Goal: Task Accomplishment & Management: Use online tool/utility

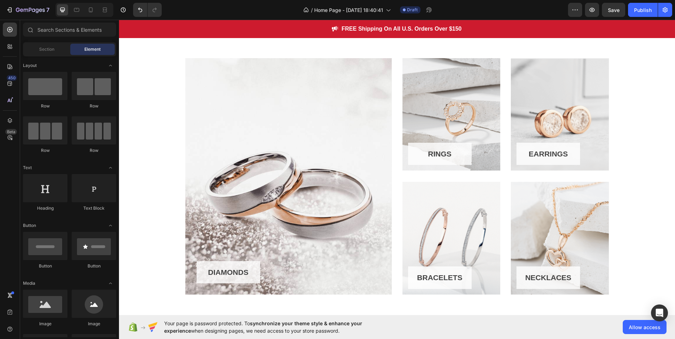
scroll to position [357, 0]
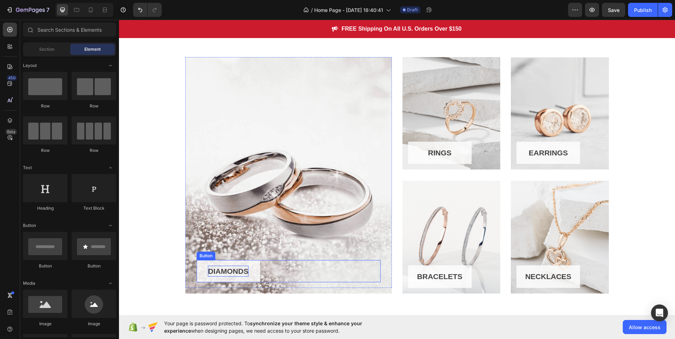
click at [247, 270] on div "DIAMONDS" at bounding box center [228, 271] width 40 height 11
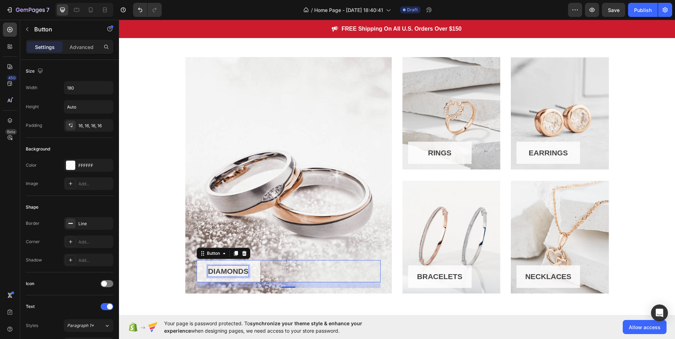
click at [246, 271] on p "DIAMONDS" at bounding box center [228, 271] width 40 height 11
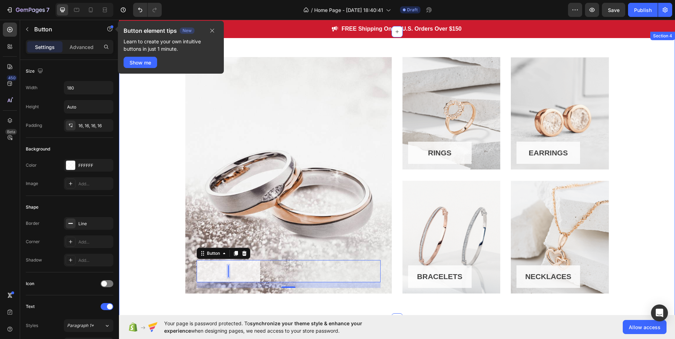
click at [171, 227] on div "Button 16 Row Hero Banner RINGS Button Row Hero Banner EARRINGS Button Row Hero…" at bounding box center [396, 175] width 545 height 237
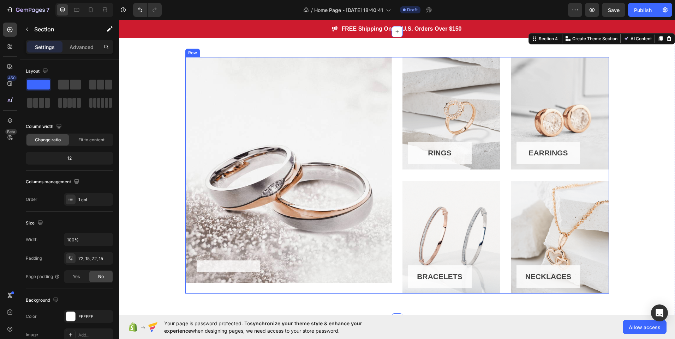
click at [392, 183] on div "Button Row Hero Banner RINGS Button Row Hero Banner EARRINGS Button Row Hero Ba…" at bounding box center [396, 175] width 423 height 237
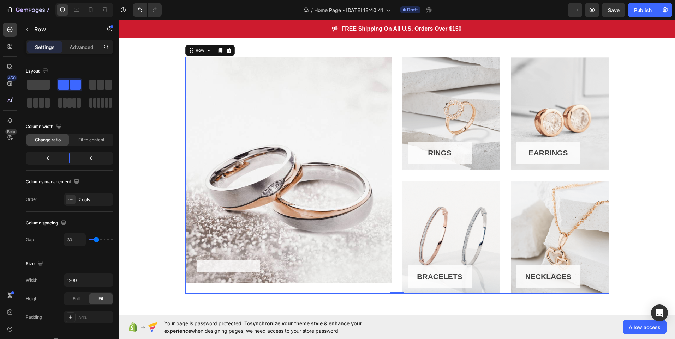
click at [498, 173] on div "RINGS Button Row Hero Banner EARRINGS Button Row Hero Banner Row BRACELETS Butt…" at bounding box center [505, 175] width 206 height 237
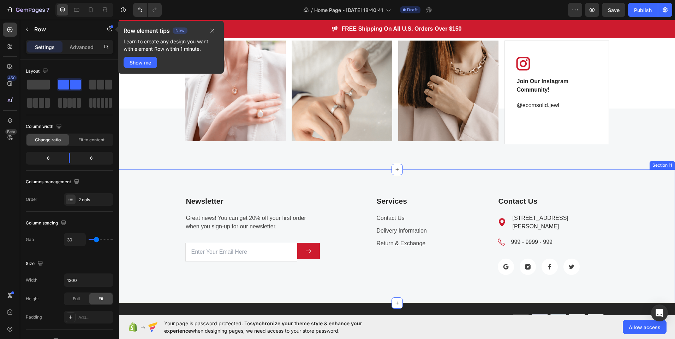
scroll to position [1471, 0]
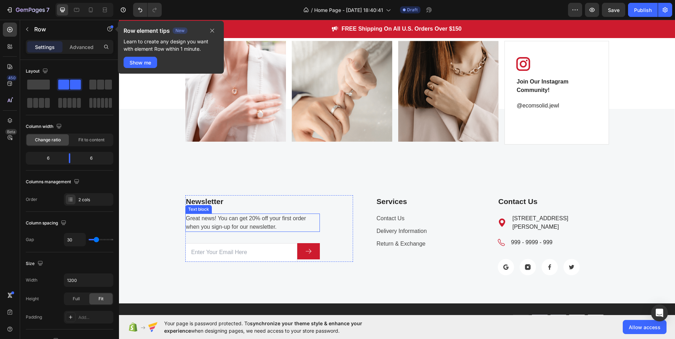
click at [248, 220] on p "Great news! You can get 20% off your first order when you sign-up for our newsl…" at bounding box center [252, 223] width 133 height 17
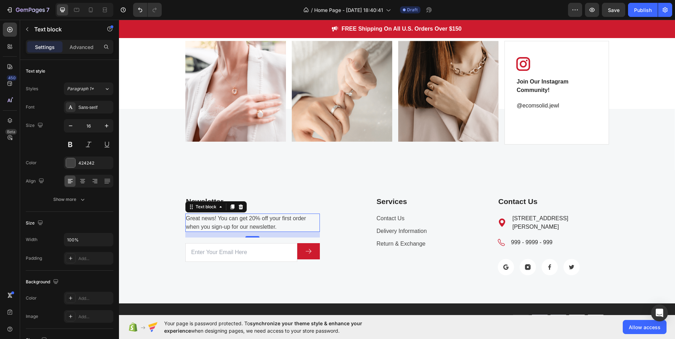
click at [249, 219] on p "Great news! You can get 20% off your first order when you sign-up for our newsl…" at bounding box center [252, 223] width 133 height 17
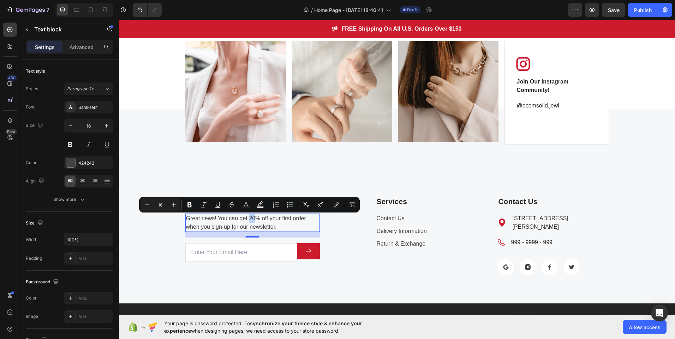
click at [249, 219] on p "Great news! You can get 20% off your first order when you sign-up for our newsl…" at bounding box center [252, 223] width 133 height 17
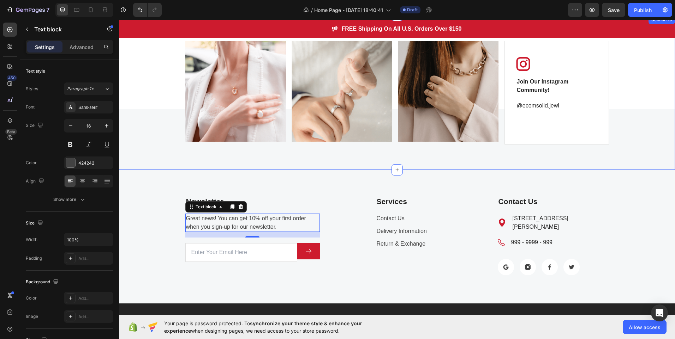
click at [373, 162] on div "Image Image Image Image Carousel Image Join Our Instagram Community! Text block…" at bounding box center [397, 93] width 556 height 155
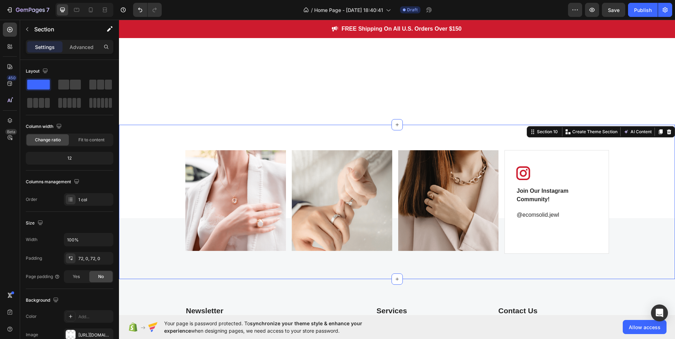
scroll to position [1472, 0]
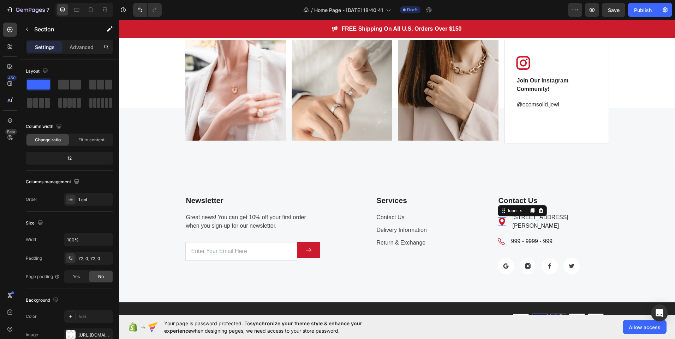
click at [500, 218] on icon at bounding box center [502, 222] width 8 height 8
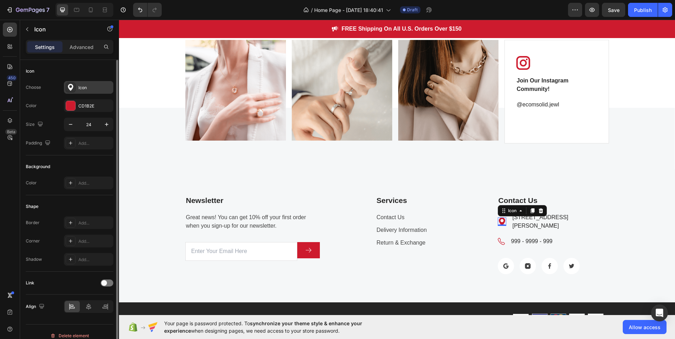
click at [92, 89] on div "Icon" at bounding box center [94, 88] width 33 height 6
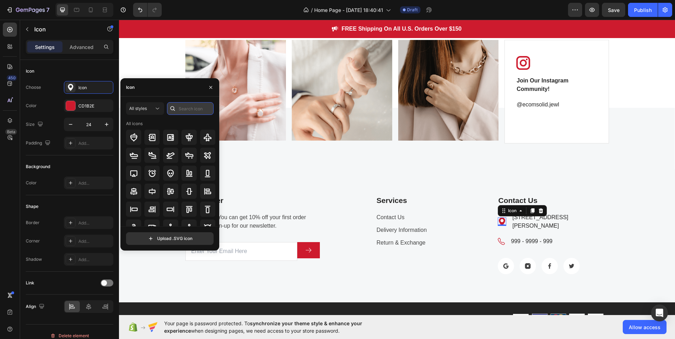
click at [186, 107] on input "text" at bounding box center [190, 108] width 47 height 13
type input "mail"
click at [136, 136] on icon at bounding box center [133, 137] width 7 height 7
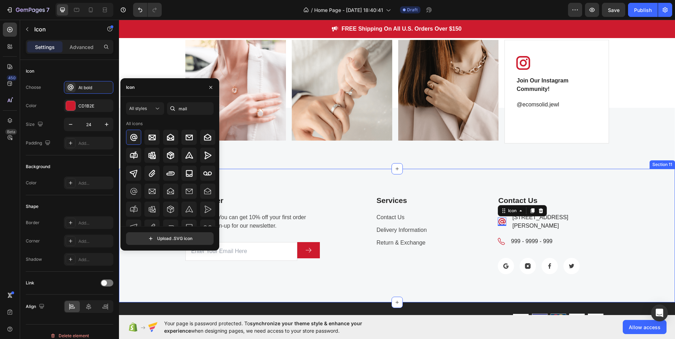
click at [393, 282] on div "Newsletter Text block Great news! You can get 10% off your first order when you…" at bounding box center [397, 235] width 556 height 133
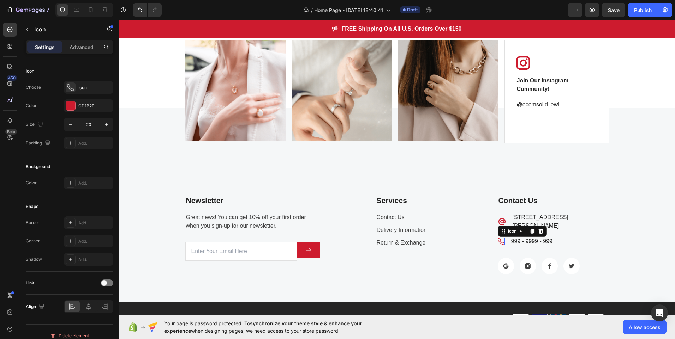
click at [500, 238] on div "Icon 0" at bounding box center [501, 241] width 7 height 7
click at [539, 229] on icon at bounding box center [541, 232] width 6 height 6
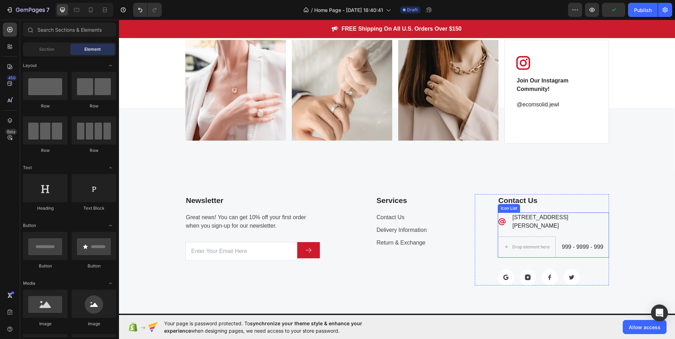
click at [555, 237] on li "Drop element here 999 - 9999 - 999 Text block" at bounding box center [553, 247] width 111 height 21
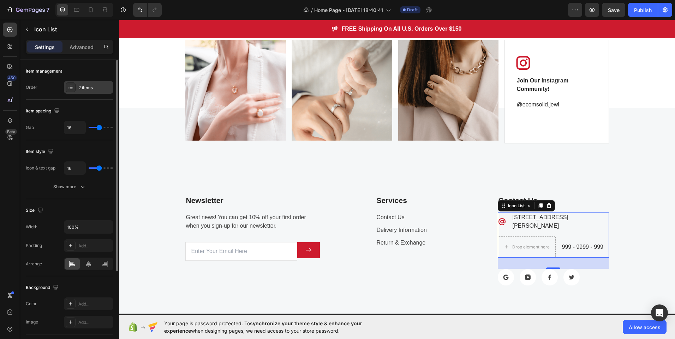
click at [82, 91] on div "2 items" at bounding box center [94, 88] width 33 height 6
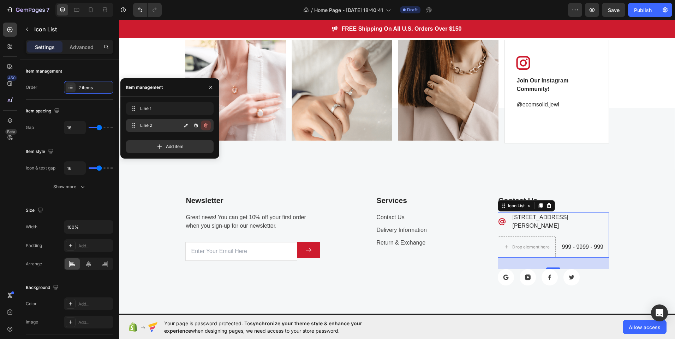
click at [210, 126] on button "button" at bounding box center [206, 126] width 10 height 10
click at [201, 126] on div "Delete" at bounding box center [200, 125] width 13 height 6
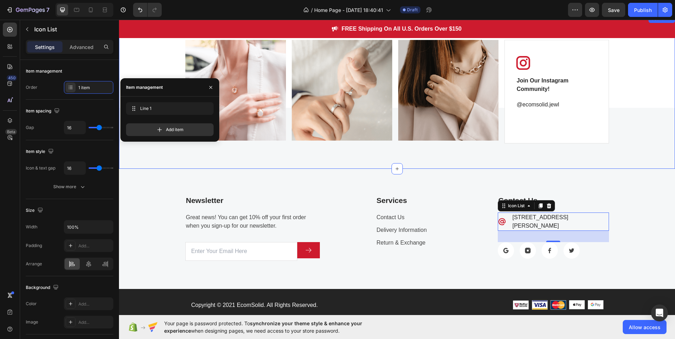
click at [452, 161] on div "Image Image Image Image Carousel Image Join Our Instagram Community! Text block…" at bounding box center [397, 91] width 556 height 155
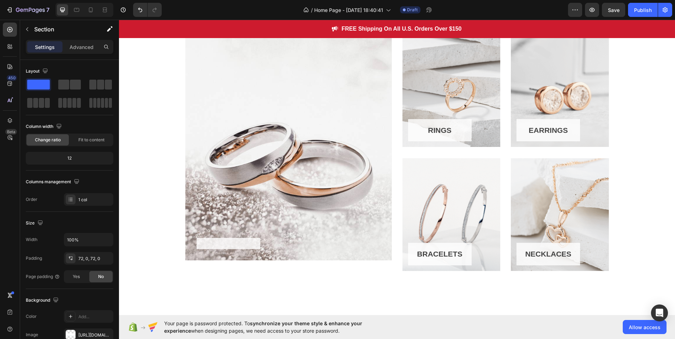
scroll to position [354, 0]
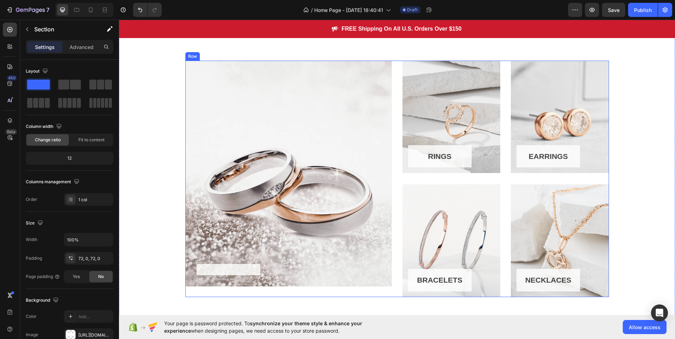
click at [396, 159] on div "Button Row Hero Banner RINGS Button Row Hero Banner EARRINGS Button Row Hero Ba…" at bounding box center [396, 179] width 423 height 237
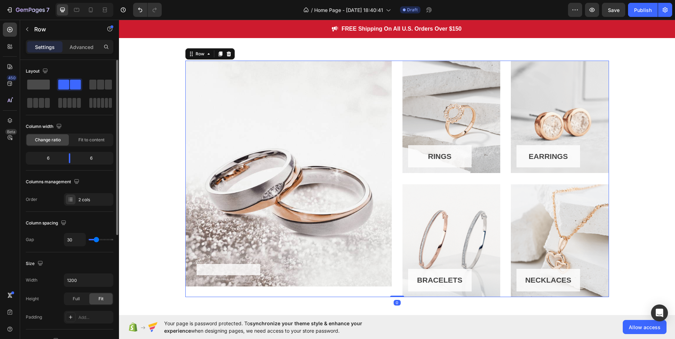
click at [50, 86] on div at bounding box center [38, 84] width 25 height 13
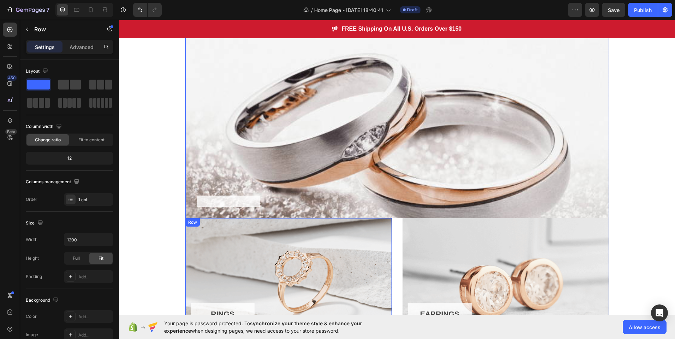
scroll to position [420, 0]
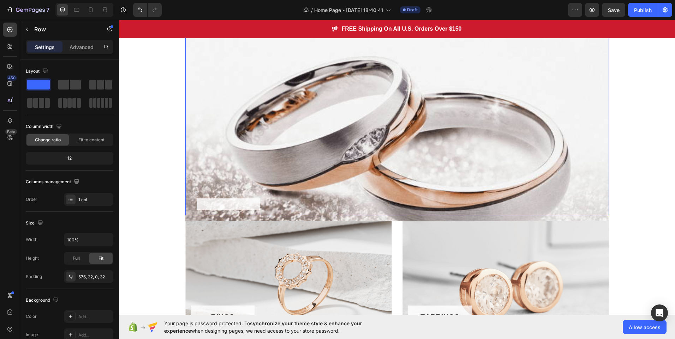
click at [370, 123] on div "Button Row 0" at bounding box center [396, 105] width 423 height 221
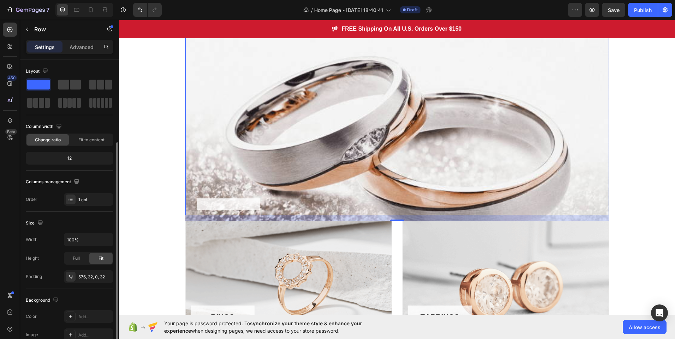
scroll to position [131, 0]
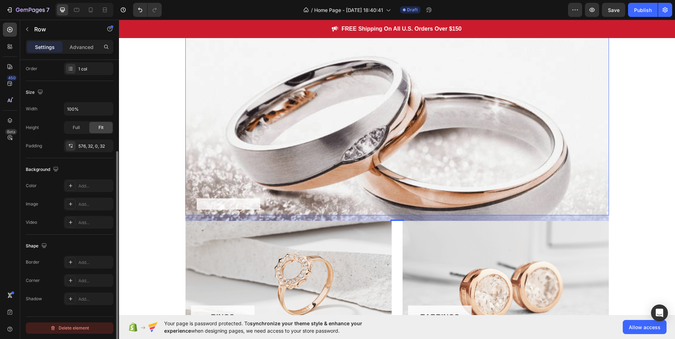
click at [58, 330] on div "Delete element" at bounding box center [69, 328] width 39 height 8
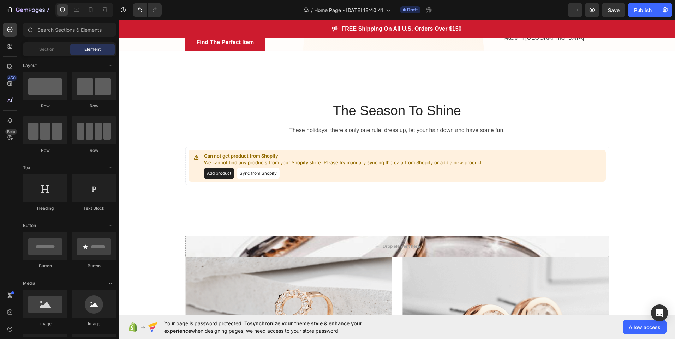
scroll to position [178, 0]
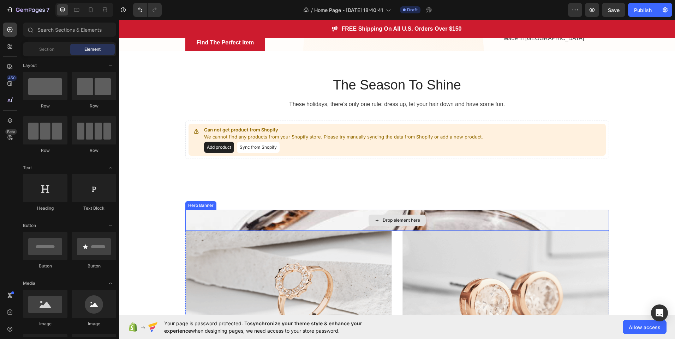
click at [336, 231] on div "Drop element here" at bounding box center [396, 220] width 423 height 21
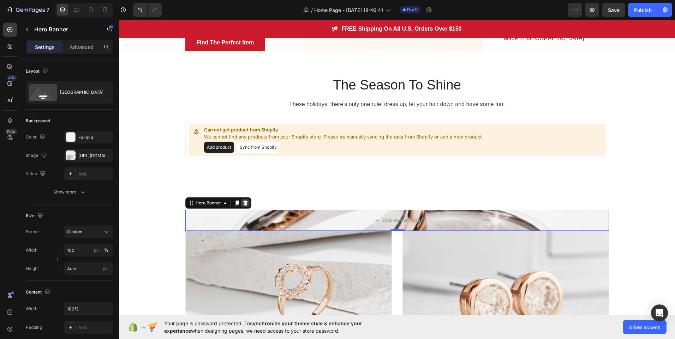
click at [242, 206] on icon at bounding box center [245, 203] width 6 height 6
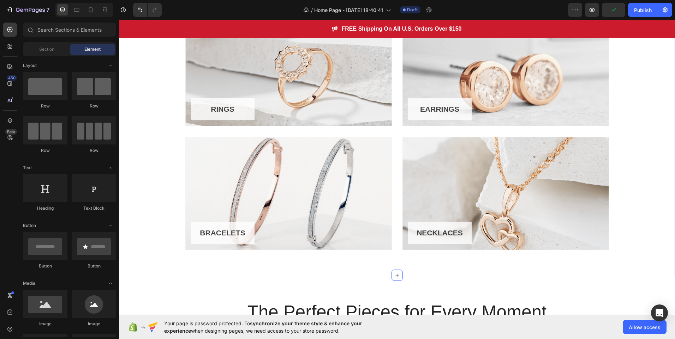
scroll to position [395, 0]
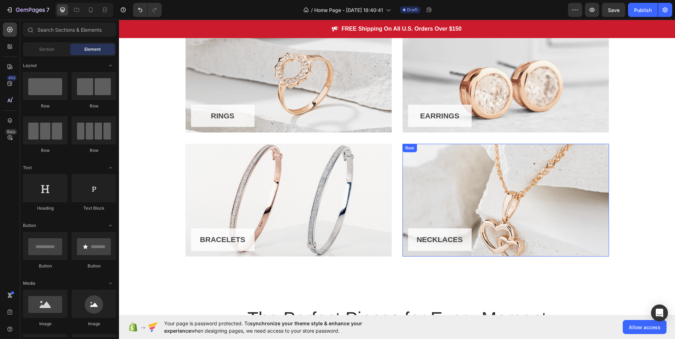
click at [435, 215] on div "NECKLACES Button Row" at bounding box center [505, 200] width 206 height 113
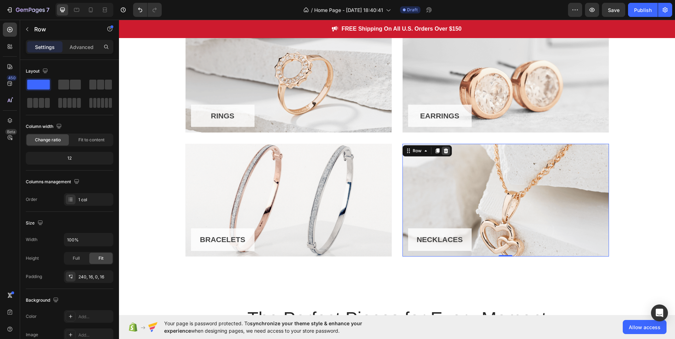
click at [442, 148] on div at bounding box center [445, 151] width 8 height 8
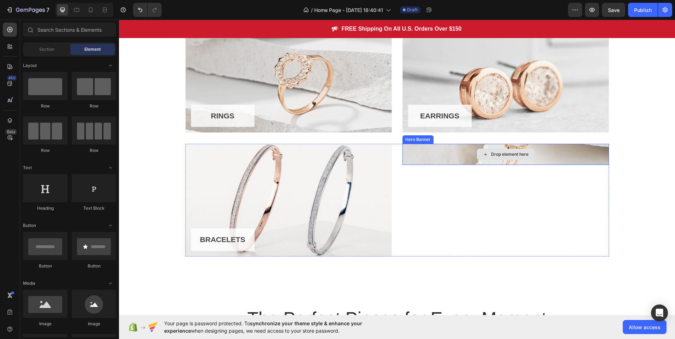
click at [418, 157] on div "Drop element here" at bounding box center [505, 154] width 206 height 21
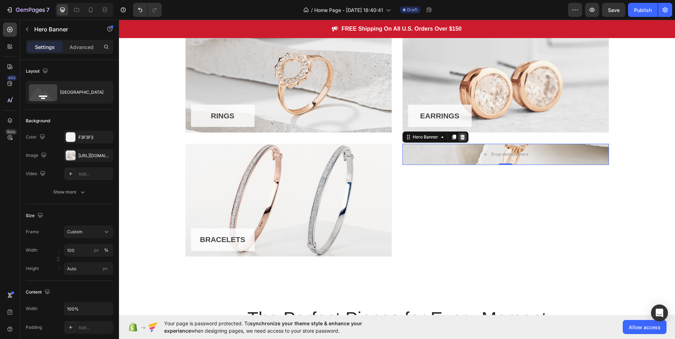
click at [461, 138] on icon at bounding box center [462, 137] width 6 height 6
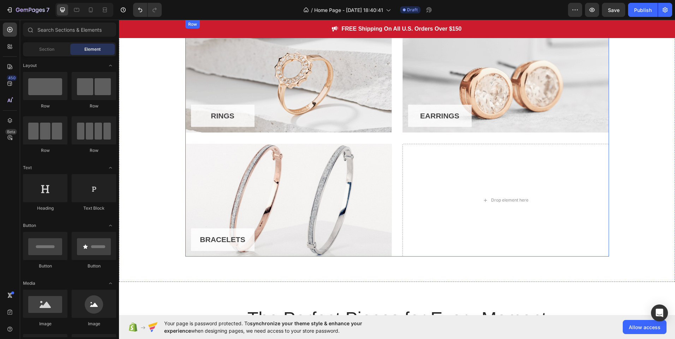
click at [401, 139] on div "RINGS Button Row Hero Banner EARRINGS Button Row Hero Banner Row BRACELETS Butt…" at bounding box center [396, 138] width 423 height 237
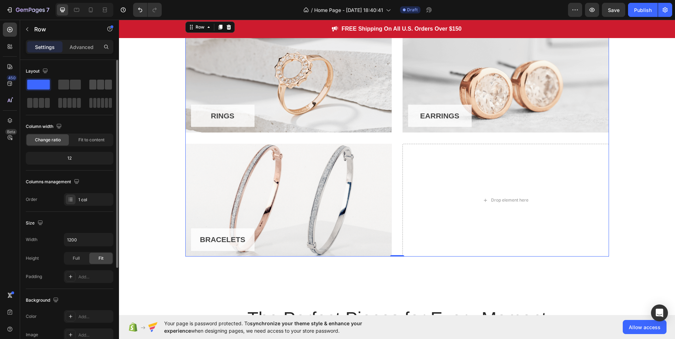
click at [98, 87] on span at bounding box center [100, 85] width 7 height 10
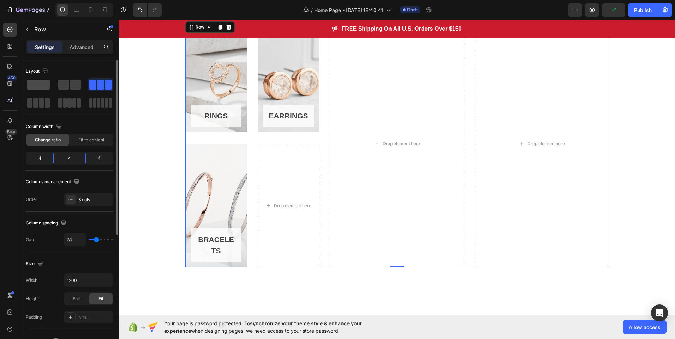
click at [45, 86] on span at bounding box center [38, 85] width 23 height 10
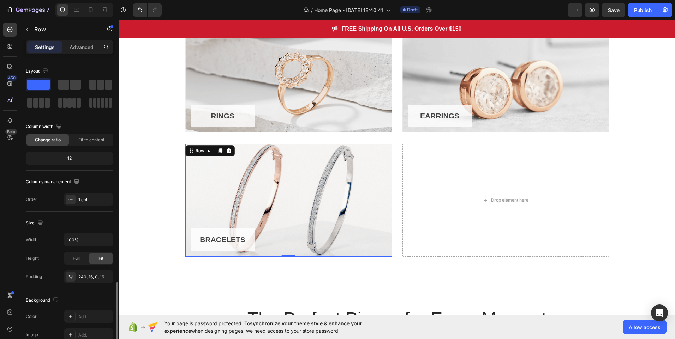
scroll to position [131, 0]
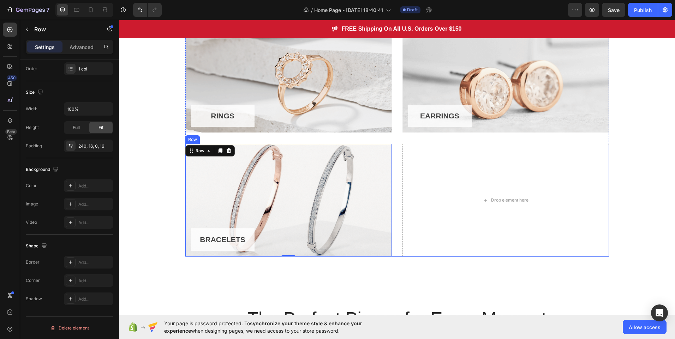
click at [395, 149] on div "BRACELETS Button Row 0 Hero Banner Drop element here Row" at bounding box center [396, 200] width 423 height 113
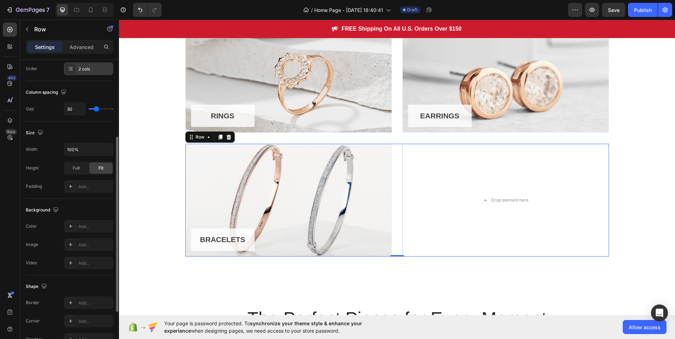
click at [68, 72] on div at bounding box center [71, 69] width 10 height 10
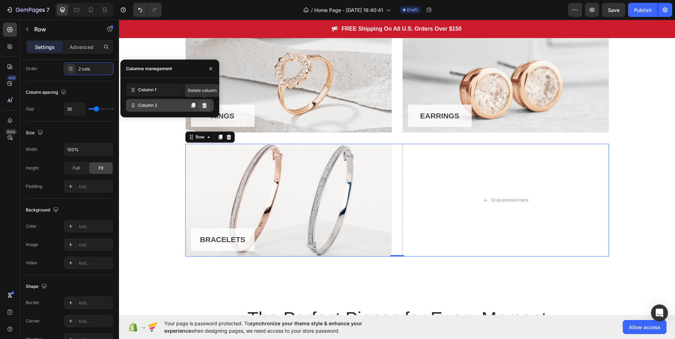
click at [202, 105] on icon at bounding box center [205, 106] width 6 height 6
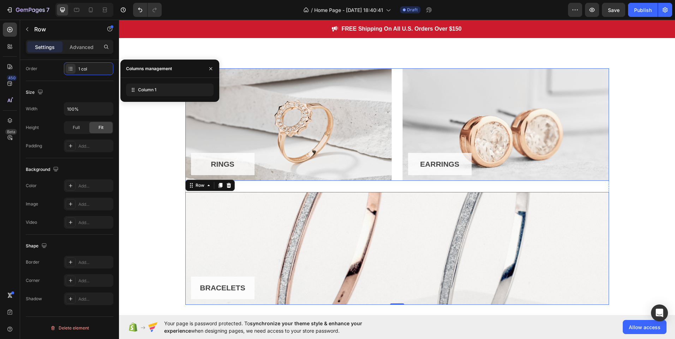
scroll to position [346, 0]
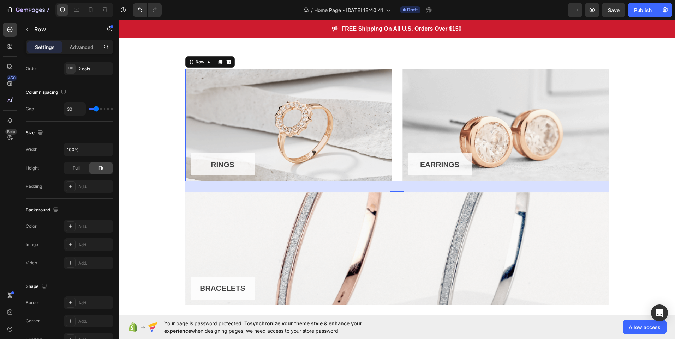
click at [385, 186] on div "32" at bounding box center [396, 186] width 423 height 11
click at [155, 226] on div "RINGS Button Row Hero Banner EARRINGS Button Row Hero Banner Row 32 BRACELETS B…" at bounding box center [396, 187] width 545 height 237
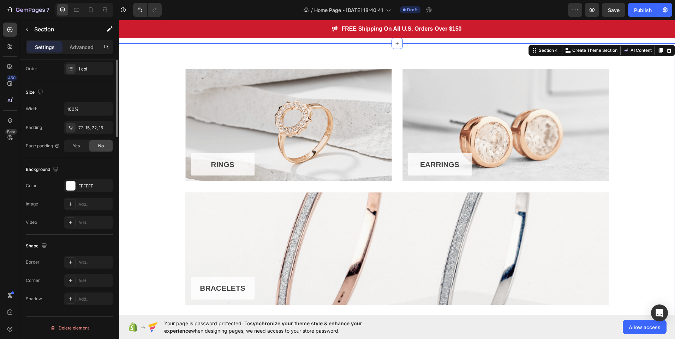
scroll to position [0, 0]
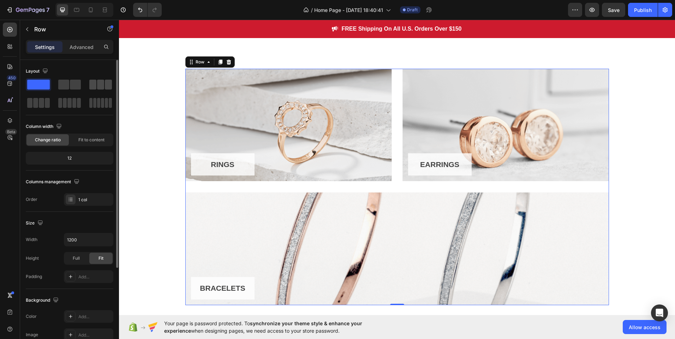
click at [102, 85] on span at bounding box center [100, 85] width 7 height 10
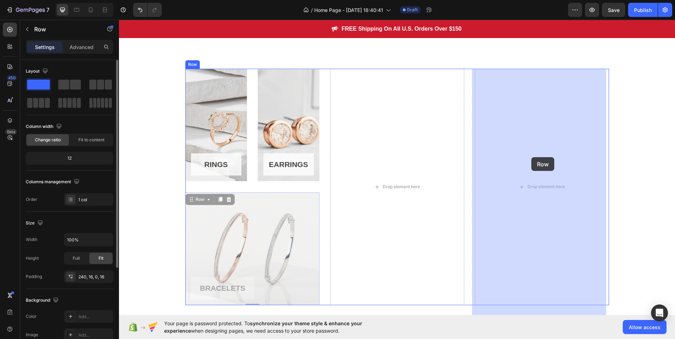
drag, startPoint x: 259, startPoint y: 239, endPoint x: 531, endPoint y: 157, distance: 283.4
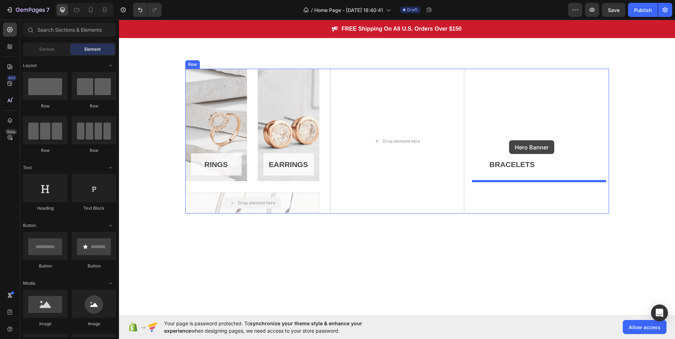
drag, startPoint x: 259, startPoint y: 217, endPoint x: 509, endPoint y: 140, distance: 261.4
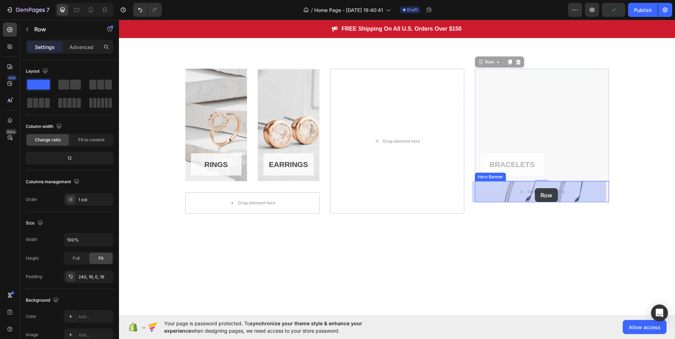
drag, startPoint x: 538, startPoint y: 124, endPoint x: 535, endPoint y: 188, distance: 64.3
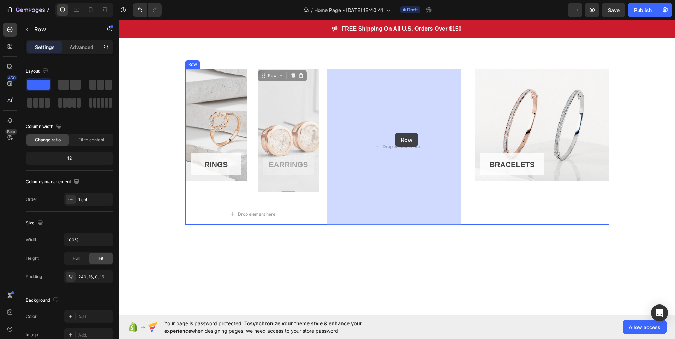
drag, startPoint x: 291, startPoint y: 132, endPoint x: 395, endPoint y: 133, distance: 103.4
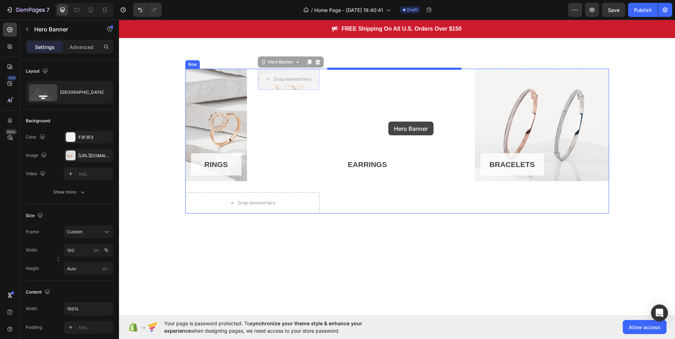
drag, startPoint x: 265, startPoint y: 85, endPoint x: 388, endPoint y: 122, distance: 127.7
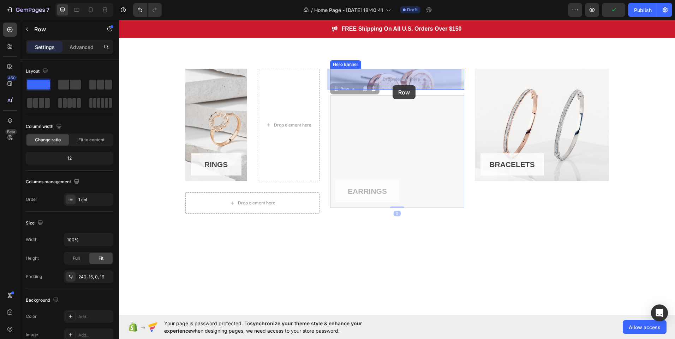
drag, startPoint x: 376, startPoint y: 170, endPoint x: 392, endPoint y: 85, distance: 86.2
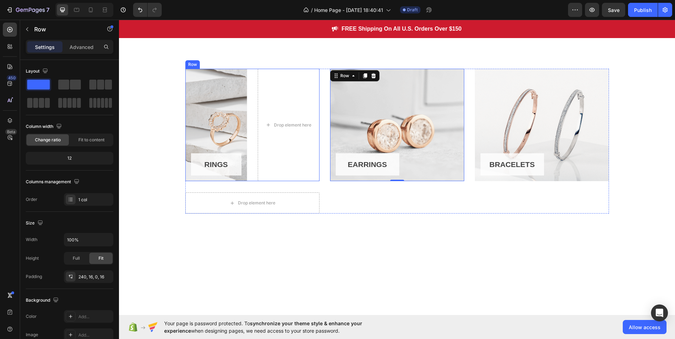
click at [251, 146] on div "RINGS Button Row Hero Banner Drop element here Row" at bounding box center [252, 125] width 134 height 113
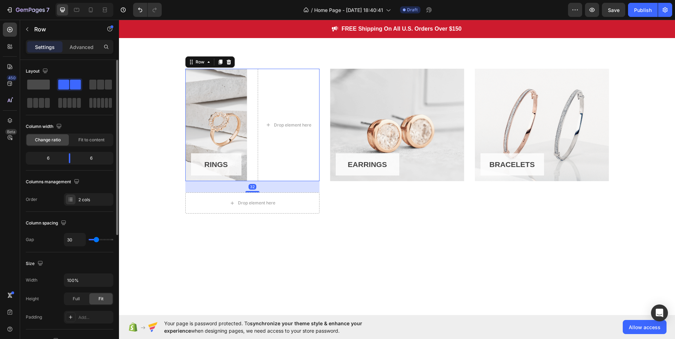
click at [47, 89] on span at bounding box center [38, 85] width 23 height 10
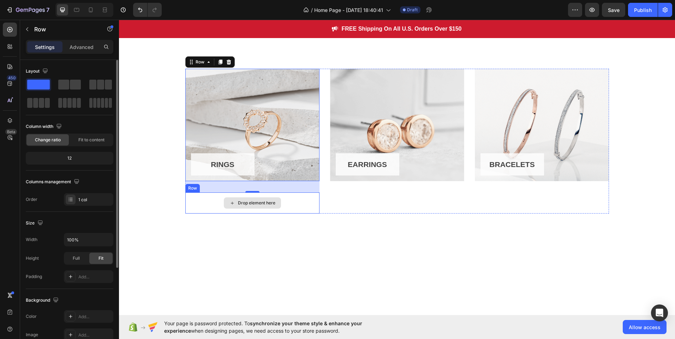
click at [295, 202] on div "Drop element here" at bounding box center [252, 203] width 134 height 21
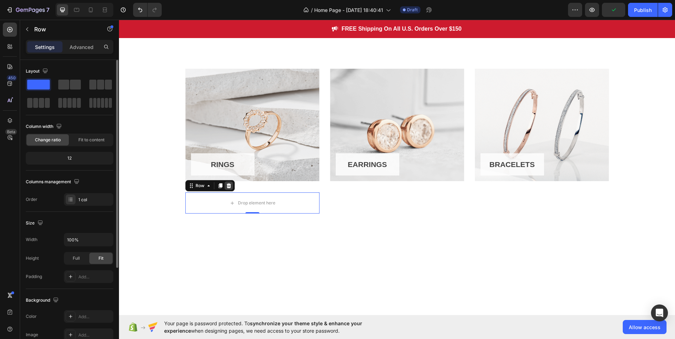
click at [226, 185] on icon at bounding box center [228, 186] width 5 height 5
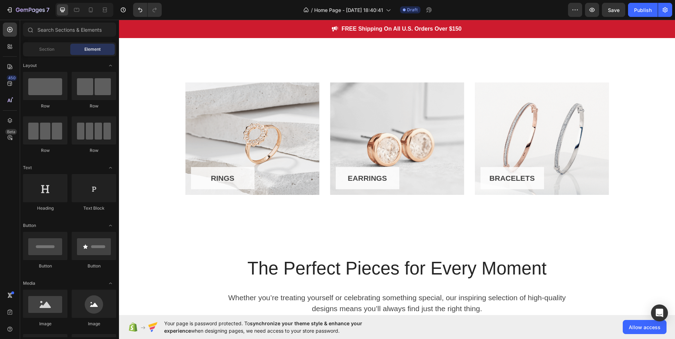
scroll to position [331, 0]
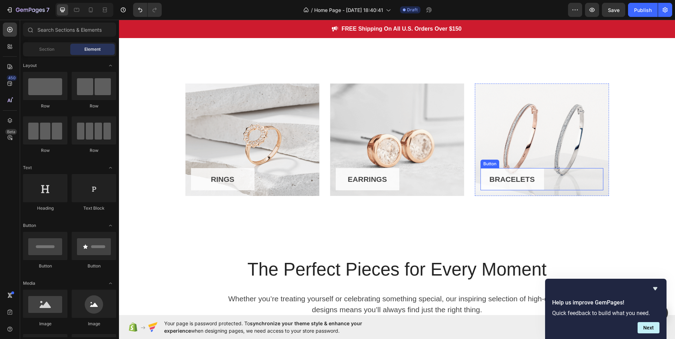
click at [535, 179] on button "BRACELETS" at bounding box center [512, 179] width 64 height 23
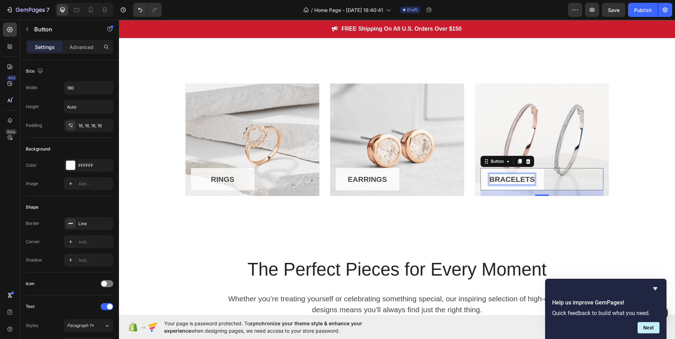
click at [528, 179] on p "BRACELETS" at bounding box center [511, 179] width 45 height 11
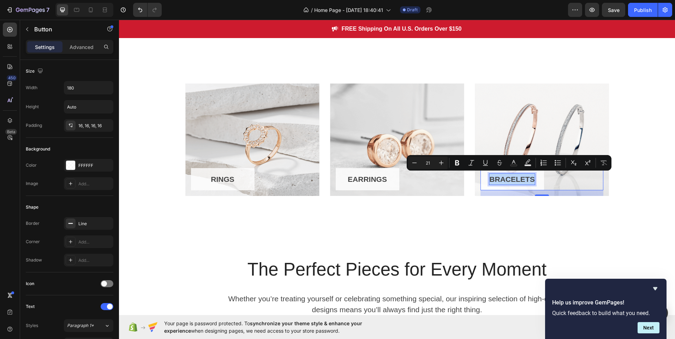
click at [528, 179] on p "BRACELETS" at bounding box center [511, 179] width 45 height 11
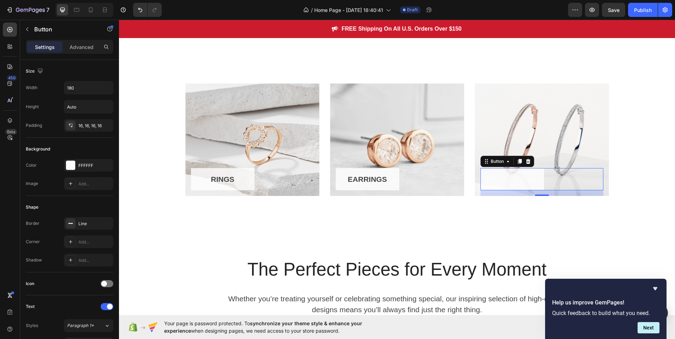
click at [528, 179] on button at bounding box center [512, 179] width 64 height 23
click at [513, 179] on button at bounding box center [512, 179] width 64 height 23
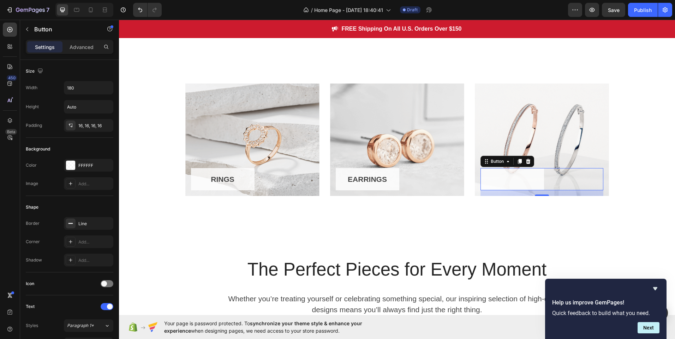
click at [525, 179] on button at bounding box center [512, 179] width 64 height 23
click at [560, 177] on div "Button 16" at bounding box center [541, 179] width 123 height 23
click at [494, 178] on button at bounding box center [512, 179] width 64 height 23
click at [144, 7] on icon "Undo/Redo" at bounding box center [140, 9] width 7 height 7
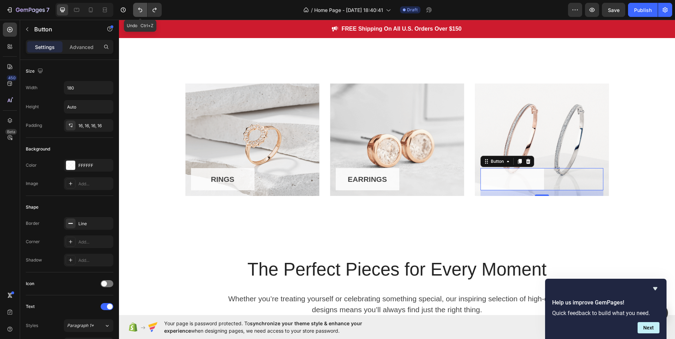
click at [144, 7] on icon "Undo/Redo" at bounding box center [140, 9] width 7 height 7
click at [523, 177] on div "BRACELETS" at bounding box center [511, 179] width 45 height 11
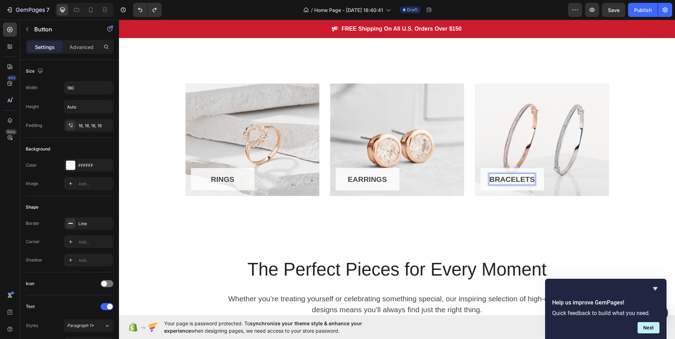
click at [523, 177] on p "BRACELETS" at bounding box center [511, 179] width 45 height 11
click at [540, 184] on button "ENGAGMENT" at bounding box center [512, 179] width 64 height 23
click at [528, 181] on p "ENGAGMENT" at bounding box center [512, 179] width 48 height 11
click at [110, 89] on button "button" at bounding box center [106, 88] width 13 height 13
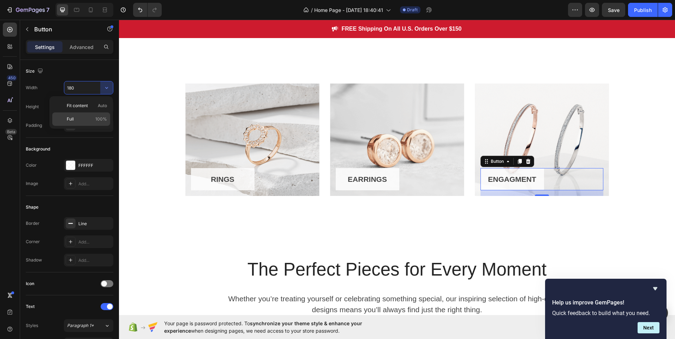
click at [101, 115] on div "Full 100%" at bounding box center [81, 119] width 58 height 13
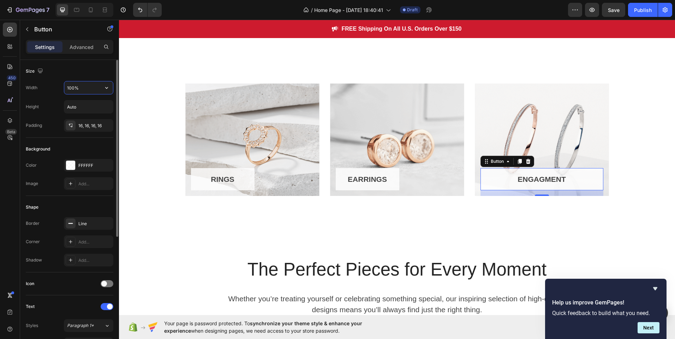
click at [91, 90] on input "100%" at bounding box center [88, 88] width 49 height 13
click at [106, 89] on icon "button" at bounding box center [106, 87] width 7 height 7
click at [102, 106] on span "Auto" at bounding box center [102, 106] width 9 height 6
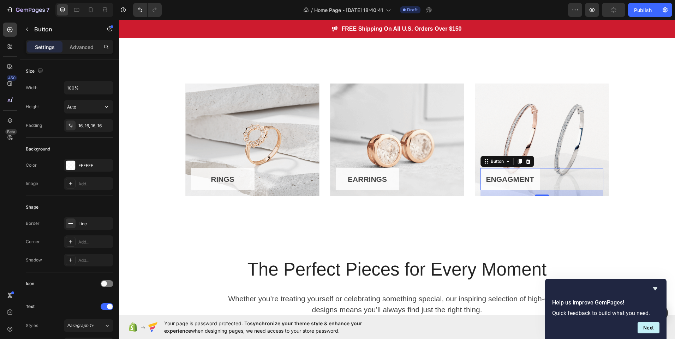
type input "Auto"
click at [179, 251] on div "The Perfect Pieces for Every Moment Heading Whether you’re treating yourself or…" at bounding box center [397, 317] width 556 height 168
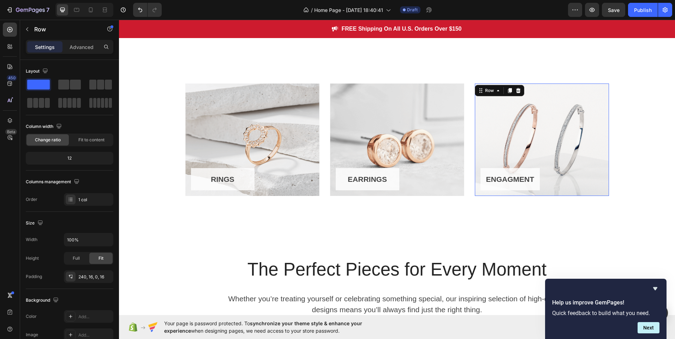
click at [551, 148] on div "ENGAGMENT Button Row 0" at bounding box center [542, 140] width 134 height 113
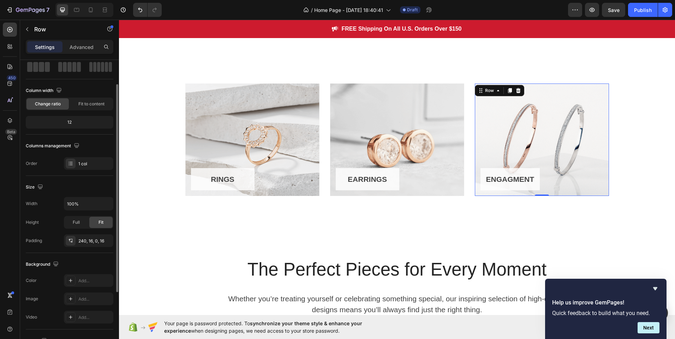
scroll to position [0, 0]
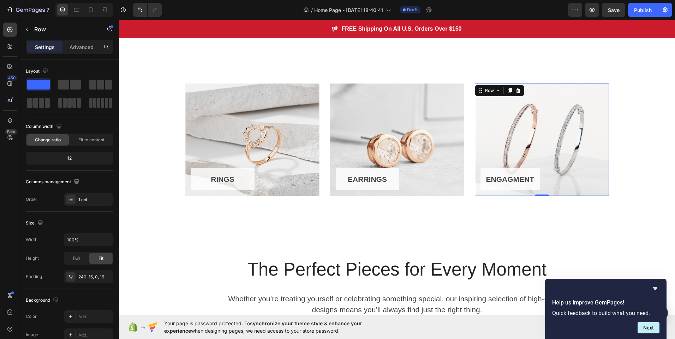
click at [559, 119] on div "ENGAGMENT Button Row 0" at bounding box center [542, 140] width 134 height 113
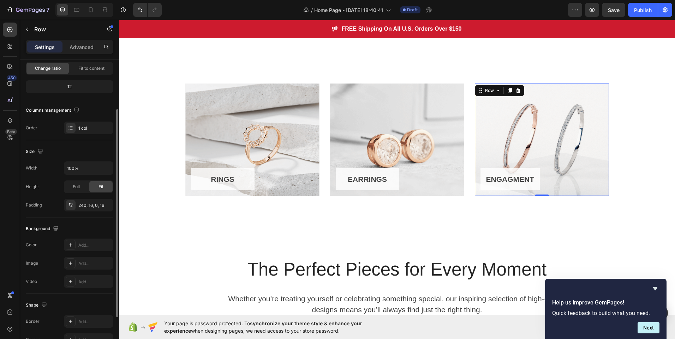
scroll to position [71, 0]
click at [79, 128] on div "1 col" at bounding box center [94, 129] width 33 height 6
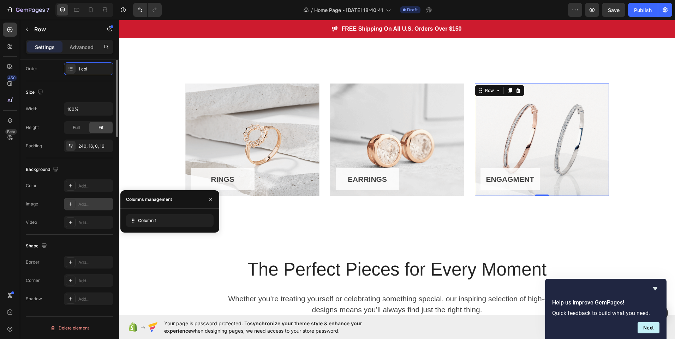
scroll to position [0, 0]
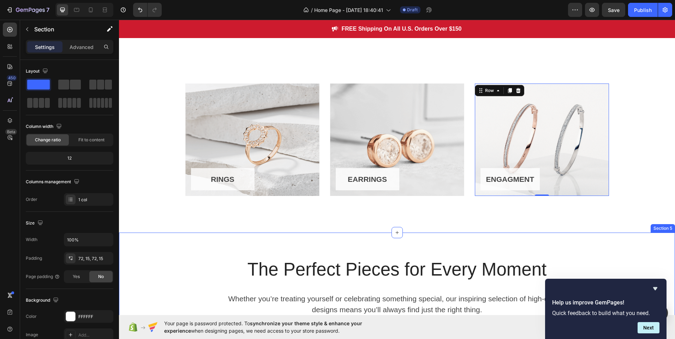
click at [265, 246] on div "The Perfect Pieces for Every Moment Heading Whether you’re treating yourself or…" at bounding box center [397, 317] width 556 height 168
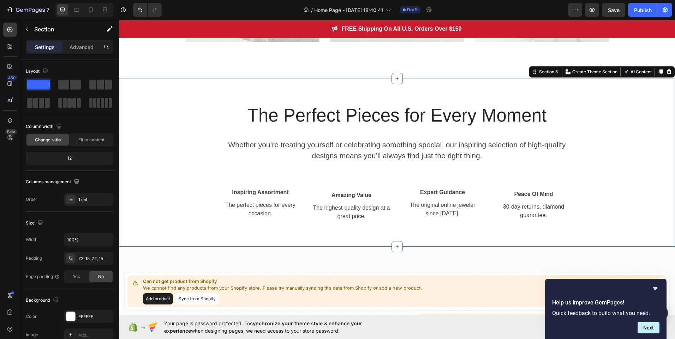
scroll to position [486, 0]
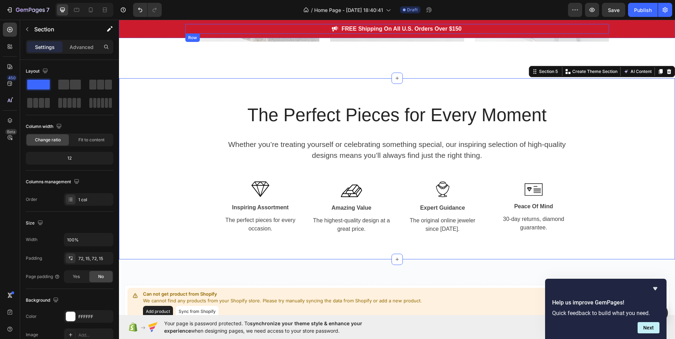
click at [275, 30] on div "Image FREE Shipping On All U.S. Orders Over $150 Text block Row" at bounding box center [396, 29] width 423 height 10
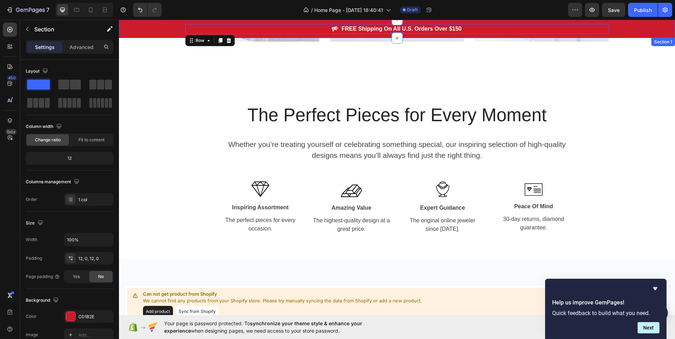
click at [158, 32] on div "Image FREE Shipping On All U.S. Orders Over $150 Text block Row 0" at bounding box center [397, 29] width 556 height 10
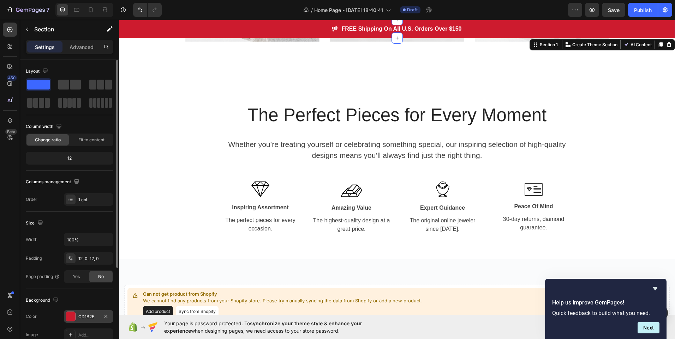
click at [75, 317] on div at bounding box center [71, 317] width 10 height 10
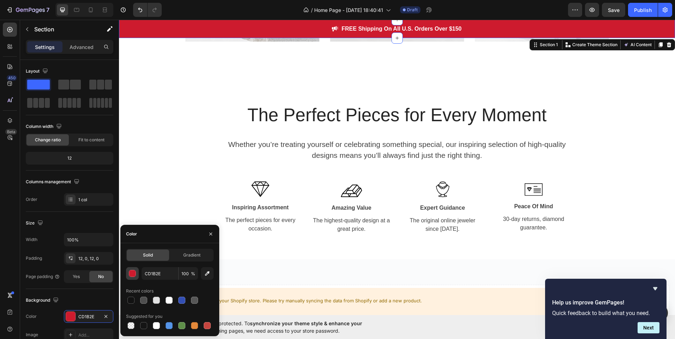
click at [131, 277] on div "button" at bounding box center [132, 274] width 7 height 7
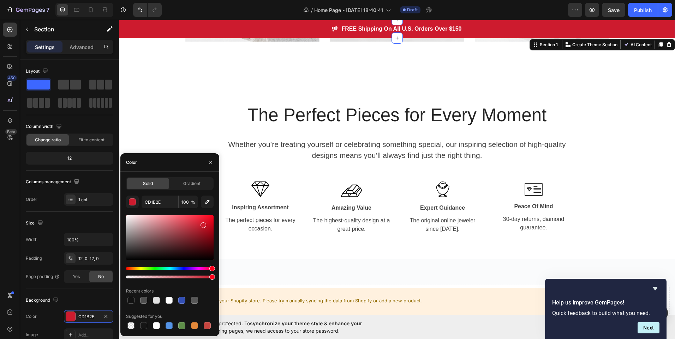
click at [137, 269] on div at bounding box center [170, 272] width 88 height 11
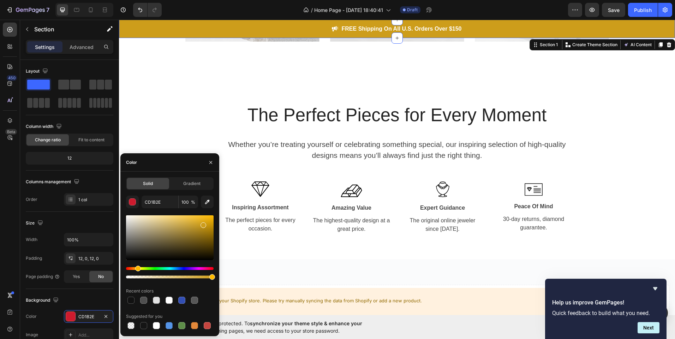
click at [137, 269] on div "Hue" at bounding box center [170, 268] width 88 height 3
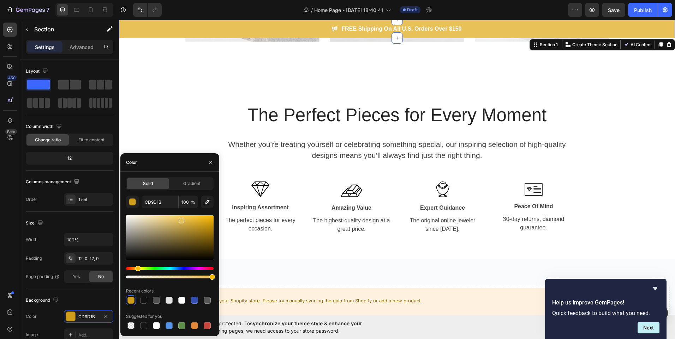
click at [181, 220] on div at bounding box center [170, 238] width 88 height 45
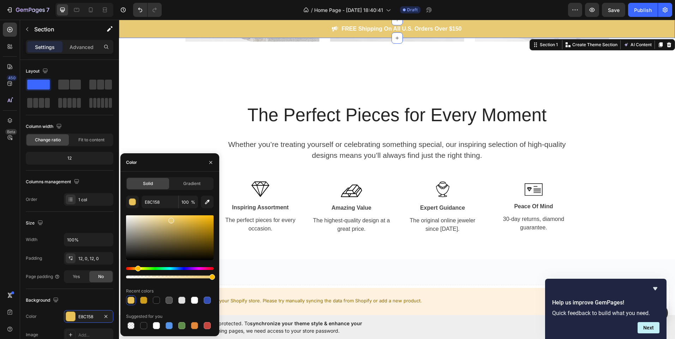
click at [170, 220] on div at bounding box center [170, 238] width 88 height 45
click at [135, 269] on div "Hue" at bounding box center [136, 269] width 6 height 6
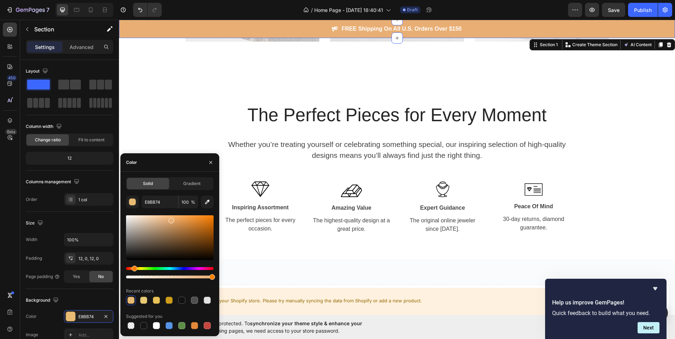
click at [133, 269] on div "Hue" at bounding box center [135, 269] width 6 height 6
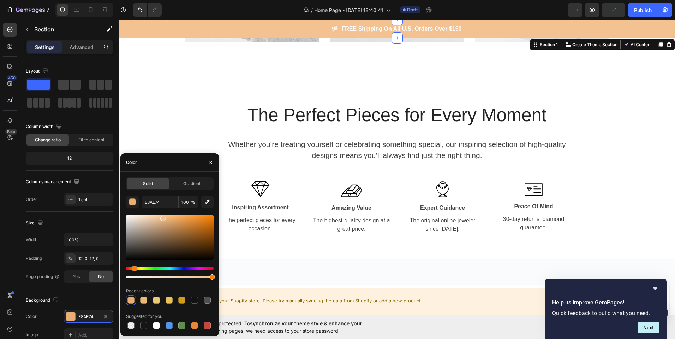
click at [163, 217] on div at bounding box center [170, 238] width 88 height 45
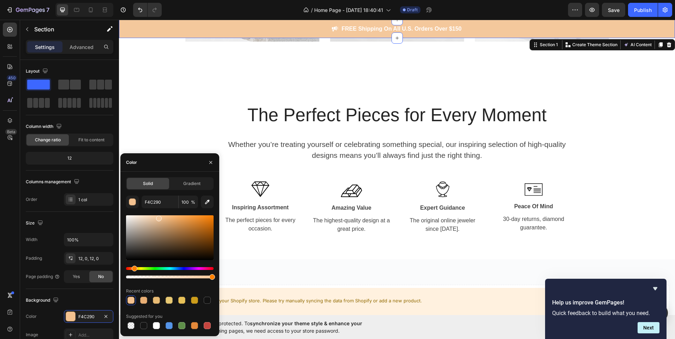
click at [158, 217] on div at bounding box center [170, 238] width 88 height 45
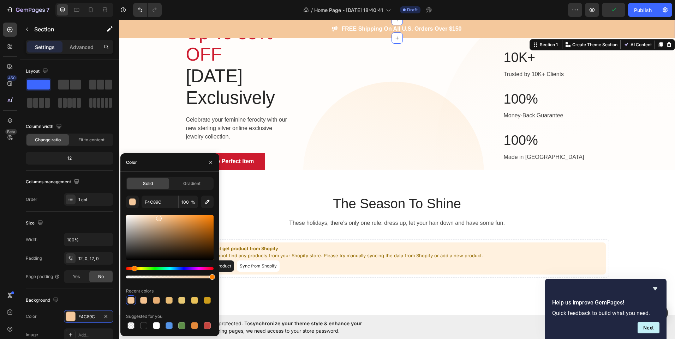
scroll to position [50, 0]
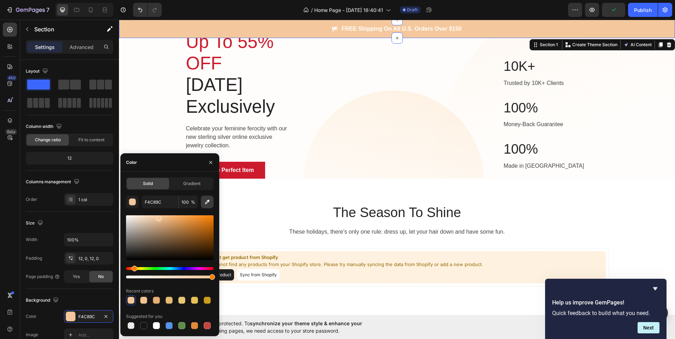
click at [205, 201] on icon "button" at bounding box center [207, 202] width 7 height 7
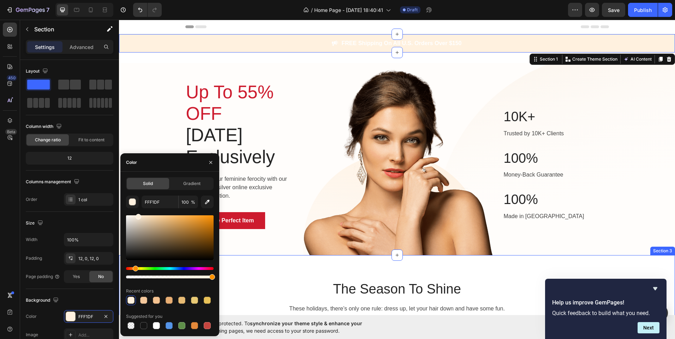
scroll to position [86, 0]
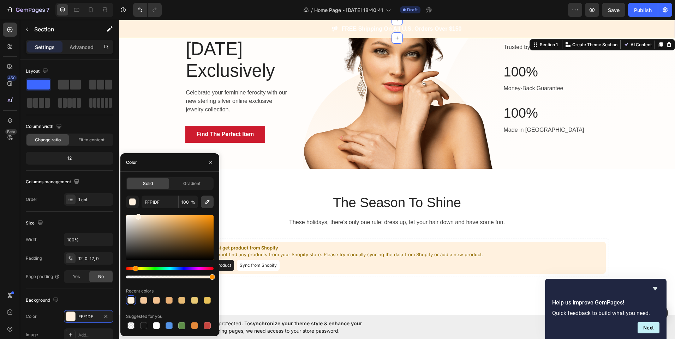
click at [208, 200] on icon "button" at bounding box center [207, 202] width 7 height 7
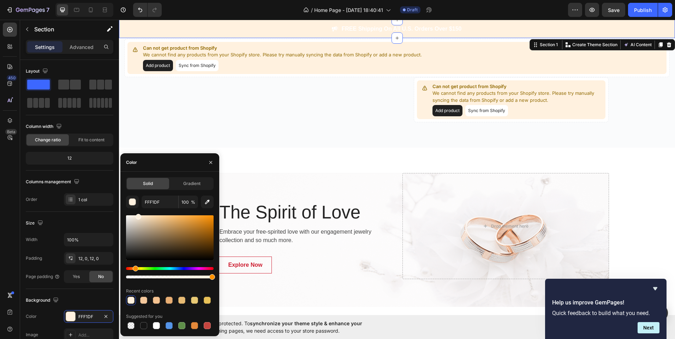
scroll to position [733, 0]
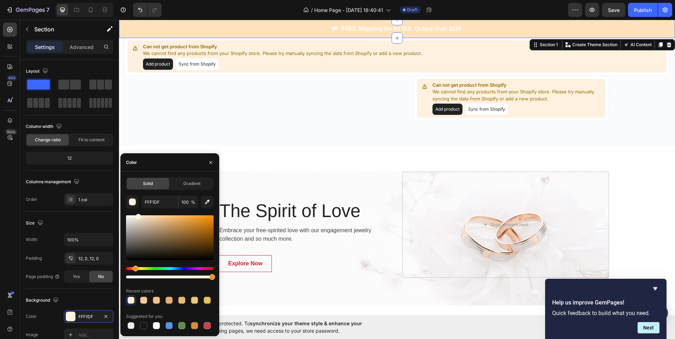
click at [149, 216] on div at bounding box center [170, 238] width 88 height 45
type input "FFE2BC"
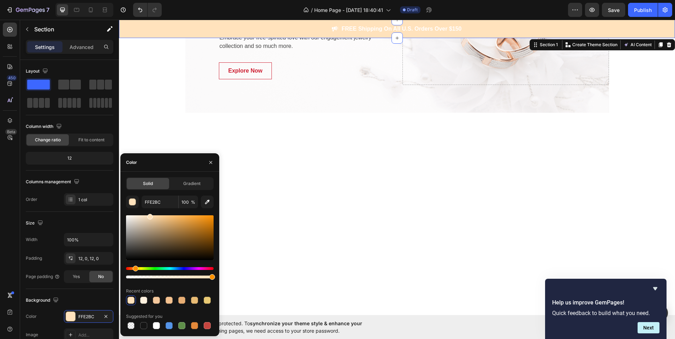
scroll to position [728, 0]
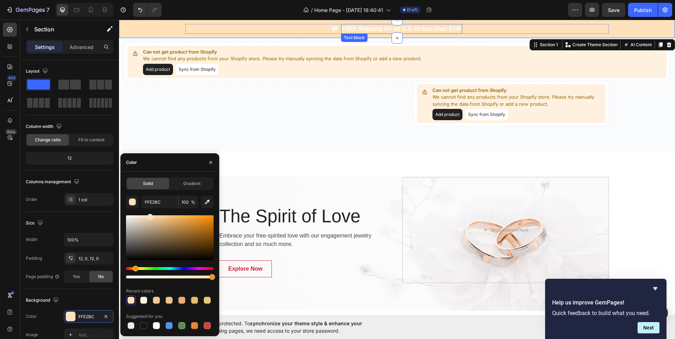
click at [362, 30] on p "FREE Shipping On All U.S. Orders Over $150" at bounding box center [402, 29] width 120 height 8
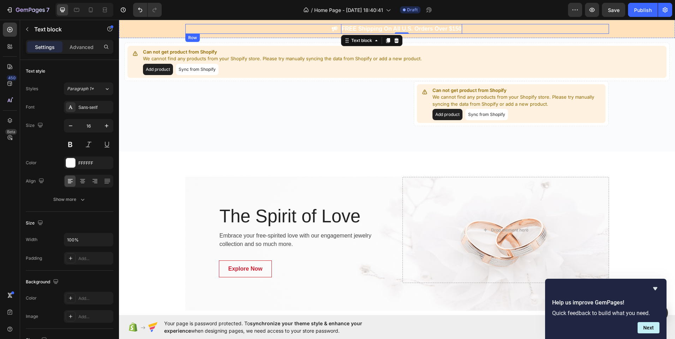
click at [314, 27] on div "Image FREE Shipping On All U.S. Orders Over $150 Text block 0 Row" at bounding box center [396, 29] width 423 height 10
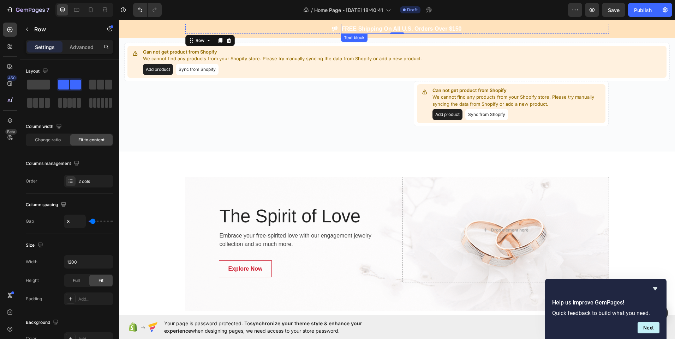
click at [344, 26] on p "FREE Shipping On All U.S. Orders Over $150" at bounding box center [402, 29] width 120 height 8
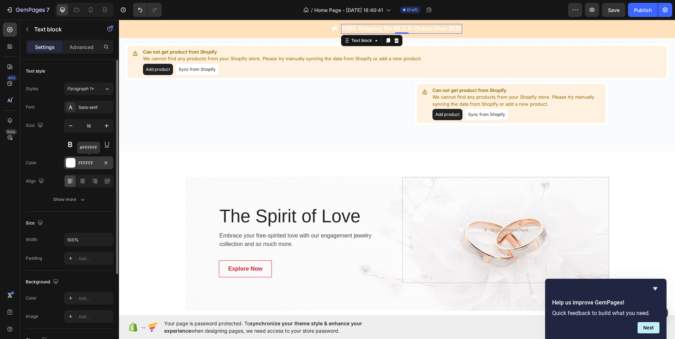
click at [71, 165] on div at bounding box center [70, 162] width 9 height 9
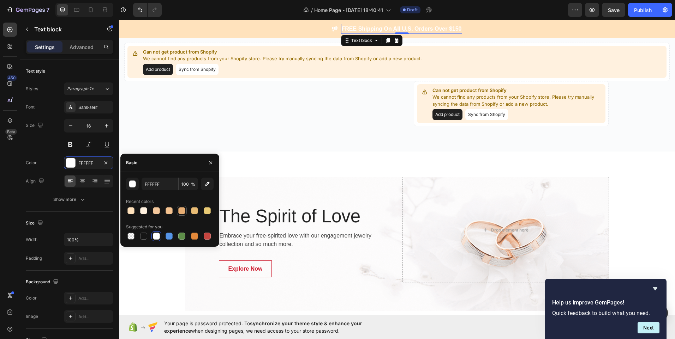
click at [186, 211] on div at bounding box center [182, 211] width 8 height 8
click at [210, 183] on icon "button" at bounding box center [207, 184] width 7 height 7
click at [209, 183] on icon "button" at bounding box center [207, 184] width 5 height 5
click at [207, 181] on icon "button" at bounding box center [207, 184] width 7 height 7
click at [133, 185] on div "button" at bounding box center [132, 184] width 7 height 7
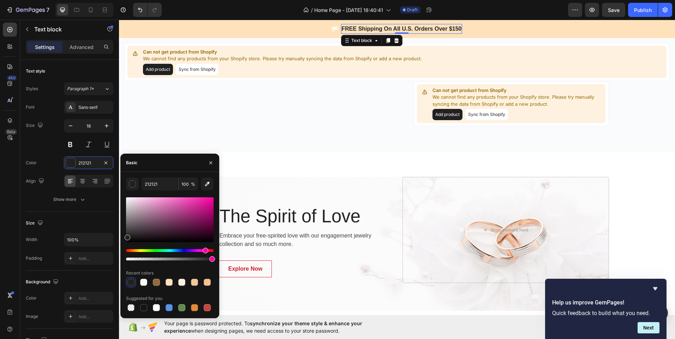
click at [204, 251] on div "Hue" at bounding box center [170, 251] width 88 height 3
click at [184, 201] on div at bounding box center [170, 220] width 88 height 45
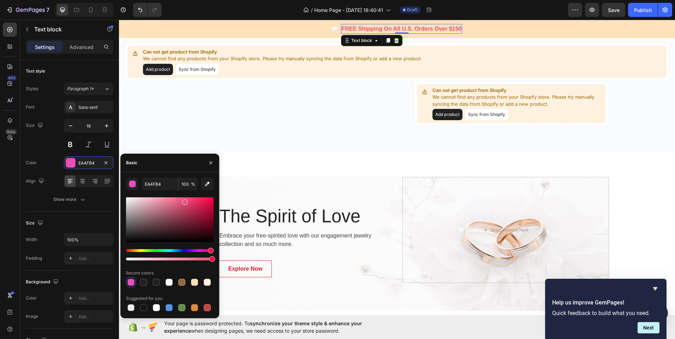
click at [210, 250] on div "Hue" at bounding box center [170, 251] width 88 height 3
click at [195, 200] on div at bounding box center [170, 220] width 88 height 45
click at [193, 198] on div at bounding box center [170, 220] width 88 height 45
click at [184, 198] on div at bounding box center [170, 220] width 88 height 45
click at [170, 199] on div at bounding box center [170, 220] width 88 height 45
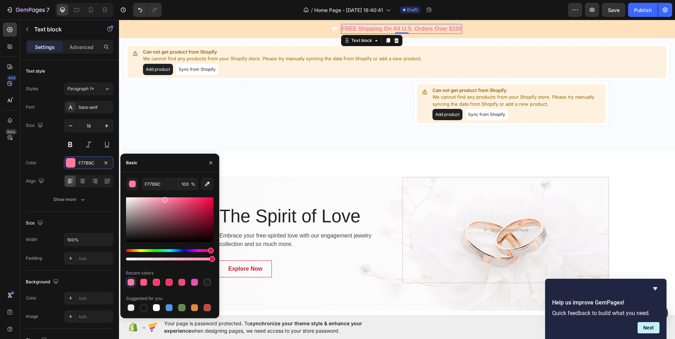
click at [164, 199] on div at bounding box center [170, 220] width 88 height 45
click at [173, 210] on div at bounding box center [170, 220] width 88 height 45
click at [173, 206] on div at bounding box center [170, 220] width 88 height 45
click at [173, 202] on div at bounding box center [170, 220] width 88 height 45
click at [173, 199] on div at bounding box center [170, 220] width 88 height 45
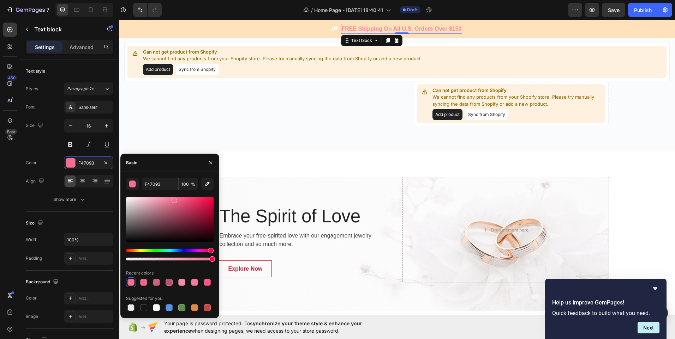
click at [168, 198] on div at bounding box center [170, 220] width 88 height 45
click at [127, 198] on div at bounding box center [170, 220] width 88 height 45
type input "FFFFFF"
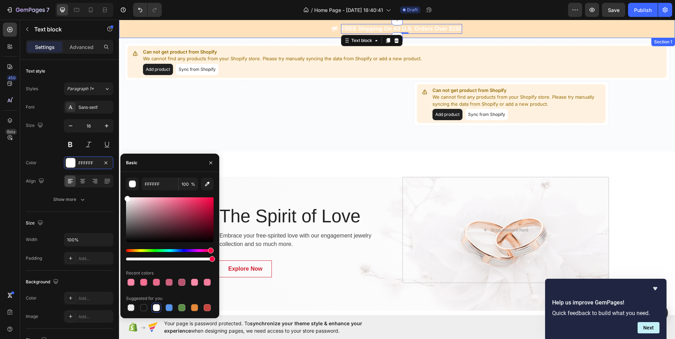
click at [263, 34] on div "Image FREE Shipping On All U.S. Orders Over $150 Text block 0 Row Section 1" at bounding box center [397, 29] width 556 height 18
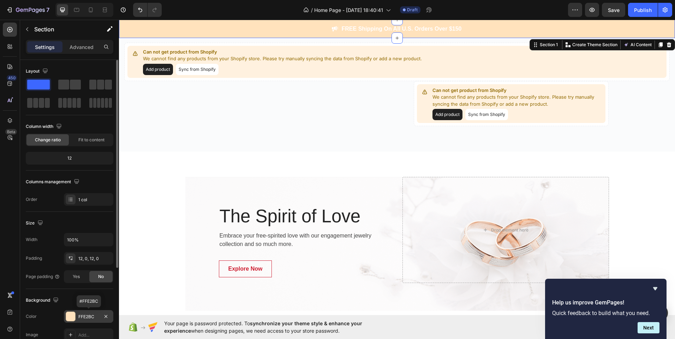
click at [71, 319] on div at bounding box center [70, 316] width 9 height 9
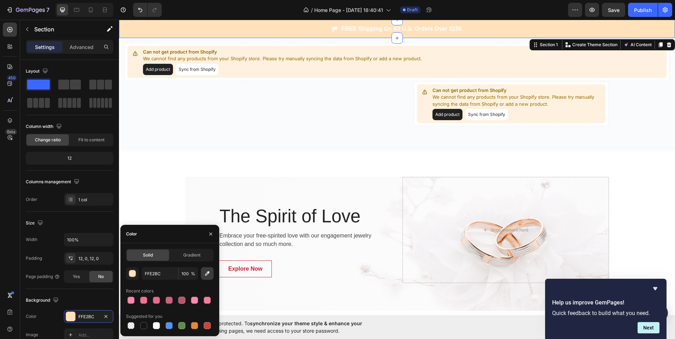
click at [205, 276] on icon "button" at bounding box center [207, 273] width 7 height 7
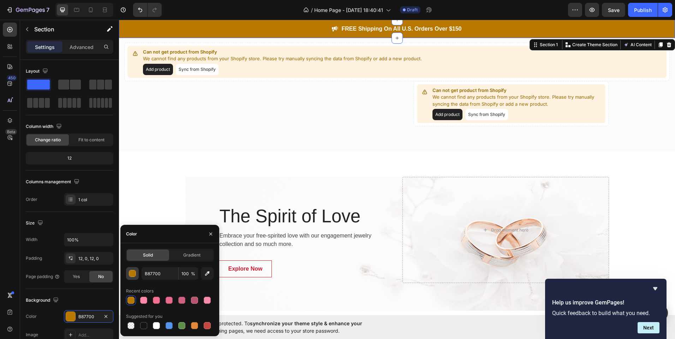
click at [130, 277] on button "button" at bounding box center [132, 273] width 13 height 13
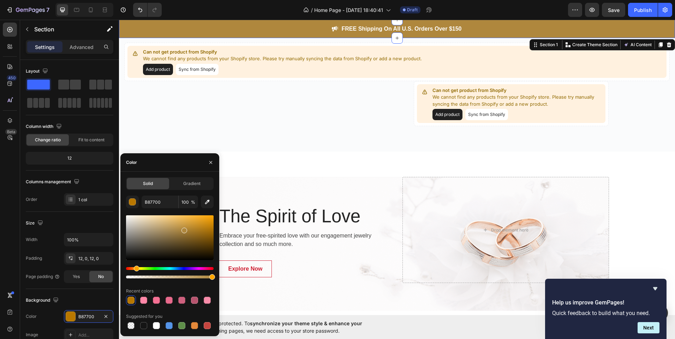
click at [184, 229] on div at bounding box center [170, 238] width 88 height 45
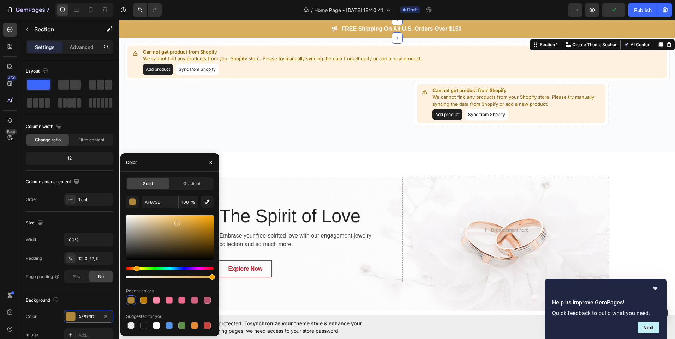
click at [176, 222] on div at bounding box center [170, 238] width 88 height 45
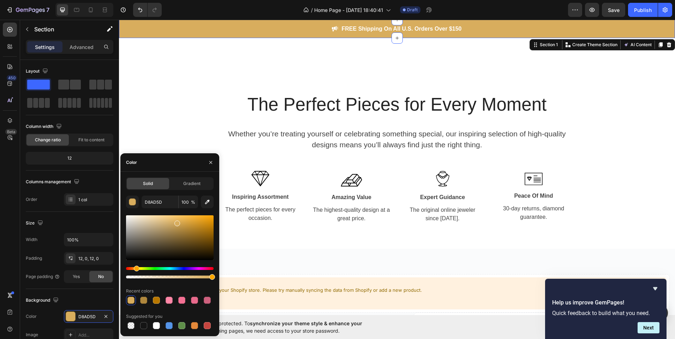
scroll to position [496, 0]
click at [183, 301] on div at bounding box center [181, 300] width 7 height 7
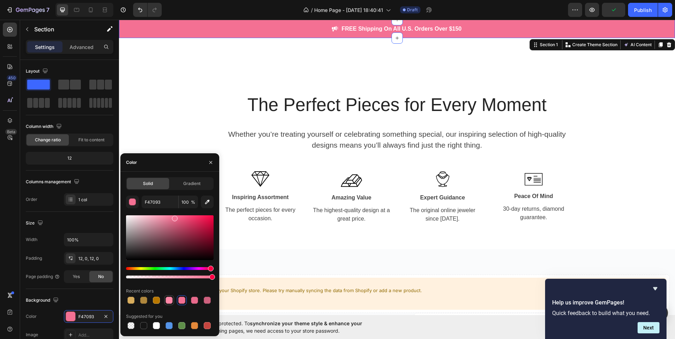
click at [172, 301] on div at bounding box center [169, 300] width 7 height 7
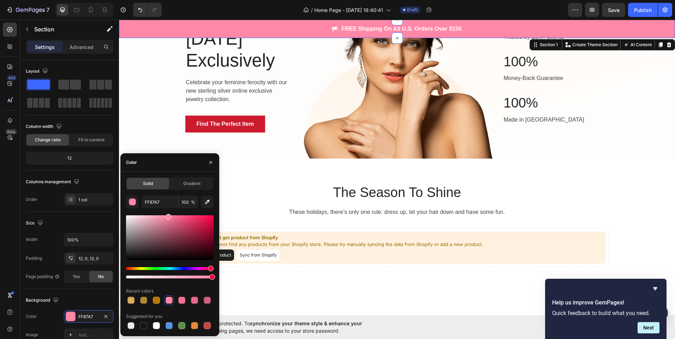
scroll to position [0, 0]
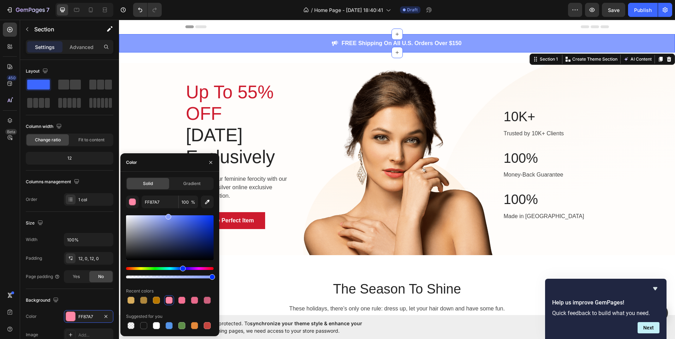
click at [182, 269] on div "Hue" at bounding box center [170, 268] width 88 height 3
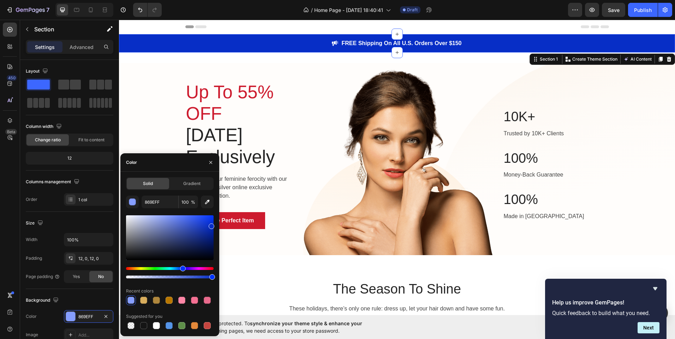
click at [211, 225] on div at bounding box center [170, 238] width 88 height 45
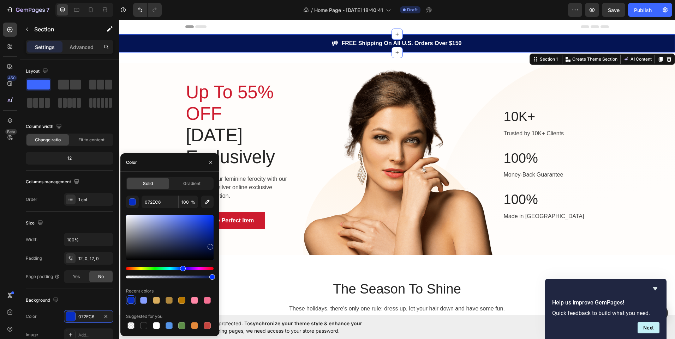
click at [210, 245] on div at bounding box center [170, 238] width 88 height 45
click at [204, 200] on icon "button" at bounding box center [207, 202] width 7 height 7
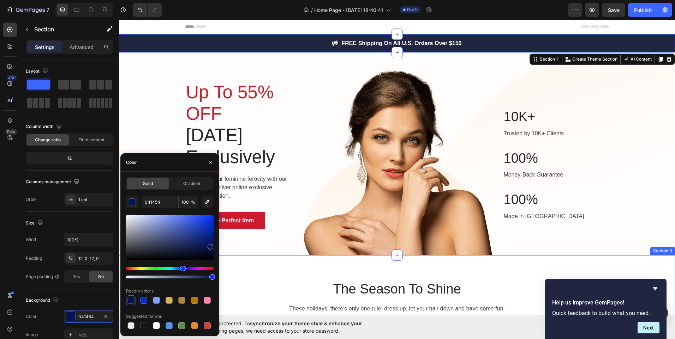
type input "202641"
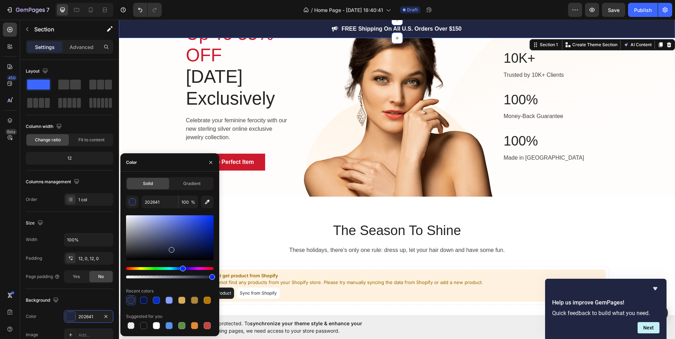
scroll to position [58, 0]
click at [249, 171] on link "Find The Perfect Item" at bounding box center [225, 162] width 80 height 17
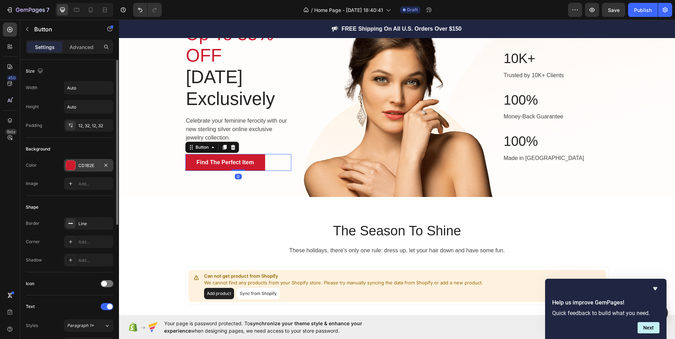
click at [74, 167] on div at bounding box center [70, 165] width 9 height 9
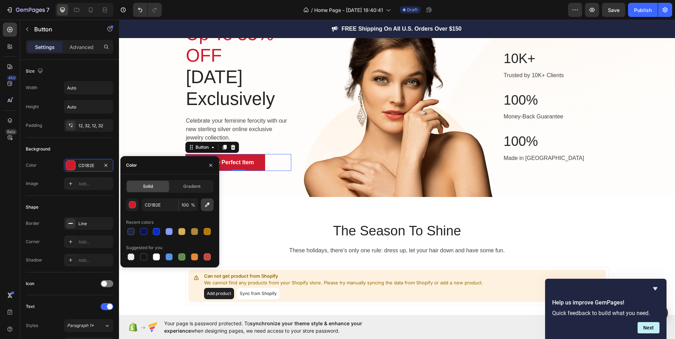
click at [211, 201] on button "button" at bounding box center [207, 205] width 13 height 13
type input "C3F0F7"
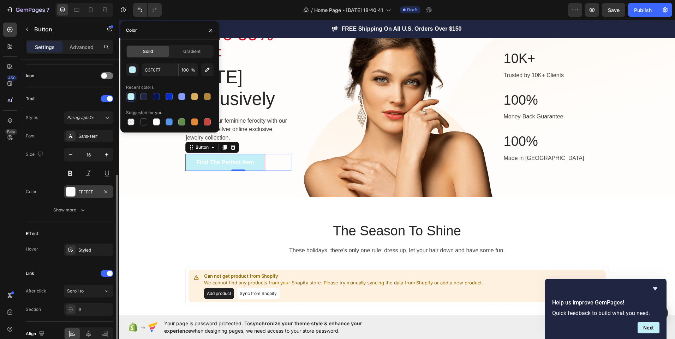
scroll to position [188, 0]
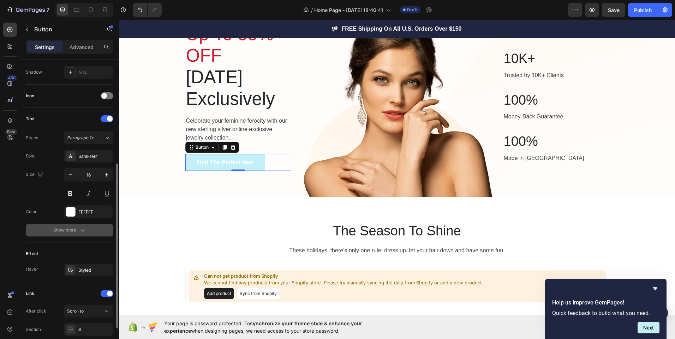
click at [76, 228] on div "Show more" at bounding box center [69, 230] width 33 height 7
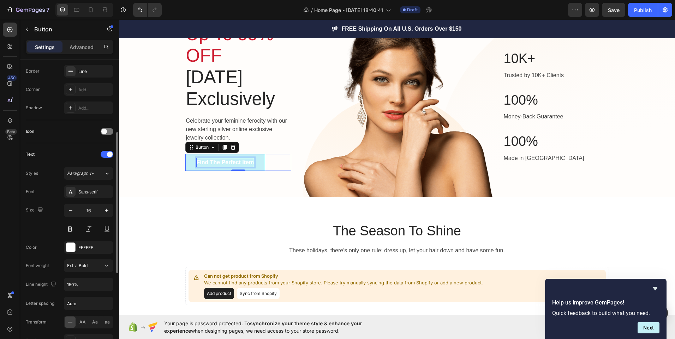
scroll to position [153, 0]
click at [66, 249] on div at bounding box center [70, 247] width 9 height 9
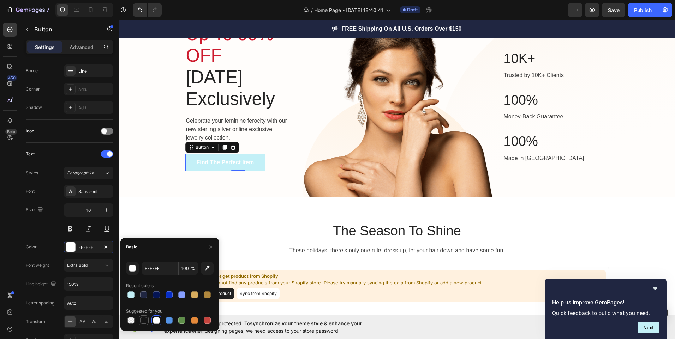
click at [145, 324] on div at bounding box center [143, 320] width 7 height 7
type input "151515"
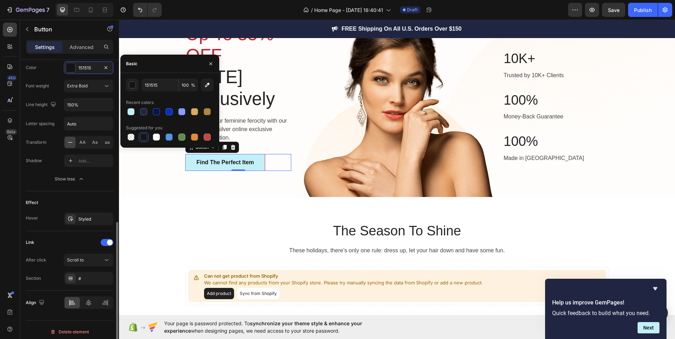
scroll to position [336, 0]
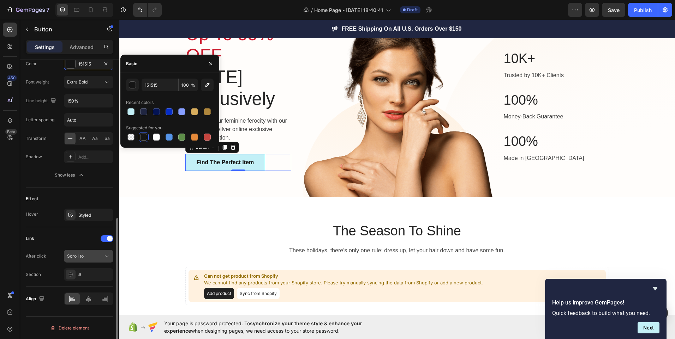
click at [81, 257] on span "Scroll to" at bounding box center [75, 256] width 17 height 5
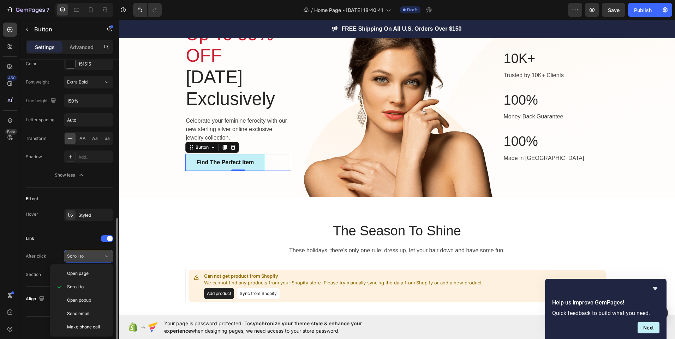
click at [81, 257] on span "Scroll to" at bounding box center [75, 256] width 17 height 5
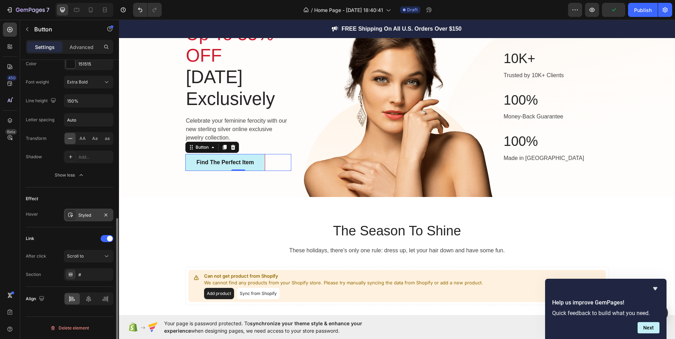
click at [92, 215] on div "Styled" at bounding box center [88, 215] width 20 height 6
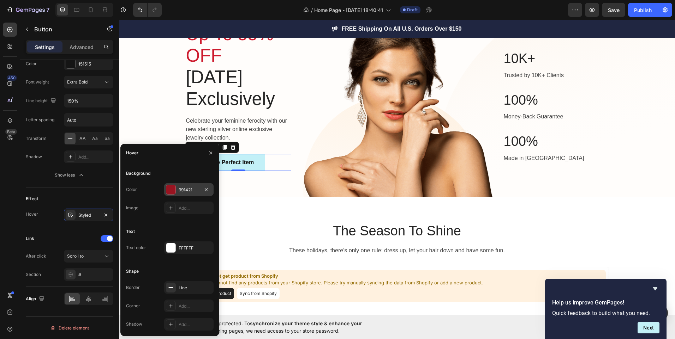
click at [167, 187] on div at bounding box center [170, 189] width 9 height 9
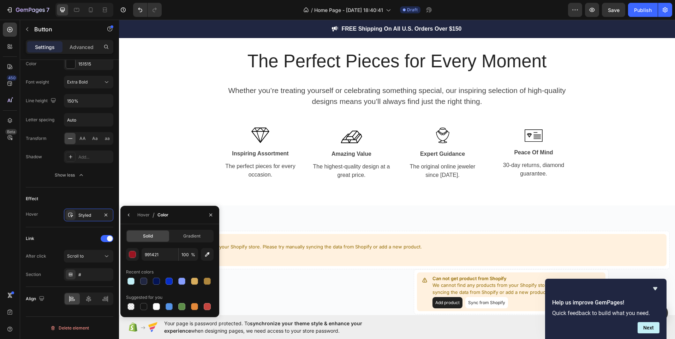
scroll to position [411, 0]
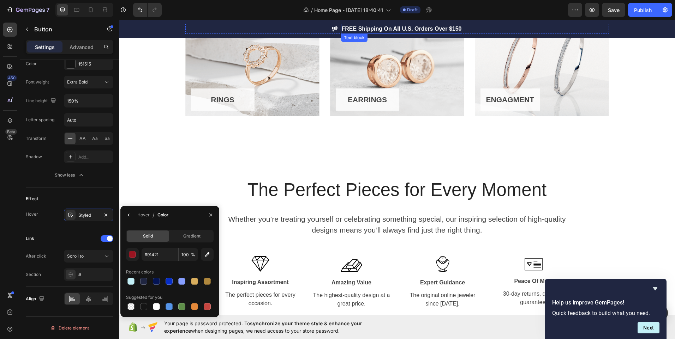
click at [342, 28] on p "FREE Shipping On All U.S. Orders Over $150" at bounding box center [402, 29] width 120 height 8
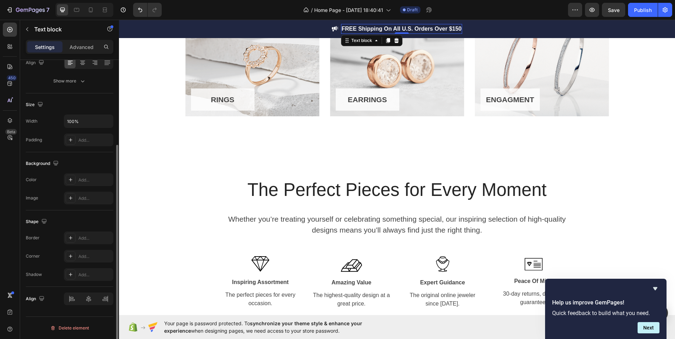
scroll to position [0, 0]
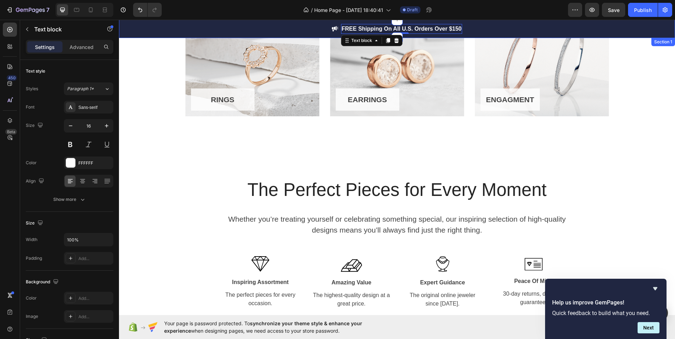
click at [303, 35] on div "Image FREE Shipping On All U.S. Orders Over $150 Text block 0 Row Section 1" at bounding box center [397, 29] width 556 height 18
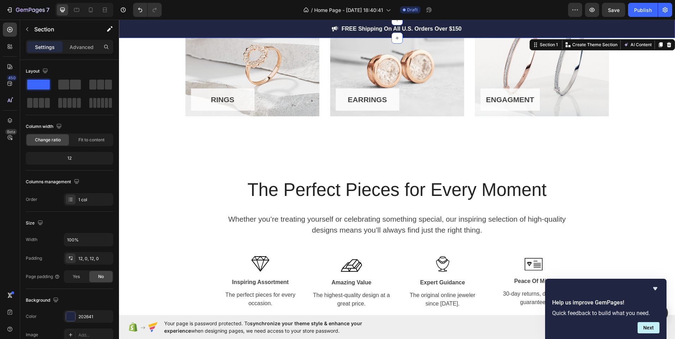
scroll to position [669, 0]
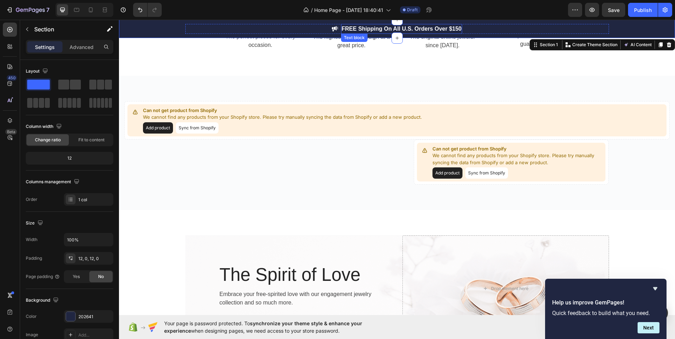
click at [384, 29] on p "FREE Shipping On All U.S. Orders Over $150" at bounding box center [402, 29] width 120 height 8
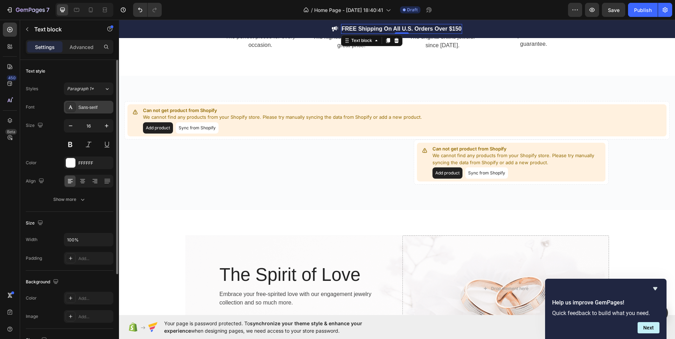
click at [91, 108] on div "Sans-serif" at bounding box center [94, 107] width 33 height 6
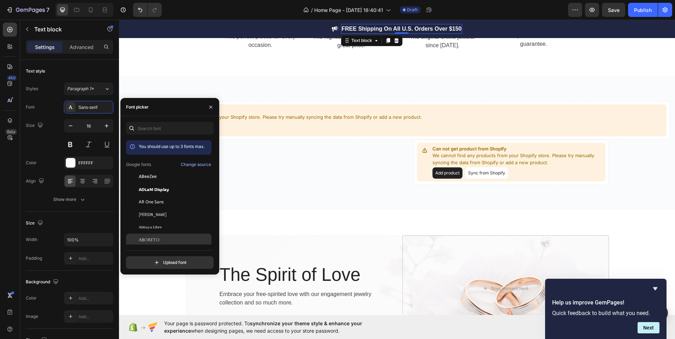
click at [152, 237] on span "Aboreto" at bounding box center [149, 240] width 21 height 6
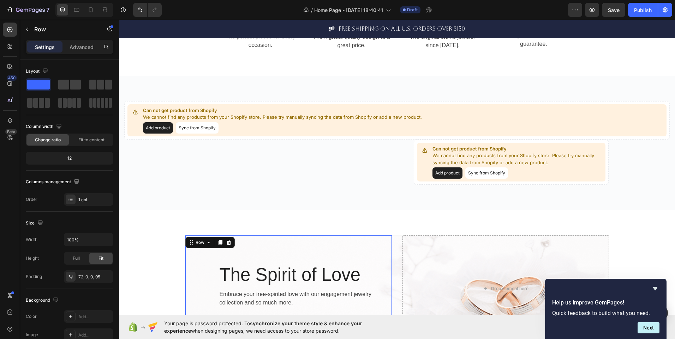
click at [348, 260] on div "The Spirit of Love Heading Embrace your free-spirited love with our engagement …" at bounding box center [288, 289] width 206 height 106
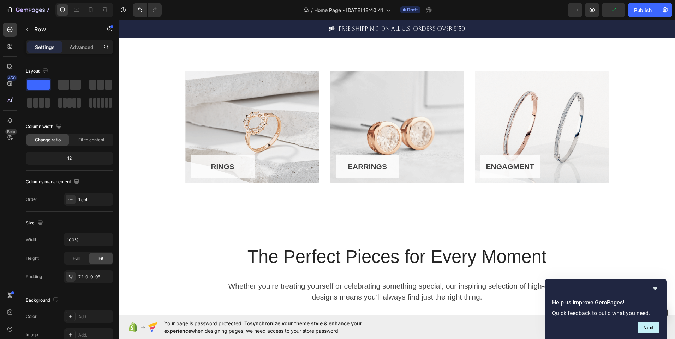
scroll to position [347, 0]
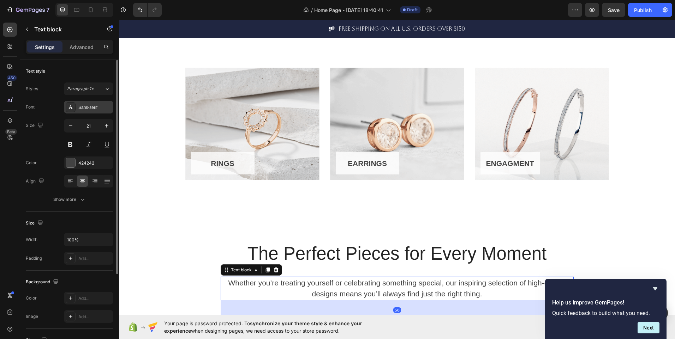
click at [80, 107] on div "Sans-serif" at bounding box center [94, 107] width 33 height 6
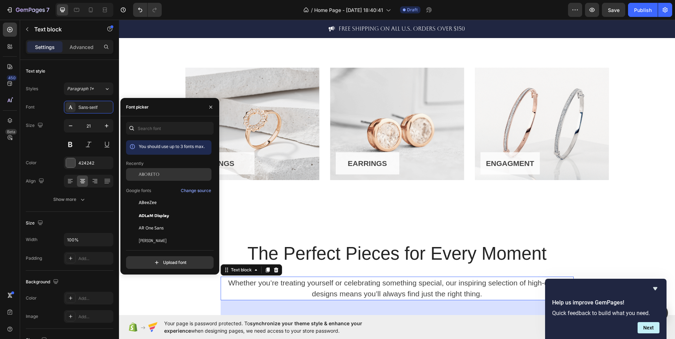
click at [147, 172] on span "Aboreto" at bounding box center [149, 175] width 21 height 6
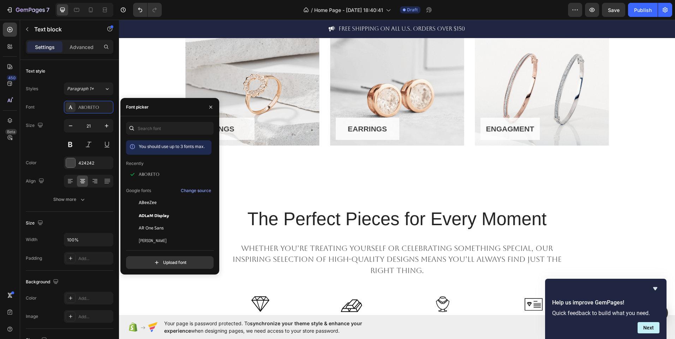
scroll to position [383, 0]
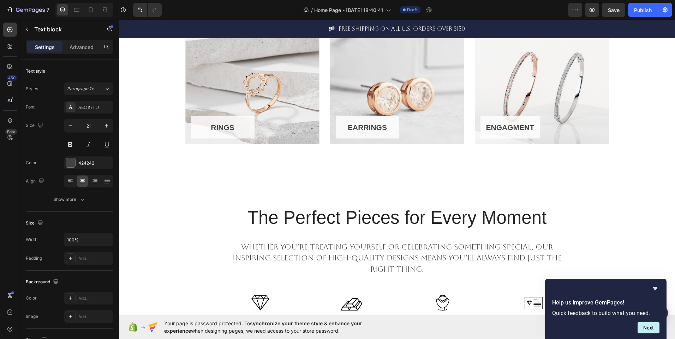
click at [229, 245] on p "Whether you’re treating yourself or celebrating something special, our inspirin…" at bounding box center [396, 259] width 351 height 34
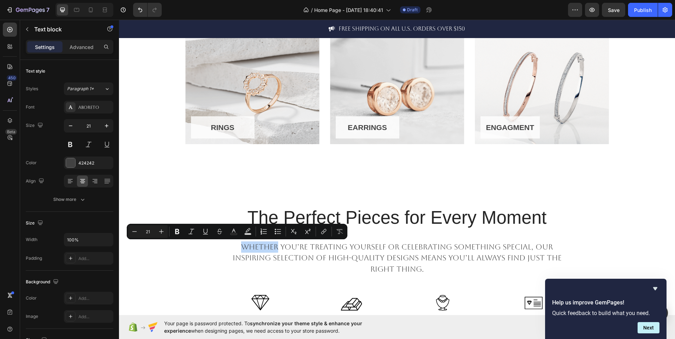
click at [229, 245] on p "Whether you’re treating yourself or celebrating something special, our inspirin…" at bounding box center [396, 259] width 351 height 34
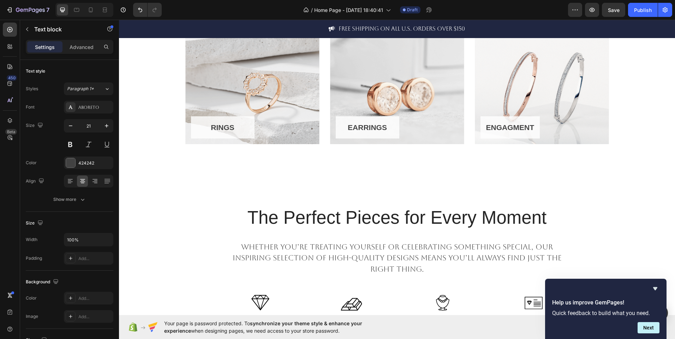
click at [226, 245] on p "Whether you’re treating yourself or celebrating something special, our inspirin…" at bounding box center [396, 259] width 351 height 34
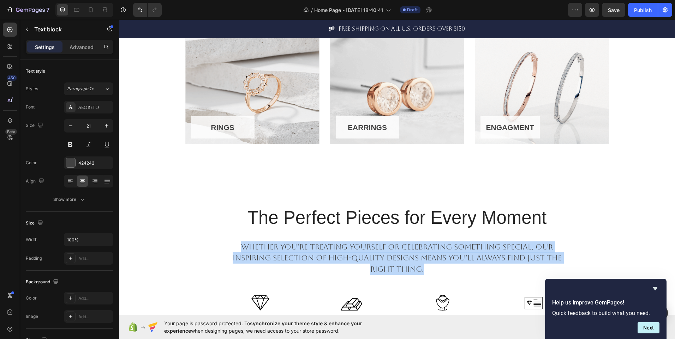
click at [226, 245] on p "Whether you’re treating yourself or celebrating something special, our inspirin…" at bounding box center [396, 259] width 351 height 34
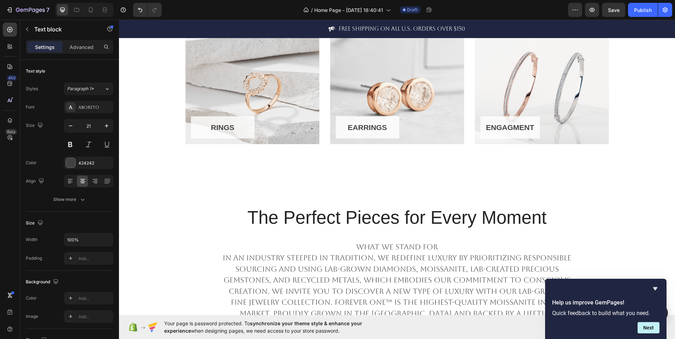
scroll to position [448, 0]
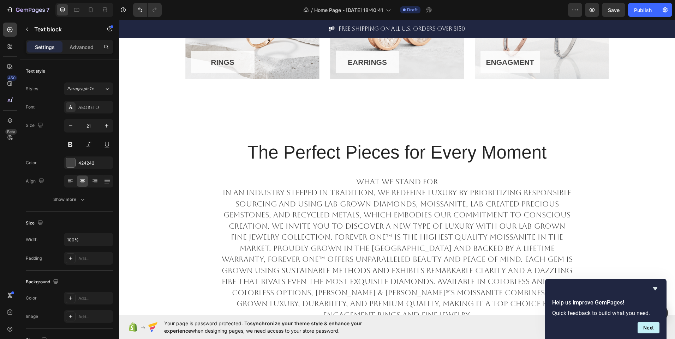
click at [360, 179] on p "WHAT WE STAND FOR In an industry steeped in tradition, we redefine luxury by pr…" at bounding box center [396, 248] width 351 height 145
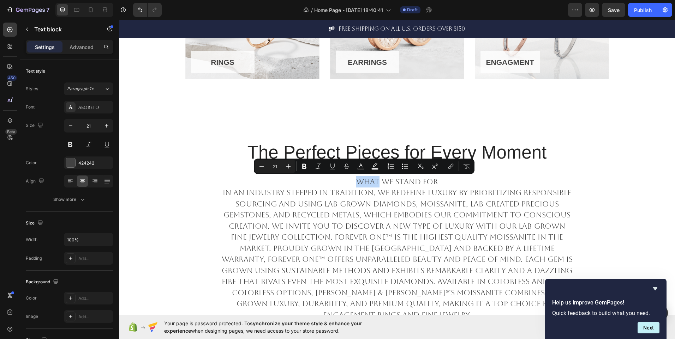
click at [360, 179] on p "WHAT WE STAND FOR In an industry steeped in tradition, we redefine luxury by pr…" at bounding box center [396, 248] width 351 height 145
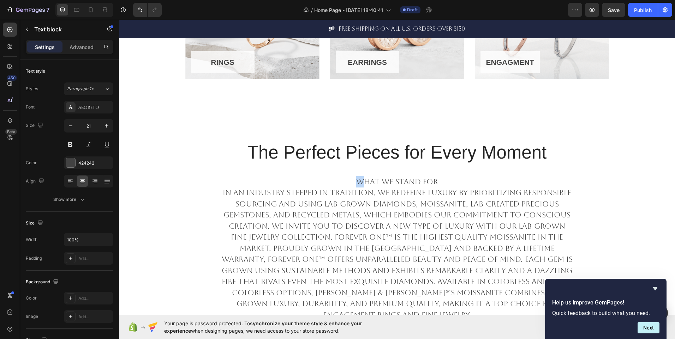
click at [360, 179] on p "WHAT WE STAND FOR In an industry steeped in tradition, we redefine luxury by pr…" at bounding box center [396, 248] width 351 height 145
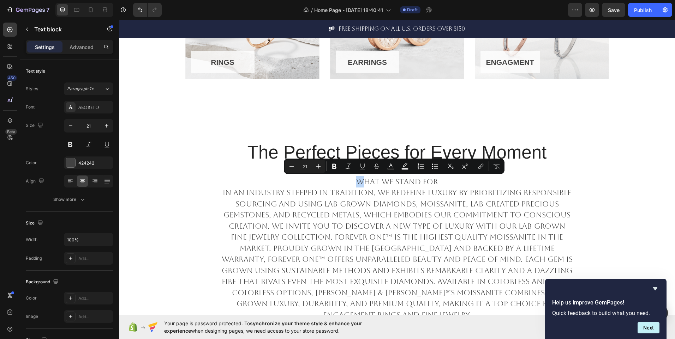
drag, startPoint x: 435, startPoint y: 181, endPoint x: 356, endPoint y: 179, distance: 79.4
click at [356, 179] on p "WHAT WE STAND FOR In an industry steeped in tradition, we redefine luxury by pr…" at bounding box center [396, 248] width 351 height 145
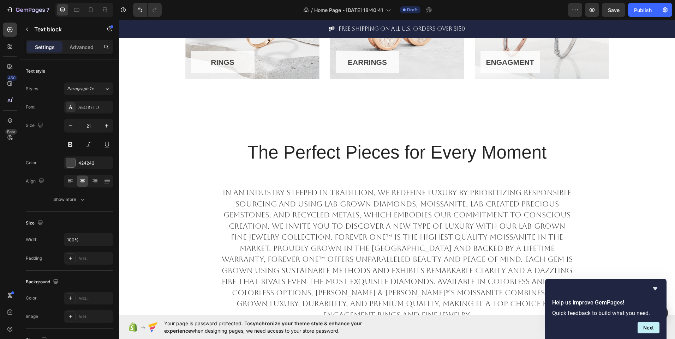
click at [221, 191] on p "⁠⁠⁠⁠⁠⁠⁠ In an industry steeped in tradition, we redefine luxury by prioritizing…" at bounding box center [396, 248] width 351 height 145
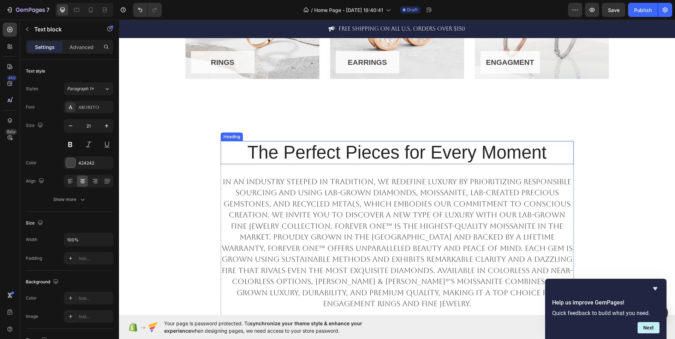
click at [329, 144] on p "The Perfect Pieces for Every Moment" at bounding box center [396, 153] width 351 height 22
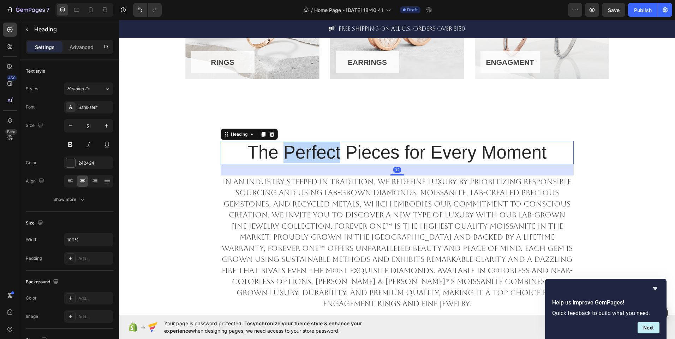
click at [329, 144] on p "The Perfect Pieces for Every Moment" at bounding box center [396, 153] width 351 height 22
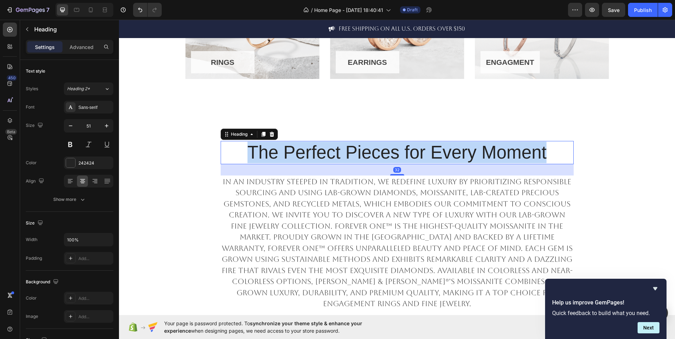
click at [329, 144] on p "The Perfect Pieces for Every Moment" at bounding box center [396, 153] width 351 height 22
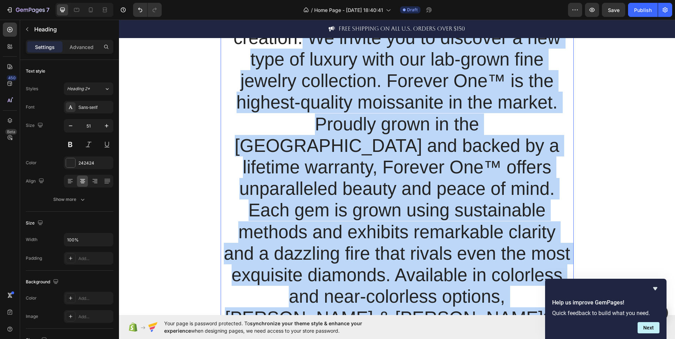
scroll to position [536, 0]
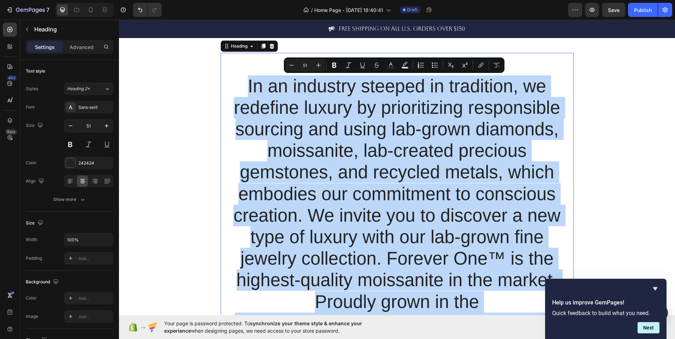
drag, startPoint x: 455, startPoint y: 293, endPoint x: 244, endPoint y: 83, distance: 297.5
click at [244, 83] on p "WHAT WE STAND FOR In an industry steeped in tradition, we redefine luxury by pr…" at bounding box center [396, 324] width 351 height 540
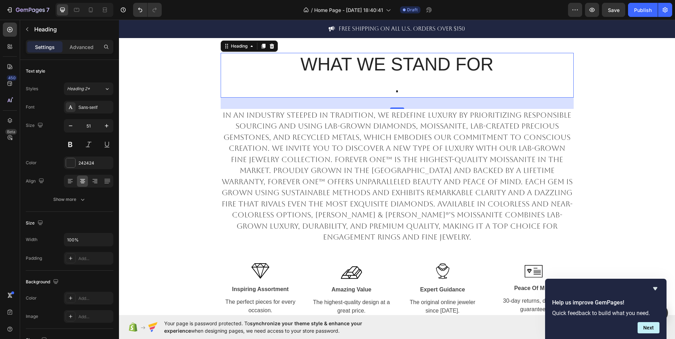
click at [405, 79] on p "WHAT WE STAND FOR ." at bounding box center [396, 75] width 351 height 43
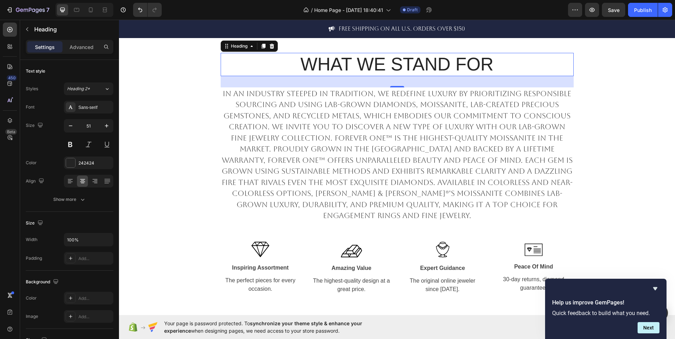
click at [429, 67] on p "WHAT WE STAND FOR" at bounding box center [396, 65] width 351 height 22
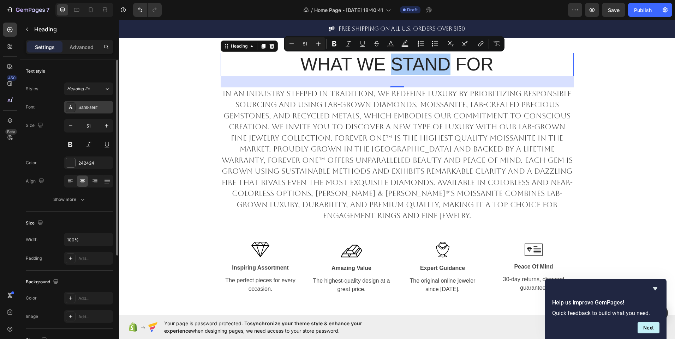
click at [92, 107] on div "Sans-serif" at bounding box center [94, 107] width 33 height 6
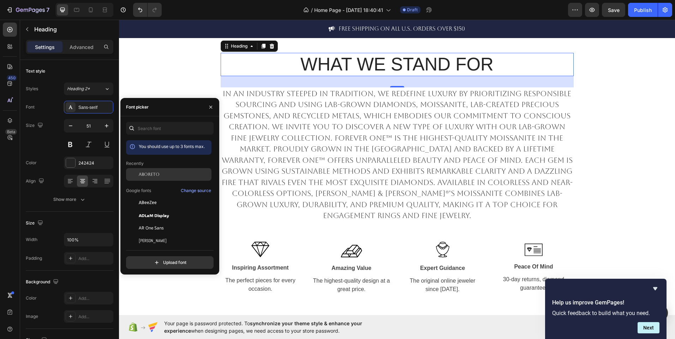
click at [160, 171] on div "Aboreto" at bounding box center [168, 174] width 85 height 13
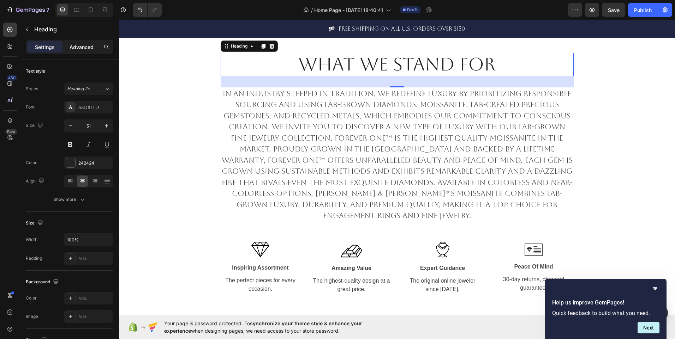
click at [86, 46] on p "Advanced" at bounding box center [82, 46] width 24 height 7
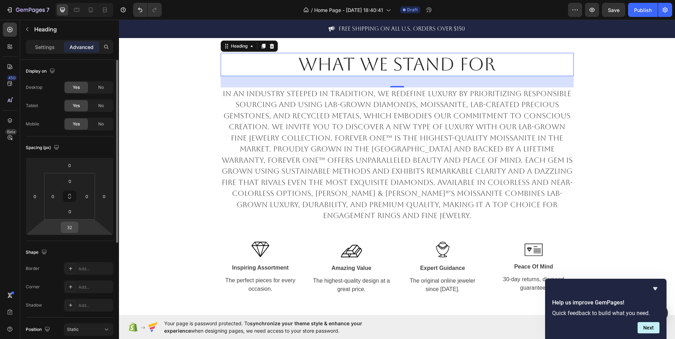
click at [74, 230] on input "32" at bounding box center [69, 227] width 14 height 11
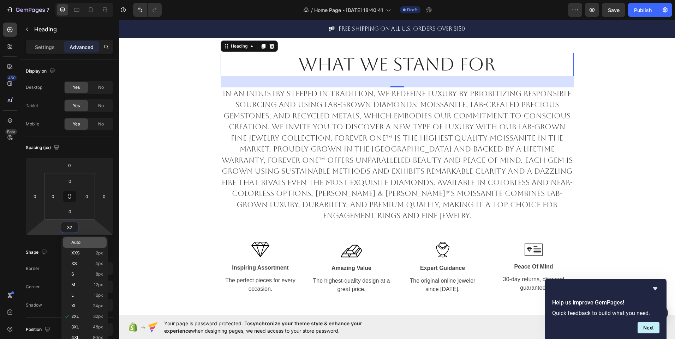
type input "2"
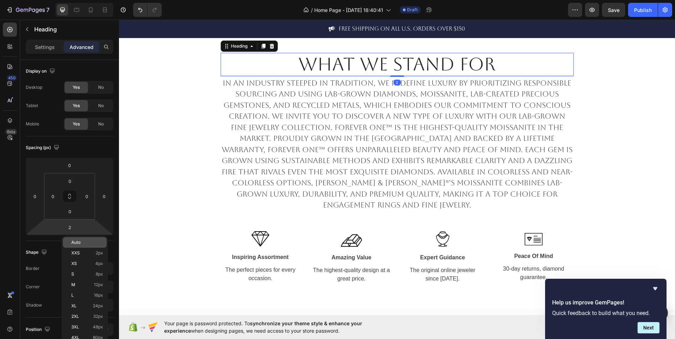
click at [85, 245] on p "Auto" at bounding box center [87, 242] width 32 height 5
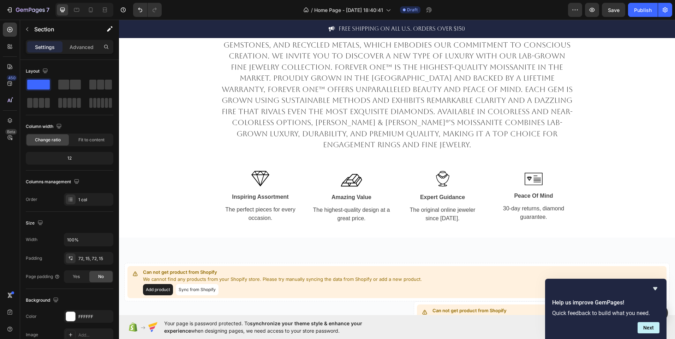
scroll to position [589, 0]
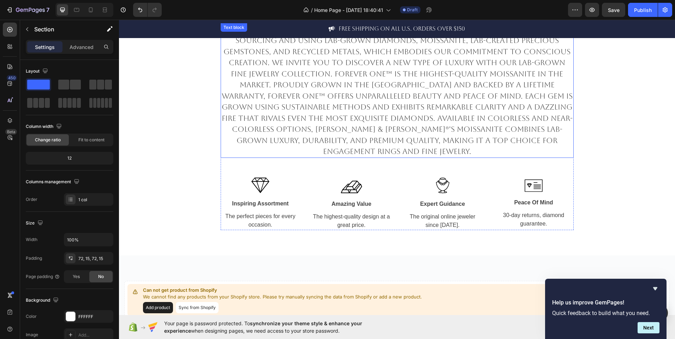
click at [318, 126] on p "In an industry steeped in tradition, we redefine luxury by prioritizing respons…" at bounding box center [396, 90] width 351 height 133
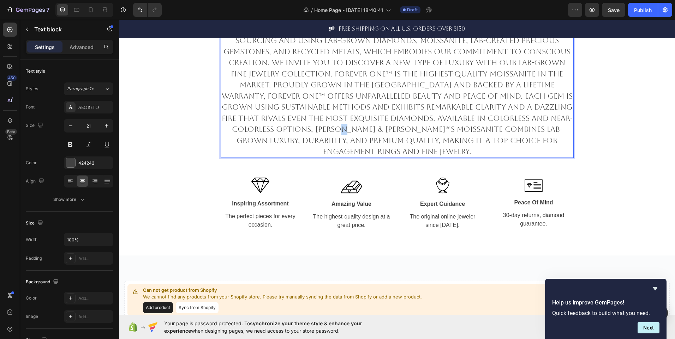
click at [318, 126] on p "In an industry steeped in tradition, we redefine luxury by prioritizing respons…" at bounding box center [396, 90] width 351 height 133
click at [285, 127] on p "In an industry steeped in tradition, we redefine luxury by prioritizing respons…" at bounding box center [396, 90] width 351 height 133
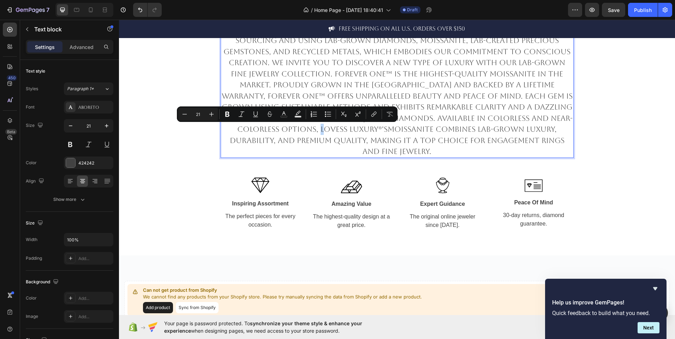
click at [285, 127] on p "In an industry steeped in tradition, we redefine luxury by prioritizing respons…" at bounding box center [396, 90] width 351 height 133
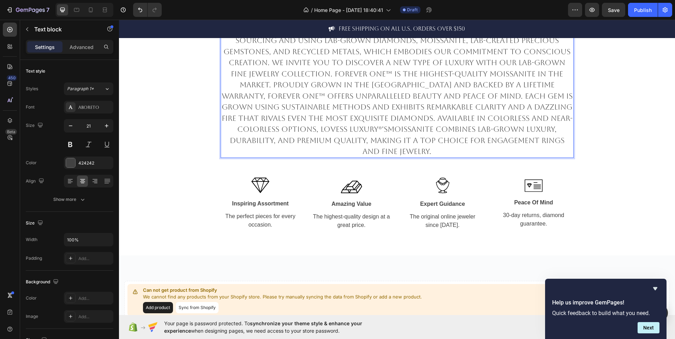
click at [285, 127] on p "In an industry steeped in tradition, we redefine luxury by prioritizing respons…" at bounding box center [396, 90] width 351 height 133
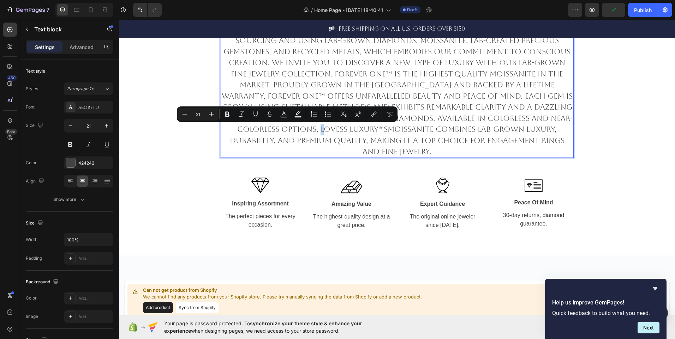
click at [285, 127] on p "In an industry steeped in tradition, we redefine luxury by prioritizing respons…" at bounding box center [396, 90] width 351 height 133
click at [286, 127] on p "In an industry steeped in tradition, we redefine luxury by prioritizing respons…" at bounding box center [396, 90] width 351 height 133
click at [207, 113] on icon "Editor contextual toolbar" at bounding box center [208, 114] width 7 height 7
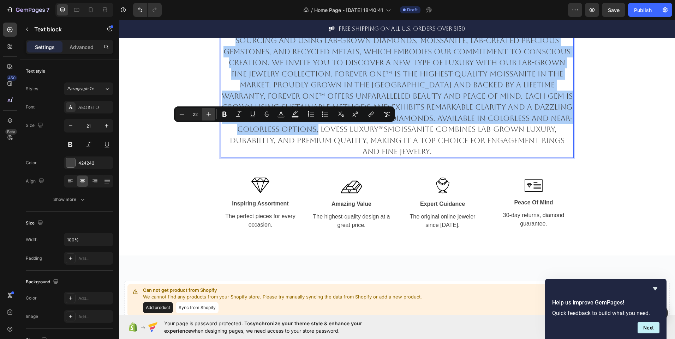
click at [207, 113] on icon "Editor contextual toolbar" at bounding box center [208, 114] width 7 height 7
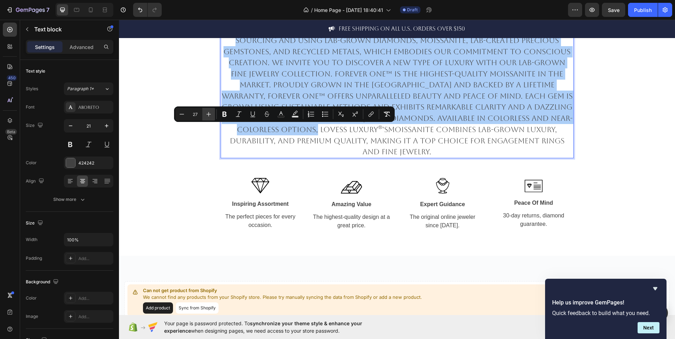
click at [207, 113] on icon "Editor contextual toolbar" at bounding box center [208, 114] width 7 height 7
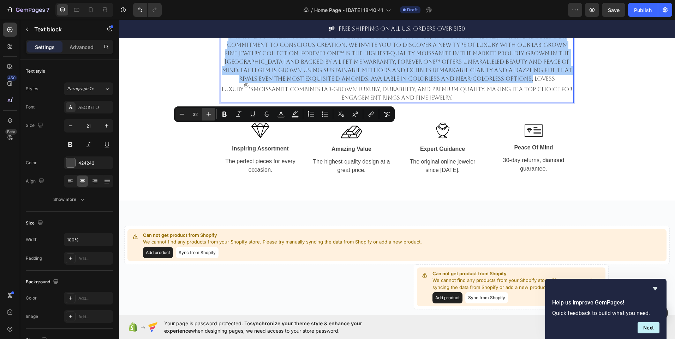
click at [207, 113] on icon "Editor contextual toolbar" at bounding box center [208, 114] width 7 height 7
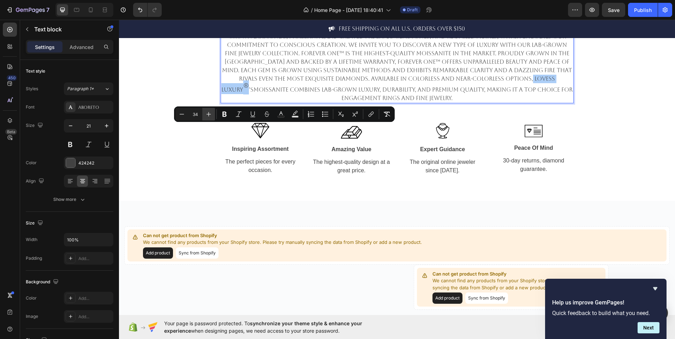
click at [207, 113] on icon "Editor contextual toolbar" at bounding box center [208, 114] width 7 height 7
type input "35"
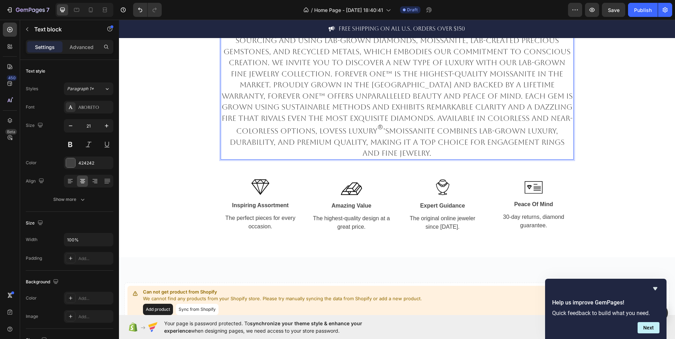
click at [521, 82] on p "In an industry steeped in tradition, we redefine luxury by prioritizing respons…" at bounding box center [396, 91] width 351 height 135
click at [377, 131] on span "®" at bounding box center [380, 129] width 6 height 14
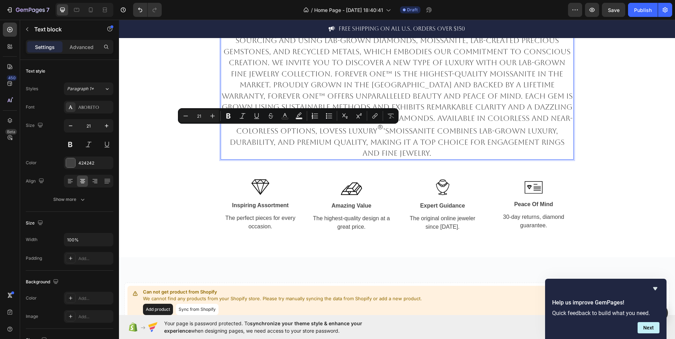
click at [377, 125] on span "®" at bounding box center [380, 129] width 6 height 14
type input "35"
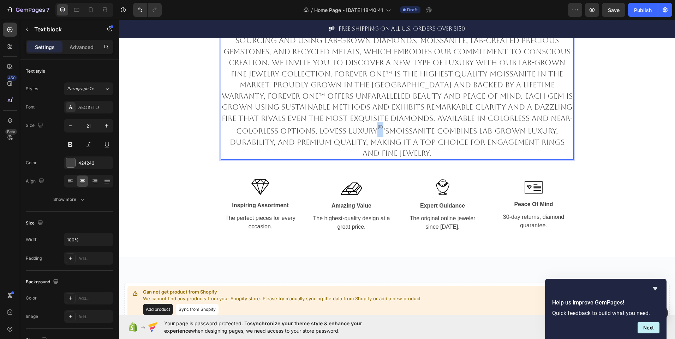
click at [377, 125] on span "®" at bounding box center [380, 129] width 6 height 14
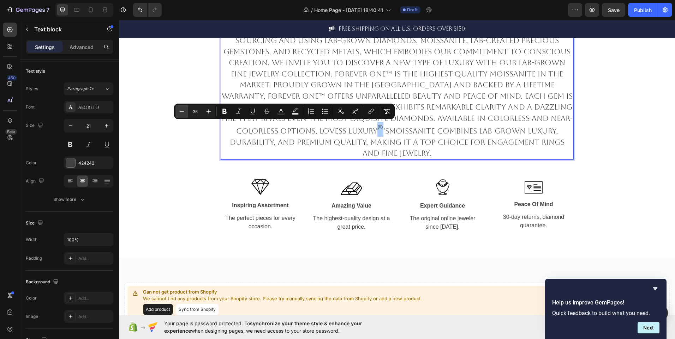
click at [180, 113] on icon "Editor contextual toolbar" at bounding box center [181, 111] width 7 height 7
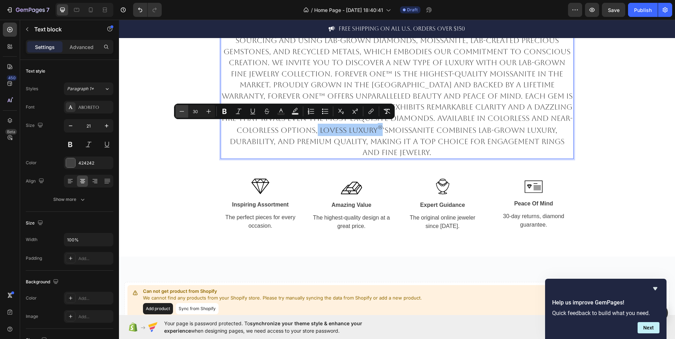
click at [180, 113] on icon "Editor contextual toolbar" at bounding box center [181, 111] width 7 height 7
click at [178, 112] on icon "Editor contextual toolbar" at bounding box center [181, 111] width 7 height 7
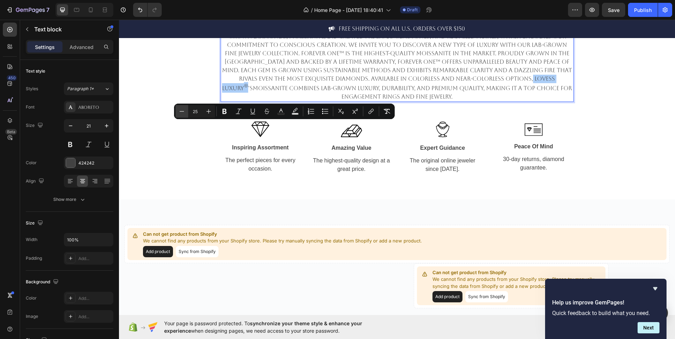
click at [178, 112] on icon "Editor contextual toolbar" at bounding box center [181, 111] width 7 height 7
type input "24"
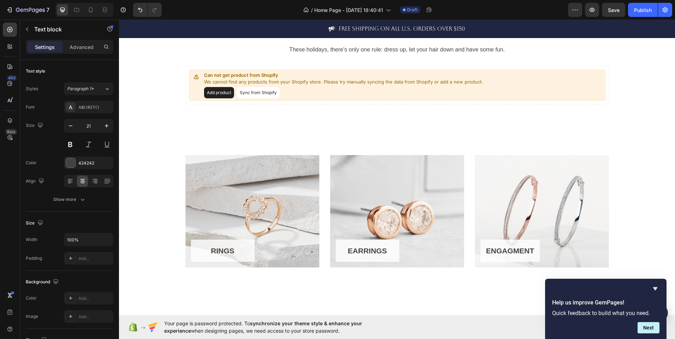
scroll to position [188, 0]
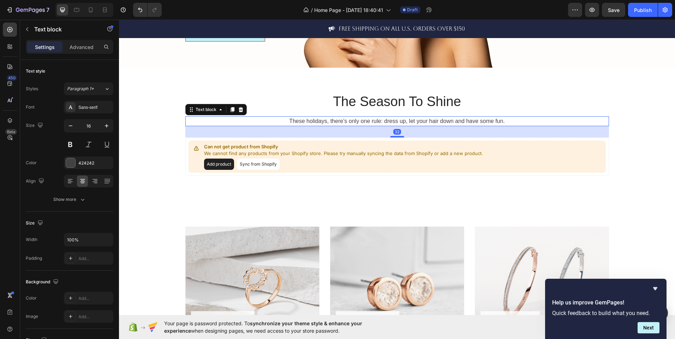
click at [300, 121] on p "These holidays, there’s only one rule: dress up, let your hair down and have so…" at bounding box center [397, 121] width 422 height 8
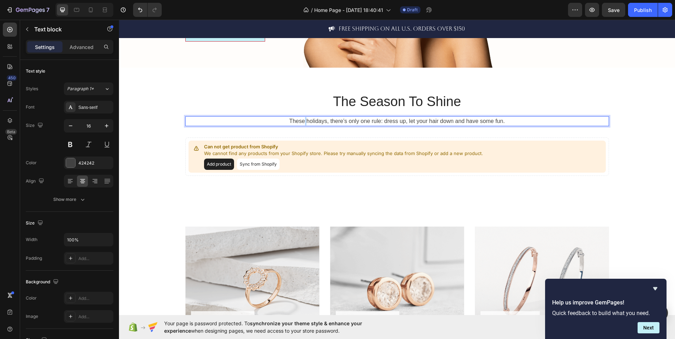
click at [300, 121] on p "These holidays, there’s only one rule: dress up, let your hair down and have so…" at bounding box center [397, 121] width 422 height 8
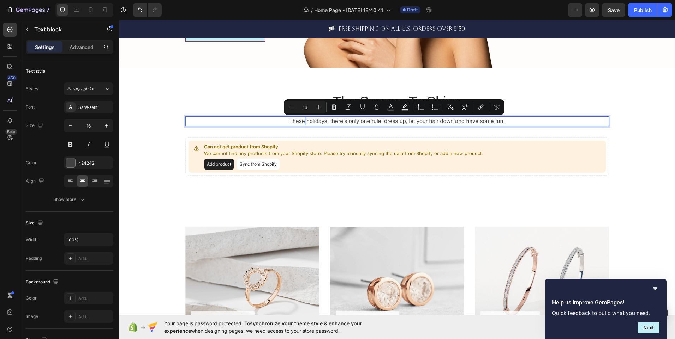
click at [300, 121] on p "These holidays, there’s only one rule: dress up, let your hair down and have so…" at bounding box center [397, 121] width 422 height 8
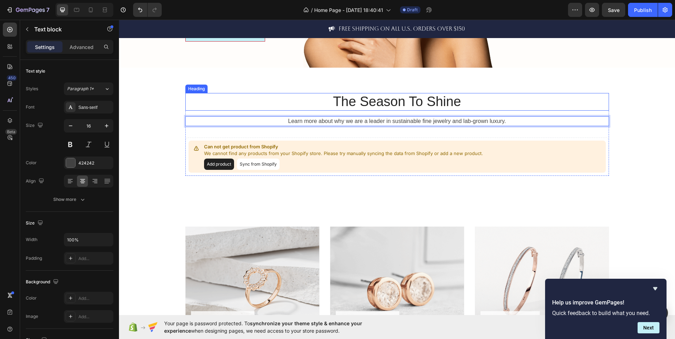
click at [373, 104] on p "The Season To Shine" at bounding box center [397, 102] width 422 height 16
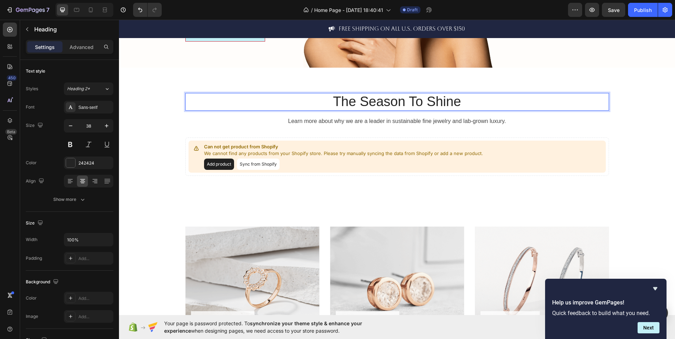
click at [368, 94] on h2 "The Season To Shine" at bounding box center [396, 102] width 423 height 18
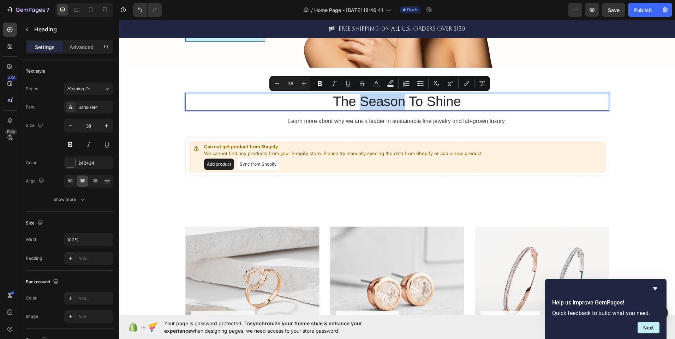
click at [368, 94] on h2 "The Season To Shine" at bounding box center [396, 102] width 423 height 18
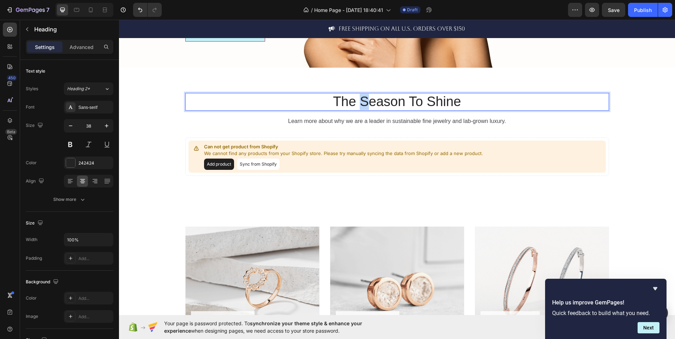
click at [368, 94] on h2 "The Season To Shine" at bounding box center [396, 102] width 423 height 18
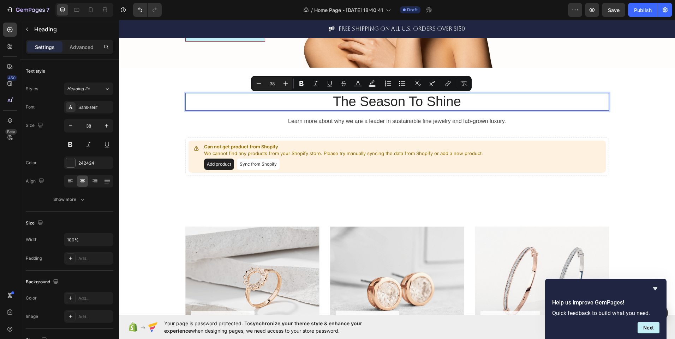
click at [336, 104] on p "The Season To Shine" at bounding box center [397, 102] width 422 height 16
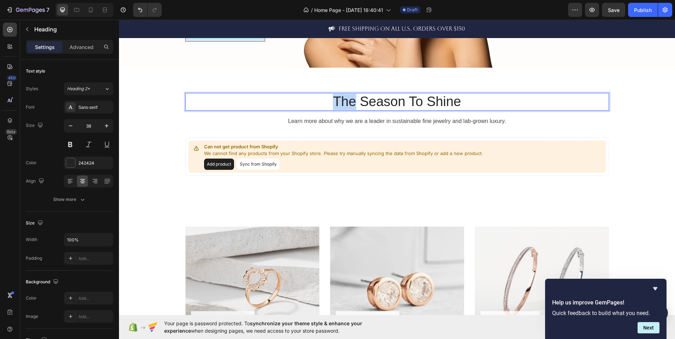
click at [336, 104] on p "The Season To Shine" at bounding box center [397, 102] width 422 height 16
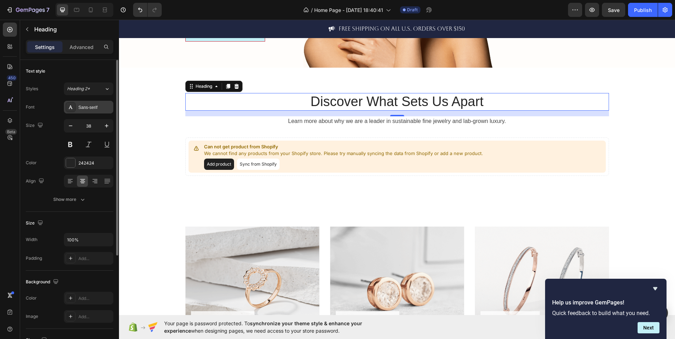
click at [92, 106] on div "Sans-serif" at bounding box center [94, 107] width 33 height 6
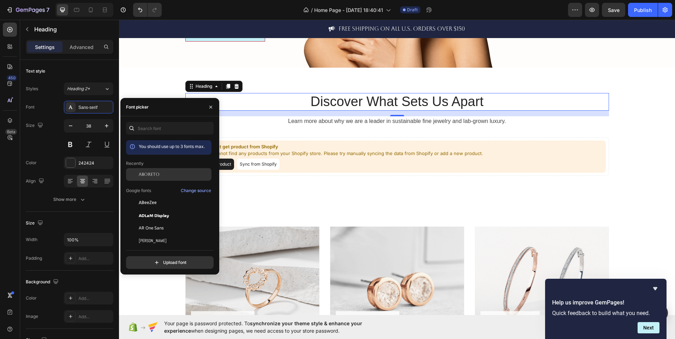
click at [161, 169] on div "Aboreto" at bounding box center [168, 174] width 85 height 13
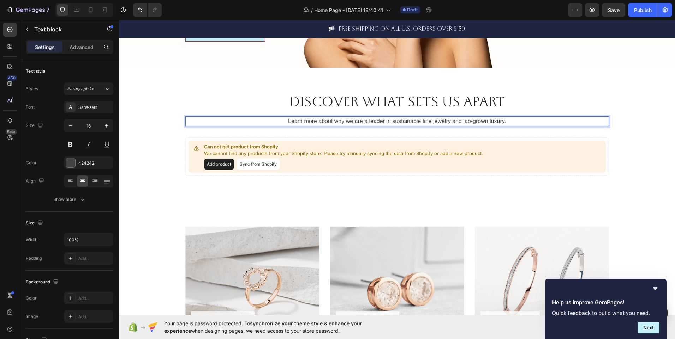
click at [346, 123] on p "Learn more about why we are a leader in sustainable fine jewelry and lab-grown …" at bounding box center [397, 121] width 422 height 8
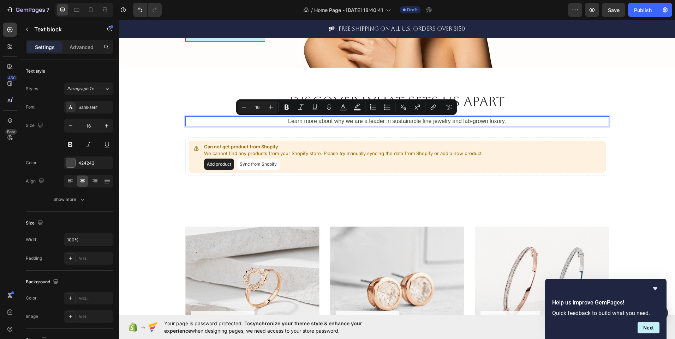
click at [346, 123] on p "Learn more about why we are a leader in sustainable fine jewelry and lab-grown …" at bounding box center [397, 121] width 422 height 8
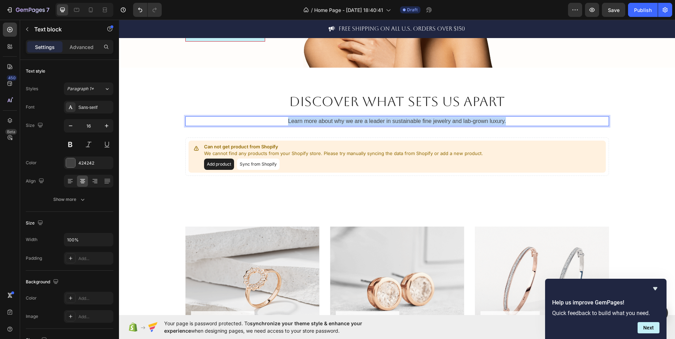
click at [346, 123] on p "Learn more about why we are a leader in sustainable fine jewelry and lab-grown …" at bounding box center [397, 121] width 422 height 8
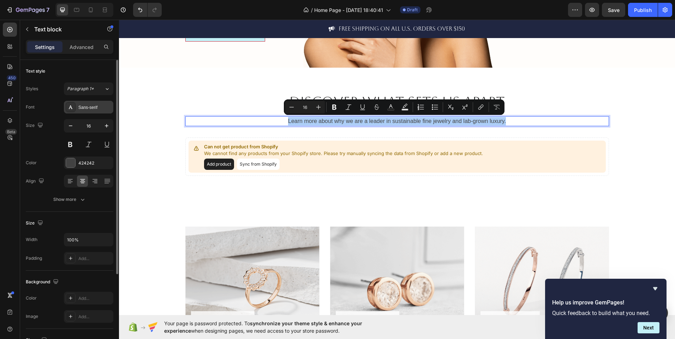
click at [101, 109] on div "Sans-serif" at bounding box center [94, 107] width 33 height 6
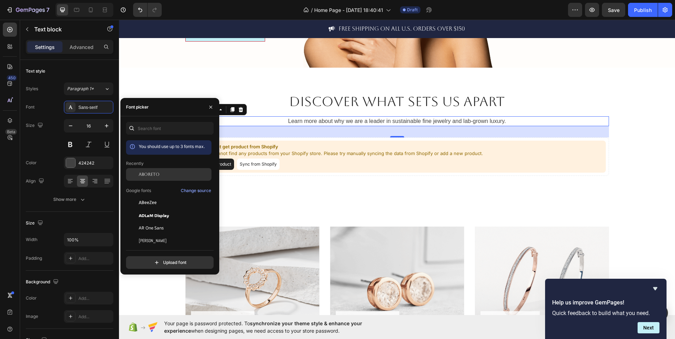
click at [159, 178] on div "Aboreto" at bounding box center [174, 175] width 71 height 6
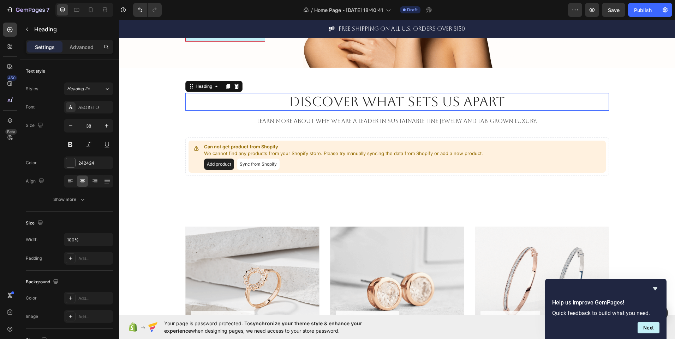
click at [318, 98] on p "Discover What Sets Us Apart" at bounding box center [397, 102] width 422 height 16
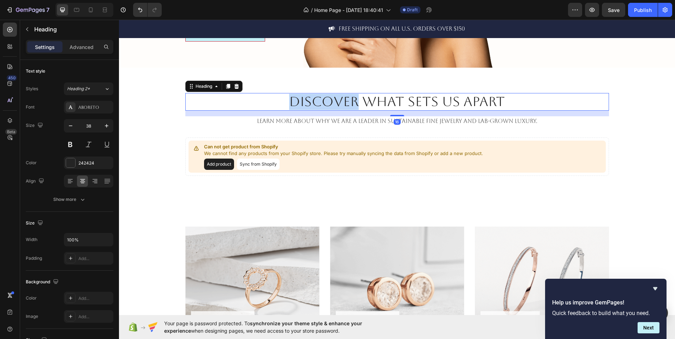
click at [318, 98] on p "Discover What Sets Us Apart" at bounding box center [397, 102] width 422 height 16
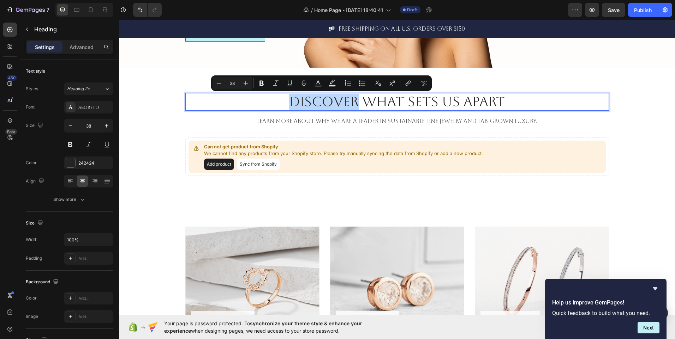
click at [318, 98] on p "Discover What Sets Us Apart" at bounding box center [397, 102] width 422 height 16
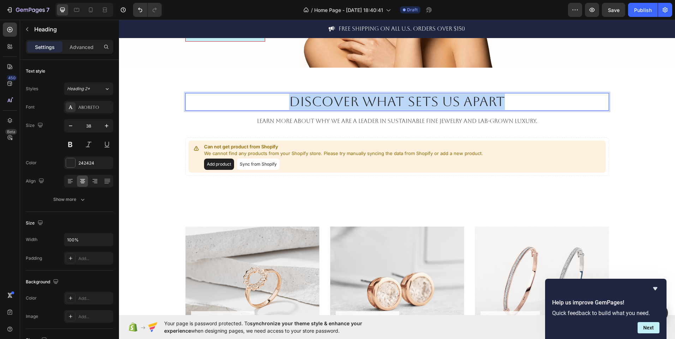
click at [318, 98] on p "Discover What Sets Us Apart" at bounding box center [397, 102] width 422 height 16
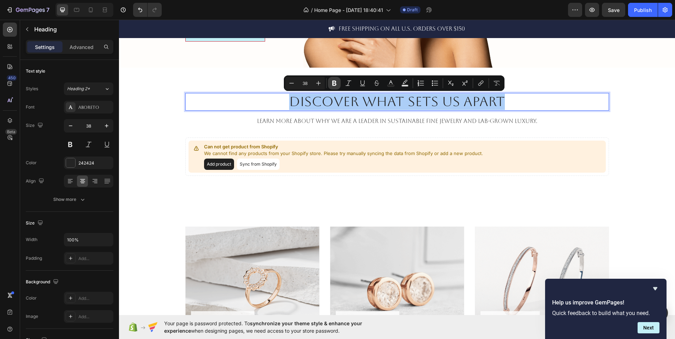
click at [336, 80] on icon "Editor contextual toolbar" at bounding box center [334, 83] width 7 height 7
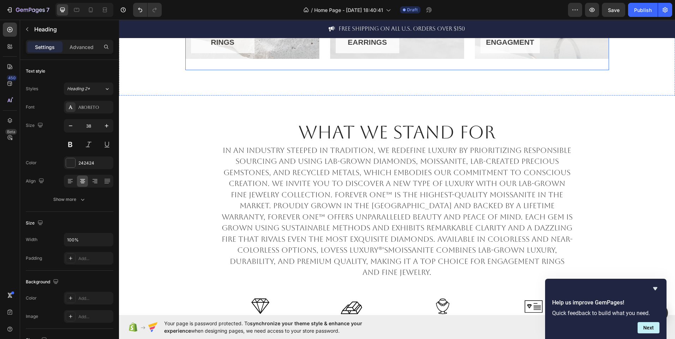
scroll to position [476, 0]
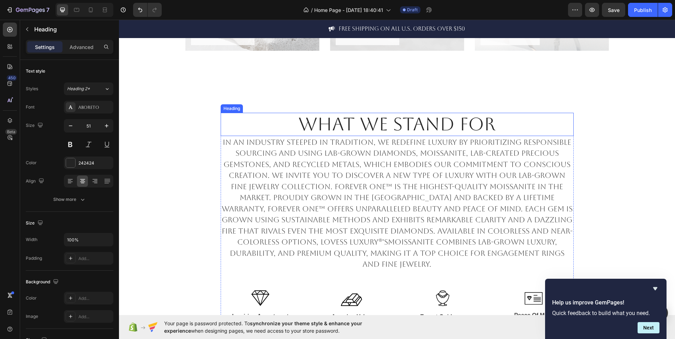
click at [359, 129] on h2 "WHAT WE STAND FOR" at bounding box center [397, 124] width 353 height 23
click at [359, 129] on p "WHAT WE STAND FOR" at bounding box center [396, 125] width 351 height 22
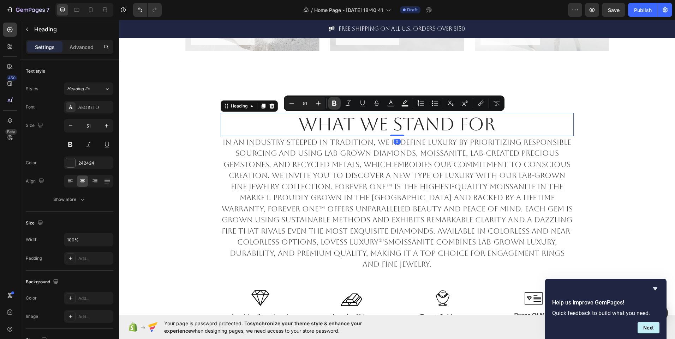
click at [337, 104] on icon "Editor contextual toolbar" at bounding box center [334, 103] width 7 height 7
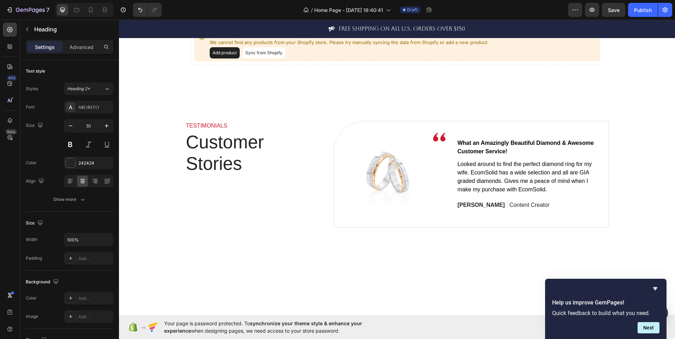
scroll to position [1039, 0]
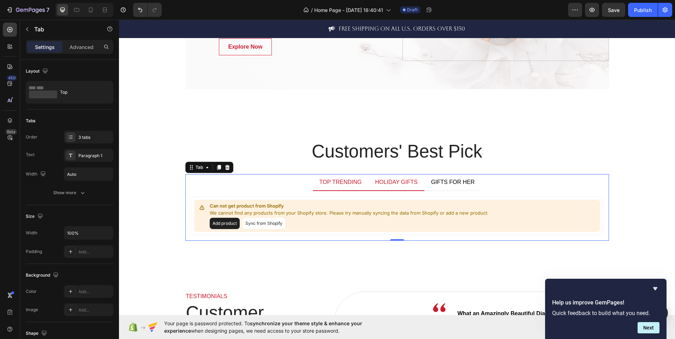
click at [402, 189] on li "HOLIDAY GIFTS" at bounding box center [396, 182] width 56 height 17
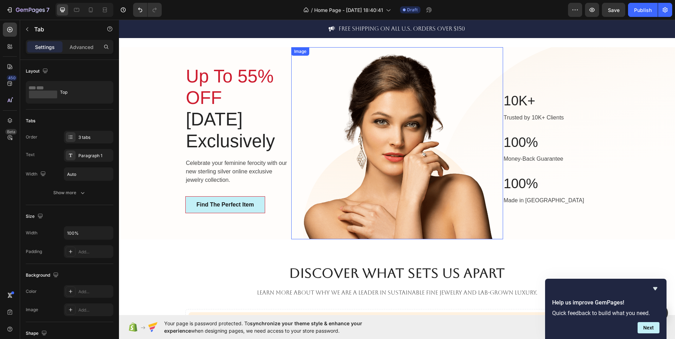
scroll to position [14, 0]
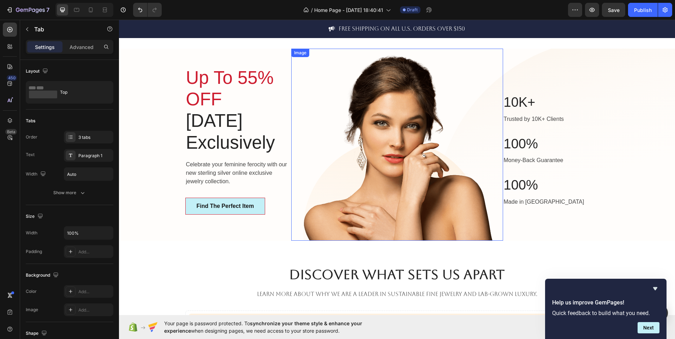
click at [348, 212] on img at bounding box center [397, 145] width 212 height 192
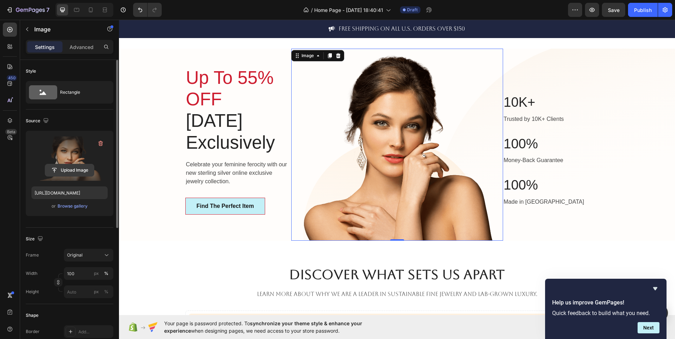
click at [71, 172] on input "file" at bounding box center [69, 170] width 49 height 12
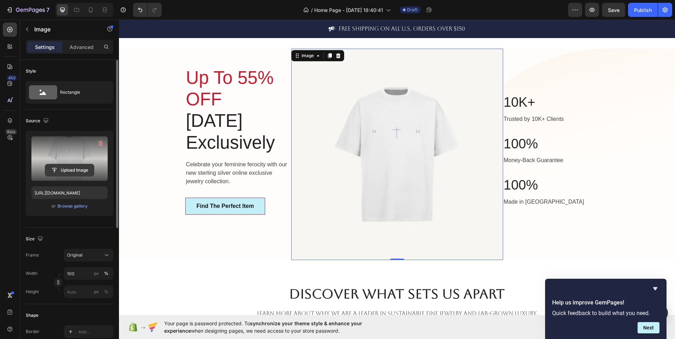
click at [82, 169] on input "file" at bounding box center [69, 170] width 49 height 12
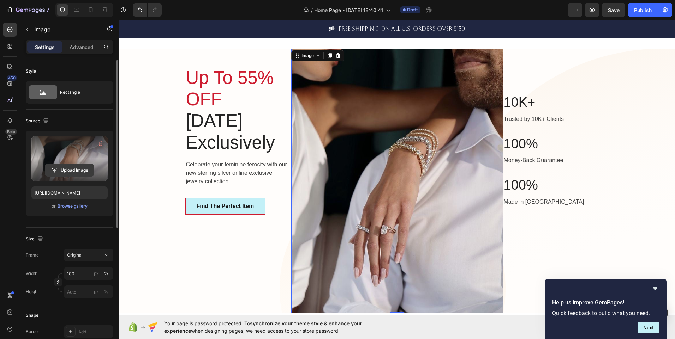
click at [78, 168] on input "file" at bounding box center [69, 170] width 49 height 12
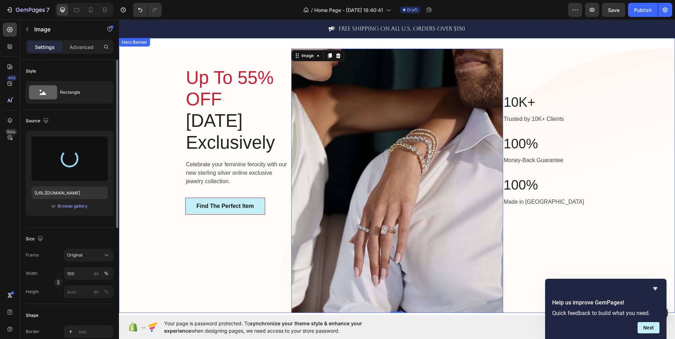
type input "[URL][DOMAIN_NAME]"
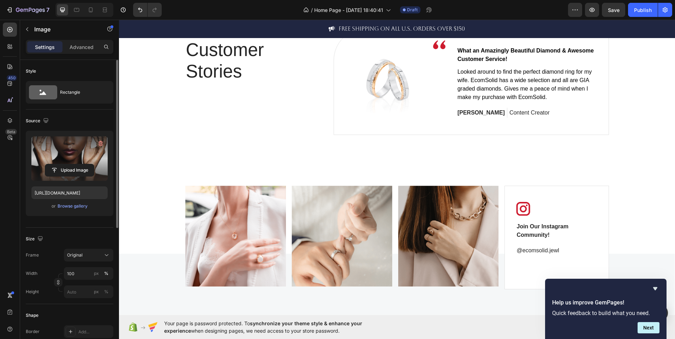
scroll to position [1458, 0]
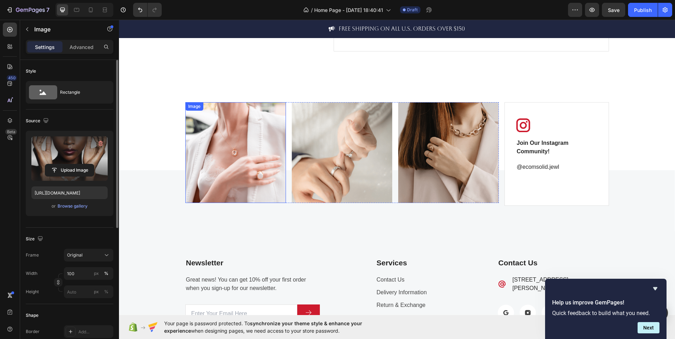
click at [230, 163] on img at bounding box center [235, 152] width 101 height 101
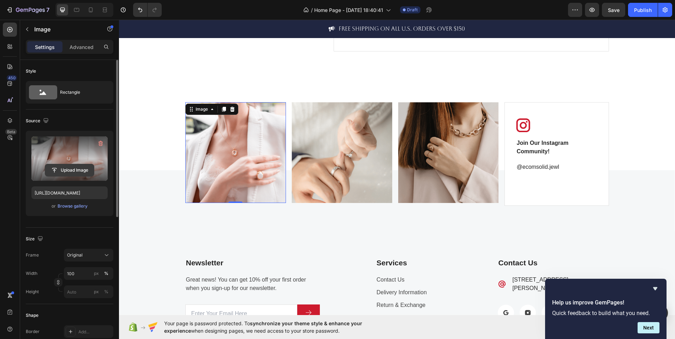
click at [74, 169] on input "file" at bounding box center [69, 170] width 49 height 12
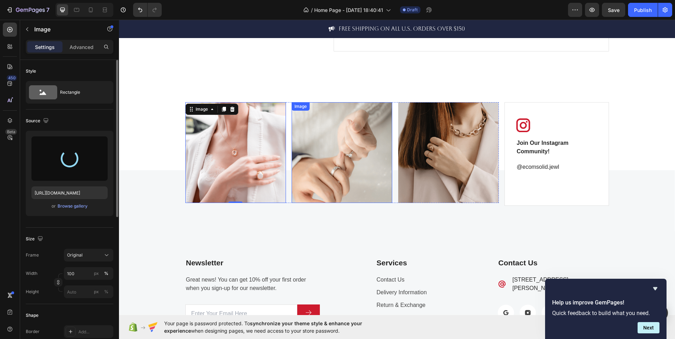
type input "https://cdn.shopify.com/s/files/1/0995/2087/2787/files/gempages_586293072388686…"
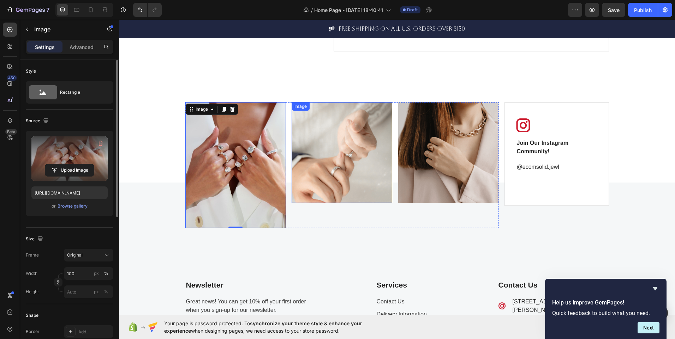
click at [340, 157] on img at bounding box center [341, 152] width 101 height 101
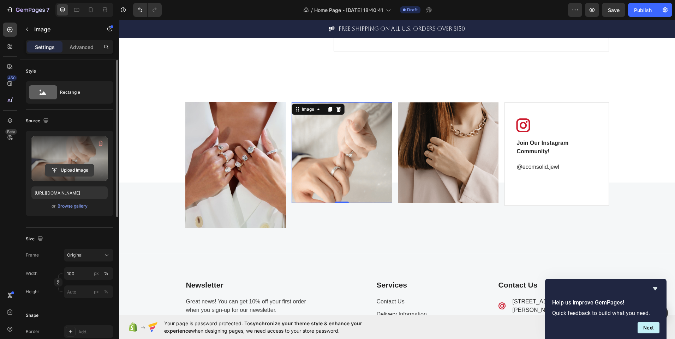
click at [85, 172] on input "file" at bounding box center [69, 170] width 49 height 12
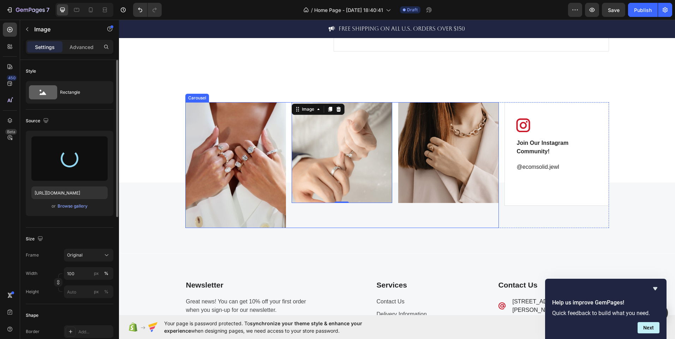
type input "[URL][DOMAIN_NAME]"
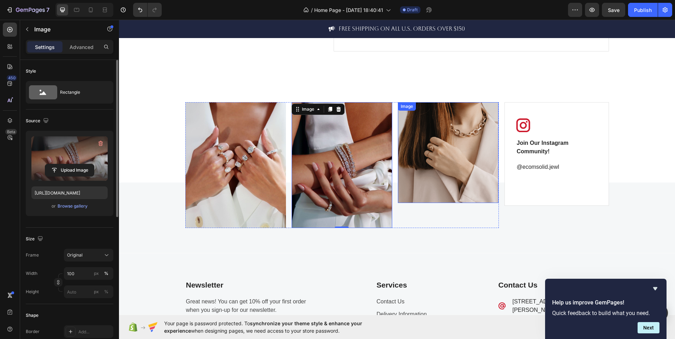
click at [443, 169] on img at bounding box center [448, 152] width 101 height 101
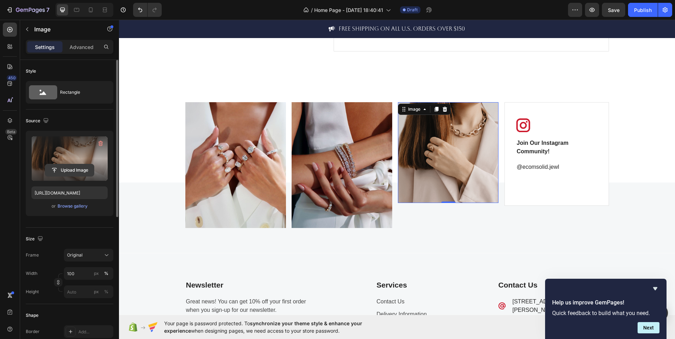
click at [87, 170] on input "file" at bounding box center [69, 170] width 49 height 12
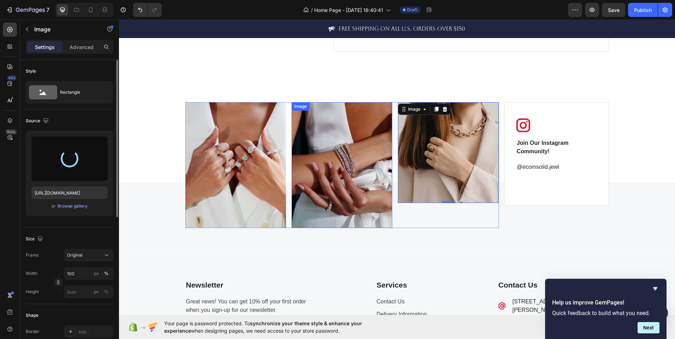
type input "https://cdn.shopify.com/s/files/1/0995/2087/2787/files/gempages_586293072388686…"
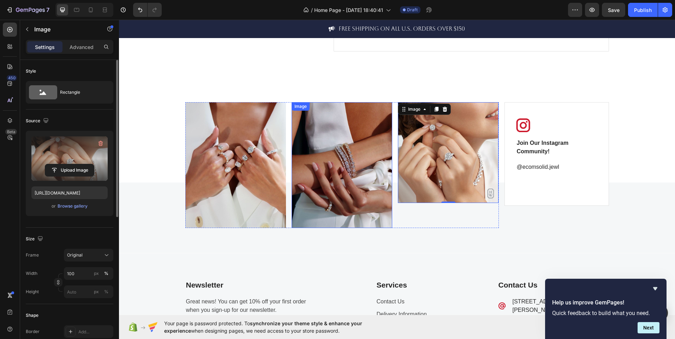
click at [301, 214] on img at bounding box center [341, 165] width 101 height 126
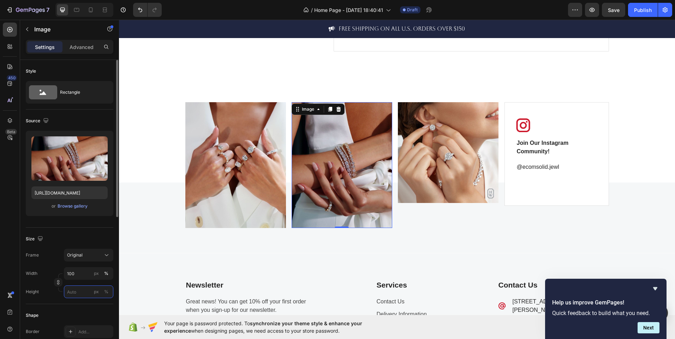
click at [82, 296] on input "px %" at bounding box center [88, 292] width 49 height 13
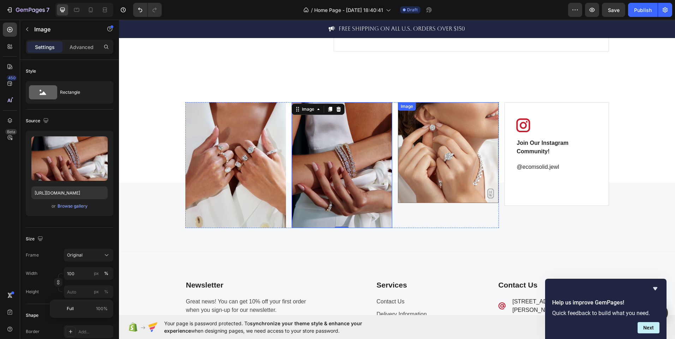
click at [453, 166] on img at bounding box center [448, 152] width 101 height 101
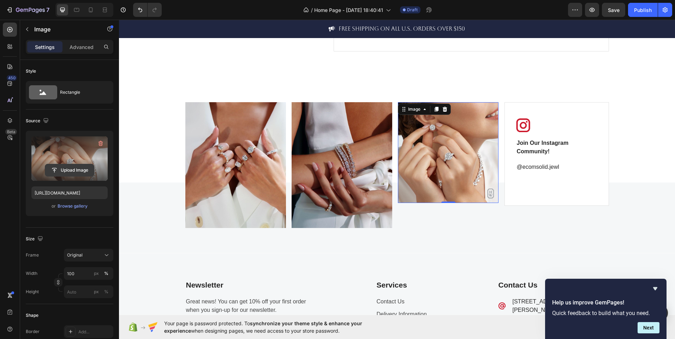
click at [90, 172] on input "file" at bounding box center [69, 170] width 49 height 12
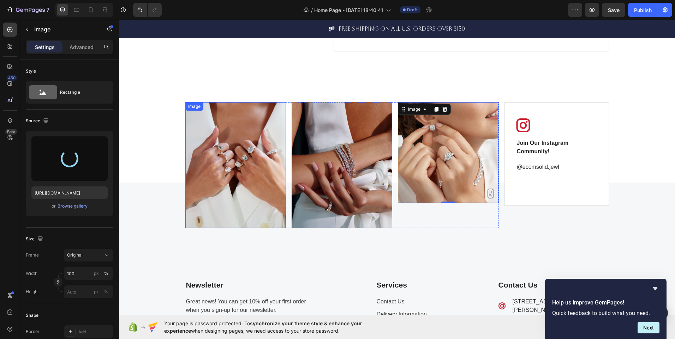
type input "[URL][DOMAIN_NAME]"
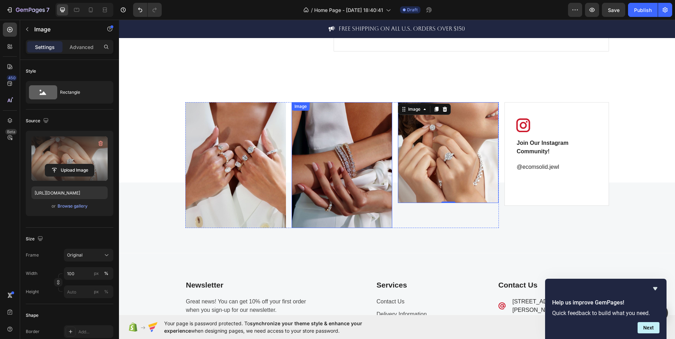
click at [317, 217] on img at bounding box center [341, 165] width 101 height 126
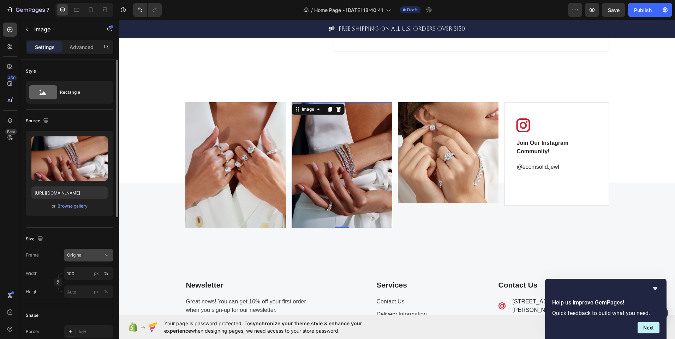
click at [85, 255] on div "Original" at bounding box center [84, 255] width 35 height 6
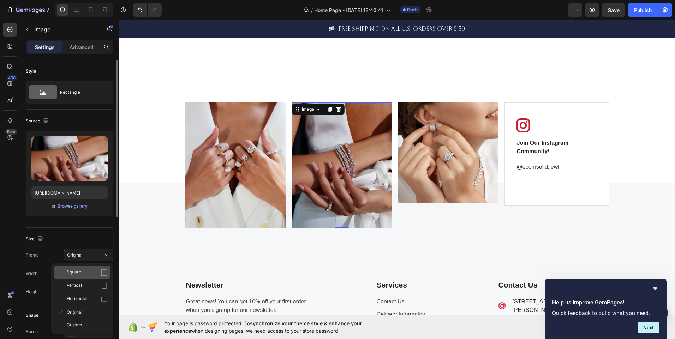
click at [88, 277] on div "Square" at bounding box center [82, 272] width 56 height 13
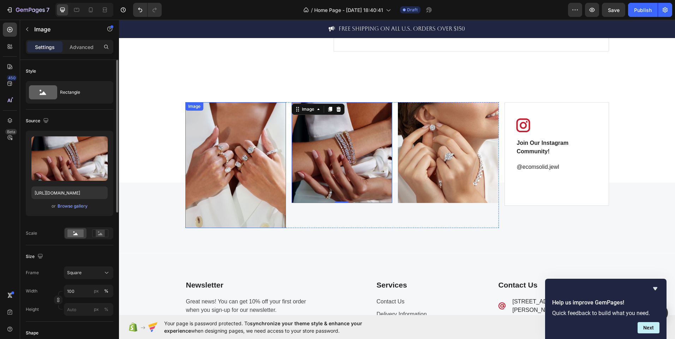
click at [242, 182] on img at bounding box center [235, 165] width 101 height 126
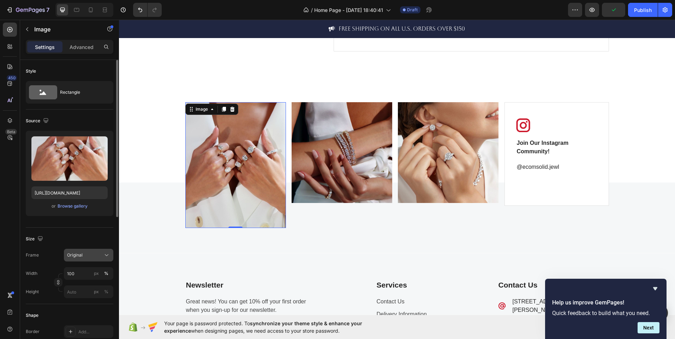
click at [89, 257] on div "Original" at bounding box center [84, 255] width 35 height 6
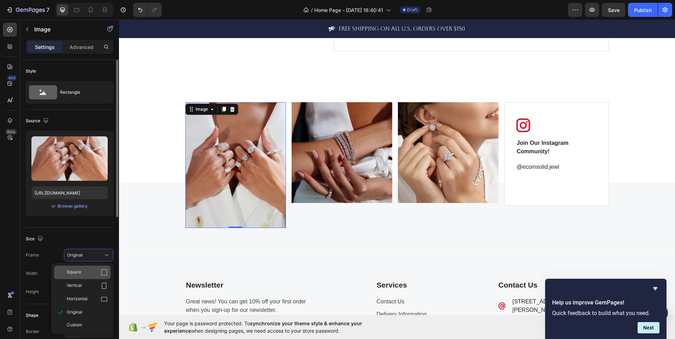
click at [88, 275] on div "Square" at bounding box center [87, 272] width 41 height 7
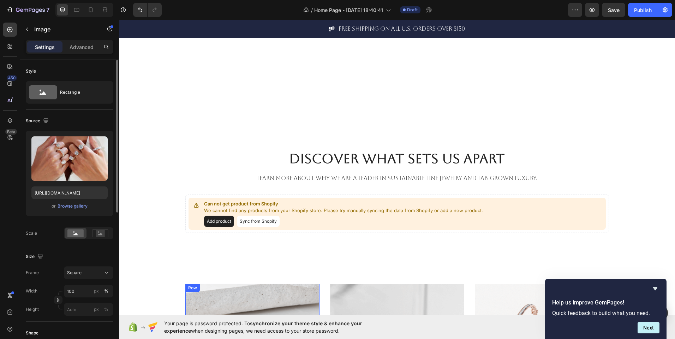
scroll to position [348, 0]
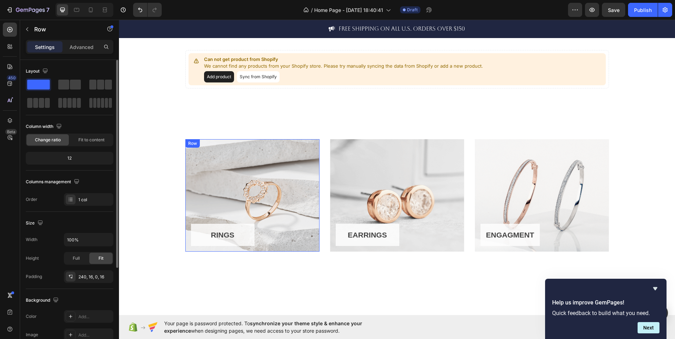
click at [290, 172] on div "RINGS Button Row" at bounding box center [252, 195] width 134 height 113
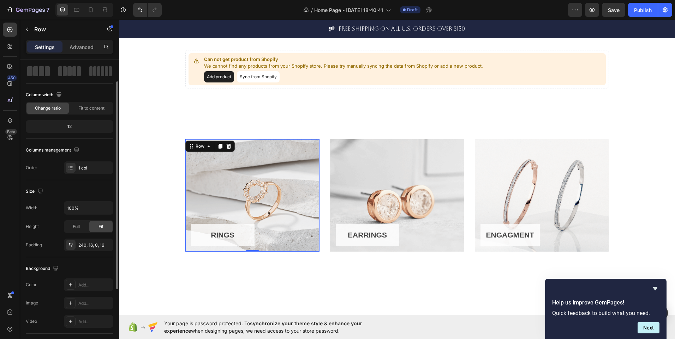
scroll to position [31, 0]
click at [89, 170] on div "1 col" at bounding box center [94, 169] width 33 height 6
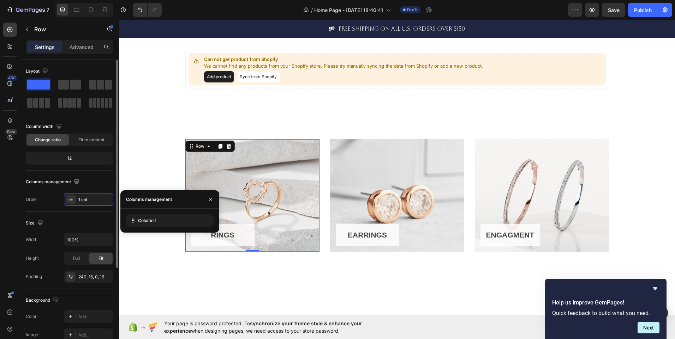
scroll to position [0, 0]
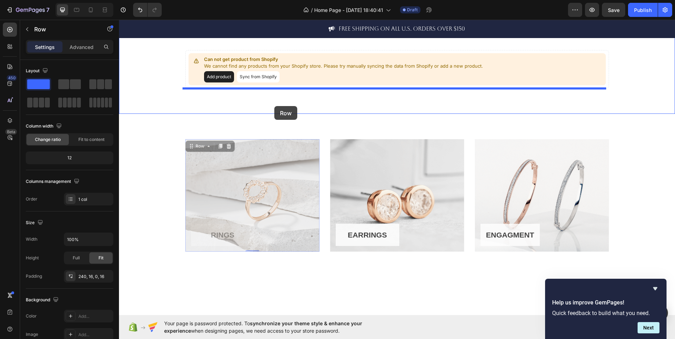
drag, startPoint x: 251, startPoint y: 170, endPoint x: 274, endPoint y: 106, distance: 68.4
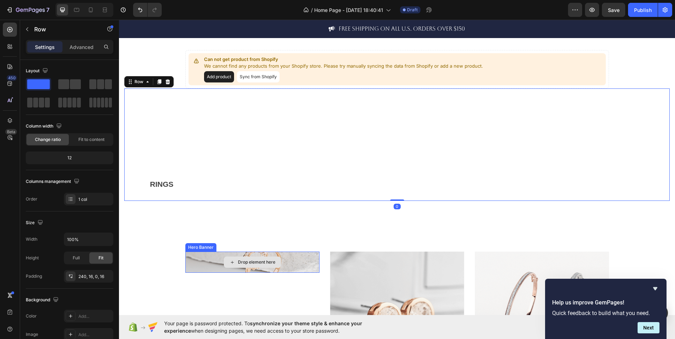
click at [291, 264] on div "Drop element here" at bounding box center [252, 262] width 134 height 21
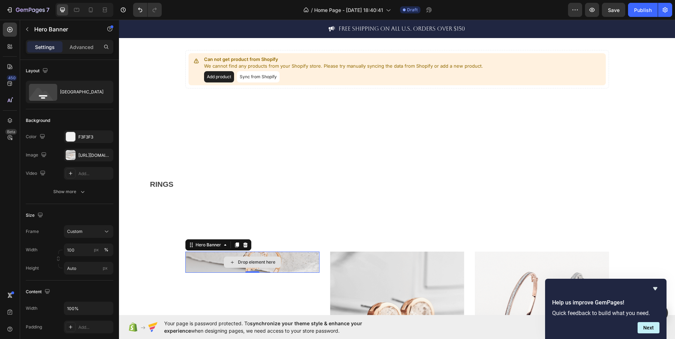
scroll to position [0, 0]
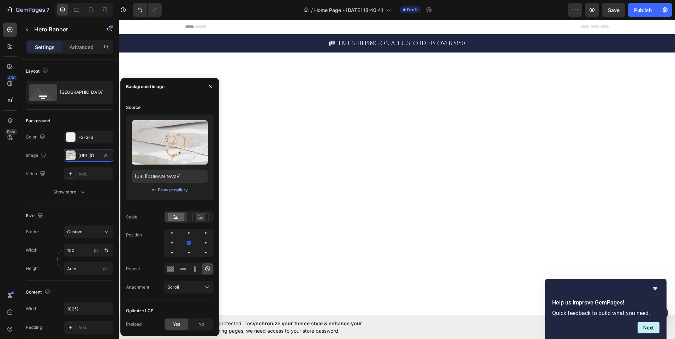
scroll to position [348, 0]
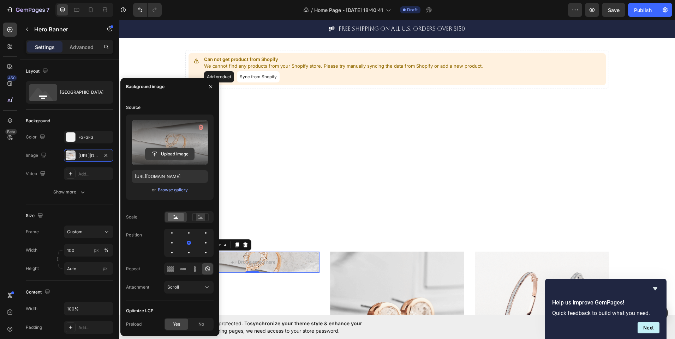
click at [175, 151] on input "file" at bounding box center [169, 154] width 49 height 12
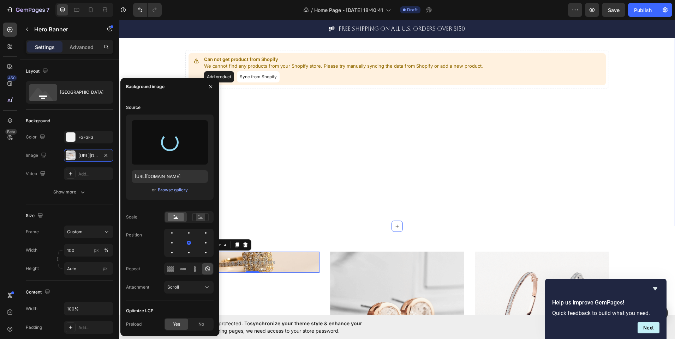
type input "[URL][DOMAIN_NAME]"
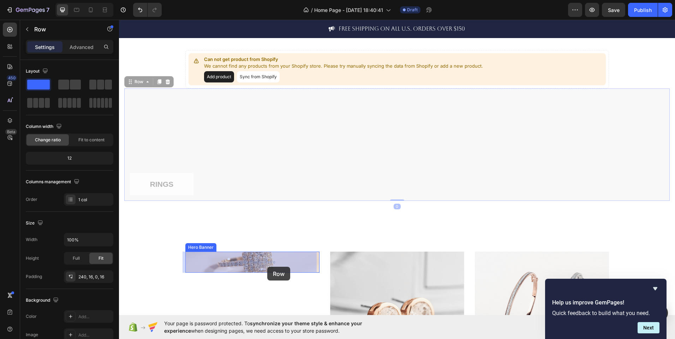
drag, startPoint x: 320, startPoint y: 112, endPoint x: 266, endPoint y: 265, distance: 162.3
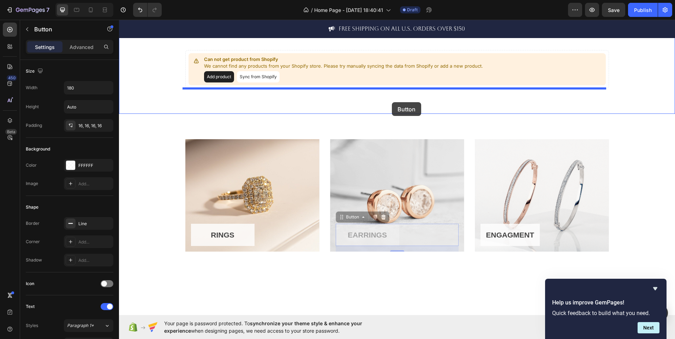
drag, startPoint x: 405, startPoint y: 158, endPoint x: 392, endPoint y: 102, distance: 57.3
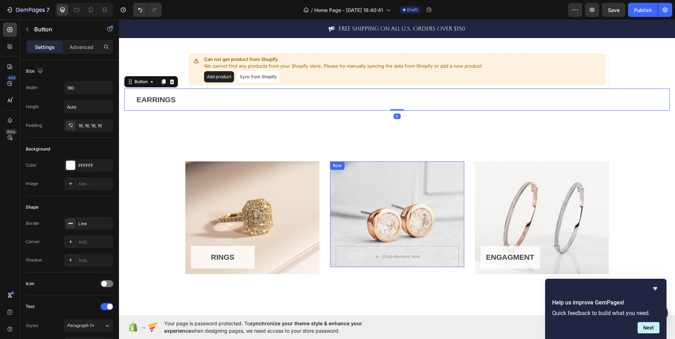
click at [429, 209] on div "Drop element here Row" at bounding box center [397, 215] width 134 height 106
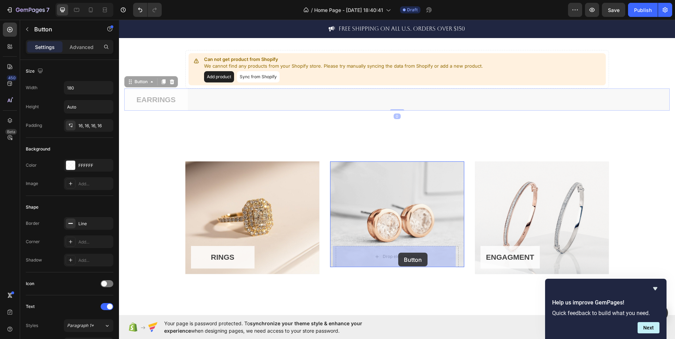
drag, startPoint x: 289, startPoint y: 112, endPoint x: 398, endPoint y: 253, distance: 178.4
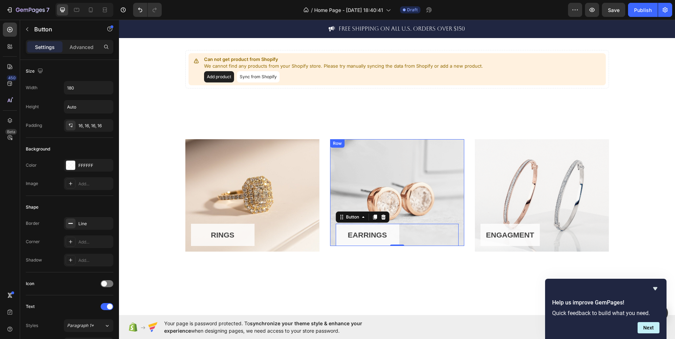
click at [426, 212] on div "EARRINGS Button 0 Row" at bounding box center [397, 192] width 134 height 107
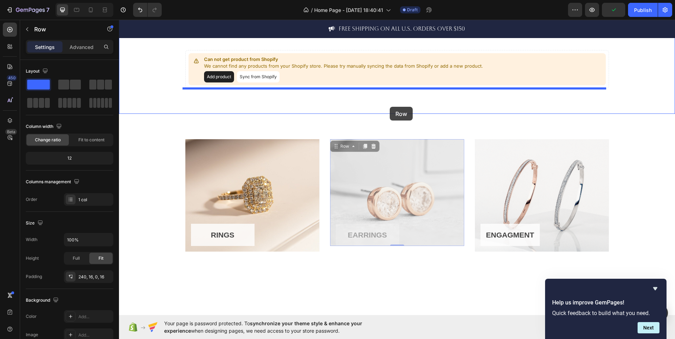
drag, startPoint x: 426, startPoint y: 212, endPoint x: 387, endPoint y: 107, distance: 111.5
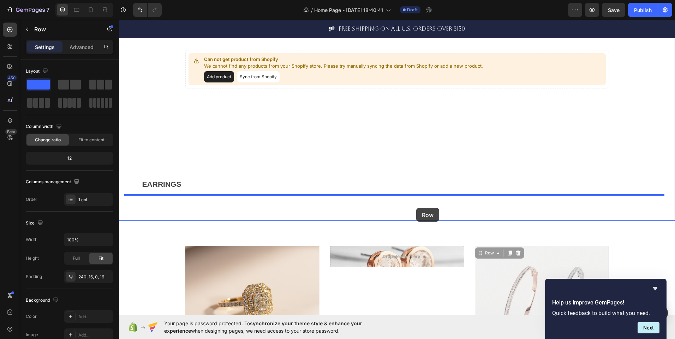
drag, startPoint x: 530, startPoint y: 288, endPoint x: 416, endPoint y: 208, distance: 139.3
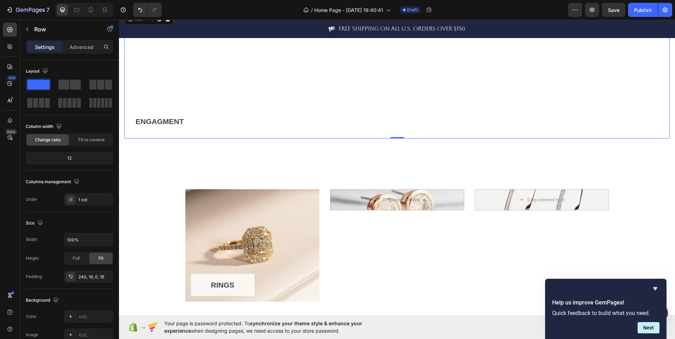
scroll to position [518, 0]
click at [442, 205] on div "Drop element here" at bounding box center [397, 199] width 134 height 21
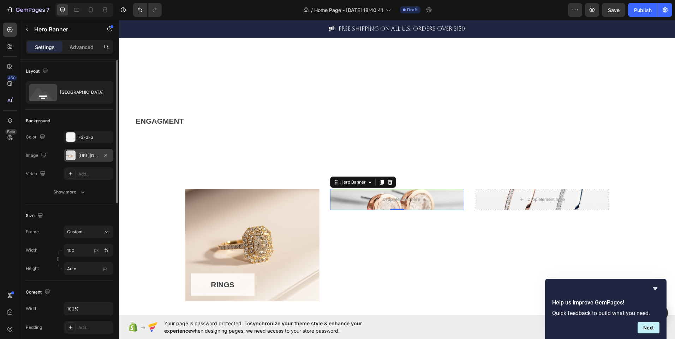
click at [73, 157] on div at bounding box center [71, 156] width 10 height 10
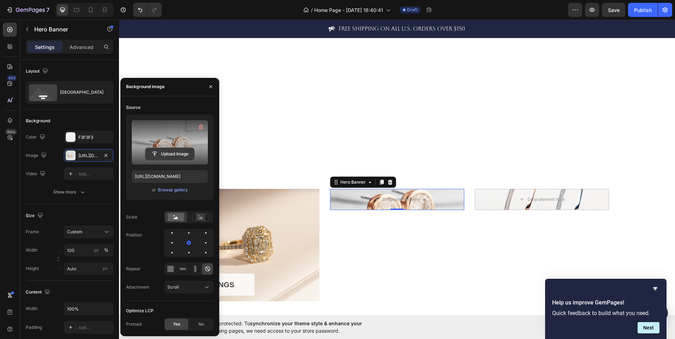
click at [172, 154] on input "file" at bounding box center [169, 154] width 49 height 12
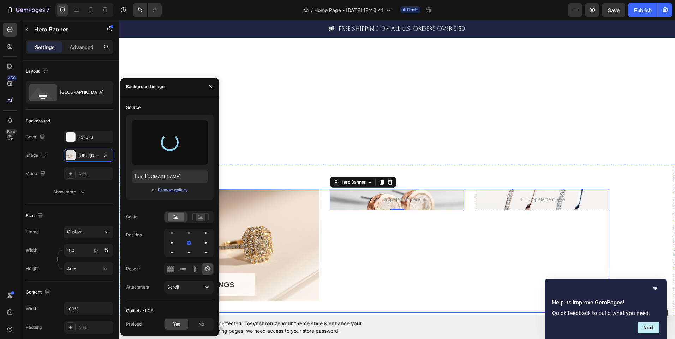
type input "https://cdn.shopify.com/s/files/1/0995/2087/2787/files/gempages_586293072388686…"
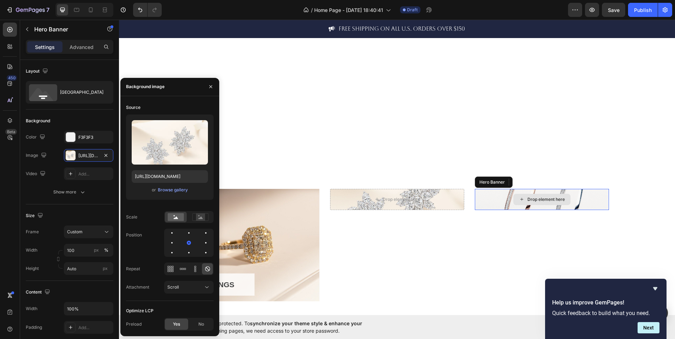
click at [511, 205] on div "Drop element here" at bounding box center [542, 199] width 134 height 21
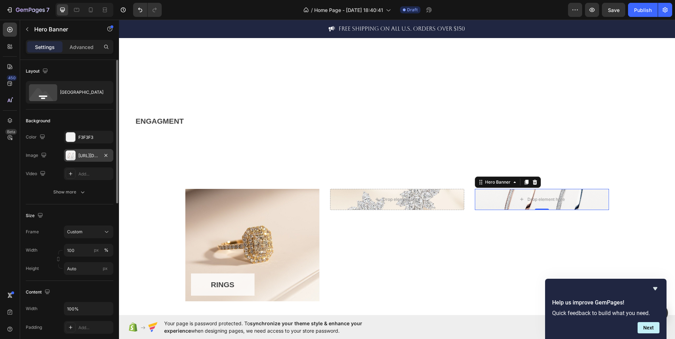
click at [94, 154] on div "https://ucarecdn.com/9c214ddd-744b-4c64-a518-493a9679e186/-/format/auto/-/previ…" at bounding box center [88, 156] width 20 height 6
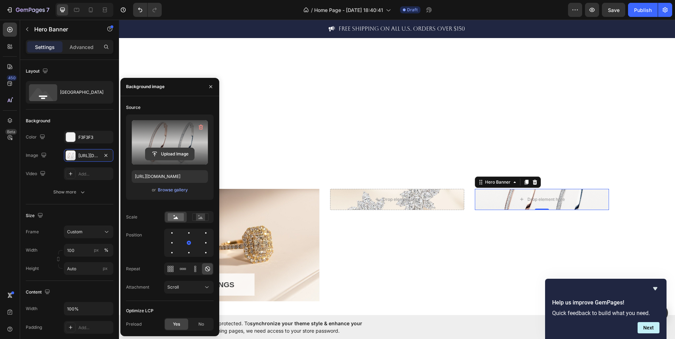
click at [169, 156] on input "file" at bounding box center [169, 154] width 49 height 12
type input "C:\fakepath\IMG_9929.AVIF"
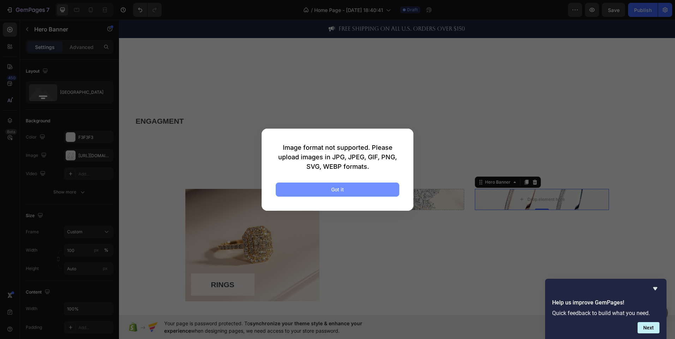
click at [307, 187] on button "Got it" at bounding box center [338, 190] width 124 height 14
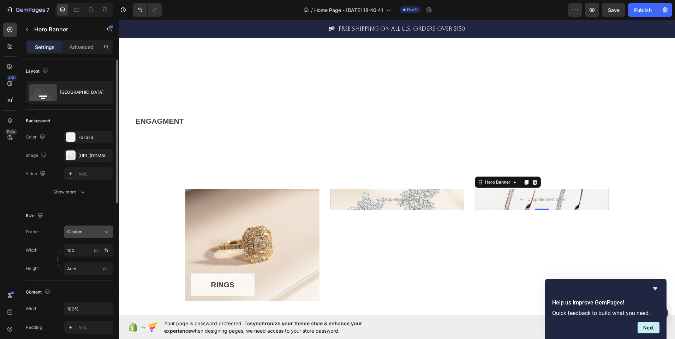
click at [83, 230] on div "Custom" at bounding box center [84, 232] width 35 height 6
click at [85, 157] on div "https://ucarecdn.com/9c214ddd-744b-4c64-a518-493a9679e186/-/format/auto/-/previ…" at bounding box center [88, 156] width 20 height 6
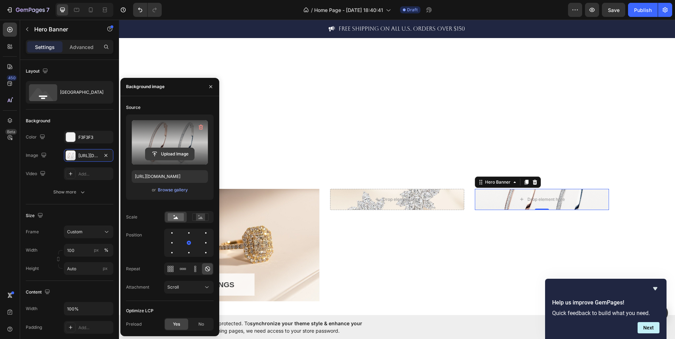
click at [173, 150] on input "file" at bounding box center [169, 154] width 49 height 12
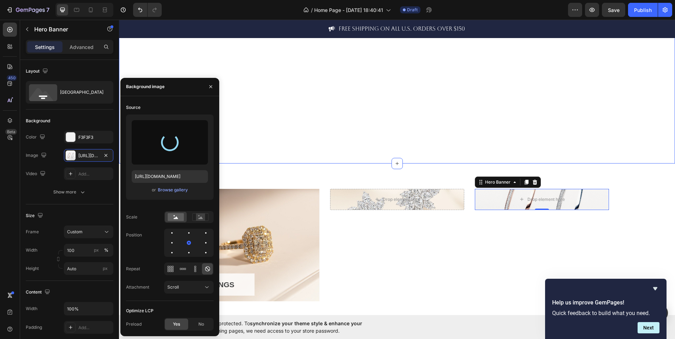
type input "https://cdn.shopify.com/s/files/1/0995/2087/2787/files/gempages_586293072388686…"
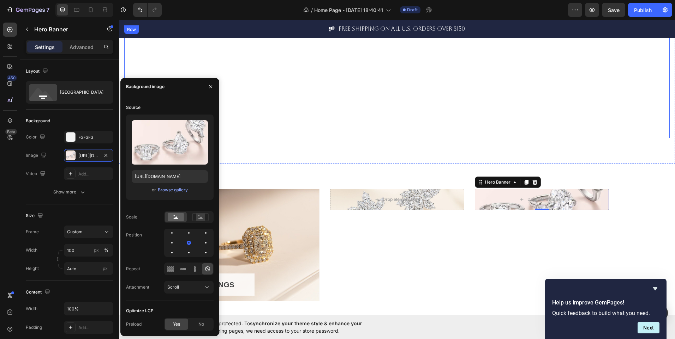
scroll to position [500, 0]
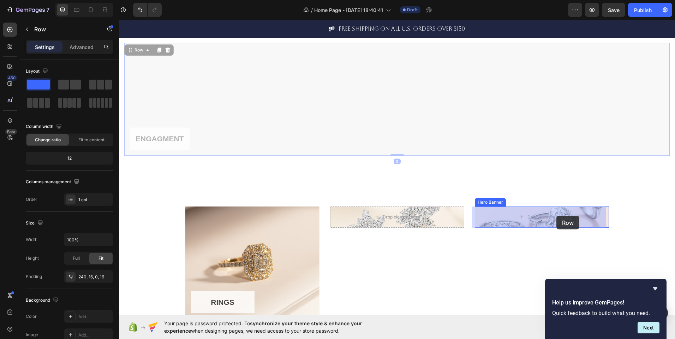
drag, startPoint x: 233, startPoint y: 56, endPoint x: 556, endPoint y: 216, distance: 360.5
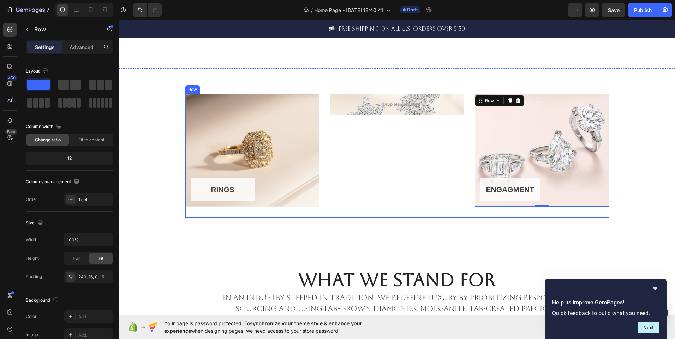
scroll to position [406, 0]
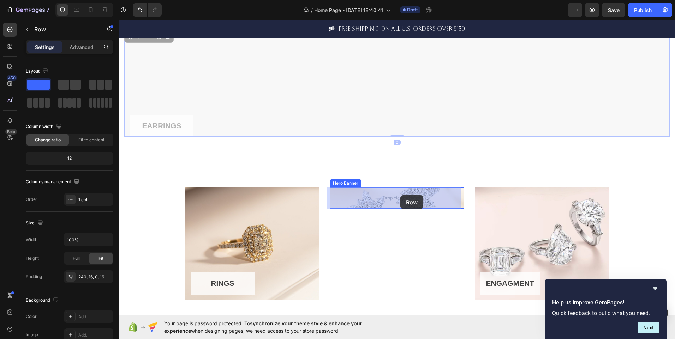
drag, startPoint x: 319, startPoint y: 104, endPoint x: 400, endPoint y: 196, distance: 122.7
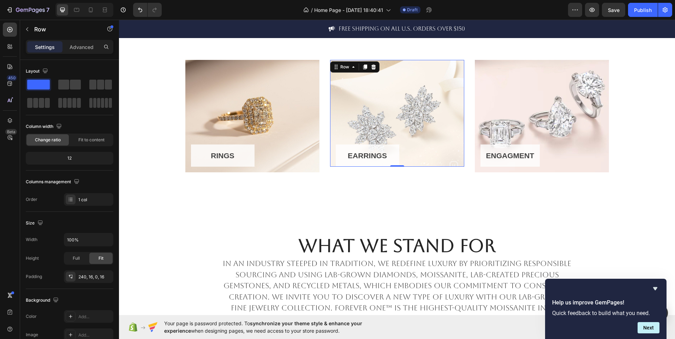
scroll to position [382, 0]
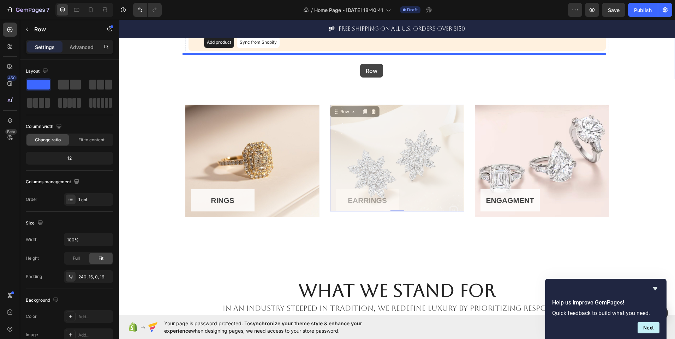
drag, startPoint x: 420, startPoint y: 176, endPoint x: 359, endPoint y: 63, distance: 128.4
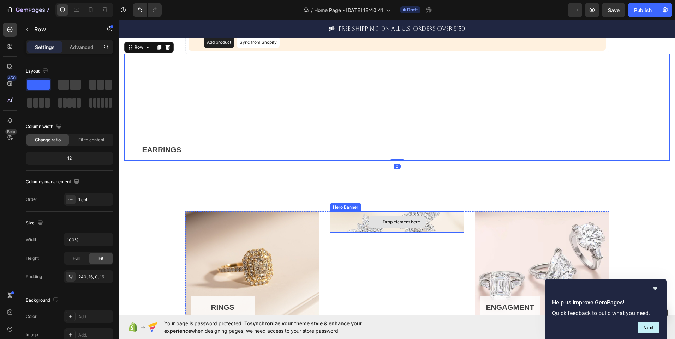
click at [357, 224] on div "Drop element here" at bounding box center [397, 222] width 134 height 21
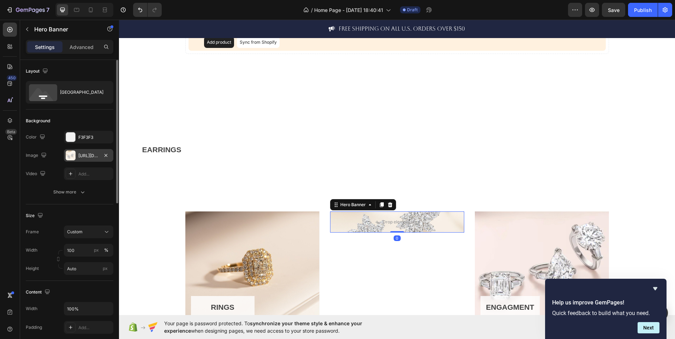
click at [71, 152] on div at bounding box center [71, 156] width 10 height 10
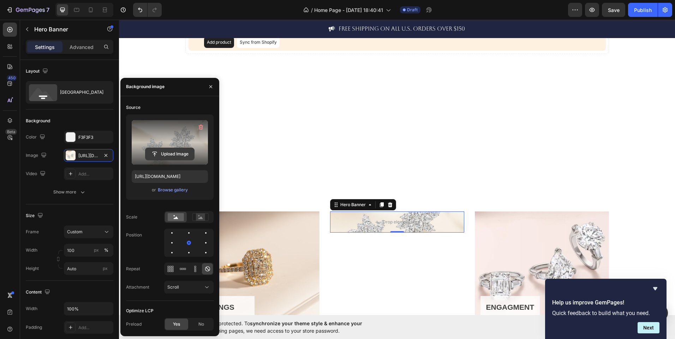
click at [167, 151] on input "file" at bounding box center [169, 154] width 49 height 12
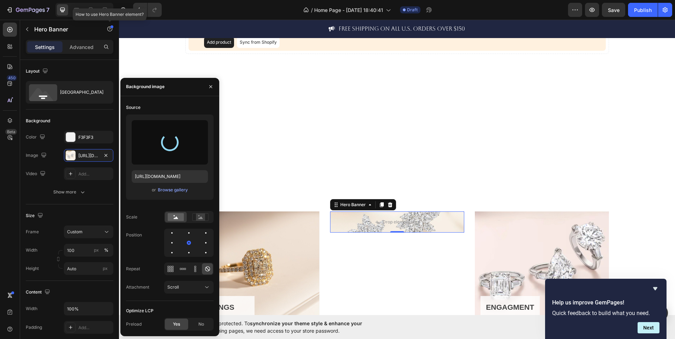
type input "https://cdn.shopify.com/s/files/1/0995/2087/2787/files/gempages_586293072388686…"
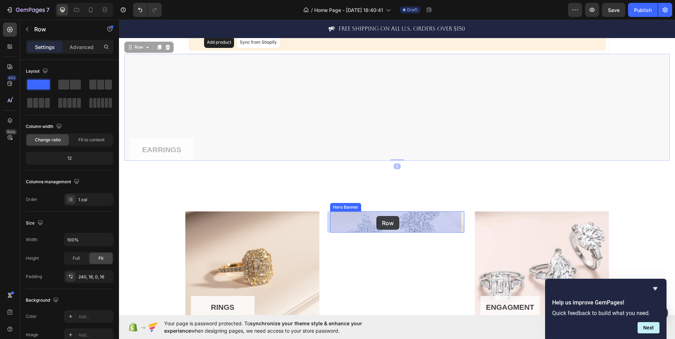
drag, startPoint x: 281, startPoint y: 78, endPoint x: 376, endPoint y: 216, distance: 167.7
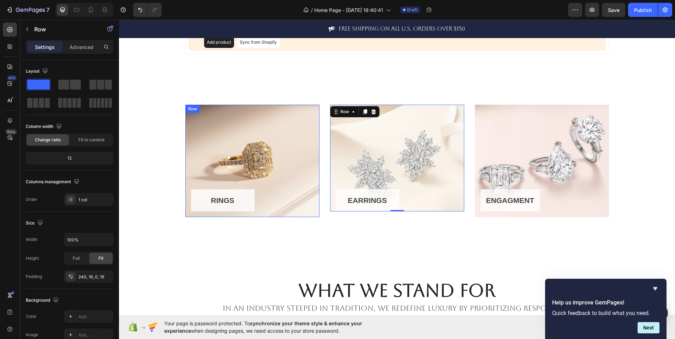
click at [275, 185] on div "RINGS Button Row" at bounding box center [252, 161] width 134 height 113
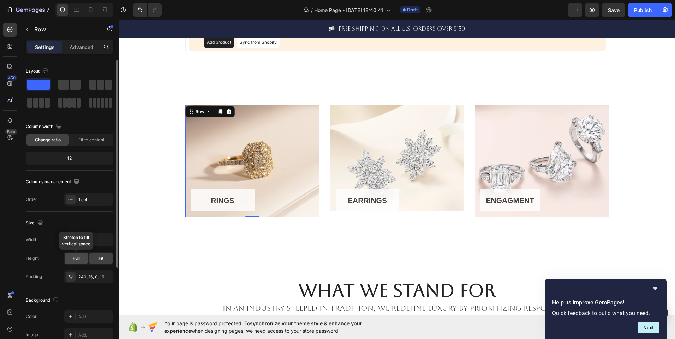
click at [85, 257] on div "Full" at bounding box center [76, 258] width 23 height 11
click at [92, 257] on div "Fit" at bounding box center [100, 258] width 23 height 11
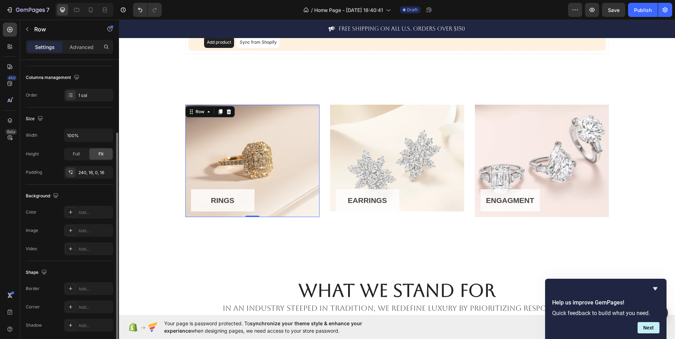
scroll to position [131, 0]
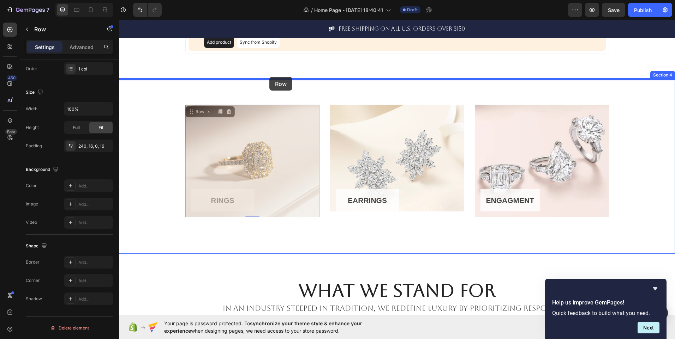
drag, startPoint x: 266, startPoint y: 184, endPoint x: 269, endPoint y: 77, distance: 107.3
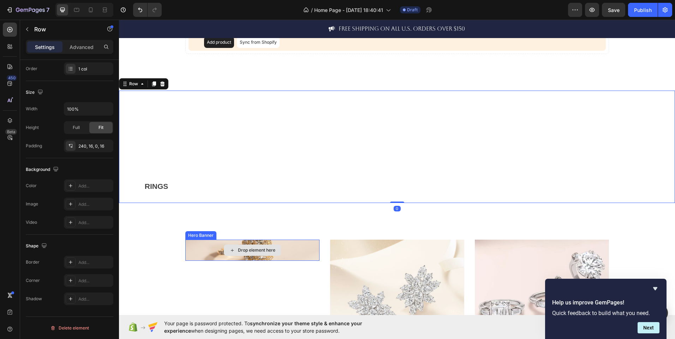
click at [291, 248] on div "Drop element here" at bounding box center [252, 250] width 134 height 21
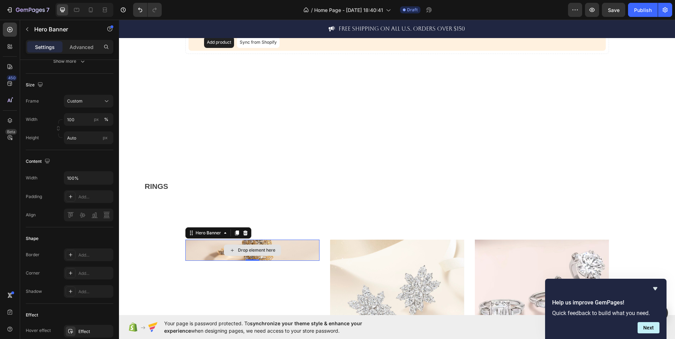
scroll to position [0, 0]
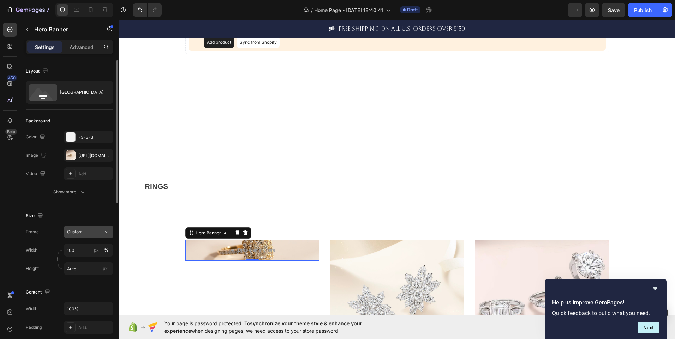
click at [84, 233] on div "Custom" at bounding box center [84, 232] width 35 height 6
click at [84, 214] on div "Size" at bounding box center [70, 215] width 88 height 11
click at [88, 253] on input "100" at bounding box center [88, 250] width 49 height 13
click at [102, 210] on div "Size Frame Custom Width 100 px % Height Auto px" at bounding box center [70, 243] width 88 height 77
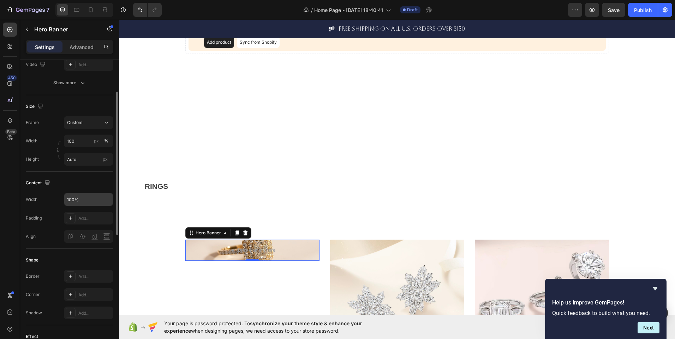
scroll to position [93, 0]
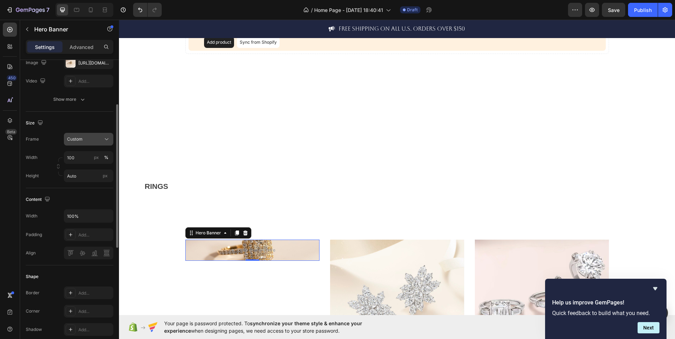
click at [99, 137] on div "Custom" at bounding box center [84, 139] width 35 height 6
click at [102, 159] on div "As banner source" at bounding box center [87, 156] width 41 height 6
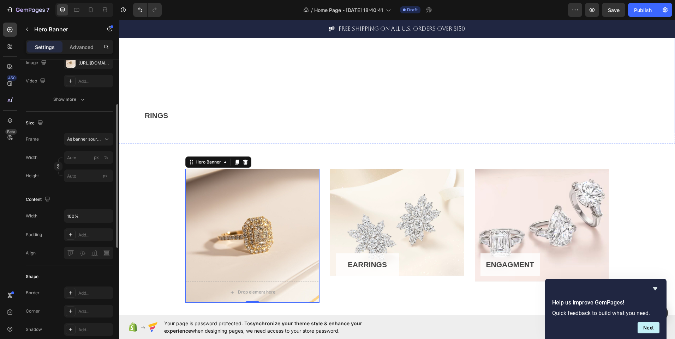
scroll to position [447, 0]
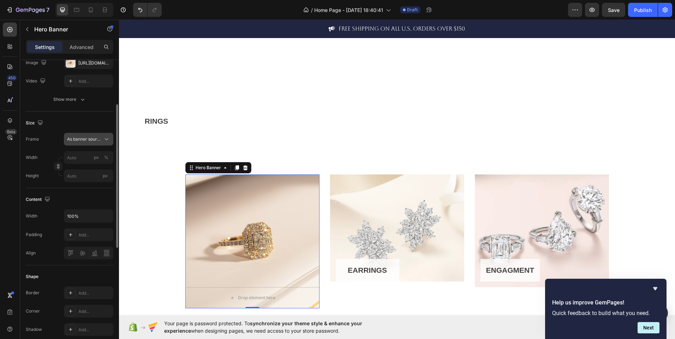
click at [101, 138] on span "As banner source" at bounding box center [84, 139] width 35 height 6
click at [99, 164] on div "Custom" at bounding box center [82, 169] width 56 height 13
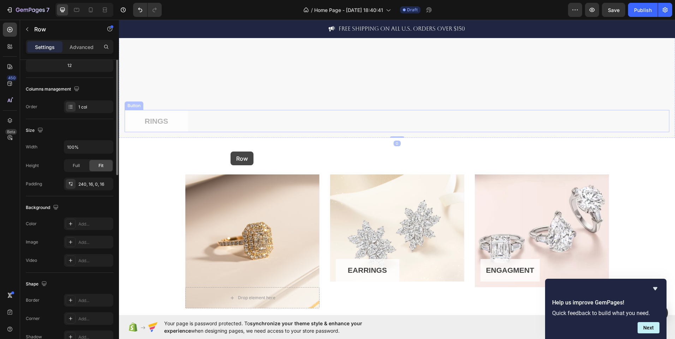
scroll to position [0, 0]
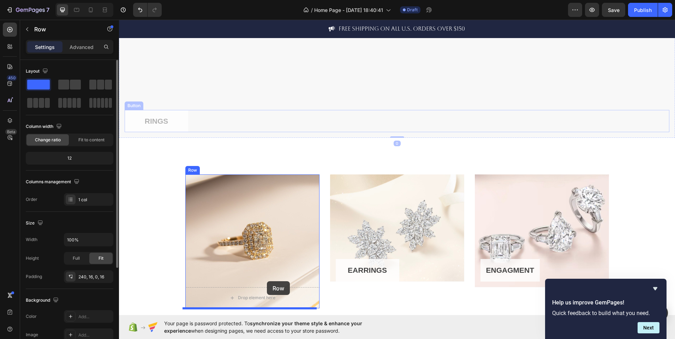
drag, startPoint x: 209, startPoint y: 122, endPoint x: 264, endPoint y: 281, distance: 168.1
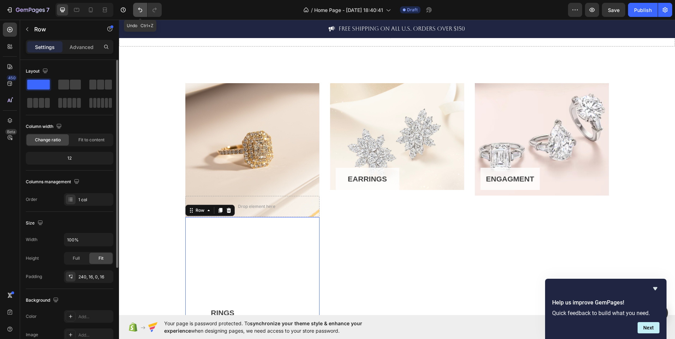
click at [142, 11] on icon "Undo/Redo" at bounding box center [140, 10] width 4 height 5
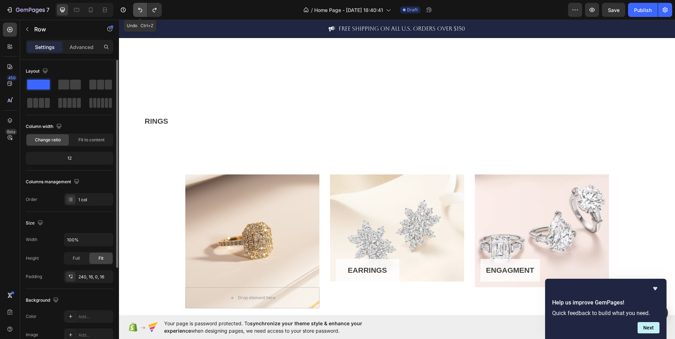
click at [142, 11] on icon "Undo/Redo" at bounding box center [140, 10] width 4 height 5
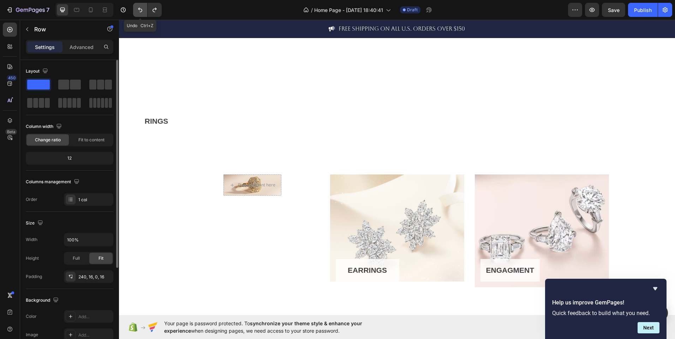
click at [142, 11] on icon "Undo/Redo" at bounding box center [140, 10] width 4 height 5
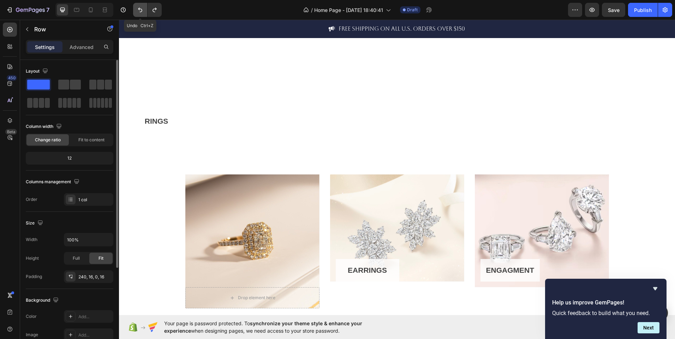
click at [142, 11] on icon "Undo/Redo" at bounding box center [140, 10] width 4 height 5
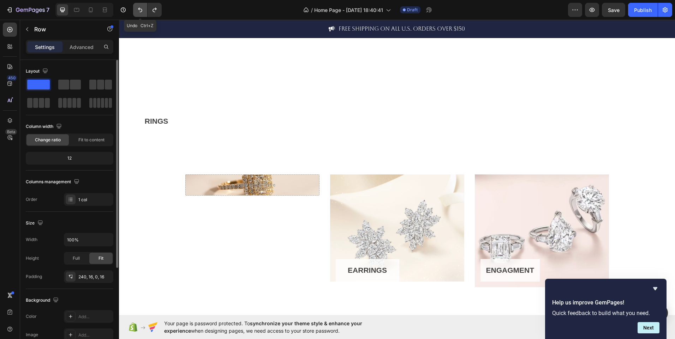
click at [142, 11] on icon "Undo/Redo" at bounding box center [140, 10] width 4 height 5
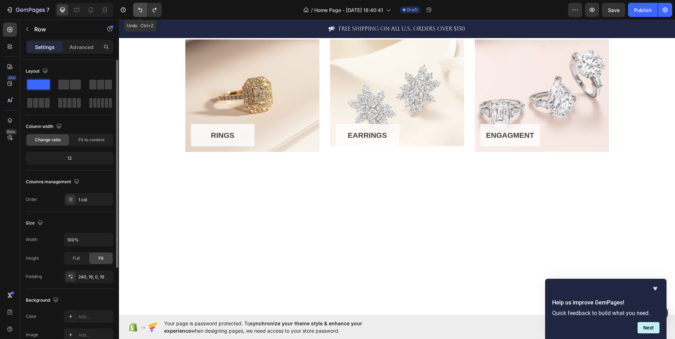
scroll to position [312, 0]
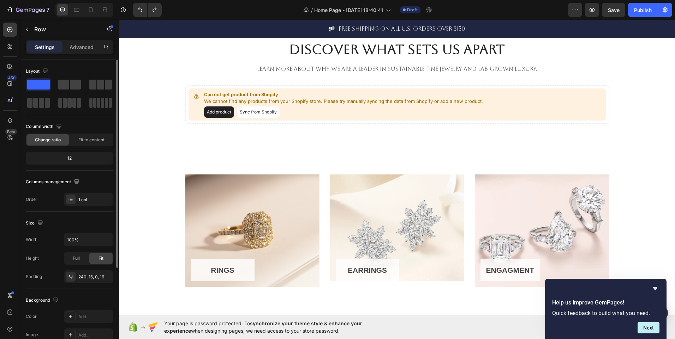
click at [312, 225] on div "RINGS Button Row" at bounding box center [252, 231] width 134 height 113
click at [88, 277] on div "240, 16, 0, 16" at bounding box center [88, 277] width 20 height 6
click at [71, 256] on div "Full" at bounding box center [76, 258] width 23 height 11
click at [99, 257] on span "Fit" at bounding box center [100, 258] width 5 height 6
click at [82, 257] on div "Full" at bounding box center [76, 258] width 23 height 11
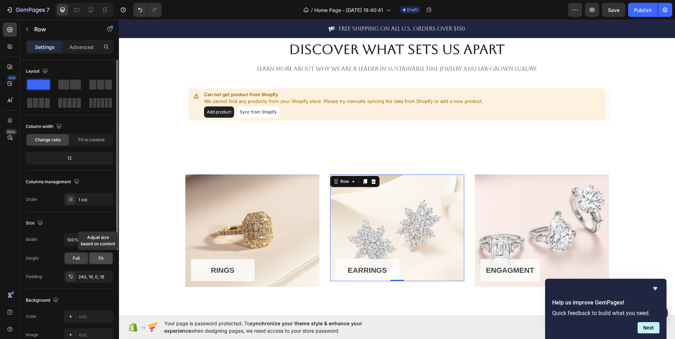
click at [104, 261] on div "Fit" at bounding box center [100, 258] width 23 height 11
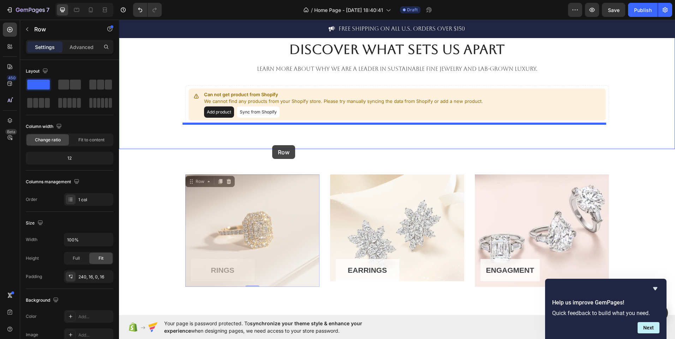
drag, startPoint x: 272, startPoint y: 244, endPoint x: 272, endPoint y: 145, distance: 98.5
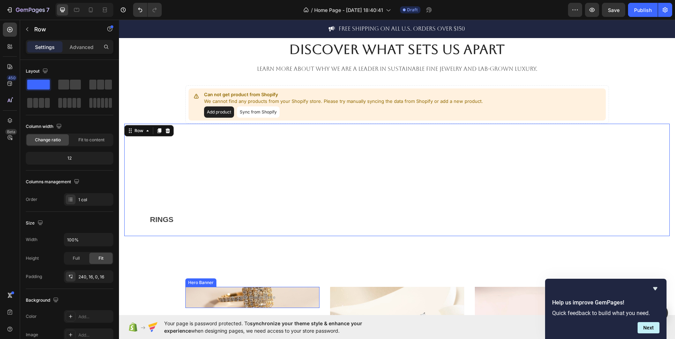
scroll to position [425, 0]
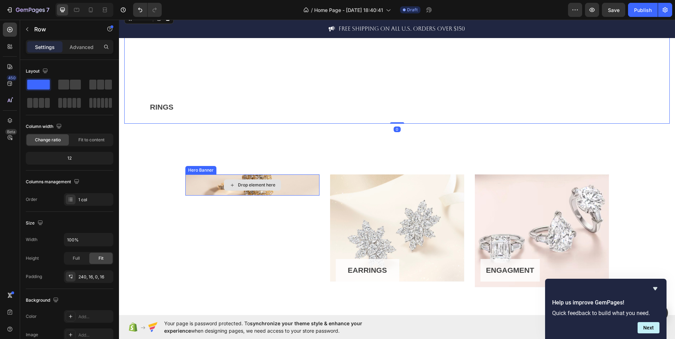
click at [305, 193] on div "Drop element here" at bounding box center [252, 185] width 134 height 21
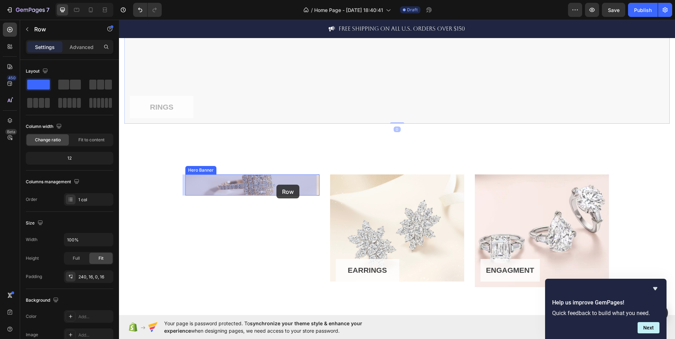
drag, startPoint x: 278, startPoint y: 86, endPoint x: 276, endPoint y: 185, distance: 98.5
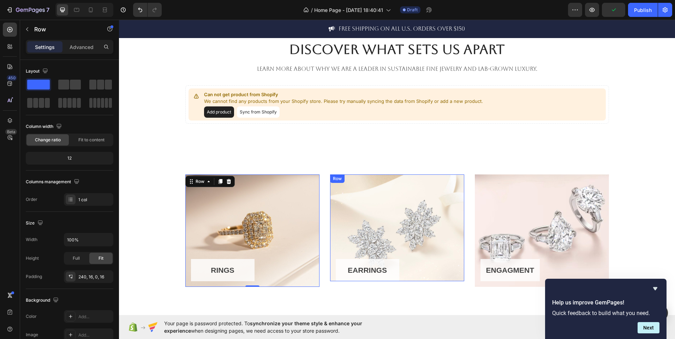
scroll to position [369, 0]
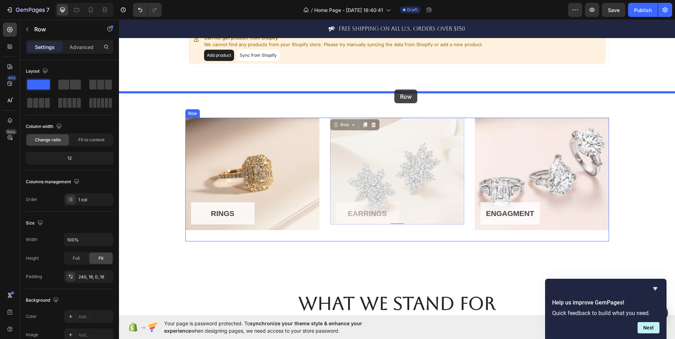
drag, startPoint x: 445, startPoint y: 197, endPoint x: 394, endPoint y: 90, distance: 118.4
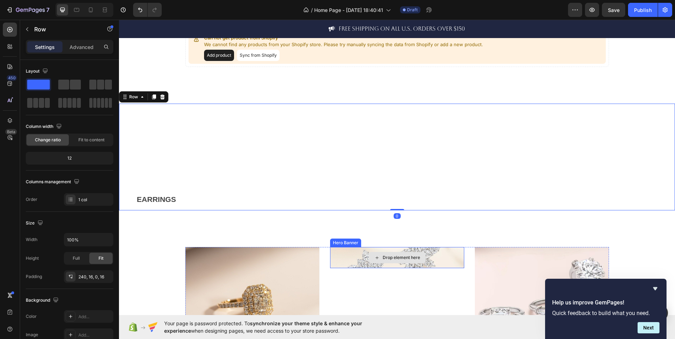
click at [439, 253] on div "Drop element here" at bounding box center [397, 257] width 134 height 21
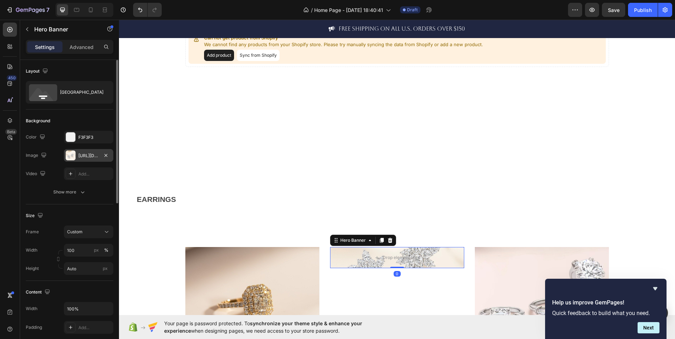
click at [90, 150] on div "https://cdn.shopify.com/s/files/1/0995/2087/2787/files/gempages_586293072388686…" at bounding box center [88, 155] width 49 height 13
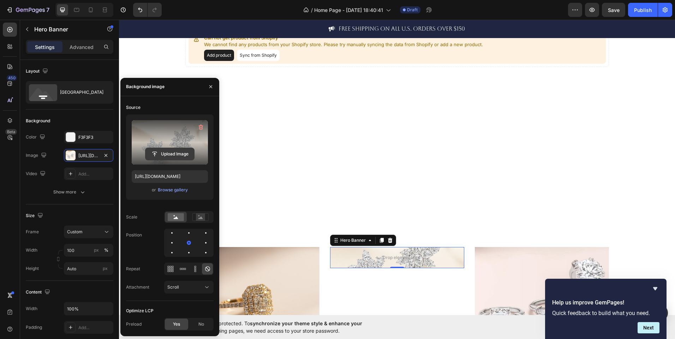
click at [162, 151] on input "file" at bounding box center [169, 154] width 49 height 12
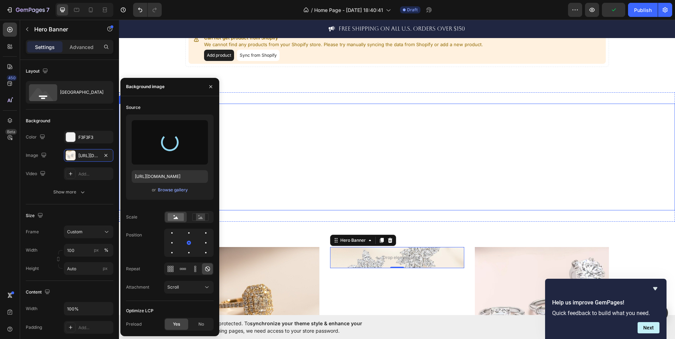
type input "https://cdn.shopify.com/s/files/1/0995/2087/2787/files/gempages_586293072388686…"
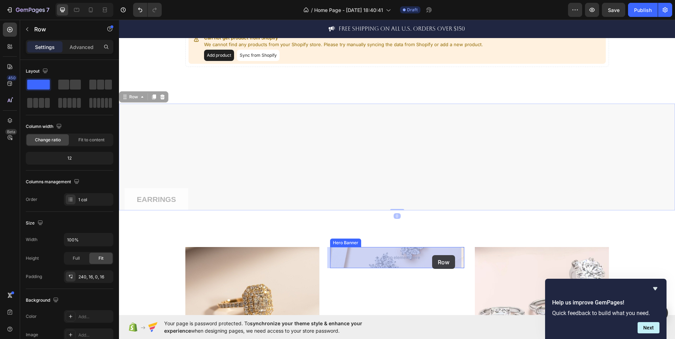
drag, startPoint x: 418, startPoint y: 160, endPoint x: 432, endPoint y: 256, distance: 97.3
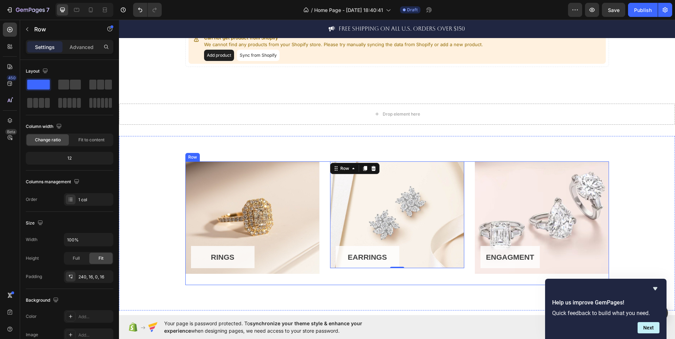
click at [334, 282] on div "EARRINGS Button Row 0 Hero Banner" at bounding box center [397, 224] width 134 height 124
click at [453, 228] on div "EARRINGS Button Row 0" at bounding box center [397, 215] width 134 height 107
click at [86, 276] on div "240, 16, 0, 16" at bounding box center [88, 277] width 20 height 6
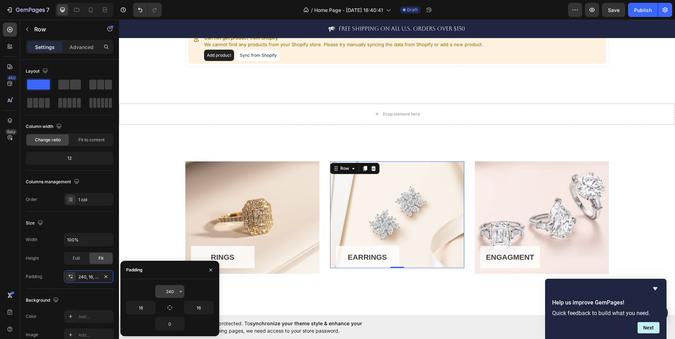
click at [177, 290] on button "button" at bounding box center [180, 291] width 7 height 13
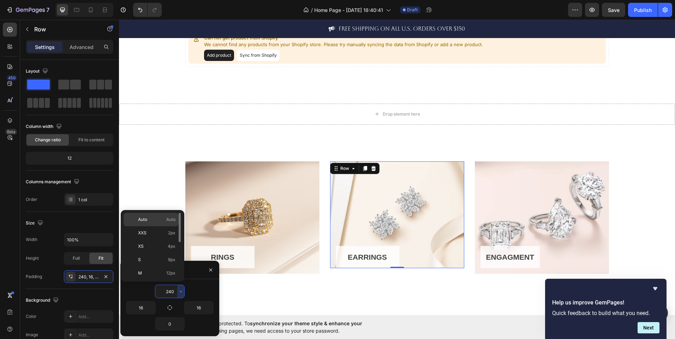
click at [171, 220] on span "Auto" at bounding box center [170, 220] width 9 height 6
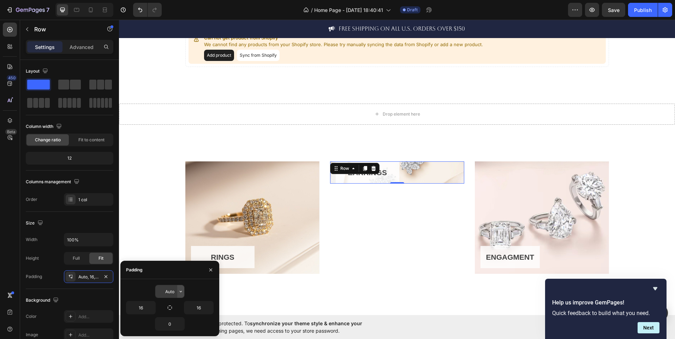
click at [179, 294] on icon "button" at bounding box center [181, 292] width 6 height 6
click at [173, 291] on input "Auto" at bounding box center [169, 291] width 29 height 13
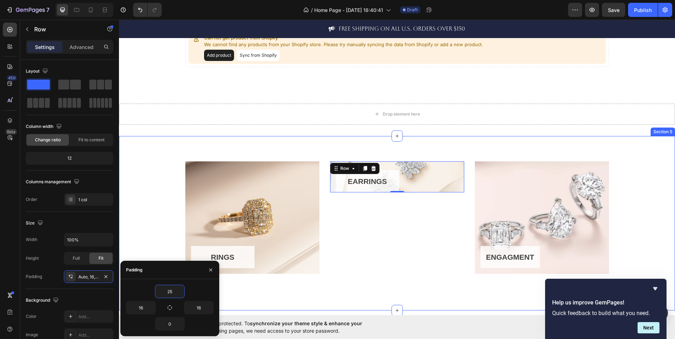
type input "255"
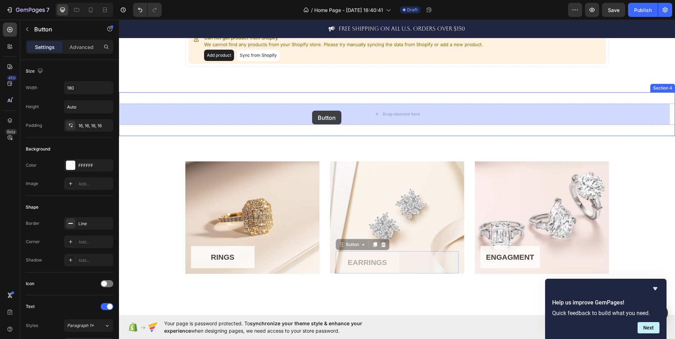
drag, startPoint x: 388, startPoint y: 263, endPoint x: 312, endPoint y: 111, distance: 169.8
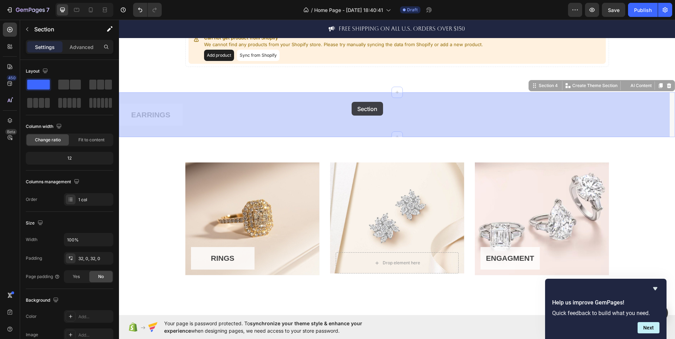
drag, startPoint x: 375, startPoint y: 98, endPoint x: 351, endPoint y: 102, distance: 24.4
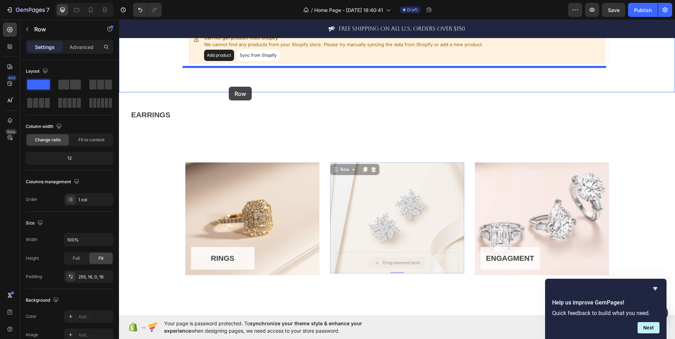
drag, startPoint x: 444, startPoint y: 261, endPoint x: 230, endPoint y: 86, distance: 276.8
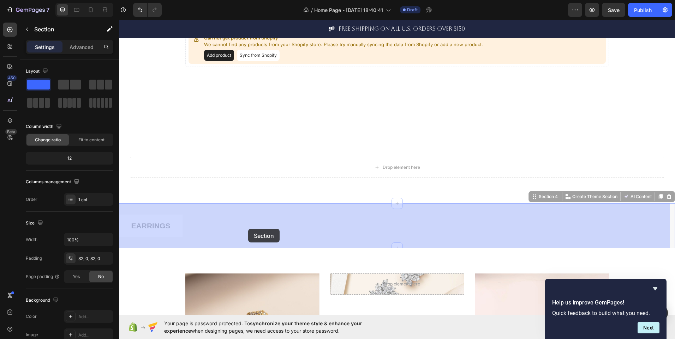
drag, startPoint x: 217, startPoint y: 243, endPoint x: 248, endPoint y: 229, distance: 34.3
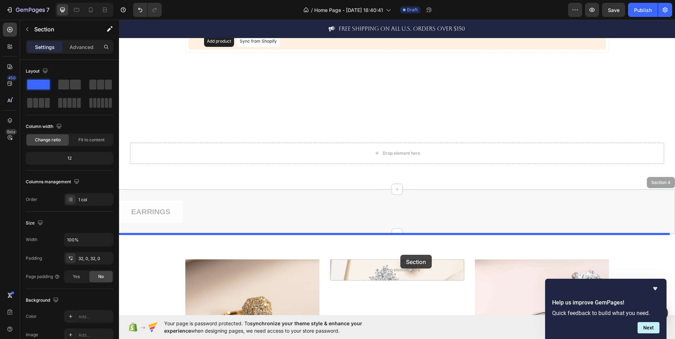
scroll to position [389, 0]
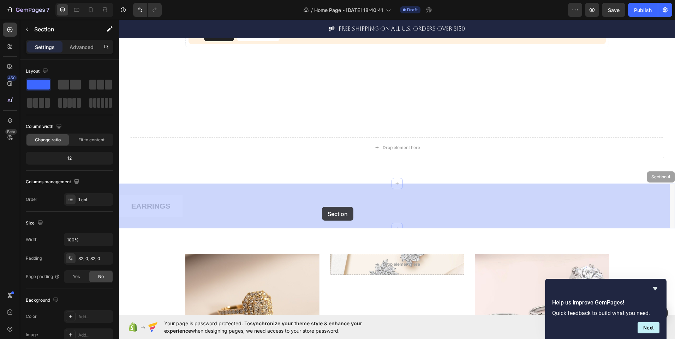
drag, startPoint x: 300, startPoint y: 212, endPoint x: 321, endPoint y: 207, distance: 22.4
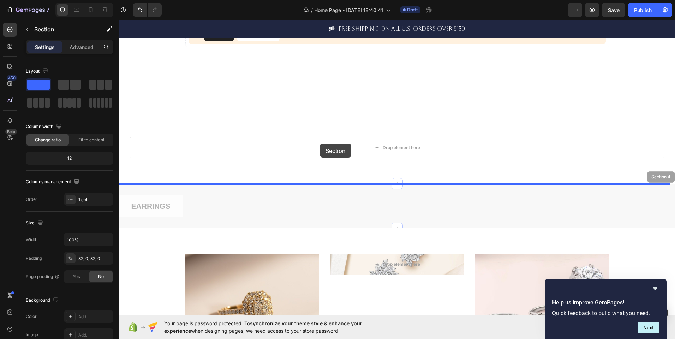
drag, startPoint x: 299, startPoint y: 185, endPoint x: 320, endPoint y: 144, distance: 46.4
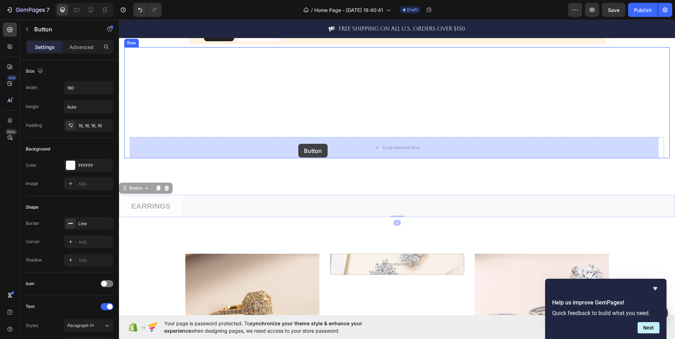
drag, startPoint x: 160, startPoint y: 200, endPoint x: 298, endPoint y: 144, distance: 149.7
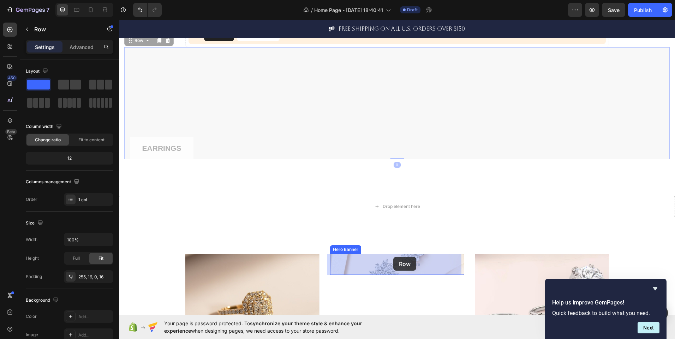
drag, startPoint x: 326, startPoint y: 122, endPoint x: 393, endPoint y: 257, distance: 151.2
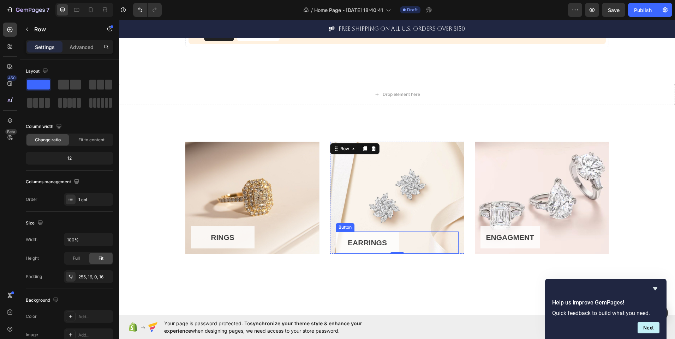
click at [399, 240] on div "EARRINGS Button" at bounding box center [397, 243] width 123 height 23
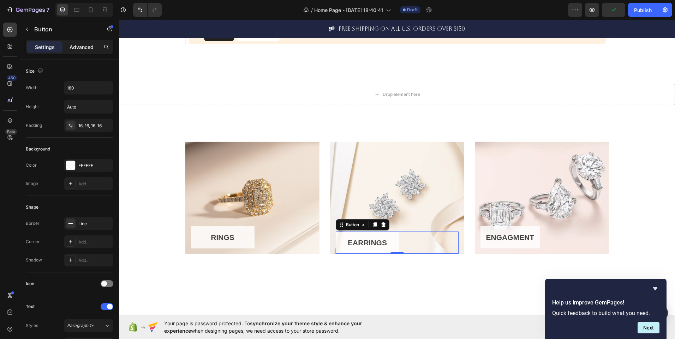
click at [89, 45] on p "Advanced" at bounding box center [82, 46] width 24 height 7
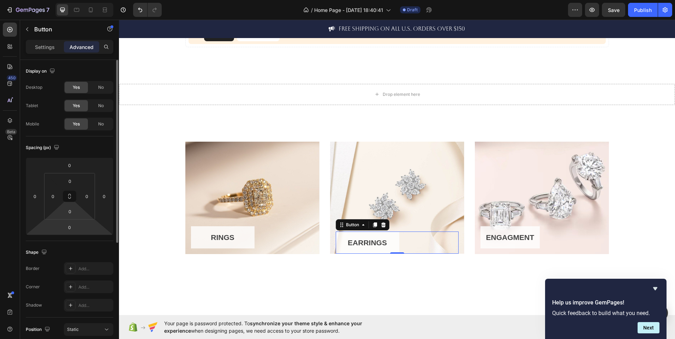
drag, startPoint x: 76, startPoint y: 211, endPoint x: 79, endPoint y: 220, distance: 8.9
click at [76, 211] on input "0" at bounding box center [70, 211] width 14 height 11
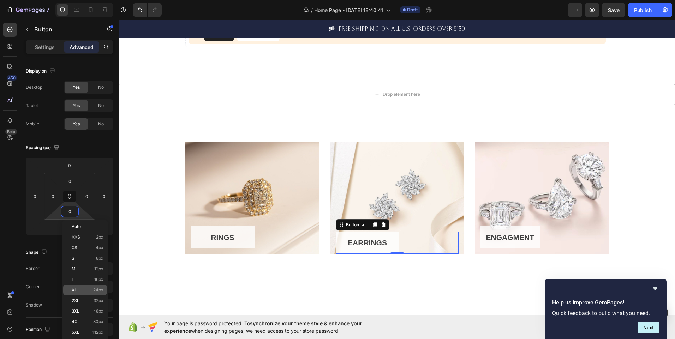
click at [94, 295] on div "XL 24px" at bounding box center [85, 290] width 44 height 11
type input "24"
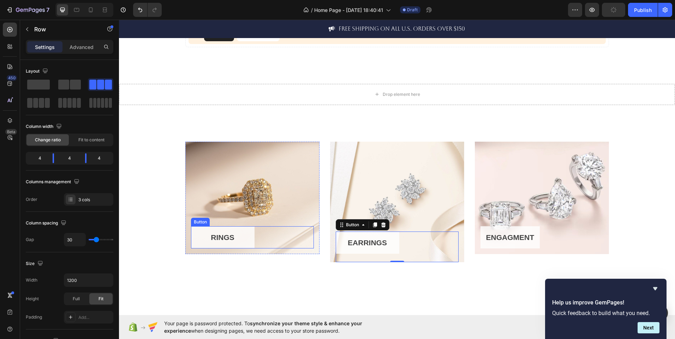
click at [290, 258] on div "RINGS Button Row Hero Banner Row" at bounding box center [252, 204] width 134 height 124
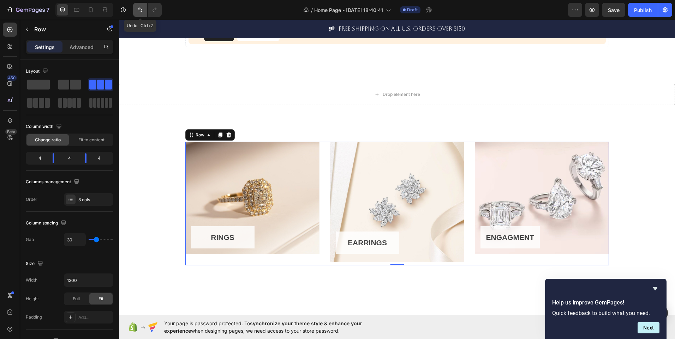
click at [144, 7] on icon "Undo/Redo" at bounding box center [140, 9] width 7 height 7
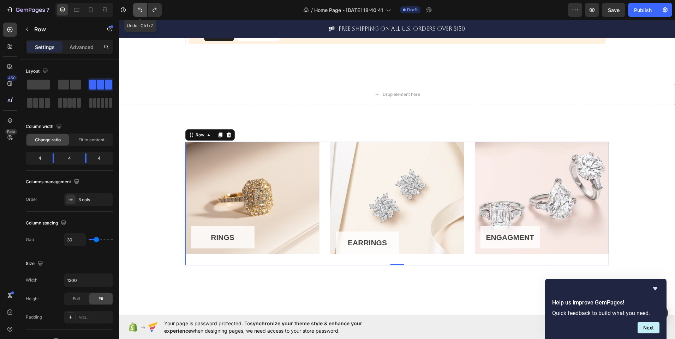
click at [144, 7] on icon "Undo/Redo" at bounding box center [140, 9] width 7 height 7
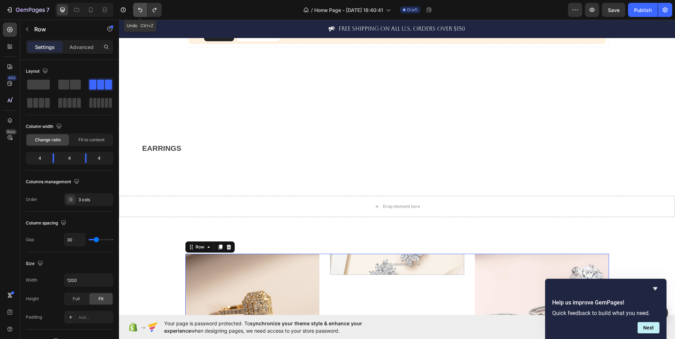
click at [144, 7] on icon "Undo/Redo" at bounding box center [140, 9] width 7 height 7
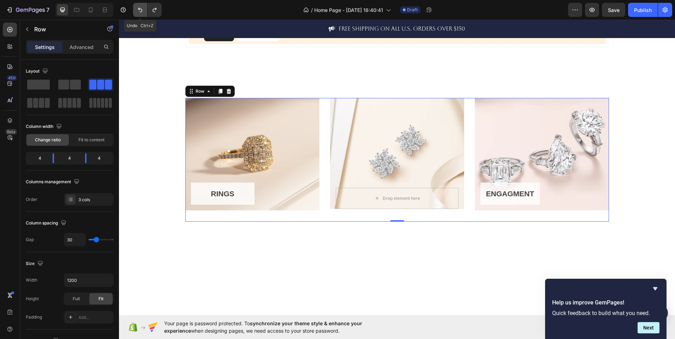
click at [144, 7] on icon "Undo/Redo" at bounding box center [140, 9] width 7 height 7
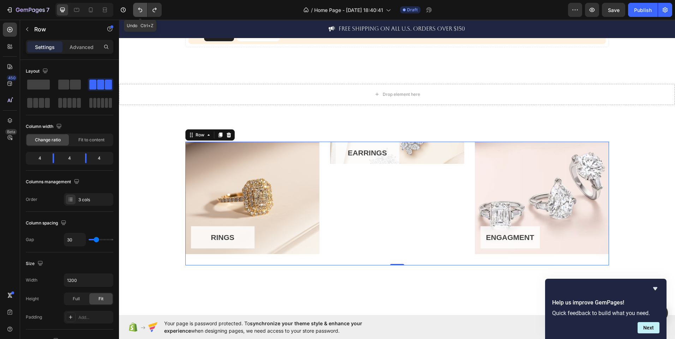
click at [144, 7] on icon "Undo/Redo" at bounding box center [140, 9] width 7 height 7
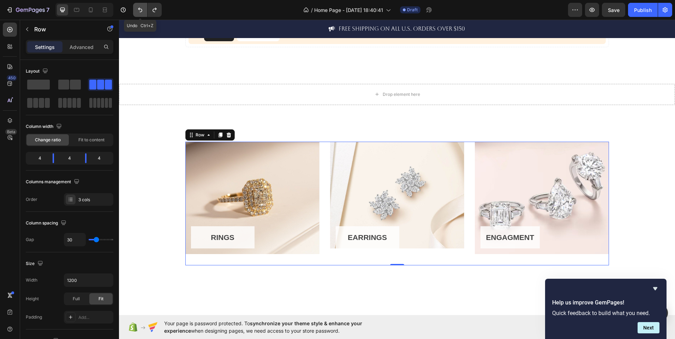
click at [144, 7] on icon "Undo/Redo" at bounding box center [140, 9] width 7 height 7
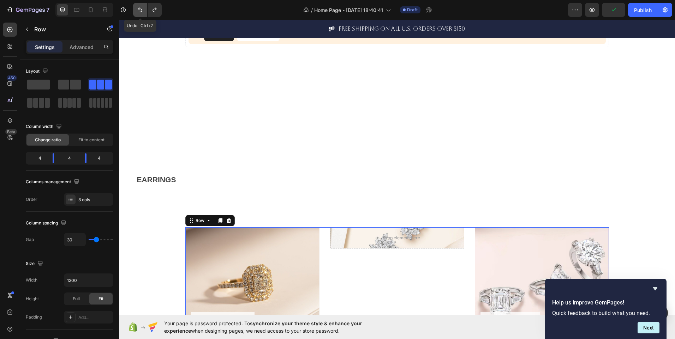
click at [144, 7] on icon "Undo/Redo" at bounding box center [140, 9] width 7 height 7
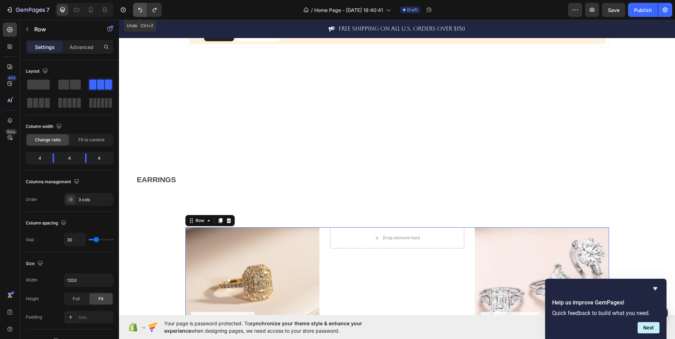
click at [144, 7] on icon "Undo/Redo" at bounding box center [140, 9] width 7 height 7
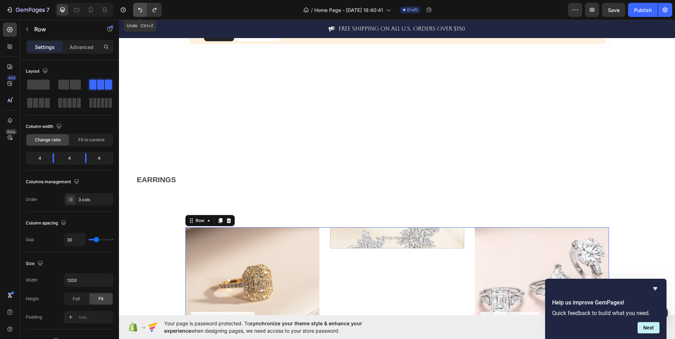
click at [144, 7] on icon "Undo/Redo" at bounding box center [140, 9] width 7 height 7
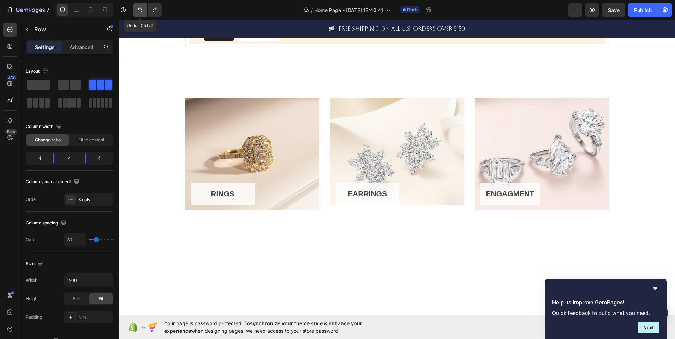
click at [144, 7] on icon "Undo/Redo" at bounding box center [140, 9] width 7 height 7
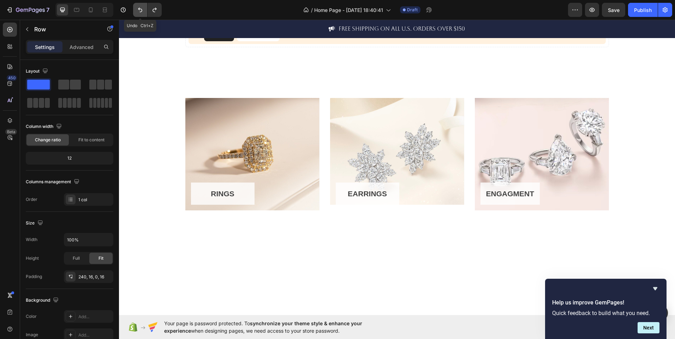
click at [144, 7] on icon "Undo/Redo" at bounding box center [140, 9] width 7 height 7
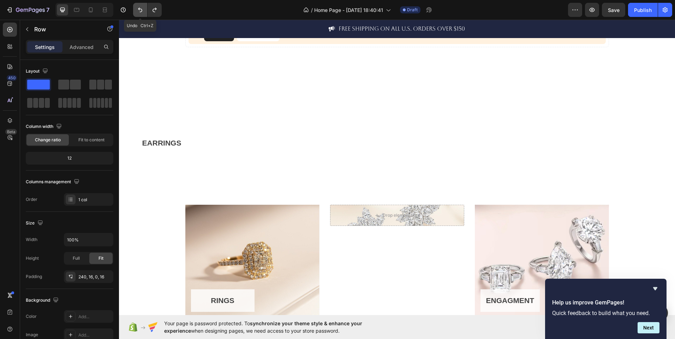
click at [144, 7] on icon "Undo/Redo" at bounding box center [140, 9] width 7 height 7
click at [153, 10] on icon "Undo/Redo" at bounding box center [154, 10] width 4 height 5
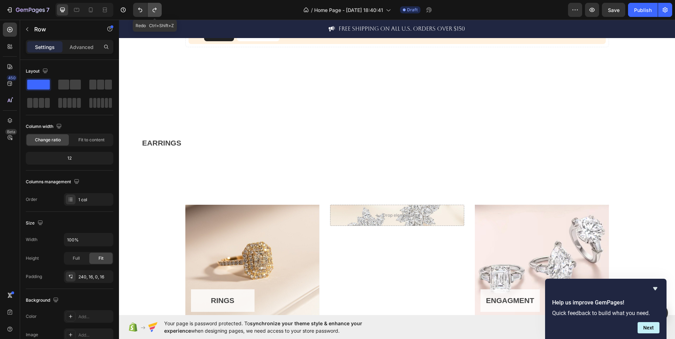
click at [153, 10] on icon "Undo/Redo" at bounding box center [154, 10] width 4 height 5
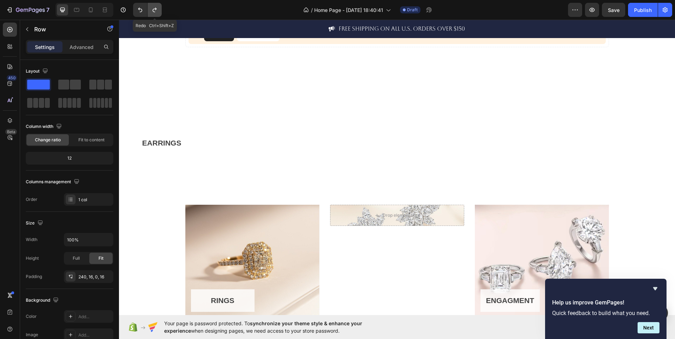
click at [153, 10] on icon "Undo/Redo" at bounding box center [154, 10] width 4 height 5
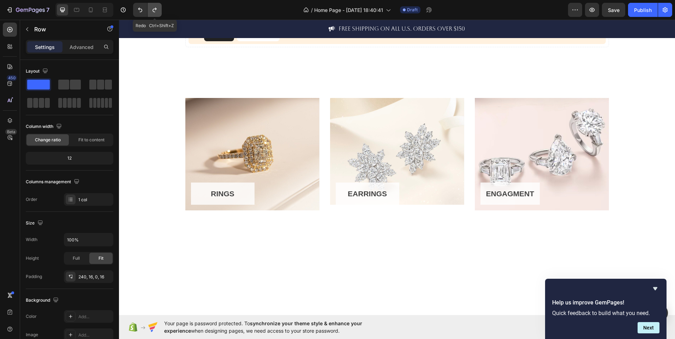
click at [153, 10] on icon "Undo/Redo" at bounding box center [154, 10] width 4 height 5
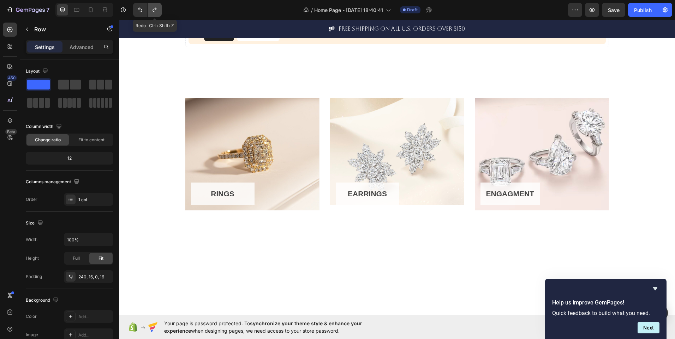
click at [153, 10] on icon "Undo/Redo" at bounding box center [154, 10] width 4 height 5
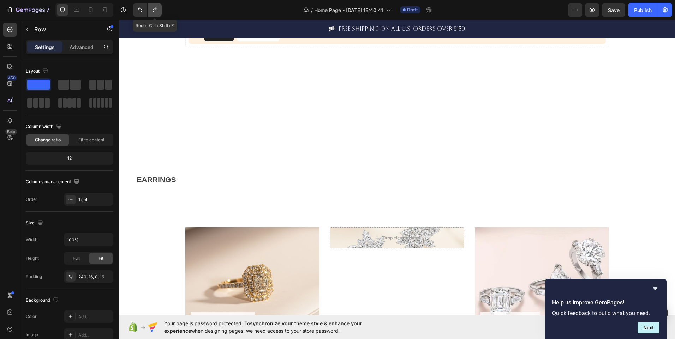
click at [153, 10] on icon "Undo/Redo" at bounding box center [154, 10] width 4 height 5
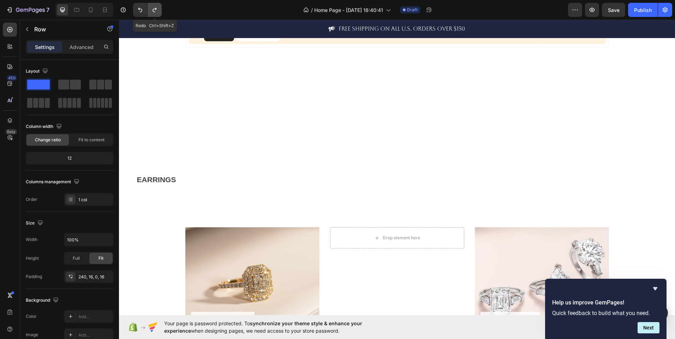
click at [153, 10] on icon "Undo/Redo" at bounding box center [154, 10] width 4 height 5
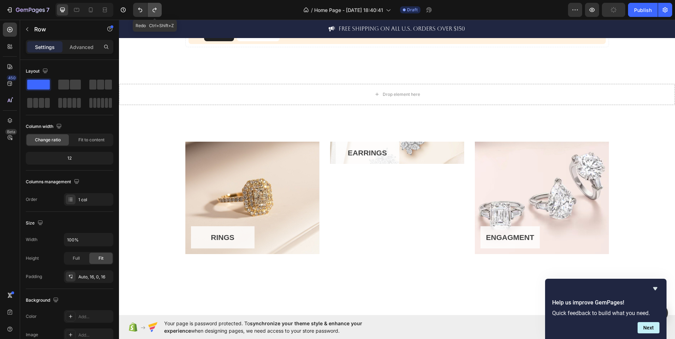
click at [153, 10] on icon "Undo/Redo" at bounding box center [154, 10] width 4 height 5
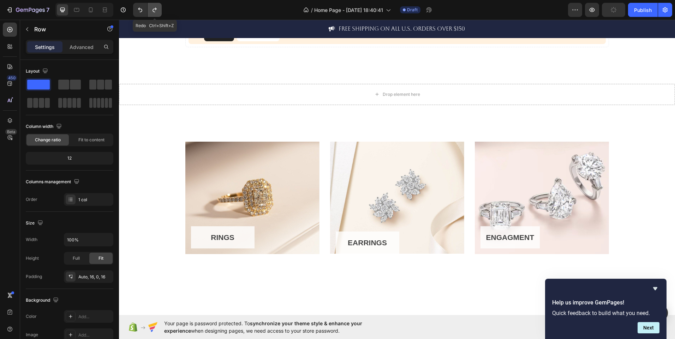
click at [153, 10] on icon "Undo/Redo" at bounding box center [154, 10] width 4 height 5
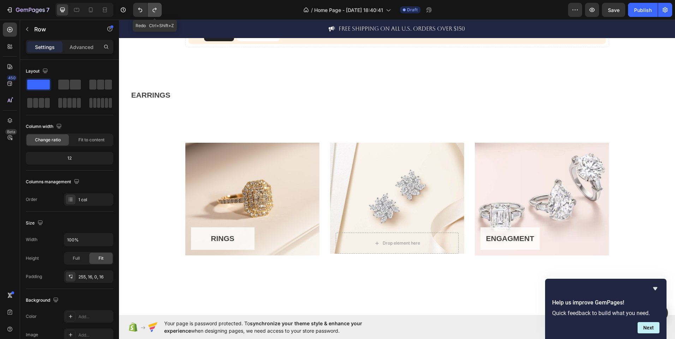
click at [153, 10] on icon "Undo/Redo" at bounding box center [154, 10] width 4 height 5
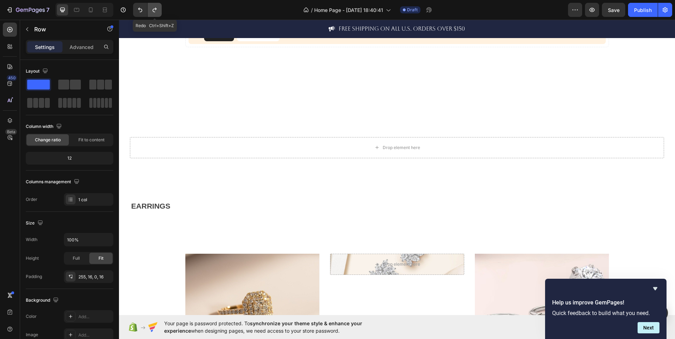
click at [153, 10] on icon "Undo/Redo" at bounding box center [154, 10] width 4 height 5
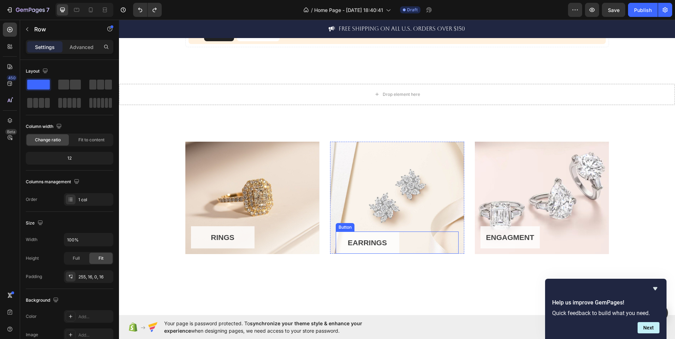
click at [403, 246] on div "EARRINGS Button" at bounding box center [397, 243] width 123 height 23
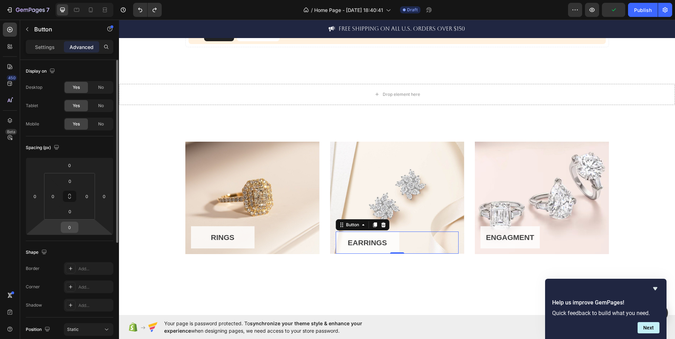
click at [77, 228] on div "0" at bounding box center [70, 227] width 18 height 11
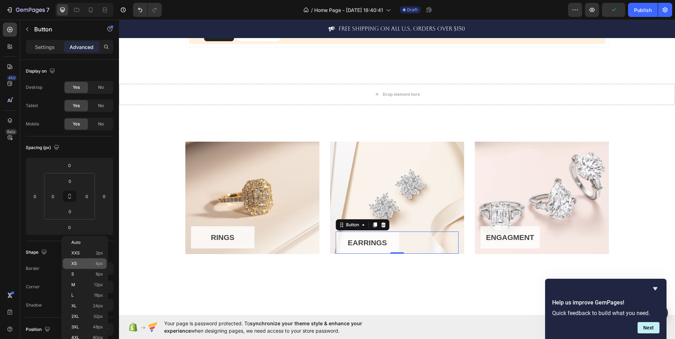
click at [96, 267] on div "XS 4px" at bounding box center [85, 264] width 44 height 11
type input "4"
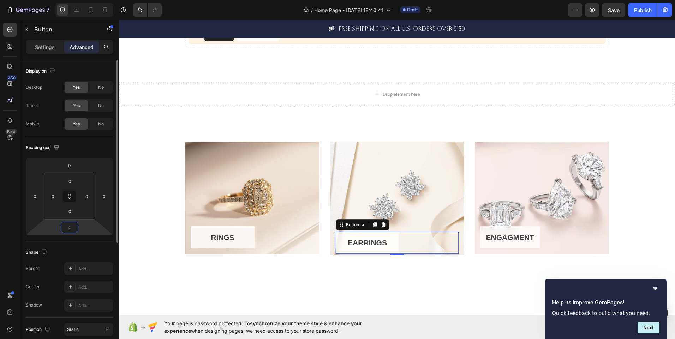
click at [75, 225] on input "4" at bounding box center [69, 227] width 14 height 11
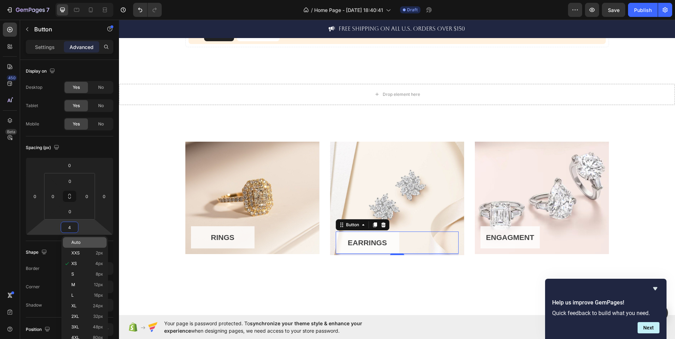
click at [88, 244] on p "Auto" at bounding box center [87, 242] width 32 height 5
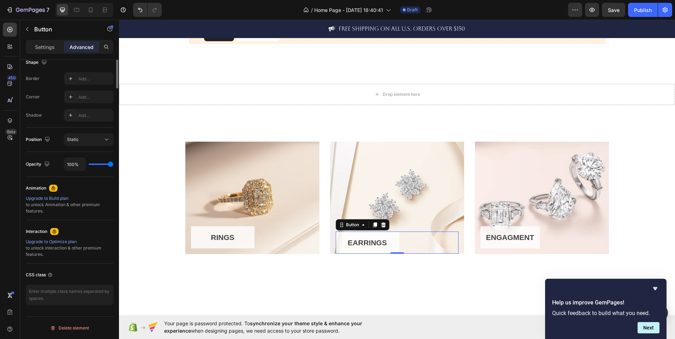
scroll to position [0, 0]
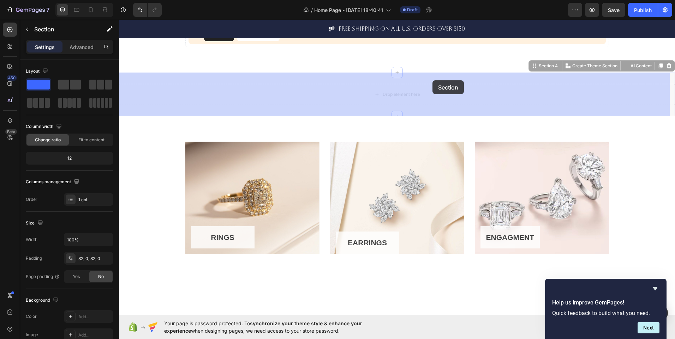
drag, startPoint x: 462, startPoint y: 83, endPoint x: 432, endPoint y: 80, distance: 29.4
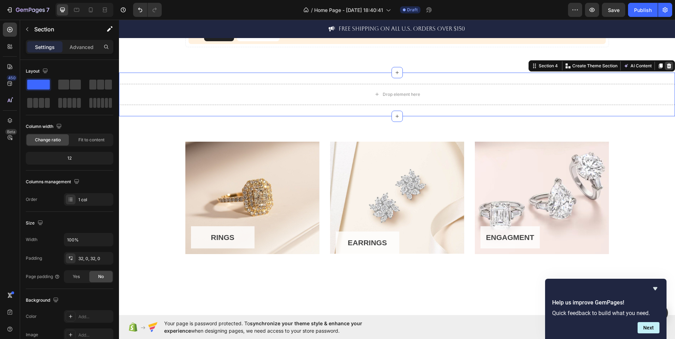
click at [667, 68] on icon at bounding box center [669, 65] width 5 height 5
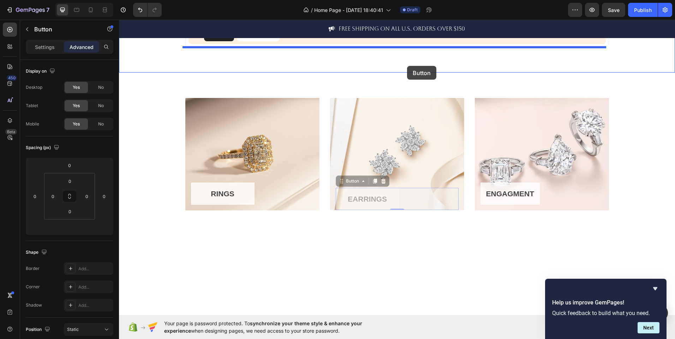
drag, startPoint x: 399, startPoint y: 197, endPoint x: 407, endPoint y: 66, distance: 130.8
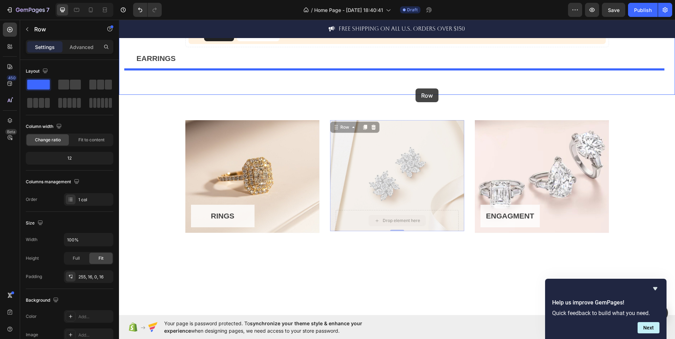
drag, startPoint x: 430, startPoint y: 219, endPoint x: 415, endPoint y: 89, distance: 131.1
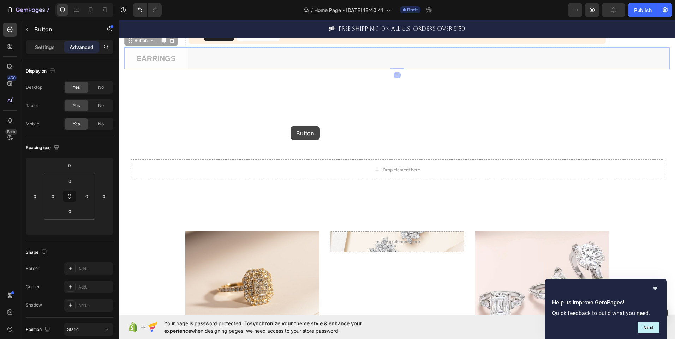
drag, startPoint x: 265, startPoint y: 54, endPoint x: 290, endPoint y: 126, distance: 76.3
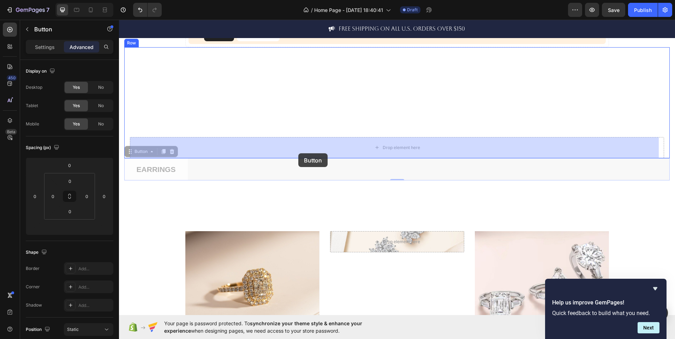
drag, startPoint x: 282, startPoint y: 172, endPoint x: 298, endPoint y: 153, distance: 24.5
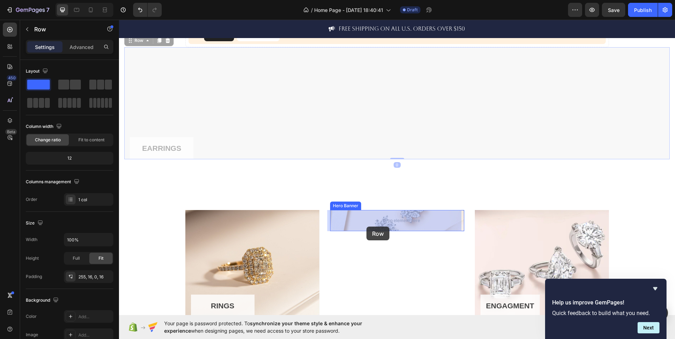
drag, startPoint x: 283, startPoint y: 118, endPoint x: 366, endPoint y: 227, distance: 136.8
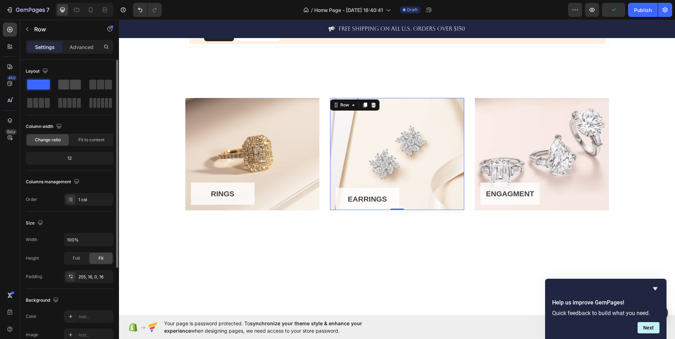
click at [76, 85] on span at bounding box center [75, 85] width 11 height 10
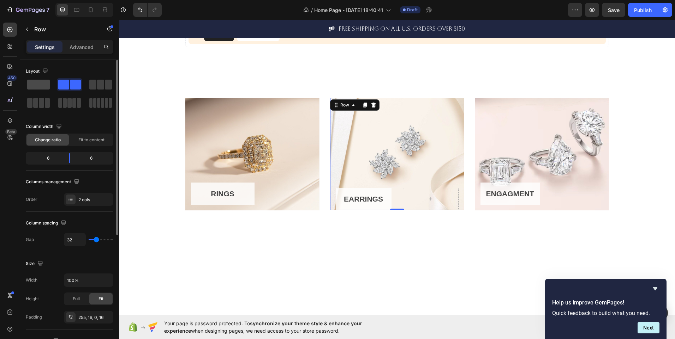
click at [32, 84] on span at bounding box center [38, 85] width 23 height 10
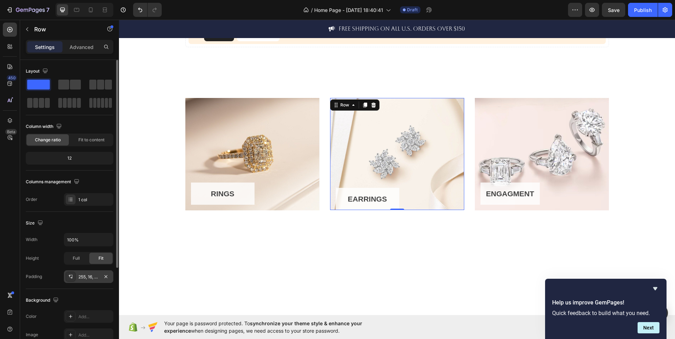
click at [97, 275] on div "255, 16, 0, 16" at bounding box center [88, 277] width 20 height 6
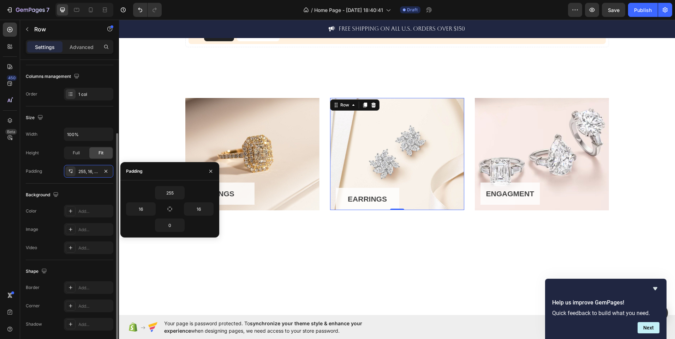
scroll to position [105, 0]
click at [375, 197] on div "EARRINGS" at bounding box center [367, 199] width 39 height 11
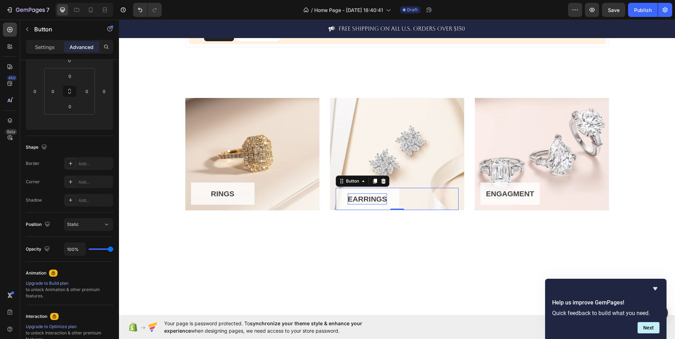
scroll to position [0, 0]
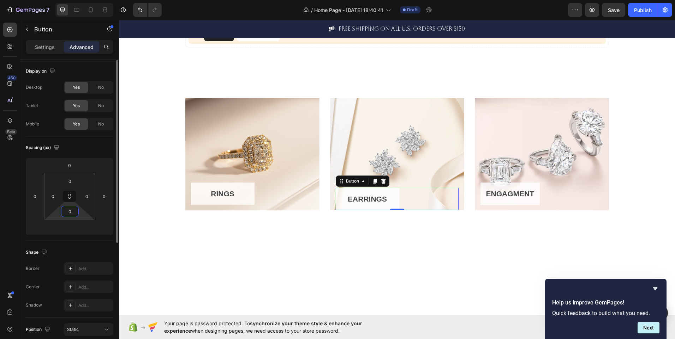
click at [74, 213] on input "0" at bounding box center [70, 211] width 14 height 11
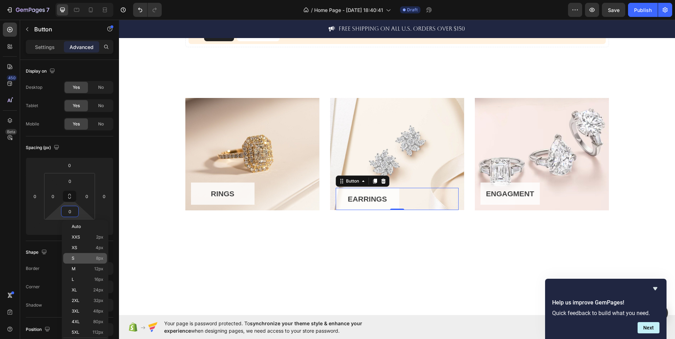
click at [75, 261] on div "S 8px" at bounding box center [85, 258] width 44 height 11
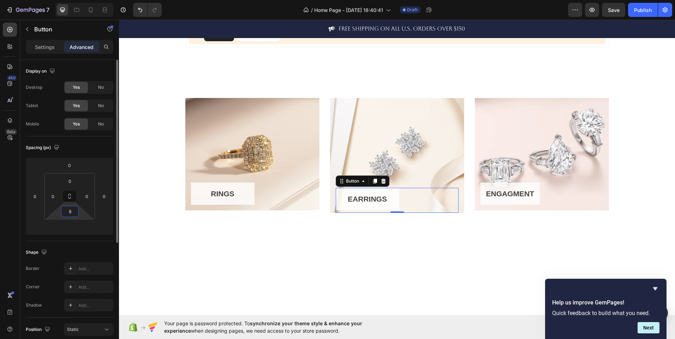
click at [72, 211] on input "8" at bounding box center [70, 211] width 14 height 11
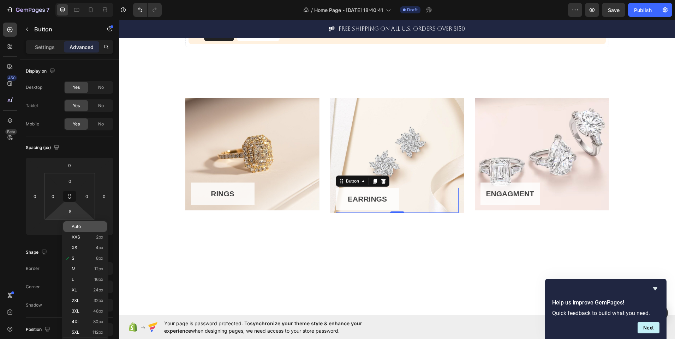
click at [71, 222] on div "Auto" at bounding box center [85, 227] width 44 height 11
type input "Auto"
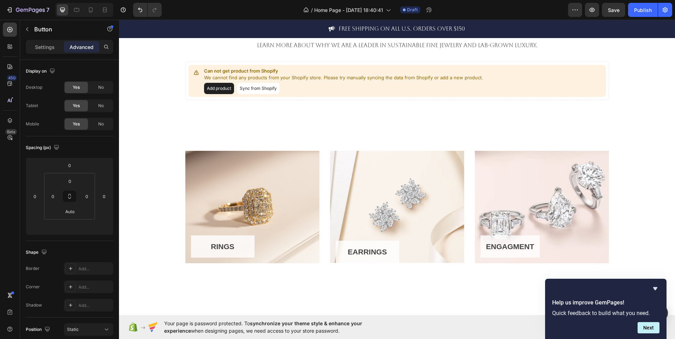
scroll to position [336, 0]
click at [264, 253] on div "RINGS Button" at bounding box center [252, 247] width 123 height 23
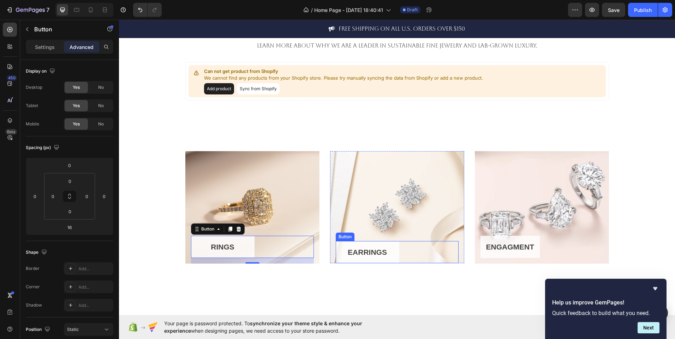
click at [423, 250] on div "EARRINGS Button" at bounding box center [397, 252] width 123 height 23
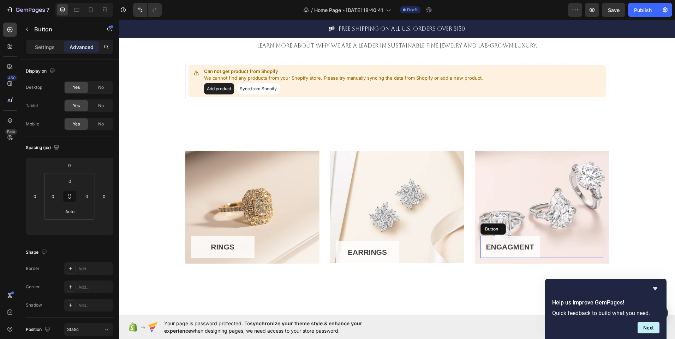
click at [561, 249] on div "ENGAGMENT Button" at bounding box center [541, 247] width 123 height 23
click at [425, 260] on div "EARRINGS Button" at bounding box center [397, 252] width 123 height 23
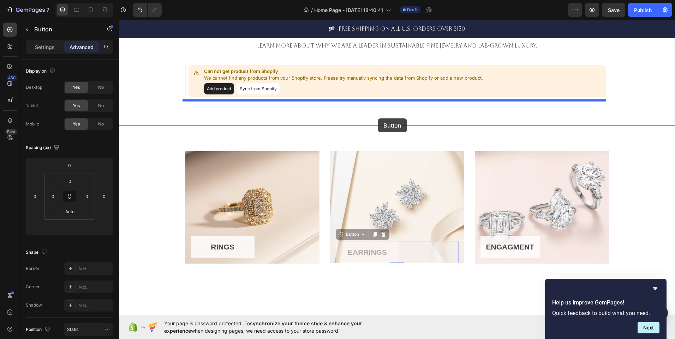
drag, startPoint x: 417, startPoint y: 255, endPoint x: 378, endPoint y: 119, distance: 141.8
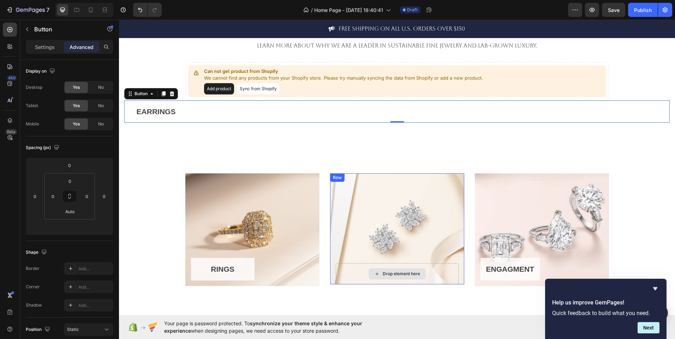
click at [435, 275] on div "Drop element here" at bounding box center [397, 274] width 123 height 21
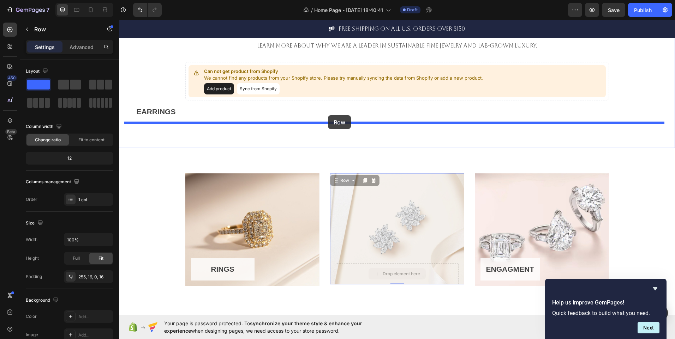
drag, startPoint x: 435, startPoint y: 275, endPoint x: 328, endPoint y: 115, distance: 192.7
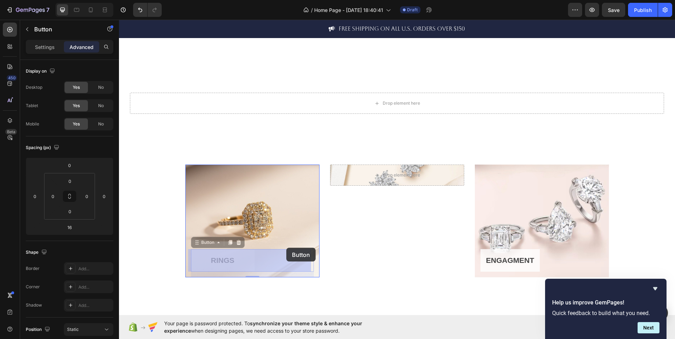
scroll to position [463, 0]
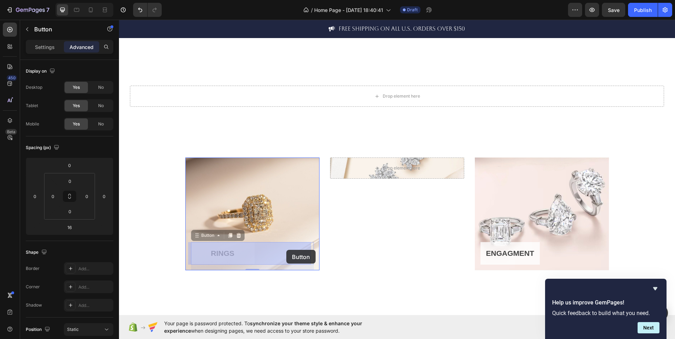
drag, startPoint x: 277, startPoint y: 297, endPoint x: 286, endPoint y: 250, distance: 47.8
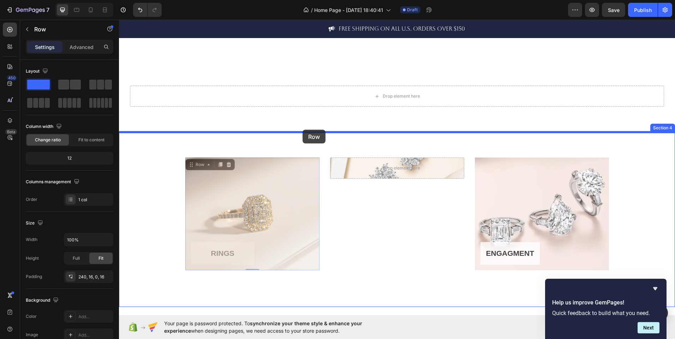
drag, startPoint x: 290, startPoint y: 212, endPoint x: 302, endPoint y: 130, distance: 83.1
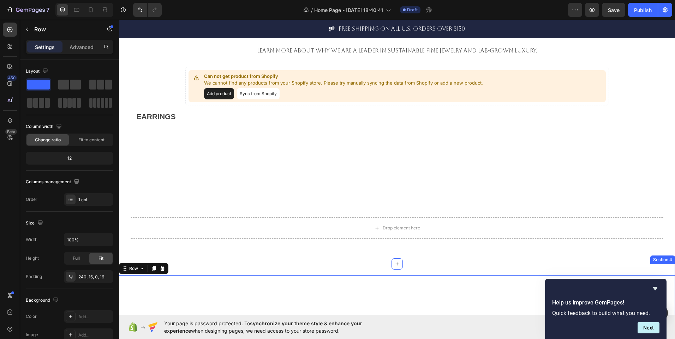
scroll to position [330, 0]
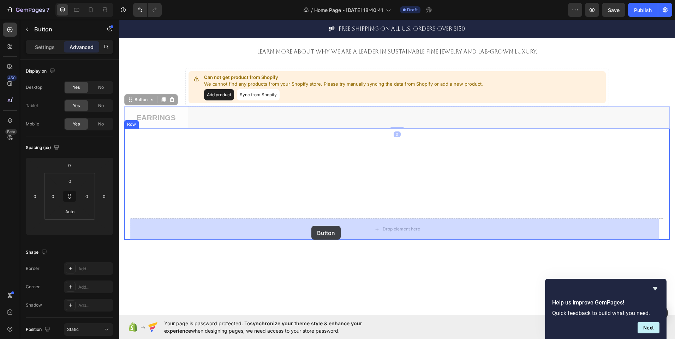
drag, startPoint x: 276, startPoint y: 118, endPoint x: 311, endPoint y: 226, distance: 114.2
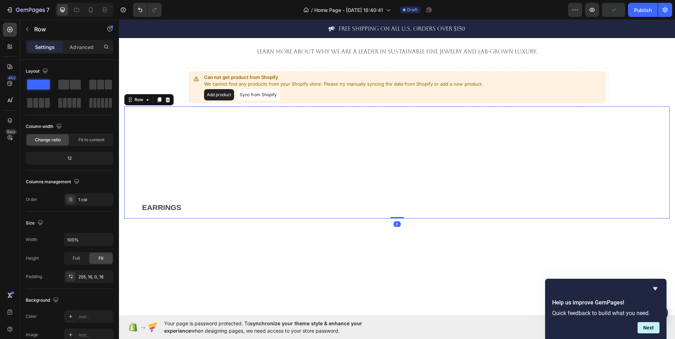
click at [227, 185] on div "EARRINGS Button Row 0" at bounding box center [396, 163] width 545 height 113
click at [83, 48] on p "Advanced" at bounding box center [82, 46] width 24 height 7
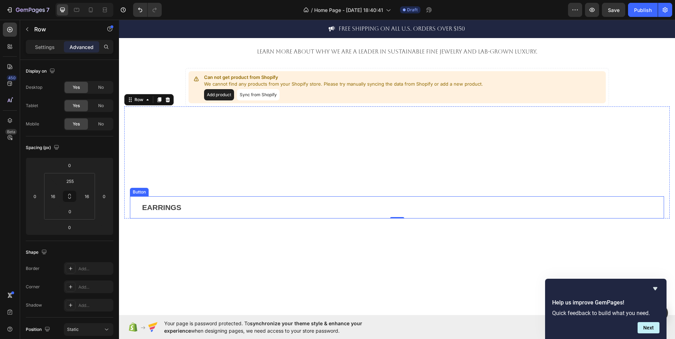
click at [195, 204] on div "EARRINGS Button" at bounding box center [397, 208] width 534 height 23
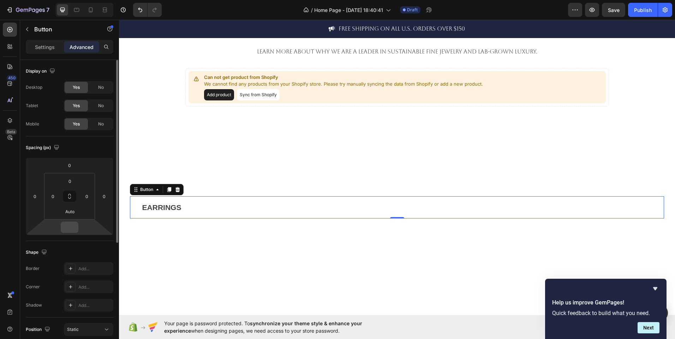
click at [77, 232] on div at bounding box center [70, 227] width 18 height 11
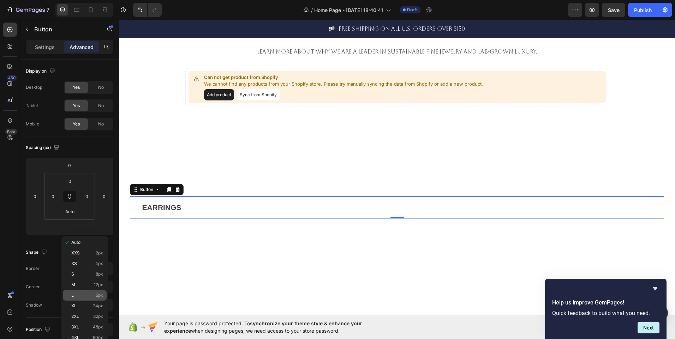
click at [85, 291] on div "L 16px" at bounding box center [85, 295] width 44 height 11
type input "16"
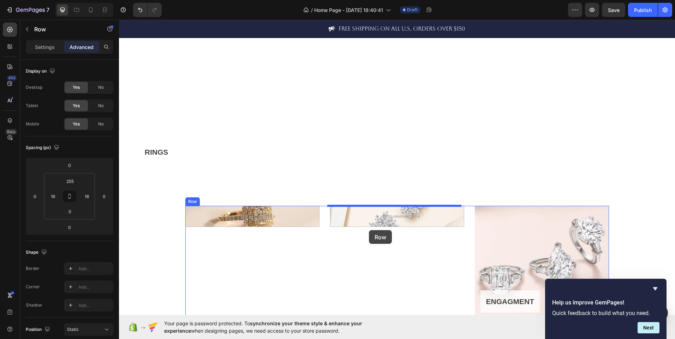
scroll to position [545, 0]
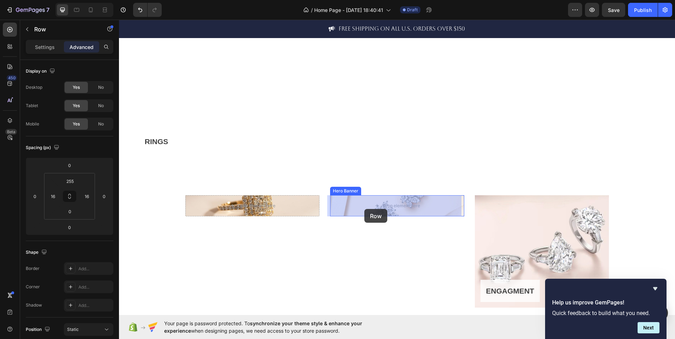
drag, startPoint x: 300, startPoint y: 168, endPoint x: 364, endPoint y: 209, distance: 75.9
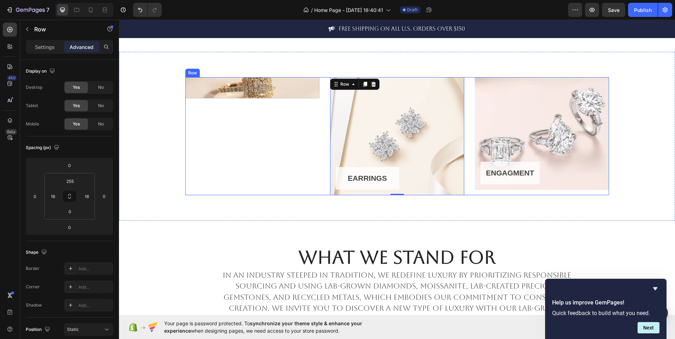
scroll to position [459, 0]
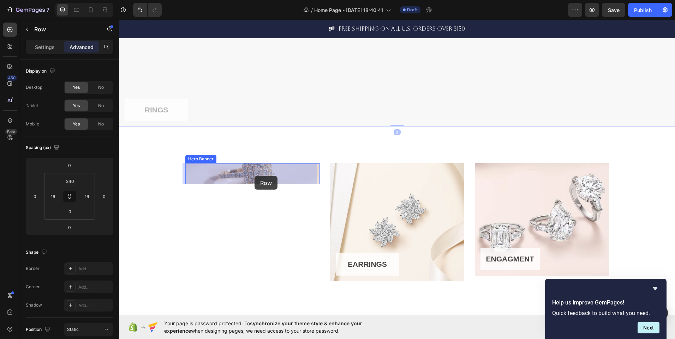
drag, startPoint x: 295, startPoint y: 87, endPoint x: 254, endPoint y: 176, distance: 98.1
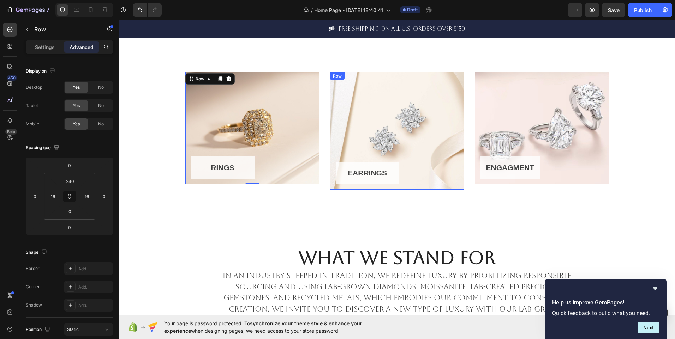
click at [362, 126] on div "EARRINGS Button Row" at bounding box center [397, 131] width 134 height 118
click at [202, 126] on div "RINGS Button Row" at bounding box center [252, 128] width 134 height 113
click at [357, 148] on div "EARRINGS Button Row" at bounding box center [397, 131] width 134 height 118
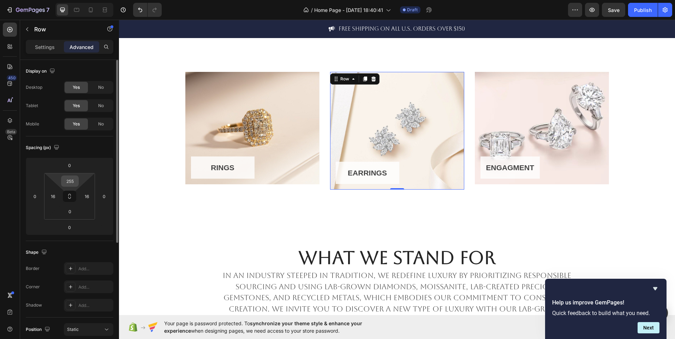
click at [72, 180] on input "255" at bounding box center [70, 181] width 14 height 11
click at [75, 181] on input "255" at bounding box center [70, 181] width 14 height 11
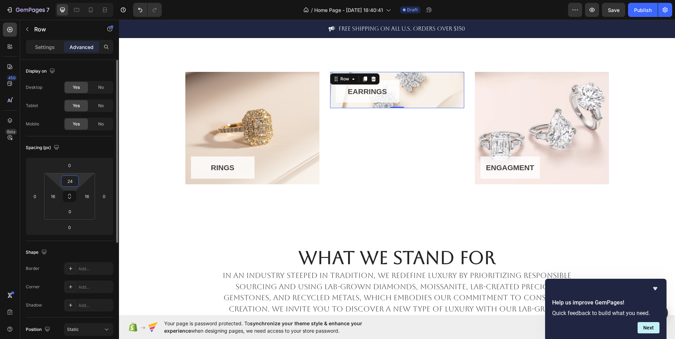
type input "240"
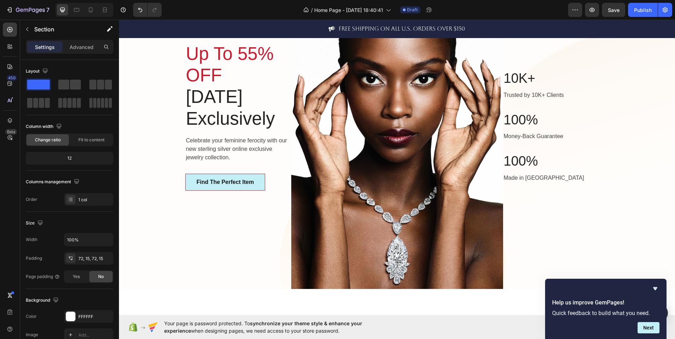
scroll to position [0, 0]
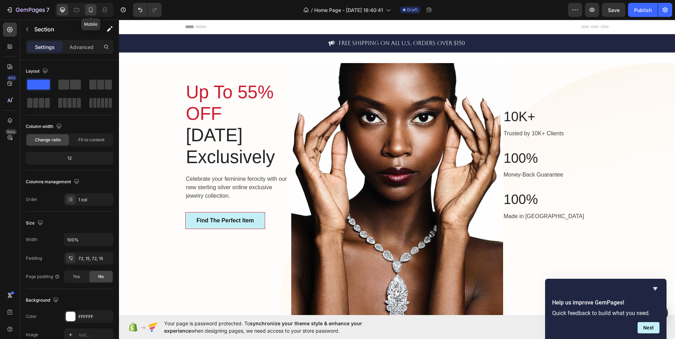
click at [89, 11] on icon at bounding box center [90, 9] width 7 height 7
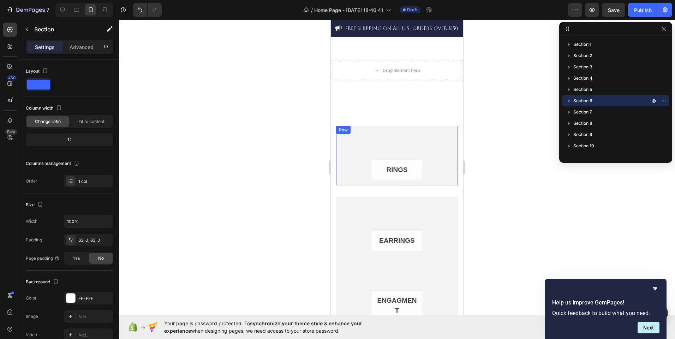
scroll to position [529, 0]
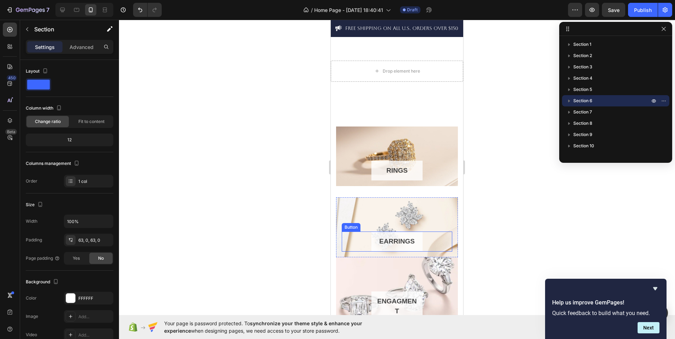
click at [346, 248] on div "EARRINGS Button" at bounding box center [397, 242] width 110 height 20
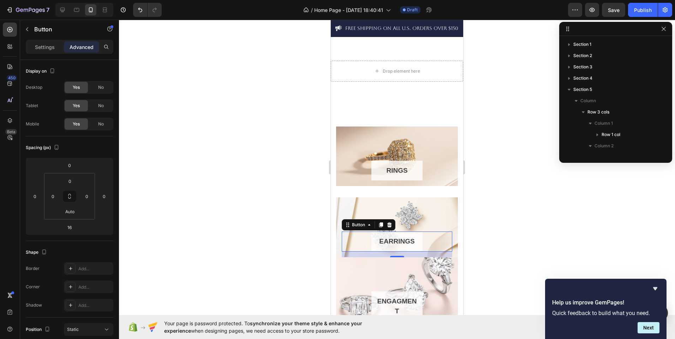
scroll to position [111, 0]
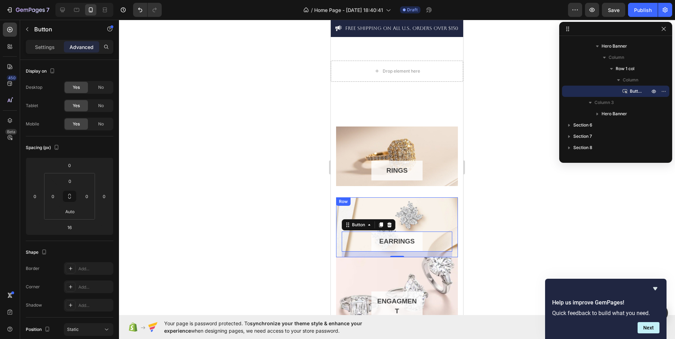
click at [348, 215] on div "EARRINGS Button 16 Row" at bounding box center [397, 228] width 122 height 60
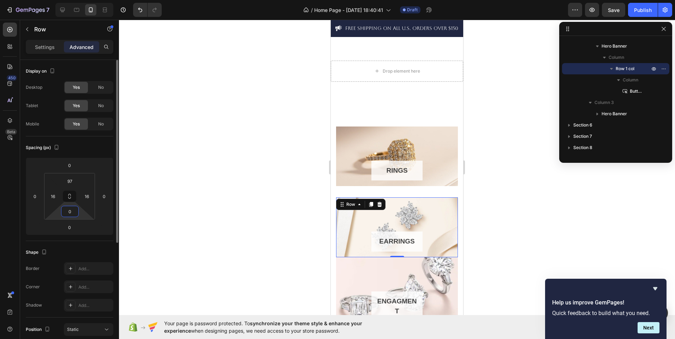
click at [73, 216] on input "0" at bounding box center [70, 211] width 14 height 11
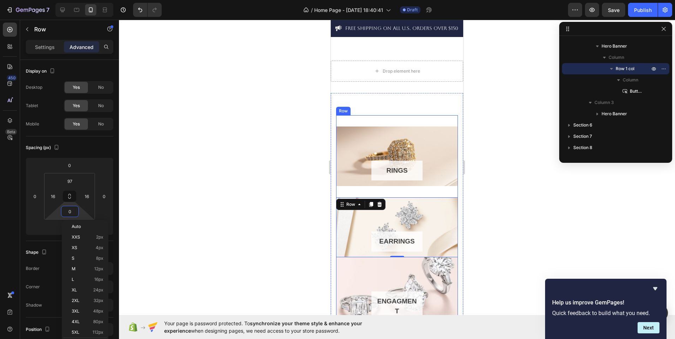
click at [356, 188] on div "RINGS Button Row Hero Banner Row" at bounding box center [397, 156] width 122 height 83
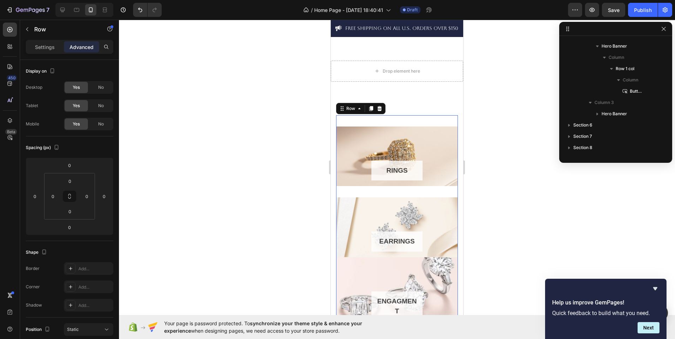
scroll to position [21, 0]
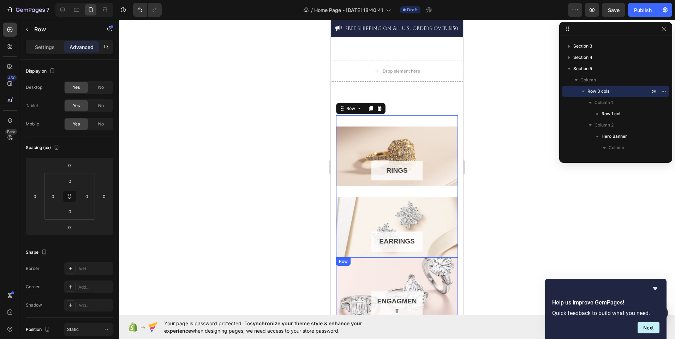
click at [351, 275] on div "ENGAGMENT Button Row" at bounding box center [397, 293] width 122 height 70
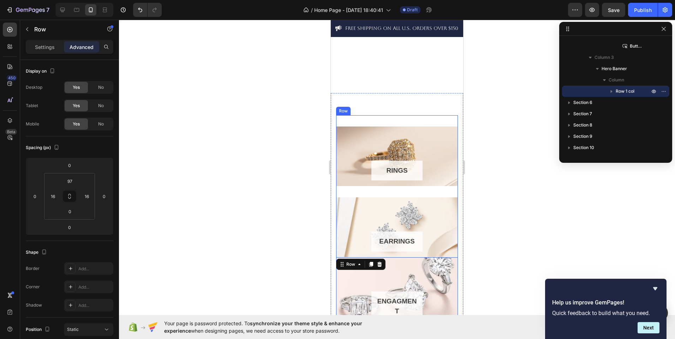
scroll to position [603, 0]
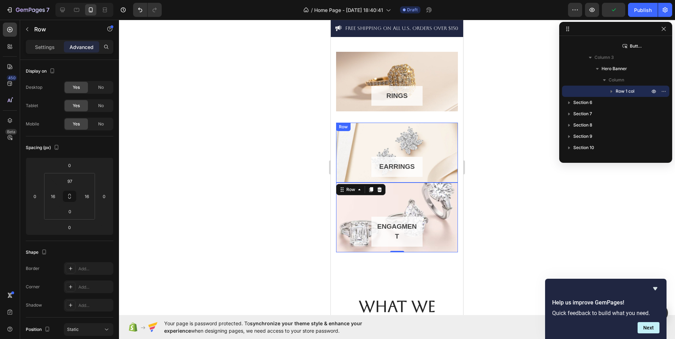
click at [361, 130] on div "EARRINGS Button Row" at bounding box center [397, 153] width 122 height 60
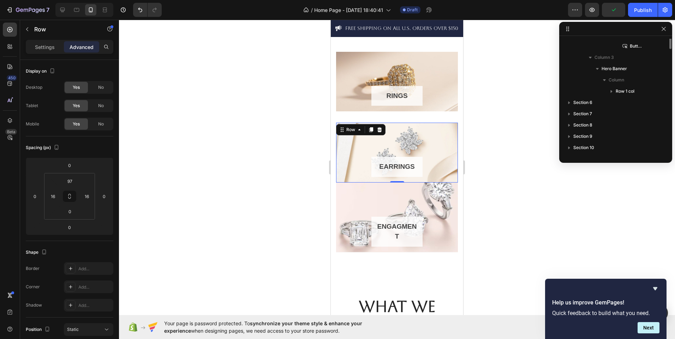
scroll to position [89, 0]
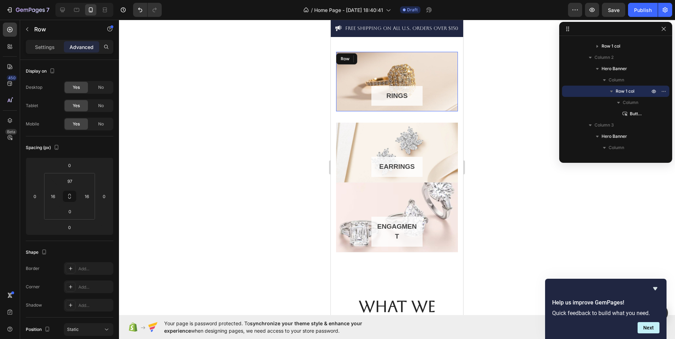
click at [366, 72] on div "RINGS Button Row" at bounding box center [397, 82] width 122 height 60
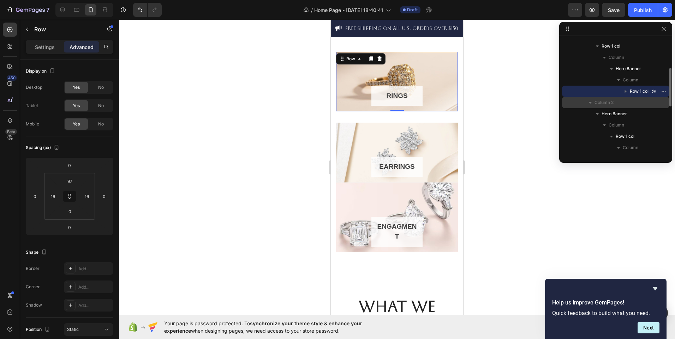
click at [615, 105] on p "Column 2" at bounding box center [622, 102] width 56 height 7
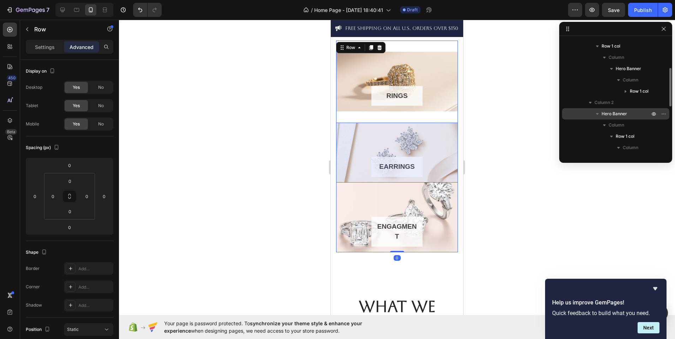
click at [614, 117] on span "Hero Banner" at bounding box center [613, 113] width 25 height 7
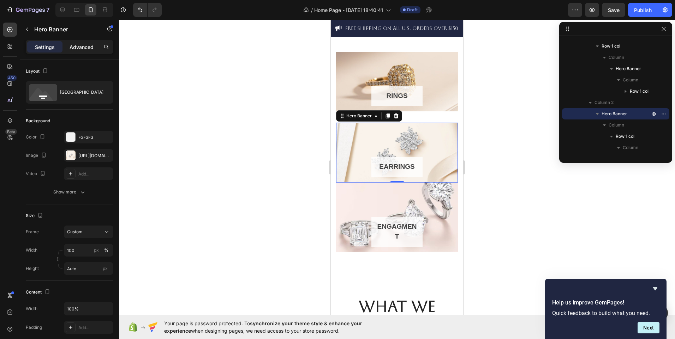
click at [92, 46] on p "Advanced" at bounding box center [82, 46] width 24 height 7
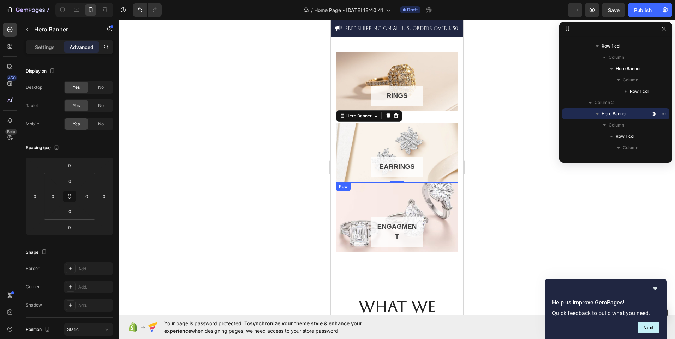
click at [364, 204] on div "ENGAGMENT Button Row" at bounding box center [397, 218] width 122 height 70
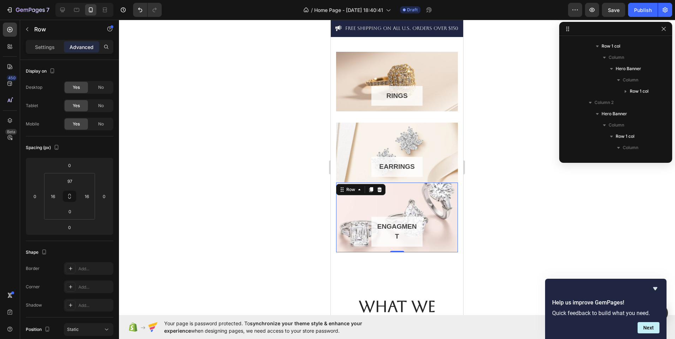
scroll to position [202, 0]
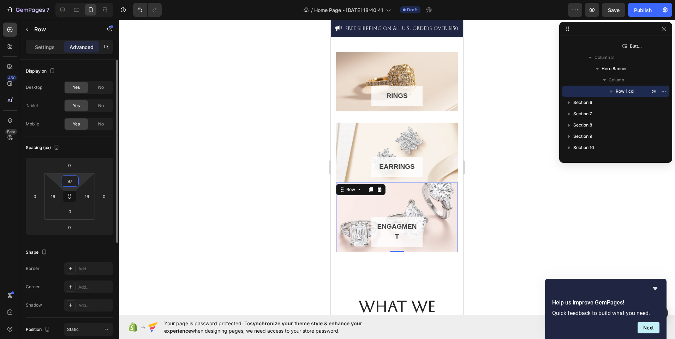
click at [75, 180] on input "97" at bounding box center [70, 181] width 14 height 11
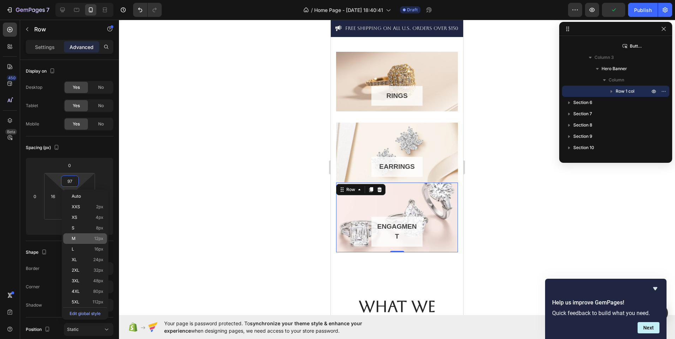
click at [90, 239] on p "M 12px" at bounding box center [88, 238] width 32 height 5
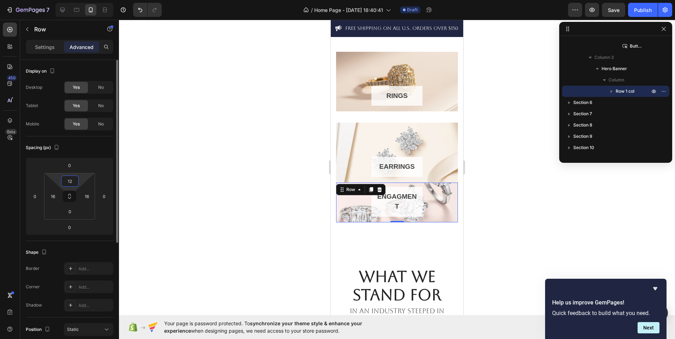
click at [75, 183] on input "12" at bounding box center [70, 181] width 14 height 11
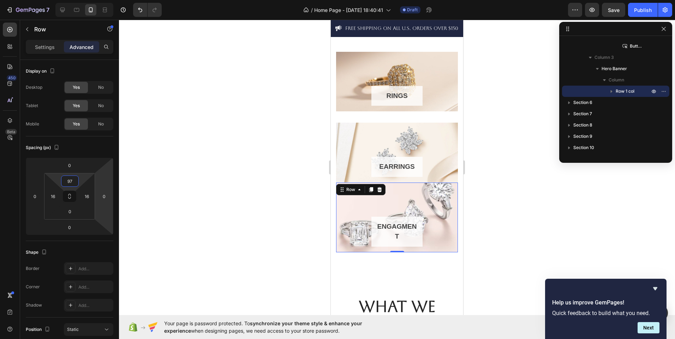
type input "97"
click at [416, 193] on div "ENGAGMENT Button Row 0" at bounding box center [397, 218] width 122 height 70
click at [626, 77] on p "Column" at bounding box center [629, 80] width 42 height 7
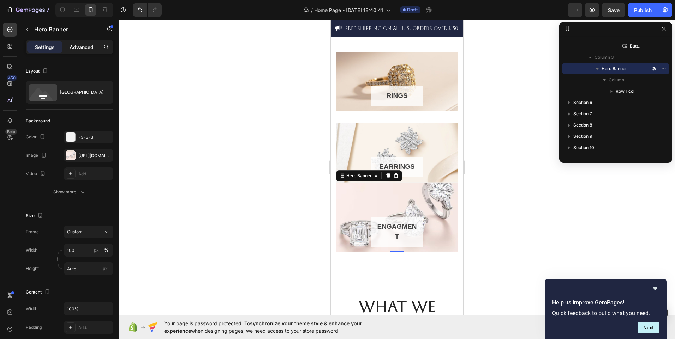
click at [89, 46] on p "Advanced" at bounding box center [82, 46] width 24 height 7
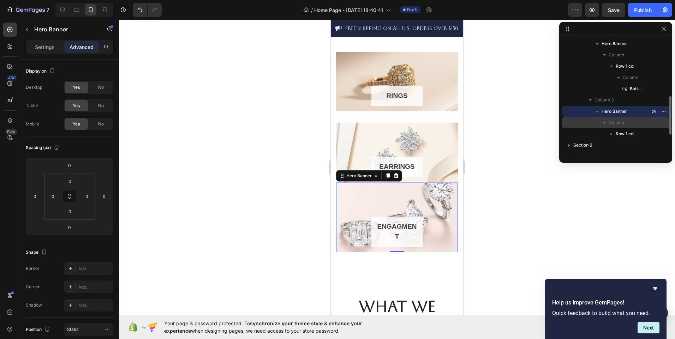
scroll to position [158, 0]
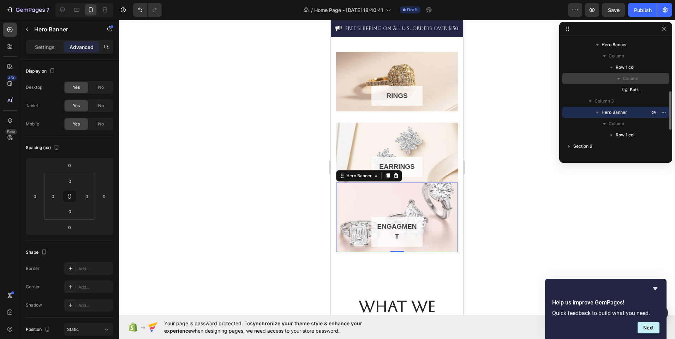
click at [636, 78] on span "Column" at bounding box center [631, 78] width 16 height 7
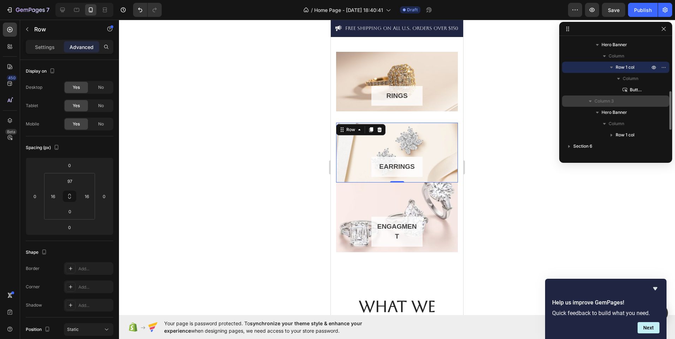
click at [628, 104] on p "Column 3" at bounding box center [622, 101] width 56 height 7
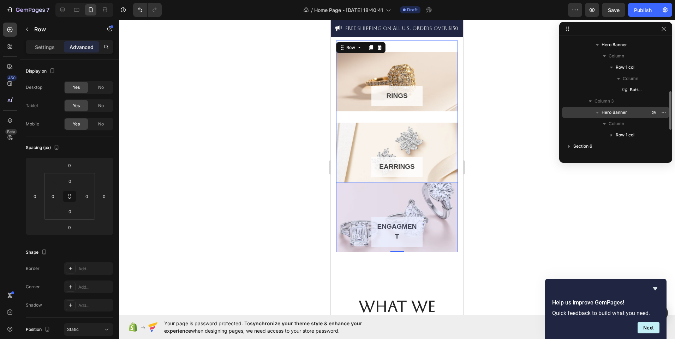
click at [632, 109] on div "Hero Banner" at bounding box center [616, 112] width 102 height 11
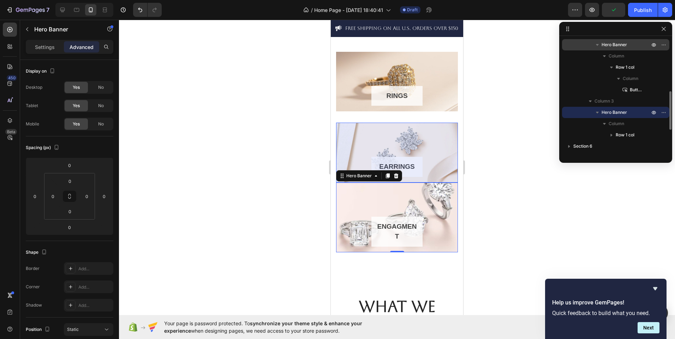
click at [637, 44] on p "Hero Banner" at bounding box center [625, 44] width 49 height 7
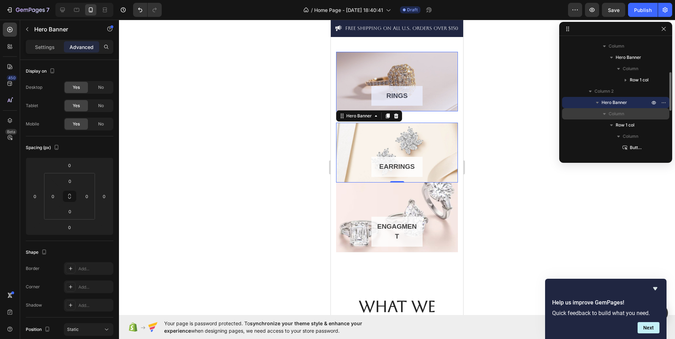
scroll to position [100, 0]
click at [627, 59] on span "Hero Banner" at bounding box center [627, 57] width 25 height 7
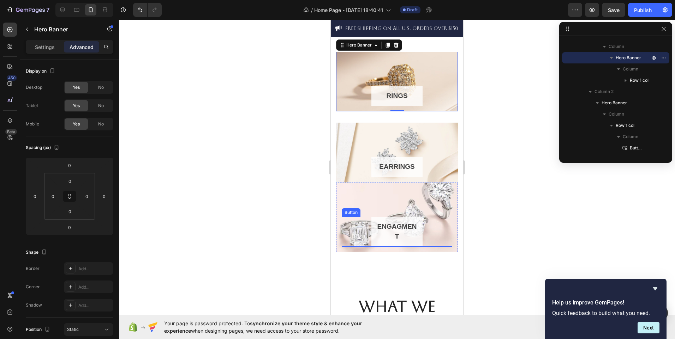
click at [428, 236] on div "ENGAGMENT Button" at bounding box center [397, 232] width 110 height 30
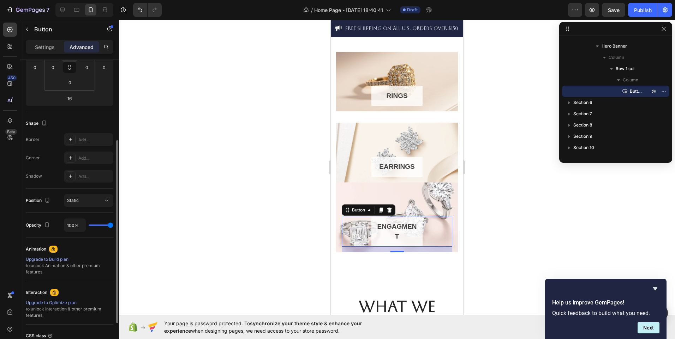
scroll to position [130, 0]
click at [47, 52] on div "Settings" at bounding box center [44, 46] width 35 height 11
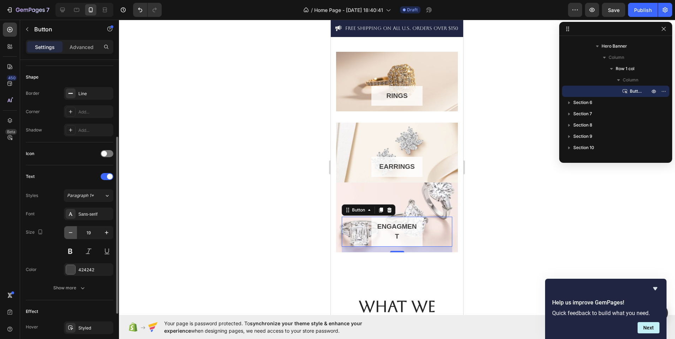
click at [71, 234] on icon "button" at bounding box center [70, 232] width 7 height 7
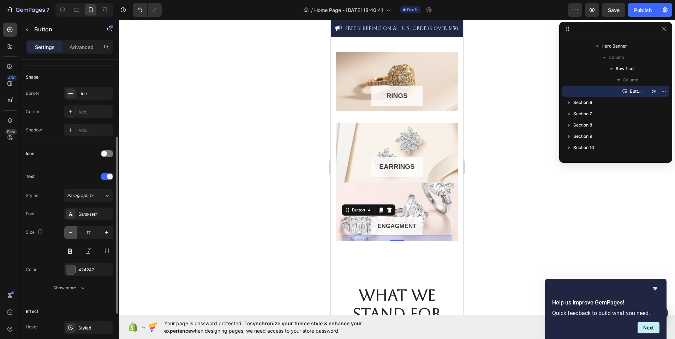
click at [71, 234] on icon "button" at bounding box center [70, 232] width 7 height 7
click at [107, 234] on icon "button" at bounding box center [106, 232] width 7 height 7
click at [72, 235] on icon "button" at bounding box center [70, 232] width 7 height 7
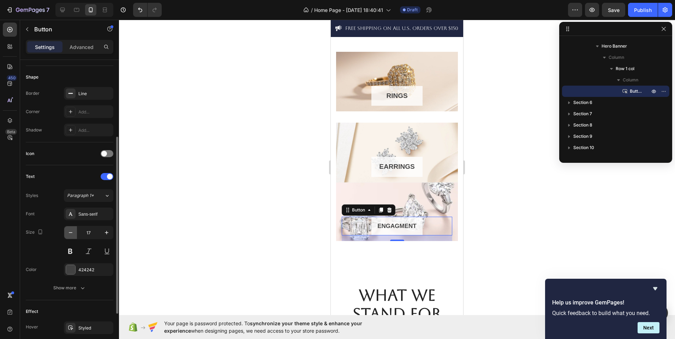
type input "16"
click at [422, 172] on div "EARRINGS Button" at bounding box center [397, 167] width 110 height 20
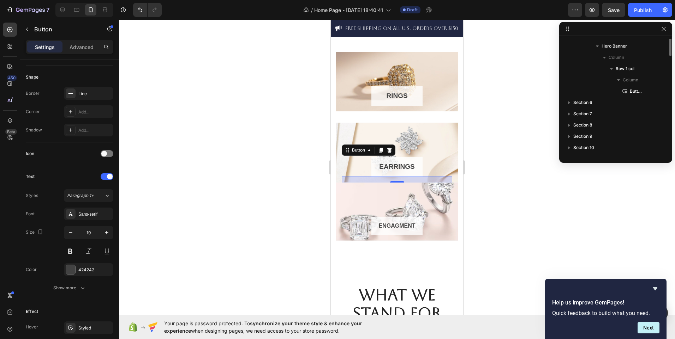
scroll to position [156, 0]
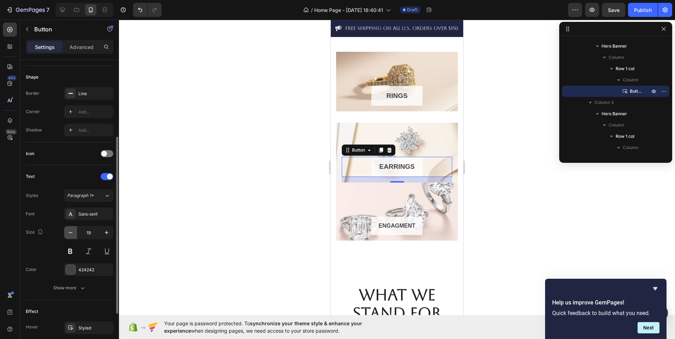
click at [72, 233] on icon "button" at bounding box center [70, 232] width 7 height 7
click at [67, 233] on icon "button" at bounding box center [70, 232] width 7 height 7
type input "16"
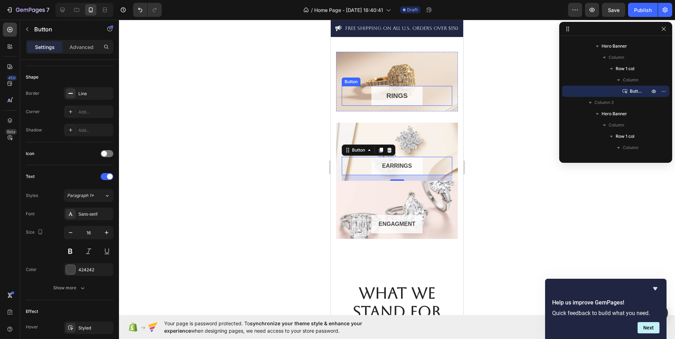
click at [413, 96] on button "RINGS" at bounding box center [396, 96] width 51 height 20
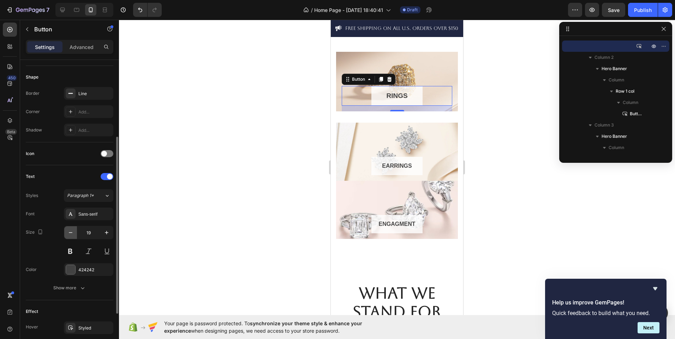
click at [70, 232] on icon "button" at bounding box center [70, 232] width 7 height 7
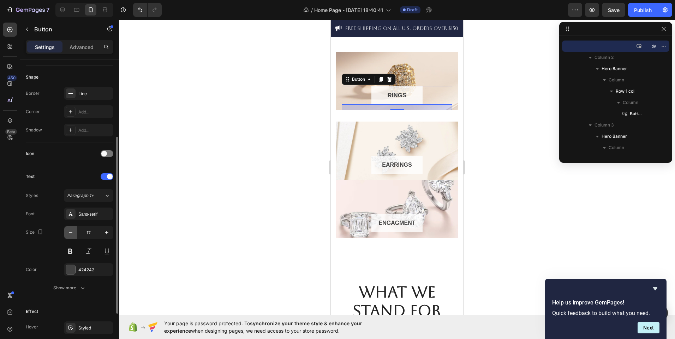
type input "16"
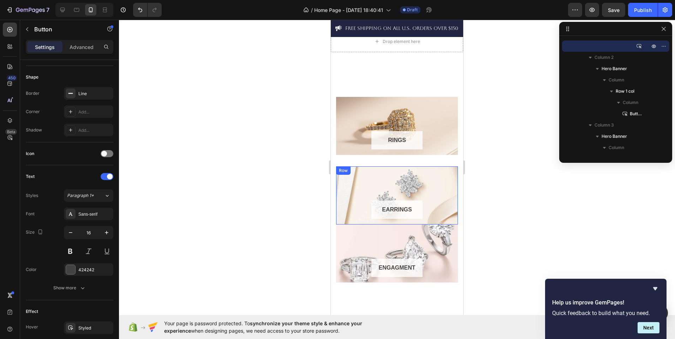
scroll to position [559, 0]
click at [336, 160] on div "RINGS Button Row Hero Banner Row" at bounding box center [397, 125] width 122 height 81
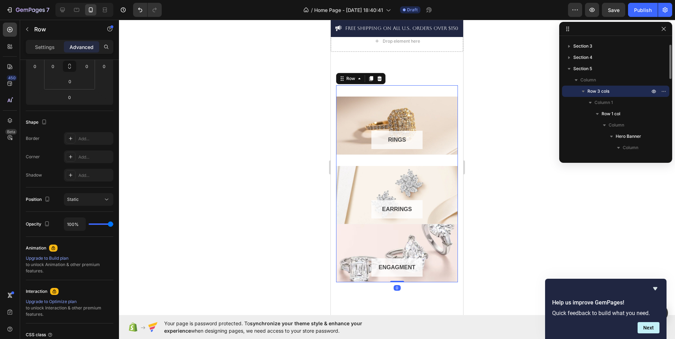
scroll to position [0, 0]
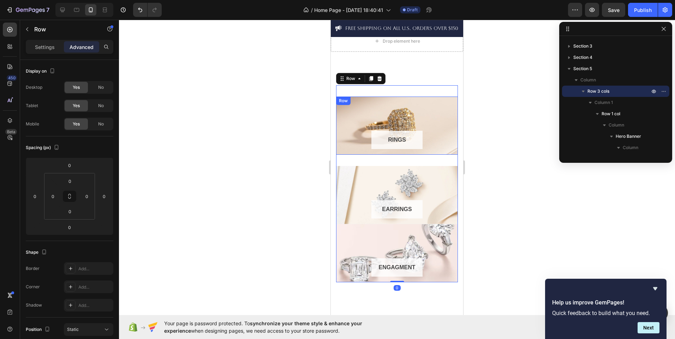
click at [373, 109] on div "RINGS Button Row" at bounding box center [397, 126] width 122 height 58
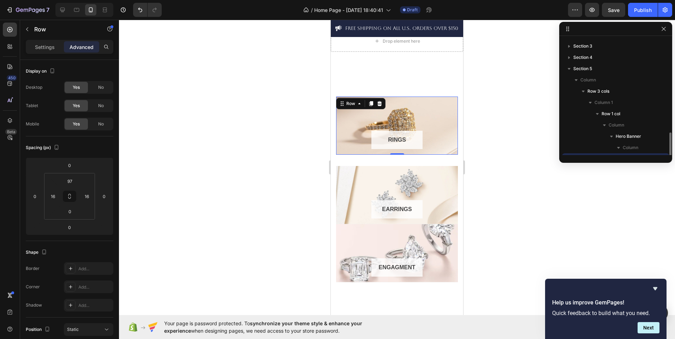
scroll to position [89, 0]
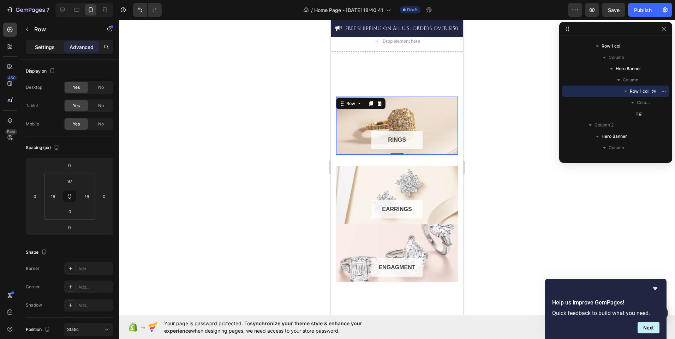
click at [43, 51] on div "Settings" at bounding box center [44, 46] width 35 height 11
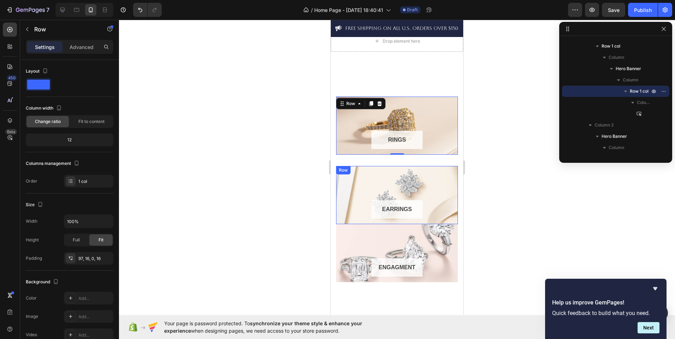
click at [372, 188] on div "EARRINGS Button Row" at bounding box center [397, 195] width 122 height 58
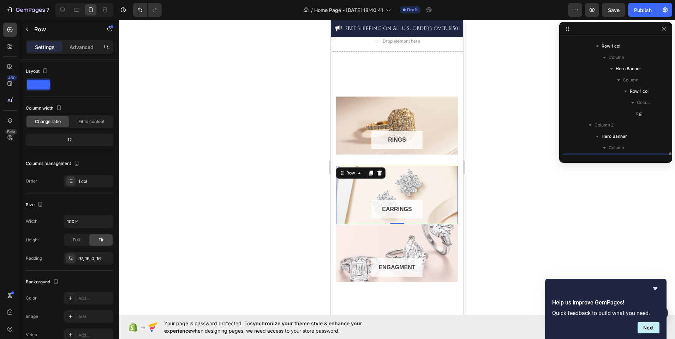
scroll to position [156, 0]
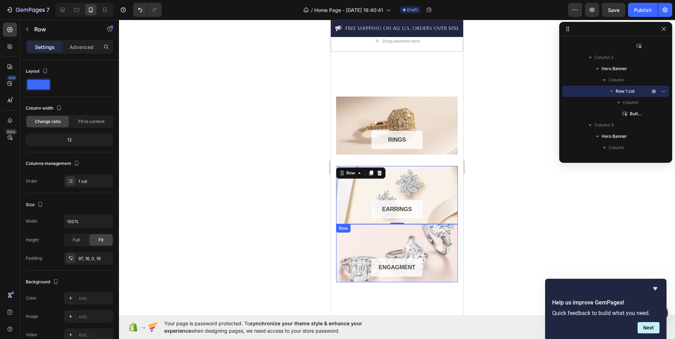
click at [379, 254] on div "ENGAGMENT Button Row" at bounding box center [397, 253] width 122 height 58
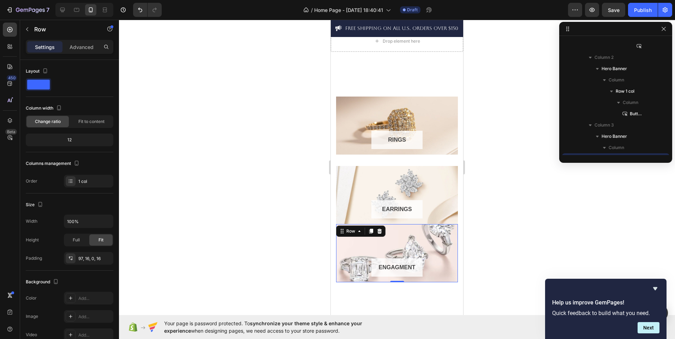
scroll to position [224, 0]
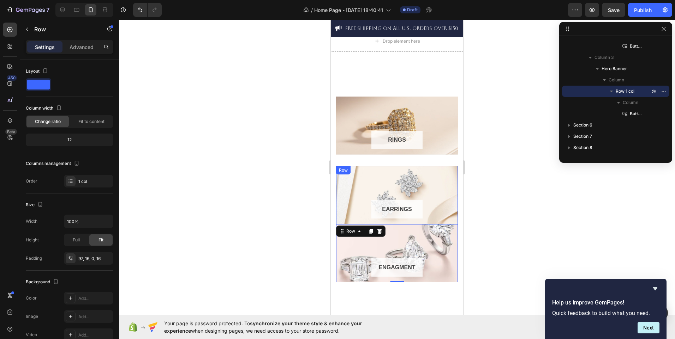
click at [385, 176] on div "EARRINGS Button Row" at bounding box center [397, 195] width 122 height 58
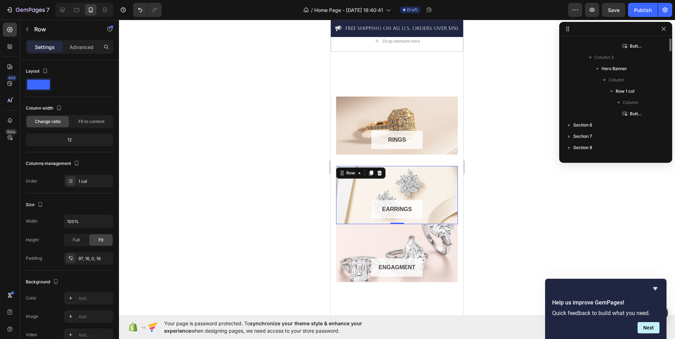
scroll to position [156, 0]
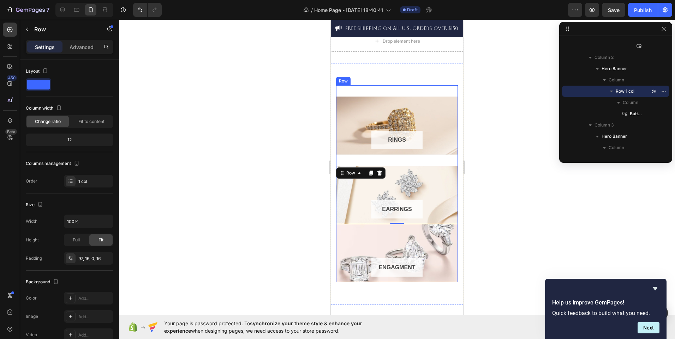
click at [397, 159] on div "RINGS Button Row Hero Banner Row" at bounding box center [397, 125] width 122 height 81
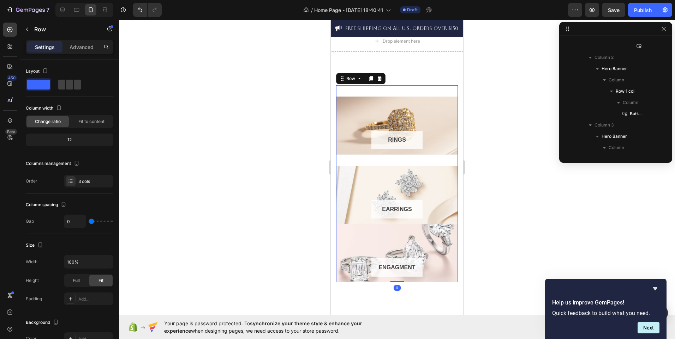
scroll to position [21, 0]
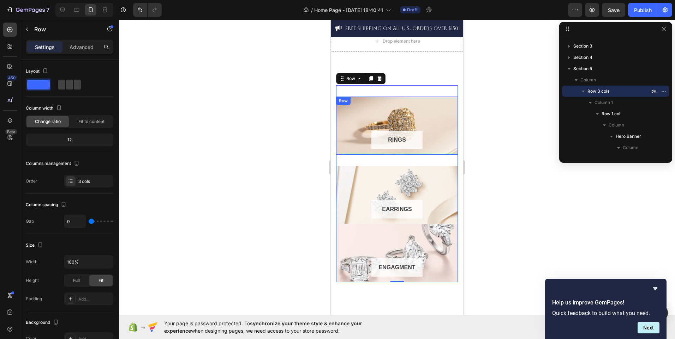
click at [356, 152] on div "RINGS Button" at bounding box center [397, 143] width 110 height 24
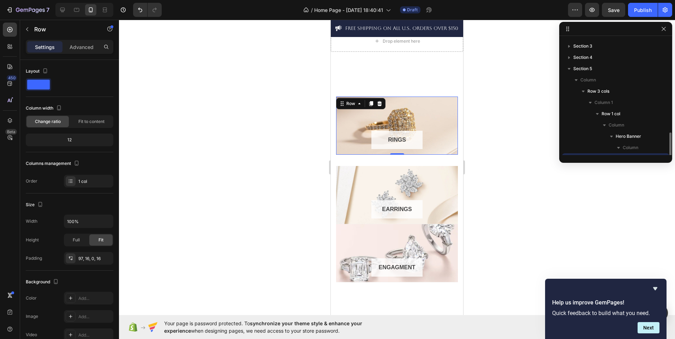
scroll to position [89, 0]
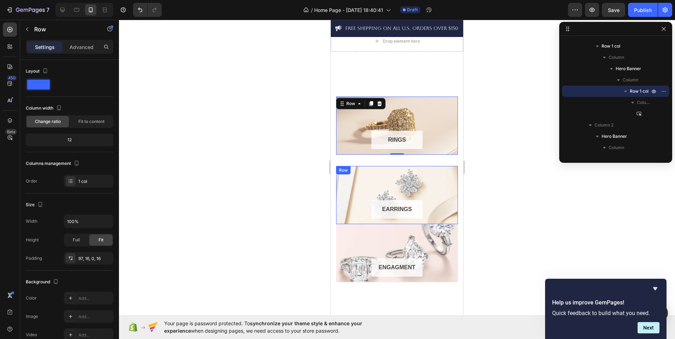
click at [375, 180] on div "EARRINGS Button Row" at bounding box center [397, 195] width 122 height 58
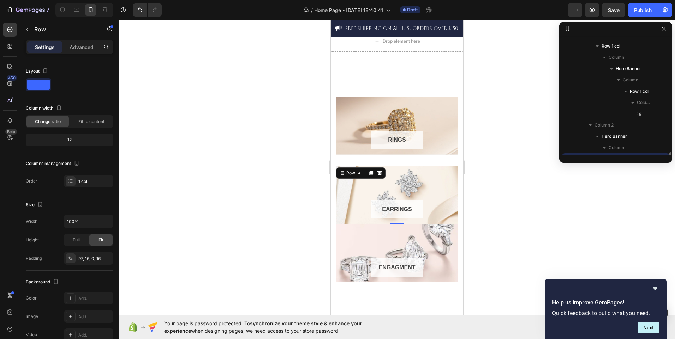
scroll to position [156, 0]
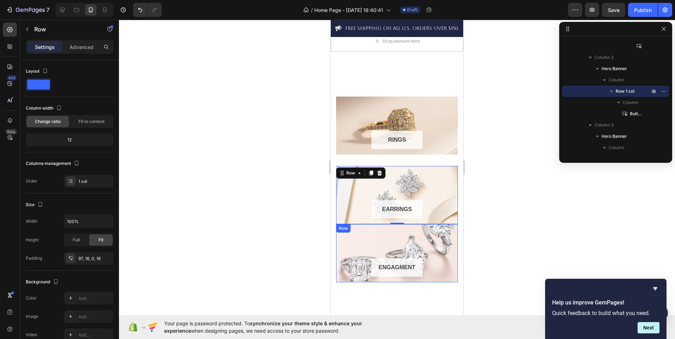
click at [357, 242] on div "ENGAGMENT Button Row" at bounding box center [397, 253] width 122 height 58
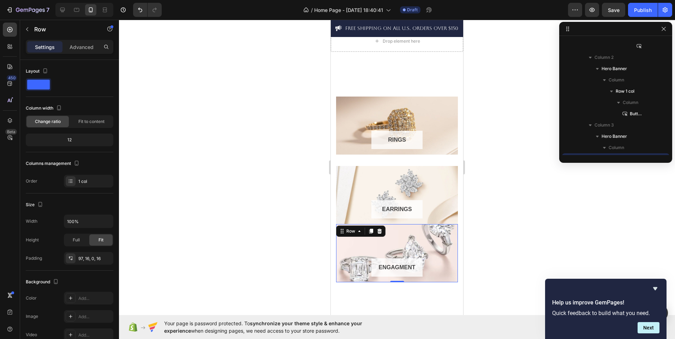
scroll to position [224, 0]
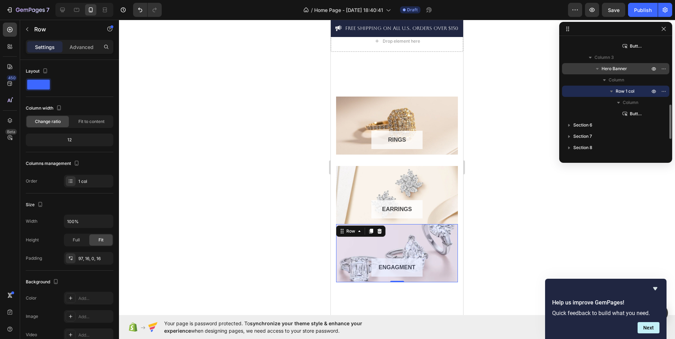
click at [624, 72] on span "Hero Banner" at bounding box center [613, 68] width 25 height 7
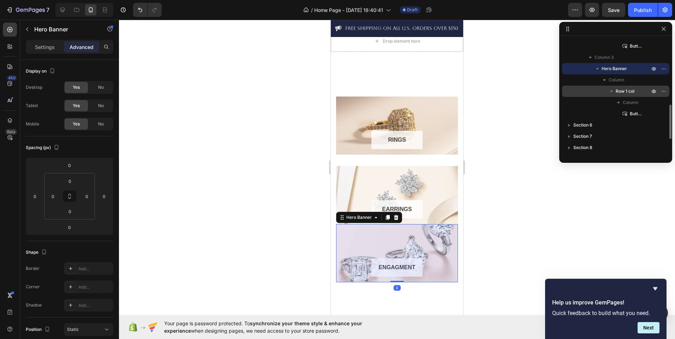
click at [629, 89] on span "Row 1 col" at bounding box center [624, 91] width 19 height 7
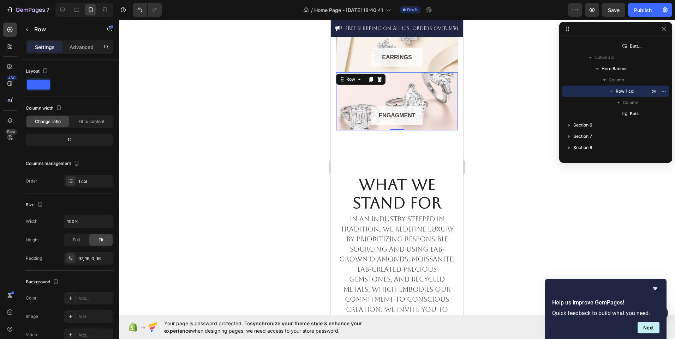
scroll to position [782, 0]
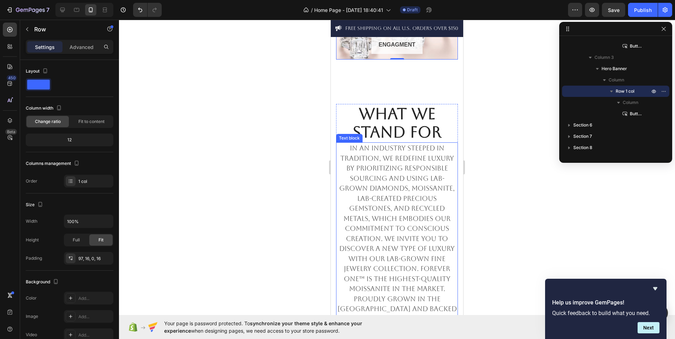
click at [410, 154] on p "In an industry steeped in tradition, we redefine luxury by prioritizing respons…" at bounding box center [397, 309] width 120 height 332
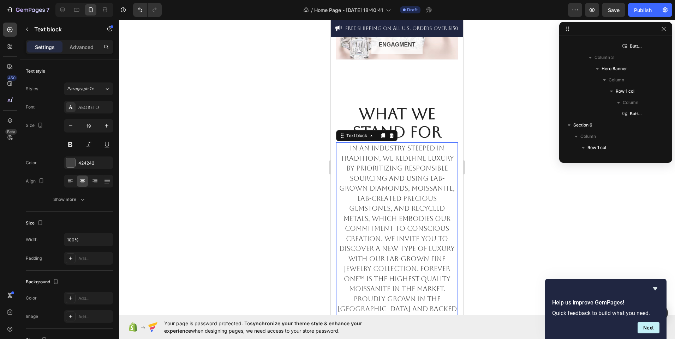
scroll to position [314, 0]
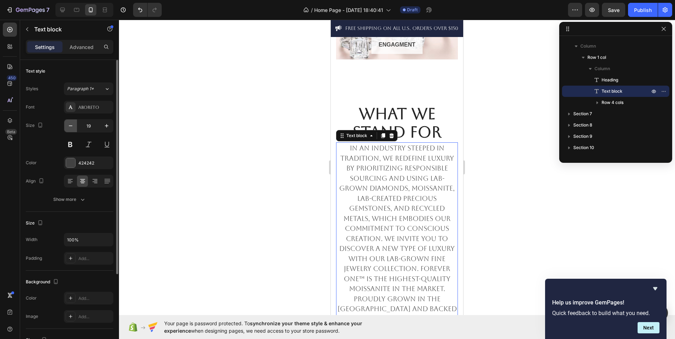
click at [74, 126] on button "button" at bounding box center [70, 126] width 13 height 13
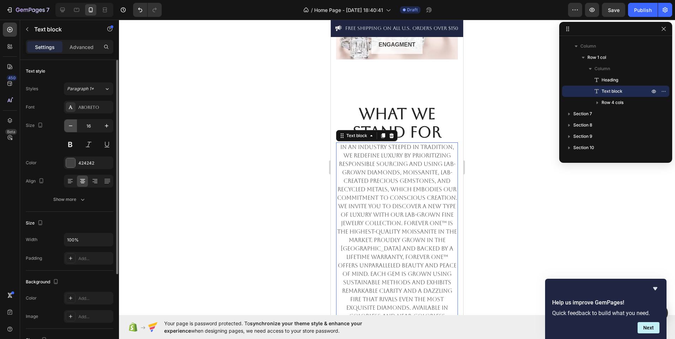
click at [74, 126] on button "button" at bounding box center [70, 126] width 13 height 13
type input "13"
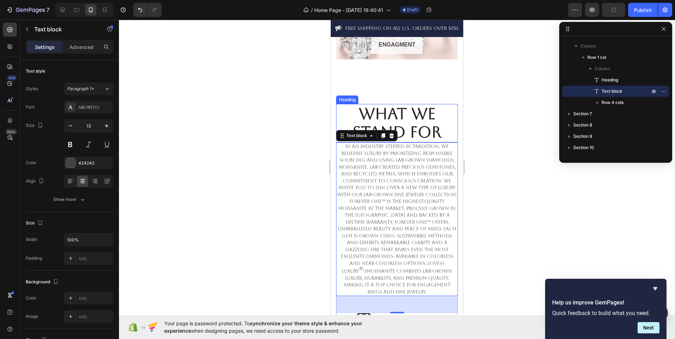
click at [437, 125] on strong "WHAT WE STAND FOR" at bounding box center [397, 123] width 89 height 37
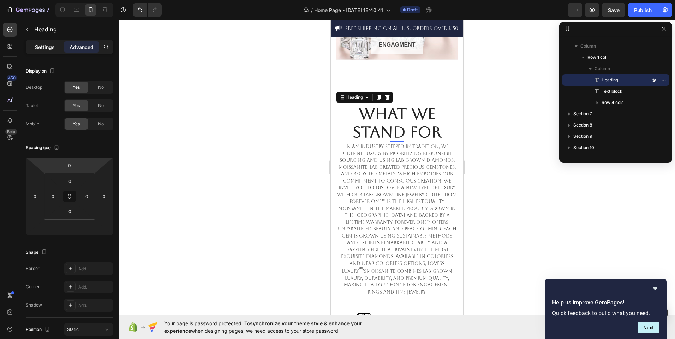
click at [41, 49] on p "Settings" at bounding box center [45, 46] width 20 height 7
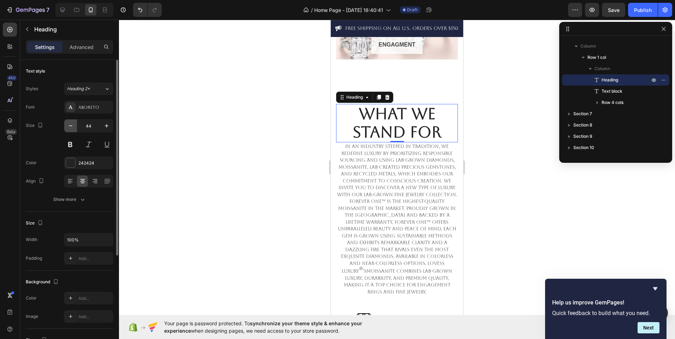
click at [73, 125] on icon "button" at bounding box center [70, 125] width 7 height 7
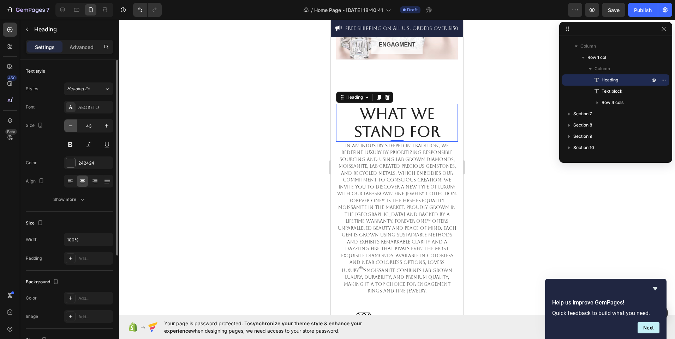
click at [73, 125] on icon "button" at bounding box center [70, 125] width 7 height 7
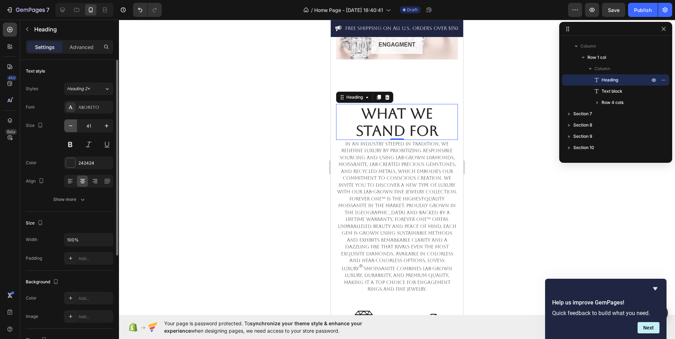
click at [73, 125] on icon "button" at bounding box center [70, 125] width 7 height 7
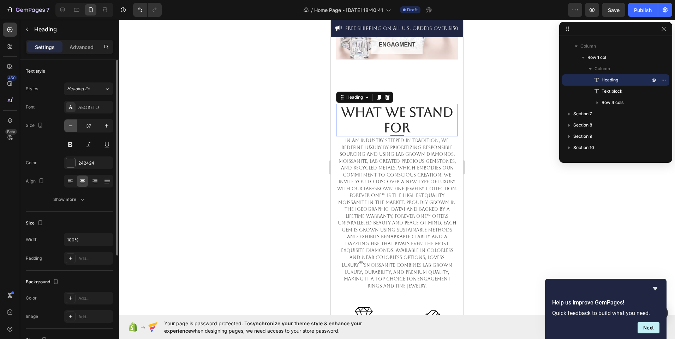
click at [73, 125] on icon "button" at bounding box center [70, 125] width 7 height 7
type input "33"
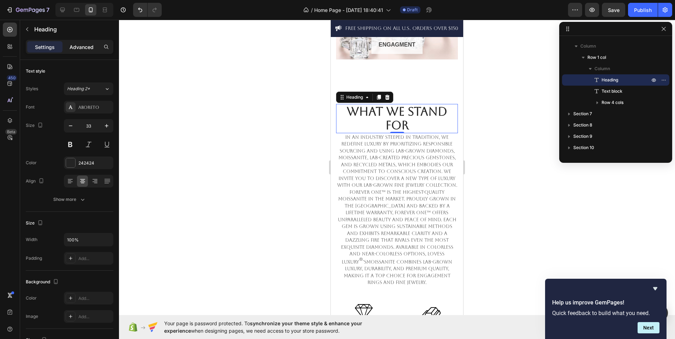
click at [87, 50] on p "Advanced" at bounding box center [82, 46] width 24 height 7
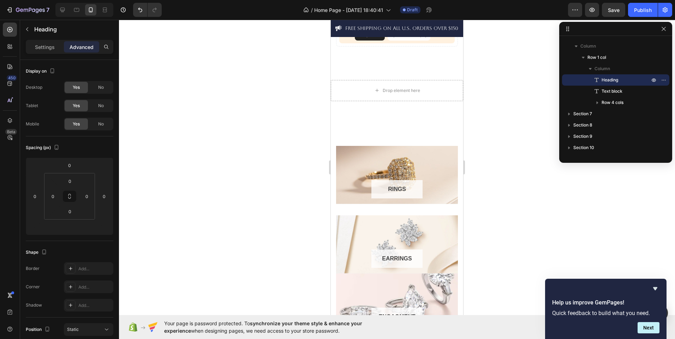
scroll to position [423, 0]
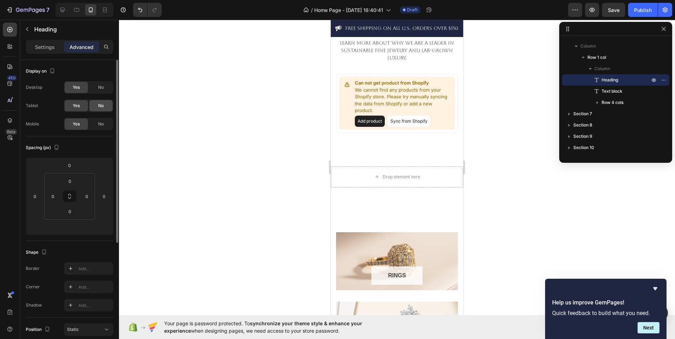
click at [104, 103] on div "No" at bounding box center [100, 105] width 23 height 11
click at [102, 89] on span "No" at bounding box center [101, 87] width 6 height 6
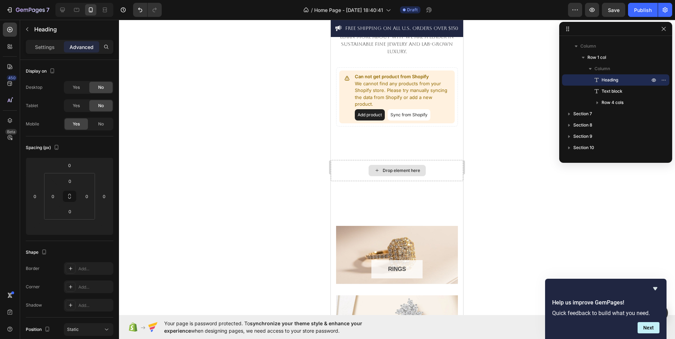
scroll to position [429, 0]
click at [440, 152] on div "Drop element here Section 4" at bounding box center [397, 171] width 132 height 44
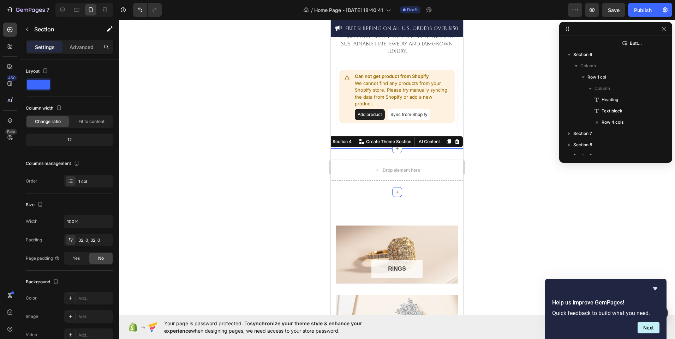
scroll to position [0, 0]
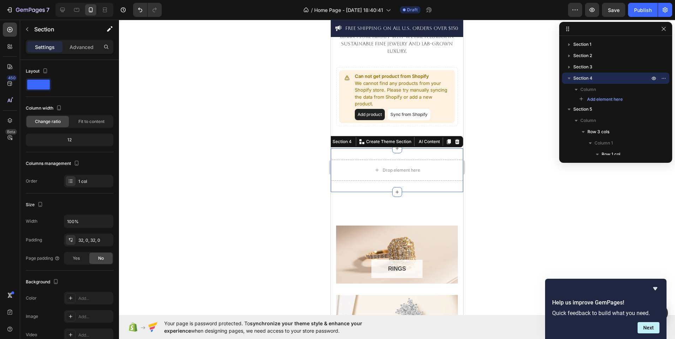
click at [455, 141] on div at bounding box center [457, 142] width 8 height 8
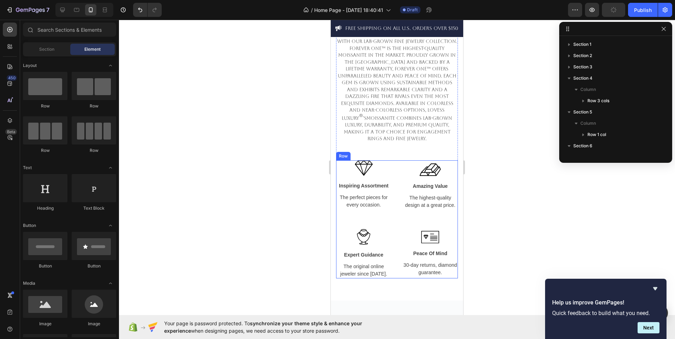
scroll to position [886, 0]
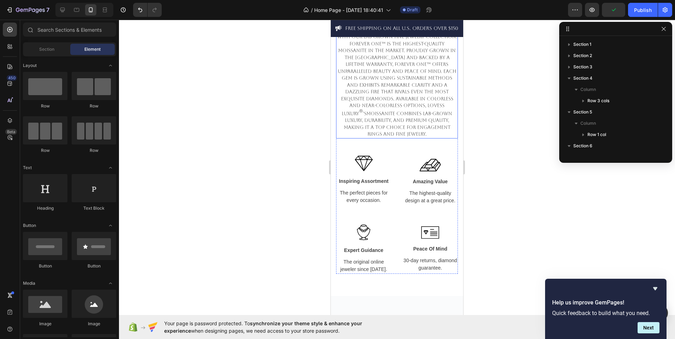
click at [363, 108] on span "®" at bounding box center [361, 113] width 4 height 10
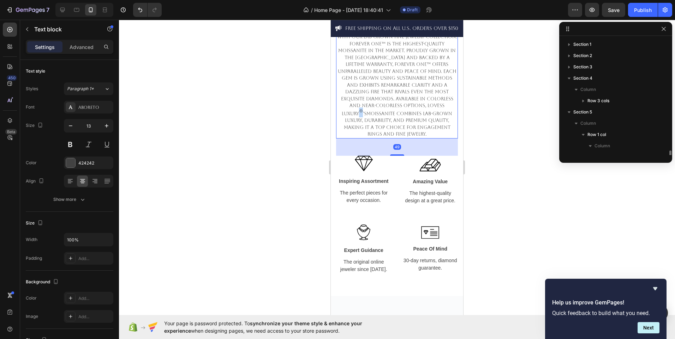
scroll to position [77, 0]
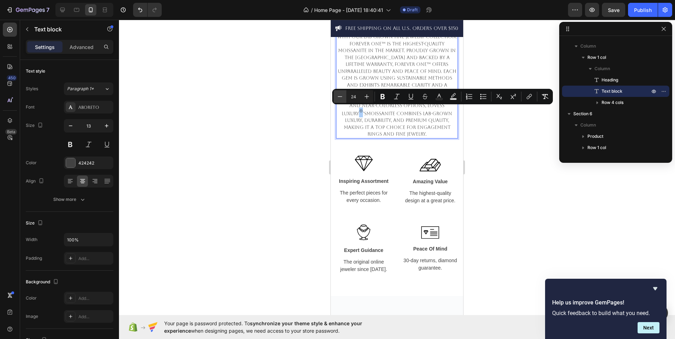
click at [336, 97] on button "Minus" at bounding box center [339, 96] width 13 height 13
type input "21"
click at [318, 129] on div at bounding box center [397, 180] width 556 height 320
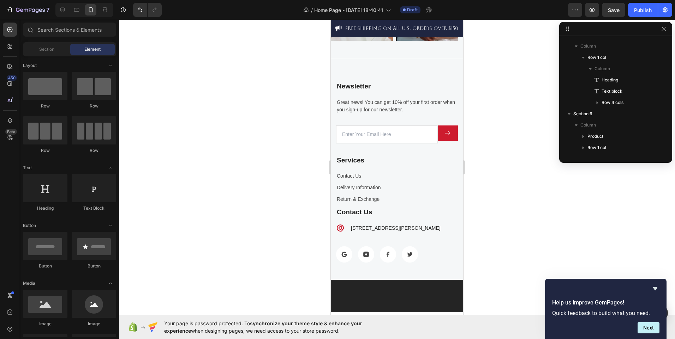
scroll to position [2060, 0]
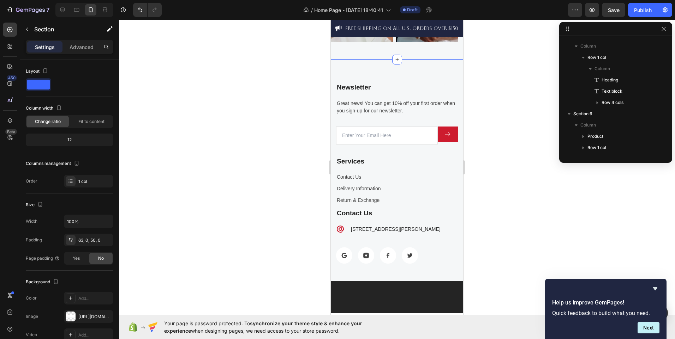
scroll to position [166, 0]
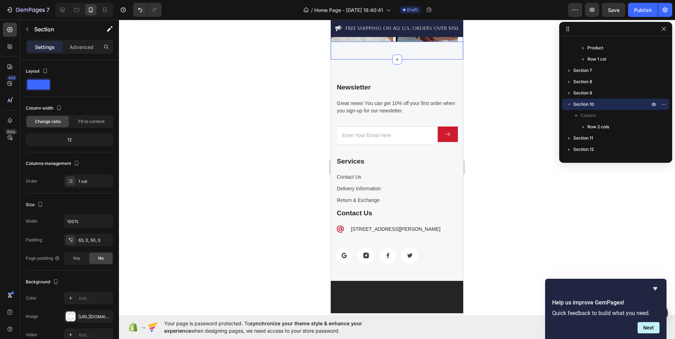
click at [395, 42] on div "Image Image Image Image" at bounding box center [397, 11] width 132 height 62
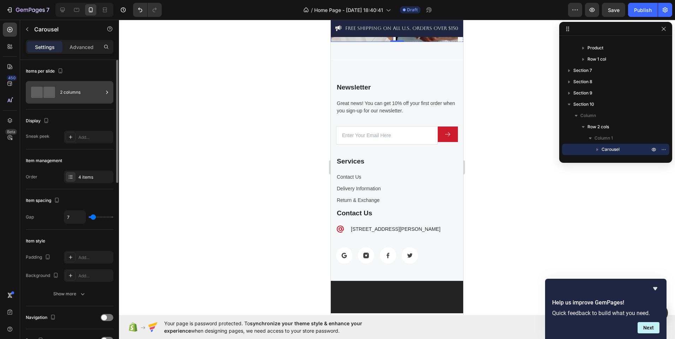
click at [90, 91] on div "2 columns" at bounding box center [81, 92] width 43 height 16
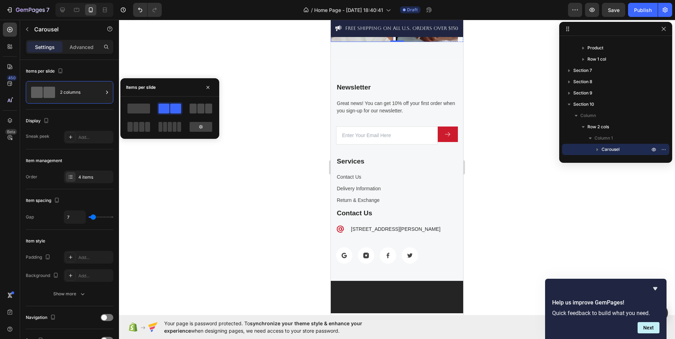
click at [199, 109] on span at bounding box center [200, 109] width 7 height 10
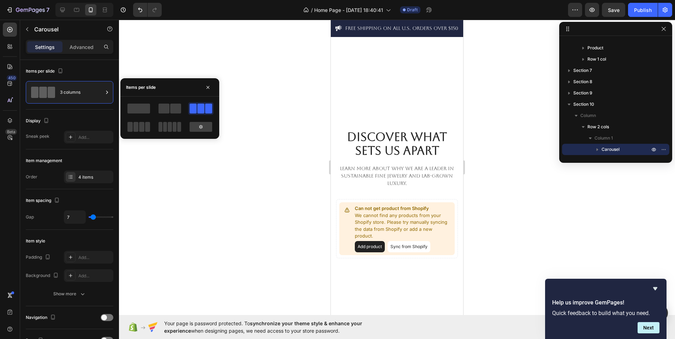
scroll to position [249, 0]
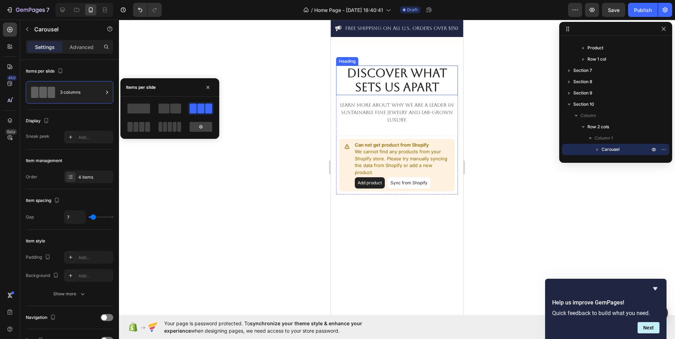
click at [348, 95] on h2 "Discover What Sets Us Apart" at bounding box center [397, 80] width 122 height 29
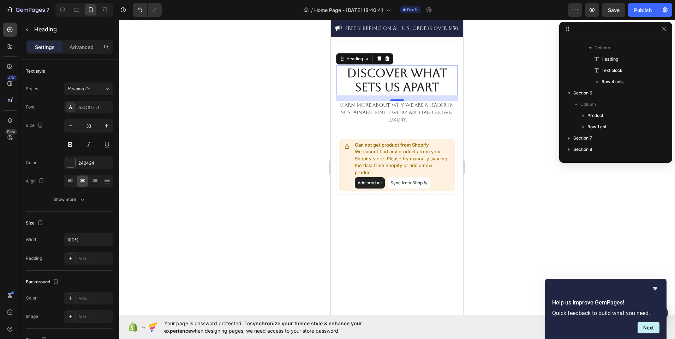
scroll to position [21, 0]
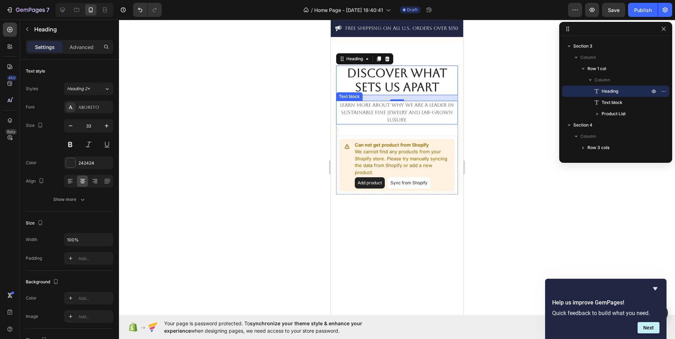
click at [367, 124] on p "Learn more about why we are a leader in sustainable fine jewelry and lab-grown …" at bounding box center [397, 113] width 120 height 22
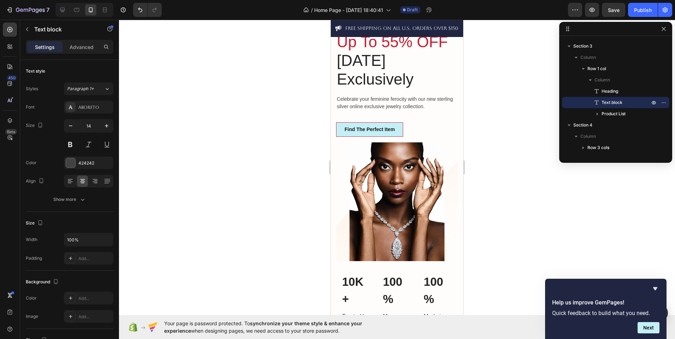
scroll to position [4, 0]
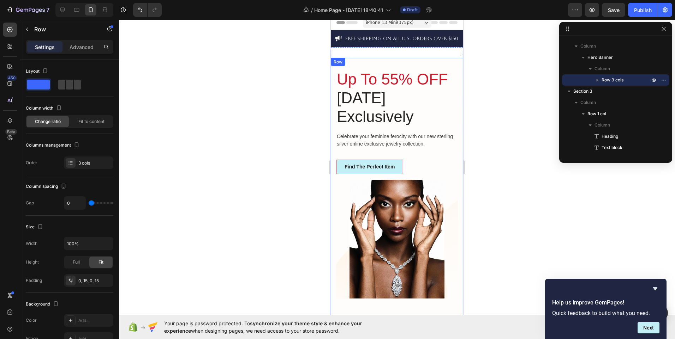
click at [334, 193] on div "Up To 55% OFF [DATE] Exclusively Heading Celebrate your feminine ferocity with …" at bounding box center [397, 232] width 132 height 349
click at [64, 89] on span at bounding box center [61, 85] width 7 height 10
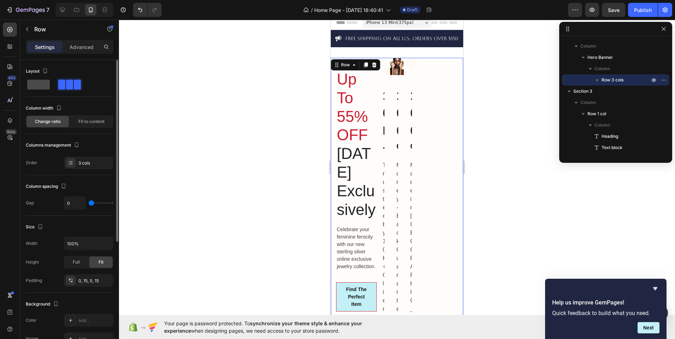
click at [45, 85] on span at bounding box center [38, 85] width 23 height 10
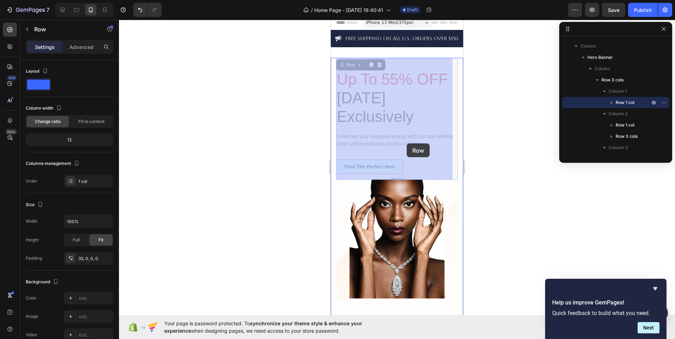
drag, startPoint x: 404, startPoint y: 128, endPoint x: 407, endPoint y: 143, distance: 15.5
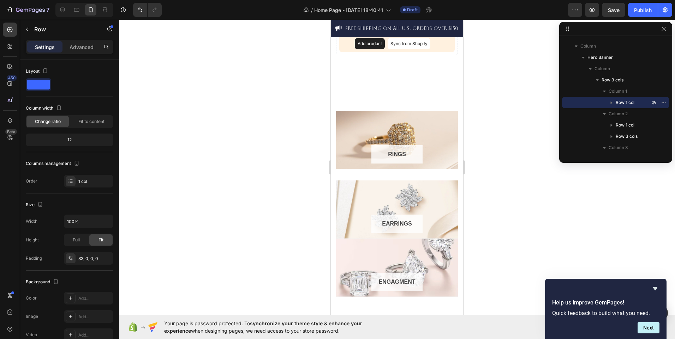
scroll to position [501, 0]
click at [447, 129] on div "RINGS Button Row" at bounding box center [397, 140] width 122 height 58
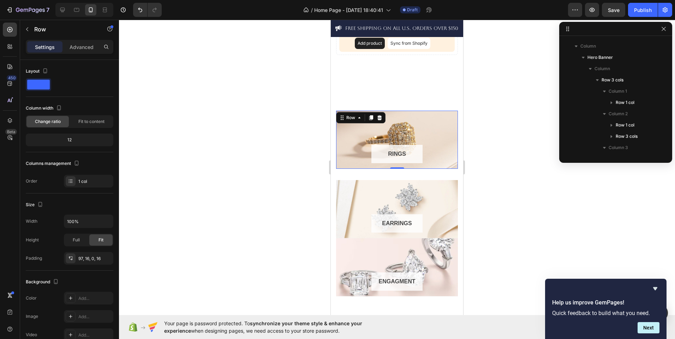
scroll to position [292, 0]
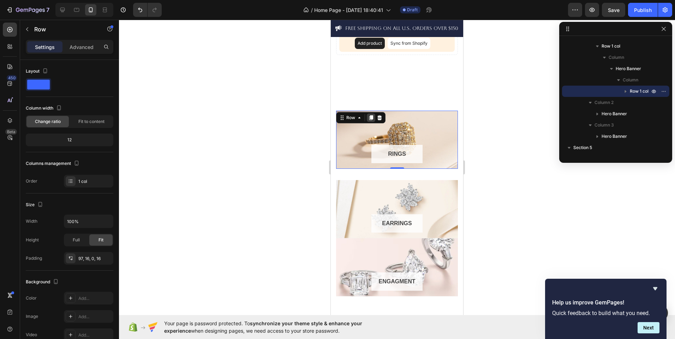
click at [372, 117] on icon at bounding box center [371, 117] width 4 height 5
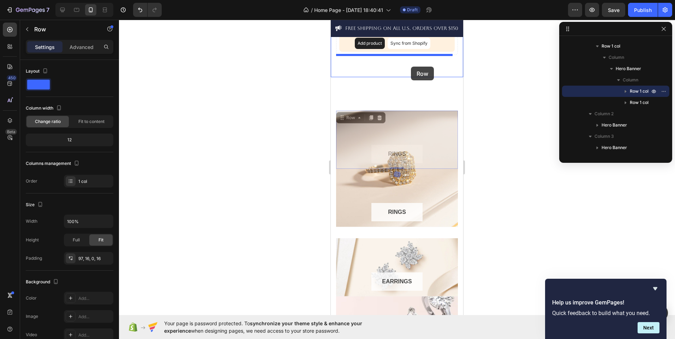
drag, startPoint x: 428, startPoint y: 130, endPoint x: 411, endPoint y: 67, distance: 65.6
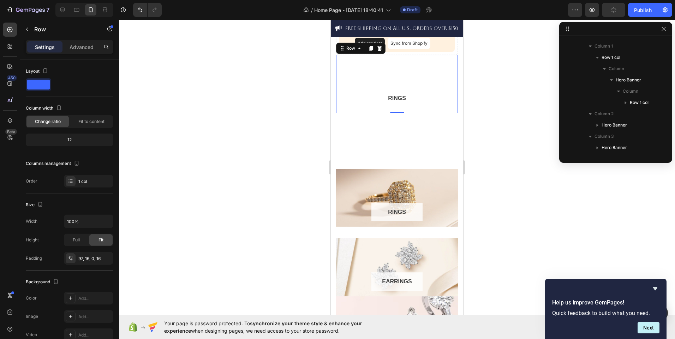
click at [417, 69] on div "RINGS Button Row 0" at bounding box center [397, 84] width 122 height 58
click at [393, 75] on div "RINGS Button Row 0" at bounding box center [397, 84] width 122 height 58
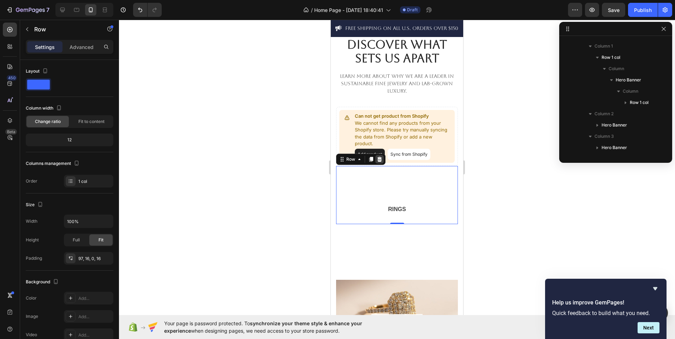
click at [379, 162] on div at bounding box center [379, 159] width 8 height 8
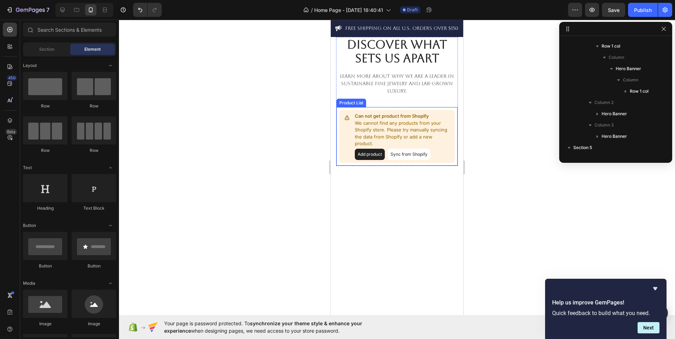
scroll to position [142, 0]
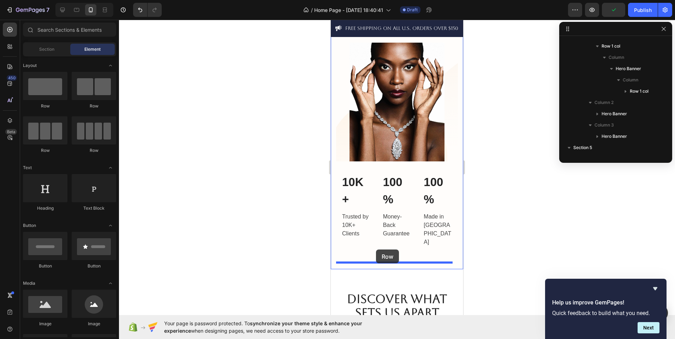
drag, startPoint x: 381, startPoint y: 114, endPoint x: 376, endPoint y: 250, distance: 136.0
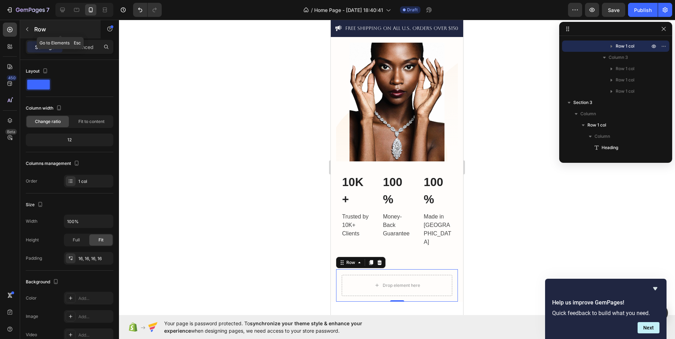
click at [27, 29] on icon "button" at bounding box center [27, 29] width 6 height 6
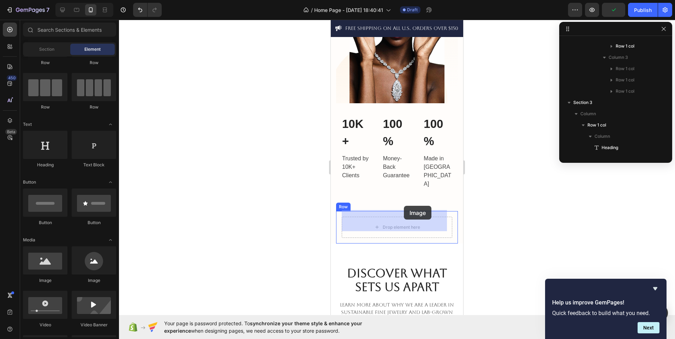
scroll to position [215, 0]
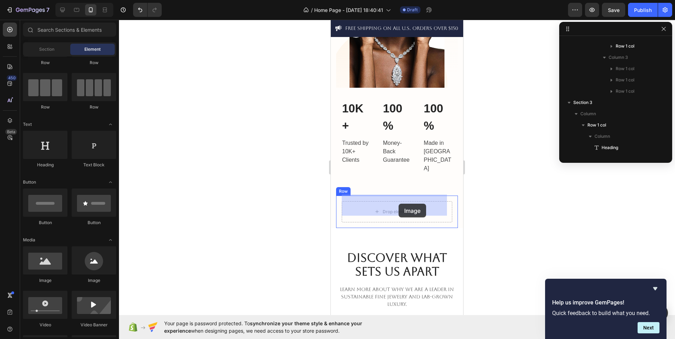
drag, startPoint x: 386, startPoint y: 282, endPoint x: 398, endPoint y: 204, distance: 79.0
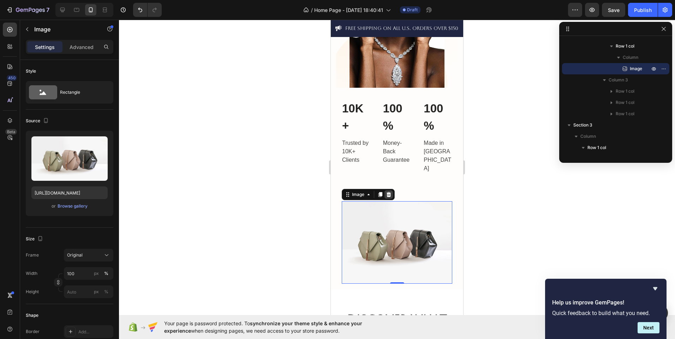
click at [388, 192] on icon at bounding box center [389, 195] width 6 height 6
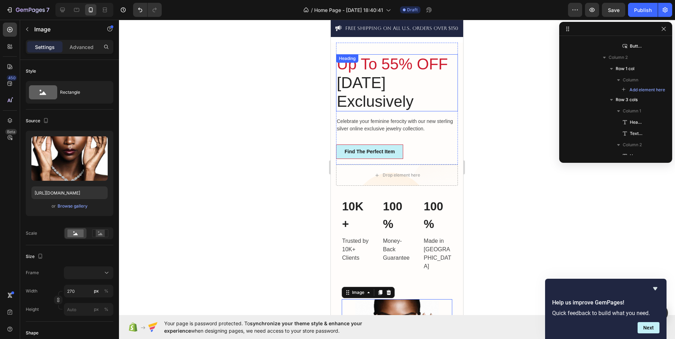
scroll to position [19, 0]
click at [446, 161] on div "Find The Perfect Item Button" at bounding box center [397, 155] width 122 height 20
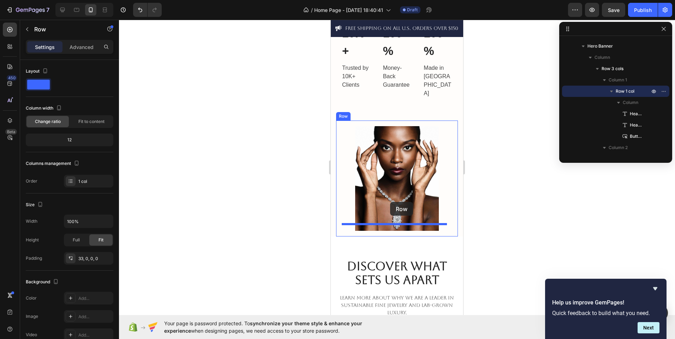
scroll to position [196, 0]
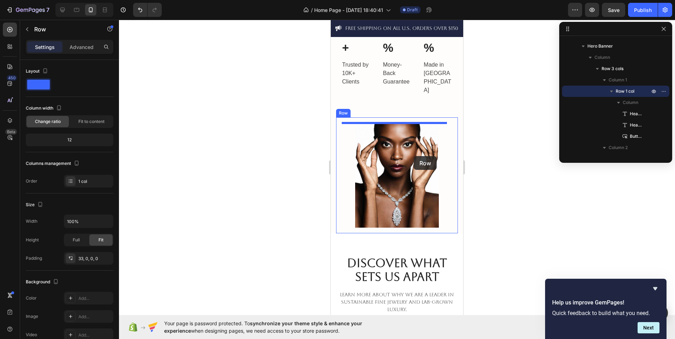
drag, startPoint x: 446, startPoint y: 161, endPoint x: 413, endPoint y: 154, distance: 33.4
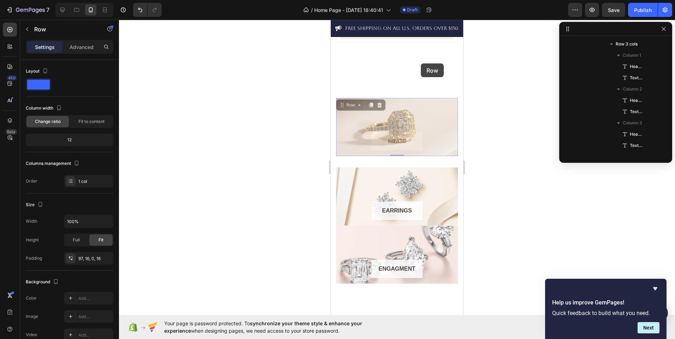
scroll to position [456, 0]
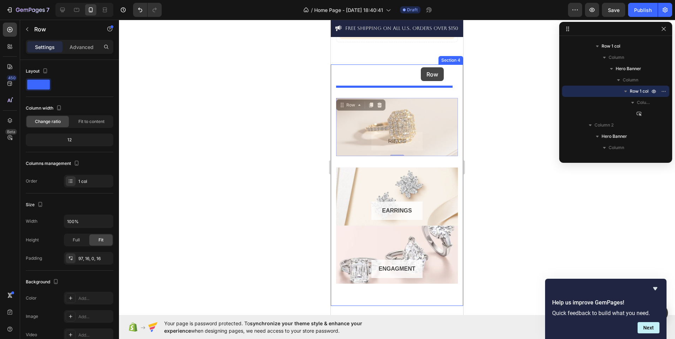
drag, startPoint x: 428, startPoint y: 117, endPoint x: 421, endPoint y: 67, distance: 50.3
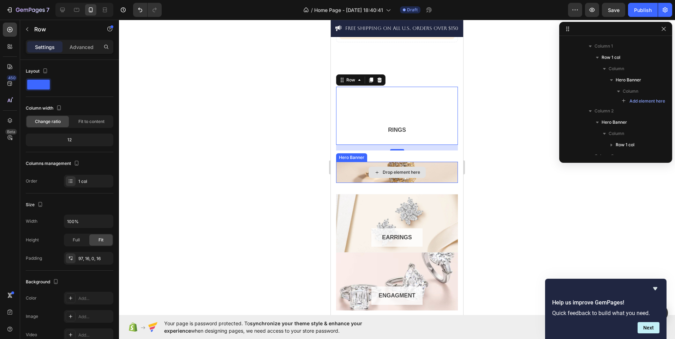
click at [354, 181] on div "Drop element here" at bounding box center [397, 172] width 122 height 21
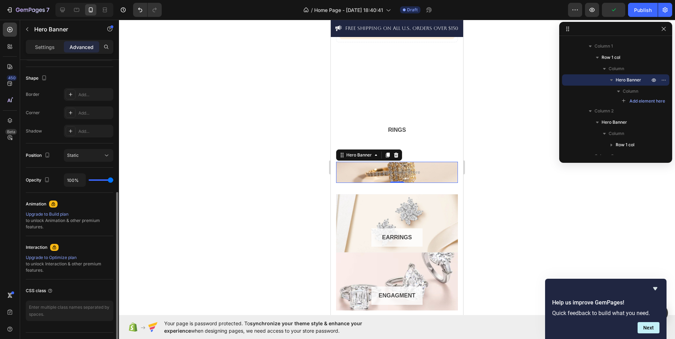
scroll to position [190, 0]
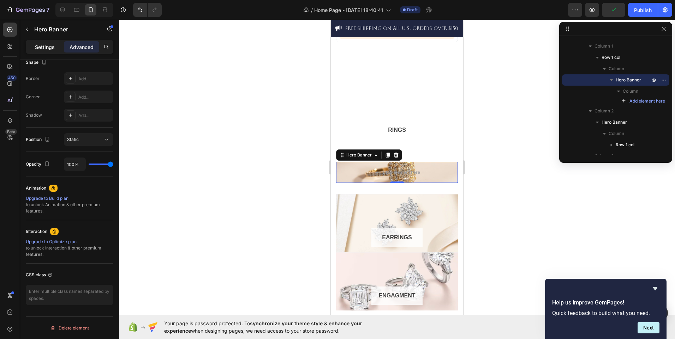
click at [37, 43] on p "Settings" at bounding box center [45, 46] width 20 height 7
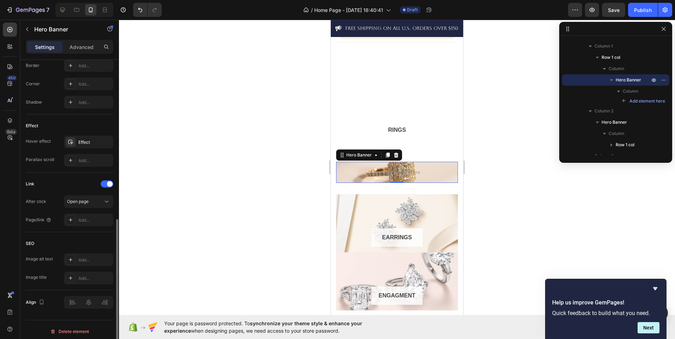
scroll to position [324, 0]
click at [390, 155] on icon at bounding box center [388, 155] width 6 height 6
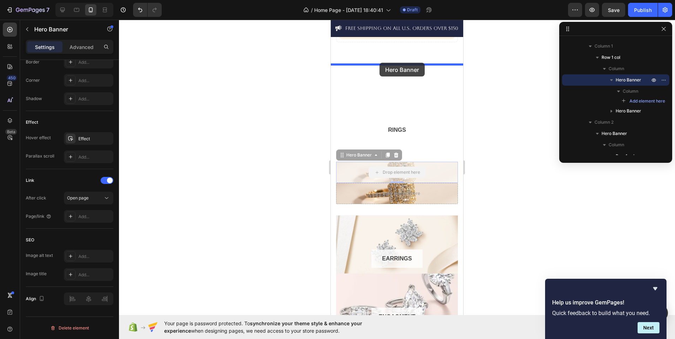
drag, startPoint x: 433, startPoint y: 170, endPoint x: 380, endPoint y: 62, distance: 120.3
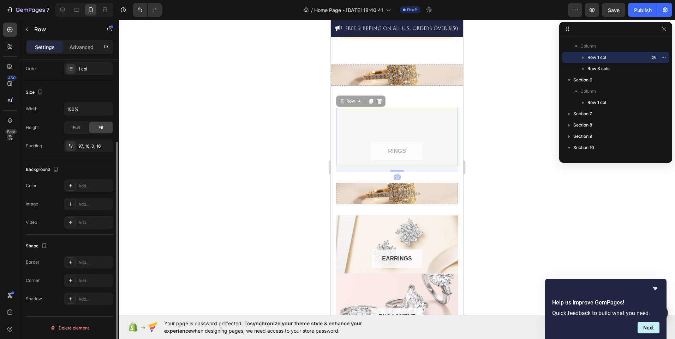
scroll to position [0, 0]
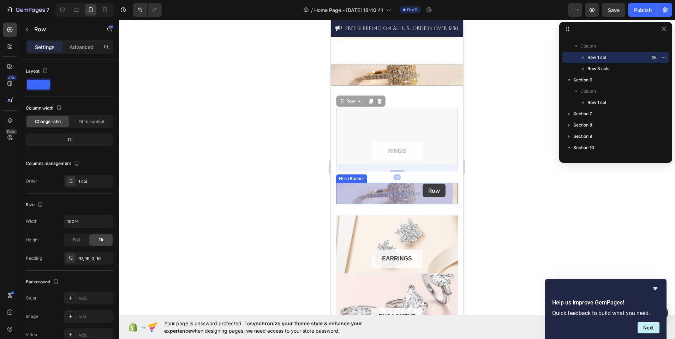
drag, startPoint x: 419, startPoint y: 139, endPoint x: 422, endPoint y: 184, distance: 45.0
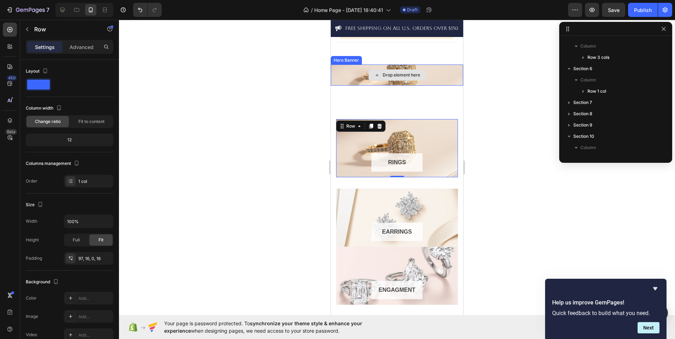
click at [433, 73] on div "Drop element here" at bounding box center [397, 75] width 132 height 21
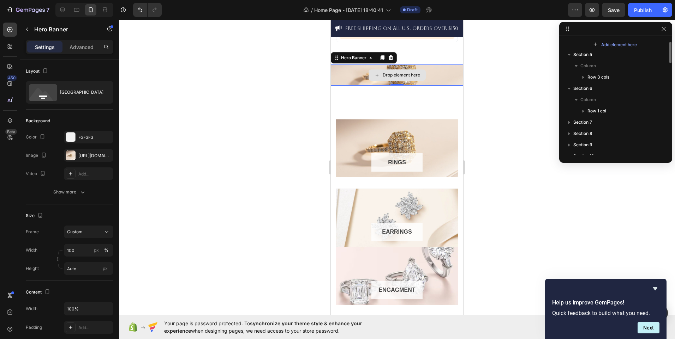
scroll to position [388, 0]
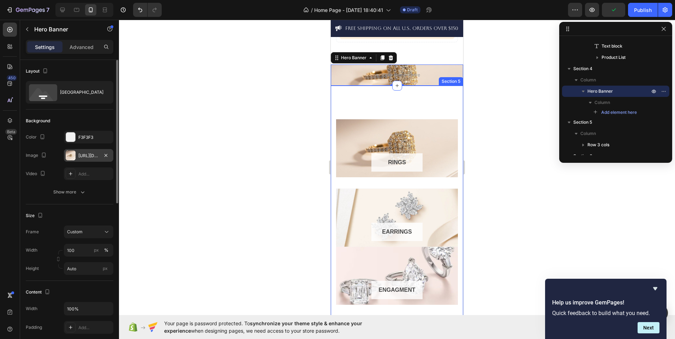
click at [79, 155] on div "[URL][DOMAIN_NAME]" at bounding box center [88, 156] width 20 height 6
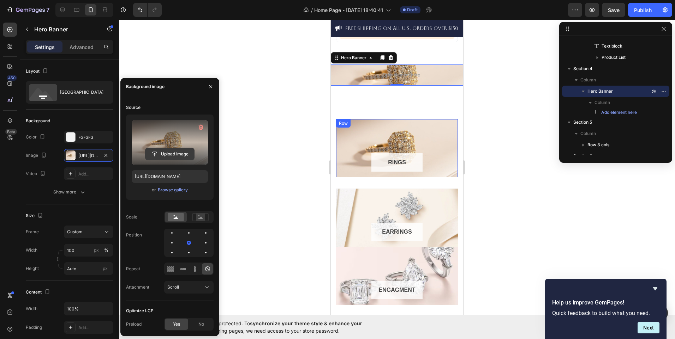
click at [187, 152] on input "file" at bounding box center [169, 154] width 49 height 12
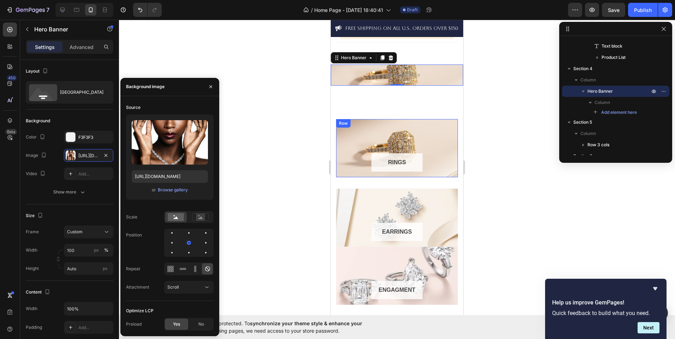
type input "[URL][DOMAIN_NAME]"
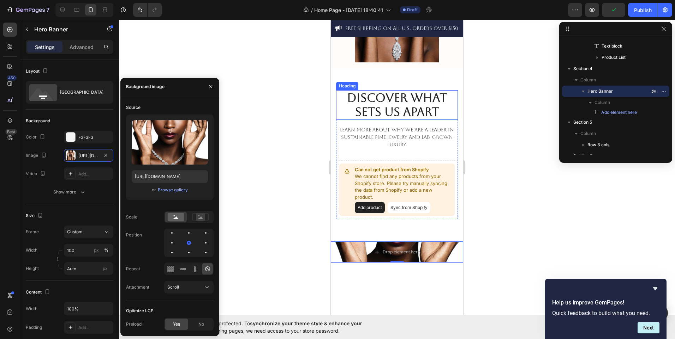
scroll to position [319, 0]
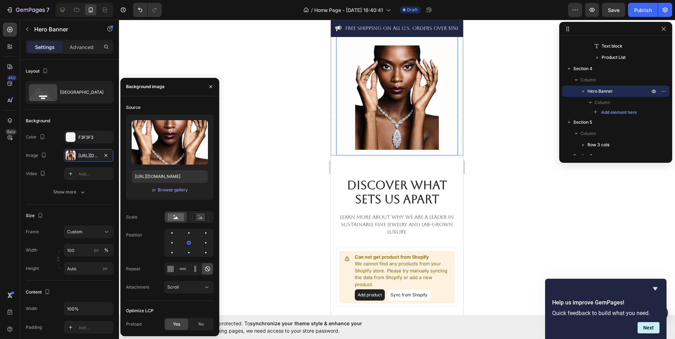
click at [447, 98] on div "Up To 55% OFF [DATE] Exclusively Heading Celebrate your feminine ferocity with …" at bounding box center [397, 24] width 122 height 262
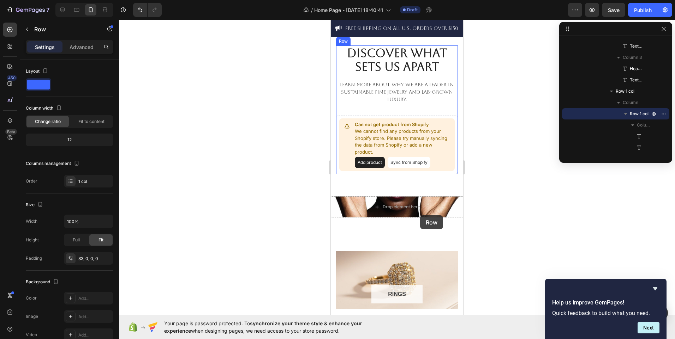
scroll to position [478, 0]
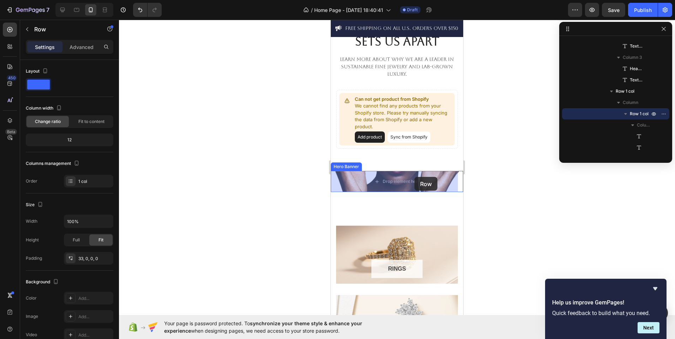
drag, startPoint x: 439, startPoint y: 149, endPoint x: 414, endPoint y: 177, distance: 37.5
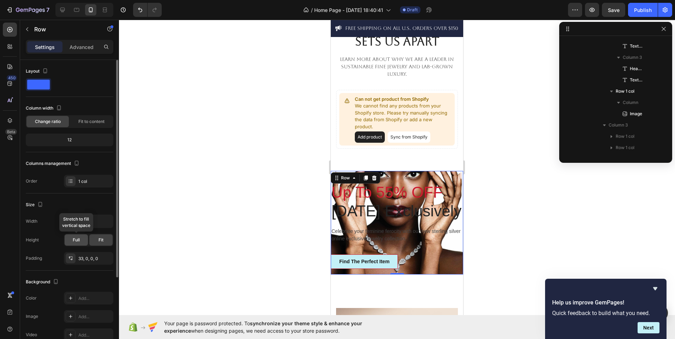
click at [81, 238] on div "Full" at bounding box center [76, 240] width 23 height 11
click at [108, 260] on icon "button" at bounding box center [106, 259] width 6 height 6
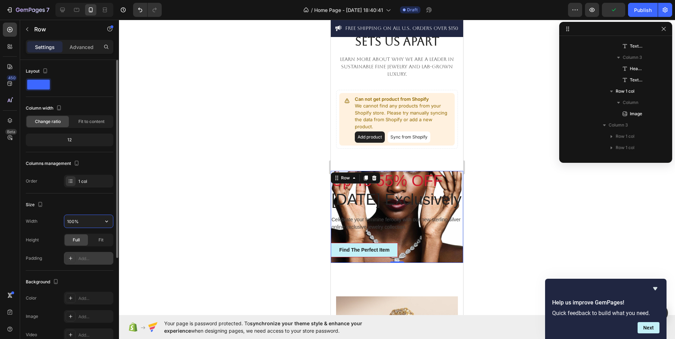
click at [94, 223] on input "100%" at bounding box center [88, 221] width 49 height 13
click at [97, 240] on div "Fit" at bounding box center [100, 240] width 23 height 11
click at [82, 257] on div "Add..." at bounding box center [94, 259] width 33 height 6
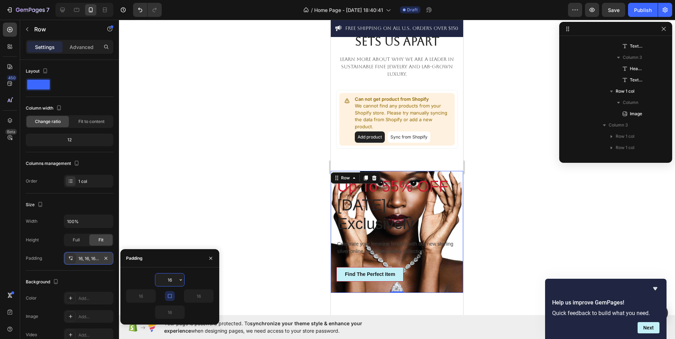
click at [176, 281] on input "16" at bounding box center [169, 280] width 29 height 13
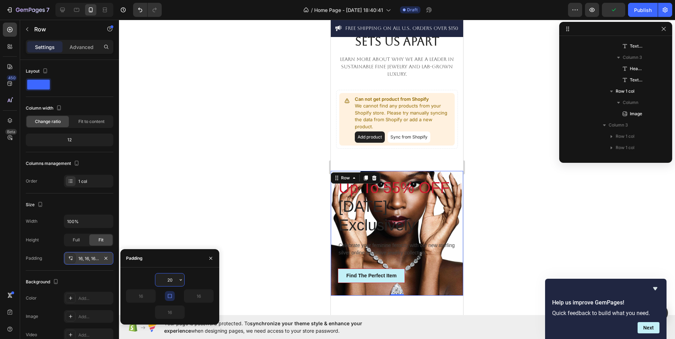
type input "2"
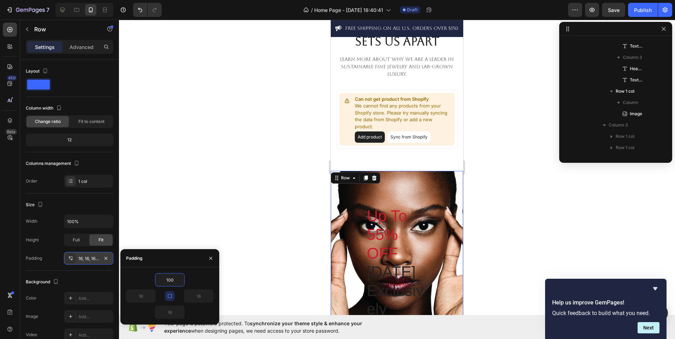
type input "100"
click at [175, 302] on div "16" at bounding box center [192, 296] width 44 height 13
type input "100"
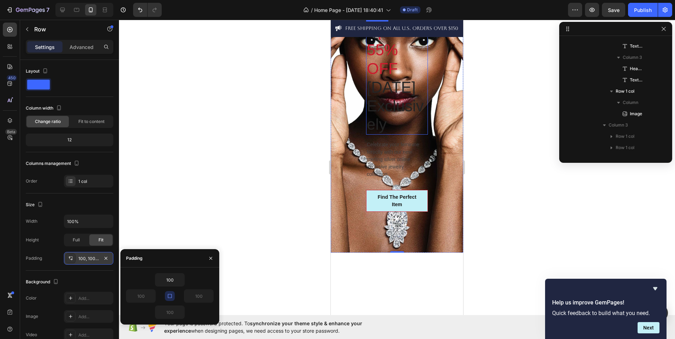
scroll to position [609, 0]
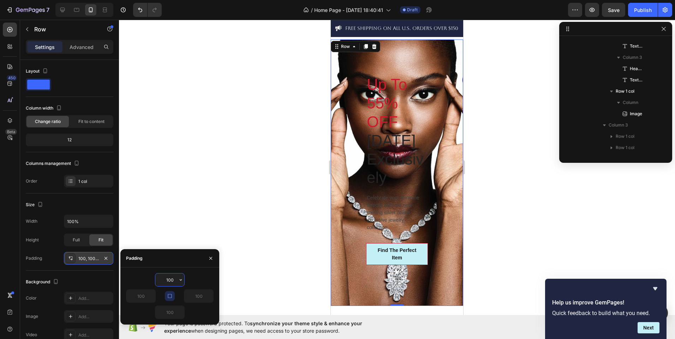
click at [175, 278] on input "100" at bounding box center [169, 280] width 29 height 13
click at [180, 280] on icon "button" at bounding box center [181, 279] width 2 height 1
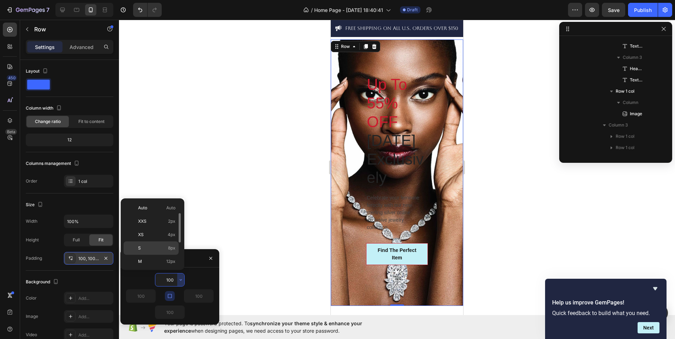
scroll to position [82, 0]
click at [161, 243] on div "4XL 80px" at bounding box center [151, 247] width 55 height 13
type input "80"
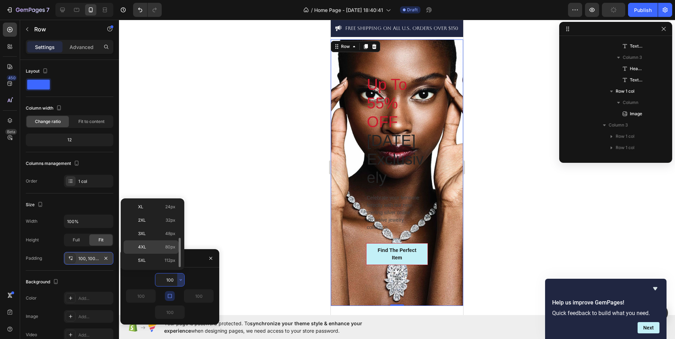
type input "80"
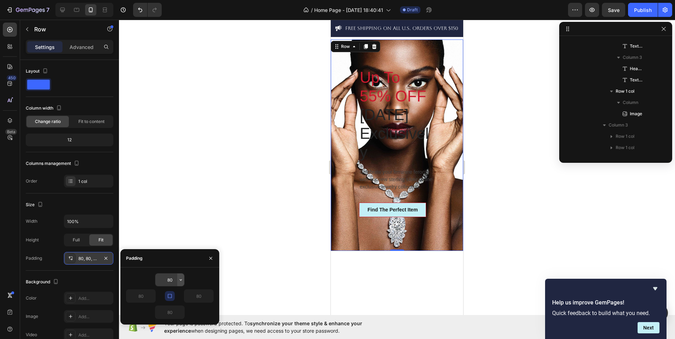
click at [179, 279] on icon "button" at bounding box center [181, 280] width 6 height 6
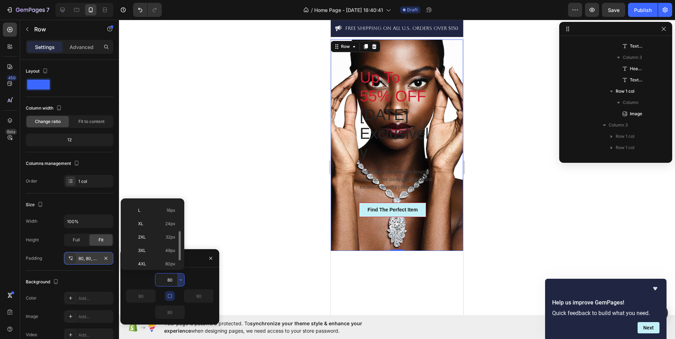
scroll to position [65, 0]
click at [164, 251] on p "3XL 48px" at bounding box center [156, 250] width 37 height 6
type input "48"
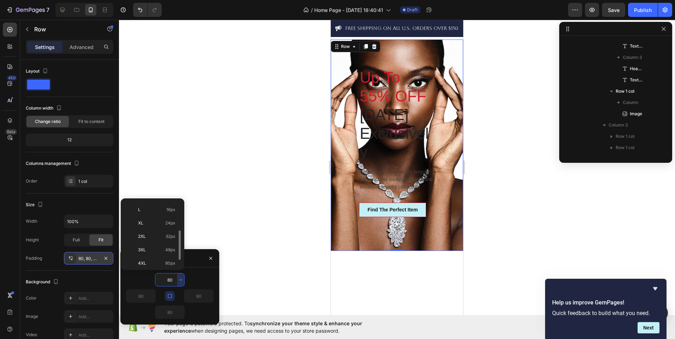
type input "48"
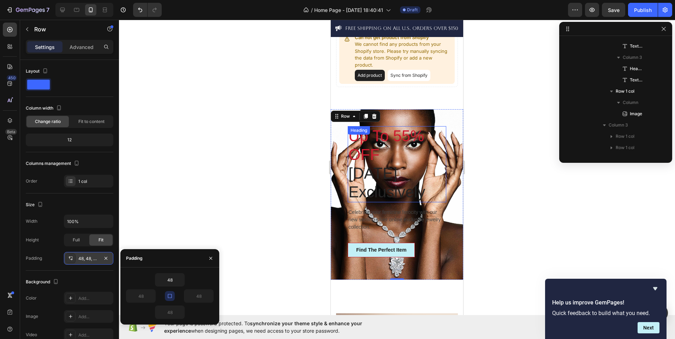
scroll to position [539, 0]
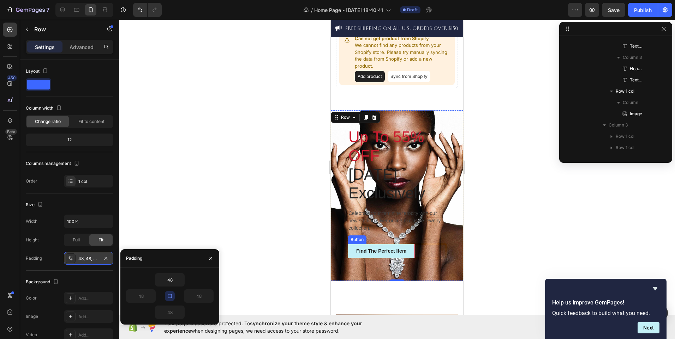
click at [430, 259] on div "Find The Perfect Item Button" at bounding box center [397, 251] width 98 height 14
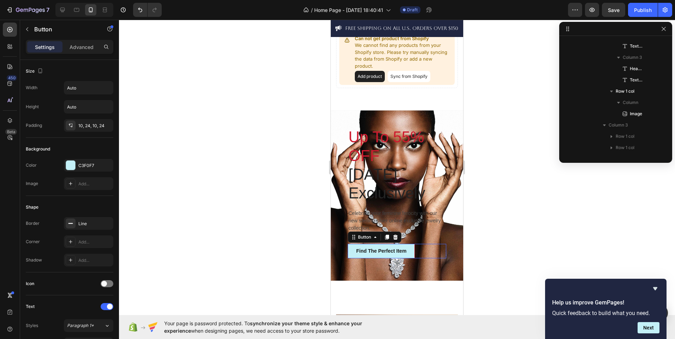
scroll to position [444, 0]
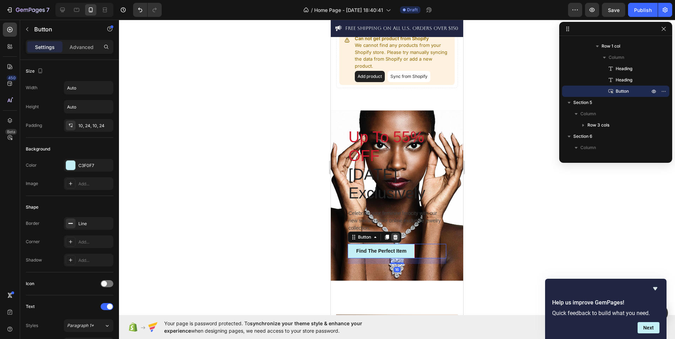
click at [396, 240] on icon at bounding box center [395, 238] width 6 height 6
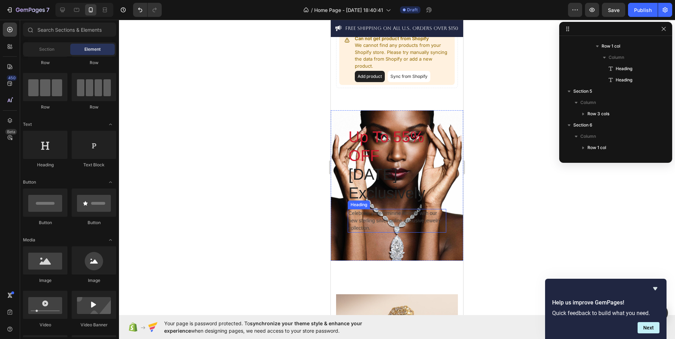
click at [406, 232] on p "Celebrate your feminine ferocity with our new sterling silver online exclusive …" at bounding box center [396, 221] width 97 height 22
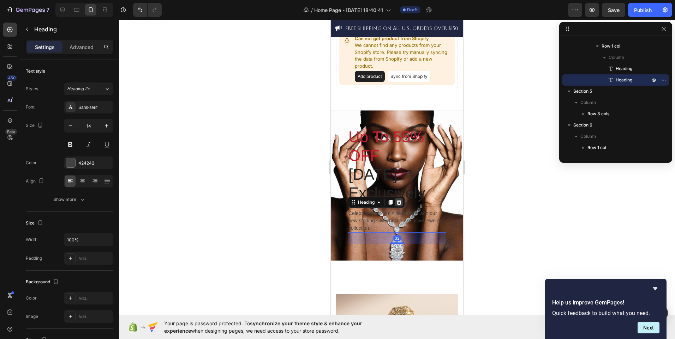
click at [397, 205] on icon at bounding box center [399, 203] width 6 height 6
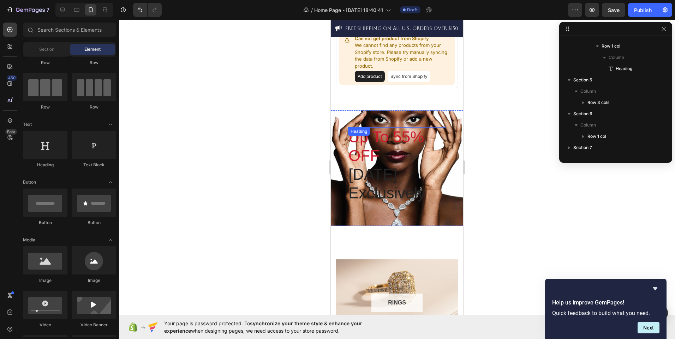
click at [410, 179] on p "[DATE] Exclusively" at bounding box center [396, 184] width 97 height 37
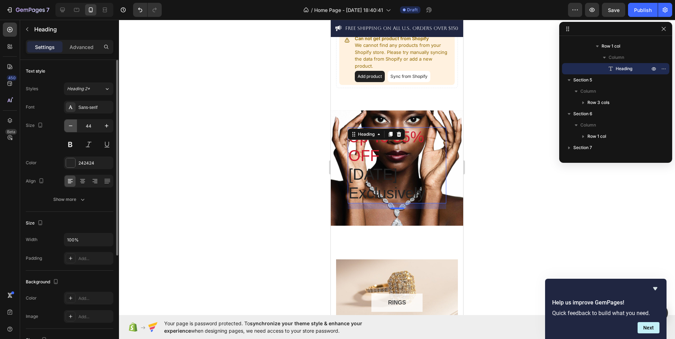
click at [68, 126] on icon "button" at bounding box center [70, 125] width 7 height 7
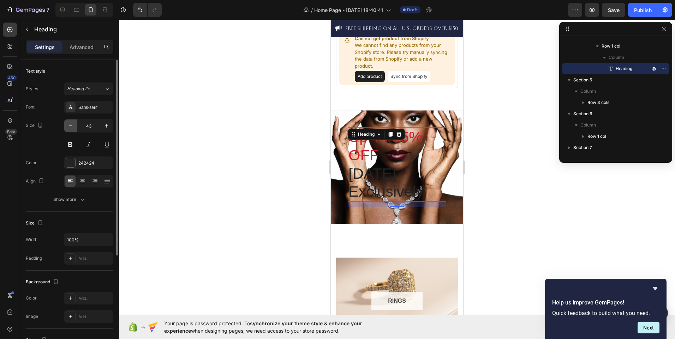
click at [68, 126] on icon "button" at bounding box center [70, 125] width 7 height 7
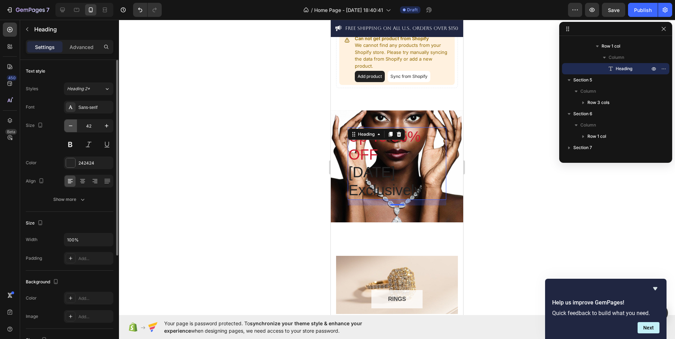
click at [68, 126] on icon "button" at bounding box center [70, 125] width 7 height 7
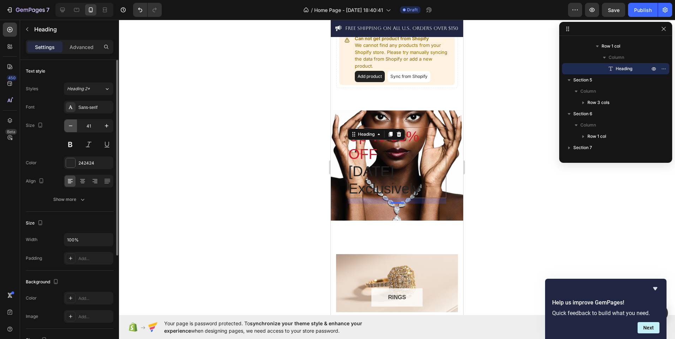
click at [68, 126] on icon "button" at bounding box center [70, 125] width 7 height 7
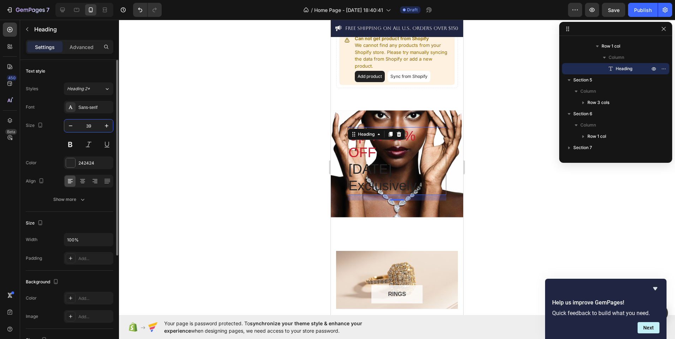
click at [92, 125] on input "39" at bounding box center [88, 126] width 23 height 13
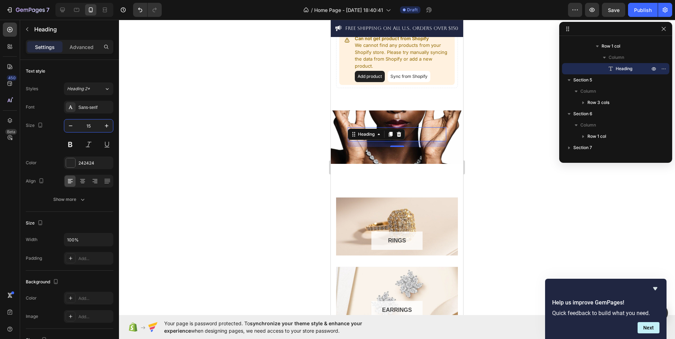
type input "15"
click at [343, 182] on div "RINGS Button Row Hero Banner Row EARRINGS Button Row Hero Banner ENGAGMENT Butt…" at bounding box center [397, 285] width 132 height 242
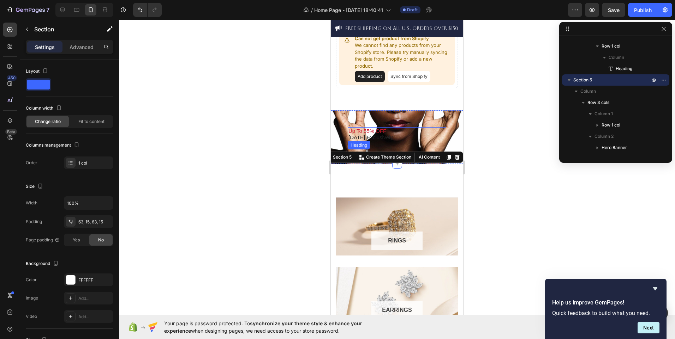
click at [428, 128] on p "Up To 55% OFF" at bounding box center [396, 131] width 97 height 6
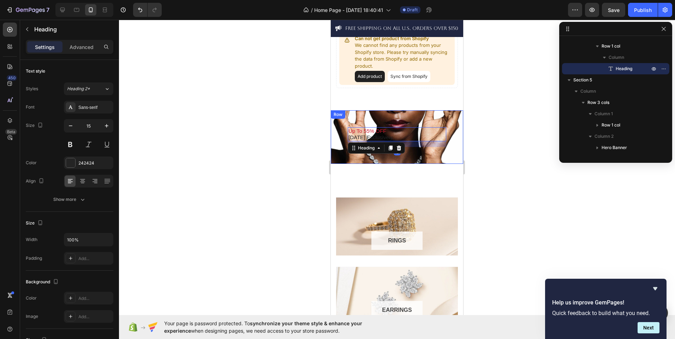
click at [387, 118] on div "Up To 55% OFF [DATE] Exclusively Heading 16 Row" at bounding box center [397, 137] width 132 height 54
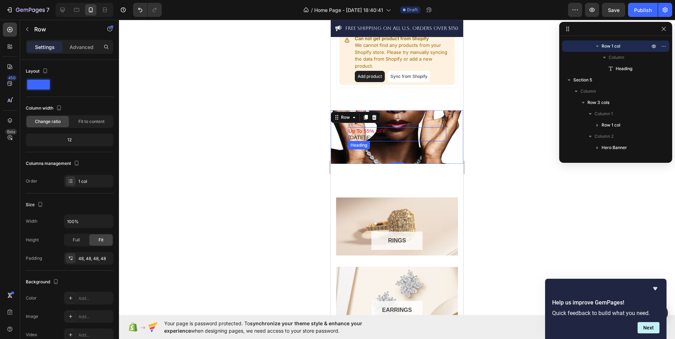
click at [408, 130] on p "Up To 55% OFF" at bounding box center [396, 131] width 97 height 6
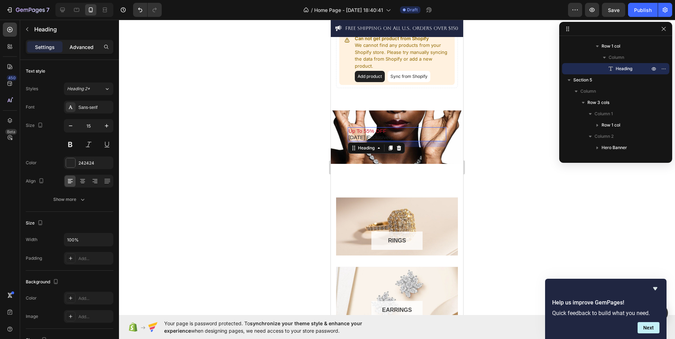
click at [77, 44] on p "Advanced" at bounding box center [82, 46] width 24 height 7
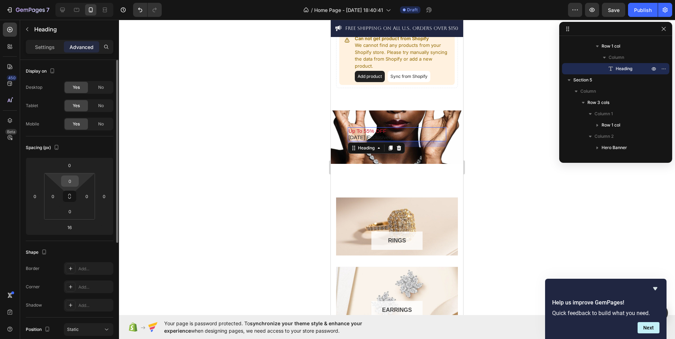
click at [73, 180] on input "0" at bounding box center [70, 181] width 14 height 11
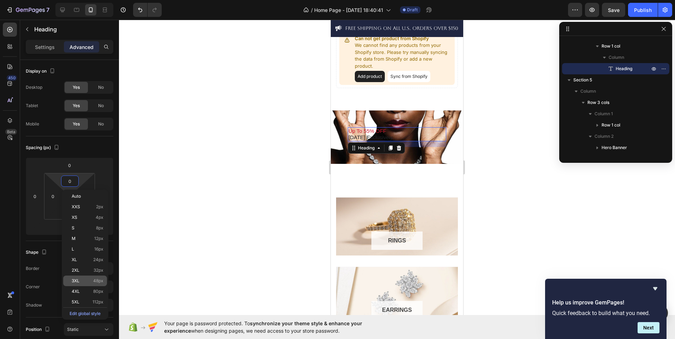
click at [90, 283] on p "3XL 48px" at bounding box center [88, 281] width 32 height 5
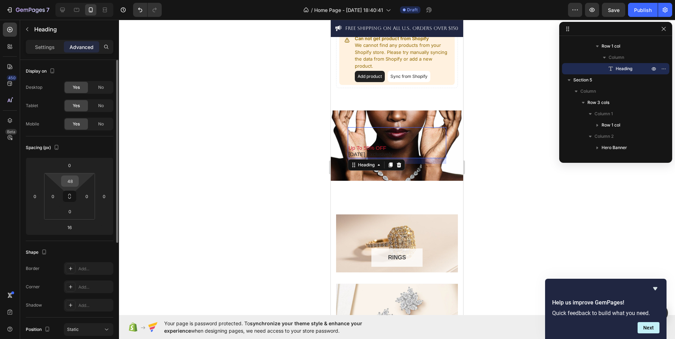
click at [75, 178] on input "48" at bounding box center [70, 181] width 14 height 11
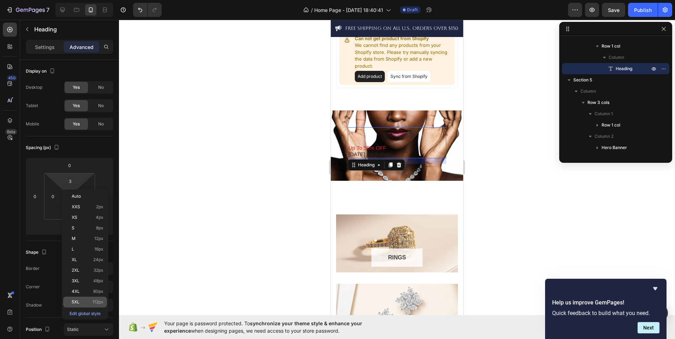
click at [100, 298] on div "5XL 112px" at bounding box center [85, 302] width 44 height 11
type input "112"
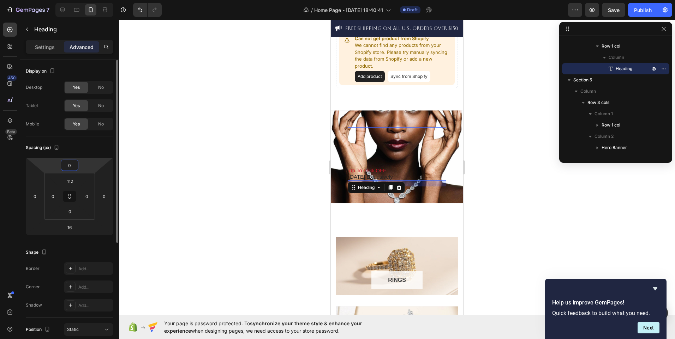
click at [70, 165] on input "0" at bounding box center [69, 165] width 14 height 11
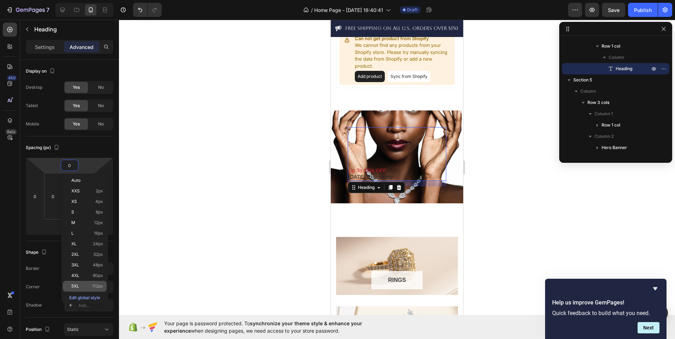
click at [87, 283] on div "5XL 112px" at bounding box center [85, 286] width 44 height 11
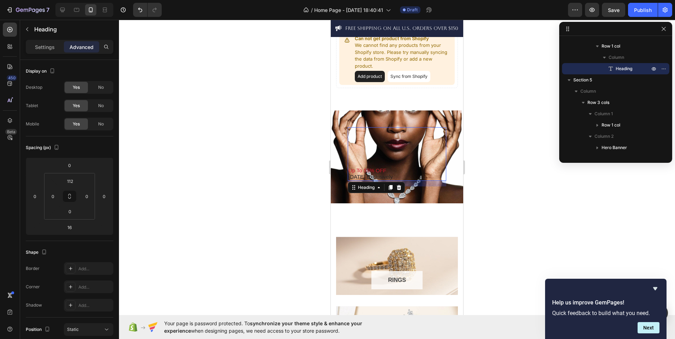
type input "112"
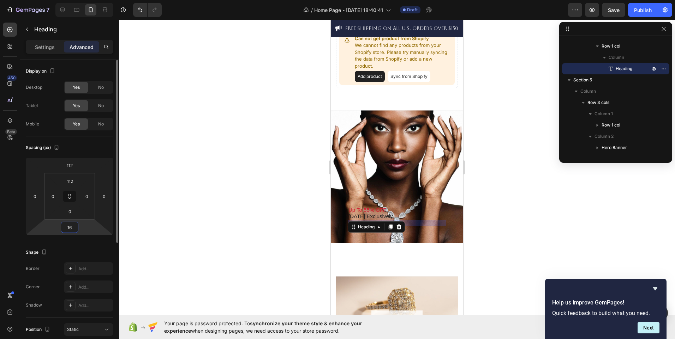
click at [73, 226] on input "16" at bounding box center [69, 227] width 14 height 11
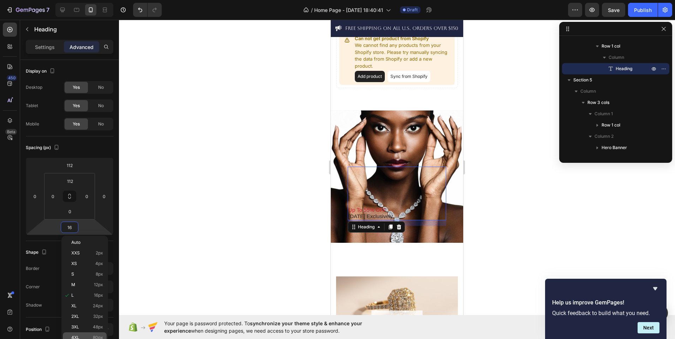
click at [97, 337] on span "80px" at bounding box center [98, 338] width 10 height 5
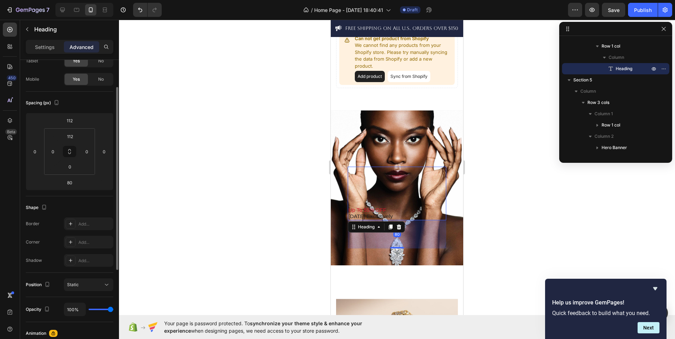
scroll to position [45, 0]
click at [76, 185] on input "80" at bounding box center [69, 182] width 14 height 11
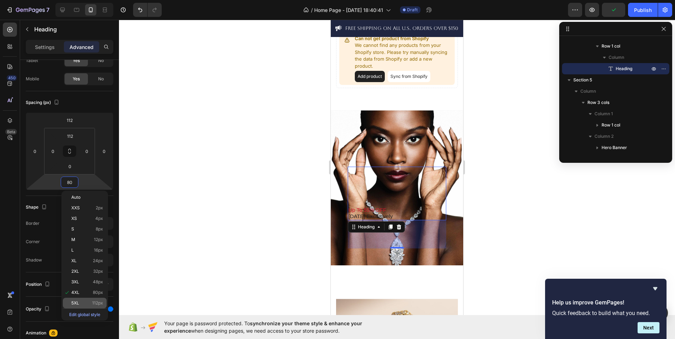
click at [86, 301] on p "5XL 112px" at bounding box center [87, 303] width 32 height 5
type input "112"
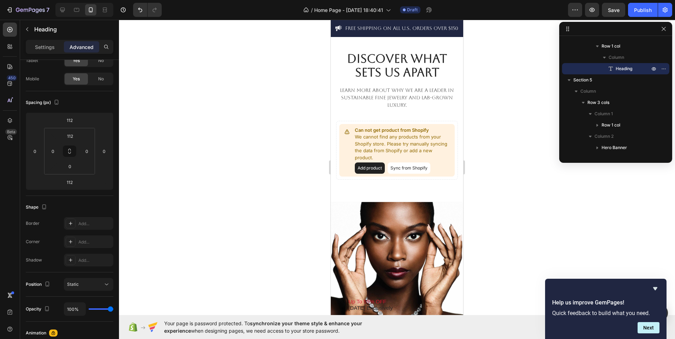
scroll to position [376, 0]
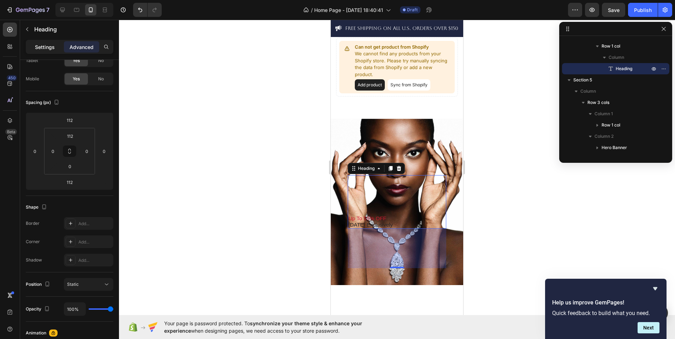
click at [36, 44] on p "Settings" at bounding box center [45, 46] width 20 height 7
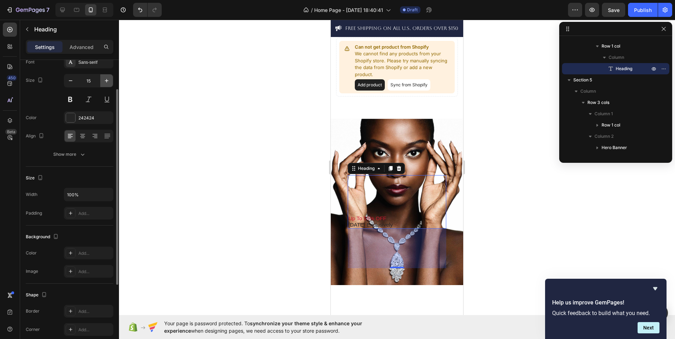
click at [103, 83] on icon "button" at bounding box center [106, 80] width 7 height 7
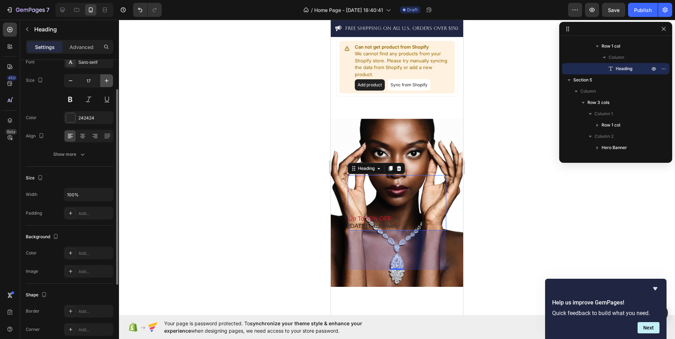
click at [103, 83] on icon "button" at bounding box center [106, 80] width 7 height 7
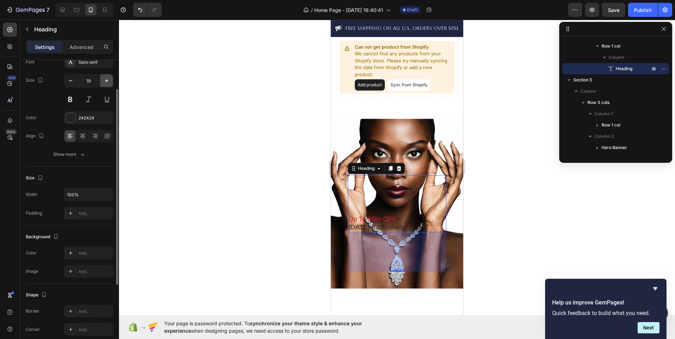
click at [103, 83] on icon "button" at bounding box center [106, 80] width 7 height 7
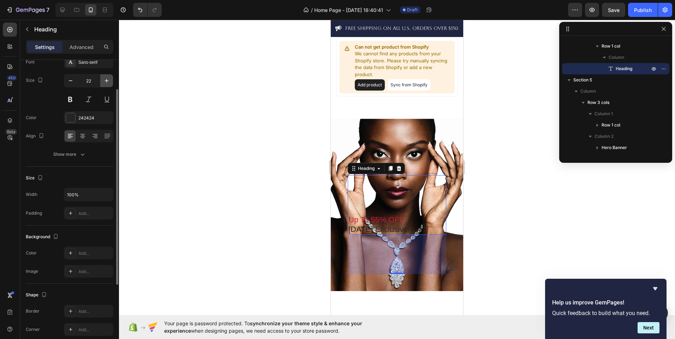
click at [103, 83] on icon "button" at bounding box center [106, 80] width 7 height 7
type input "23"
click at [82, 47] on p "Advanced" at bounding box center [82, 46] width 24 height 7
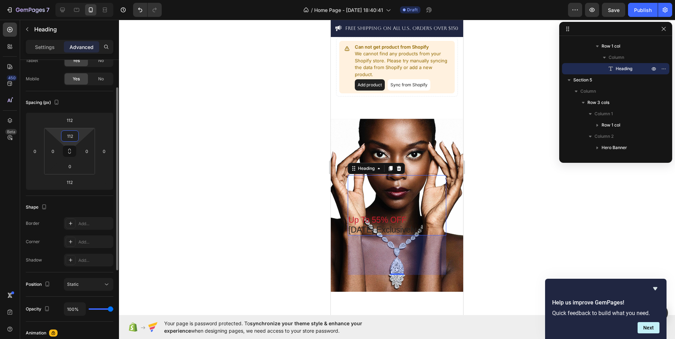
click at [75, 137] on input "112" at bounding box center [70, 136] width 14 height 11
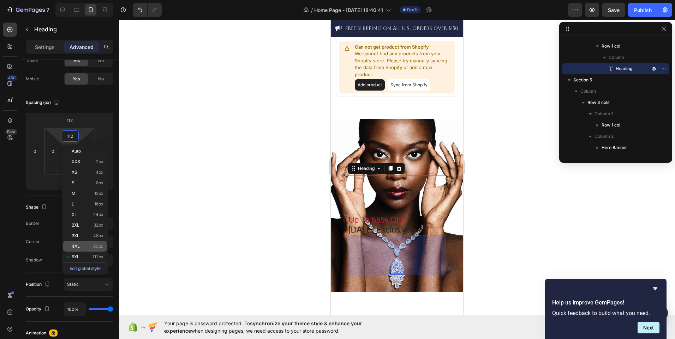
click at [97, 244] on div "4XL 80px" at bounding box center [85, 246] width 44 height 11
type input "80"
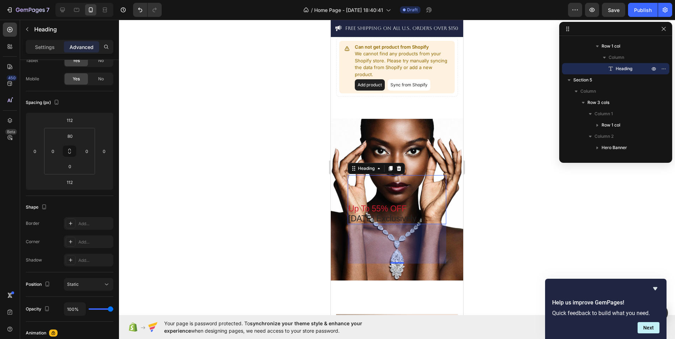
click at [402, 221] on h2 "Up To 55% OFF Women's Day Exclusively" at bounding box center [397, 214] width 98 height 21
click at [402, 221] on p "Up To 55% OFF Women's Day Exclusively" at bounding box center [396, 213] width 97 height 19
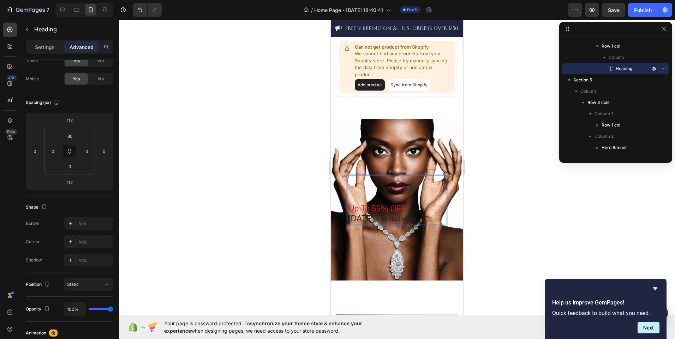
click at [402, 221] on p "Up To 55% OFF Women's Day Exclusively" at bounding box center [396, 213] width 97 height 19
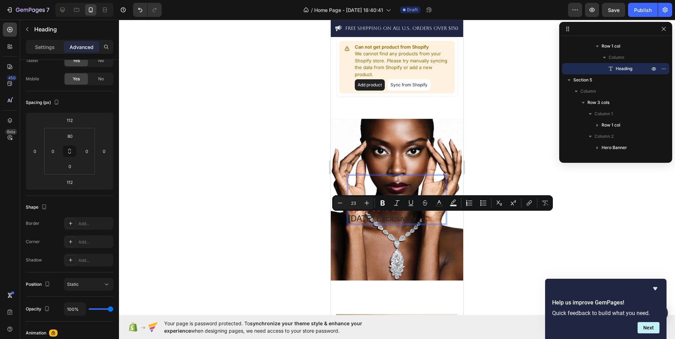
click at [402, 221] on p "Up To 55% OFF Women's Day Exclusively" at bounding box center [396, 213] width 97 height 19
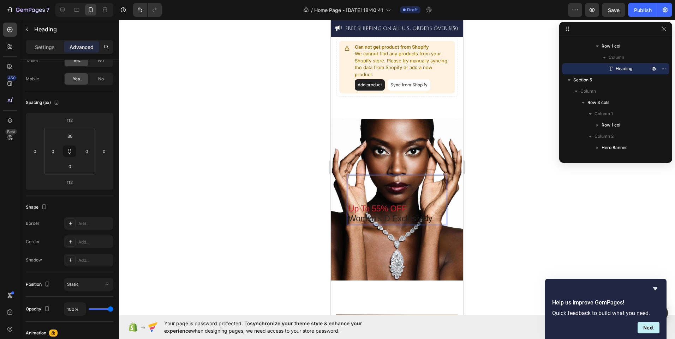
click at [402, 221] on p "Up To 55% OFF Women's D Exclusively" at bounding box center [396, 213] width 97 height 19
click at [411, 210] on p "Up To 55% OFF" at bounding box center [396, 213] width 97 height 19
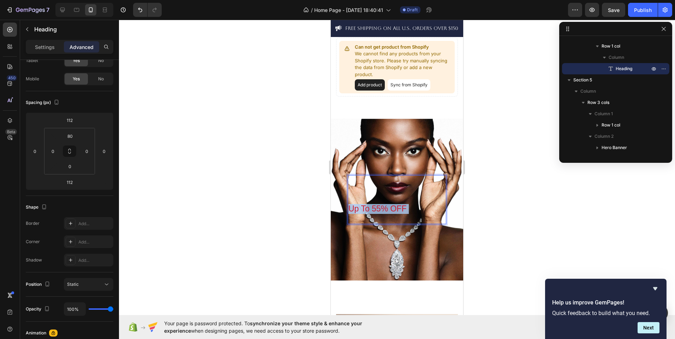
click at [411, 210] on p "Up To 55% OFF" at bounding box center [396, 213] width 97 height 19
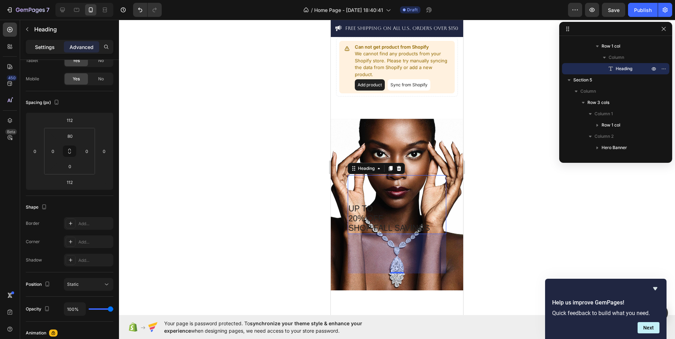
click at [48, 49] on p "Settings" at bounding box center [45, 46] width 20 height 7
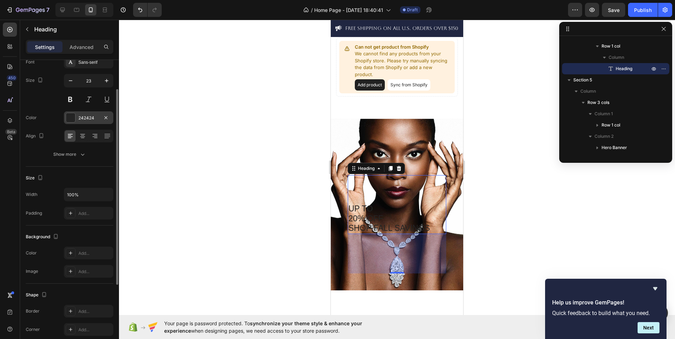
click at [70, 115] on div at bounding box center [70, 117] width 9 height 9
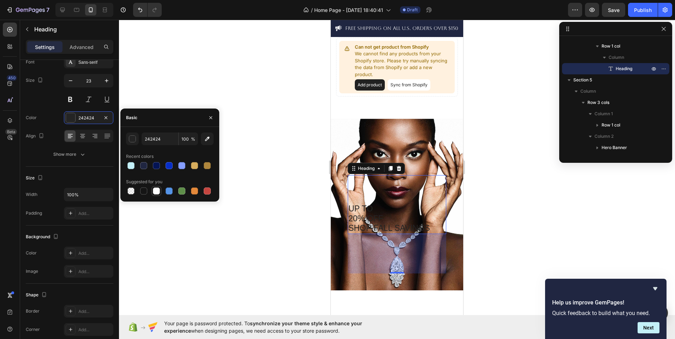
click at [154, 191] on div at bounding box center [156, 191] width 7 height 7
type input "FFFFFF"
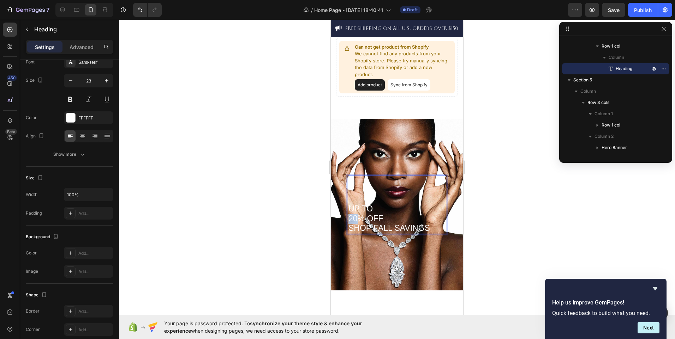
click at [353, 220] on p "UP TO 20% OFF SHOP FALL SAVINGS" at bounding box center [396, 218] width 97 height 29
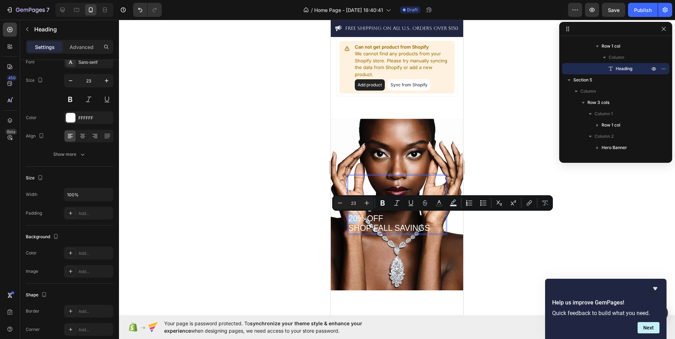
click at [353, 220] on p "UP TO 20% OFF SHOP FALL SAVINGS" at bounding box center [396, 218] width 97 height 29
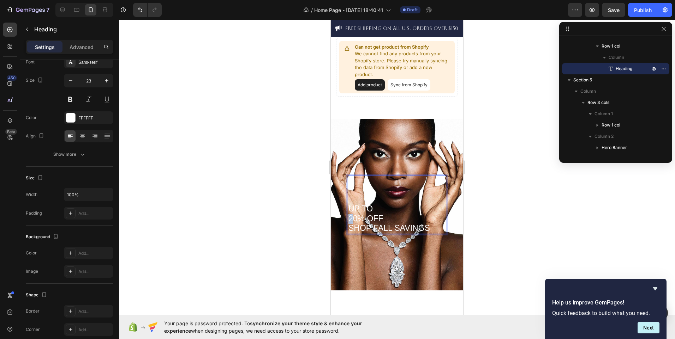
click at [353, 220] on p "UP TO 20% OFF SHOP FALL SAVINGS" at bounding box center [396, 218] width 97 height 29
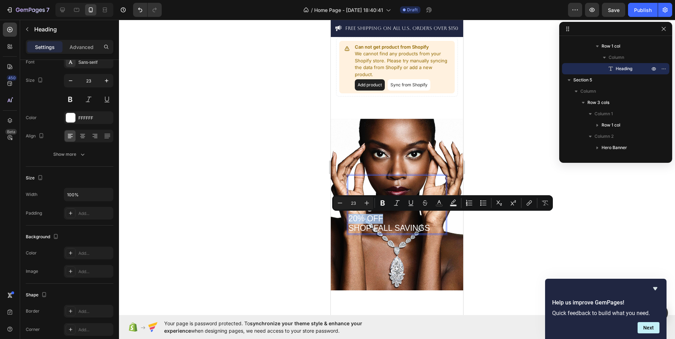
drag, startPoint x: 387, startPoint y: 217, endPoint x: 348, endPoint y: 220, distance: 38.6
click at [348, 220] on p "UP TO 20% OFF SHOP FALL SAVINGS" at bounding box center [396, 218] width 97 height 29
click at [366, 206] on icon "Editor contextual toolbar" at bounding box center [366, 203] width 7 height 7
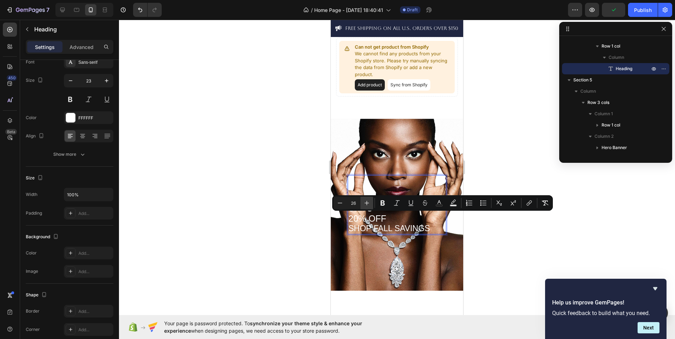
click at [366, 206] on icon "Editor contextual toolbar" at bounding box center [366, 203] width 7 height 7
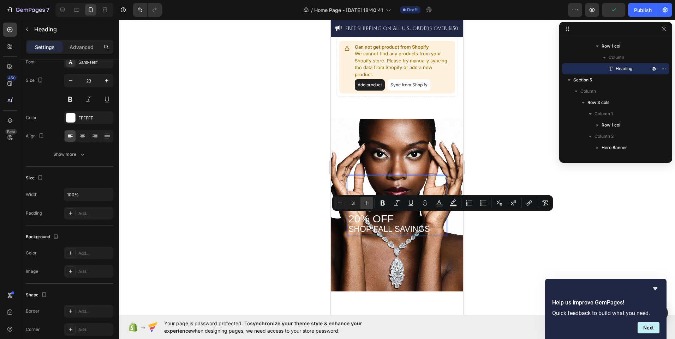
click at [366, 206] on icon "Editor contextual toolbar" at bounding box center [366, 203] width 7 height 7
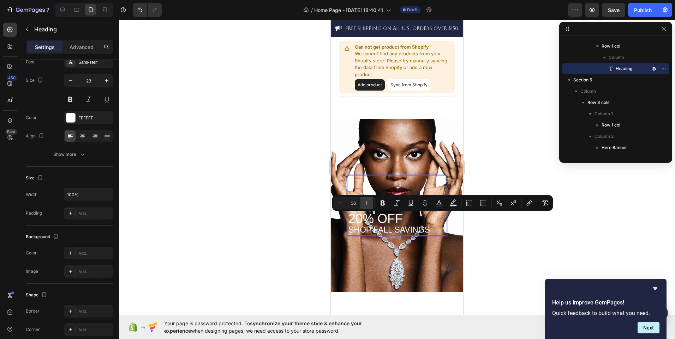
click at [366, 206] on icon "Editor contextual toolbar" at bounding box center [366, 203] width 7 height 7
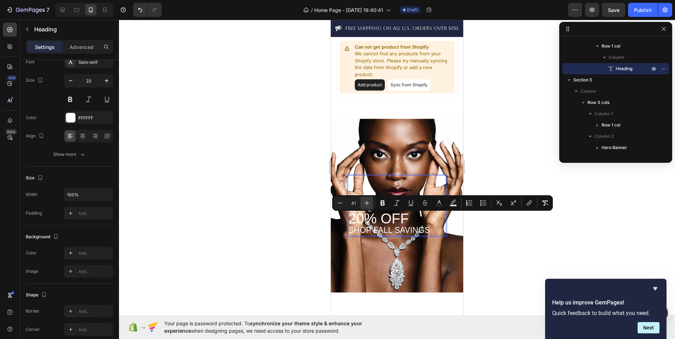
click at [366, 206] on icon "Editor contextual toolbar" at bounding box center [366, 203] width 7 height 7
type input "44"
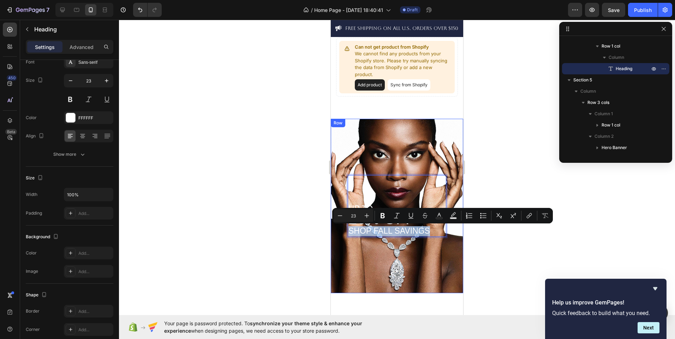
drag, startPoint x: 430, startPoint y: 230, endPoint x: 347, endPoint y: 234, distance: 83.0
click at [347, 234] on div "UP TO 20% OFF SHOP FALL SAVINGS Heading 112 Row" at bounding box center [397, 206] width 132 height 175
click at [341, 216] on icon "Editor contextual toolbar" at bounding box center [340, 216] width 5 height 0
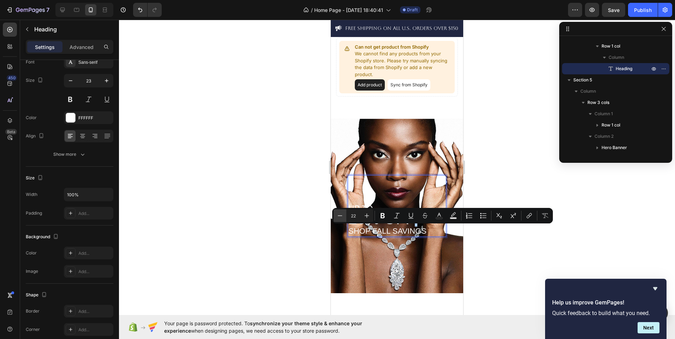
click at [341, 216] on icon "Editor contextual toolbar" at bounding box center [340, 216] width 5 height 0
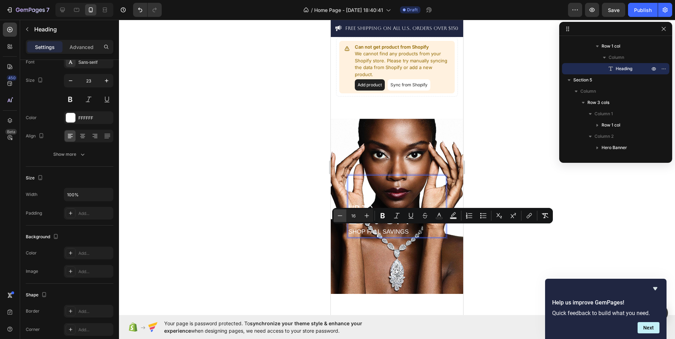
type input "15"
click at [375, 202] on div "UP TO 20% OFF SHOP FALL SAVINGS Heading 112" at bounding box center [397, 206] width 98 height 62
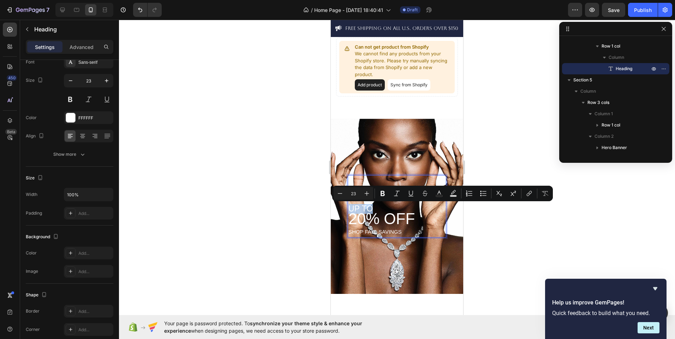
drag, startPoint x: 371, startPoint y: 209, endPoint x: 349, endPoint y: 209, distance: 21.5
click at [349, 209] on p "UP TO 20% OFF SHOP FALL SAVINGS" at bounding box center [396, 220] width 97 height 33
click at [339, 196] on icon "Editor contextual toolbar" at bounding box center [339, 193] width 7 height 7
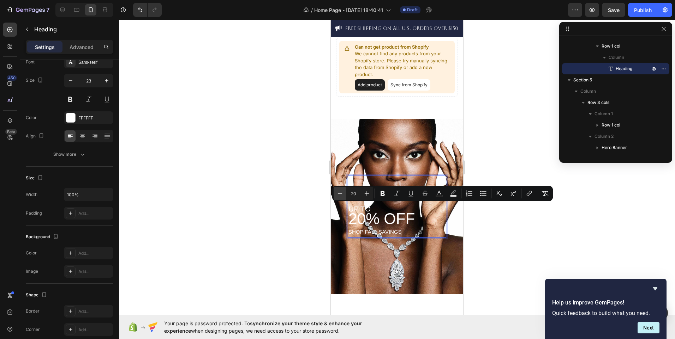
click at [339, 196] on icon "Editor contextual toolbar" at bounding box center [339, 193] width 7 height 7
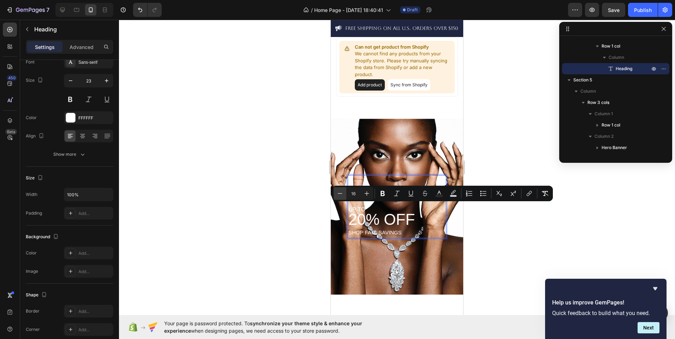
type input "15"
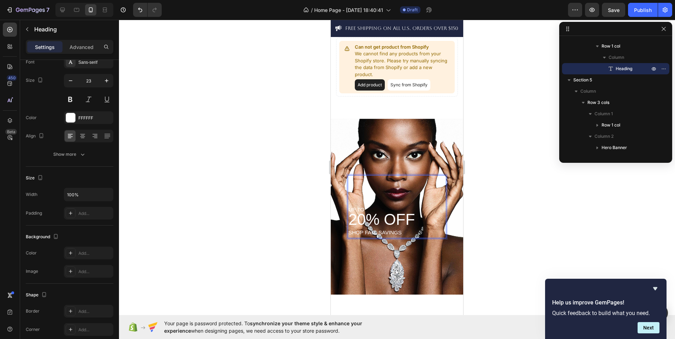
click at [432, 215] on p "UP TO 20% OFF SHOP FALL SAVINGS" at bounding box center [396, 221] width 97 height 34
click at [82, 141] on div at bounding box center [82, 136] width 11 height 11
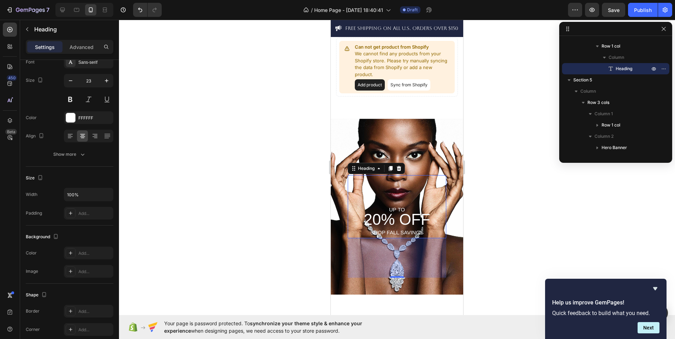
click at [275, 217] on div at bounding box center [397, 180] width 556 height 320
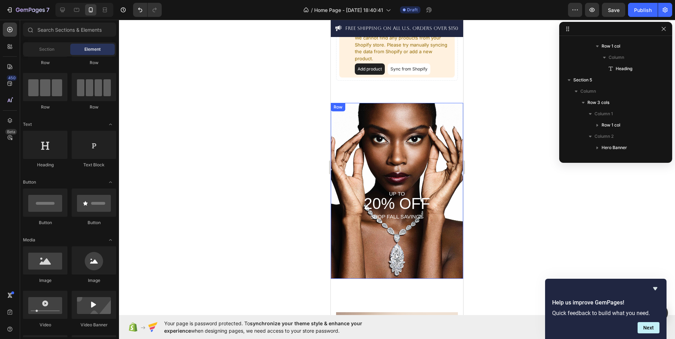
scroll to position [392, 0]
click at [432, 153] on div "⁠⁠⁠⁠⁠⁠⁠ UP TO 20% OFF SHOP FALL SAVINGS Heading" at bounding box center [397, 191] width 98 height 142
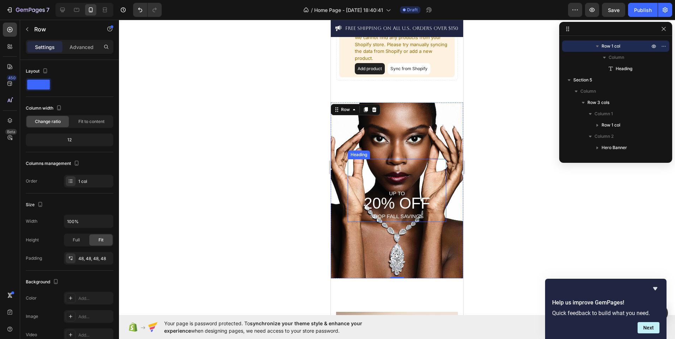
click at [367, 185] on div "⁠⁠⁠⁠⁠⁠⁠ UP TO 20% OFF SHOP FALL SAVINGS Heading" at bounding box center [397, 190] width 98 height 63
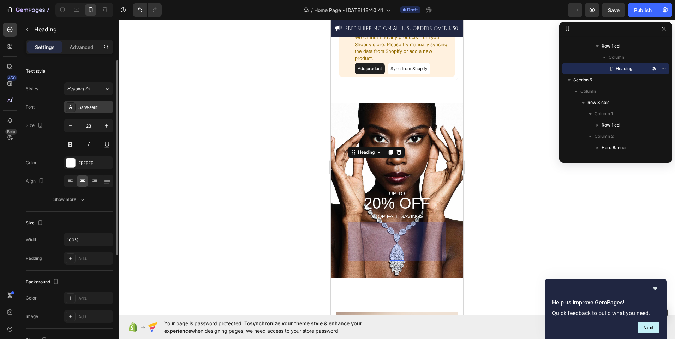
click at [88, 108] on div "Sans-serif" at bounding box center [94, 107] width 33 height 6
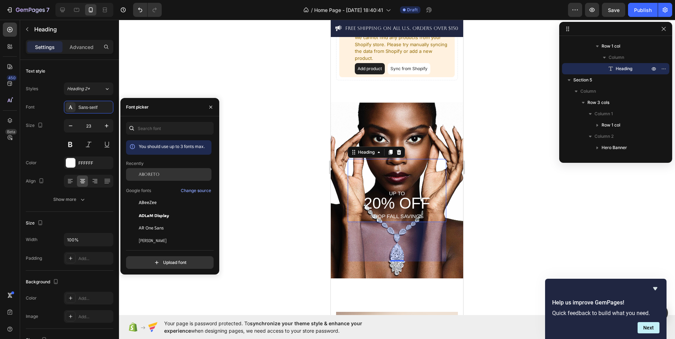
click at [165, 168] on div "Aboreto" at bounding box center [168, 174] width 85 height 13
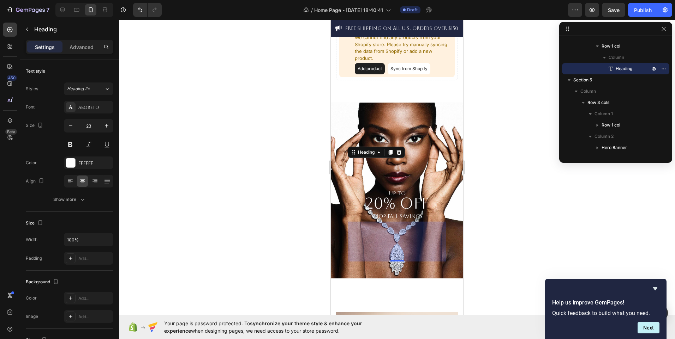
click at [273, 189] on div at bounding box center [397, 180] width 556 height 320
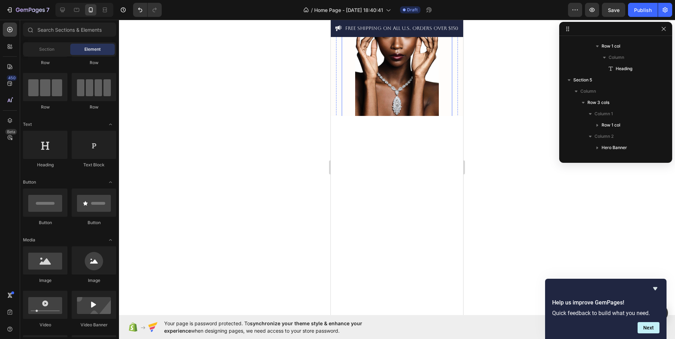
scroll to position [0, 0]
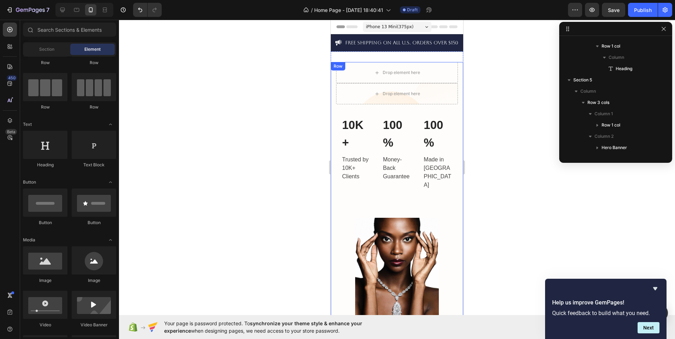
click at [333, 89] on div "Drop element here Drop element here Row 10K+ Heading Trusted by 10K+ Clients Te…" at bounding box center [397, 195] width 132 height 266
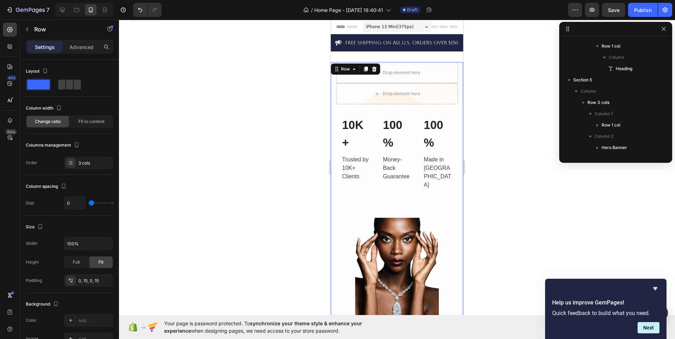
scroll to position [10, 0]
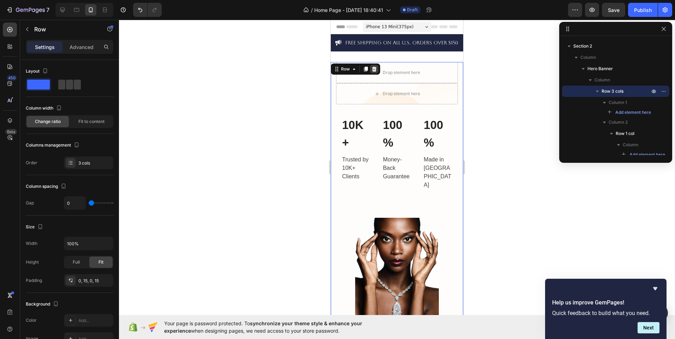
click at [373, 67] on icon at bounding box center [374, 69] width 5 height 5
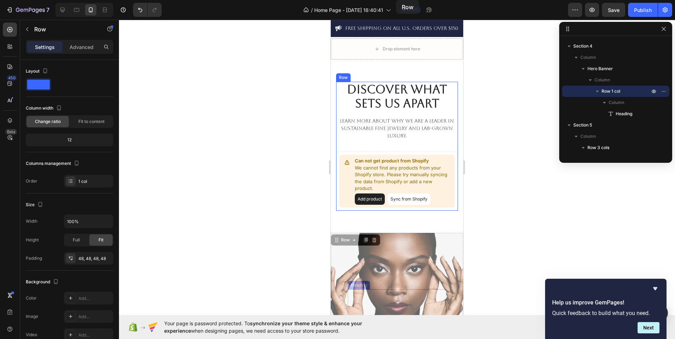
scroll to position [0, 0]
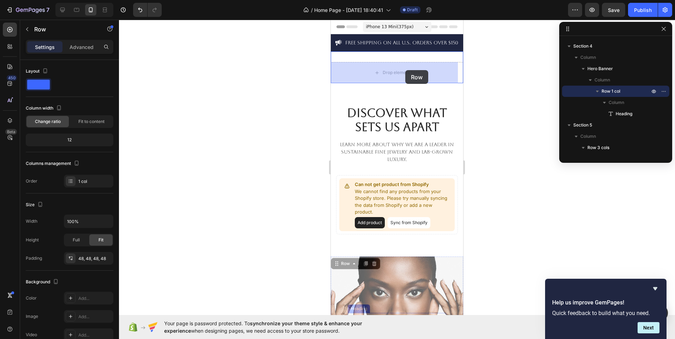
drag, startPoint x: 419, startPoint y: 203, endPoint x: 405, endPoint y: 70, distance: 133.0
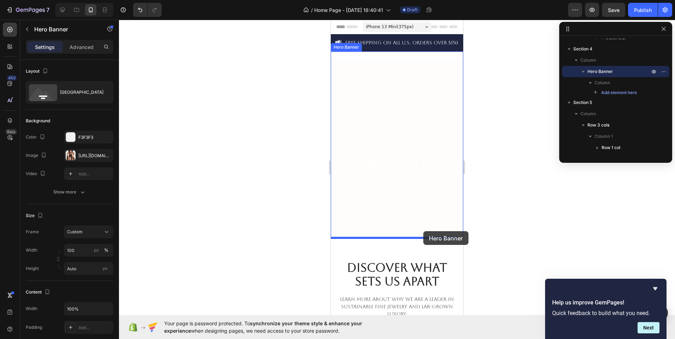
drag, startPoint x: 441, startPoint y: 179, endPoint x: 423, endPoint y: 231, distance: 54.9
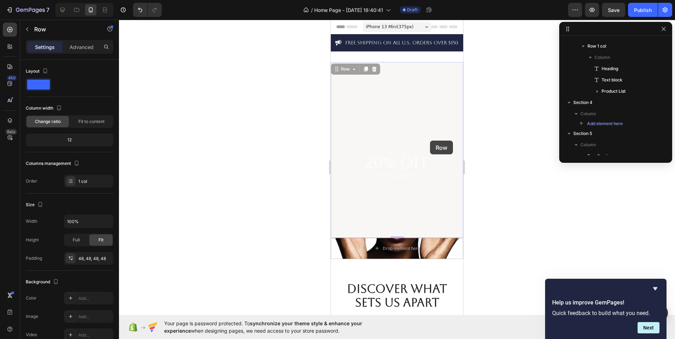
scroll to position [10, 0]
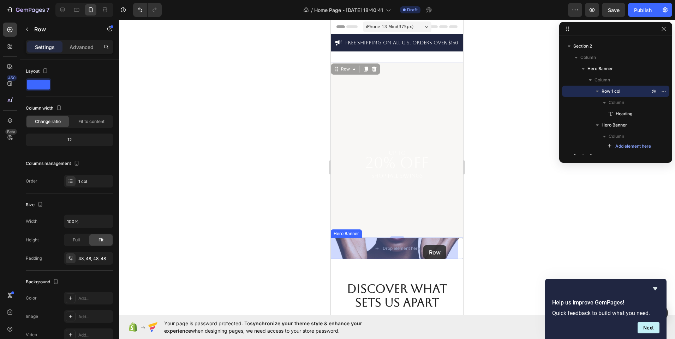
drag, startPoint x: 428, startPoint y: 96, endPoint x: 423, endPoint y: 246, distance: 149.7
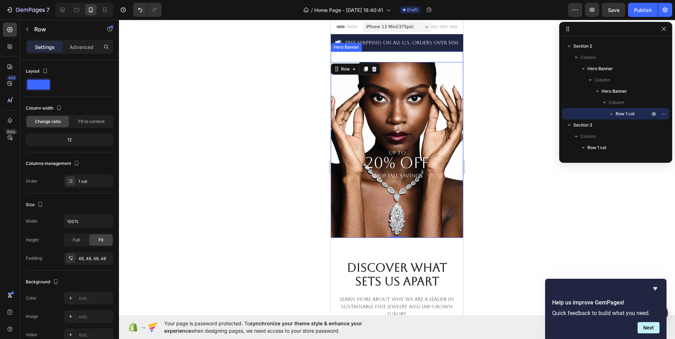
click at [399, 56] on div "UP TO 20% OFF SHOP FALL SAVINGS Heading Row 0 Hero Banner Hero Banner" at bounding box center [397, 145] width 132 height 187
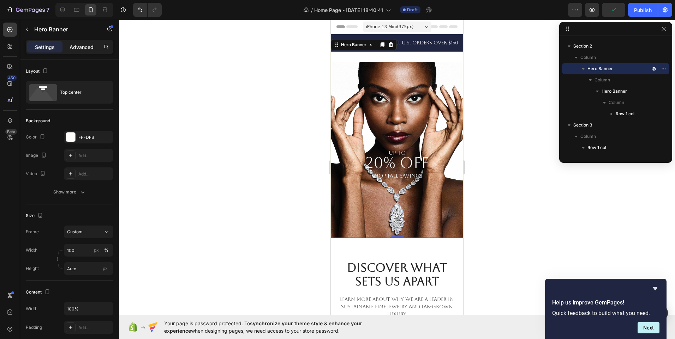
click at [85, 42] on div "Advanced" at bounding box center [81, 46] width 35 height 11
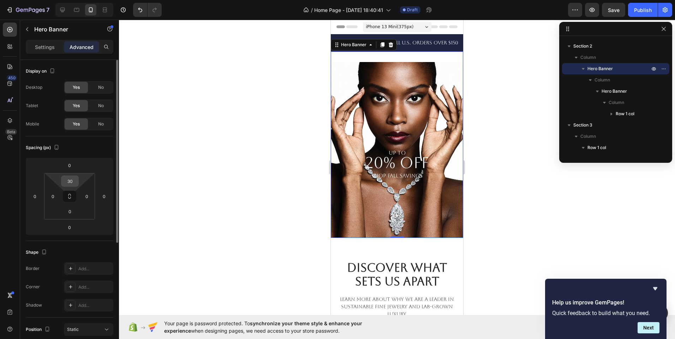
click at [74, 183] on input "30" at bounding box center [70, 181] width 14 height 11
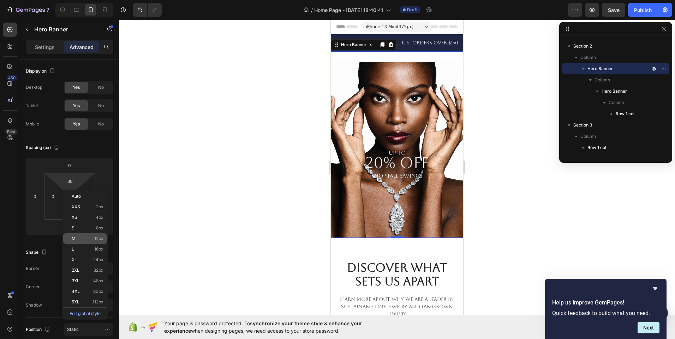
click at [98, 238] on span "12px" at bounding box center [98, 238] width 9 height 5
type input "12"
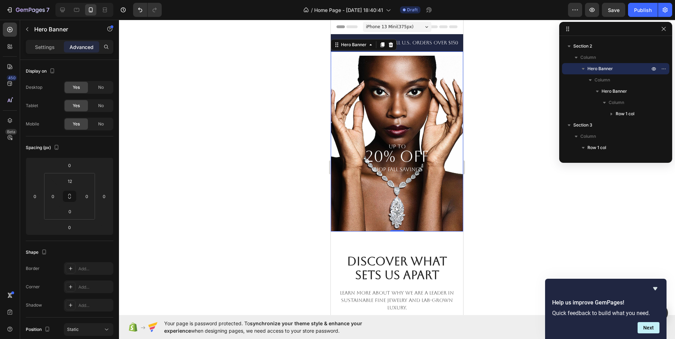
click at [244, 206] on div at bounding box center [397, 180] width 556 height 320
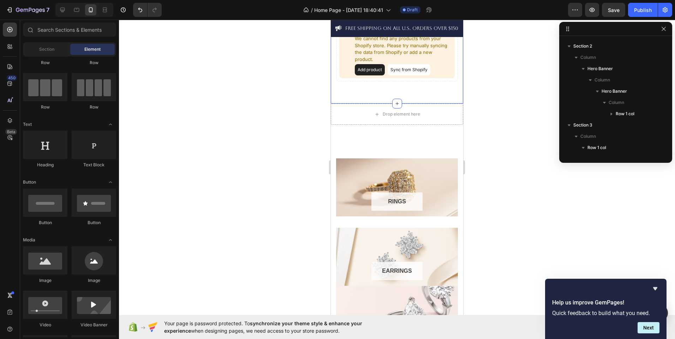
scroll to position [302, 0]
click at [359, 117] on div "Drop element here" at bounding box center [397, 113] width 132 height 21
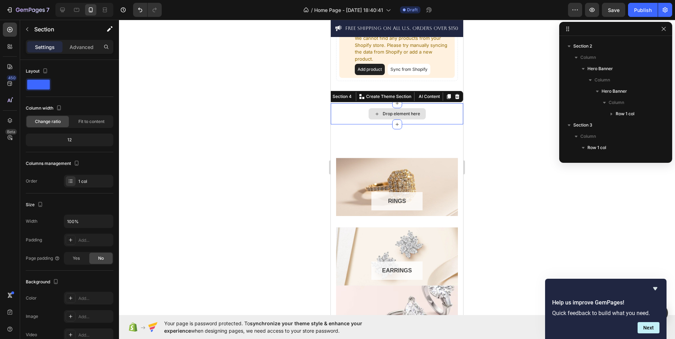
scroll to position [122, 0]
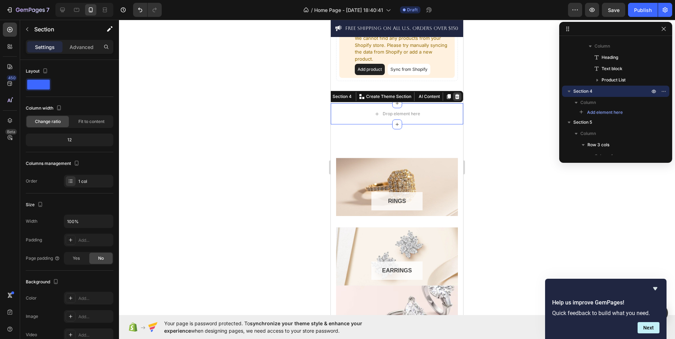
click at [455, 96] on icon at bounding box center [457, 96] width 5 height 5
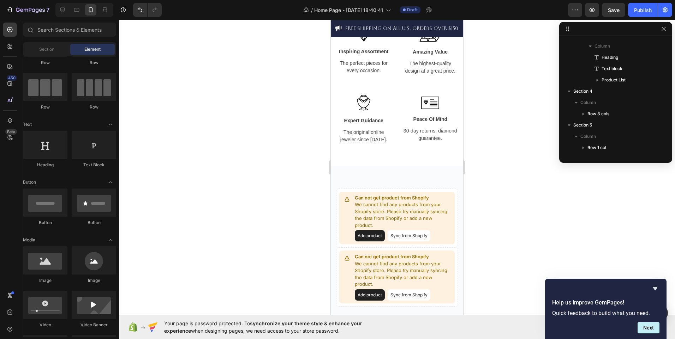
scroll to position [787, 0]
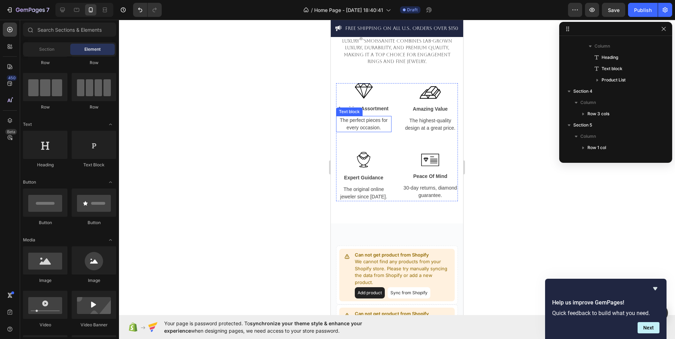
click at [385, 132] on p "The perfect pieces for every occasion." at bounding box center [364, 124] width 54 height 15
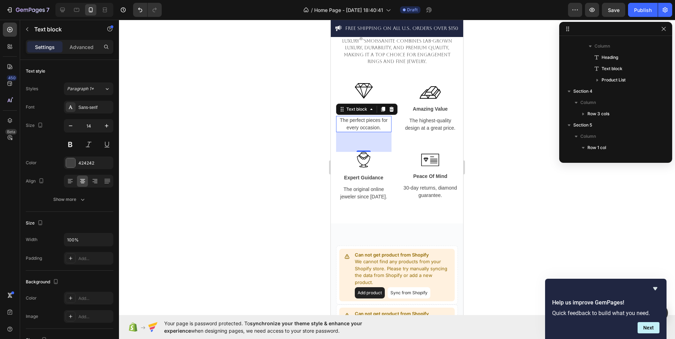
scroll to position [269, 0]
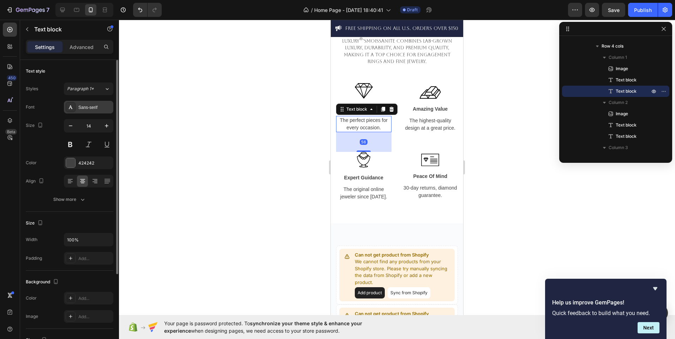
click at [86, 104] on div "Sans-serif" at bounding box center [88, 107] width 49 height 13
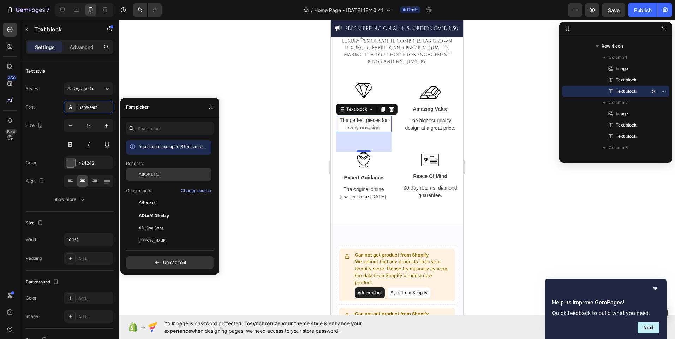
click at [160, 170] on div "Aboreto" at bounding box center [168, 174] width 85 height 13
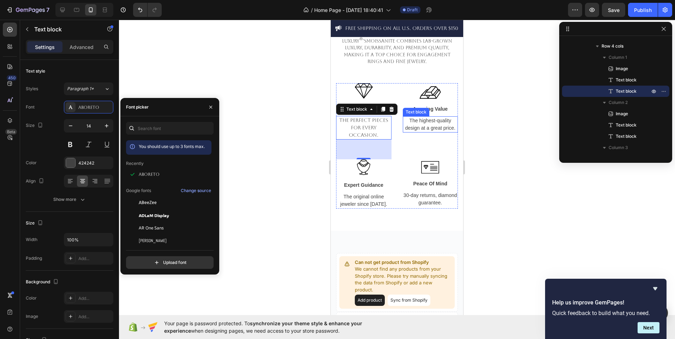
click at [416, 127] on p "The highest-quality design at a great price." at bounding box center [430, 124] width 54 height 15
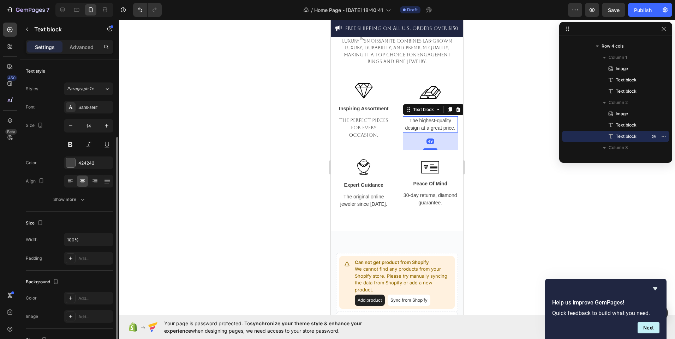
scroll to position [45, 0]
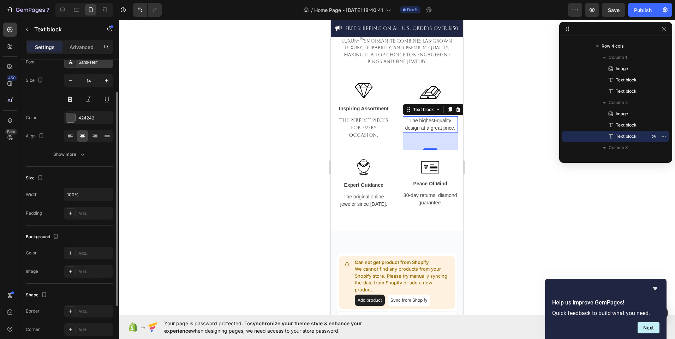
click at [90, 67] on div "Sans-serif" at bounding box center [88, 62] width 49 height 13
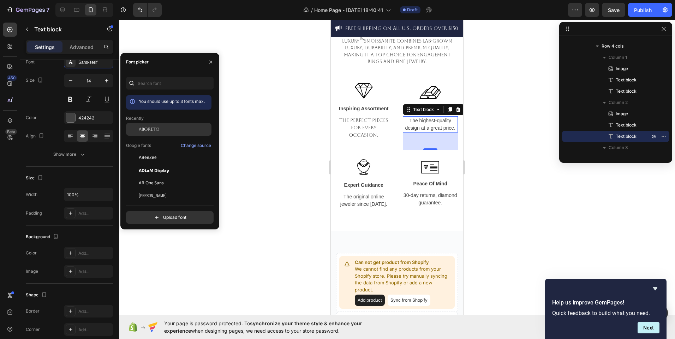
click at [149, 130] on span "Aboreto" at bounding box center [149, 129] width 21 height 6
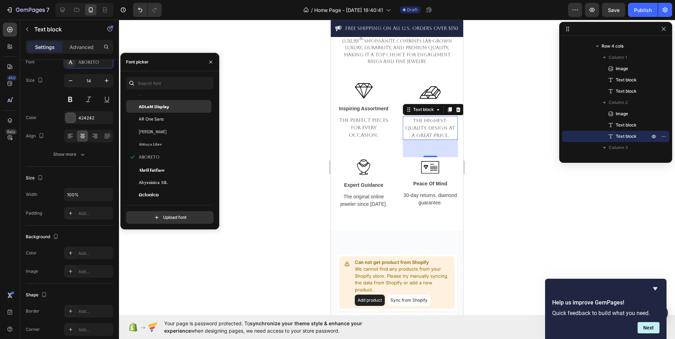
scroll to position [64, 0]
click at [179, 165] on div "Abril Fatface" at bounding box center [168, 170] width 85 height 13
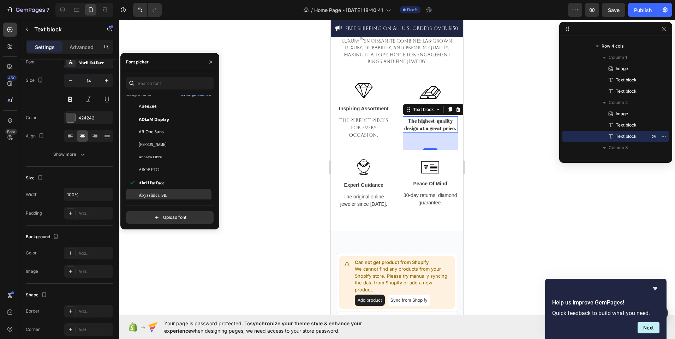
click at [183, 197] on div "Abyssinica SIL" at bounding box center [174, 195] width 71 height 6
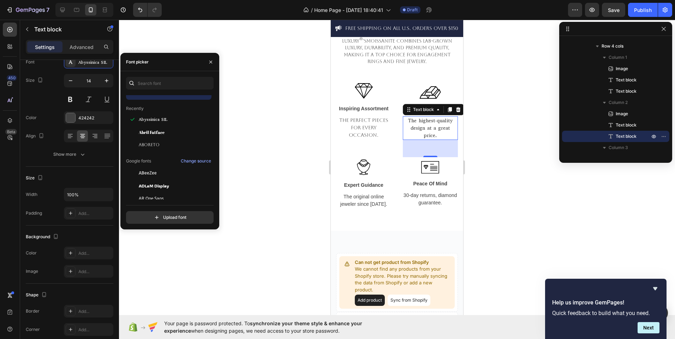
scroll to position [0, 0]
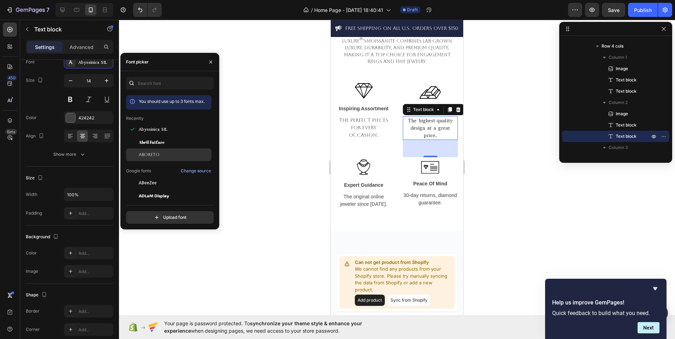
click at [178, 149] on div "Aboreto" at bounding box center [168, 155] width 85 height 13
click at [382, 113] on p "Inspiring Assortment" at bounding box center [364, 108] width 54 height 7
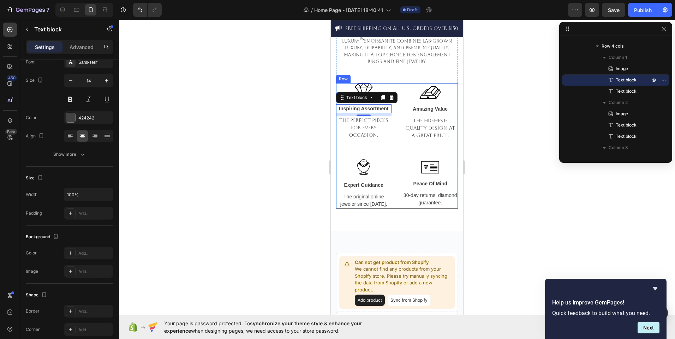
click at [336, 150] on div "Image Inspiring Assortment Text block 8 The perfect pieces for every occasion. …" at bounding box center [363, 121] width 55 height 76
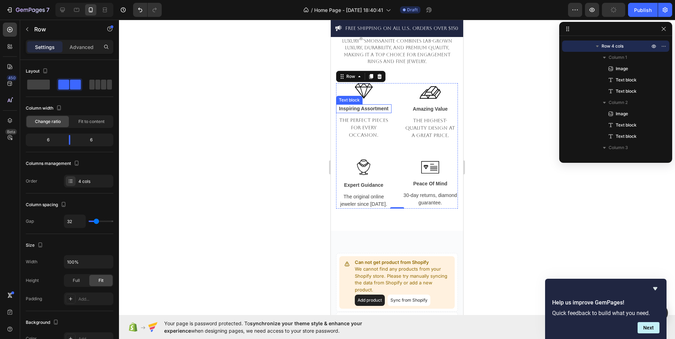
click at [356, 110] on p "Inspiring Assortment" at bounding box center [364, 108] width 54 height 7
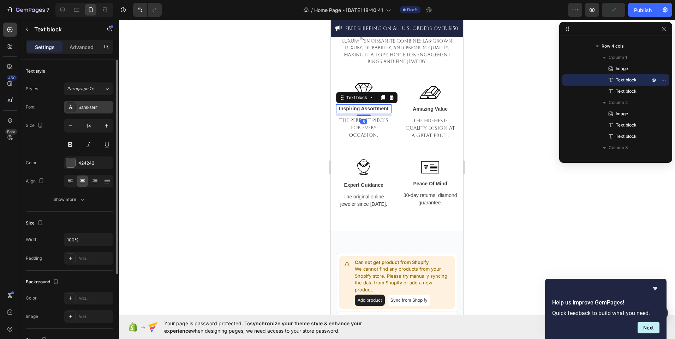
click at [108, 105] on div "Sans-serif" at bounding box center [94, 107] width 33 height 6
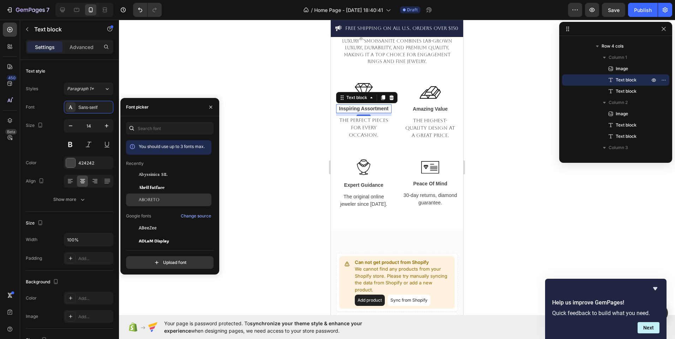
click at [167, 198] on div "Aboreto" at bounding box center [174, 200] width 71 height 6
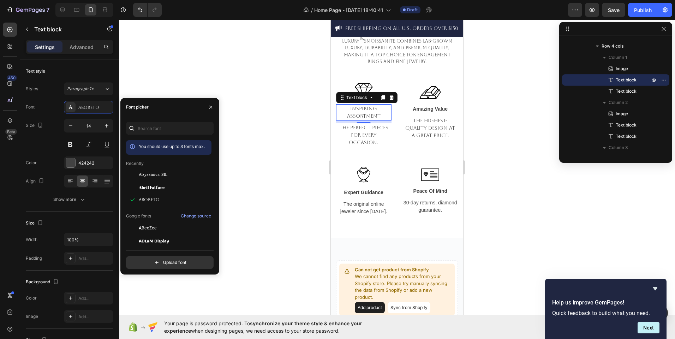
click at [354, 113] on p "Inspiring Assortment" at bounding box center [364, 112] width 54 height 15
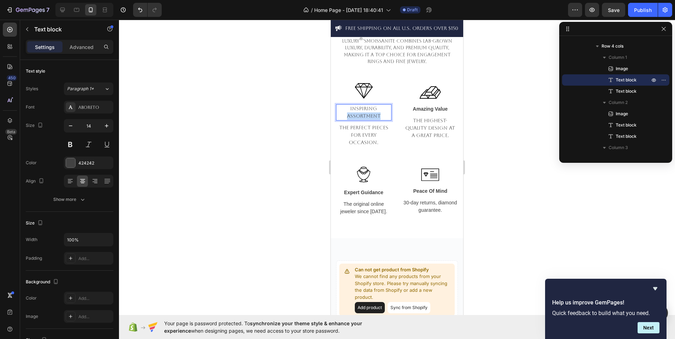
click at [354, 113] on p "Inspiring Assortment" at bounding box center [364, 112] width 54 height 15
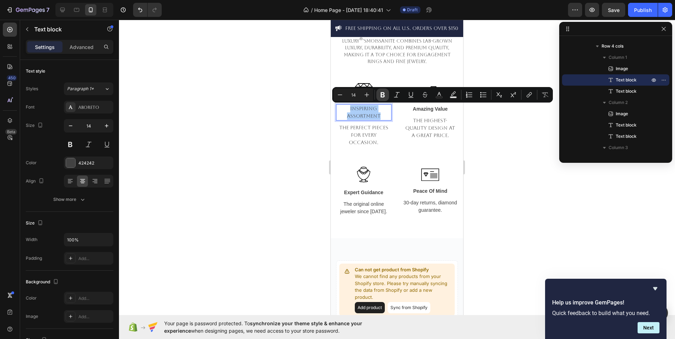
click at [386, 95] on button "Bold" at bounding box center [382, 95] width 13 height 13
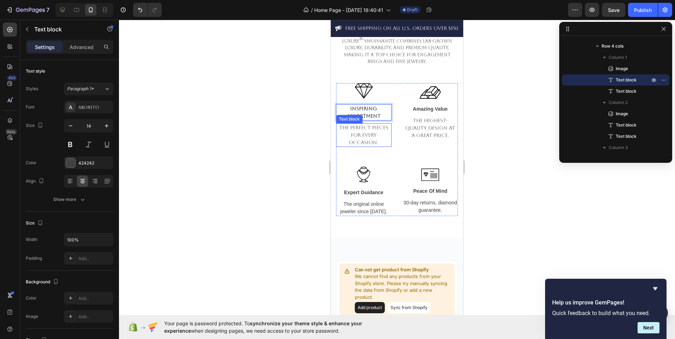
click at [385, 140] on p "The perfect pieces for every occasion." at bounding box center [364, 135] width 54 height 22
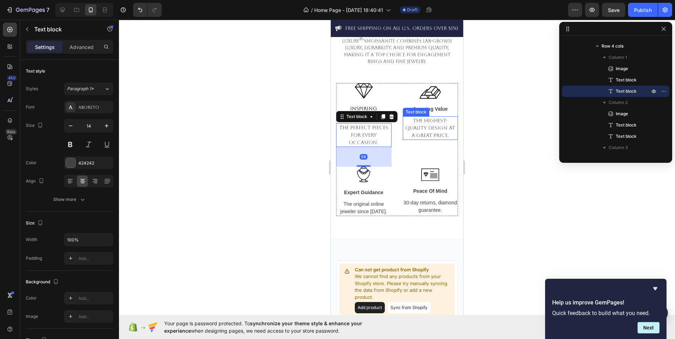
click at [432, 133] on p "The highest-quality design at a great price." at bounding box center [430, 128] width 54 height 22
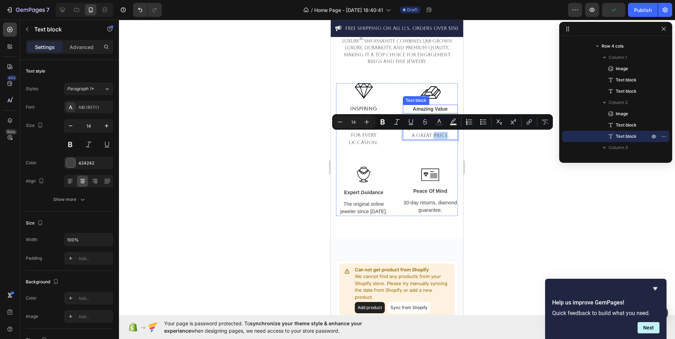
click at [408, 107] on p "Amazing Value" at bounding box center [430, 109] width 54 height 7
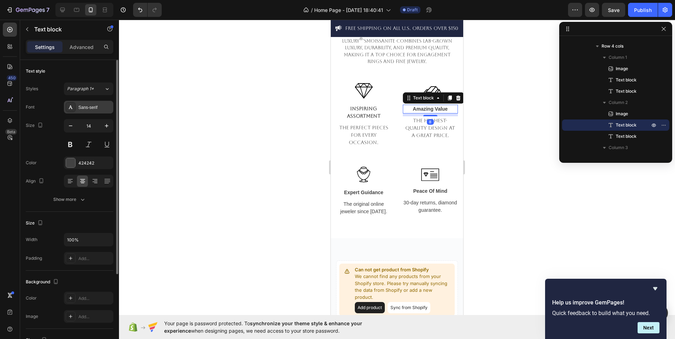
click at [95, 108] on div "Sans-serif" at bounding box center [94, 107] width 33 height 6
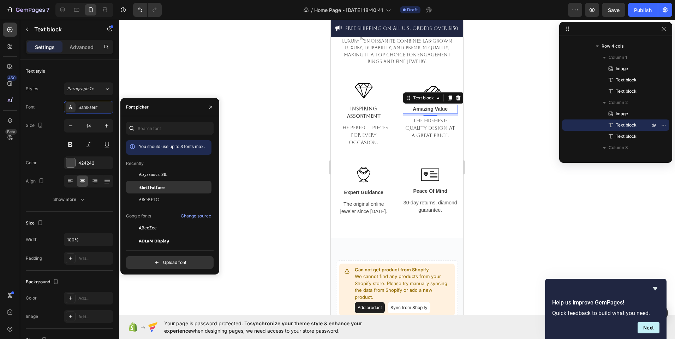
click at [166, 186] on div "Abril Fatface" at bounding box center [174, 187] width 71 height 6
click at [160, 200] on div "Aboreto" at bounding box center [174, 200] width 71 height 6
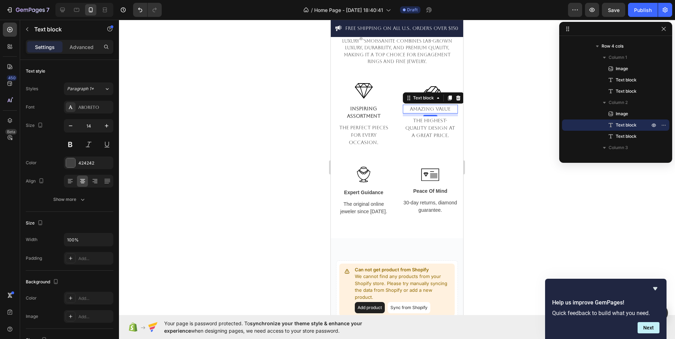
click at [418, 108] on p "Amazing Value" at bounding box center [430, 109] width 54 height 7
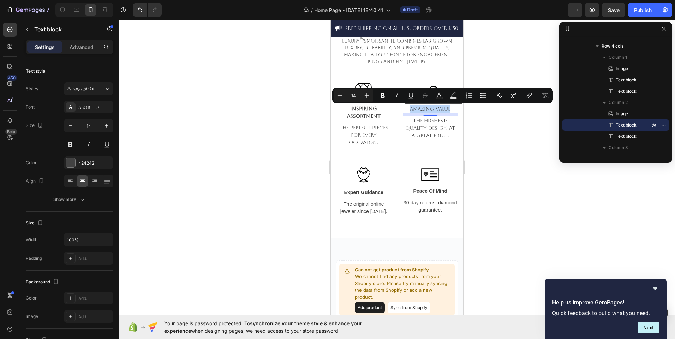
click at [418, 108] on p "Amazing Value" at bounding box center [430, 109] width 54 height 7
click at [385, 95] on icon "Editor contextual toolbar" at bounding box center [382, 95] width 7 height 7
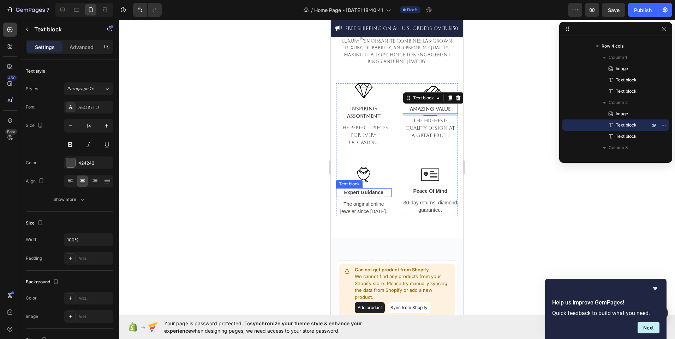
click at [371, 194] on p "Expert Guidance" at bounding box center [364, 192] width 54 height 7
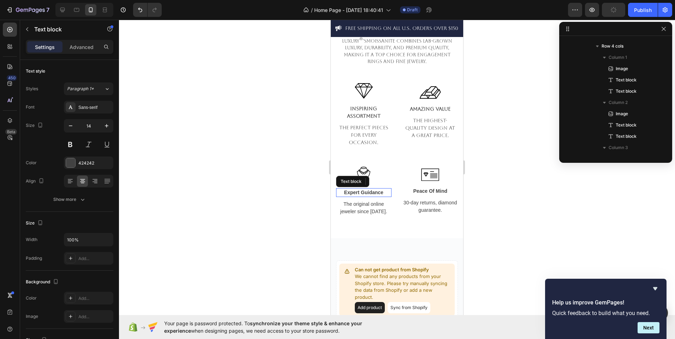
click at [371, 194] on p "Expert Guidance" at bounding box center [364, 192] width 54 height 7
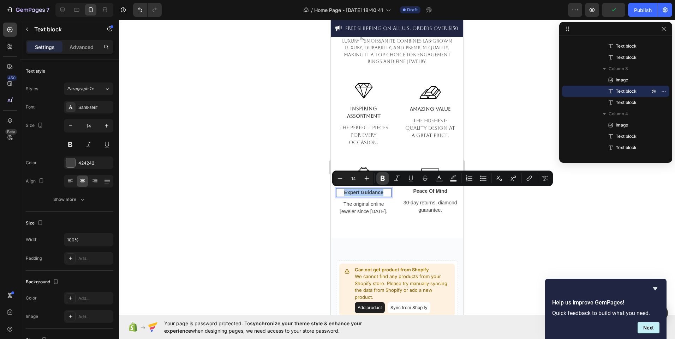
click at [380, 179] on icon "Editor contextual toolbar" at bounding box center [382, 178] width 7 height 7
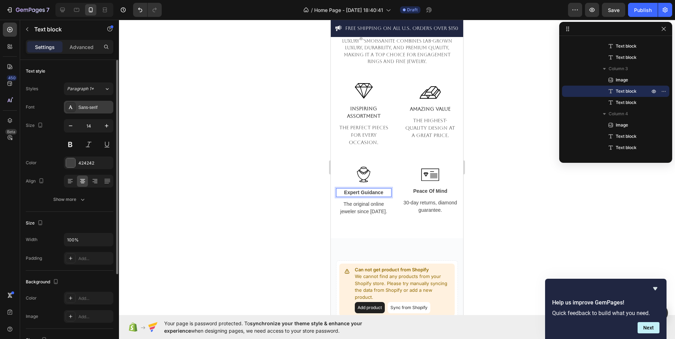
click at [102, 108] on div "Sans-serif" at bounding box center [94, 107] width 33 height 6
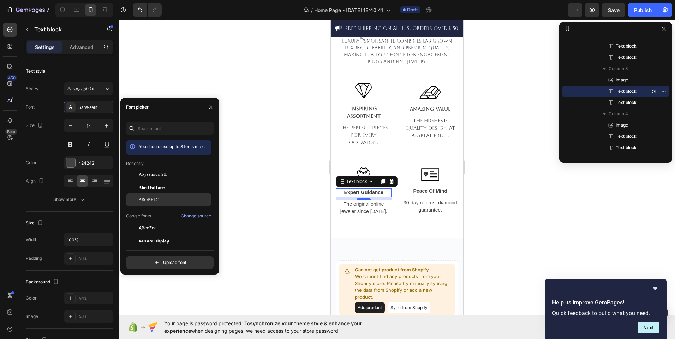
click at [173, 199] on div "Aboreto" at bounding box center [174, 200] width 71 height 6
click at [383, 204] on p "The original online jeweler since [DATE]." at bounding box center [364, 208] width 54 height 15
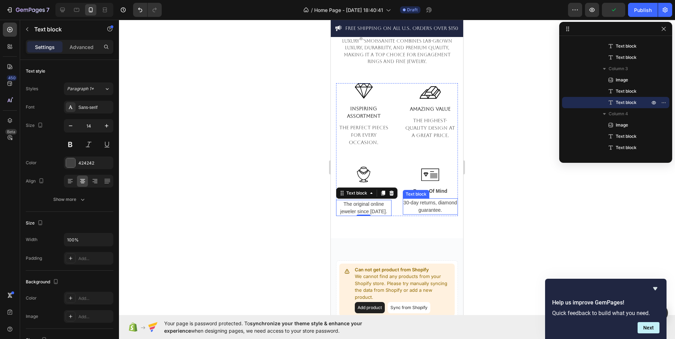
click at [423, 202] on p "30-day returns, diamond guarantee." at bounding box center [430, 206] width 54 height 15
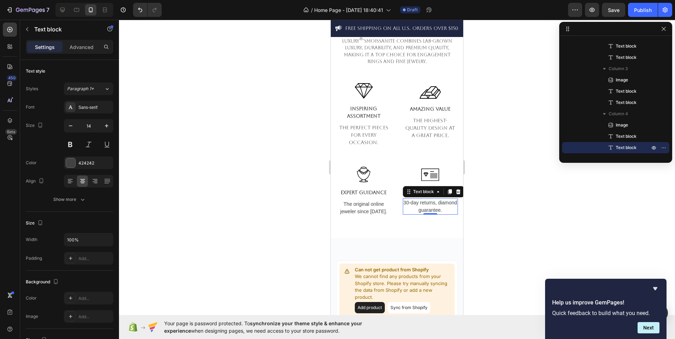
click at [299, 185] on div at bounding box center [397, 180] width 556 height 320
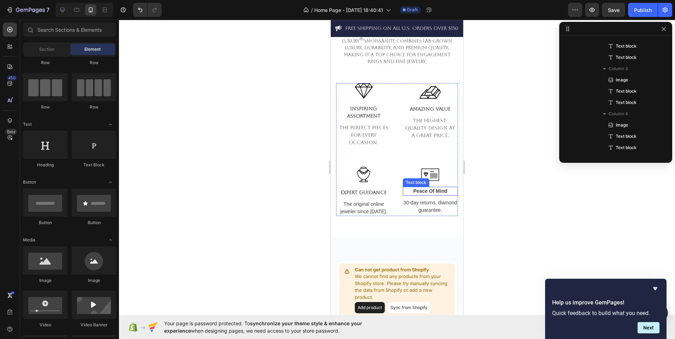
click at [434, 194] on p "Peace Of Mind" at bounding box center [430, 191] width 54 height 7
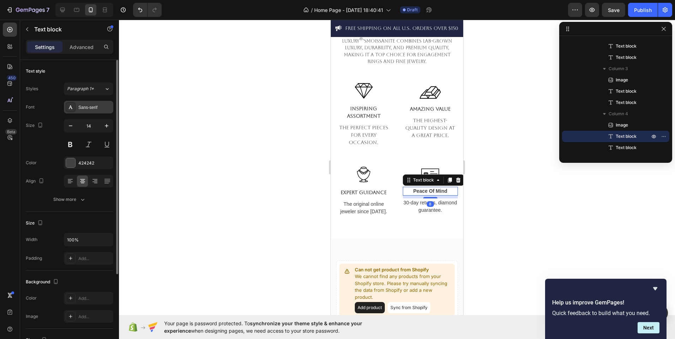
click at [79, 111] on div "Sans-serif" at bounding box center [88, 107] width 49 height 13
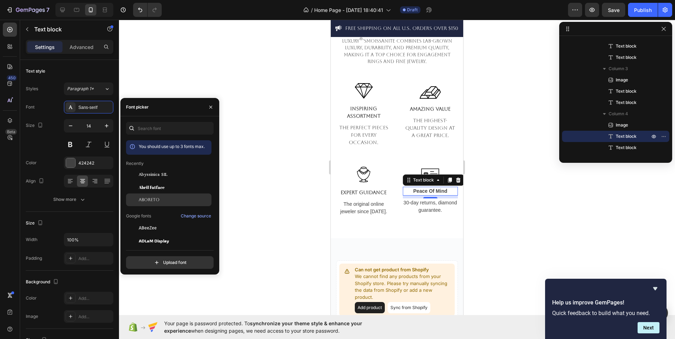
click at [184, 195] on div "Aboreto" at bounding box center [168, 200] width 85 height 13
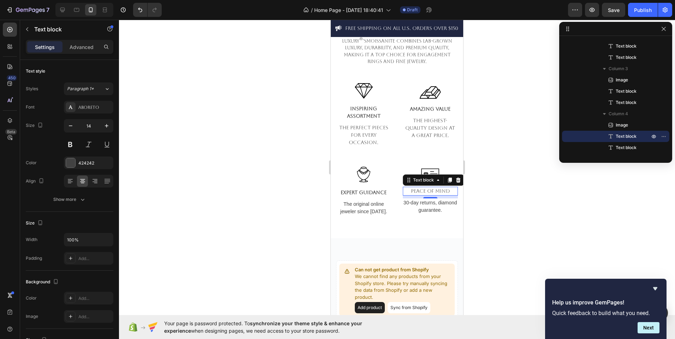
click at [412, 191] on p "Peace Of Mind" at bounding box center [430, 191] width 54 height 7
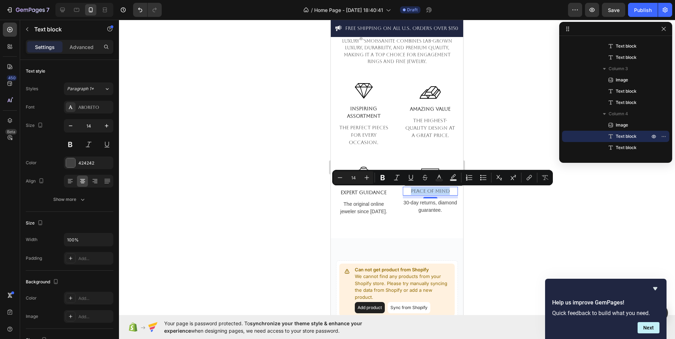
click at [412, 191] on p "Peace Of Mind" at bounding box center [430, 191] width 54 height 7
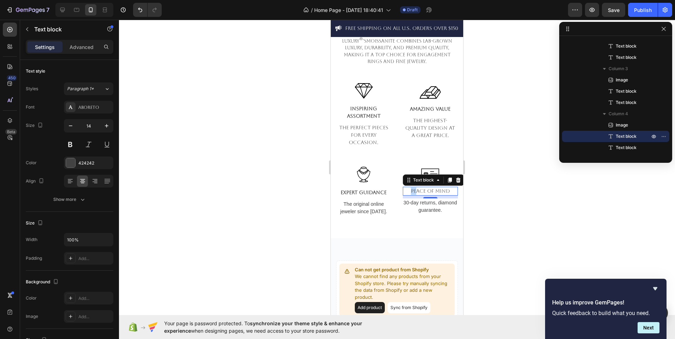
click at [412, 191] on p "Peace Of Mind" at bounding box center [430, 191] width 54 height 7
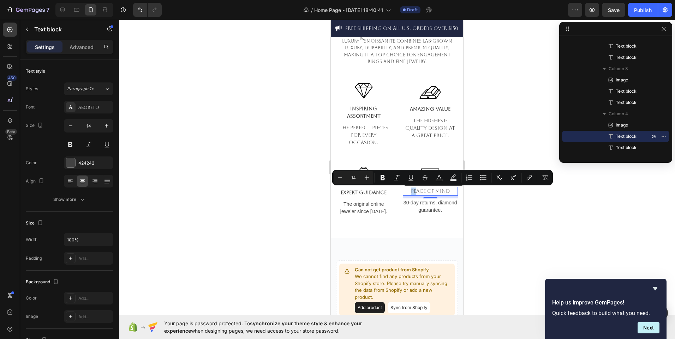
click at [412, 191] on p "Peace Of Mind" at bounding box center [430, 191] width 54 height 7
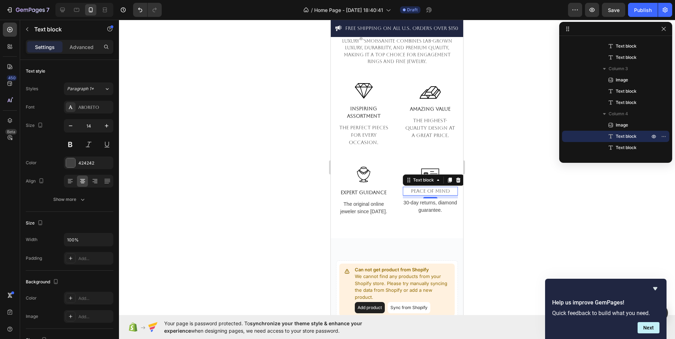
click at [412, 191] on p "Peace Of Mind" at bounding box center [430, 191] width 54 height 7
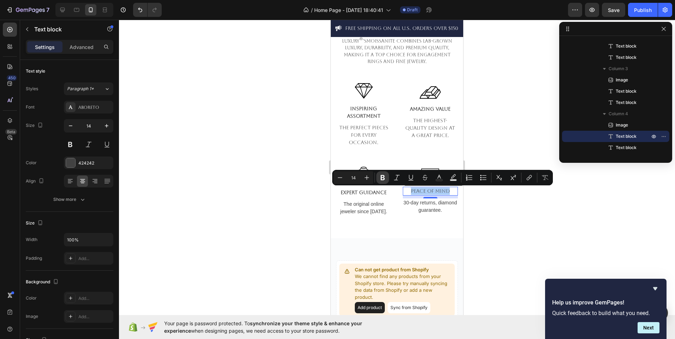
click at [381, 176] on icon "Editor contextual toolbar" at bounding box center [382, 177] width 4 height 5
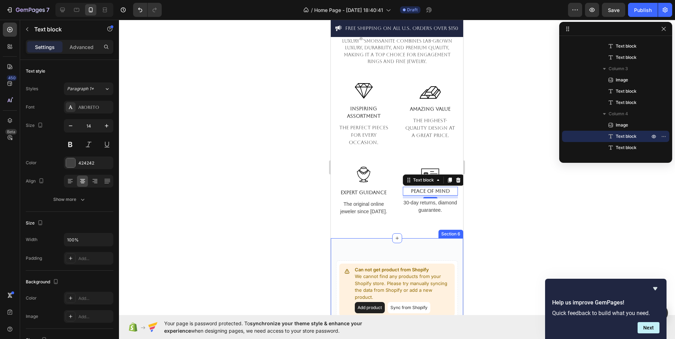
click at [306, 240] on div at bounding box center [397, 180] width 556 height 320
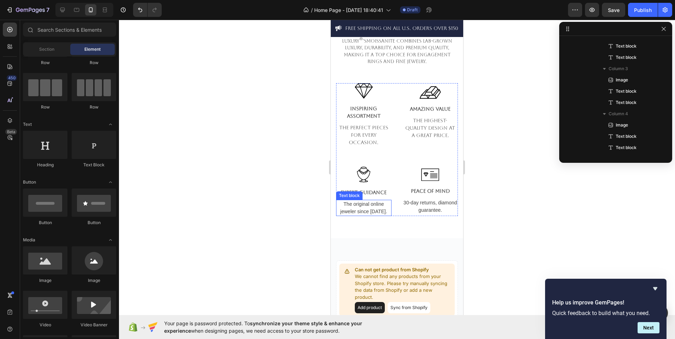
click at [366, 208] on p "The original online jeweler since [DATE]." at bounding box center [364, 208] width 54 height 15
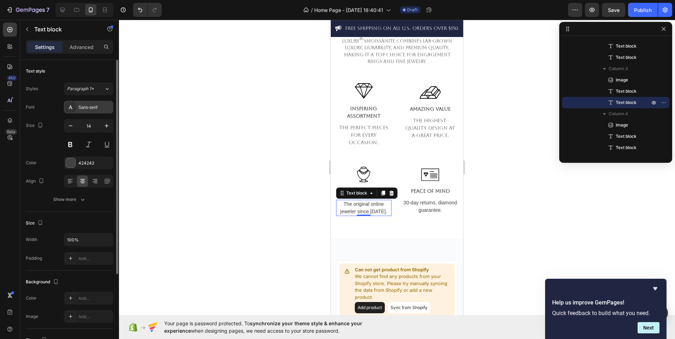
click at [95, 104] on div "Sans-serif" at bounding box center [94, 107] width 33 height 6
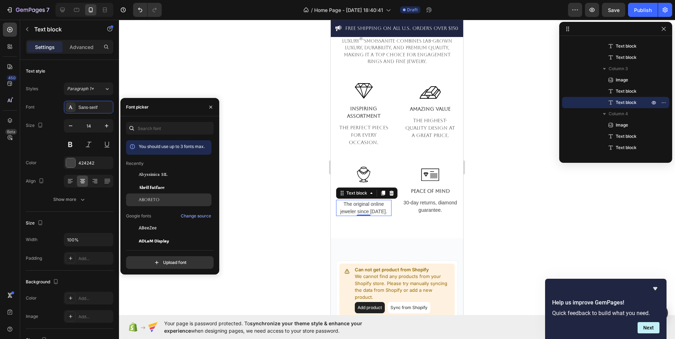
click at [159, 198] on div "Aboreto" at bounding box center [174, 200] width 71 height 6
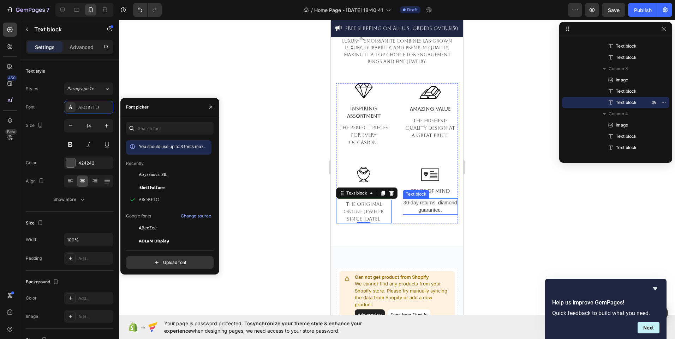
click at [418, 211] on p "30-day returns, diamond guarantee." at bounding box center [430, 206] width 54 height 15
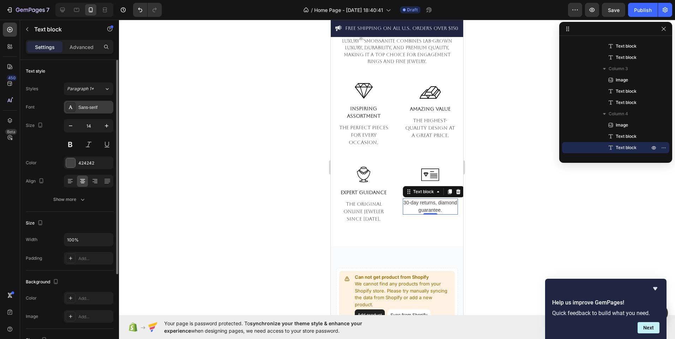
click at [91, 108] on div "Sans-serif" at bounding box center [94, 107] width 33 height 6
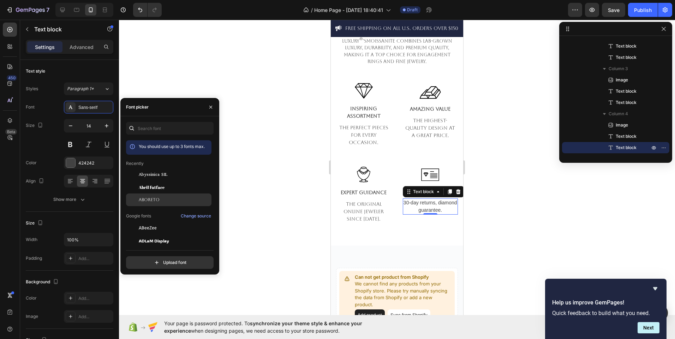
click at [150, 200] on span "Aboreto" at bounding box center [149, 200] width 21 height 6
click at [384, 209] on p "The original online jeweler since [DATE]." at bounding box center [364, 212] width 54 height 22
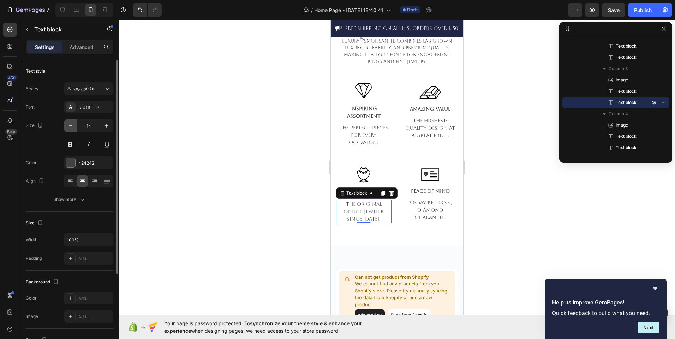
click at [73, 123] on icon "button" at bounding box center [70, 125] width 7 height 7
type input "12"
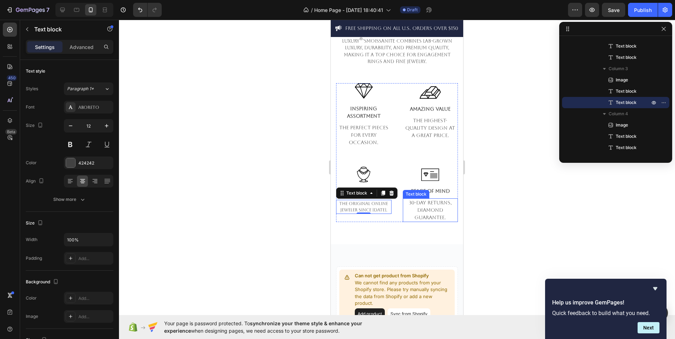
click at [428, 217] on p "30-day returns, diamond guarantee." at bounding box center [430, 210] width 54 height 22
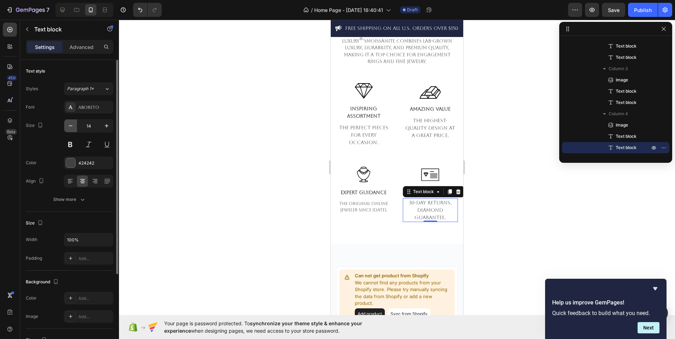
click at [72, 130] on button "button" at bounding box center [70, 126] width 13 height 13
type input "12"
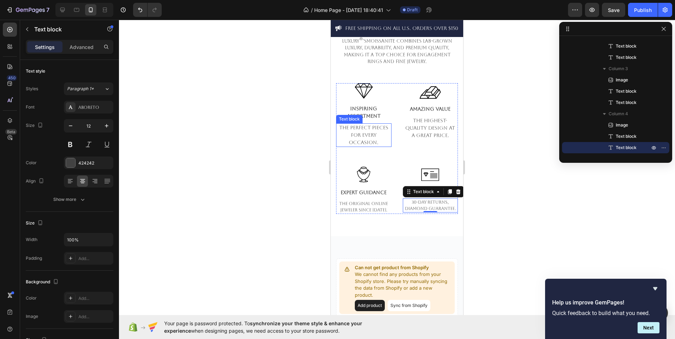
click at [363, 138] on p "The perfect pieces for every occasion." at bounding box center [364, 135] width 54 height 22
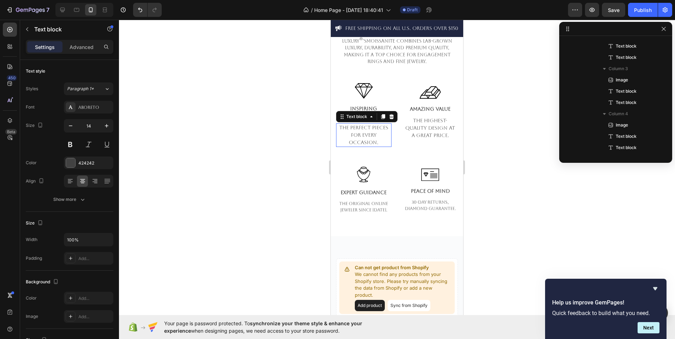
scroll to position [269, 0]
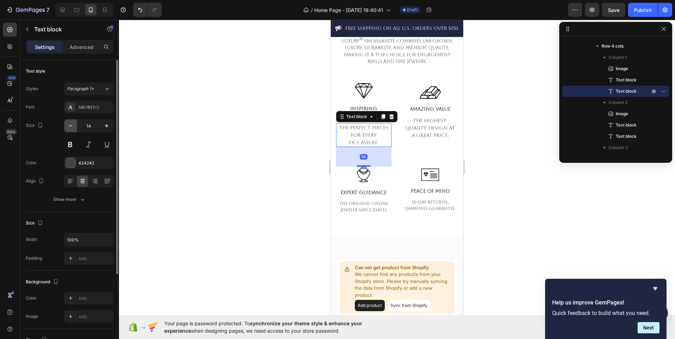
click at [70, 125] on icon "button" at bounding box center [70, 125] width 7 height 7
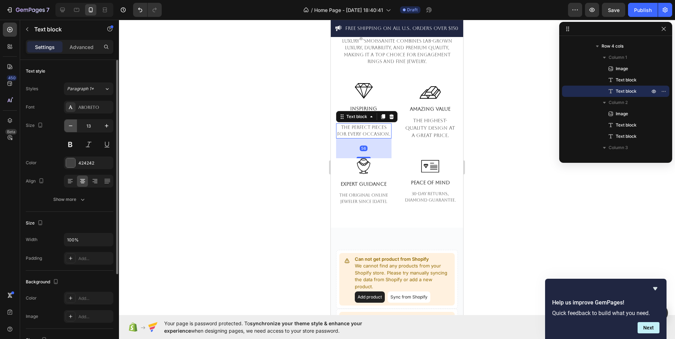
type input "12"
click at [409, 128] on p "The highest-quality design at a great price." at bounding box center [430, 128] width 54 height 22
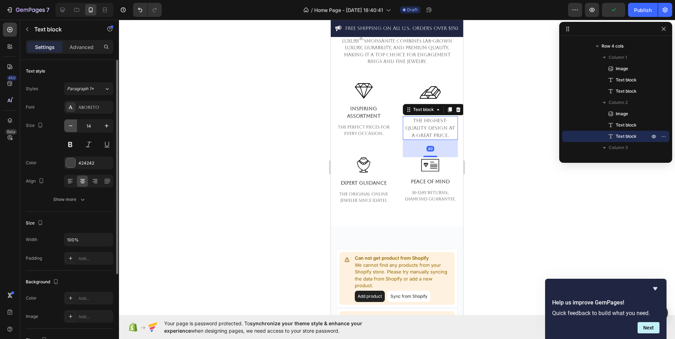
click at [70, 125] on icon "button" at bounding box center [70, 125] width 7 height 7
type input "12"
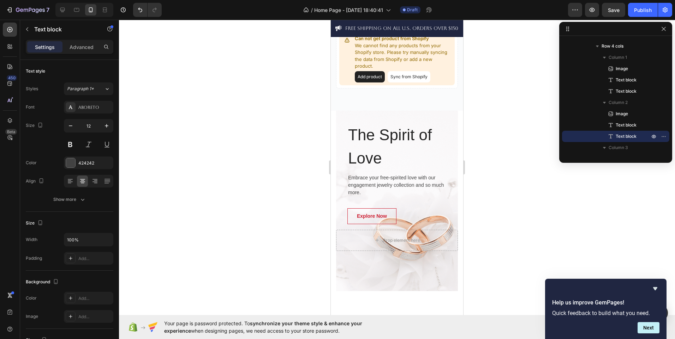
scroll to position [988, 0]
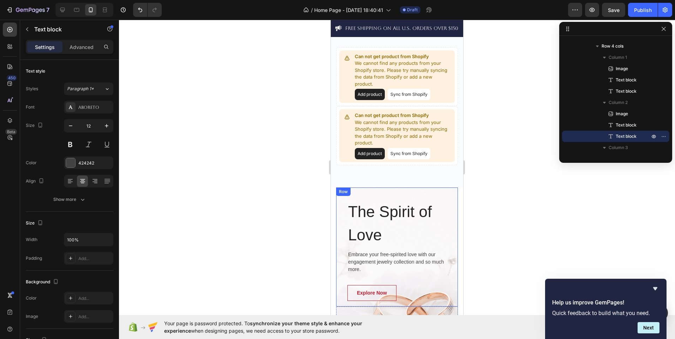
click at [441, 194] on div "The Spirit of Love Heading Embrace your free-spirited love with our engagement …" at bounding box center [397, 247] width 122 height 119
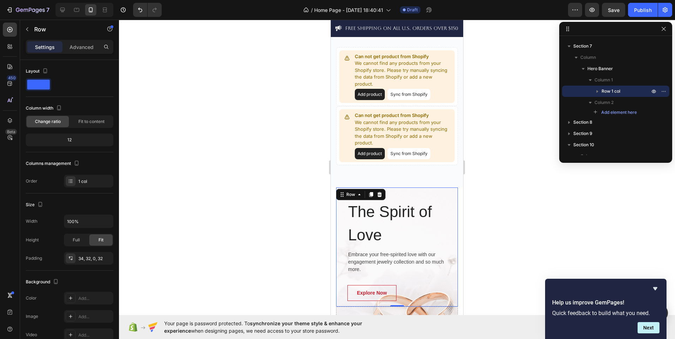
scroll to position [1069, 0]
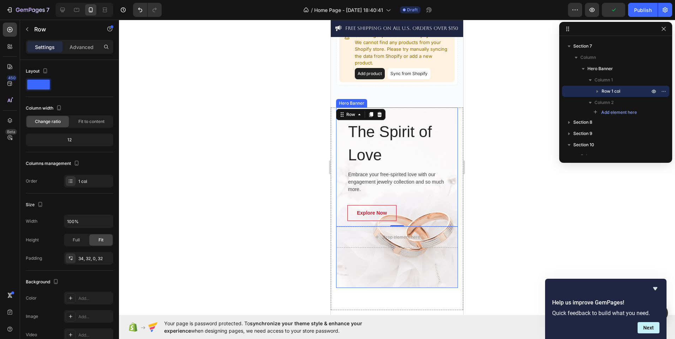
click at [405, 270] on div "Overlay" at bounding box center [397, 198] width 122 height 181
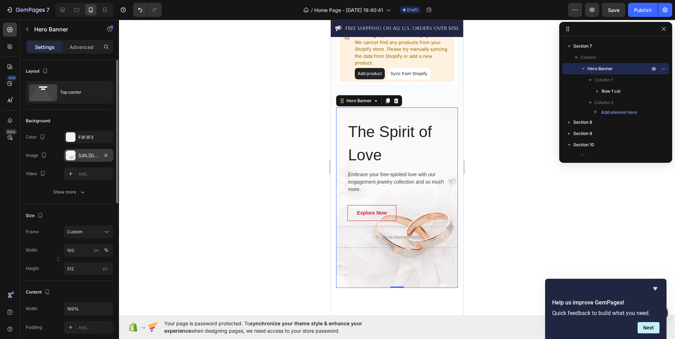
click at [67, 157] on div at bounding box center [71, 156] width 10 height 10
click at [95, 155] on div "https://ucarecdn.com/567f2e81-4059-4ed0-b6fa-3881a2670eed/-/format/auto/-/previ…" at bounding box center [88, 156] width 20 height 6
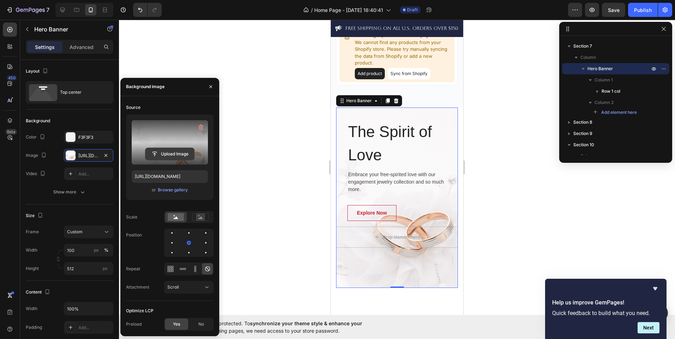
click at [180, 152] on input "file" at bounding box center [169, 154] width 49 height 12
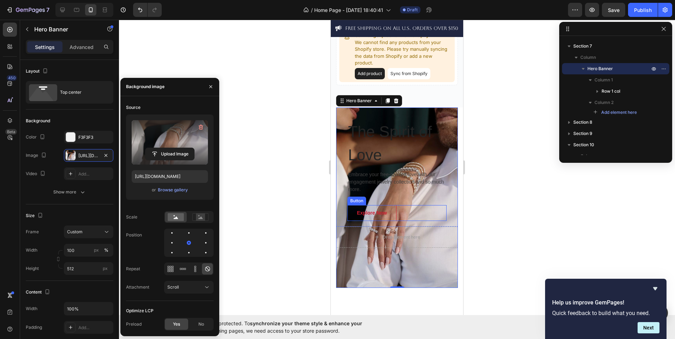
type input "https://cdn.shopify.com/s/files/1/0995/2087/2787/files/gempages_586293072388686…"
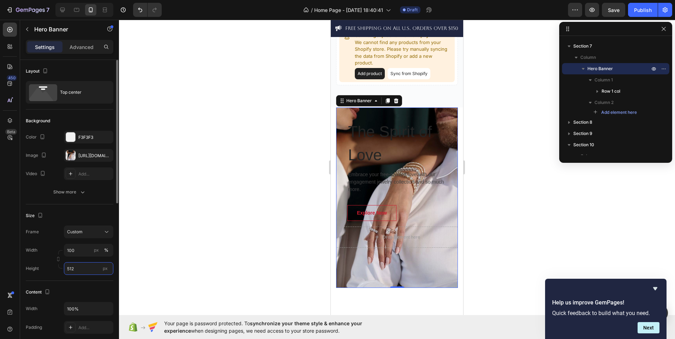
click at [91, 264] on input "512" at bounding box center [88, 269] width 49 height 13
click at [89, 285] on p "Fit content Auto" at bounding box center [87, 286] width 41 height 6
type input "Auto"
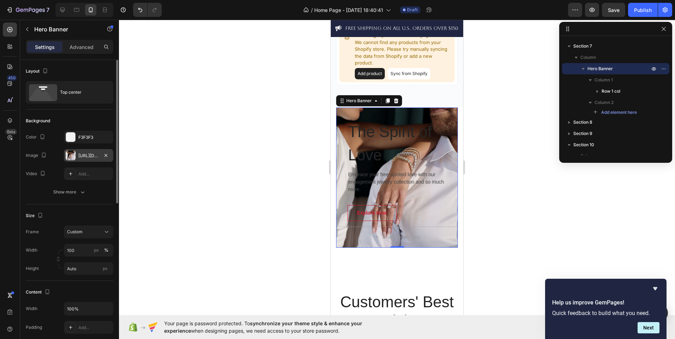
click at [90, 158] on div "https://cdn.shopify.com/s/files/1/0995/2087/2787/files/gempages_586293072388686…" at bounding box center [88, 156] width 20 height 6
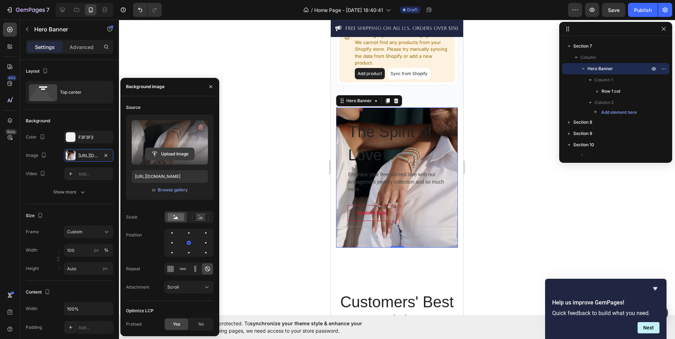
click at [183, 153] on input "file" at bounding box center [169, 154] width 49 height 12
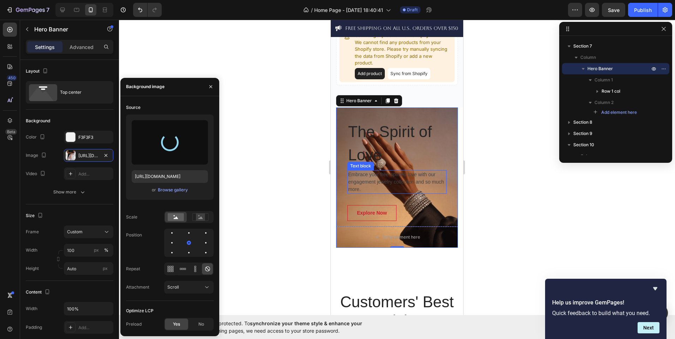
type input "https://cdn.shopify.com/s/files/1/0995/2087/2787/files/gempages_586293072388686…"
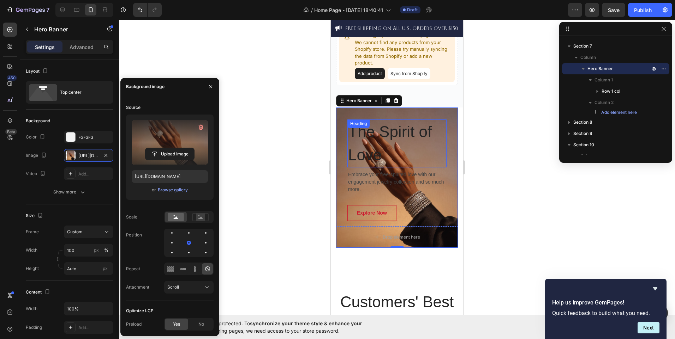
click at [349, 132] on div "The Spirit of Love Heading" at bounding box center [396, 144] width 99 height 48
click at [349, 128] on div "Heading" at bounding box center [358, 124] width 22 height 8
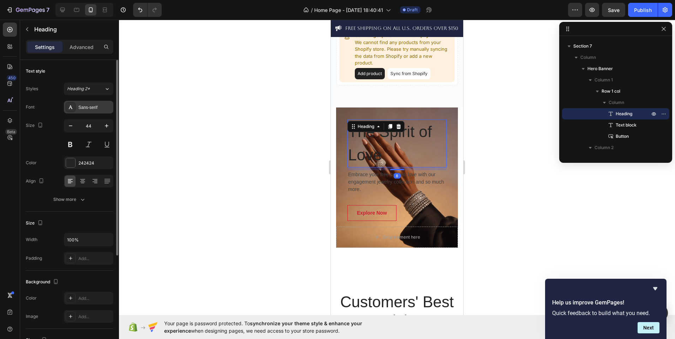
click at [92, 110] on div "Sans-serif" at bounding box center [94, 107] width 33 height 6
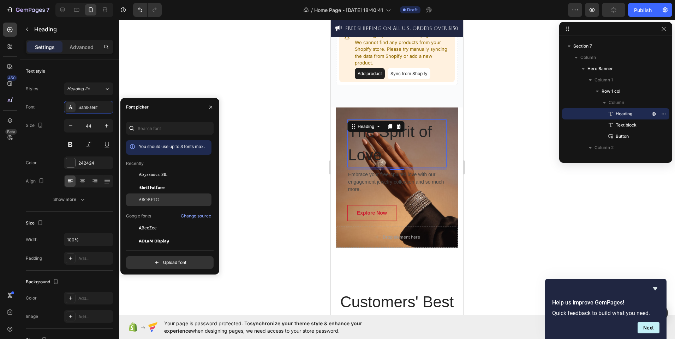
click at [169, 201] on div "Aboreto" at bounding box center [174, 200] width 71 height 6
click at [393, 156] on p "The Spirit of Love" at bounding box center [397, 143] width 98 height 47
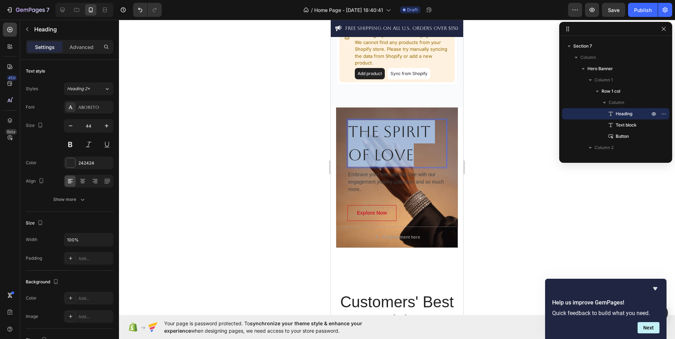
click at [393, 156] on p "The Spirit of Love" at bounding box center [397, 143] width 98 height 47
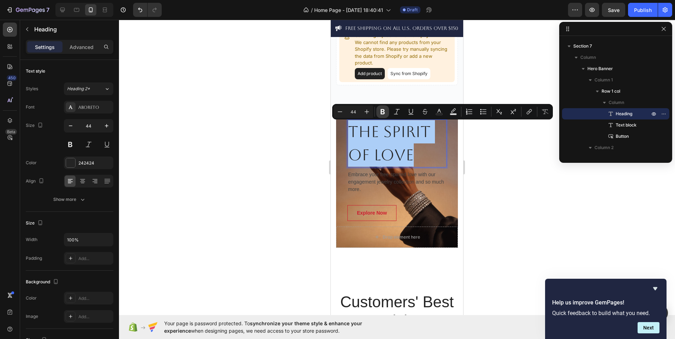
click at [381, 111] on icon "Editor contextual toolbar" at bounding box center [382, 111] width 4 height 5
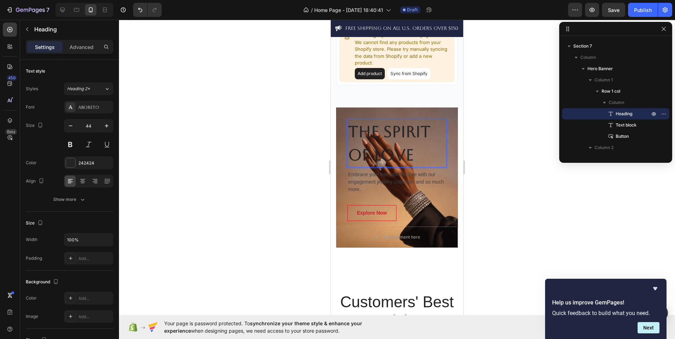
click at [361, 133] on strong "The Spirit of Love" at bounding box center [389, 143] width 83 height 41
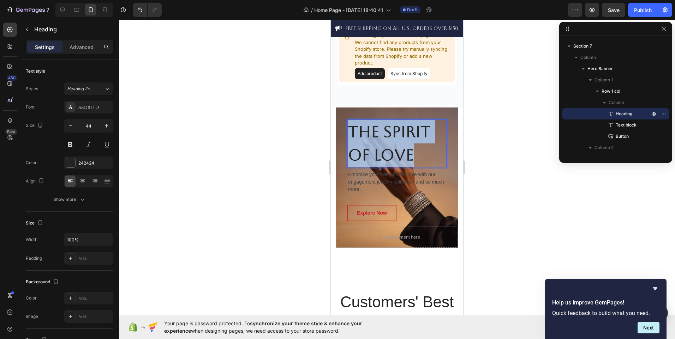
click at [361, 133] on strong "The Spirit of Love" at bounding box center [389, 143] width 83 height 41
click at [362, 128] on strong "The Spirit of Love" at bounding box center [389, 143] width 83 height 41
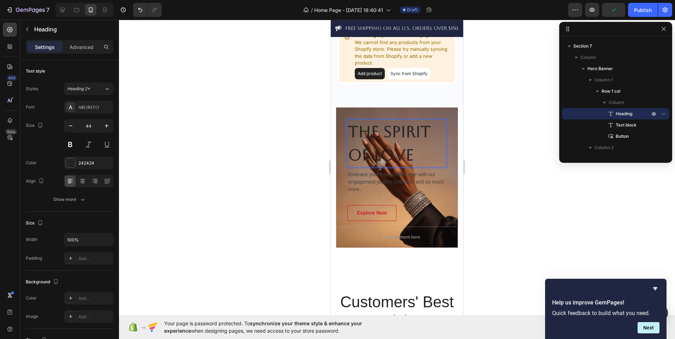
click at [414, 156] on p "The Spirit of Love" at bounding box center [397, 143] width 98 height 47
click at [73, 122] on button "button" at bounding box center [70, 126] width 13 height 13
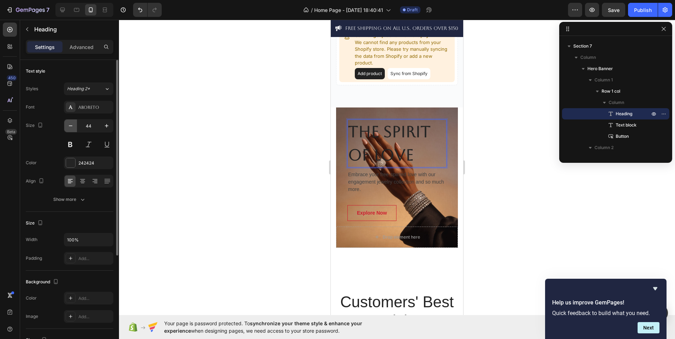
click at [73, 122] on button "button" at bounding box center [70, 126] width 13 height 13
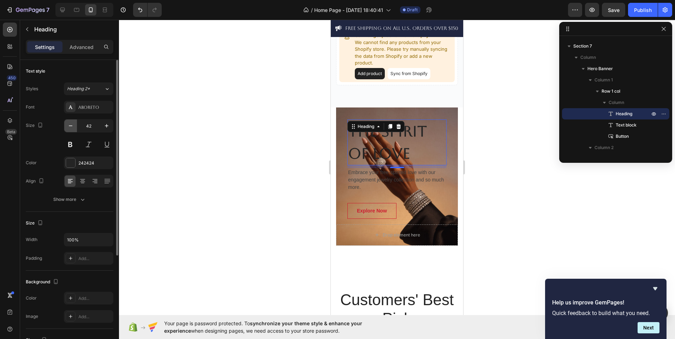
click at [73, 122] on button "button" at bounding box center [70, 126] width 13 height 13
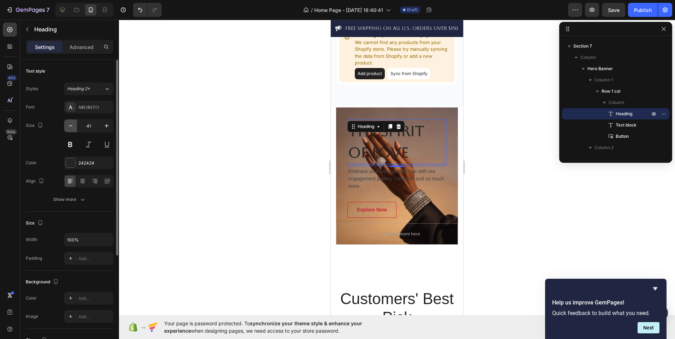
click at [73, 122] on button "button" at bounding box center [70, 126] width 13 height 13
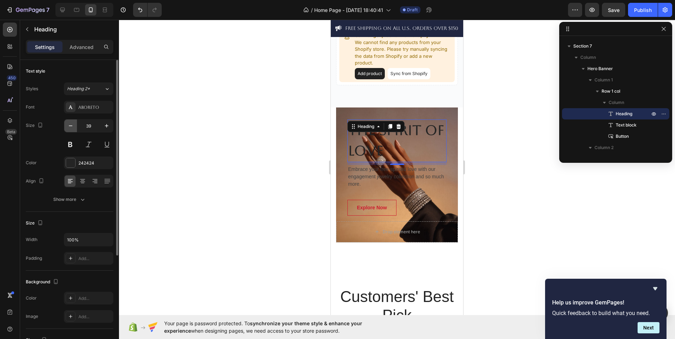
click at [73, 122] on button "button" at bounding box center [70, 126] width 13 height 13
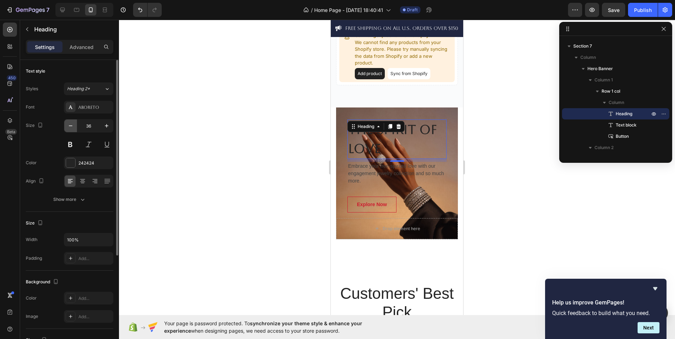
click at [73, 122] on button "button" at bounding box center [70, 126] width 13 height 13
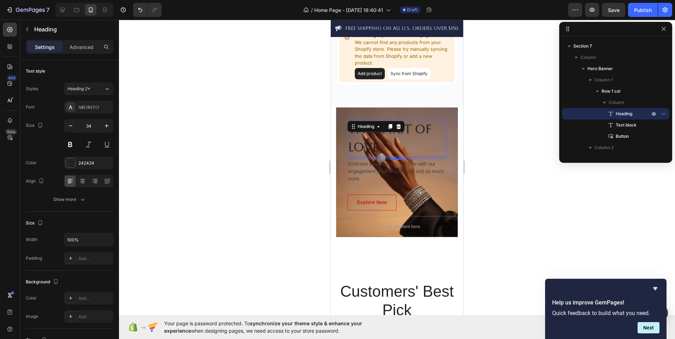
type input "33"
click at [389, 168] on p "Embrace your free-spirited love with our engagement jewelry collection and so m…" at bounding box center [397, 171] width 98 height 22
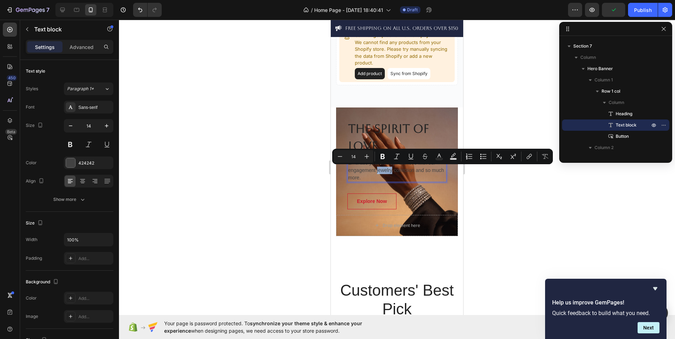
click at [389, 168] on p "Embrace your free-spirited love with our engagement jewelry collection and so m…" at bounding box center [397, 171] width 98 height 22
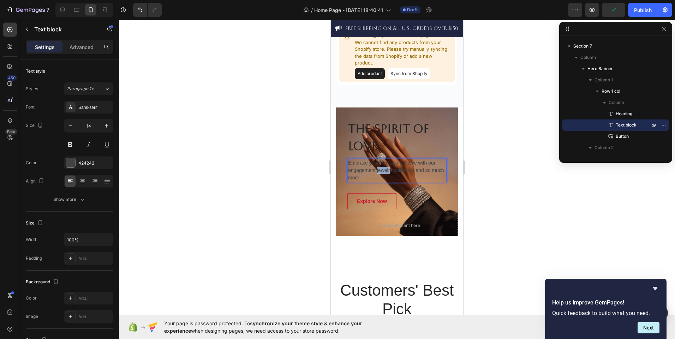
click at [389, 168] on p "Embrace your free-spirited love with our engagement jewelry collection and so m…" at bounding box center [397, 171] width 98 height 22
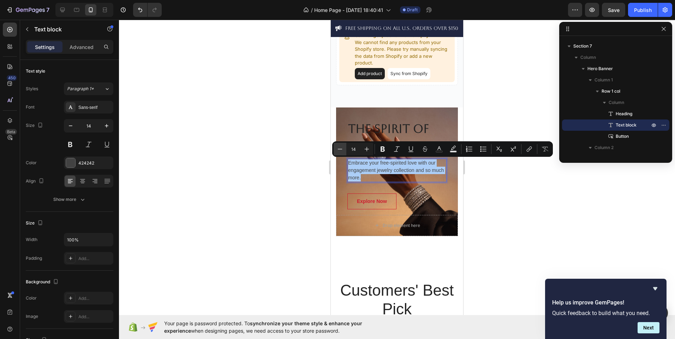
click at [335, 146] on button "Minus" at bounding box center [339, 149] width 13 height 13
type input "12"
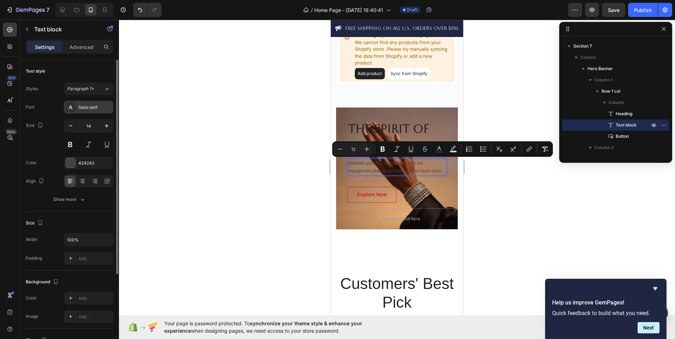
click at [82, 109] on div "Sans-serif" at bounding box center [94, 107] width 33 height 6
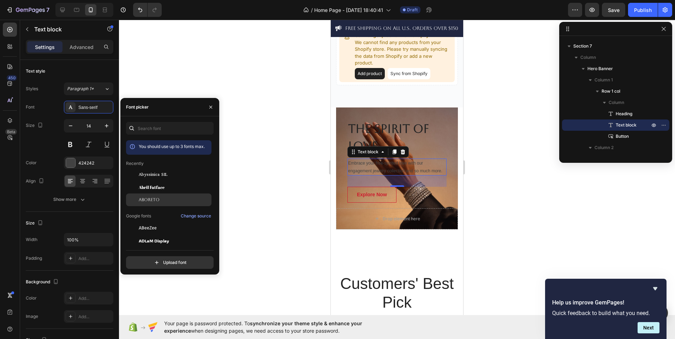
click at [159, 199] on span "Aboreto" at bounding box center [149, 200] width 21 height 6
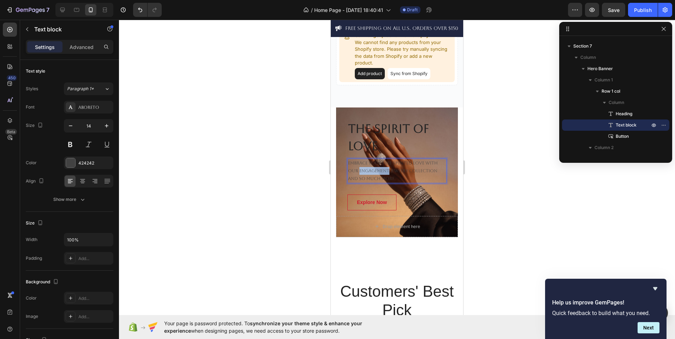
click at [361, 174] on p "Embrace your free-spirited love with our engagement jewelry collection and so m…" at bounding box center [397, 171] width 98 height 23
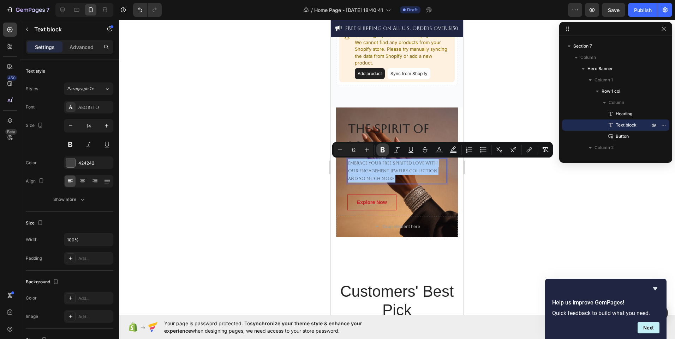
click at [381, 151] on icon "Editor contextual toolbar" at bounding box center [382, 150] width 4 height 5
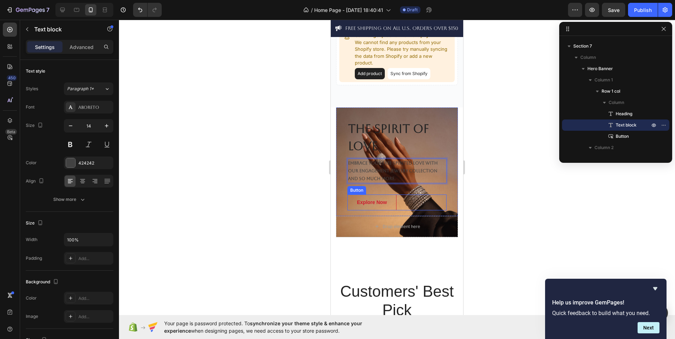
click at [414, 204] on div "Explore Now Button" at bounding box center [396, 203] width 99 height 16
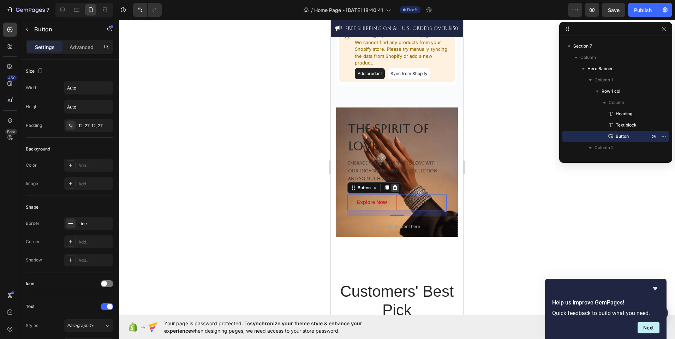
click at [398, 188] on icon at bounding box center [395, 188] width 6 height 6
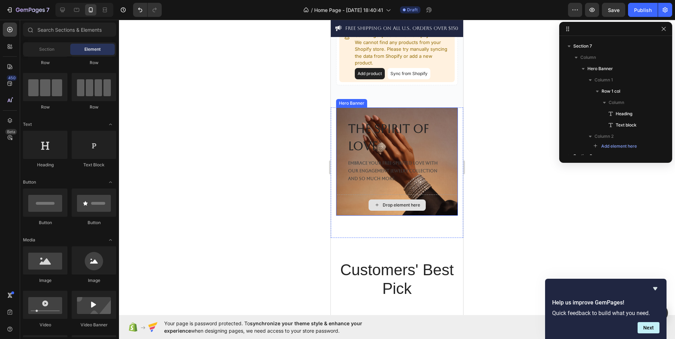
click at [368, 197] on div "Drop element here" at bounding box center [397, 205] width 122 height 21
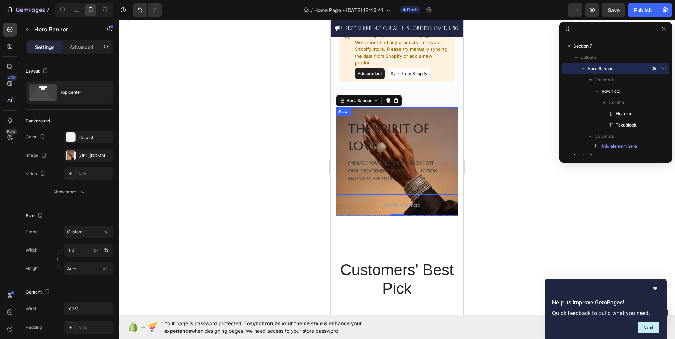
click at [352, 189] on div "⁠⁠⁠⁠⁠⁠⁠ The Spirit of Love Heading Embrace your free-spirited love with our eng…" at bounding box center [396, 157] width 99 height 75
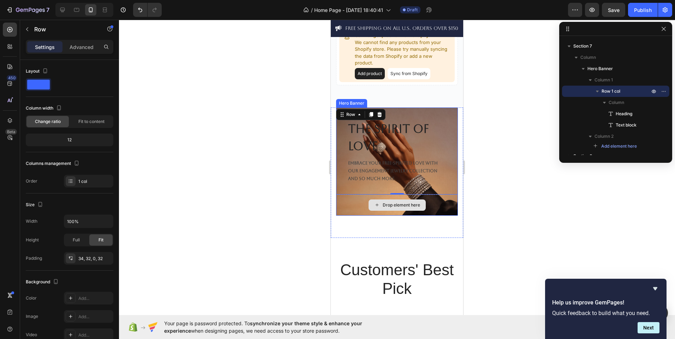
click at [353, 208] on div "Drop element here" at bounding box center [397, 205] width 122 height 21
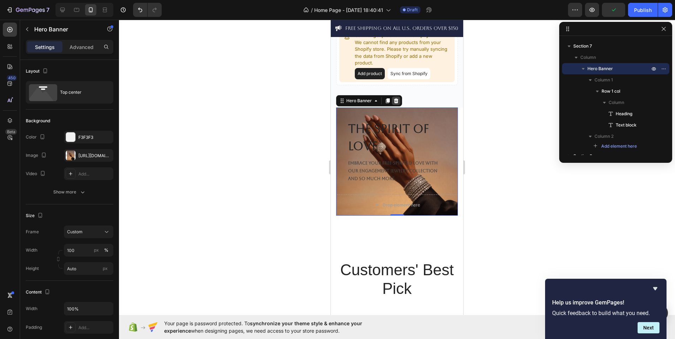
click at [397, 98] on icon at bounding box center [396, 101] width 6 height 6
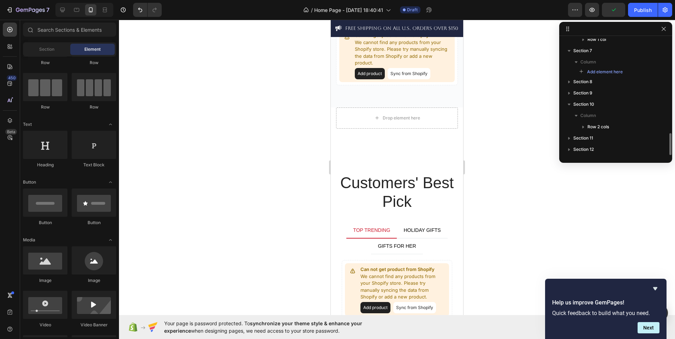
scroll to position [502, 0]
click at [137, 9] on icon "Undo/Redo" at bounding box center [140, 9] width 7 height 7
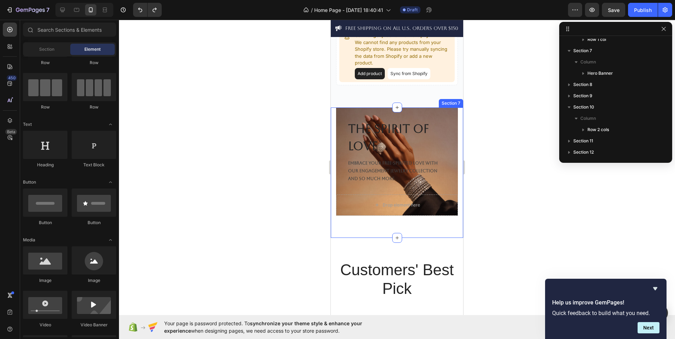
click at [452, 196] on div "The Spirit of Love Heading Embrace your free-spirited love with our engagement …" at bounding box center [397, 173] width 132 height 131
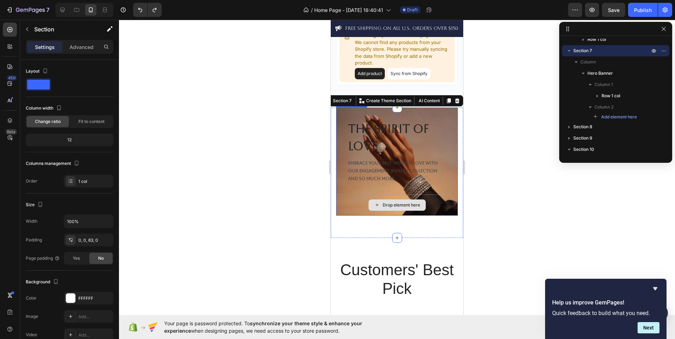
click at [346, 210] on div "Drop element here" at bounding box center [397, 205] width 122 height 21
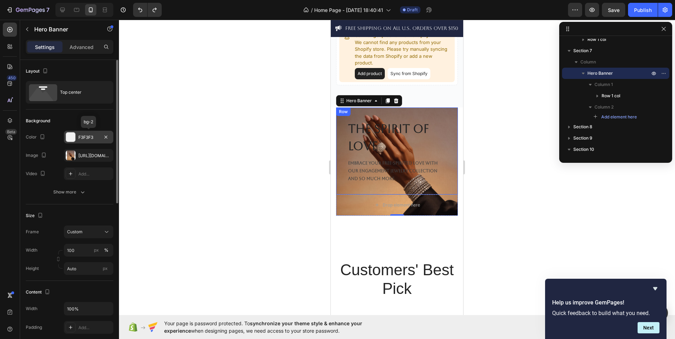
click at [112, 137] on div "F3F3F3" at bounding box center [88, 137] width 49 height 13
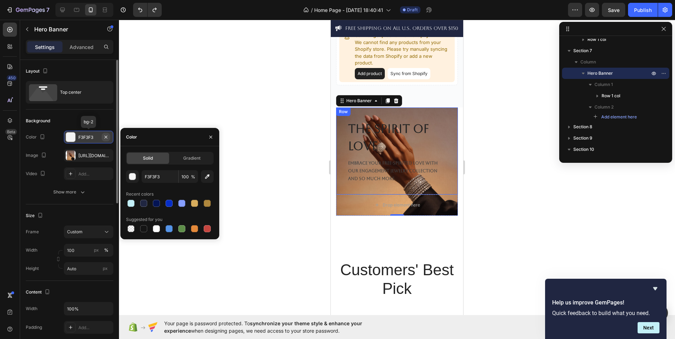
click at [107, 137] on icon "button" at bounding box center [106, 137] width 6 height 6
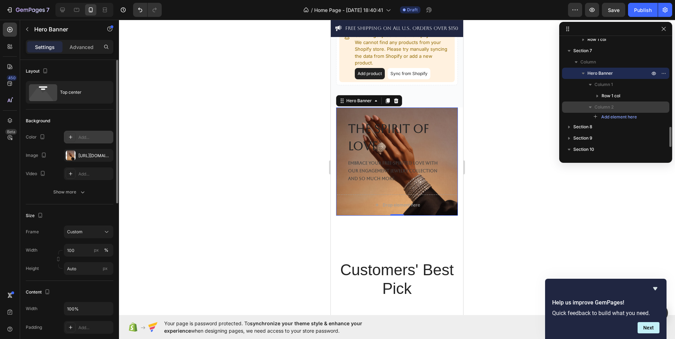
click at [635, 108] on p "Column 2" at bounding box center [622, 107] width 56 height 7
click at [648, 108] on p "Column 2" at bounding box center [622, 107] width 56 height 7
click at [436, 140] on h2 "The Spirit of Love" at bounding box center [396, 138] width 99 height 36
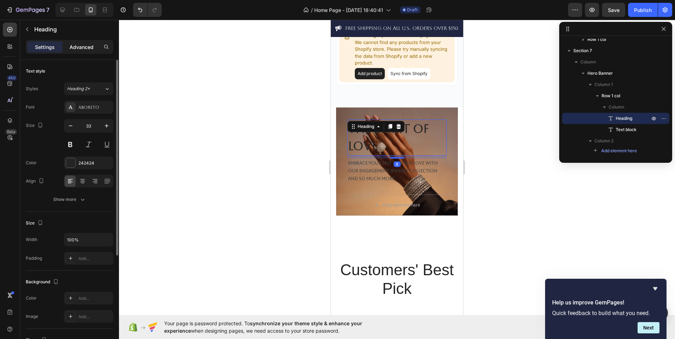
click at [71, 51] on div "Advanced" at bounding box center [81, 46] width 35 height 11
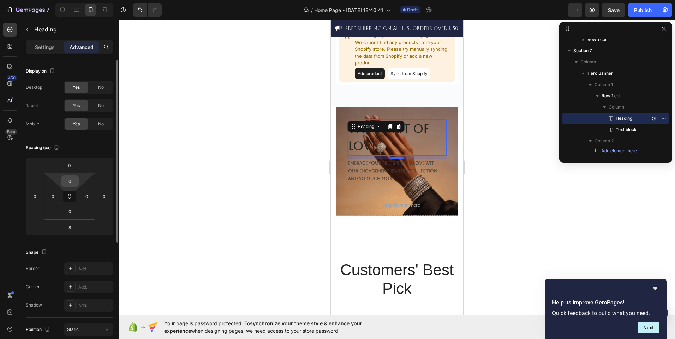
click at [71, 179] on input "0" at bounding box center [70, 181] width 14 height 11
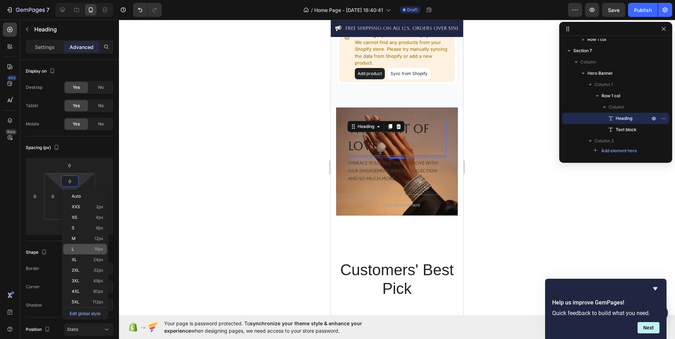
click at [92, 246] on div "L 16px" at bounding box center [85, 249] width 44 height 11
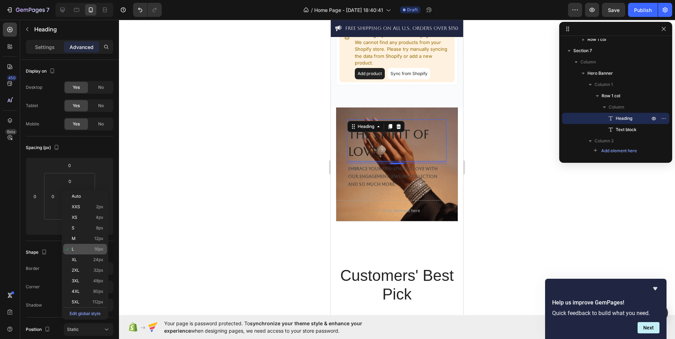
type input "16"
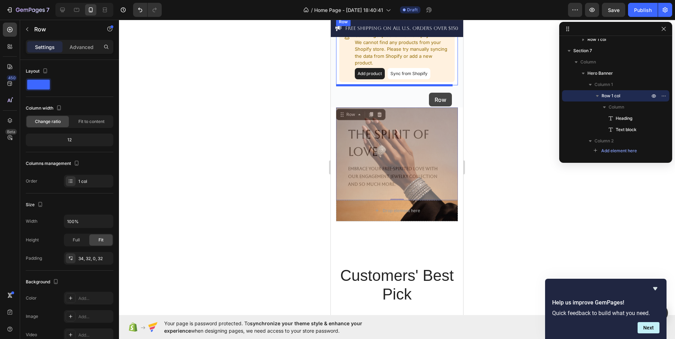
drag, startPoint x: 447, startPoint y: 136, endPoint x: 428, endPoint y: 93, distance: 46.9
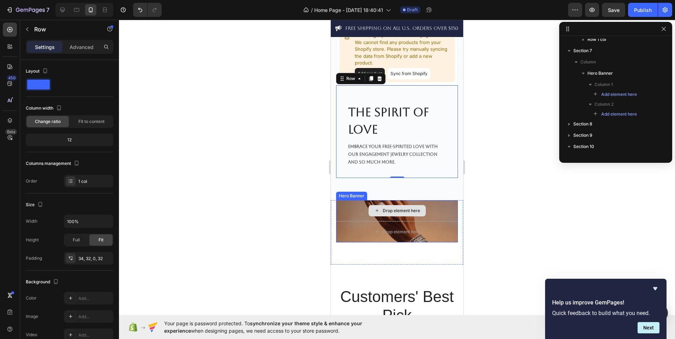
click at [439, 220] on div "Drop element here" at bounding box center [397, 210] width 122 height 21
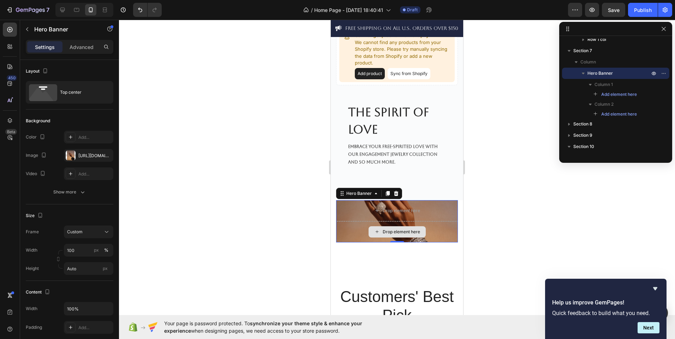
click at [391, 223] on div "Drop element here" at bounding box center [397, 232] width 122 height 21
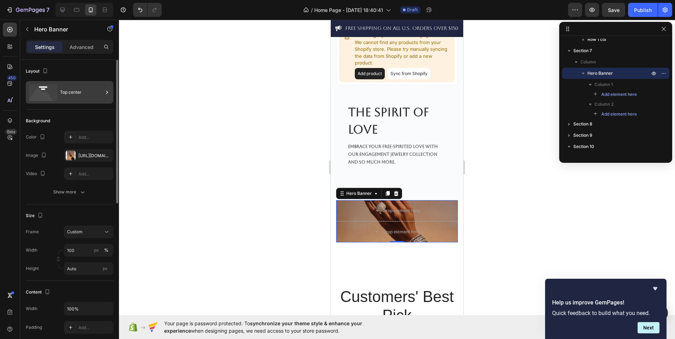
click at [96, 96] on div "Top center" at bounding box center [81, 92] width 43 height 16
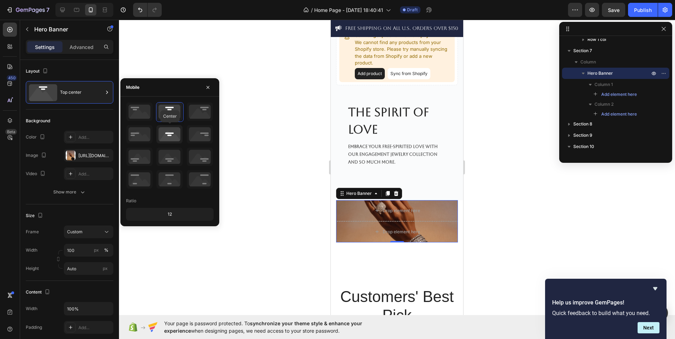
click at [174, 143] on icon at bounding box center [169, 134] width 26 height 18
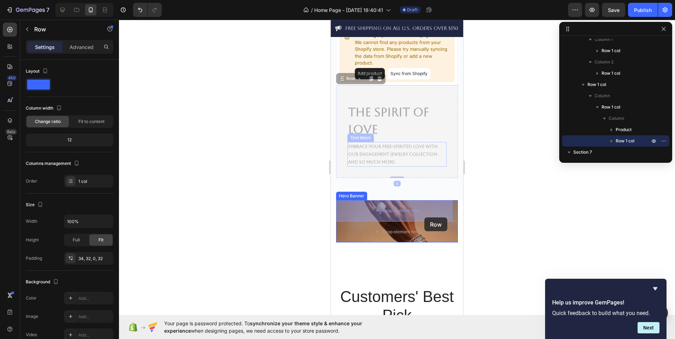
drag, startPoint x: 443, startPoint y: 133, endPoint x: 424, endPoint y: 218, distance: 86.4
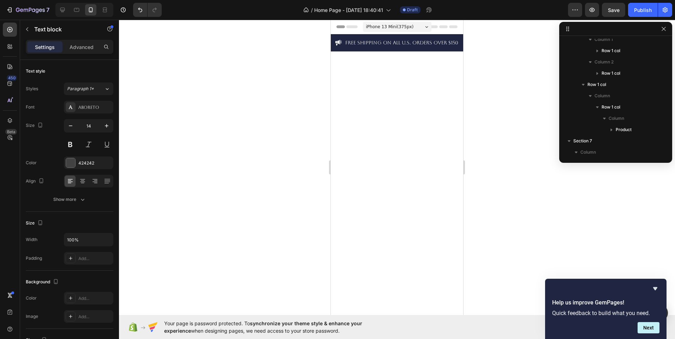
scroll to position [1069, 0]
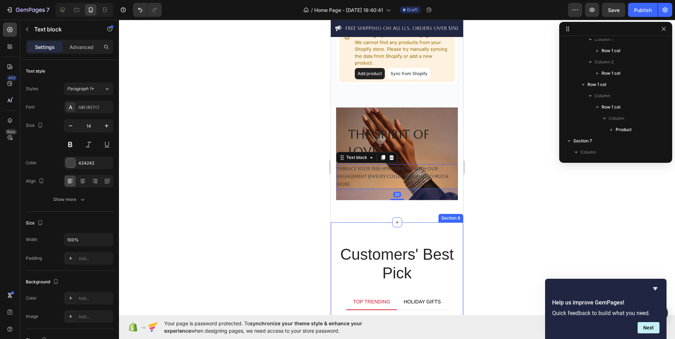
click at [291, 247] on div at bounding box center [397, 180] width 556 height 320
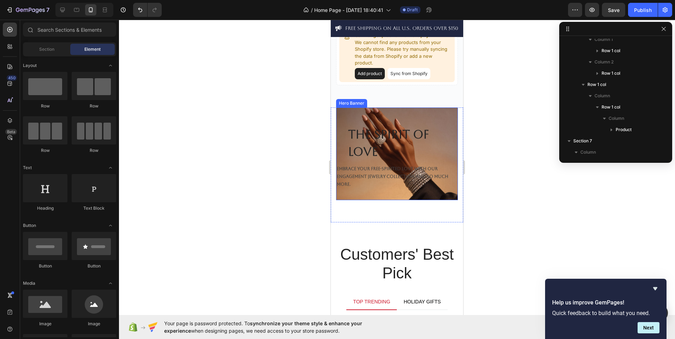
click at [384, 195] on div "Embrace your free-spirited love with our engagement jewelry collection and so m…" at bounding box center [397, 182] width 122 height 36
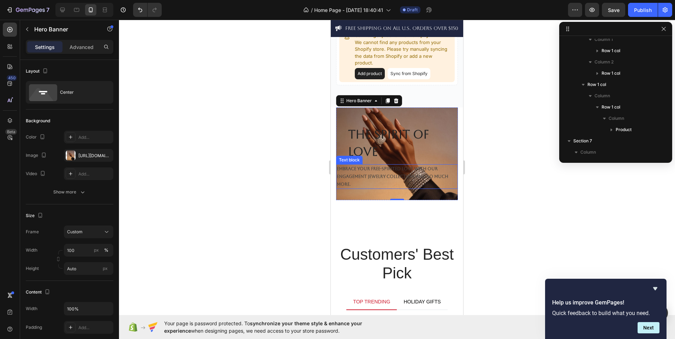
click at [358, 181] on p "Embrace your free-spirited love with our engagement jewelry collection and so m…" at bounding box center [397, 176] width 120 height 23
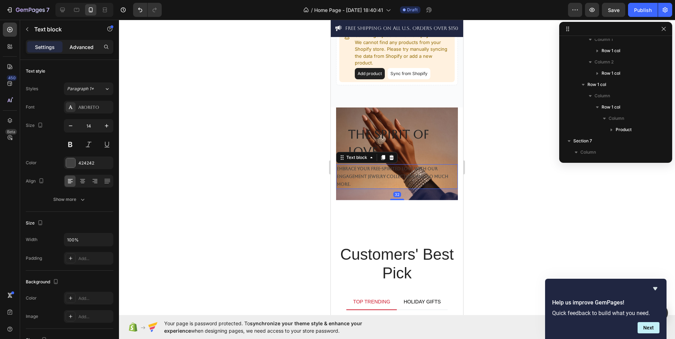
click at [74, 46] on p "Advanced" at bounding box center [82, 46] width 24 height 7
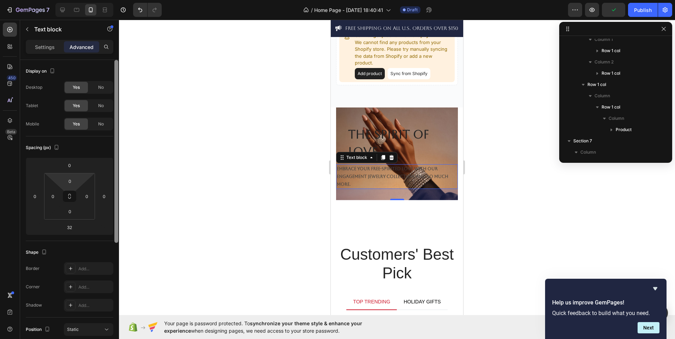
drag, startPoint x: 74, startPoint y: 182, endPoint x: 119, endPoint y: 222, distance: 59.7
click at [74, 182] on input "0" at bounding box center [70, 181] width 14 height 11
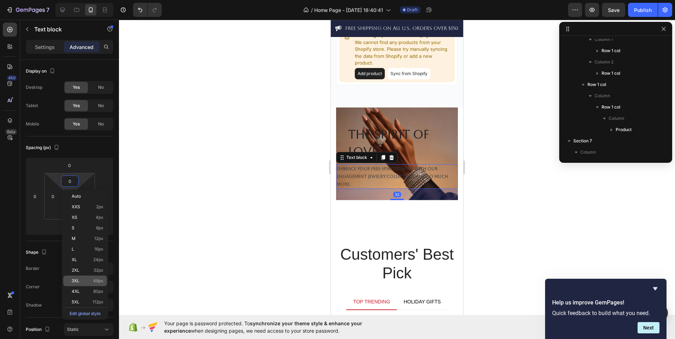
click at [79, 277] on div "3XL 48px" at bounding box center [85, 281] width 44 height 11
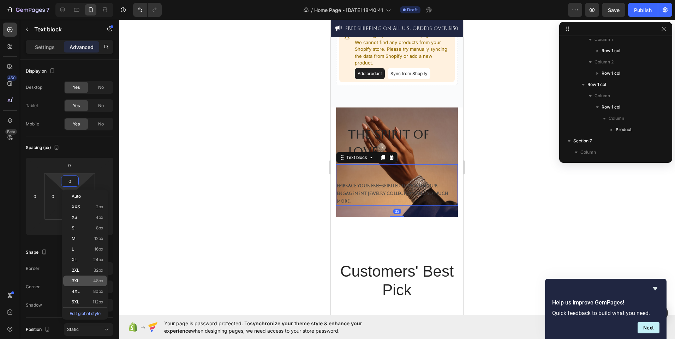
type input "48"
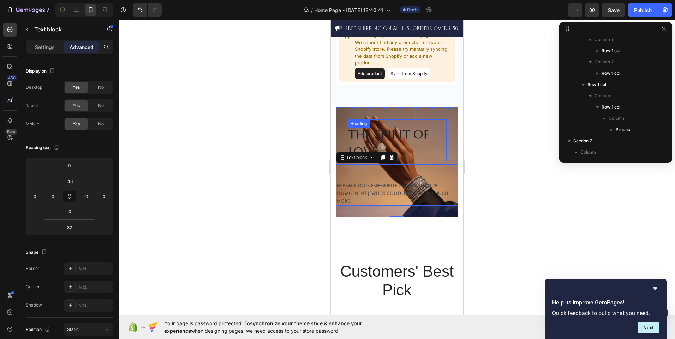
click at [417, 148] on h2 "The Spirit of Love" at bounding box center [396, 143] width 99 height 36
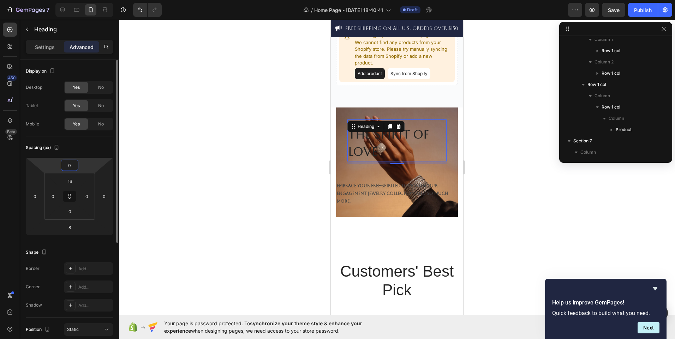
click at [72, 169] on input "0" at bounding box center [69, 165] width 14 height 11
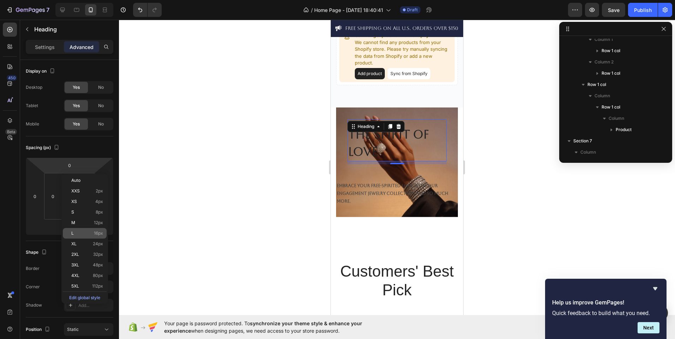
click at [88, 236] on div "L 16px" at bounding box center [85, 233] width 44 height 11
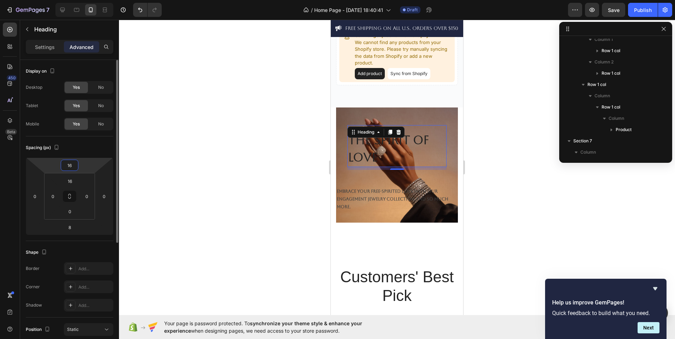
click at [72, 163] on input "16" at bounding box center [69, 165] width 14 height 11
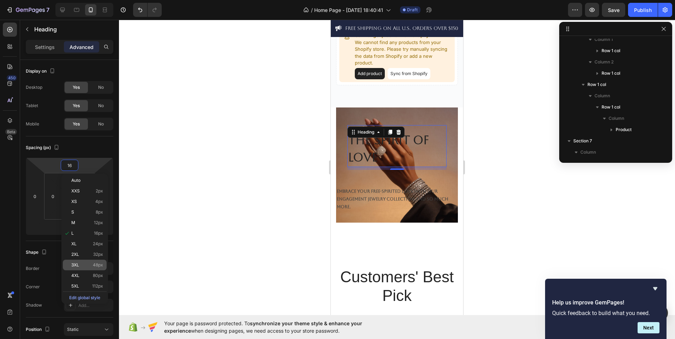
click at [93, 264] on span "48px" at bounding box center [98, 265] width 10 height 5
type input "48"
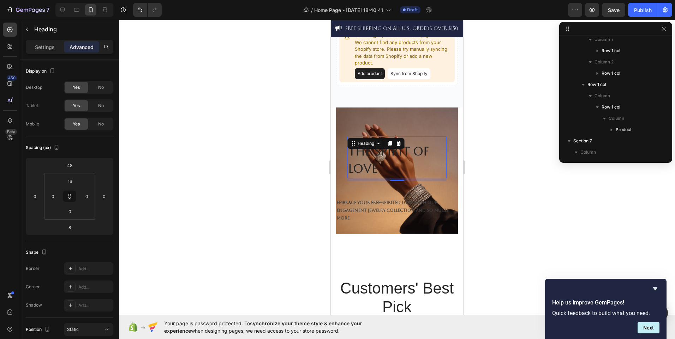
click at [208, 202] on div at bounding box center [397, 180] width 556 height 320
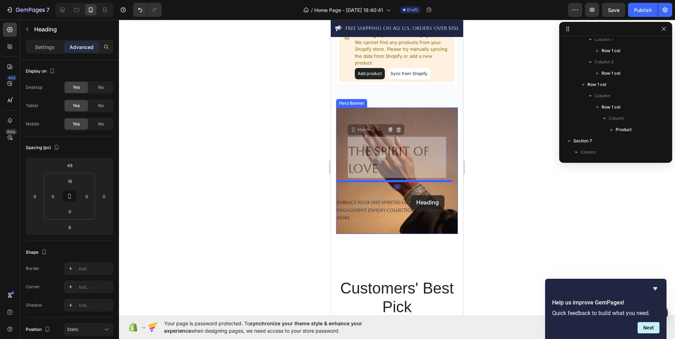
drag, startPoint x: 411, startPoint y: 160, endPoint x: 410, endPoint y: 196, distance: 35.6
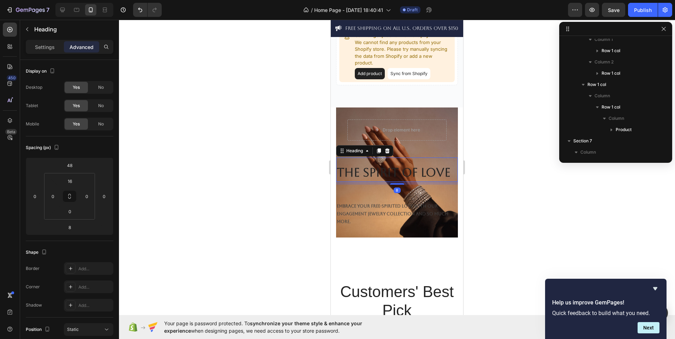
click at [313, 212] on div at bounding box center [397, 180] width 556 height 320
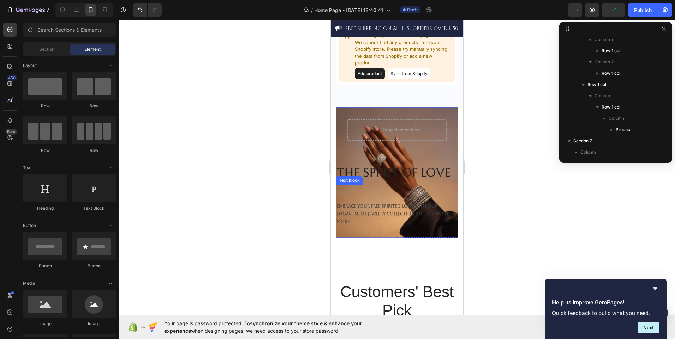
click at [383, 200] on div "Embrace your free-spirited love with our engagement jewelry collection and so m…" at bounding box center [397, 206] width 122 height 42
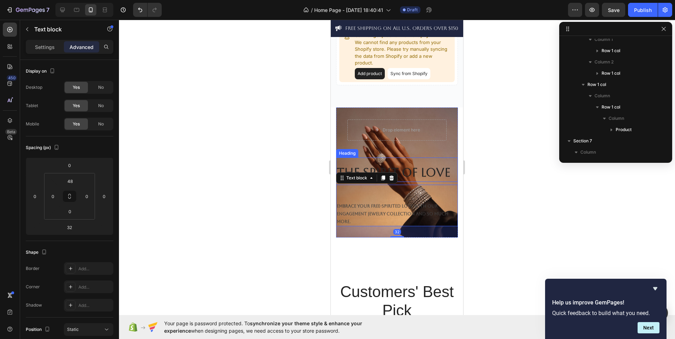
click at [425, 161] on div "The Spirit of Love Heading" at bounding box center [397, 170] width 122 height 25
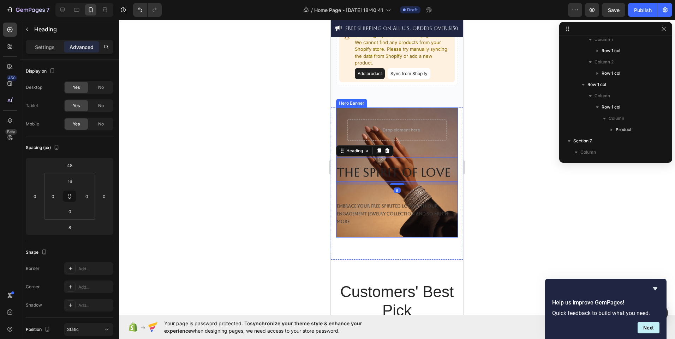
click at [426, 141] on div "The Spirit of Love Heading 8 Embrace your free-spirited love with our engagemen…" at bounding box center [397, 189] width 122 height 97
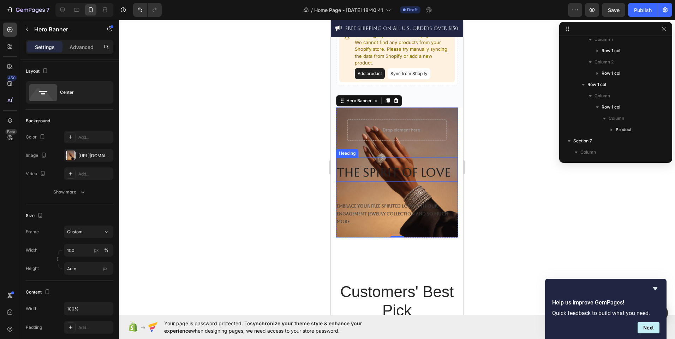
click at [408, 162] on div "The Spirit of Love Heading" at bounding box center [397, 170] width 122 height 25
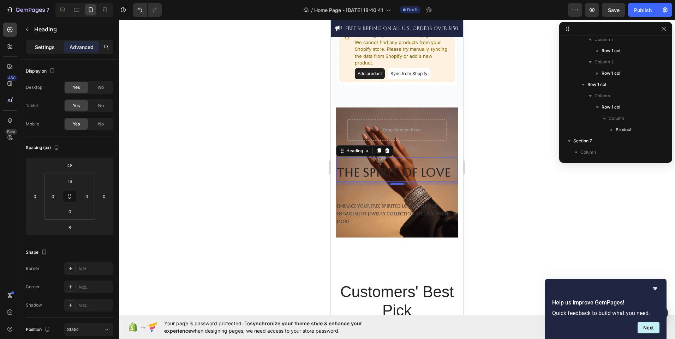
click at [44, 46] on p "Settings" at bounding box center [45, 46] width 20 height 7
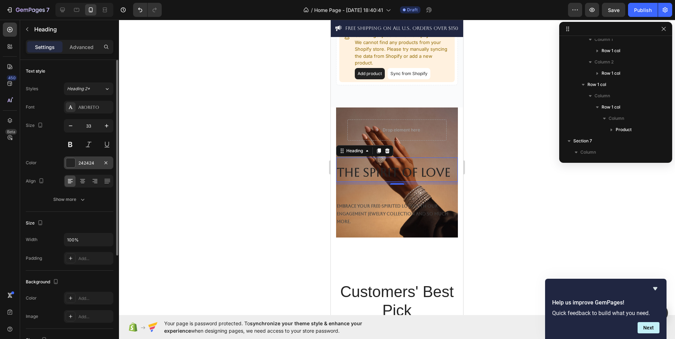
click at [68, 157] on div "242424" at bounding box center [88, 163] width 49 height 13
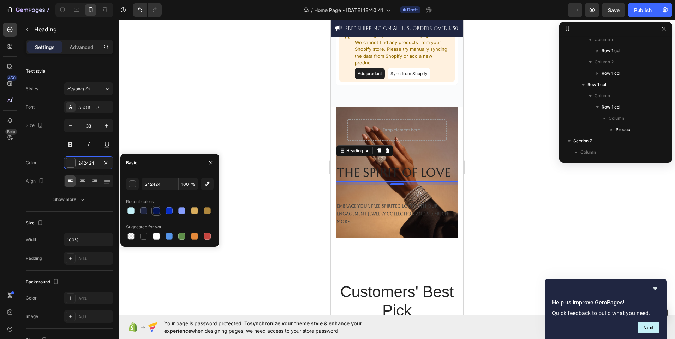
click at [158, 211] on div at bounding box center [156, 211] width 7 height 7
click at [208, 210] on div at bounding box center [207, 211] width 7 height 7
click at [168, 211] on div at bounding box center [169, 211] width 7 height 7
click at [156, 239] on div at bounding box center [156, 236] width 7 height 7
type input "FFFFFF"
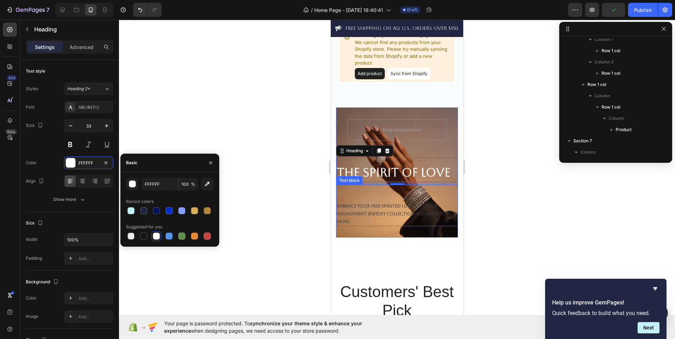
click at [367, 218] on p "Embrace your free-spirited love with our engagement jewelry collection and so m…" at bounding box center [397, 214] width 120 height 23
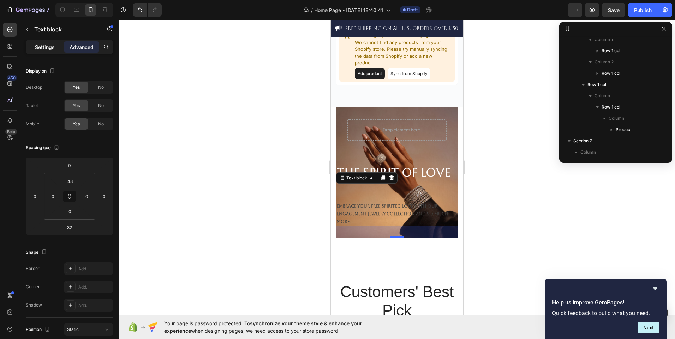
click at [37, 49] on p "Settings" at bounding box center [45, 46] width 20 height 7
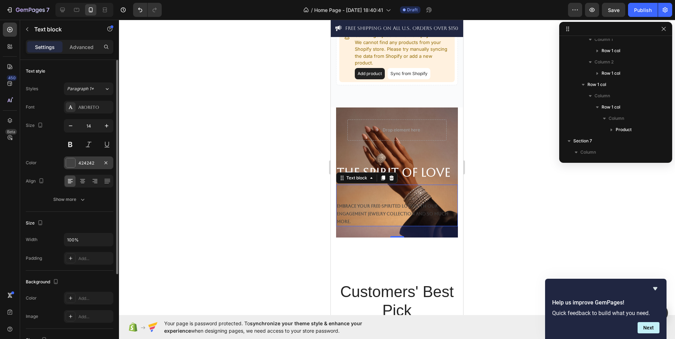
click at [73, 160] on div at bounding box center [70, 162] width 9 height 9
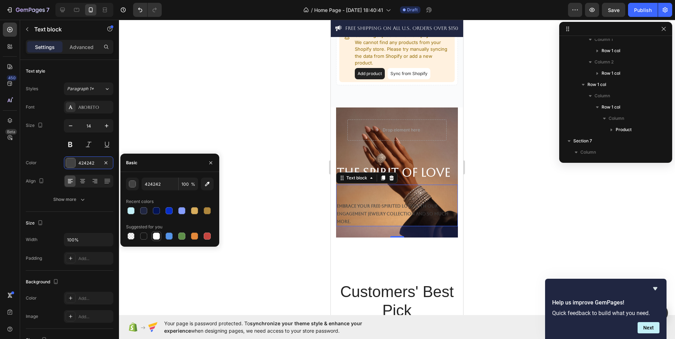
click at [156, 238] on div at bounding box center [156, 236] width 7 height 7
type input "FFFFFF"
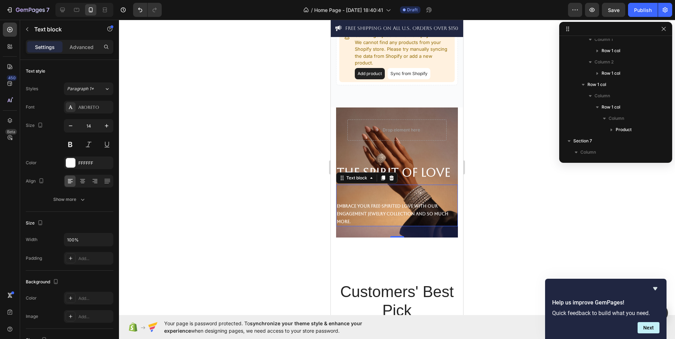
click at [295, 218] on div at bounding box center [397, 180] width 556 height 320
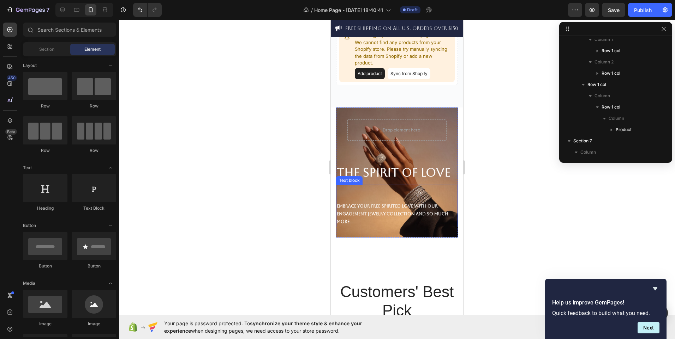
click at [394, 209] on strong "Embrace your free-spirited love with our engagement jewelry collection and so m…" at bounding box center [393, 214] width 112 height 20
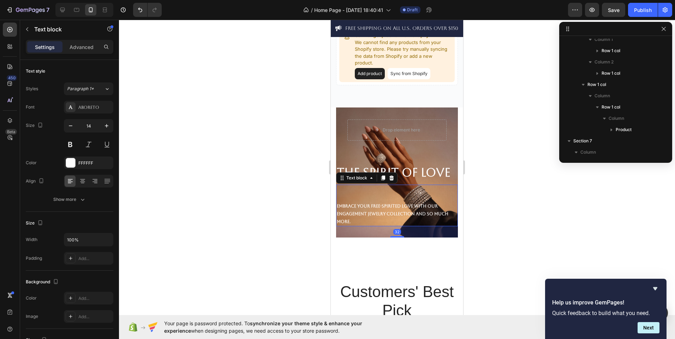
click at [356, 205] on strong "Embrace your free-spirited love with our engagement jewelry collection and so m…" at bounding box center [393, 214] width 112 height 20
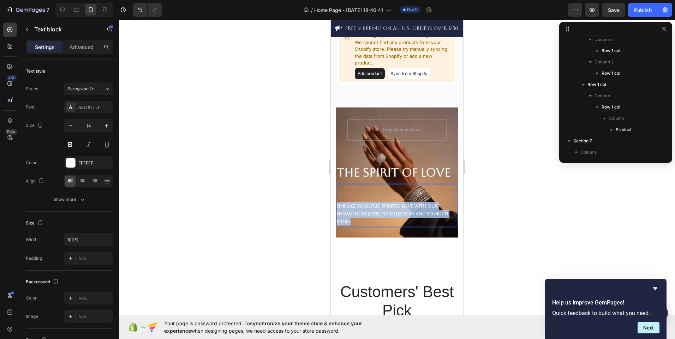
click at [356, 205] on strong "Embrace your free-spirited love with our engagement jewelry collection and so m…" at bounding box center [393, 214] width 112 height 20
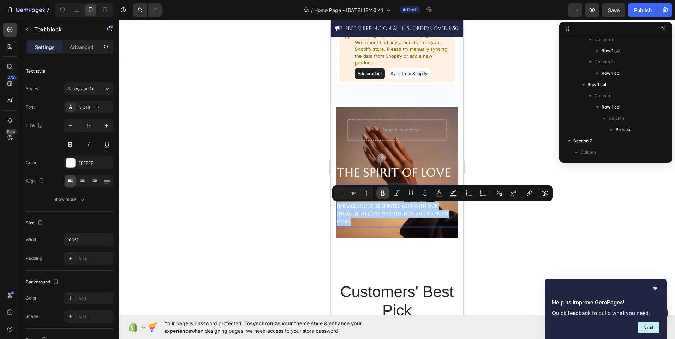
click at [380, 194] on icon "Editor contextual toolbar" at bounding box center [382, 193] width 7 height 7
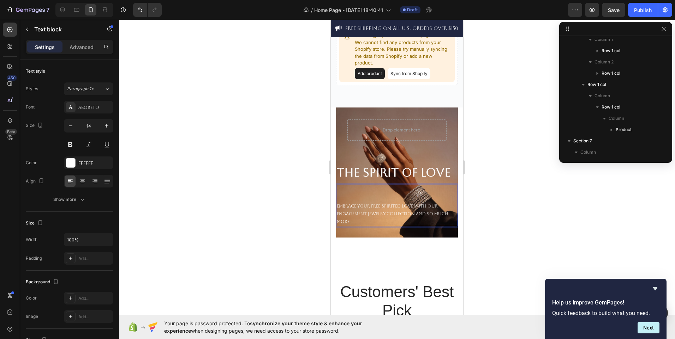
click at [285, 212] on div at bounding box center [397, 180] width 556 height 320
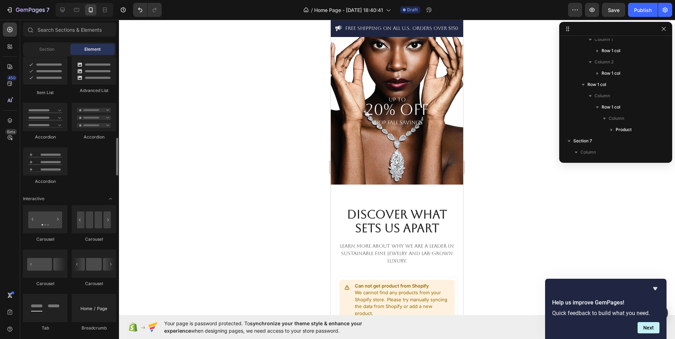
scroll to position [576, 0]
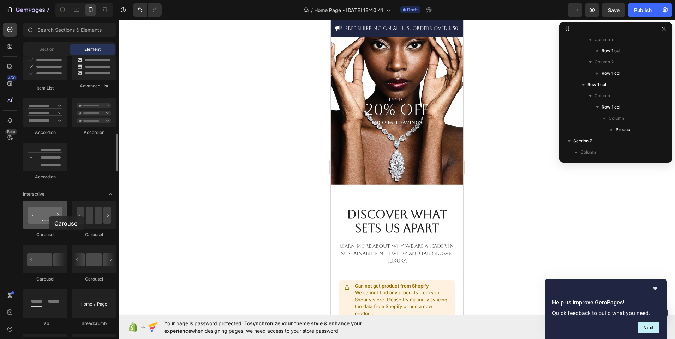
drag, startPoint x: 51, startPoint y: 226, endPoint x: 49, endPoint y: 217, distance: 9.1
click at [49, 217] on div at bounding box center [45, 215] width 44 height 28
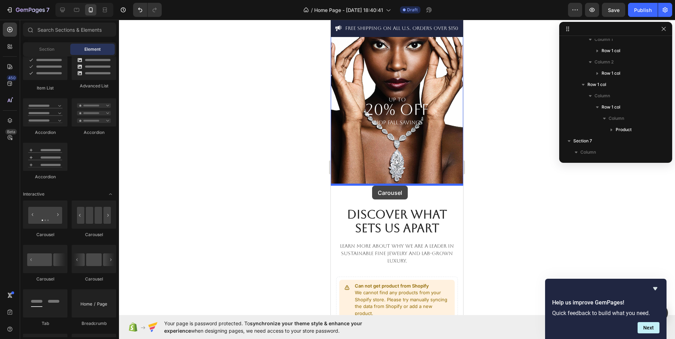
drag, startPoint x: 377, startPoint y: 279, endPoint x: 372, endPoint y: 186, distance: 93.3
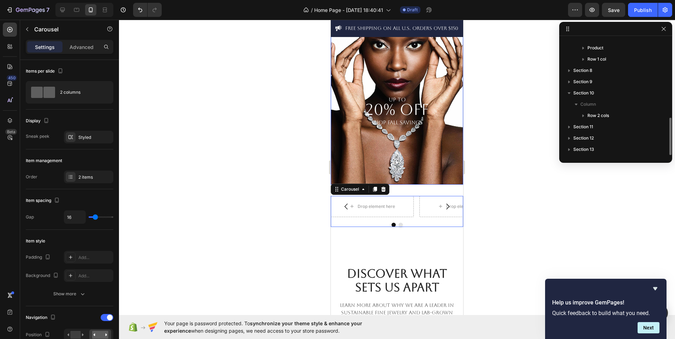
scroll to position [245, 0]
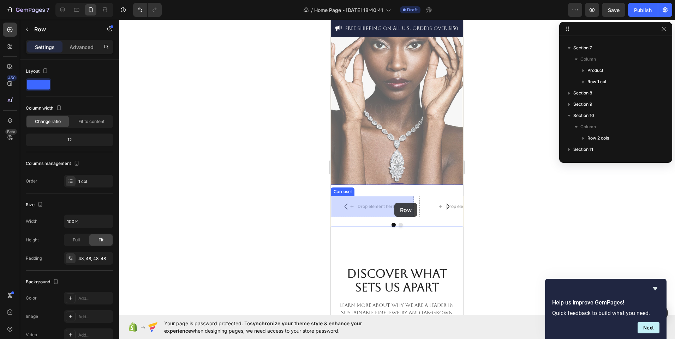
drag, startPoint x: 455, startPoint y: 172, endPoint x: 394, endPoint y: 203, distance: 67.9
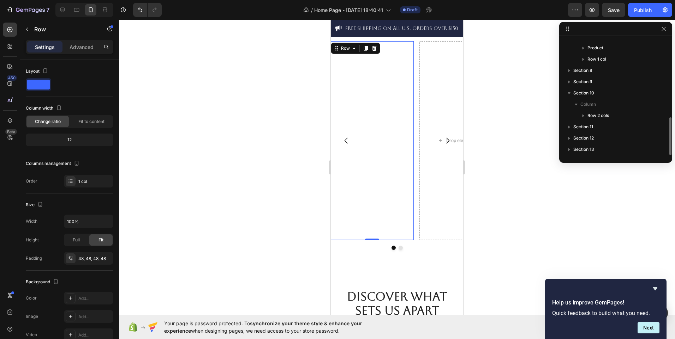
scroll to position [242, 0]
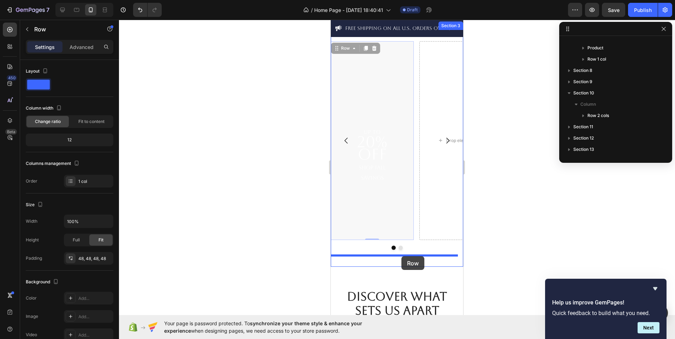
drag, startPoint x: 407, startPoint y: 52, endPoint x: 401, endPoint y: 257, distance: 204.4
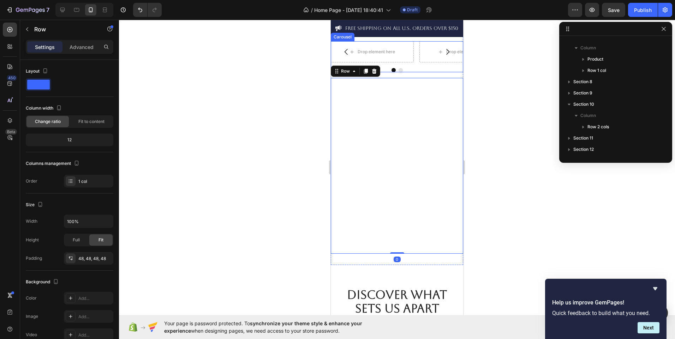
click at [428, 67] on div "Drop element here Drop element here Carousel" at bounding box center [397, 56] width 132 height 31
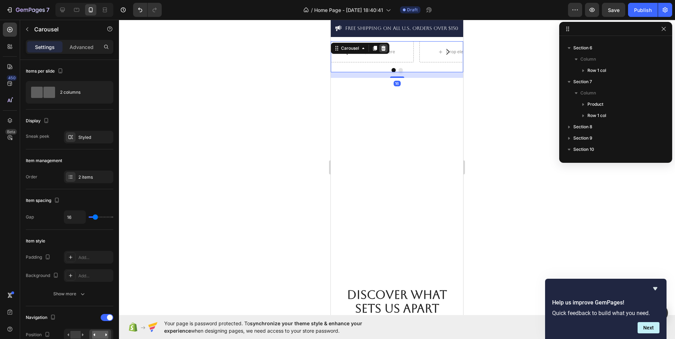
click at [383, 45] on div at bounding box center [383, 48] width 8 height 8
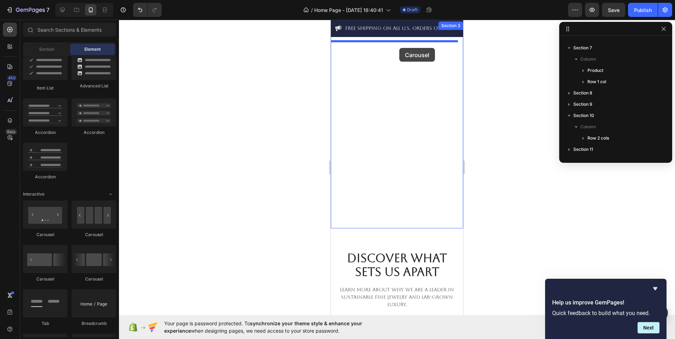
drag, startPoint x: 384, startPoint y: 245, endPoint x: 399, endPoint y: 48, distance: 197.5
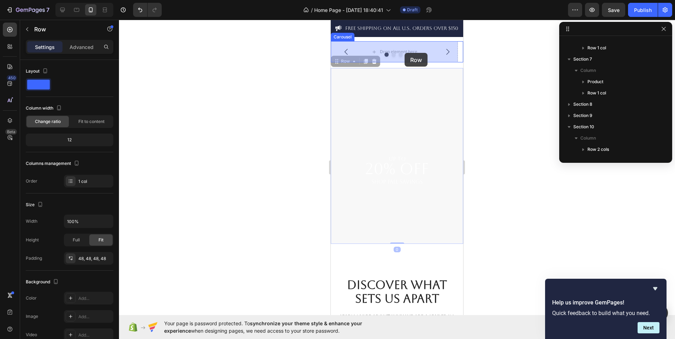
drag, startPoint x: 437, startPoint y: 215, endPoint x: 404, endPoint y: 53, distance: 164.9
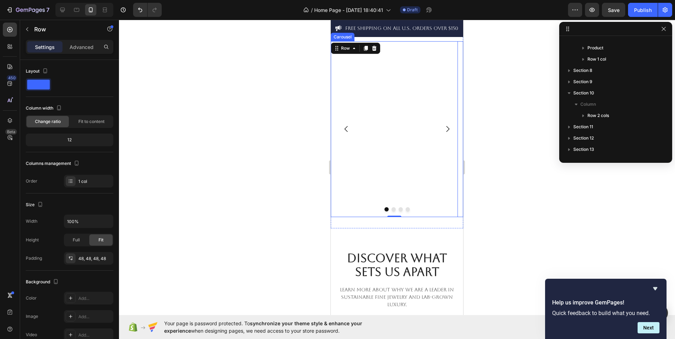
click at [443, 130] on icon "Carousel Next Arrow" at bounding box center [447, 129] width 8 height 8
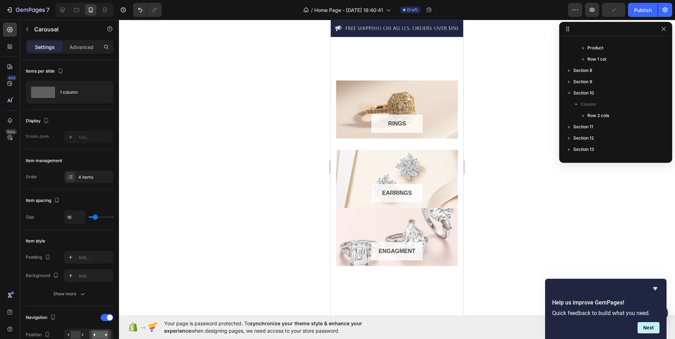
scroll to position [367, 0]
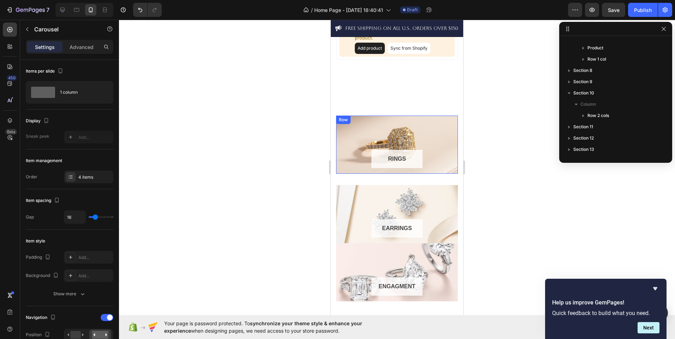
click at [424, 137] on div "RINGS Button Row" at bounding box center [397, 145] width 122 height 58
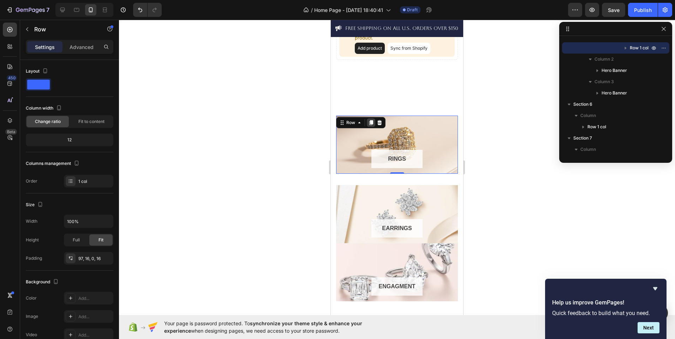
click at [371, 124] on icon at bounding box center [371, 123] width 4 height 5
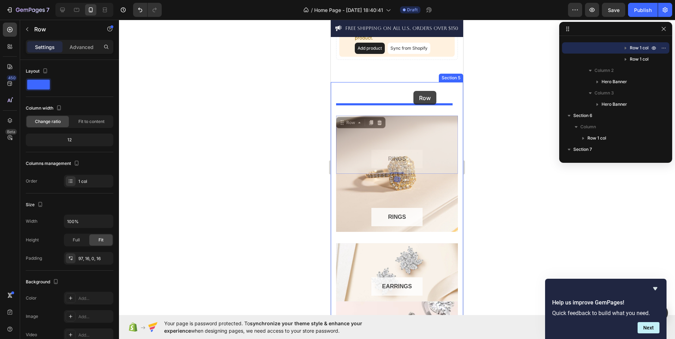
drag, startPoint x: 424, startPoint y: 136, endPoint x: 413, endPoint y: 91, distance: 46.4
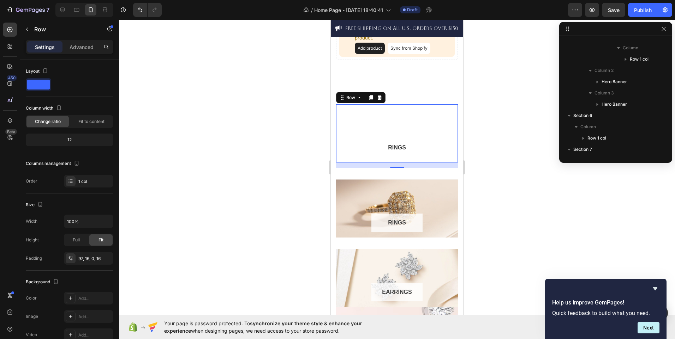
click at [401, 122] on div "RINGS Button Row 16" at bounding box center [397, 133] width 122 height 58
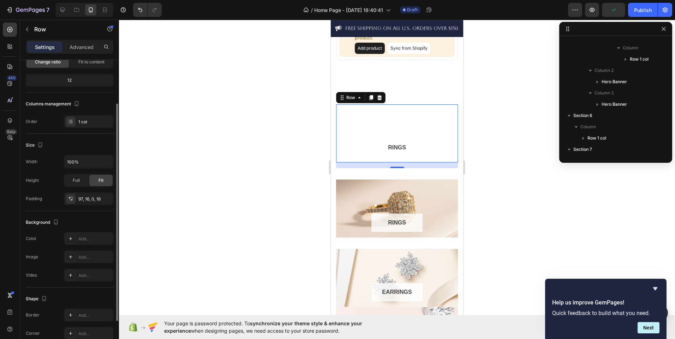
scroll to position [60, 0]
click at [81, 261] on div "Add..." at bounding box center [88, 257] width 49 height 13
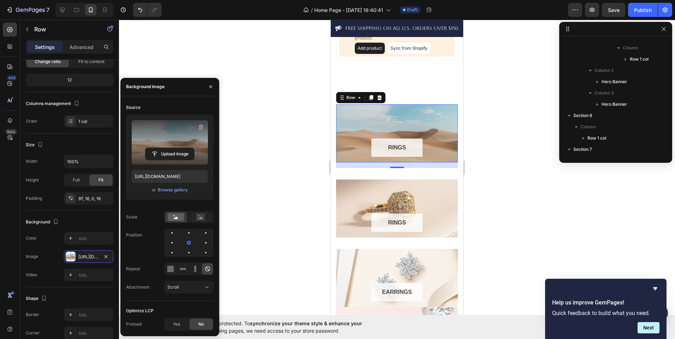
click at [174, 142] on label at bounding box center [170, 142] width 76 height 44
click at [174, 148] on input "file" at bounding box center [169, 154] width 49 height 12
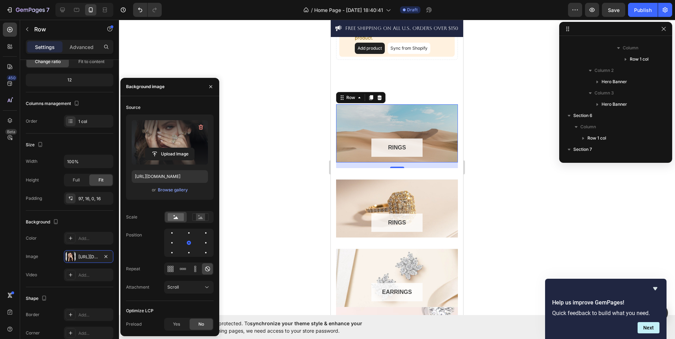
type input "https://cdn.shopify.com/s/files/1/0995/2087/2787/files/gempages_586293072388686…"
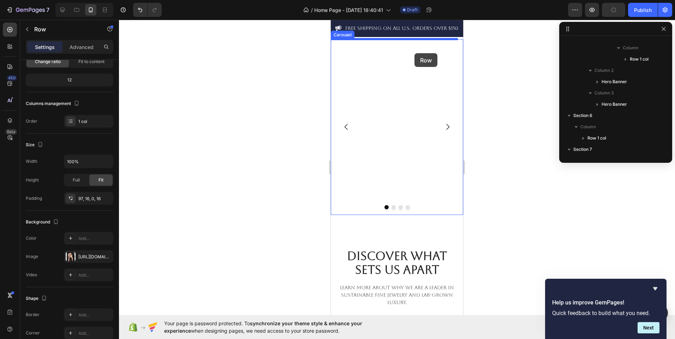
scroll to position [0, 0]
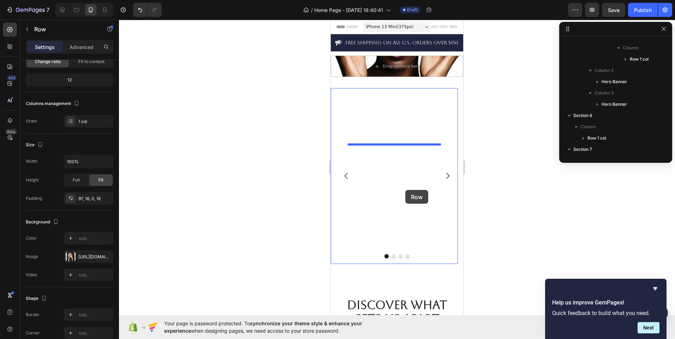
drag, startPoint x: 409, startPoint y: 121, endPoint x: 405, endPoint y: 190, distance: 69.3
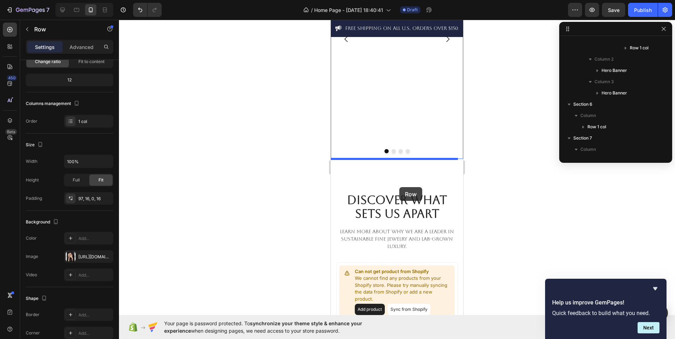
scroll to position [199, 0]
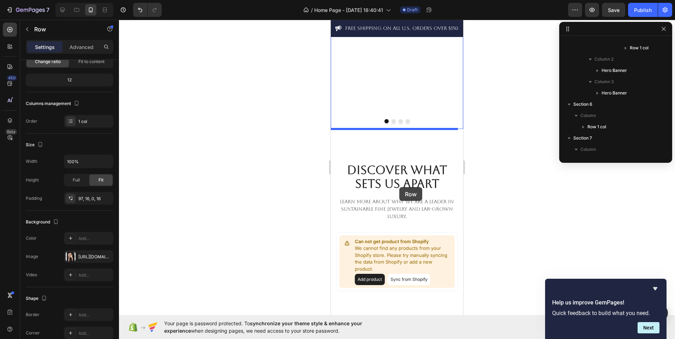
drag, startPoint x: 405, startPoint y: 127, endPoint x: 381, endPoint y: 145, distance: 29.7
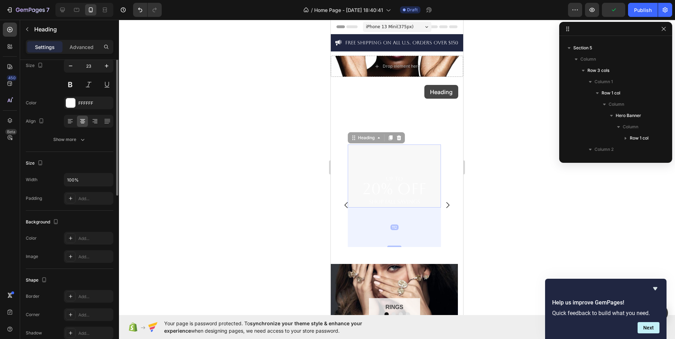
scroll to position [0, 0]
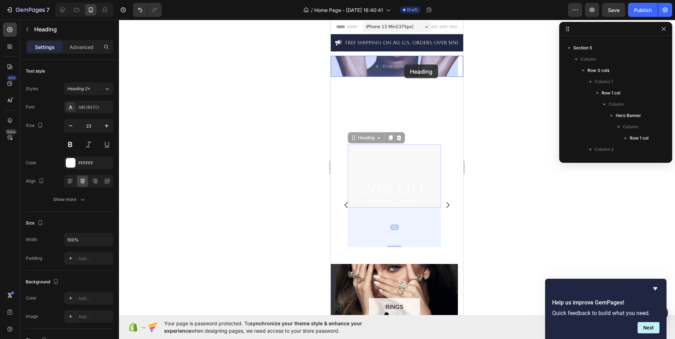
drag, startPoint x: 401, startPoint y: 166, endPoint x: 404, endPoint y: 65, distance: 101.0
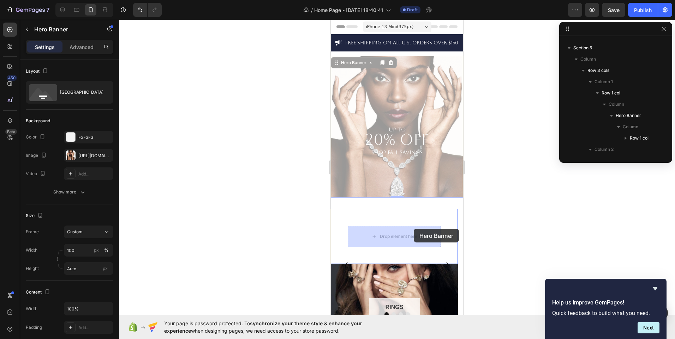
drag, startPoint x: 444, startPoint y: 61, endPoint x: 414, endPoint y: 229, distance: 170.6
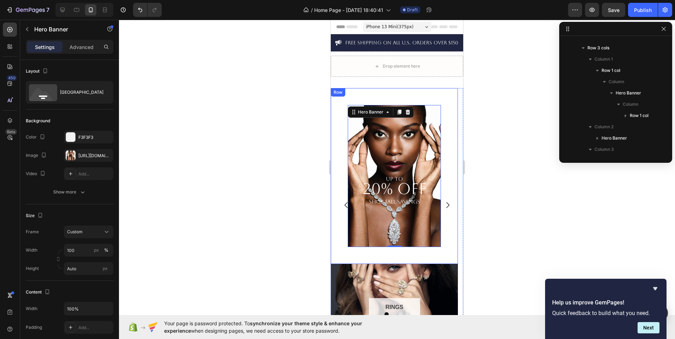
click at [341, 240] on div "UP TO 20% OFF SHOP FALL SAVINGS Heading Hero Banner 0 Row" at bounding box center [394, 176] width 127 height 176
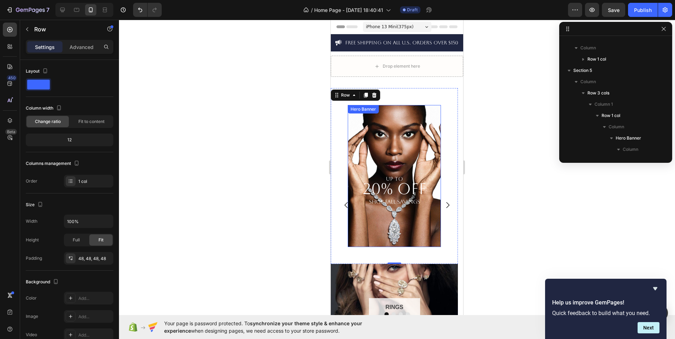
click at [387, 127] on div "UP TO 20% OFF SHOP FALL SAVINGS Heading" at bounding box center [394, 176] width 93 height 142
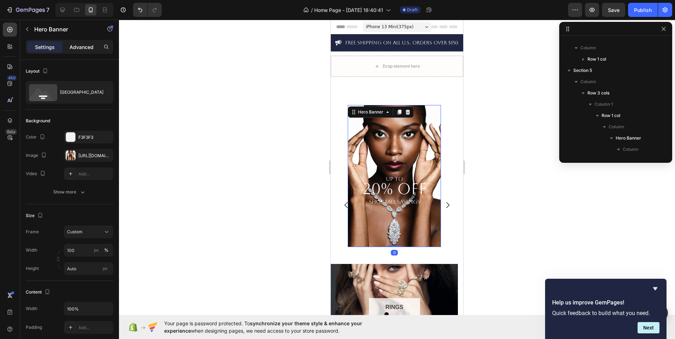
click at [83, 51] on div "Advanced" at bounding box center [81, 46] width 35 height 11
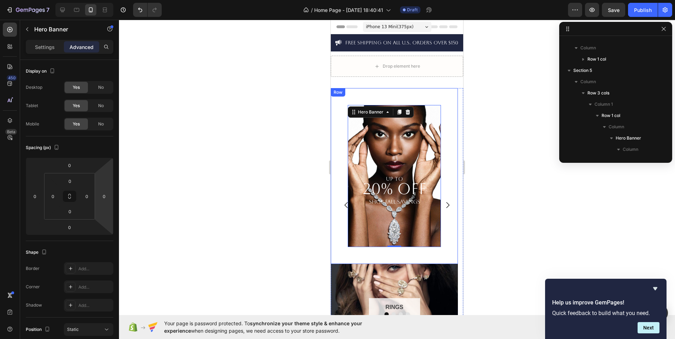
click at [339, 233] on div "UP TO 20% OFF SHOP FALL SAVINGS Heading Hero Banner 0 Row" at bounding box center [394, 176] width 127 height 176
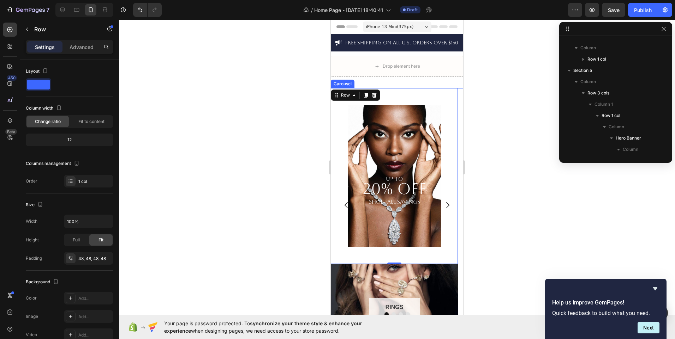
click at [444, 204] on icon "Carousel Next Arrow" at bounding box center [447, 205] width 8 height 8
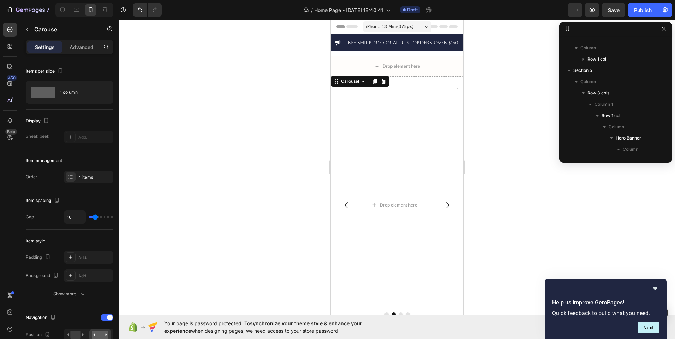
click at [345, 200] on button "Carousel Back Arrow" at bounding box center [346, 206] width 20 height 20
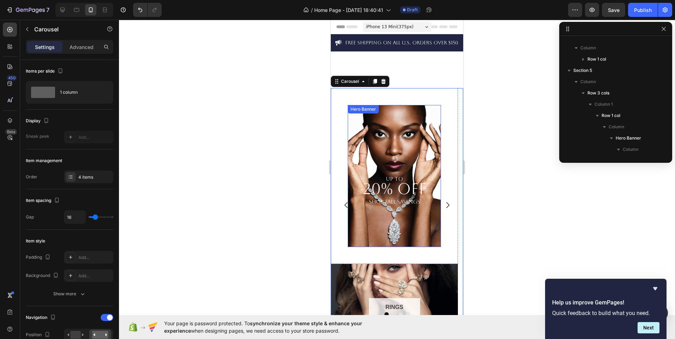
scroll to position [65, 0]
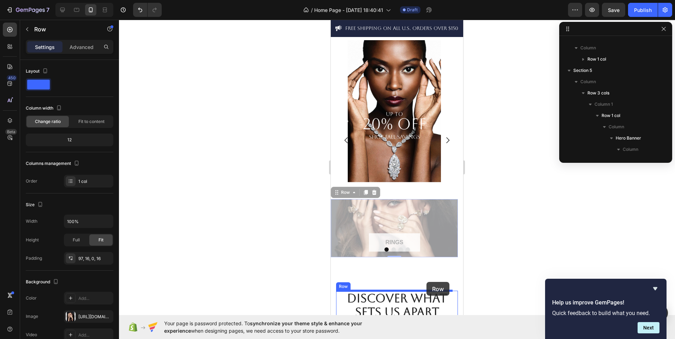
drag, startPoint x: 359, startPoint y: 216, endPoint x: 426, endPoint y: 282, distance: 94.6
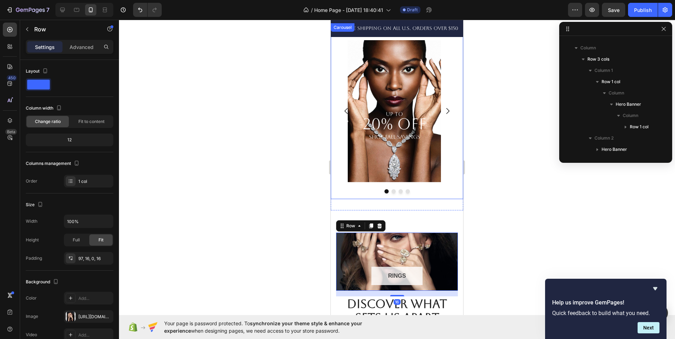
click at [446, 112] on icon "Carousel Next Arrow" at bounding box center [447, 111] width 3 height 6
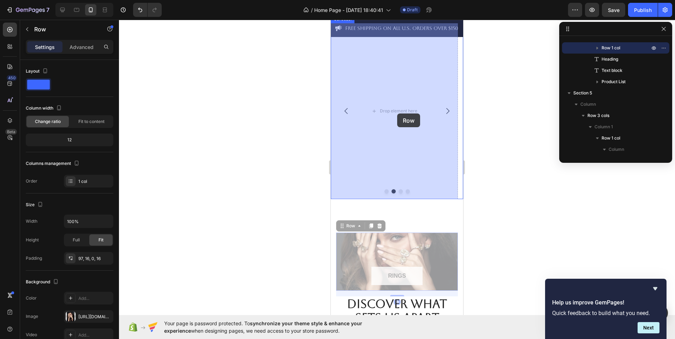
drag, startPoint x: 371, startPoint y: 252, endPoint x: 397, endPoint y: 114, distance: 141.1
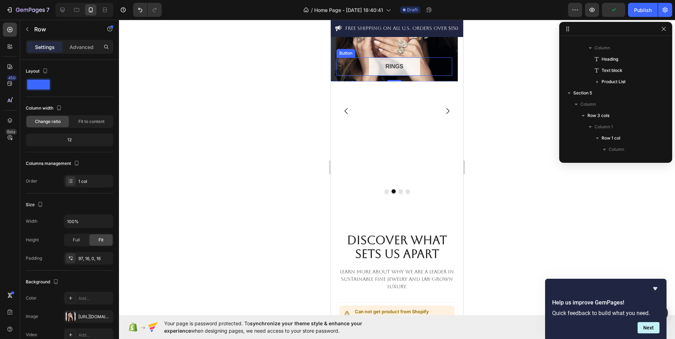
scroll to position [0, 0]
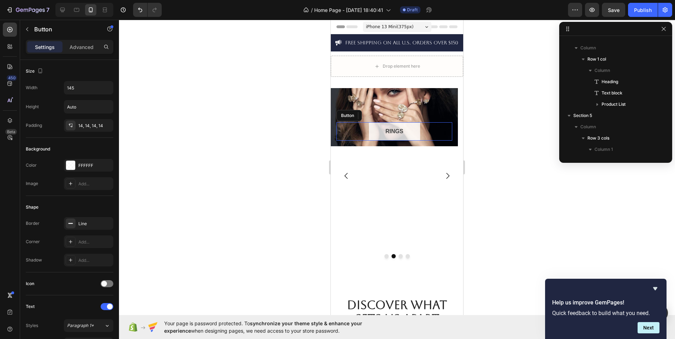
click at [433, 131] on div "RINGS Button" at bounding box center [394, 131] width 116 height 18
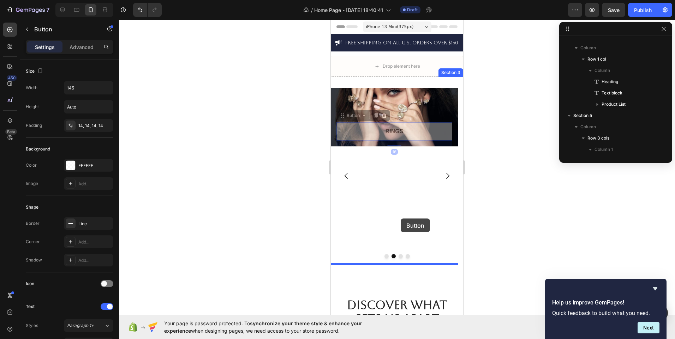
drag, startPoint x: 410, startPoint y: 129, endPoint x: 401, endPoint y: 219, distance: 90.1
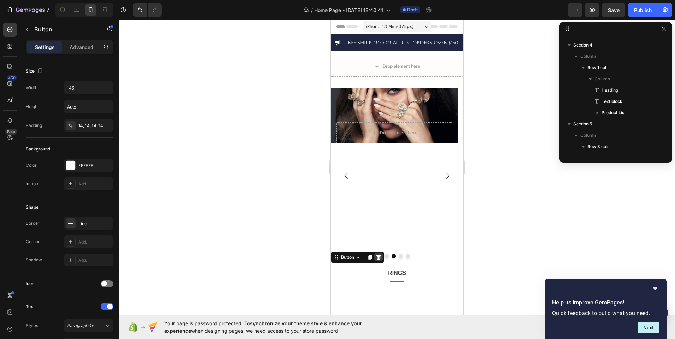
click at [377, 260] on icon at bounding box center [378, 257] width 5 height 5
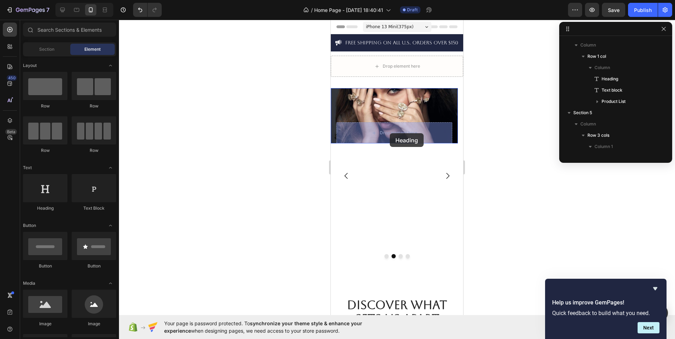
drag, startPoint x: 388, startPoint y: 210, endPoint x: 390, endPoint y: 133, distance: 76.2
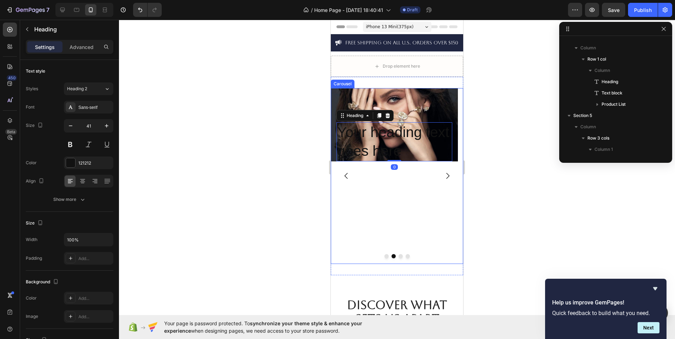
click at [344, 174] on icon "Carousel Back Arrow" at bounding box center [346, 176] width 8 height 8
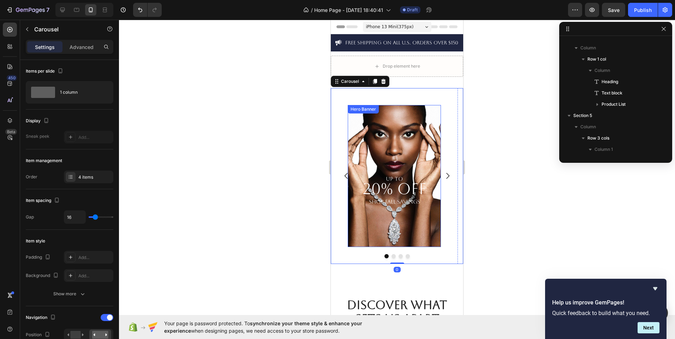
click at [395, 131] on div "UP TO 20% OFF SHOP FALL SAVINGS Heading" at bounding box center [394, 176] width 93 height 142
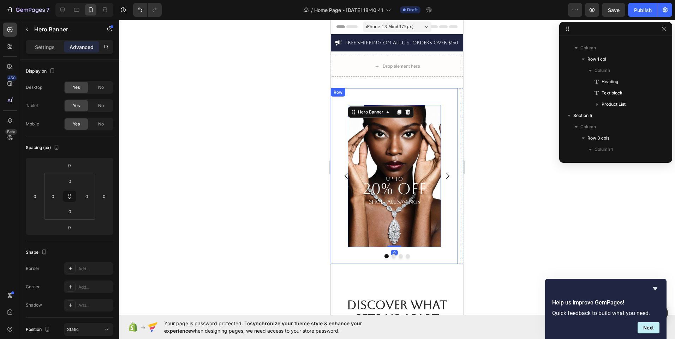
click at [340, 215] on div "UP TO 20% OFF SHOP FALL SAVINGS Heading Hero Banner 0 Row" at bounding box center [394, 176] width 127 height 176
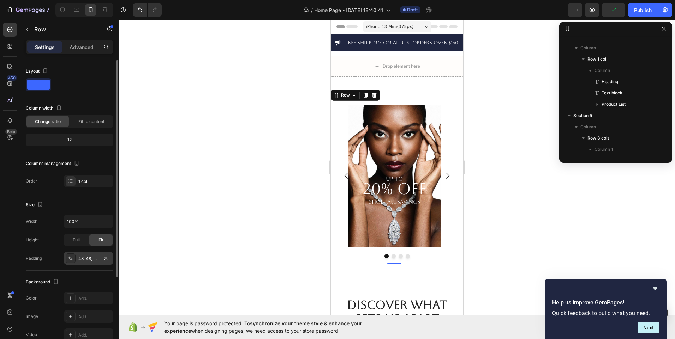
click at [88, 258] on div "48, 48, 48, 48" at bounding box center [88, 259] width 20 height 6
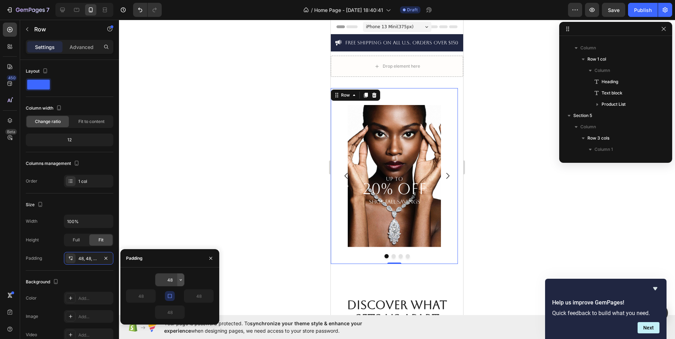
click at [177, 279] on button "button" at bounding box center [180, 280] width 7 height 13
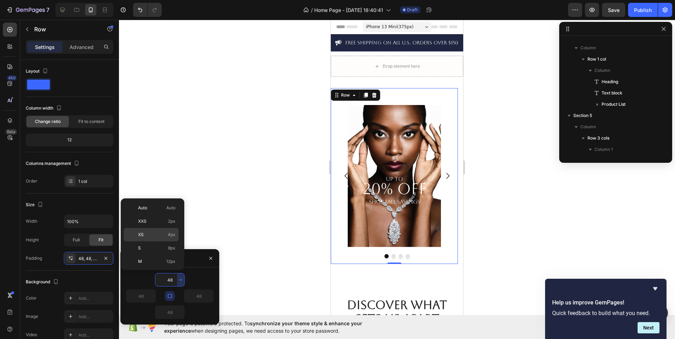
scroll to position [82, 0]
click at [170, 241] on div "4XL 80px" at bounding box center [151, 247] width 55 height 13
click at [170, 241] on div at bounding box center [397, 180] width 556 height 320
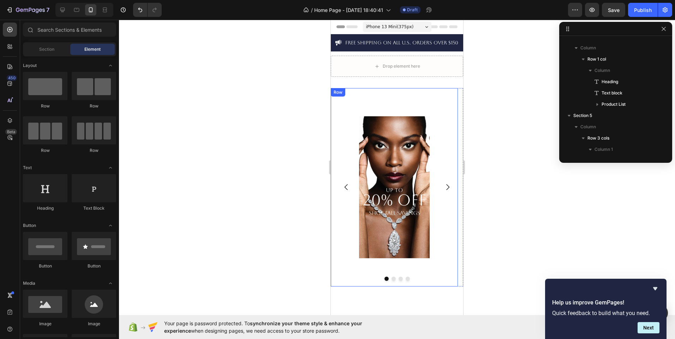
click at [350, 167] on div "UP TO 20% OFF SHOP FALL SAVINGS Heading Hero Banner Row" at bounding box center [394, 187] width 127 height 199
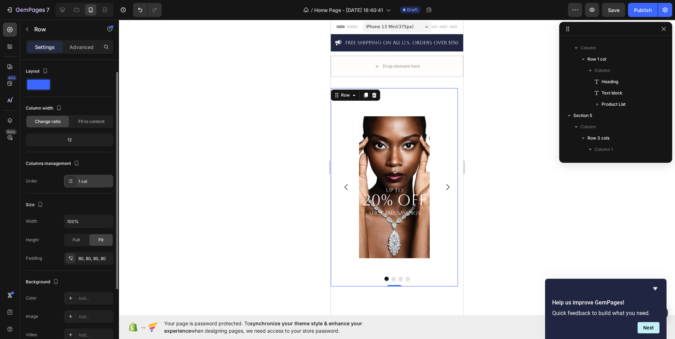
scroll to position [31, 0]
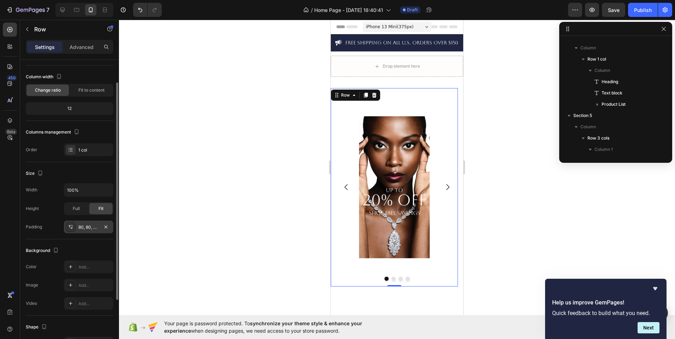
click at [71, 229] on icon at bounding box center [71, 227] width 6 height 6
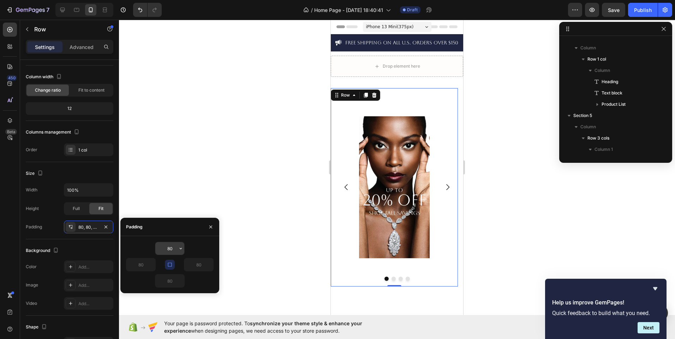
click at [176, 246] on input "80" at bounding box center [169, 248] width 29 height 13
click at [180, 252] on button "button" at bounding box center [180, 248] width 7 height 13
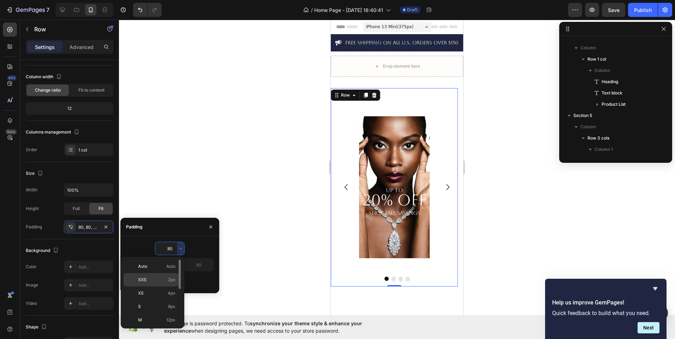
click at [164, 277] on p "XXS 2px" at bounding box center [156, 280] width 37 height 6
type input "2"
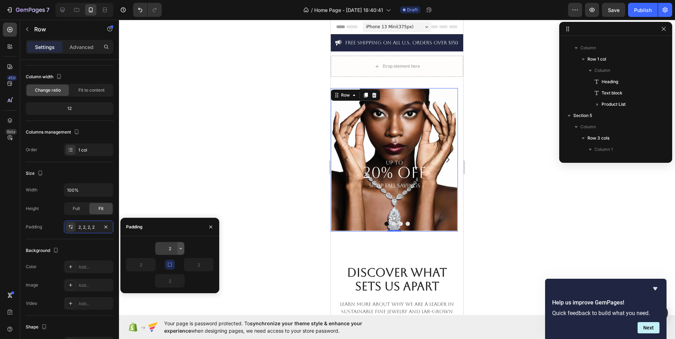
click at [180, 248] on icon "button" at bounding box center [181, 249] width 6 height 6
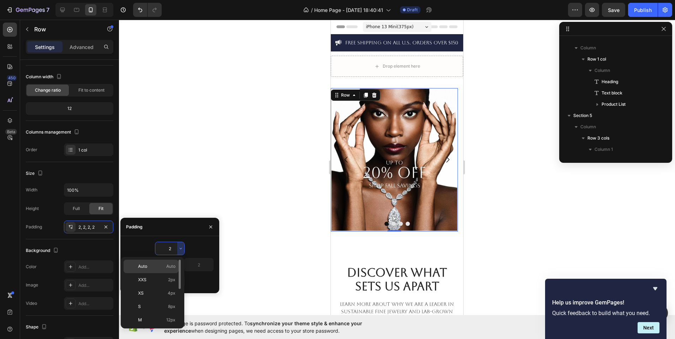
click at [175, 263] on div "Auto Auto" at bounding box center [151, 266] width 55 height 13
type input "Auto"
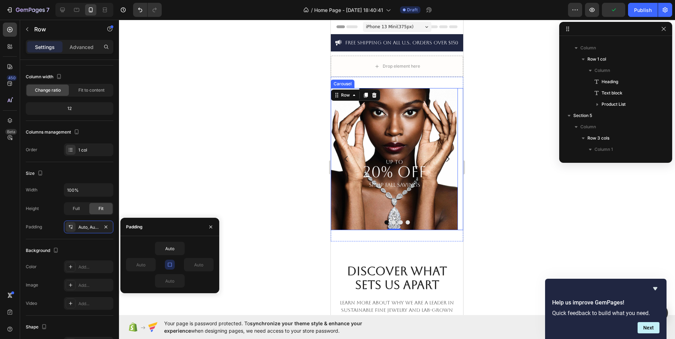
click at [443, 158] on icon "Carousel Next Arrow" at bounding box center [447, 159] width 8 height 8
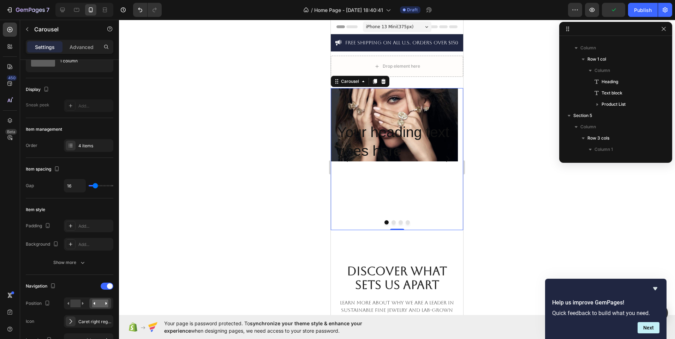
scroll to position [0, 0]
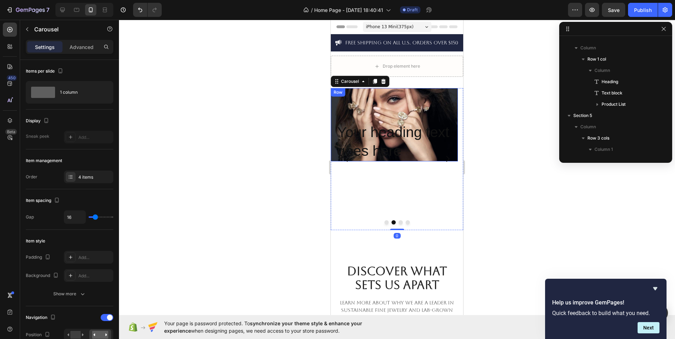
click at [414, 113] on div "Your heading text goes here Heading Row" at bounding box center [394, 124] width 127 height 73
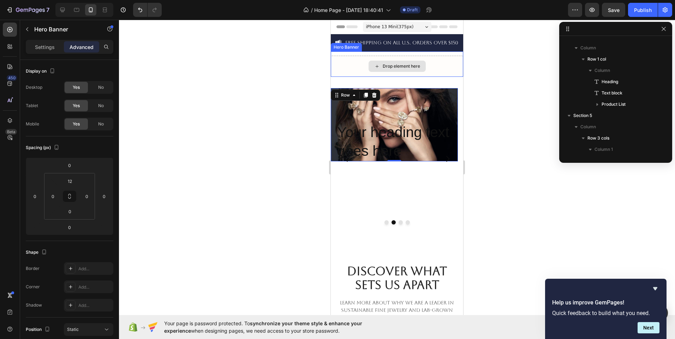
click at [427, 68] on div "Drop element here" at bounding box center [397, 66] width 132 height 21
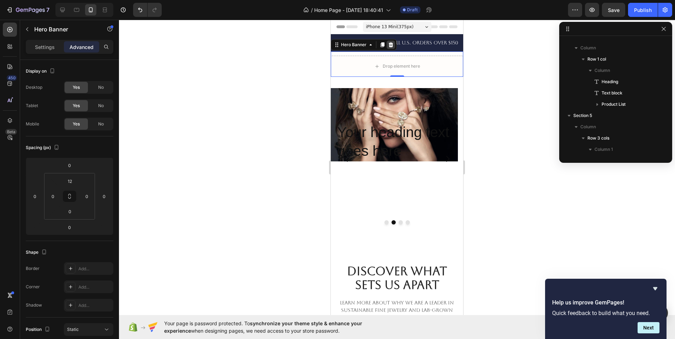
click at [390, 42] on icon at bounding box center [391, 44] width 5 height 5
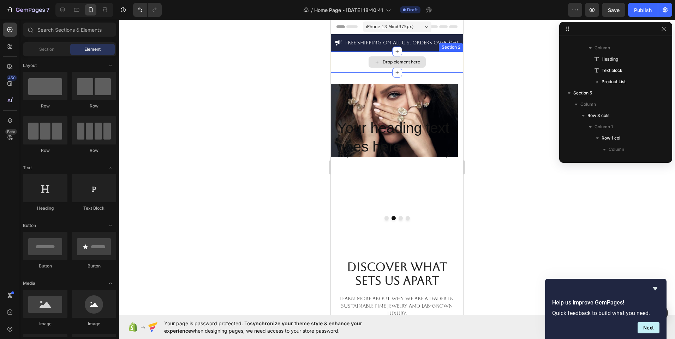
click at [425, 70] on div "Drop element here" at bounding box center [397, 62] width 132 height 21
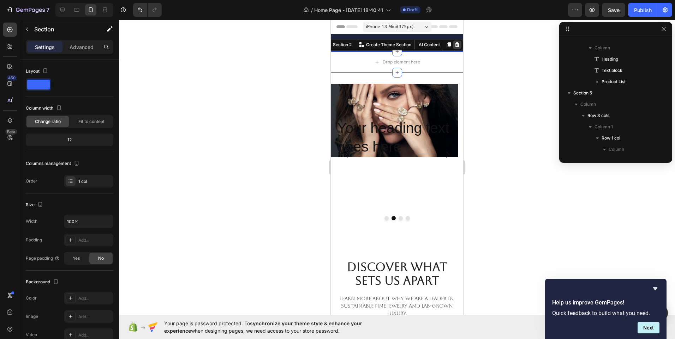
click at [455, 44] on icon at bounding box center [457, 44] width 5 height 5
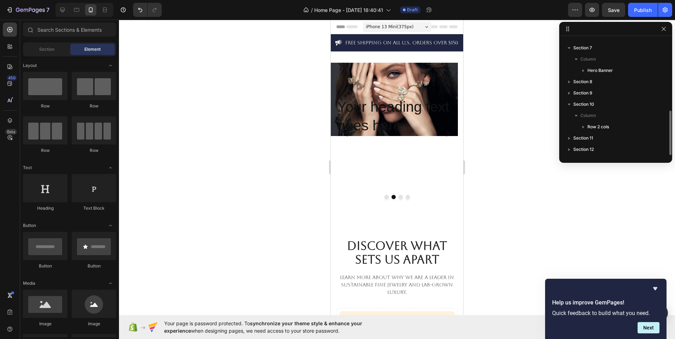
scroll to position [188, 0]
click at [384, 199] on button "Dot" at bounding box center [386, 197] width 4 height 4
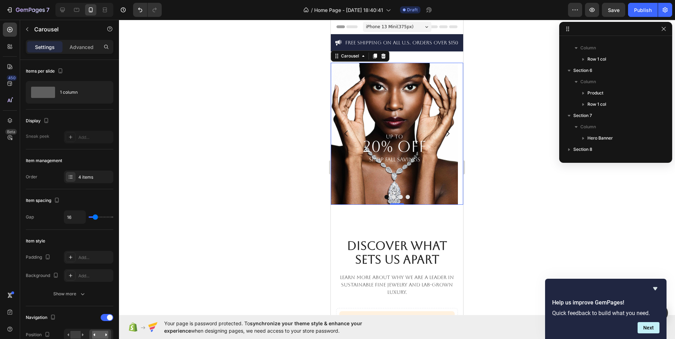
click at [391, 197] on button "Dot" at bounding box center [393, 197] width 4 height 4
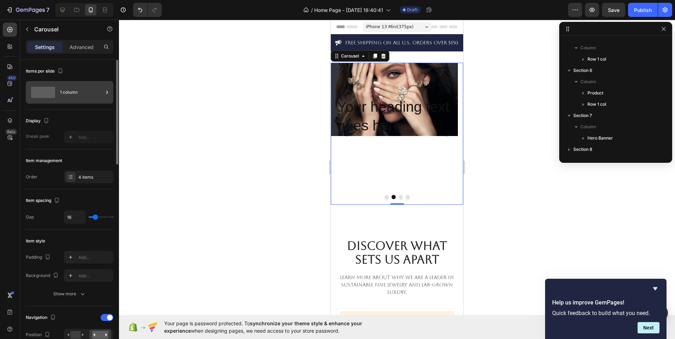
click at [77, 96] on div "1 column" at bounding box center [81, 92] width 43 height 16
click at [397, 211] on div "0" at bounding box center [396, 211] width 7 height 6
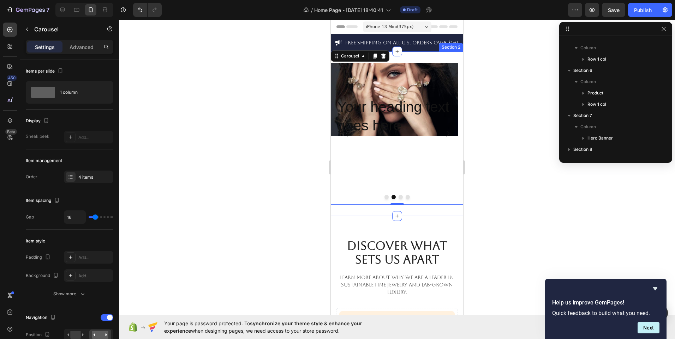
click at [368, 211] on div "UP TO 20% OFF SHOP FALL SAVINGS Heading Hero Banner Row Your heading text goes …" at bounding box center [397, 134] width 132 height 165
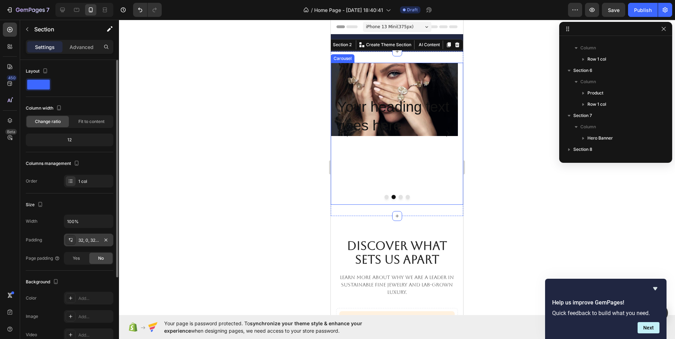
click at [85, 245] on div "32, 0, 32, 0" at bounding box center [88, 240] width 49 height 13
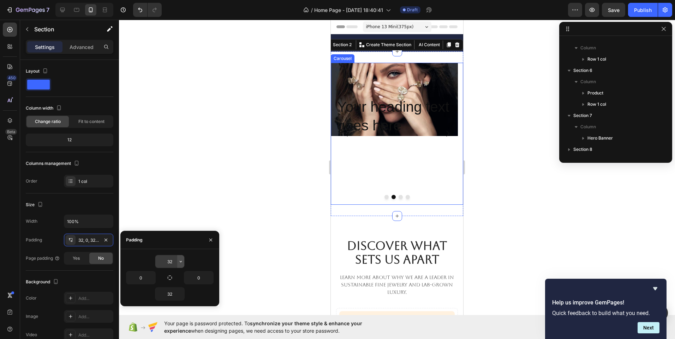
click at [181, 263] on icon "button" at bounding box center [181, 262] width 6 height 6
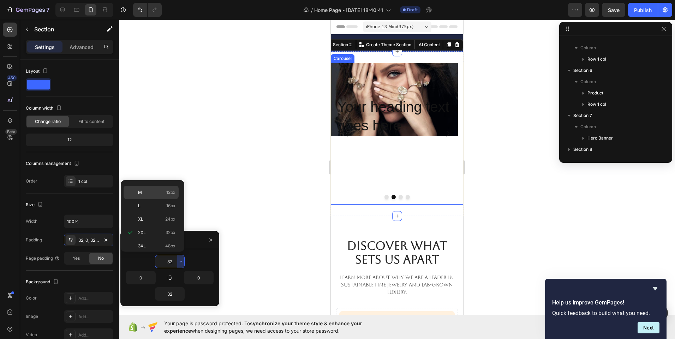
scroll to position [0, 0]
click at [161, 188] on p "Auto Auto" at bounding box center [156, 190] width 37 height 6
type input "Auto"
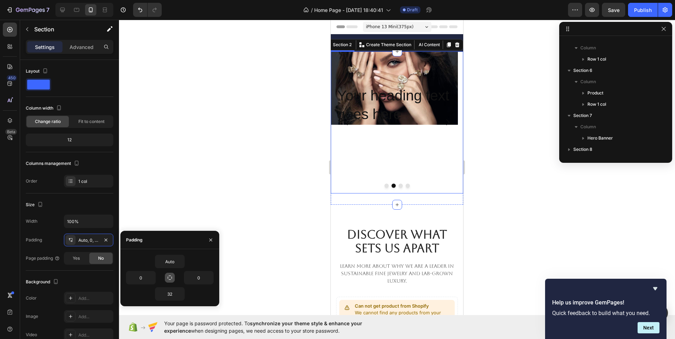
click at [170, 278] on icon "button" at bounding box center [170, 278] width 6 height 6
type input "Auto"
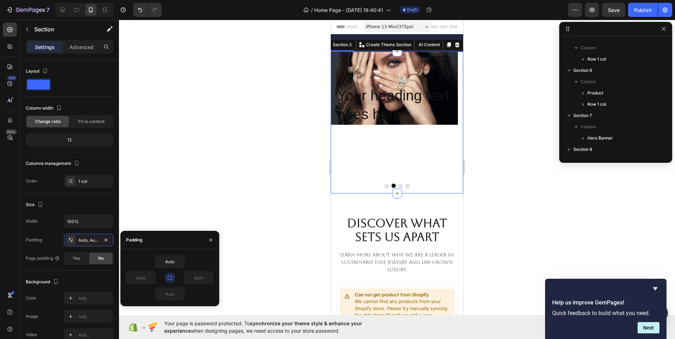
click at [384, 186] on button "Dot" at bounding box center [386, 186] width 4 height 4
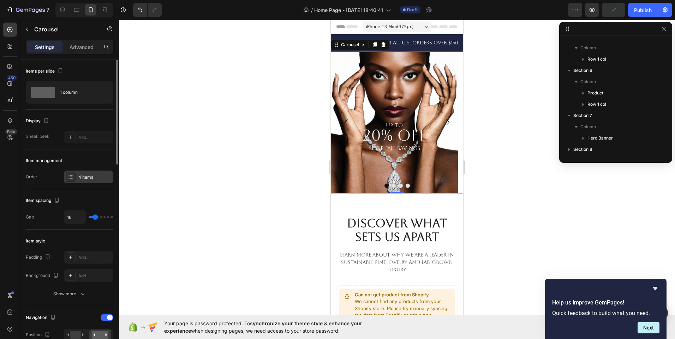
click at [75, 174] on div at bounding box center [71, 177] width 10 height 10
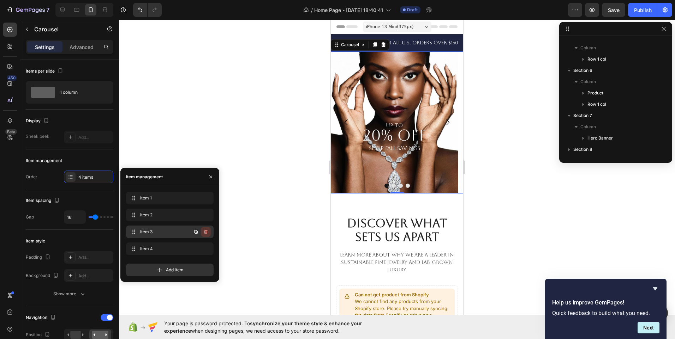
click at [208, 232] on icon "button" at bounding box center [206, 232] width 6 height 6
click at [208, 232] on button "Delete" at bounding box center [200, 232] width 19 height 10
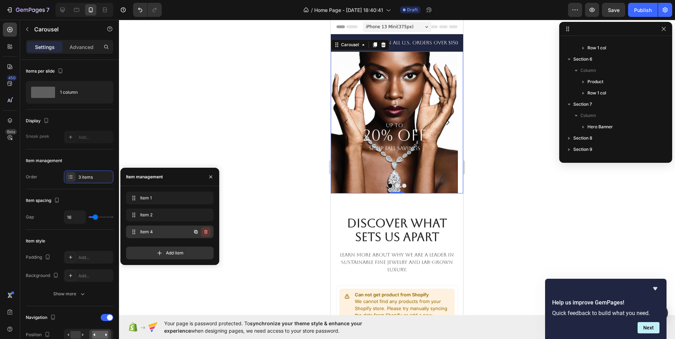
click at [204, 231] on icon "button" at bounding box center [206, 232] width 4 height 4
click at [204, 231] on div "Delete" at bounding box center [200, 232] width 13 height 6
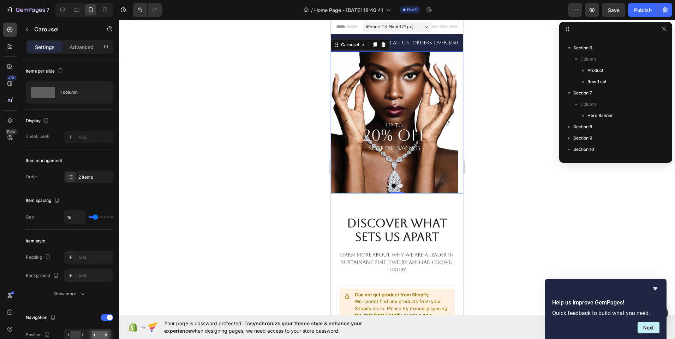
click at [398, 186] on button "Dot" at bounding box center [400, 186] width 4 height 4
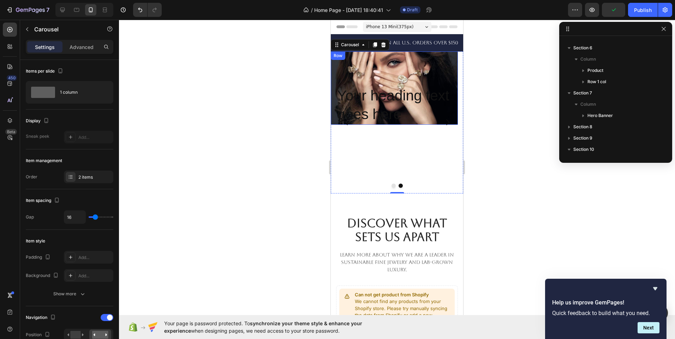
click at [432, 70] on div "Your heading text goes here Heading Row" at bounding box center [394, 88] width 127 height 73
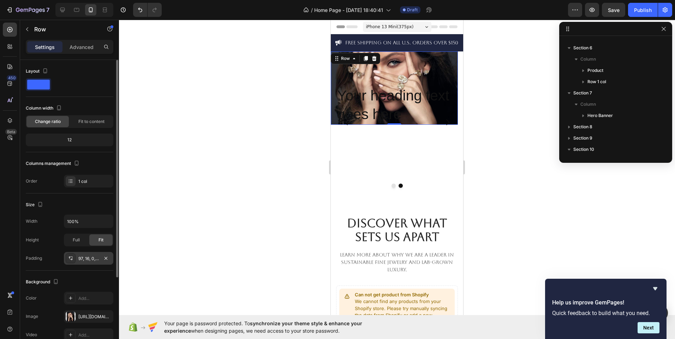
click at [86, 262] on div "97, 16, 0, 16" at bounding box center [88, 259] width 20 height 6
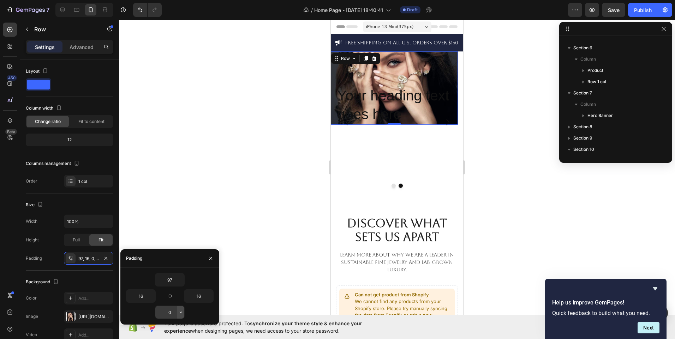
click at [179, 315] on icon "button" at bounding box center [181, 313] width 6 height 6
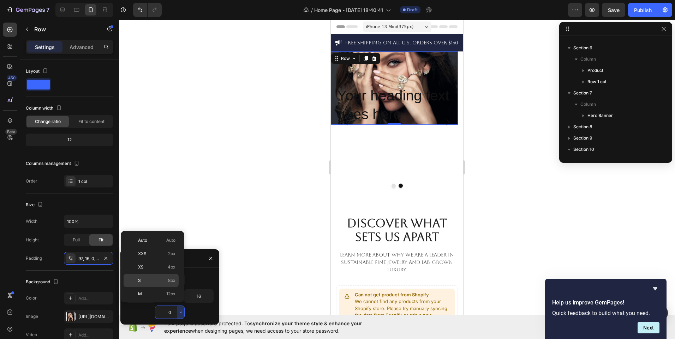
scroll to position [82, 0]
click at [153, 292] on p "5XL 112px" at bounding box center [156, 293] width 37 height 6
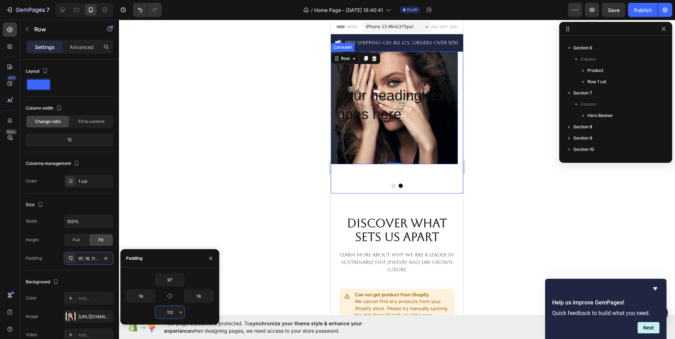
click at [173, 312] on input "112" at bounding box center [169, 312] width 29 height 13
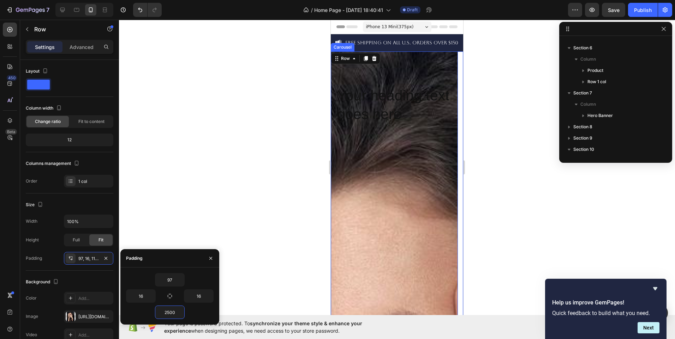
type input "250"
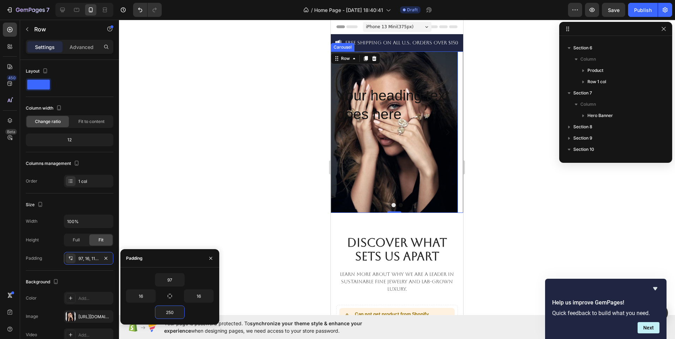
click at [391, 205] on button "Dot" at bounding box center [393, 205] width 4 height 4
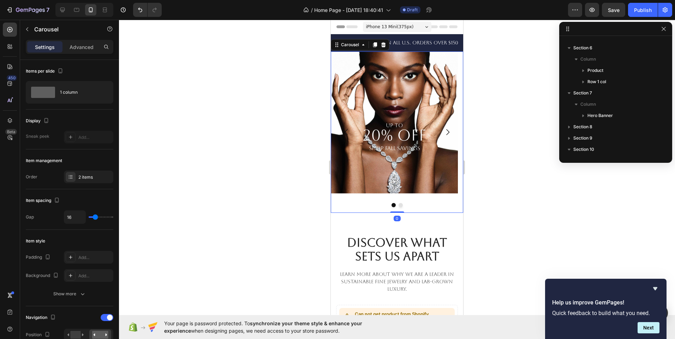
click at [399, 205] on button "Dot" at bounding box center [400, 205] width 4 height 4
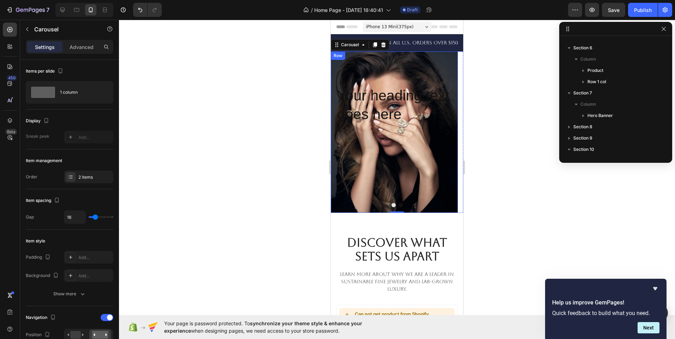
click at [408, 182] on div "Your heading text goes here Heading Row" at bounding box center [394, 133] width 127 height 162
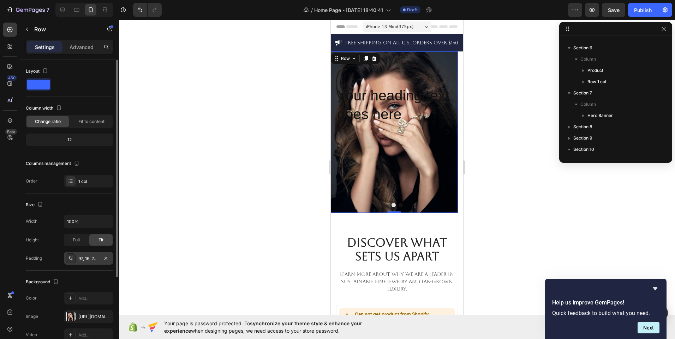
click at [88, 263] on div "97, 16, 250, 16" at bounding box center [88, 258] width 49 height 13
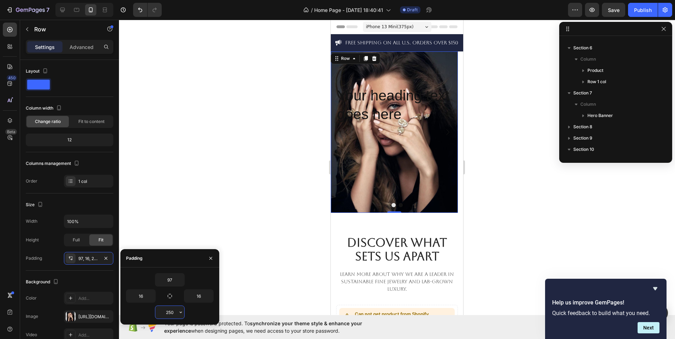
click at [176, 312] on input "250" at bounding box center [169, 312] width 29 height 13
click at [182, 316] on button "button" at bounding box center [180, 312] width 7 height 13
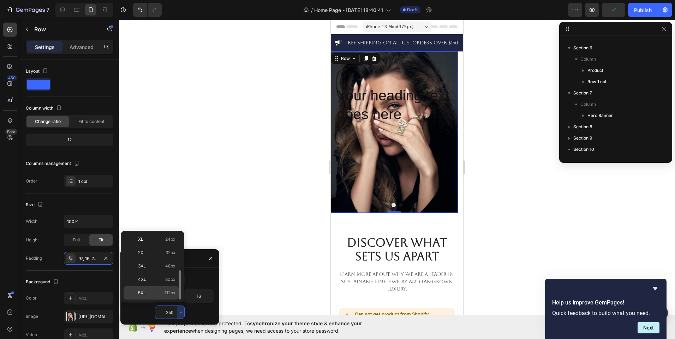
click at [164, 290] on div "5XL 112px" at bounding box center [151, 293] width 55 height 13
type input "112"
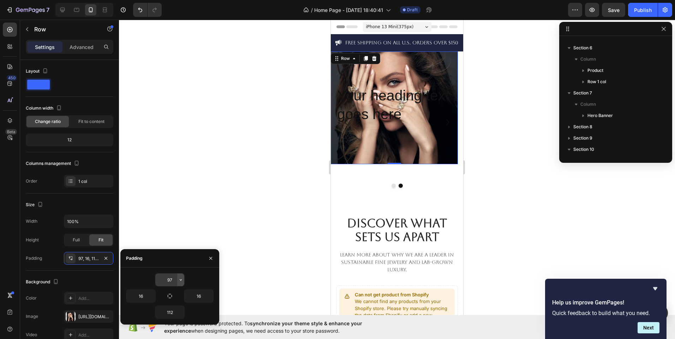
click at [178, 280] on button "button" at bounding box center [180, 280] width 7 height 13
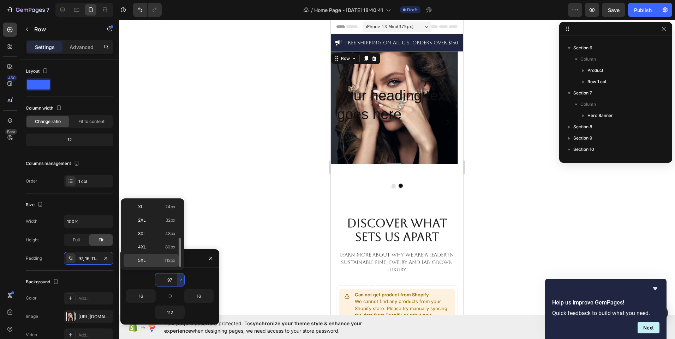
click at [149, 261] on p "5XL 112px" at bounding box center [156, 261] width 37 height 6
type input "112"
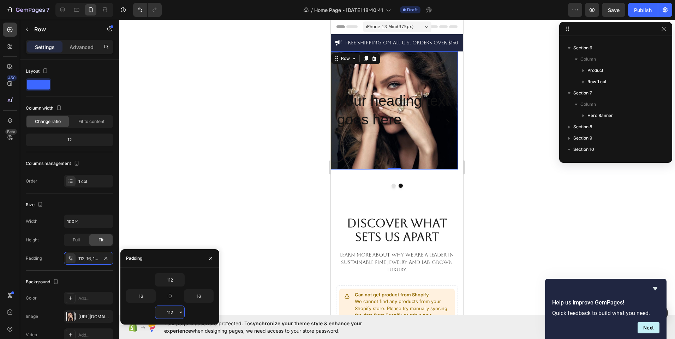
click at [177, 312] on input "112" at bounding box center [169, 312] width 29 height 13
click at [391, 186] on button "Dot" at bounding box center [393, 186] width 4 height 4
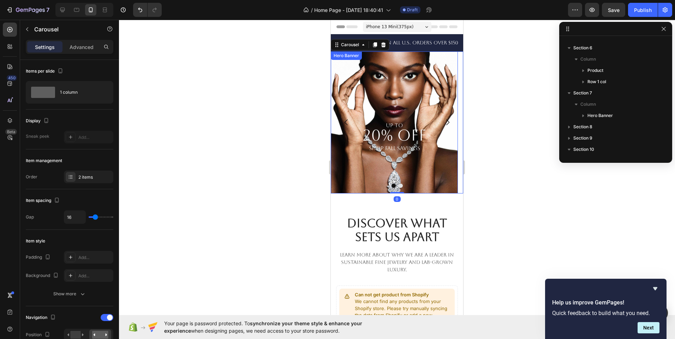
click at [372, 156] on div "UP TO 20% OFF SHOP FALL SAVINGS Heading" at bounding box center [394, 123] width 127 height 142
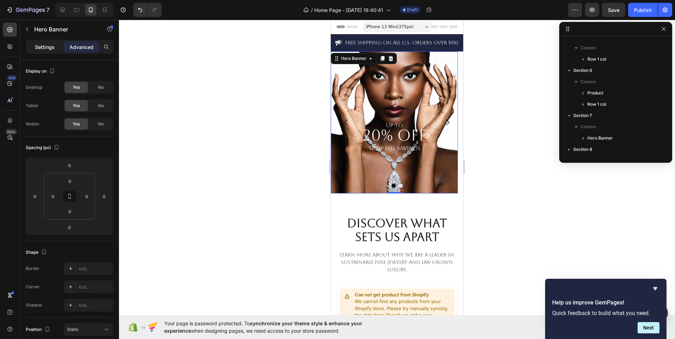
click at [50, 46] on p "Settings" at bounding box center [45, 46] width 20 height 7
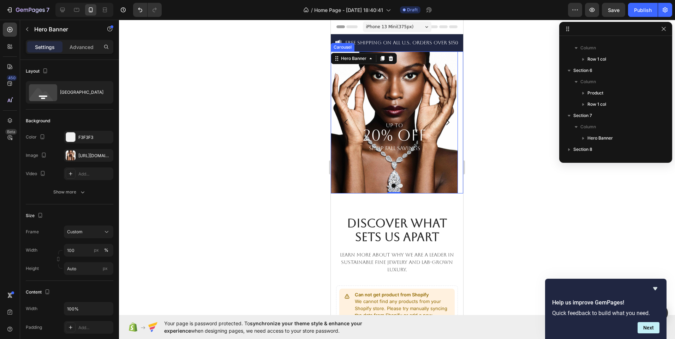
click at [398, 188] on button "Dot" at bounding box center [400, 186] width 4 height 4
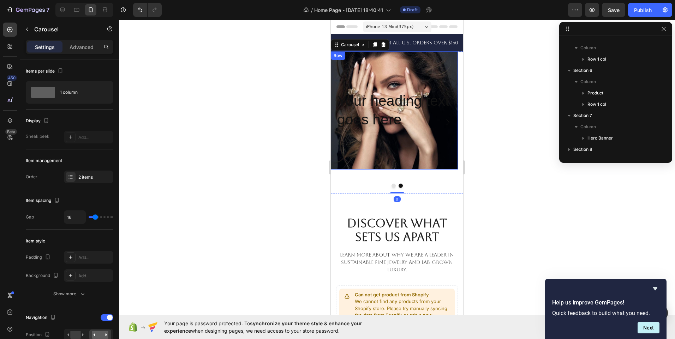
click at [383, 149] on div "Your heading text goes here Heading Row" at bounding box center [394, 111] width 127 height 118
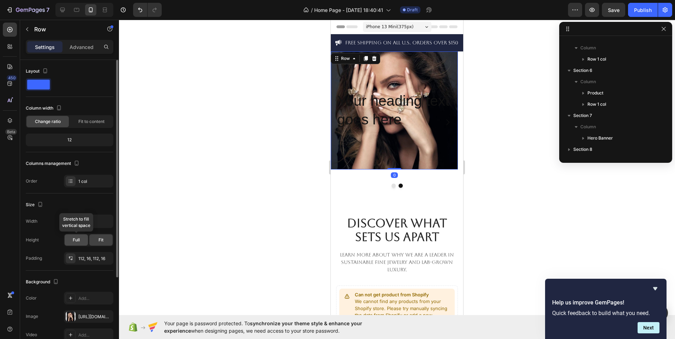
click at [84, 239] on div "Full" at bounding box center [76, 240] width 23 height 11
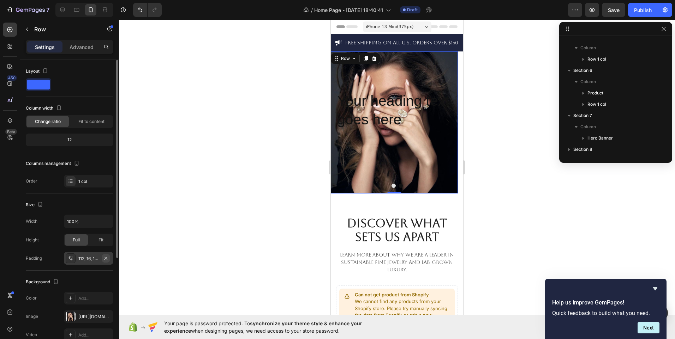
click at [108, 257] on icon "button" at bounding box center [106, 259] width 6 height 6
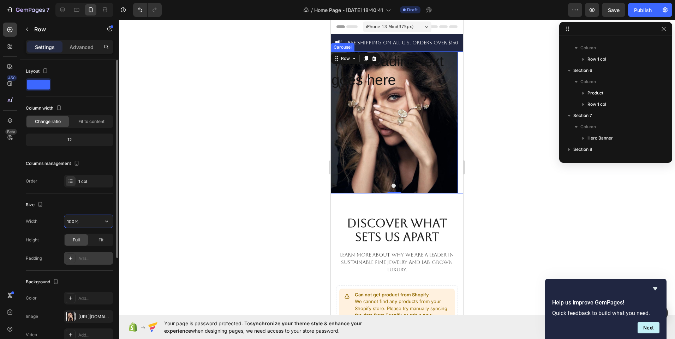
click at [85, 228] on input "100%" at bounding box center [88, 221] width 49 height 13
click at [391, 187] on button "Dot" at bounding box center [393, 186] width 4 height 4
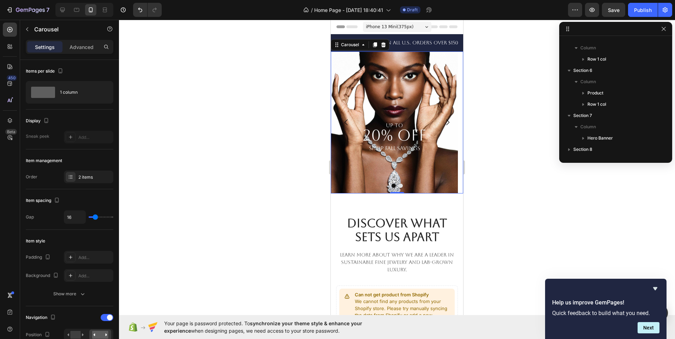
click at [398, 186] on button "Dot" at bounding box center [400, 186] width 4 height 4
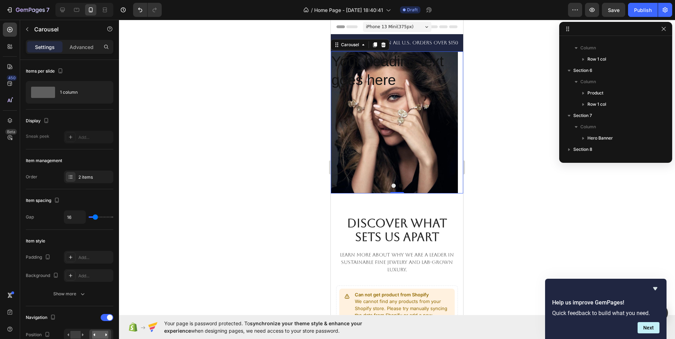
click at [391, 186] on button "Dot" at bounding box center [393, 186] width 4 height 4
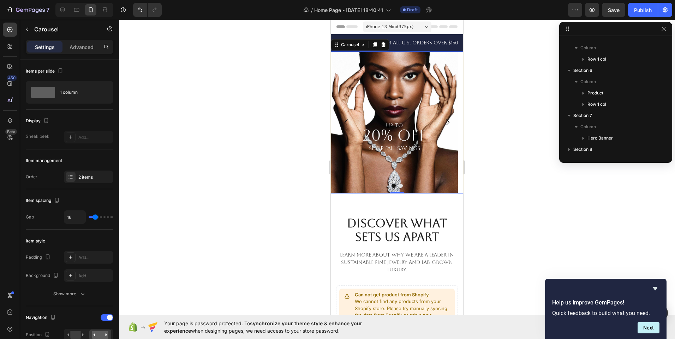
click at [398, 186] on button "Dot" at bounding box center [400, 186] width 4 height 4
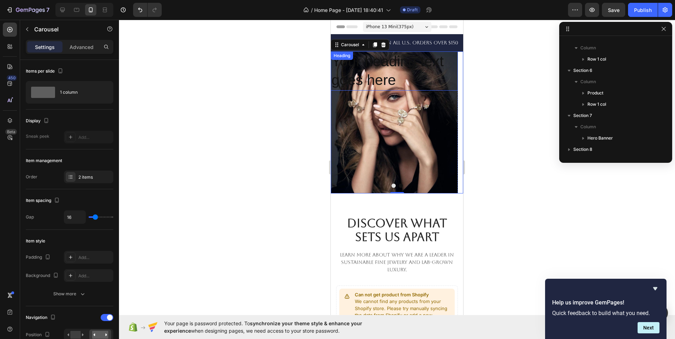
click at [413, 76] on h2 "Your heading text goes here" at bounding box center [394, 71] width 127 height 39
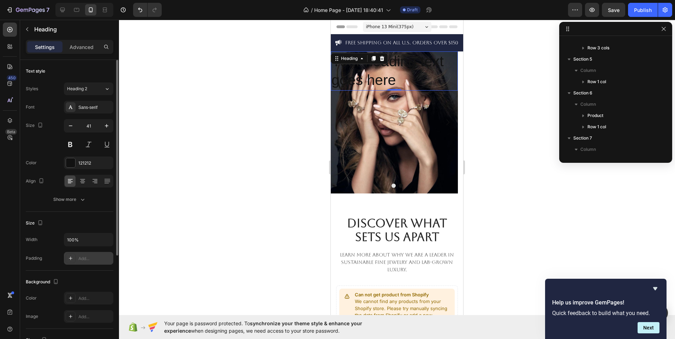
click at [87, 260] on div "Add..." at bounding box center [94, 259] width 33 height 6
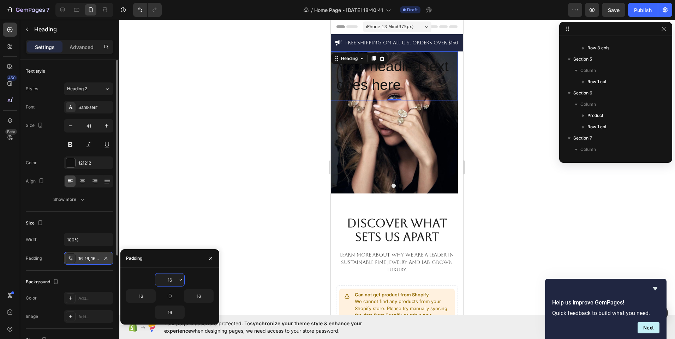
click at [176, 282] on input "16" at bounding box center [169, 280] width 29 height 13
click at [180, 281] on icon "button" at bounding box center [181, 280] width 6 height 6
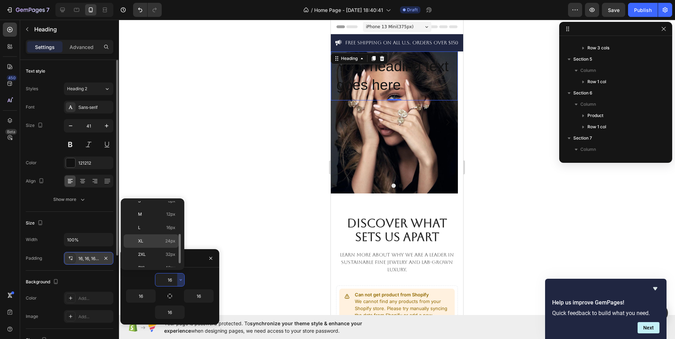
scroll to position [56, 0]
click at [163, 259] on p "3XL 48px" at bounding box center [156, 259] width 37 height 6
type input "48"
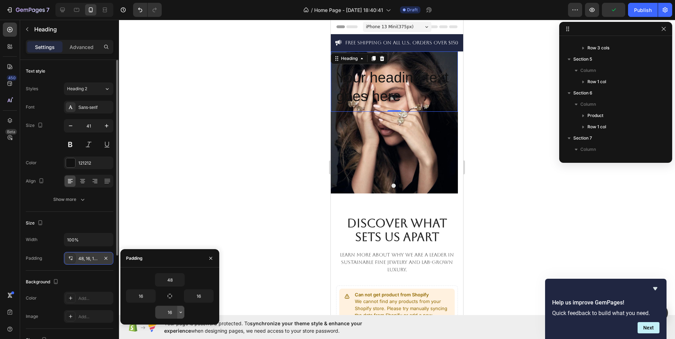
click at [181, 313] on icon "button" at bounding box center [181, 312] width 2 height 1
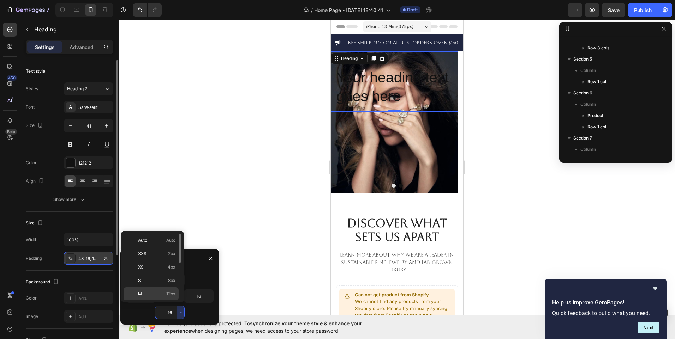
scroll to position [82, 0]
click at [170, 292] on span "112px" at bounding box center [169, 293] width 11 height 6
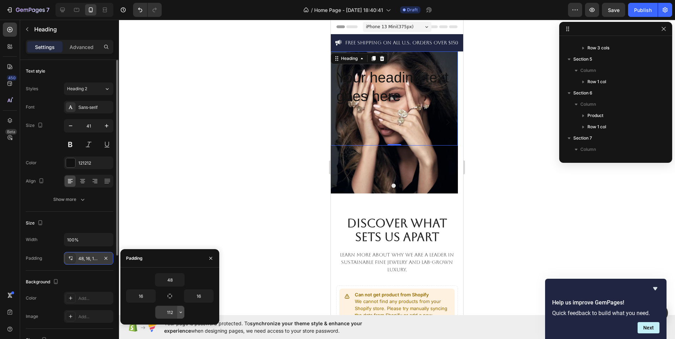
click at [179, 314] on icon "button" at bounding box center [181, 313] width 6 height 6
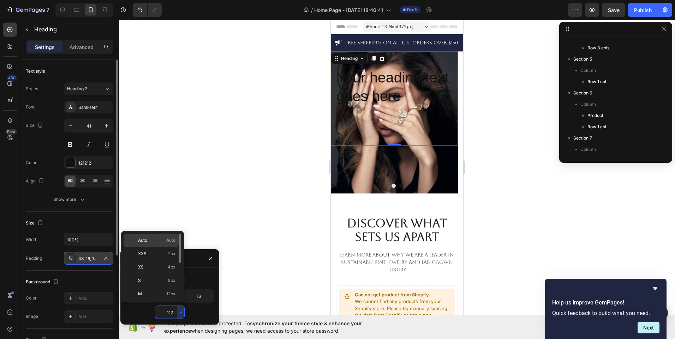
click at [163, 240] on p "Auto Auto" at bounding box center [156, 241] width 37 height 6
type input "Auto"
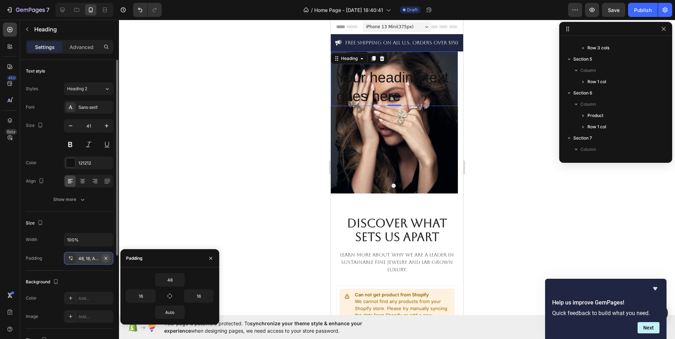
click at [104, 258] on icon "button" at bounding box center [106, 259] width 6 height 6
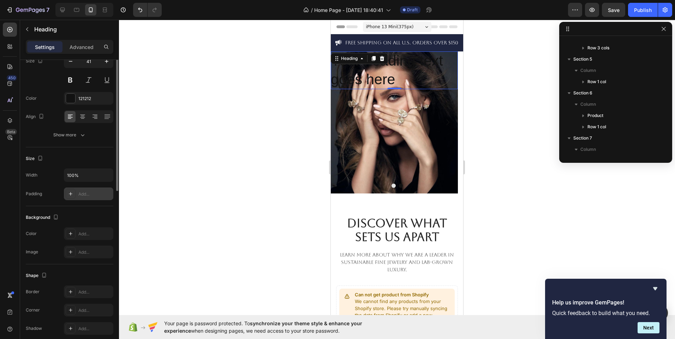
scroll to position [0, 0]
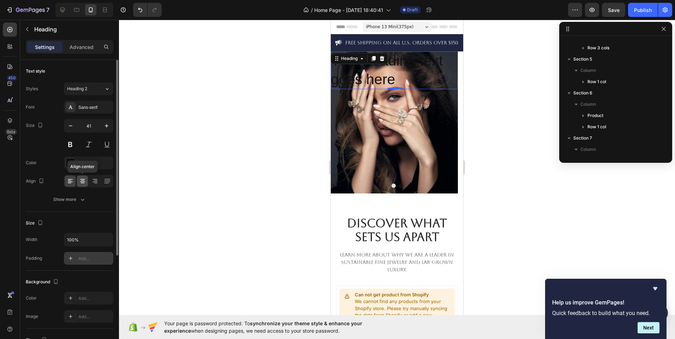
click at [85, 177] on div at bounding box center [82, 181] width 11 height 11
click at [67, 125] on icon "button" at bounding box center [70, 125] width 7 height 7
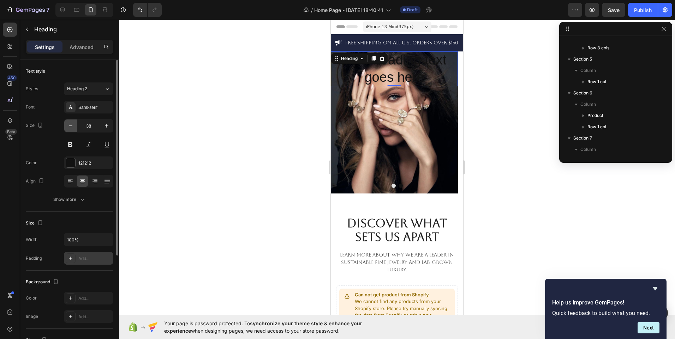
click at [67, 125] on icon "button" at bounding box center [70, 125] width 7 height 7
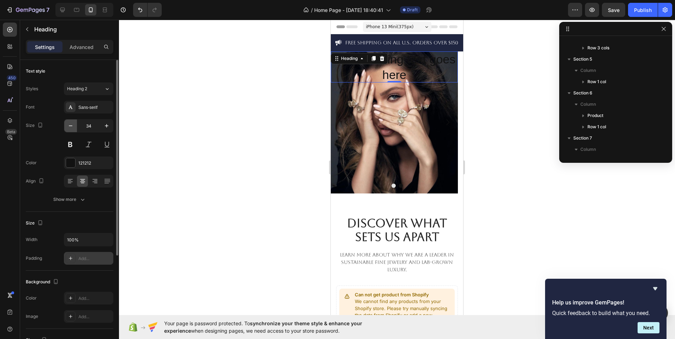
type input "33"
click at [96, 110] on div "Sans-serif" at bounding box center [94, 107] width 33 height 6
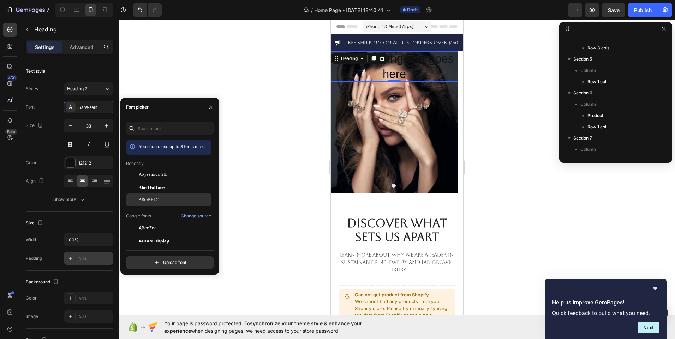
click at [149, 201] on span "Aboreto" at bounding box center [149, 200] width 21 height 6
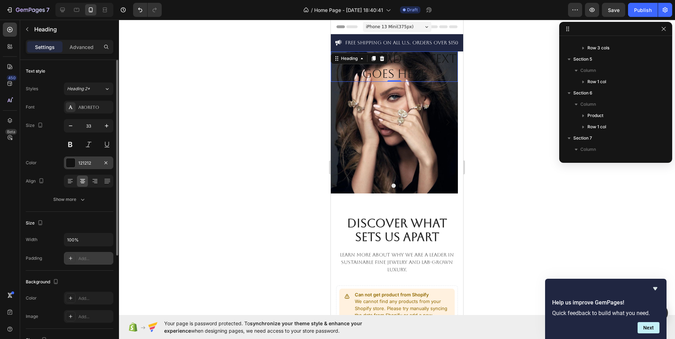
click at [69, 164] on div at bounding box center [70, 162] width 9 height 9
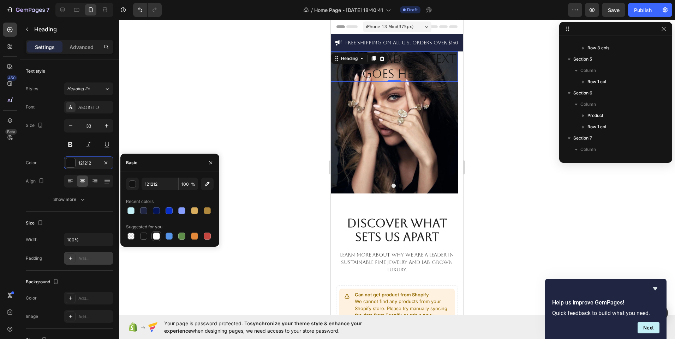
click at [155, 237] on div at bounding box center [156, 236] width 7 height 7
type input "FFFFFF"
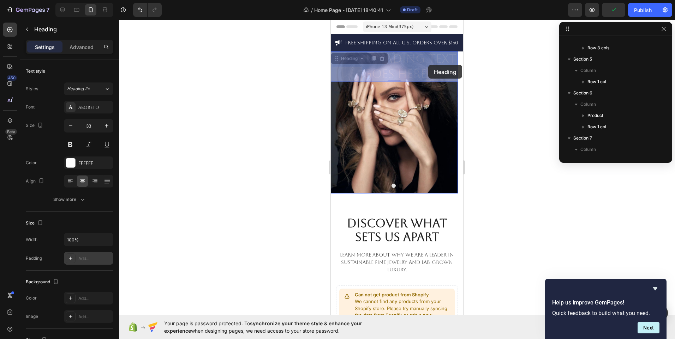
drag, startPoint x: 427, startPoint y: 72, endPoint x: 428, endPoint y: 65, distance: 7.1
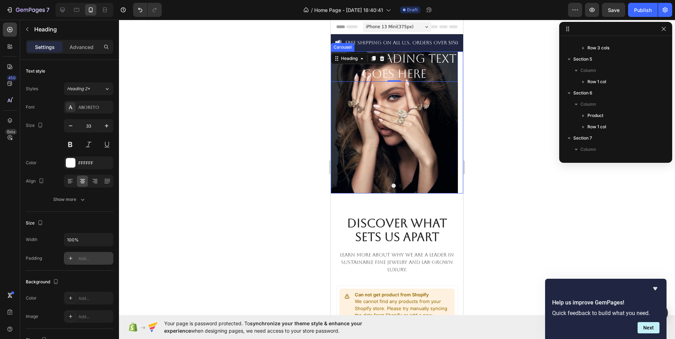
click at [391, 186] on button "Dot" at bounding box center [393, 186] width 4 height 4
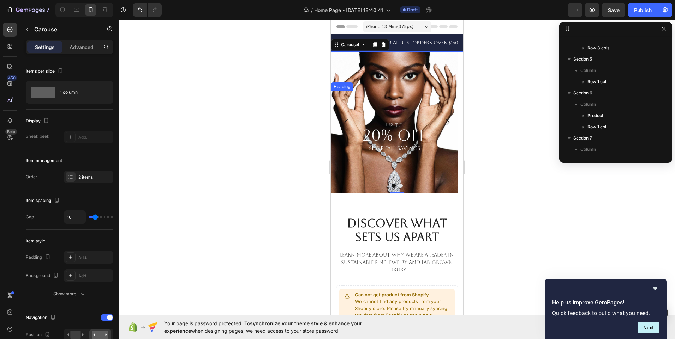
click at [404, 112] on div "UP TO 20% OFF SHOP FALL SAVINGS Heading" at bounding box center [394, 122] width 127 height 63
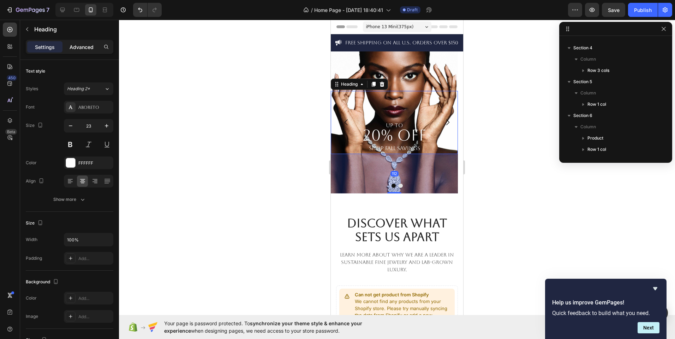
click at [80, 46] on p "Advanced" at bounding box center [82, 46] width 24 height 7
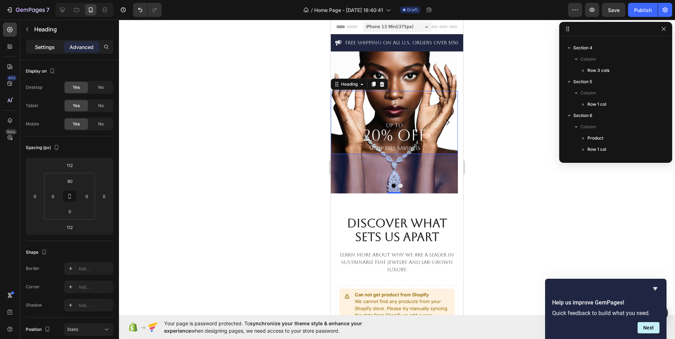
click at [41, 48] on p "Settings" at bounding box center [45, 46] width 20 height 7
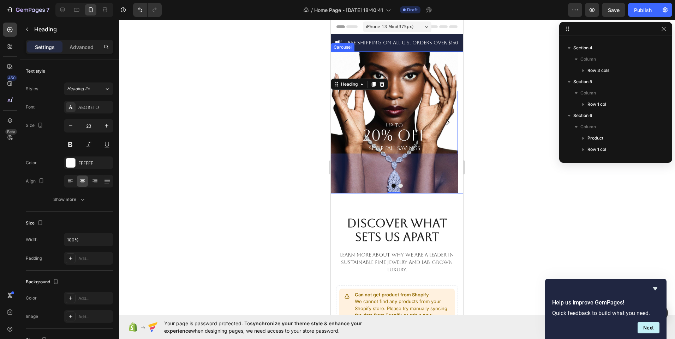
click at [398, 186] on button "Dot" at bounding box center [400, 186] width 4 height 4
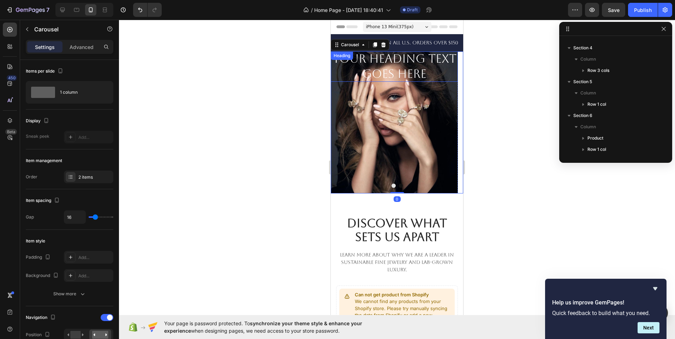
click at [427, 71] on p "Your heading text goes here" at bounding box center [394, 67] width 127 height 30
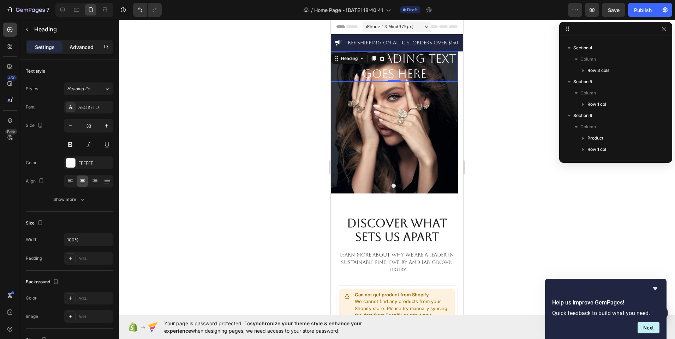
click at [72, 47] on p "Advanced" at bounding box center [82, 46] width 24 height 7
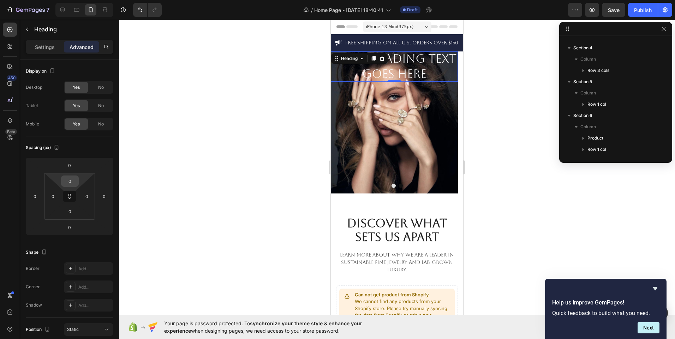
click at [72, 180] on input "0" at bounding box center [70, 181] width 14 height 11
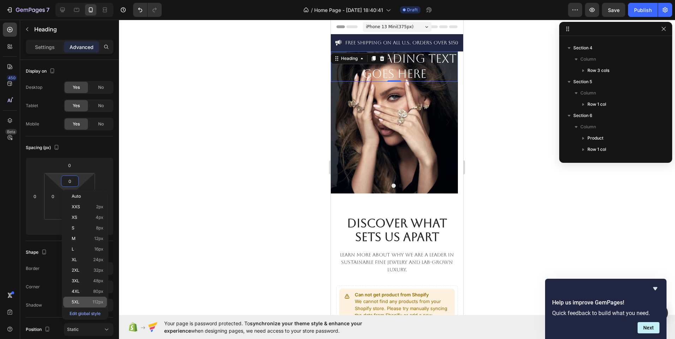
click at [97, 302] on span "112px" at bounding box center [97, 302] width 11 height 5
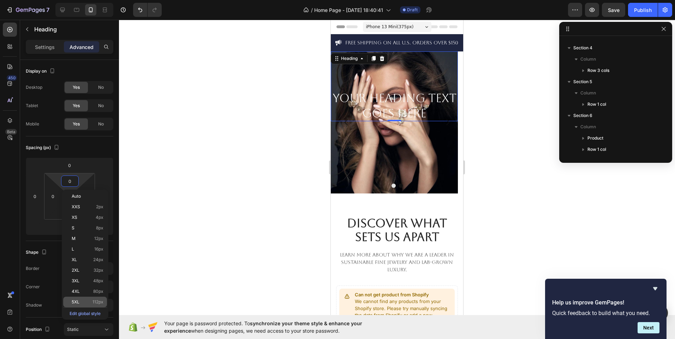
type input "112"
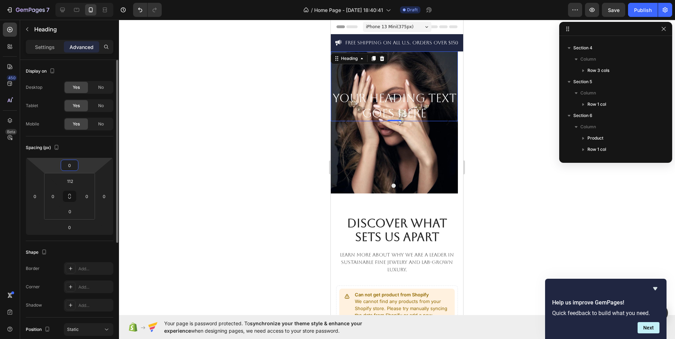
click at [71, 166] on input "0" at bounding box center [69, 165] width 14 height 11
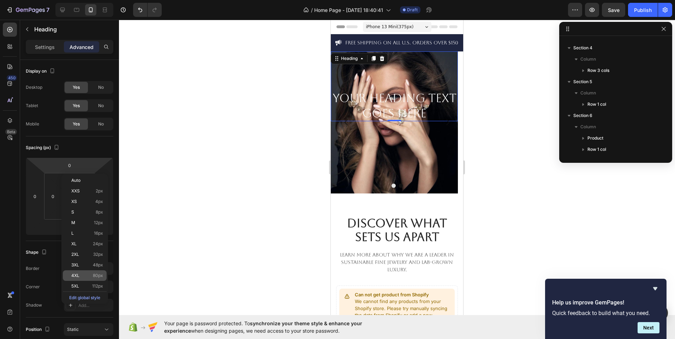
click at [95, 276] on span "80px" at bounding box center [98, 275] width 10 height 5
type input "80"
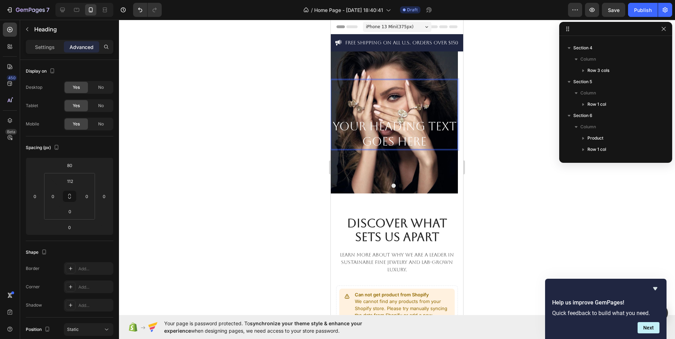
click at [431, 138] on p "Your heading text goes here" at bounding box center [394, 134] width 127 height 30
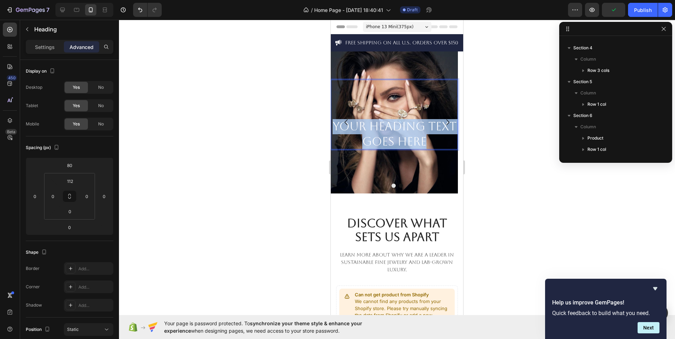
click at [431, 138] on p "Your heading text goes here" at bounding box center [394, 134] width 127 height 30
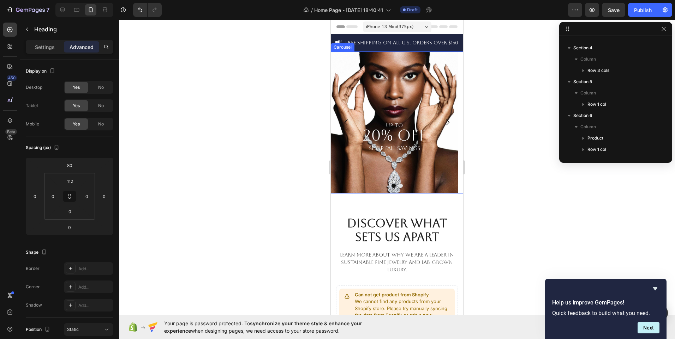
click at [443, 122] on icon "Carousel Next Arrow" at bounding box center [447, 122] width 8 height 8
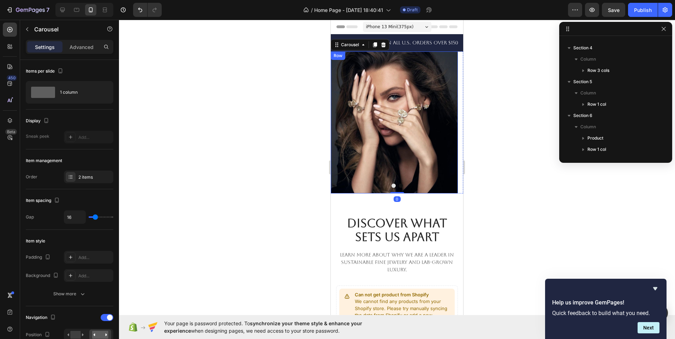
click at [391, 132] on div "Heading" at bounding box center [394, 123] width 127 height 142
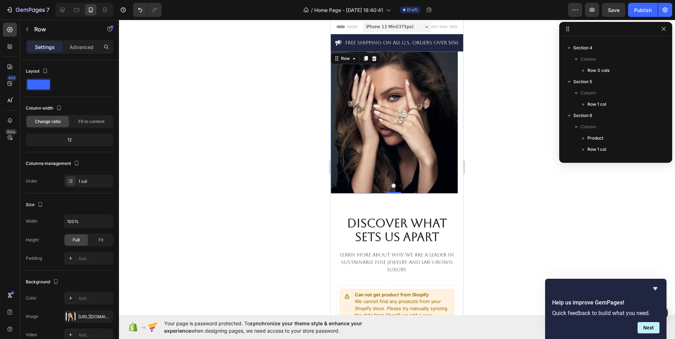
click at [393, 162] on div "Heading" at bounding box center [394, 123] width 127 height 142
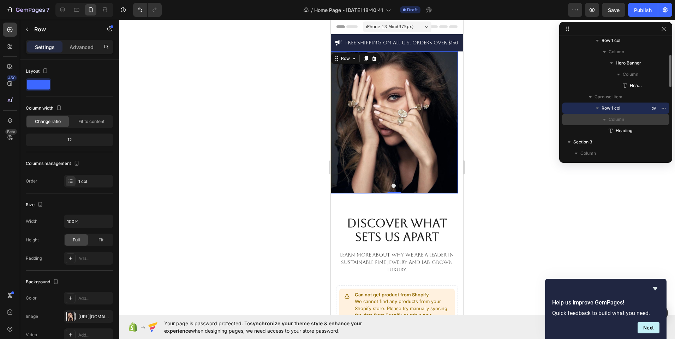
scroll to position [60, 0]
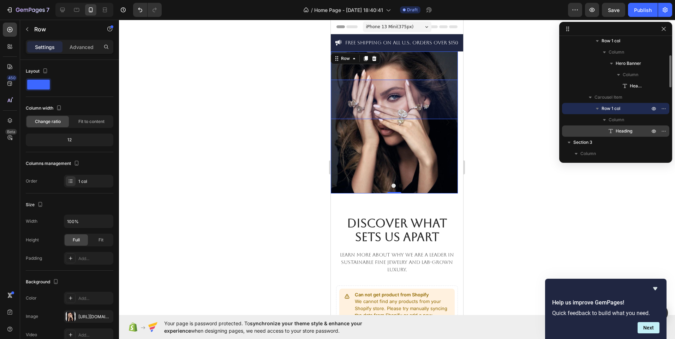
click at [619, 131] on span "Heading" at bounding box center [623, 131] width 17 height 7
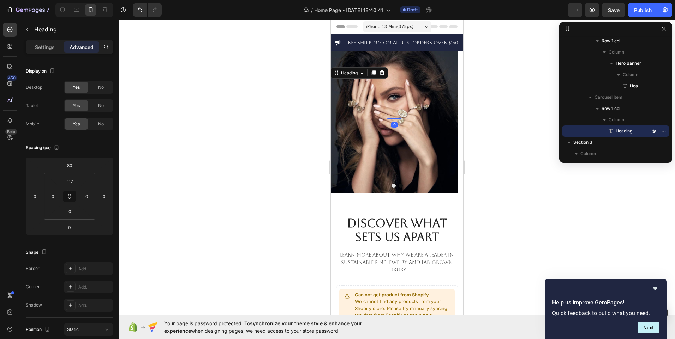
click at [415, 98] on div "Heading 0" at bounding box center [394, 100] width 127 height 40
click at [399, 96] on div "Heading 0" at bounding box center [394, 100] width 127 height 40
click at [381, 98] on div "Heading 0" at bounding box center [394, 100] width 127 height 40
click at [408, 99] on div "Heading 0" at bounding box center [394, 100] width 127 height 40
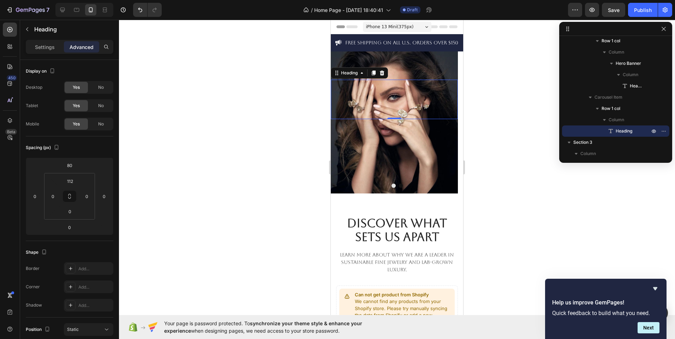
click at [376, 92] on div "Heading 0" at bounding box center [394, 100] width 127 height 40
click at [344, 92] on div "Heading 0" at bounding box center [394, 100] width 127 height 40
click at [39, 48] on p "Settings" at bounding box center [45, 46] width 20 height 7
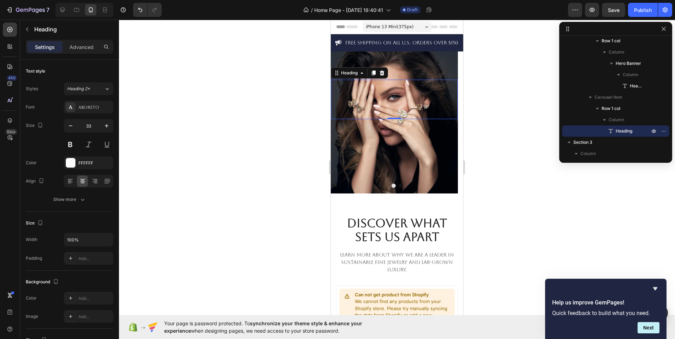
click at [397, 98] on div "Heading 0" at bounding box center [394, 100] width 127 height 40
click at [631, 129] on span "Heading" at bounding box center [623, 131] width 17 height 7
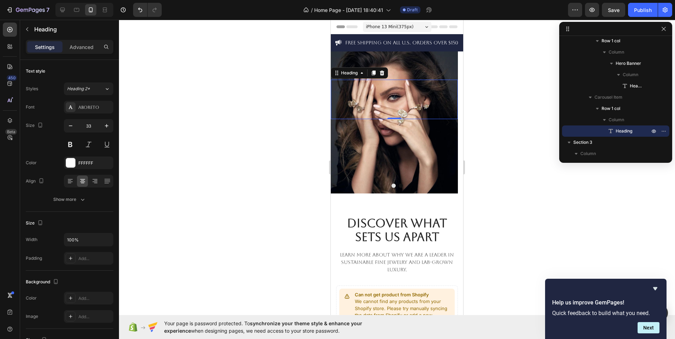
click at [423, 93] on div "Heading 0" at bounding box center [394, 100] width 127 height 40
click at [389, 94] on div "Heading 0" at bounding box center [394, 100] width 127 height 40
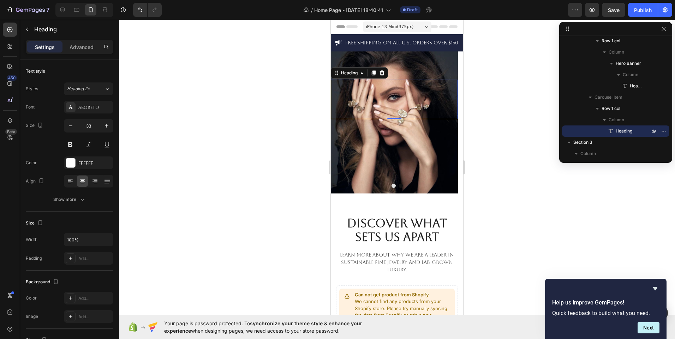
click at [389, 94] on div "Heading 0" at bounding box center [394, 100] width 127 height 40
click at [610, 128] on icon at bounding box center [610, 131] width 7 height 7
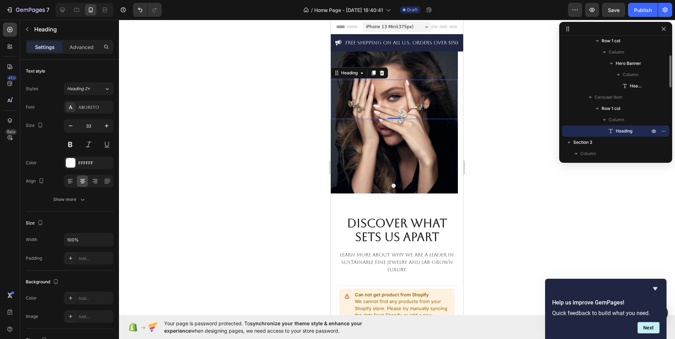
click at [610, 128] on icon at bounding box center [610, 131] width 7 height 7
click at [139, 7] on icon "Undo/Redo" at bounding box center [140, 9] width 7 height 7
click at [408, 128] on h2 "nEW" at bounding box center [394, 126] width 127 height 15
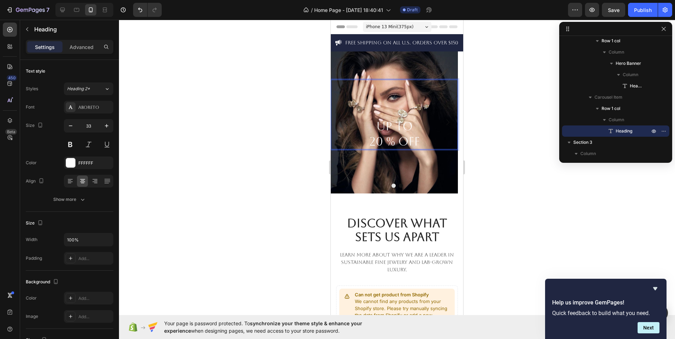
click at [413, 125] on p "UP TO 20 % OFF" at bounding box center [394, 134] width 127 height 30
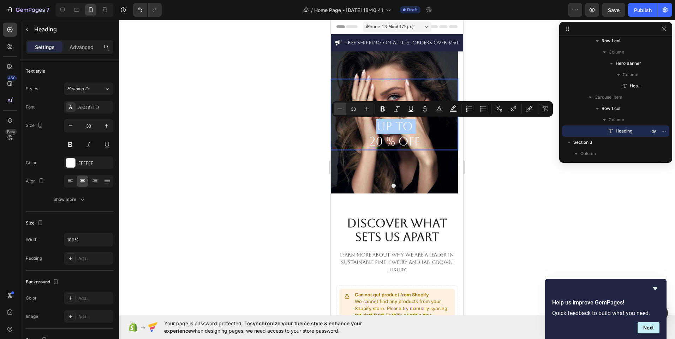
click at [339, 104] on button "Minus" at bounding box center [339, 109] width 13 height 13
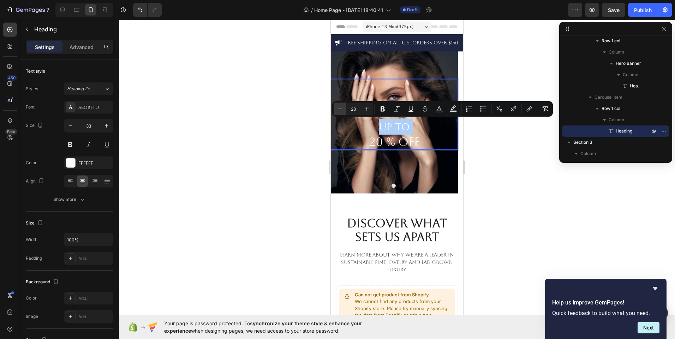
click at [339, 104] on button "Minus" at bounding box center [339, 109] width 13 height 13
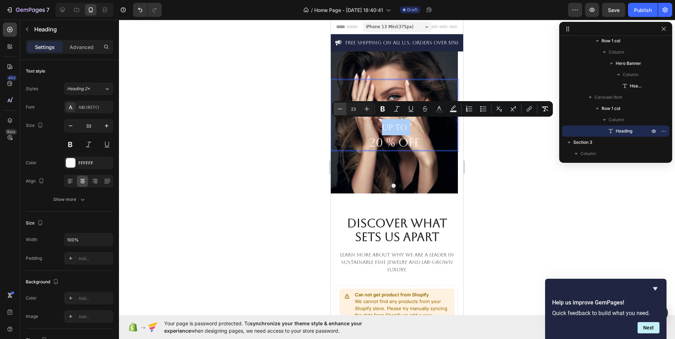
click at [339, 104] on button "Minus" at bounding box center [339, 109] width 13 height 13
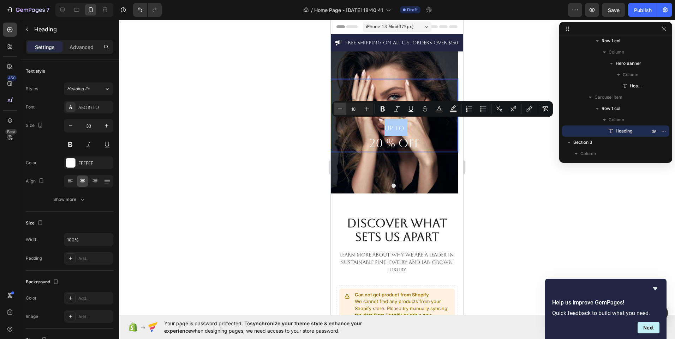
click at [339, 104] on button "Minus" at bounding box center [339, 109] width 13 height 13
click at [343, 109] on icon "Editor contextual toolbar" at bounding box center [339, 109] width 7 height 7
type input "33"
click at [415, 144] on p "UP TO 20 % OFF" at bounding box center [394, 135] width 127 height 32
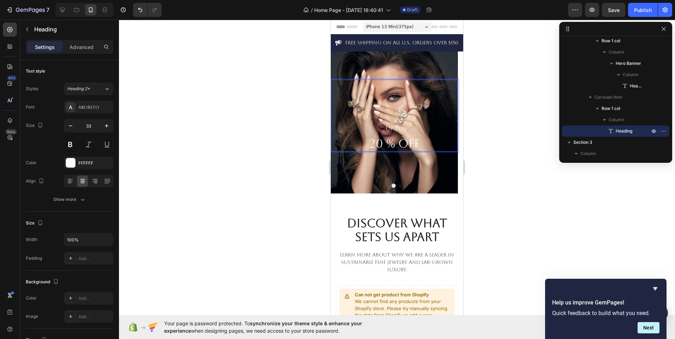
click at [415, 144] on p "UP TO 20 % OFF" at bounding box center [394, 135] width 127 height 32
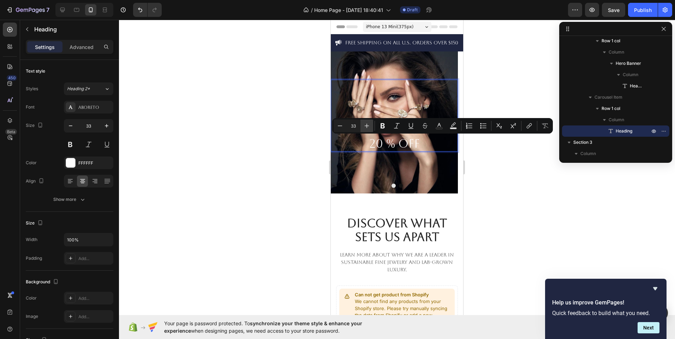
click at [369, 124] on icon "Editor contextual toolbar" at bounding box center [366, 125] width 7 height 7
drag, startPoint x: 369, startPoint y: 124, endPoint x: 43, endPoint y: 132, distance: 326.2
click at [369, 124] on icon "Editor contextual toolbar" at bounding box center [366, 125] width 7 height 7
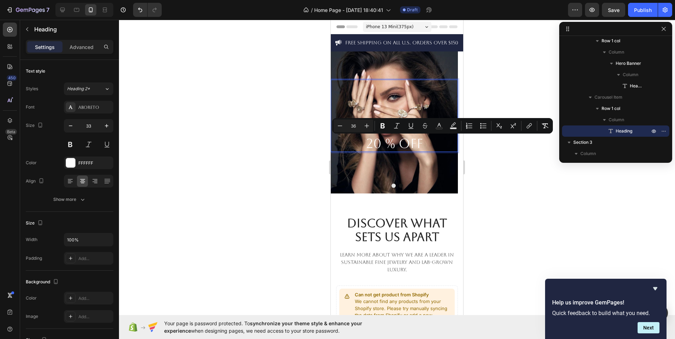
type input "37"
click at [390, 172] on div "UP TO 20 % OFF Heading 0" at bounding box center [394, 123] width 127 height 142
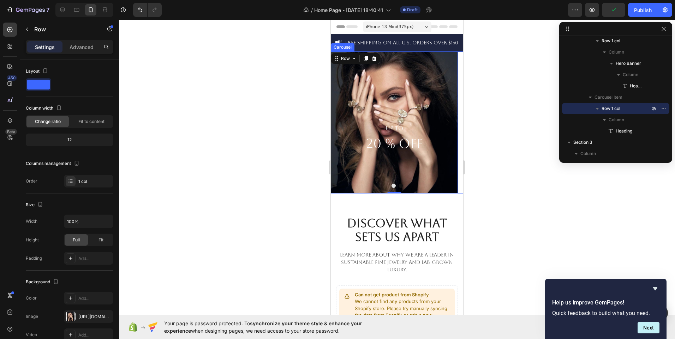
click at [391, 186] on button "Dot" at bounding box center [393, 186] width 4 height 4
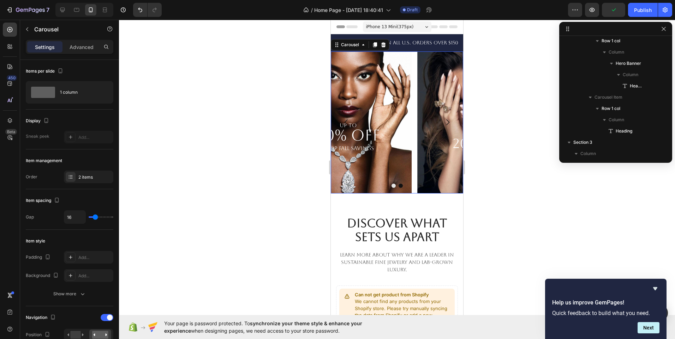
scroll to position [0, 0]
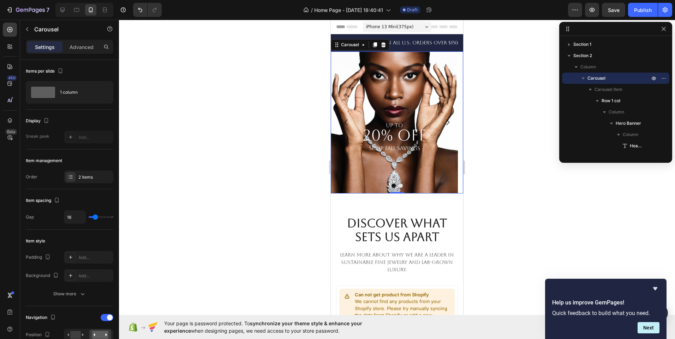
click at [440, 118] on button "Carousel Next Arrow" at bounding box center [448, 123] width 20 height 20
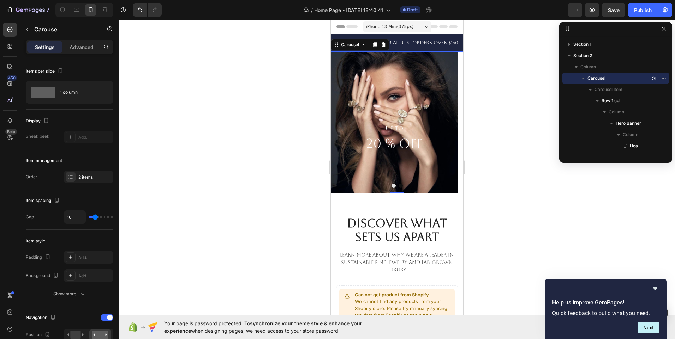
click at [346, 123] on icon "Carousel Back Arrow" at bounding box center [346, 122] width 8 height 8
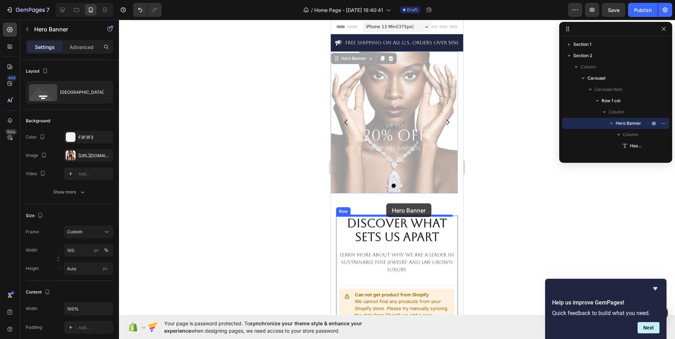
drag, startPoint x: 404, startPoint y: 70, endPoint x: 386, endPoint y: 204, distance: 135.0
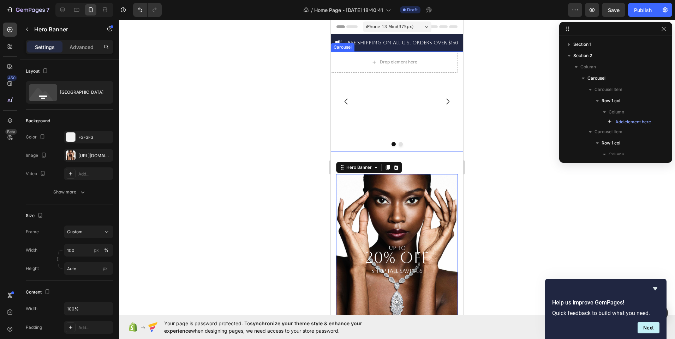
click at [402, 139] on div "Drop element here Row" at bounding box center [394, 102] width 127 height 101
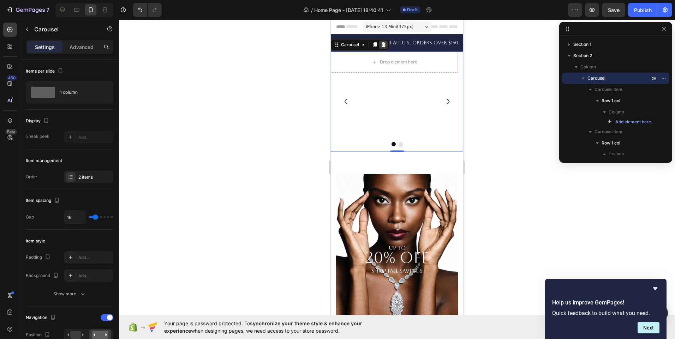
click at [385, 43] on icon at bounding box center [383, 45] width 6 height 6
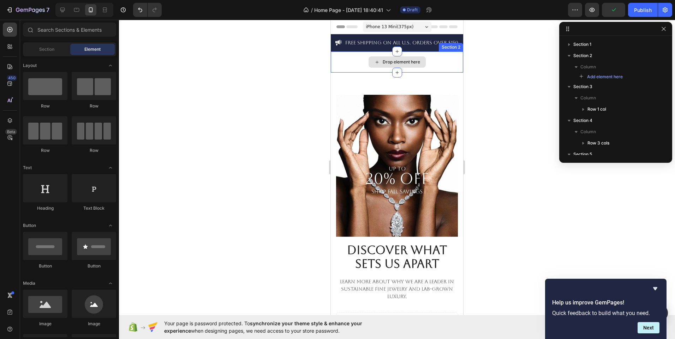
click at [429, 64] on div "Drop element here" at bounding box center [397, 62] width 132 height 21
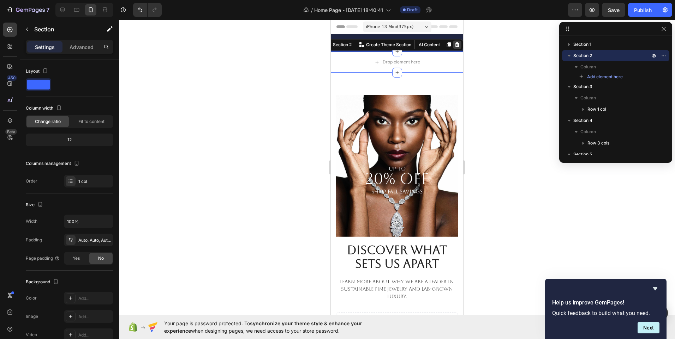
click at [453, 48] on div at bounding box center [457, 45] width 8 height 8
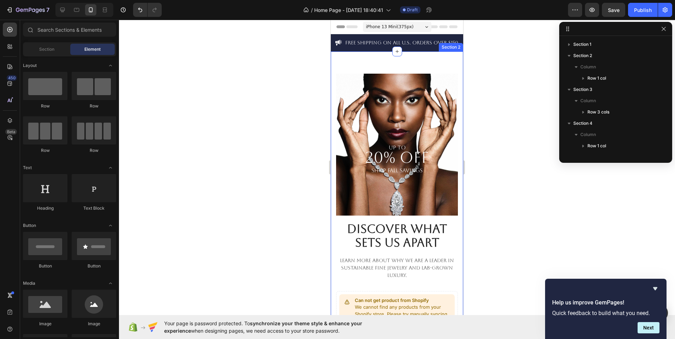
click at [402, 66] on div "UP TO 20% OFF SHOP FALL SAVINGS Heading Hero Banner Discover What Sets Us Apart…" at bounding box center [397, 212] width 132 height 321
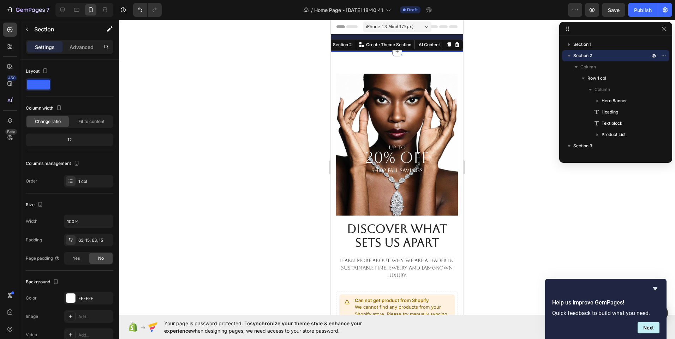
click at [439, 190] on div "UP TO 20% OFF SHOP FALL SAVINGS Heading" at bounding box center [397, 145] width 122 height 142
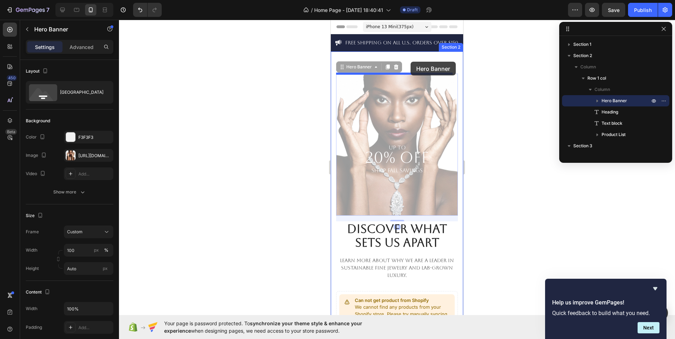
drag, startPoint x: 396, startPoint y: 95, endPoint x: 410, endPoint y: 62, distance: 36.1
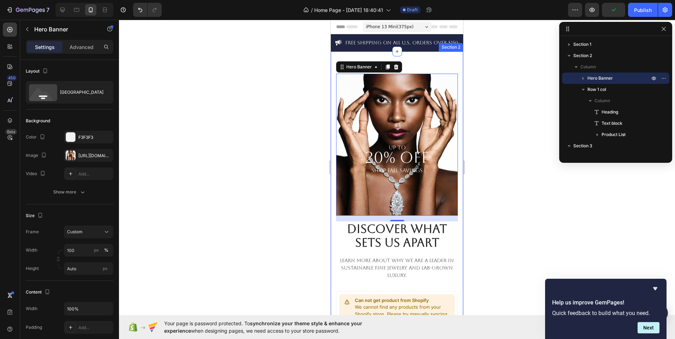
click at [422, 62] on div "UP TO 20% OFF SHOP FALL SAVINGS Heading Hero Banner 16 Discover What Sets Us Ap…" at bounding box center [397, 212] width 132 height 321
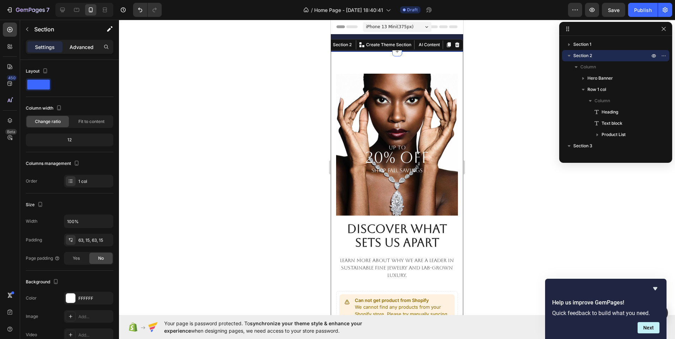
click at [81, 49] on p "Advanced" at bounding box center [82, 46] width 24 height 7
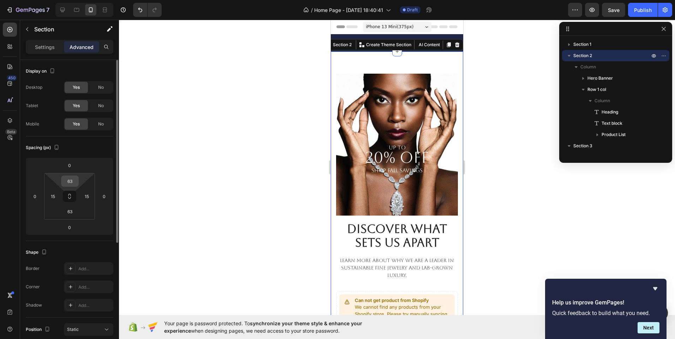
click at [72, 184] on input "63" at bounding box center [70, 181] width 14 height 11
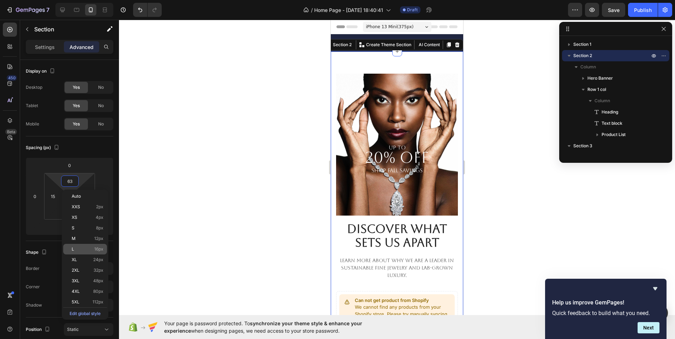
click at [91, 252] on div "L 16px" at bounding box center [85, 249] width 44 height 11
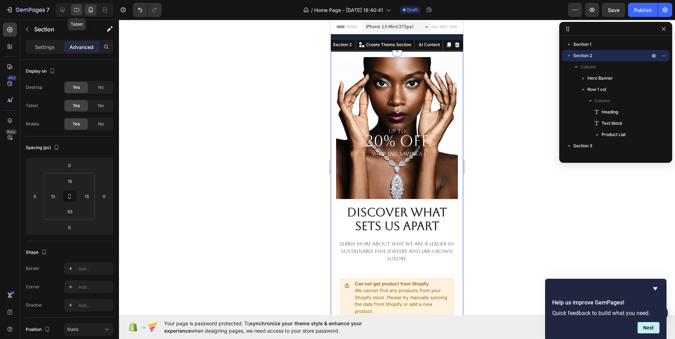
click at [73, 12] on icon at bounding box center [76, 9] width 7 height 7
type input "72"
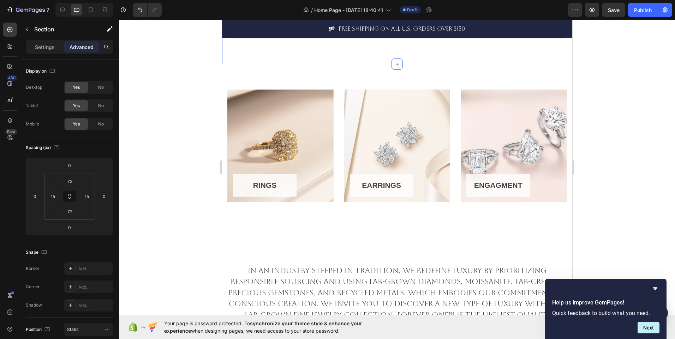
scroll to position [208, 0]
click at [511, 143] on div "ENGAGMENT Button Row" at bounding box center [513, 146] width 106 height 113
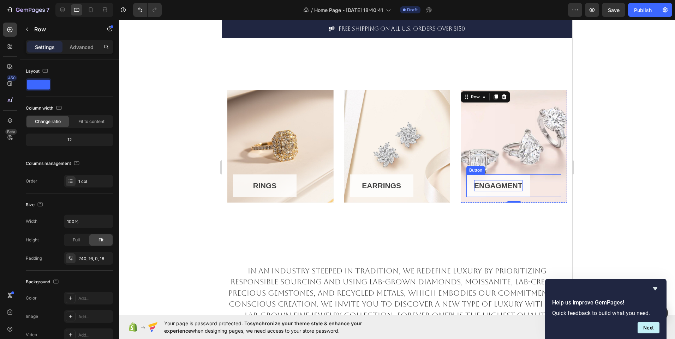
click at [515, 192] on p "ENGAGMENT" at bounding box center [498, 185] width 48 height 11
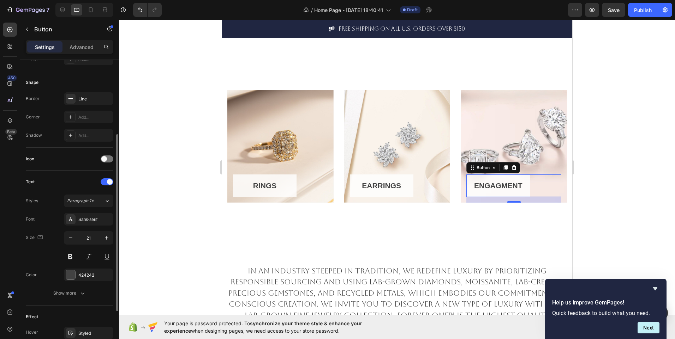
scroll to position [125, 0]
click at [69, 240] on icon "button" at bounding box center [70, 237] width 7 height 7
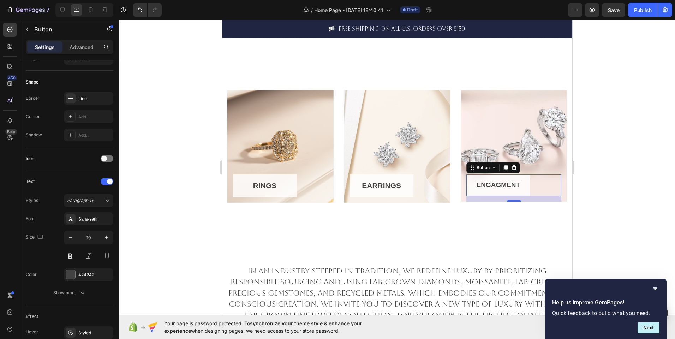
type input "18"
click at [367, 187] on div "EARRINGS" at bounding box center [380, 185] width 39 height 11
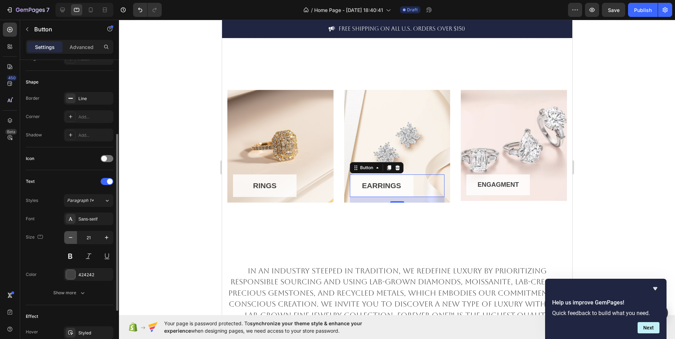
click at [70, 237] on icon "button" at bounding box center [70, 237] width 7 height 7
type input "19"
click at [234, 192] on button "RINGS" at bounding box center [265, 186] width 64 height 23
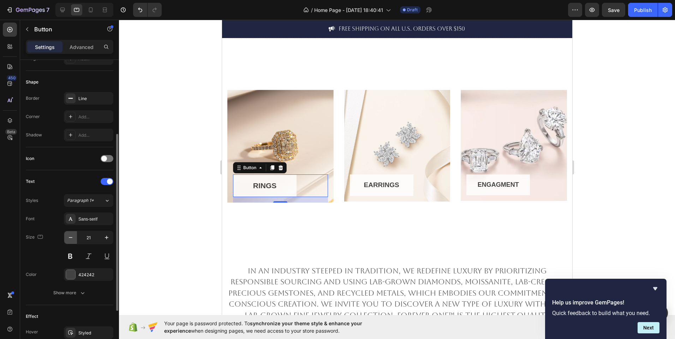
click at [71, 244] on button "button" at bounding box center [70, 238] width 13 height 13
type input "19"
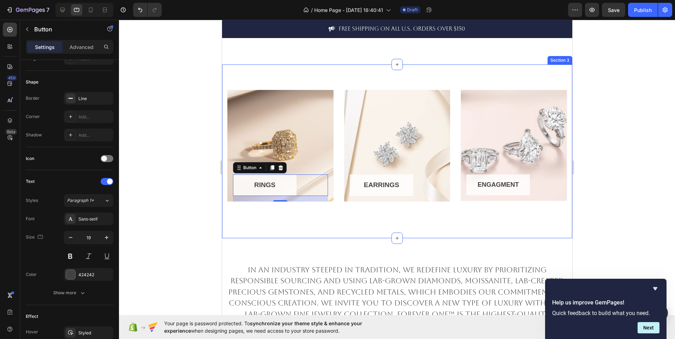
scroll to position [330, 0]
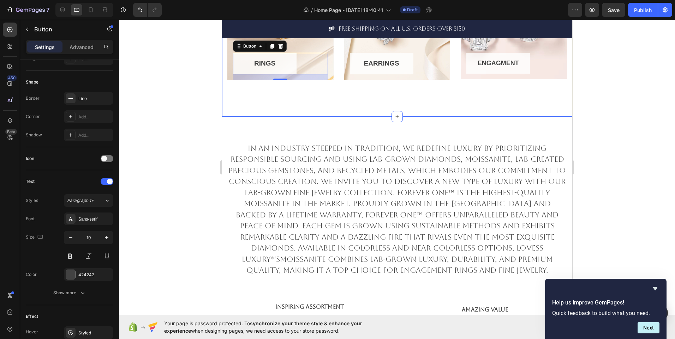
click at [290, 232] on p "In an industry steeped in tradition, we redefine luxury by prioritizing respons…" at bounding box center [397, 209] width 338 height 133
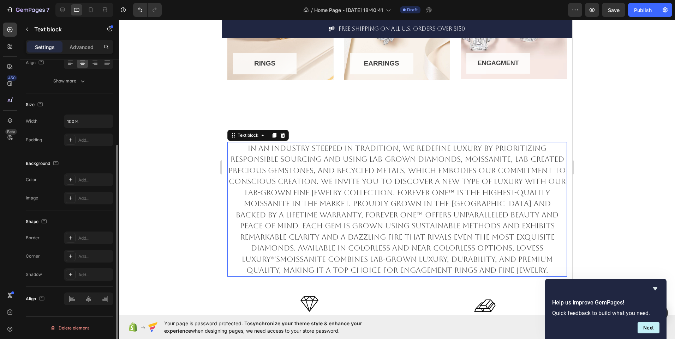
scroll to position [0, 0]
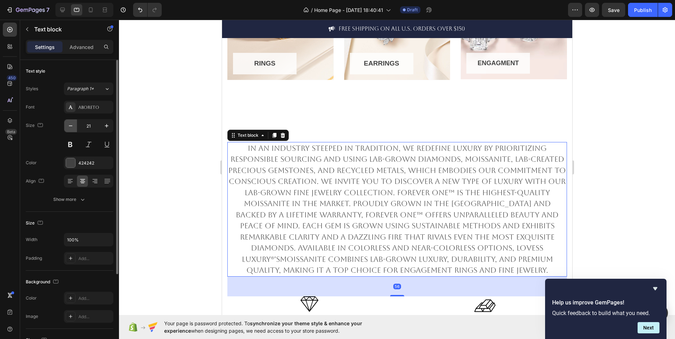
click at [74, 131] on button "button" at bounding box center [70, 126] width 13 height 13
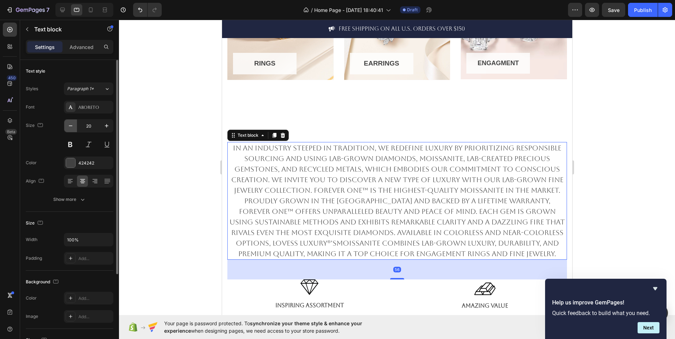
type input "19"
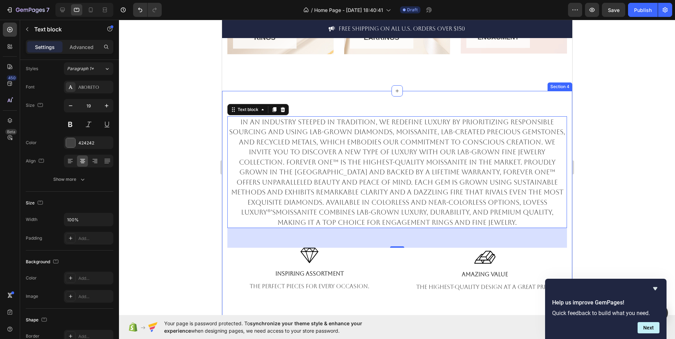
scroll to position [356, 0]
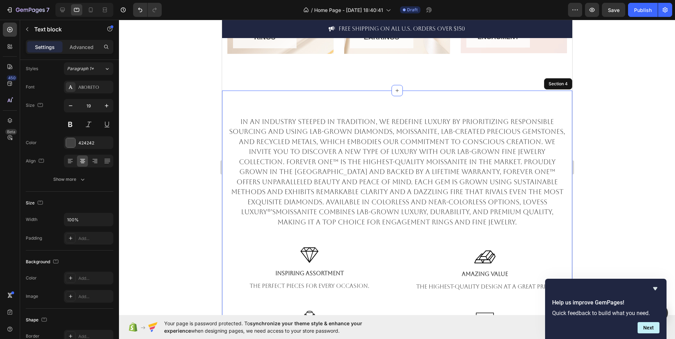
click at [366, 107] on div "WHAT WE STAND FOR Heading In an industry steeped in tradition, we redefine luxu…" at bounding box center [397, 236] width 350 height 290
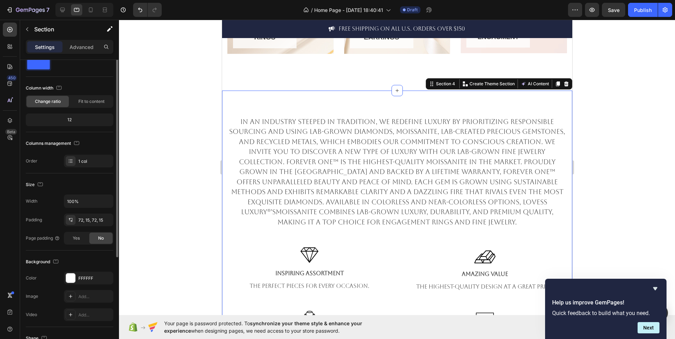
scroll to position [0, 0]
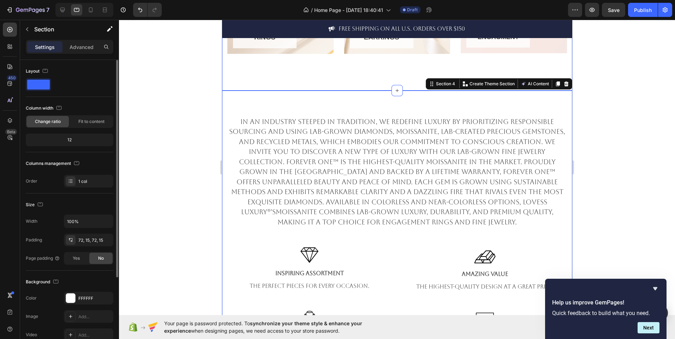
click at [362, 78] on div "RINGS Button Row Hero Banner Row EARRINGS Button Row Hero Banner ENGAGMENT Butt…" at bounding box center [397, 4] width 350 height 174
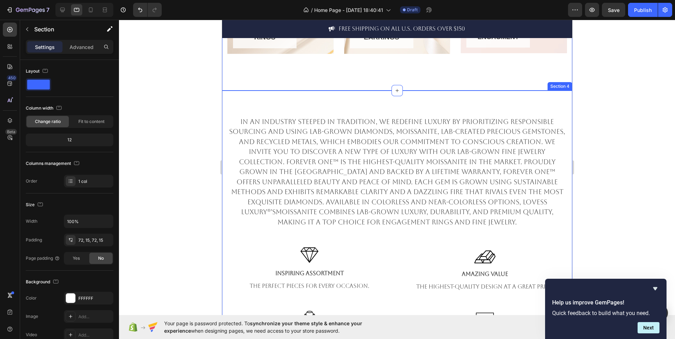
click at [355, 94] on div "WHAT WE STAND FOR Heading In an industry steeped in tradition, we redefine luxu…" at bounding box center [397, 236] width 350 height 290
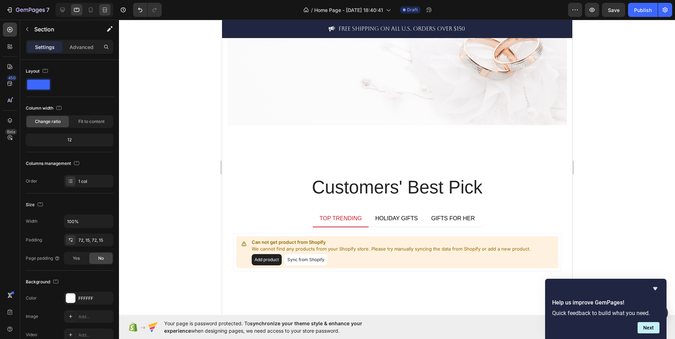
scroll to position [887, 0]
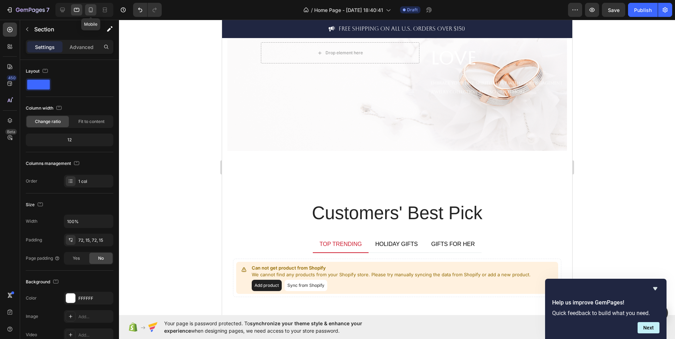
click at [88, 10] on icon at bounding box center [90, 9] width 7 height 7
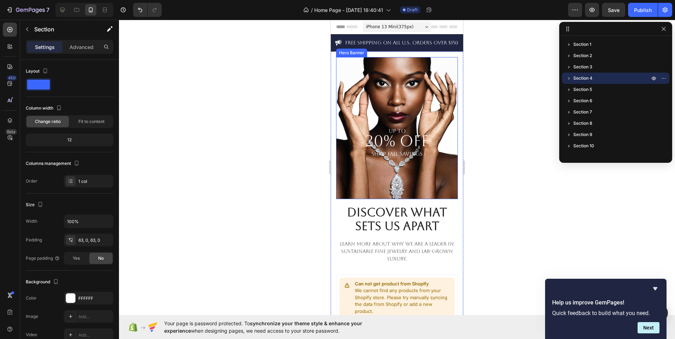
click at [345, 173] on div "UP TO 20% OFF SHOP FALL SAVINGS Heading" at bounding box center [397, 128] width 122 height 142
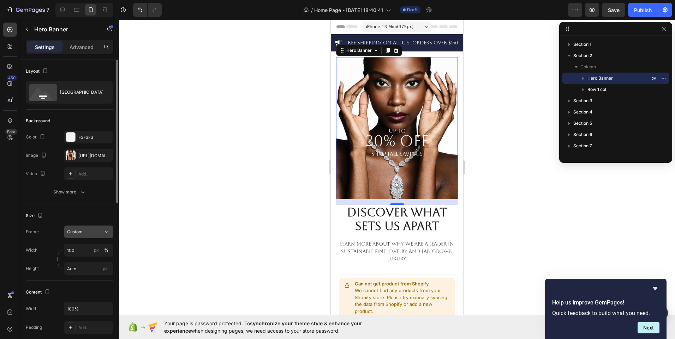
click at [101, 235] on div "Custom" at bounding box center [84, 232] width 35 height 6
click at [102, 247] on div "As banner source" at bounding box center [87, 249] width 41 height 6
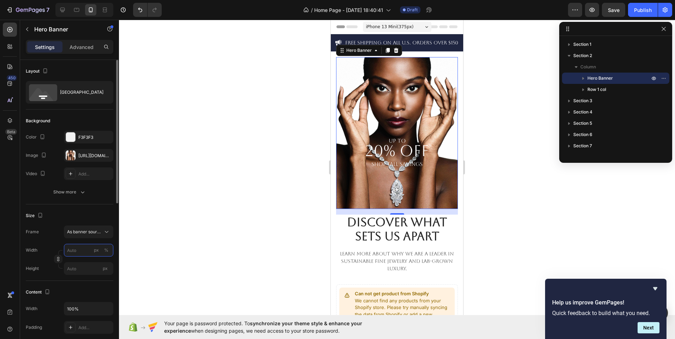
click at [78, 253] on input "px %" at bounding box center [88, 250] width 49 height 13
click at [92, 278] on p "Default 100%" at bounding box center [87, 280] width 41 height 6
click at [95, 253] on div "px" at bounding box center [96, 250] width 5 height 6
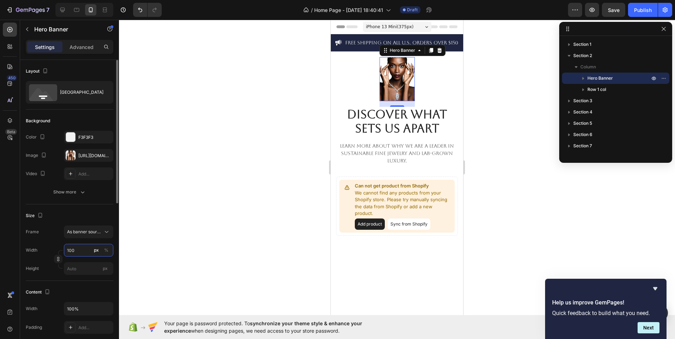
click at [85, 252] on input "100" at bounding box center [88, 250] width 49 height 13
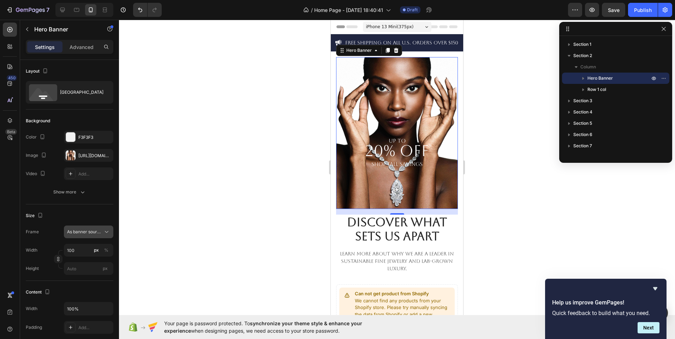
click at [105, 234] on icon at bounding box center [106, 232] width 7 height 7
click at [94, 256] on div "Custom" at bounding box center [82, 261] width 56 height 13
type input "1000"
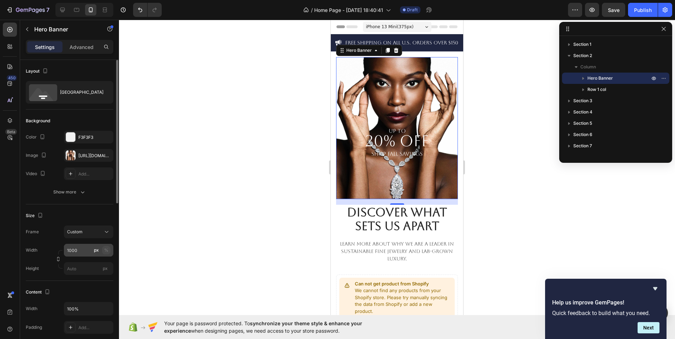
click at [104, 252] on div "%" at bounding box center [106, 250] width 4 height 6
click at [259, 220] on div at bounding box center [397, 180] width 556 height 320
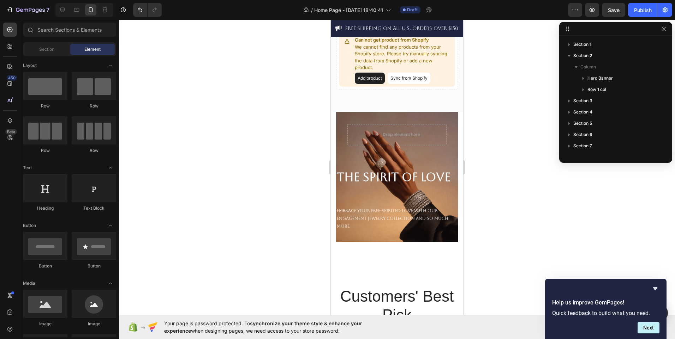
scroll to position [1027, 0]
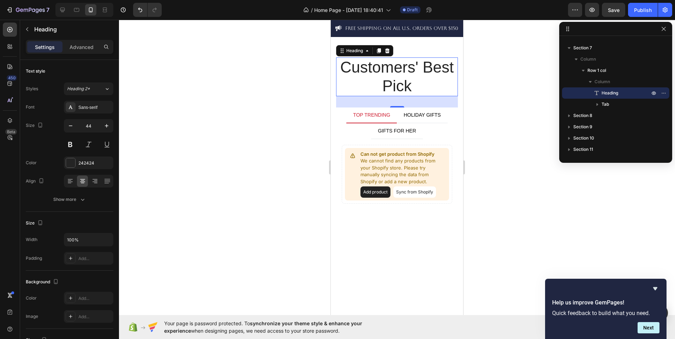
scroll to position [1054, 0]
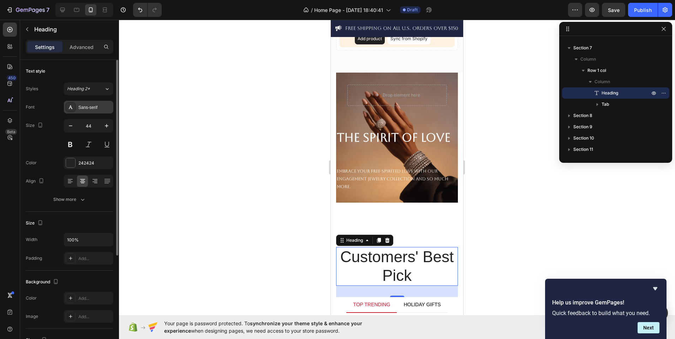
click at [92, 110] on div "Sans-serif" at bounding box center [94, 107] width 33 height 6
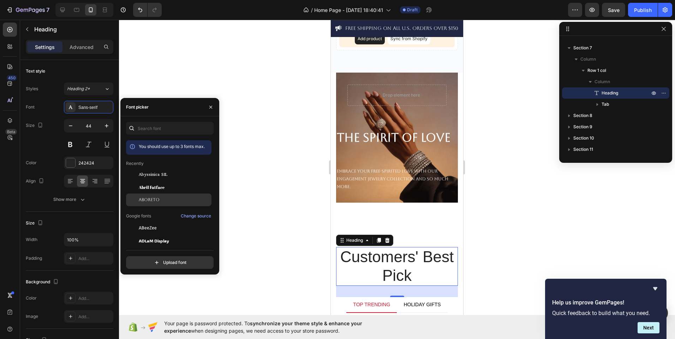
click at [160, 200] on div "Aboreto" at bounding box center [174, 200] width 71 height 6
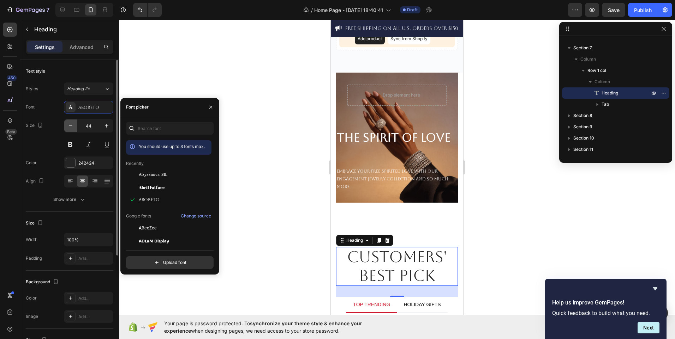
click at [72, 126] on icon "button" at bounding box center [70, 125] width 7 height 7
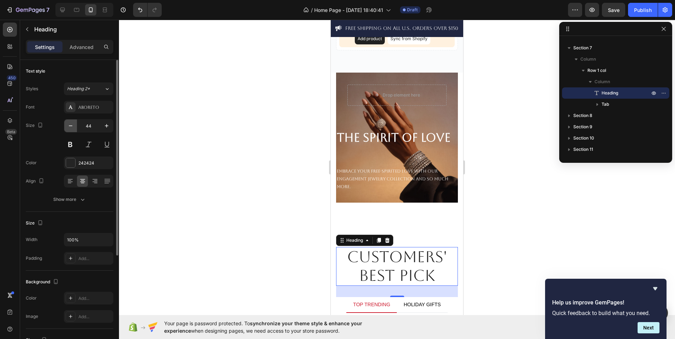
click at [72, 126] on icon "button" at bounding box center [70, 125] width 7 height 7
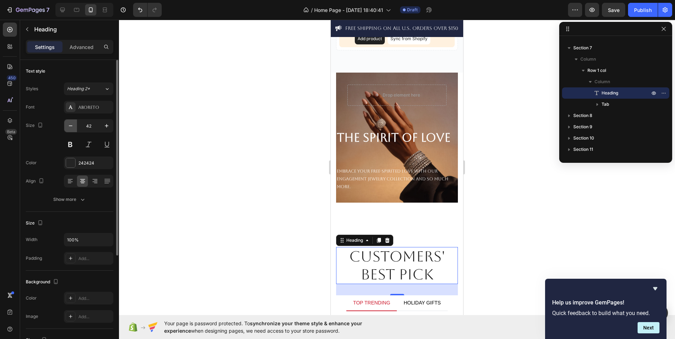
click at [72, 126] on icon "button" at bounding box center [70, 125] width 7 height 7
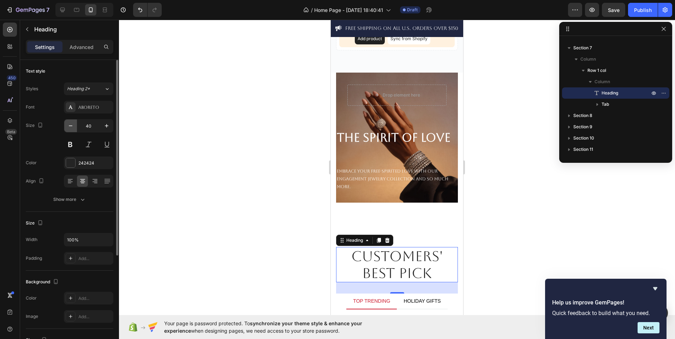
click at [72, 126] on icon "button" at bounding box center [70, 125] width 7 height 7
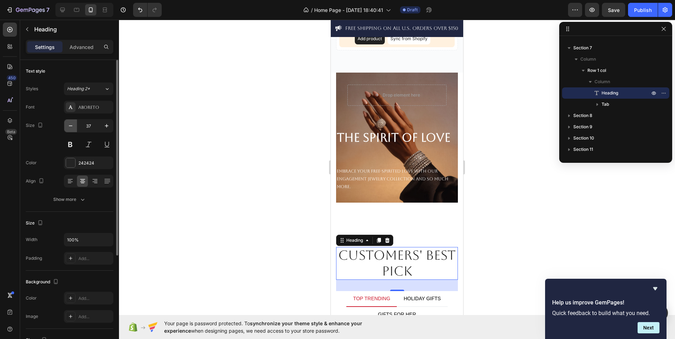
click at [72, 126] on icon "button" at bounding box center [70, 125] width 7 height 7
type input "33"
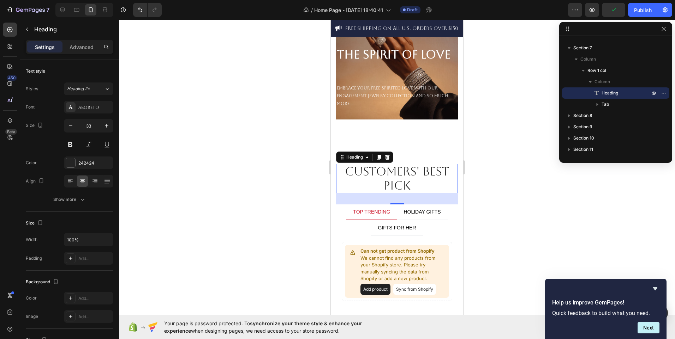
scroll to position [1138, 0]
click at [348, 214] on li "TOP TRENDING" at bounding box center [371, 212] width 50 height 16
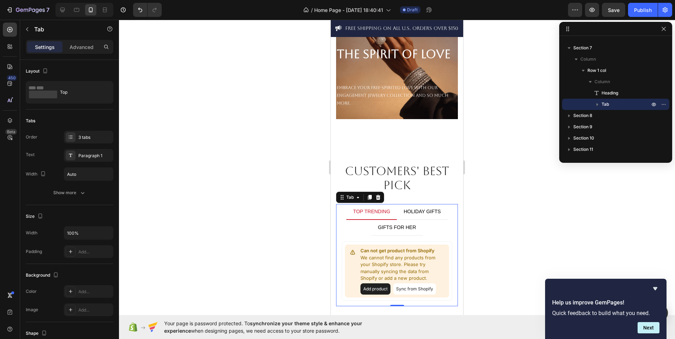
click at [359, 211] on div "TOP TRENDING" at bounding box center [371, 212] width 39 height 10
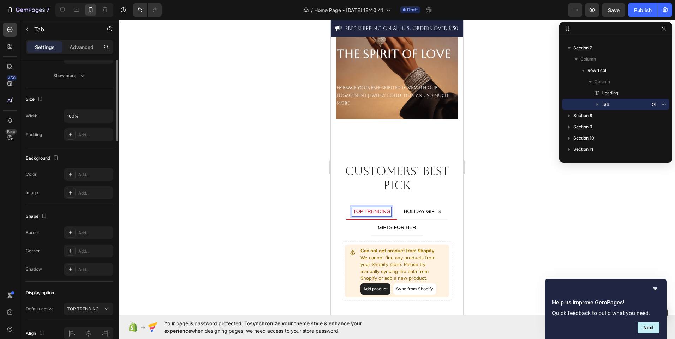
scroll to position [0, 0]
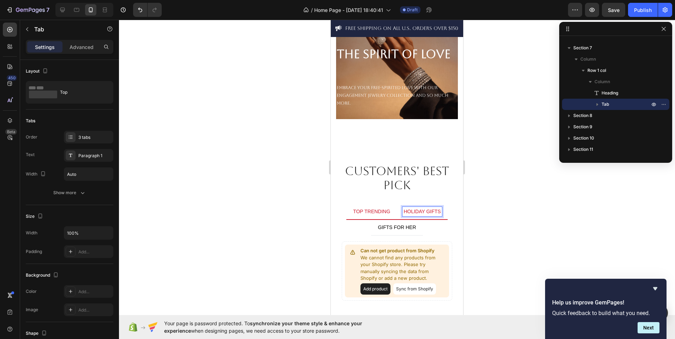
click at [410, 213] on p "HOLIDAY GIFTS" at bounding box center [421, 211] width 37 height 7
click at [389, 213] on li "TOP TRENDING" at bounding box center [371, 212] width 50 height 16
click at [378, 211] on p "TOP TRENDING" at bounding box center [371, 211] width 37 height 7
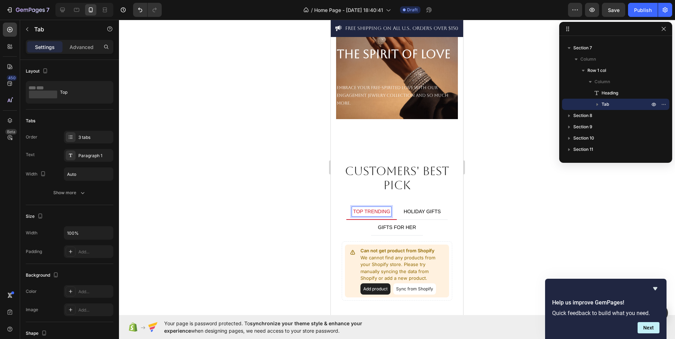
click at [361, 211] on p "TOP TRENDING" at bounding box center [371, 211] width 37 height 7
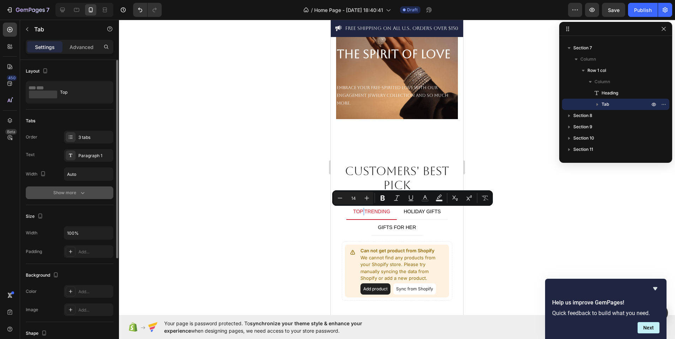
click at [55, 193] on div "Show more" at bounding box center [69, 193] width 33 height 7
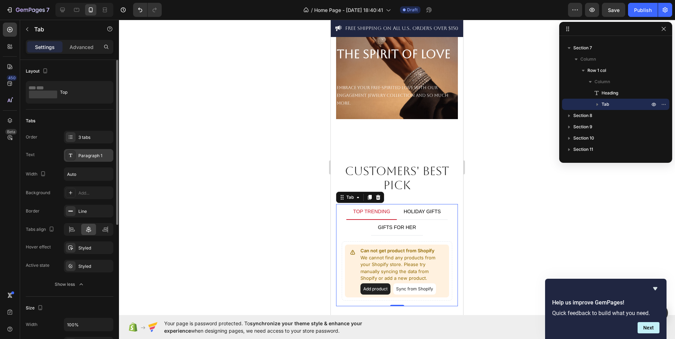
click at [99, 156] on div "Paragraph 1" at bounding box center [94, 156] width 33 height 6
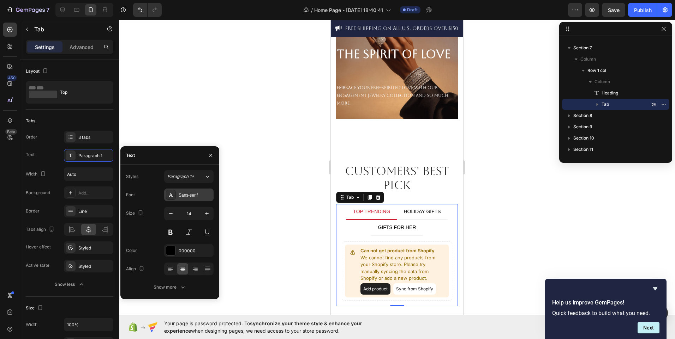
click at [190, 195] on div "Sans-serif" at bounding box center [195, 195] width 33 height 6
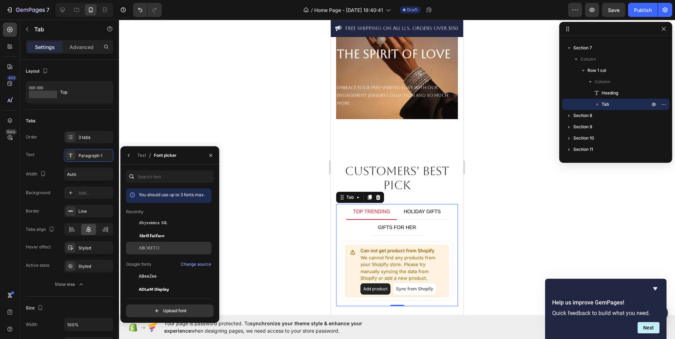
click at [161, 245] on div "Aboreto" at bounding box center [168, 248] width 85 height 13
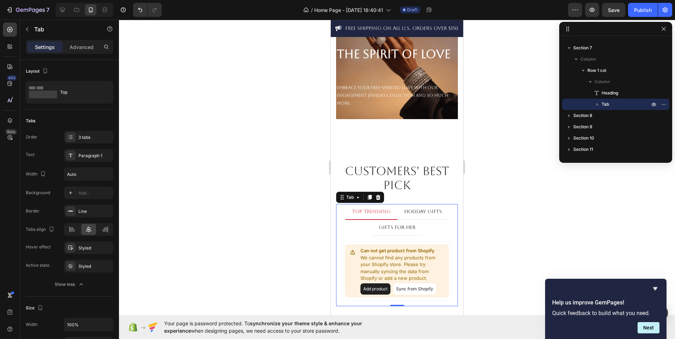
click at [266, 223] on div at bounding box center [397, 180] width 556 height 320
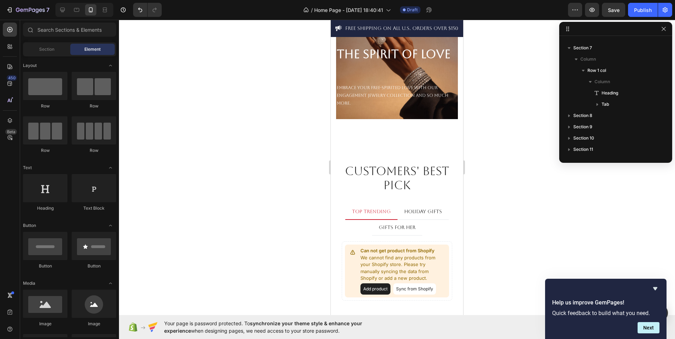
scroll to position [1172, 0]
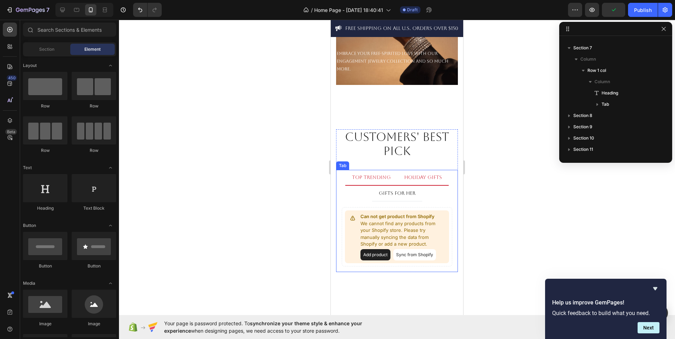
click at [397, 175] on li "HOLIDAY GIFTS" at bounding box center [422, 178] width 51 height 16
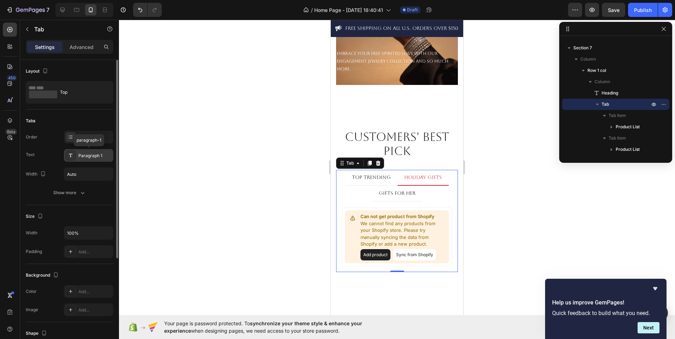
click at [90, 160] on div "Paragraph 1" at bounding box center [88, 155] width 49 height 13
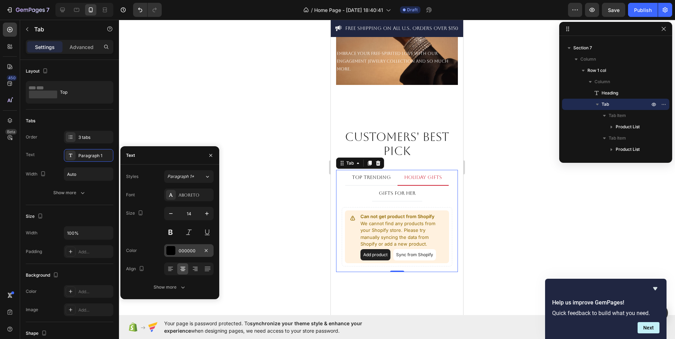
click at [173, 248] on div at bounding box center [170, 250] width 9 height 9
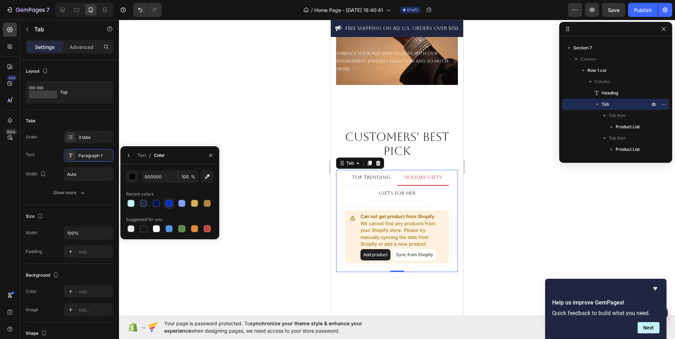
click at [170, 203] on div at bounding box center [169, 203] width 7 height 7
click at [154, 207] on div at bounding box center [156, 203] width 8 height 8
type input "041454"
click at [354, 196] on ul "TOP TRENDING HOLIDAY GIFTS GIFTS FOR HER" at bounding box center [397, 186] width 122 height 32
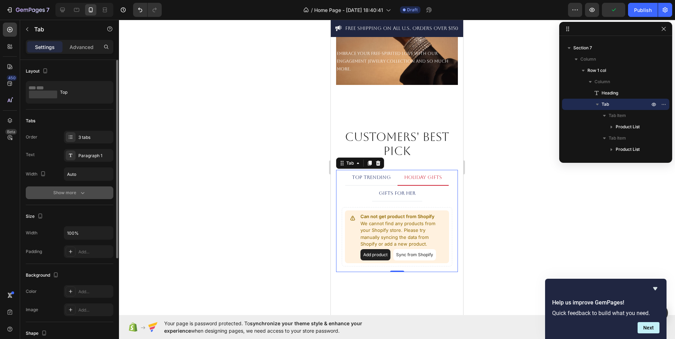
click at [61, 195] on div "Show more" at bounding box center [69, 193] width 33 height 7
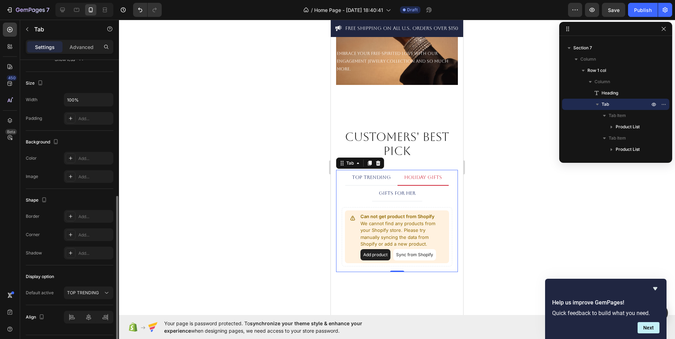
scroll to position [244, 0]
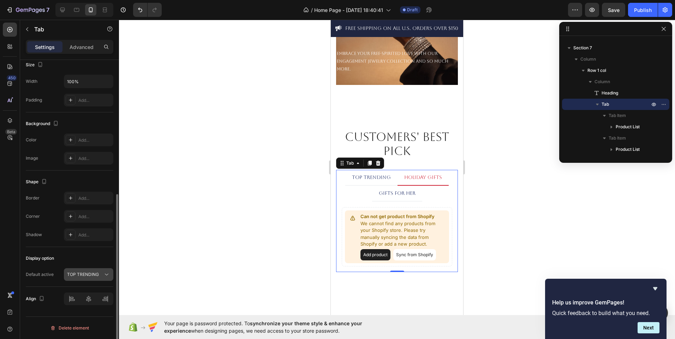
click at [85, 276] on span "TOP TRENDING" at bounding box center [83, 274] width 32 height 5
click at [99, 277] on div "TOP TRENDING" at bounding box center [85, 275] width 36 height 6
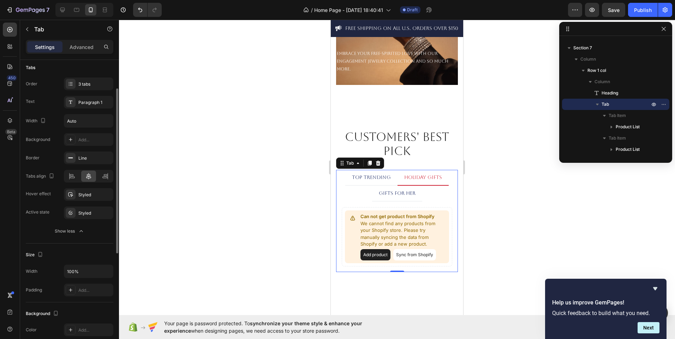
scroll to position [53, 0]
click at [79, 200] on div "Styled" at bounding box center [88, 195] width 49 height 13
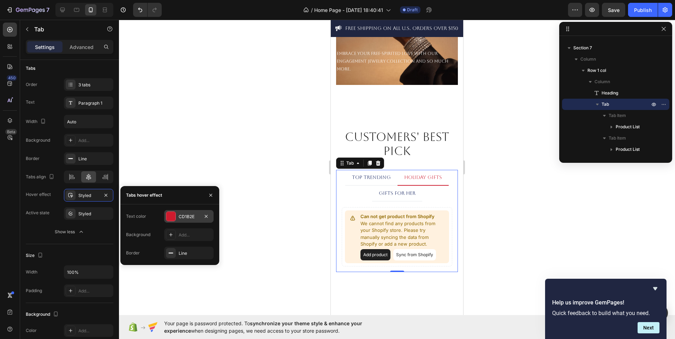
click at [176, 215] on div "CD1B2E" at bounding box center [188, 216] width 49 height 13
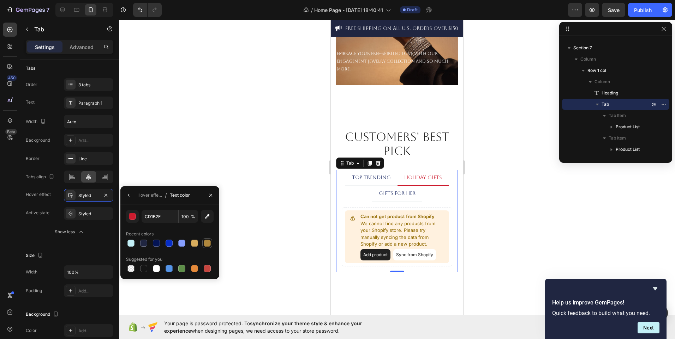
click at [206, 245] on div at bounding box center [207, 243] width 7 height 7
type input "AF873D"
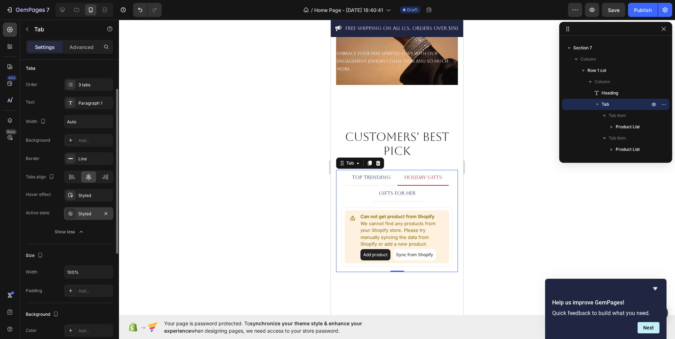
click at [86, 216] on div "Styled" at bounding box center [88, 214] width 20 height 6
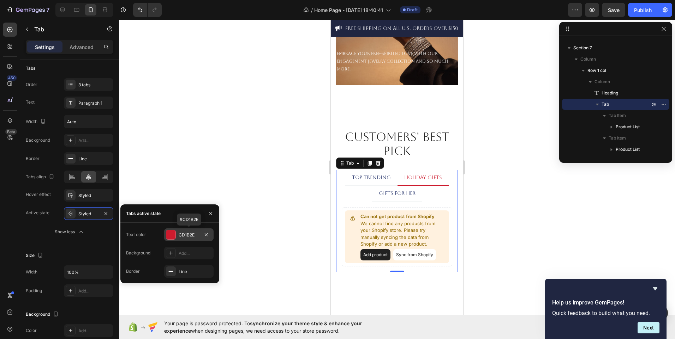
click at [176, 235] on div "CD1B2E" at bounding box center [188, 235] width 49 height 13
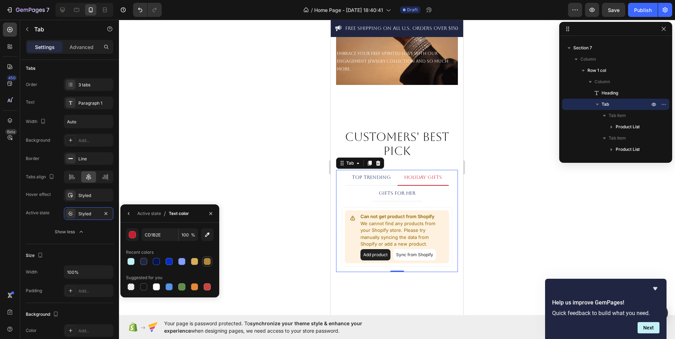
click at [204, 262] on div at bounding box center [207, 261] width 7 height 7
type input "AF873D"
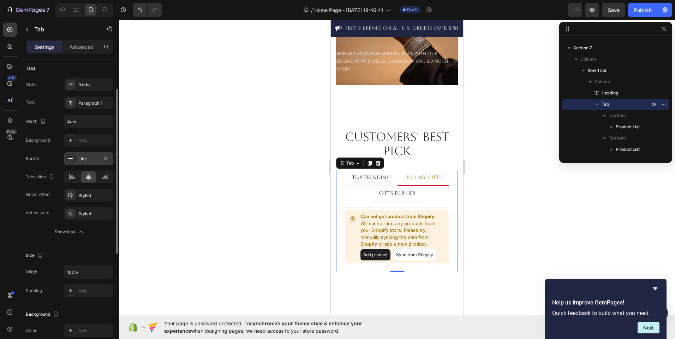
click at [84, 160] on div "Line" at bounding box center [88, 159] width 20 height 6
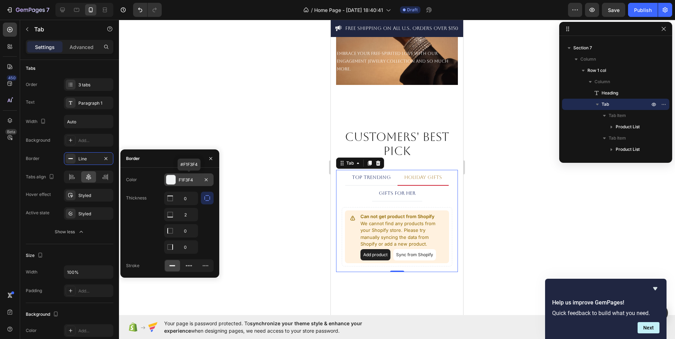
click at [168, 180] on div at bounding box center [170, 179] width 9 height 9
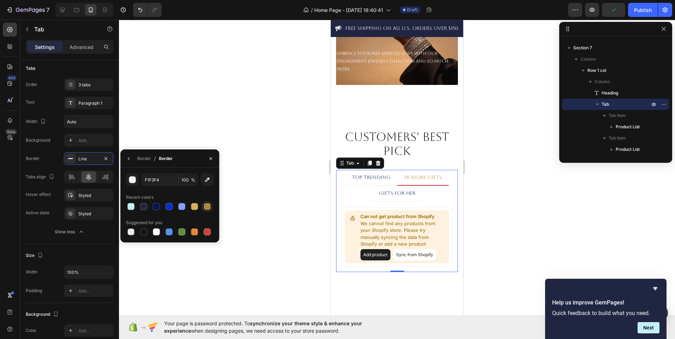
click at [210, 206] on div at bounding box center [207, 206] width 7 height 7
click at [133, 231] on div at bounding box center [130, 232] width 7 height 7
type input "000000"
type input "0"
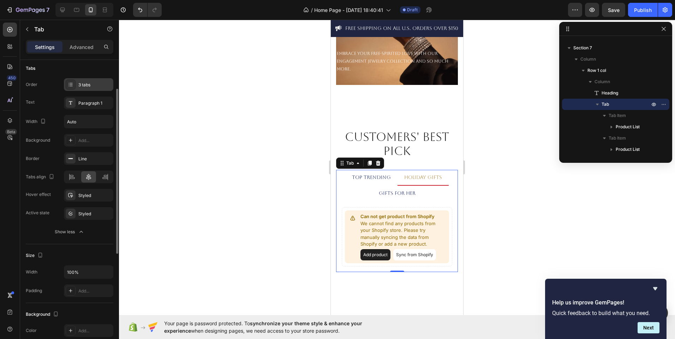
click at [94, 88] on div "3 tabs" at bounding box center [94, 85] width 33 height 6
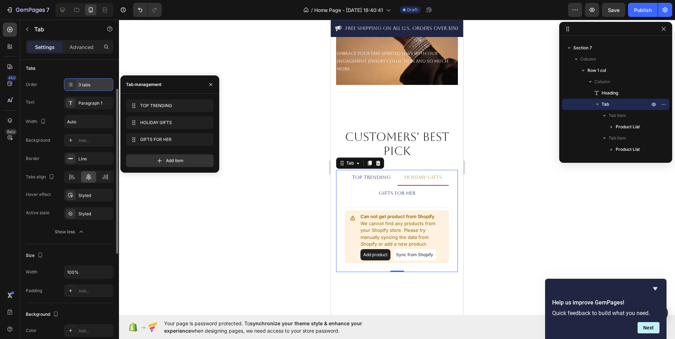
click at [91, 88] on div "3 tabs" at bounding box center [88, 84] width 49 height 13
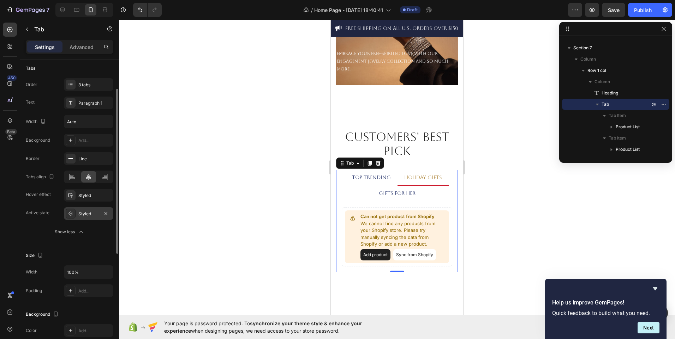
click at [83, 218] on div "Styled" at bounding box center [88, 214] width 49 height 13
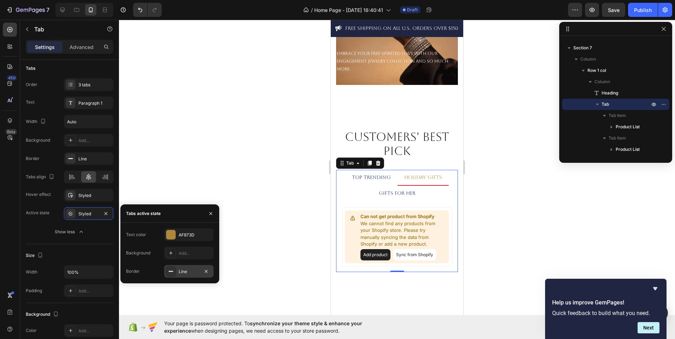
click at [184, 272] on div "Line" at bounding box center [189, 272] width 20 height 6
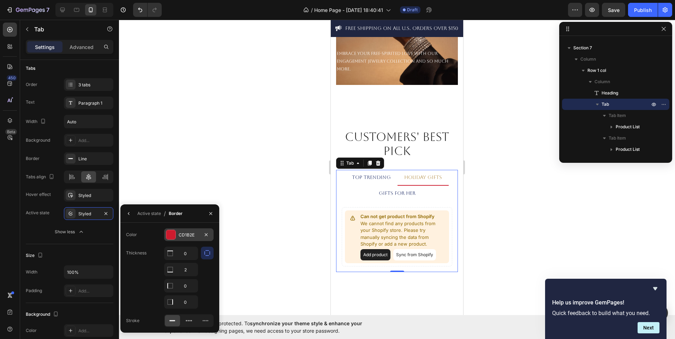
click at [173, 235] on div at bounding box center [170, 234] width 9 height 9
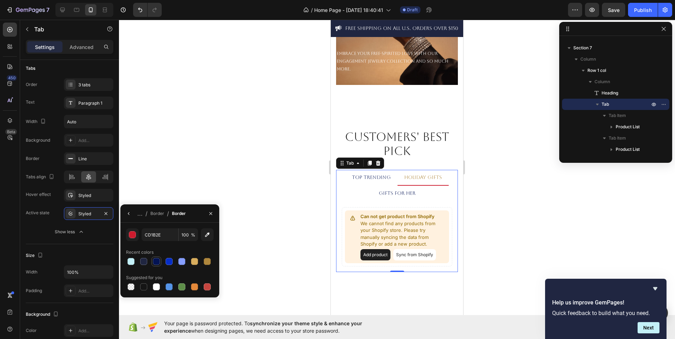
click at [157, 261] on div at bounding box center [156, 261] width 7 height 7
type input "041454"
click at [129, 212] on icon "button" at bounding box center [129, 214] width 6 height 6
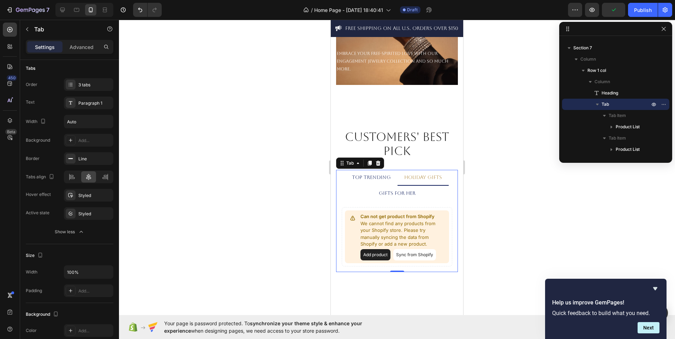
click at [167, 191] on div at bounding box center [397, 180] width 556 height 320
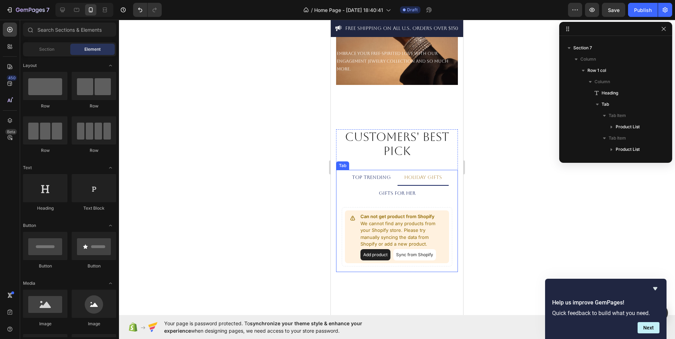
click at [407, 184] on li "HOLIDAY GIFTS" at bounding box center [422, 178] width 51 height 16
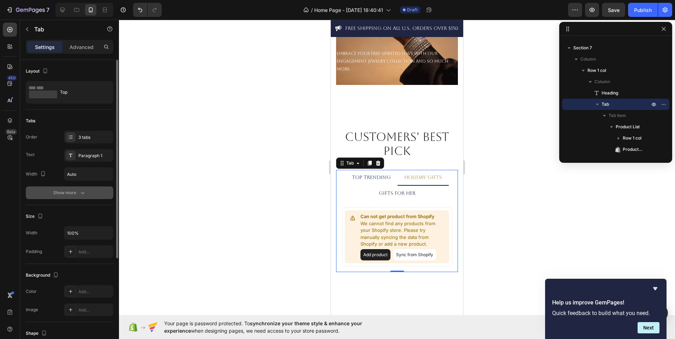
click at [71, 193] on div "Show more" at bounding box center [69, 193] width 33 height 7
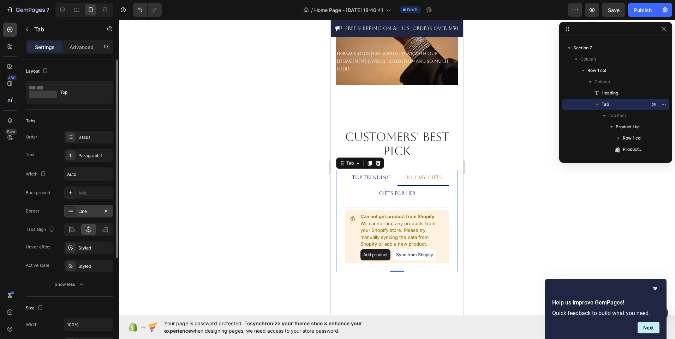
click at [88, 208] on div "Line" at bounding box center [88, 211] width 49 height 13
click at [92, 267] on div "Styled" at bounding box center [88, 267] width 20 height 6
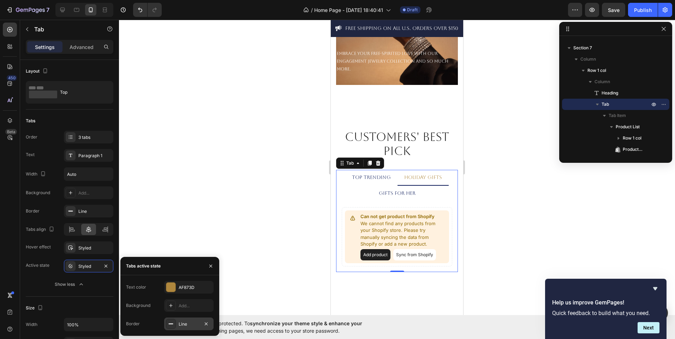
click at [184, 326] on div "Line" at bounding box center [189, 324] width 20 height 6
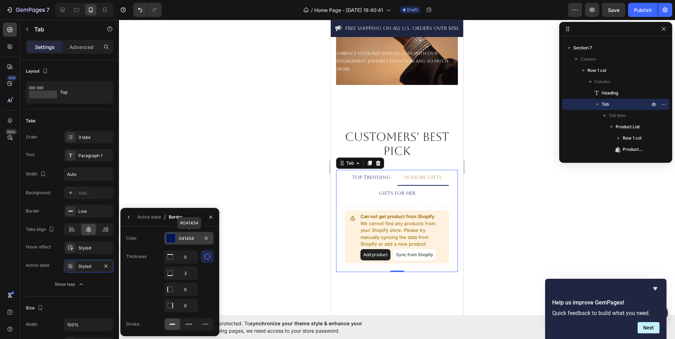
click at [170, 238] on div at bounding box center [170, 238] width 9 height 9
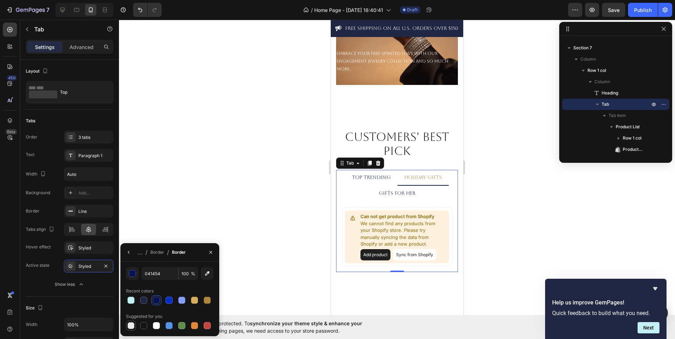
click at [132, 329] on div at bounding box center [130, 326] width 7 height 7
type input "000000"
type input "0"
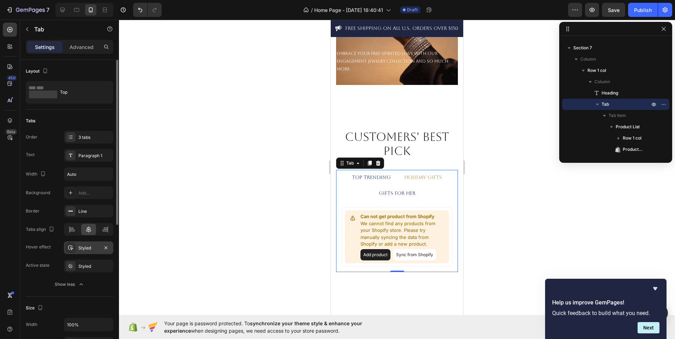
click at [94, 251] on div "Styled" at bounding box center [88, 248] width 20 height 6
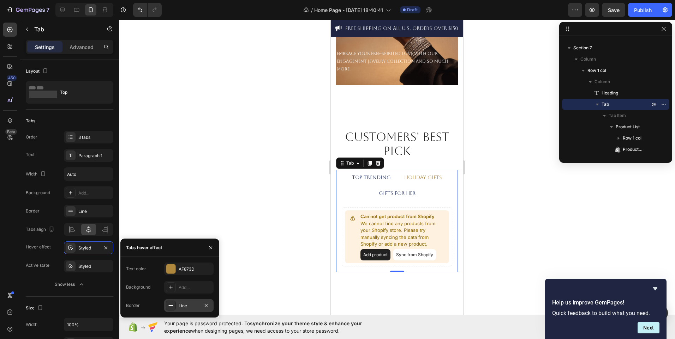
click at [174, 309] on div at bounding box center [171, 306] width 10 height 10
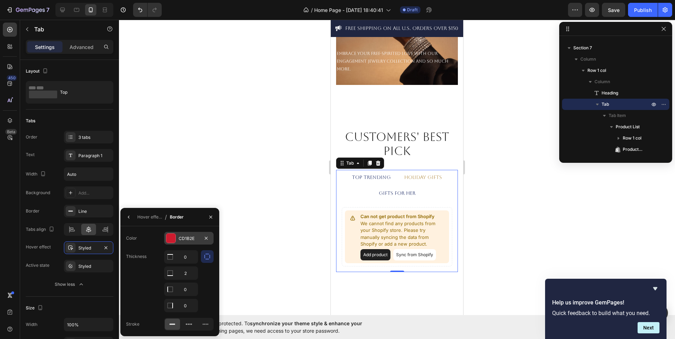
click at [168, 240] on div at bounding box center [170, 238] width 9 height 9
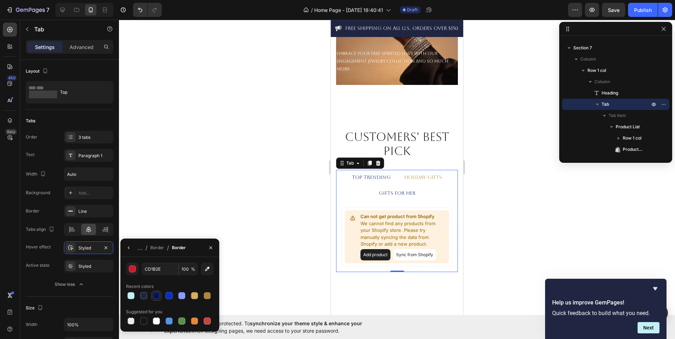
click at [158, 298] on div at bounding box center [156, 296] width 7 height 7
click at [204, 297] on div at bounding box center [207, 296] width 7 height 7
type input "AF873D"
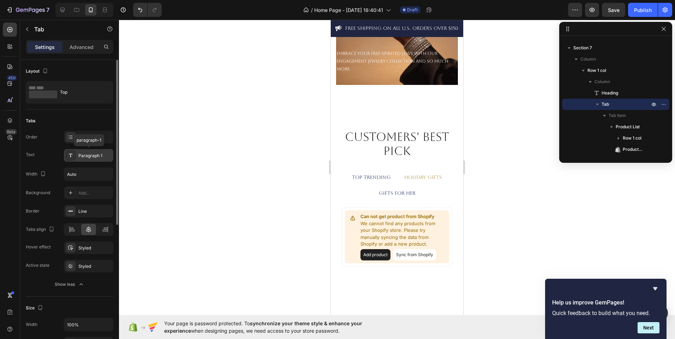
click at [85, 151] on div "Paragraph 1" at bounding box center [88, 155] width 49 height 13
click at [80, 264] on div "Styled" at bounding box center [88, 267] width 20 height 6
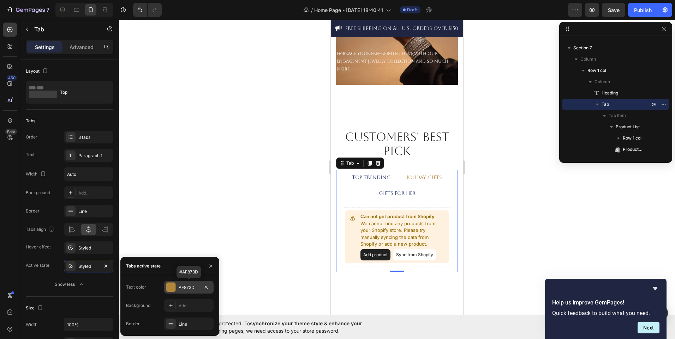
click at [172, 289] on div at bounding box center [170, 287] width 9 height 9
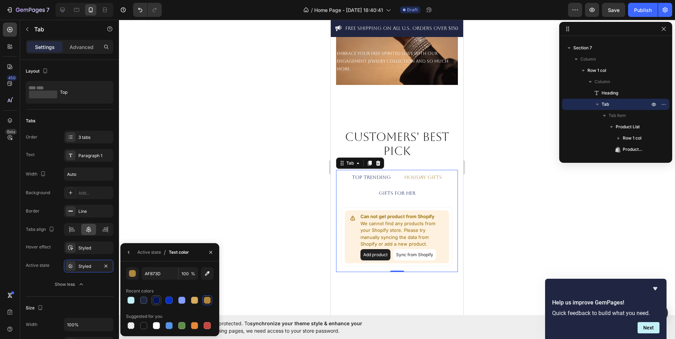
click at [159, 301] on div at bounding box center [156, 300] width 7 height 7
type input "041454"
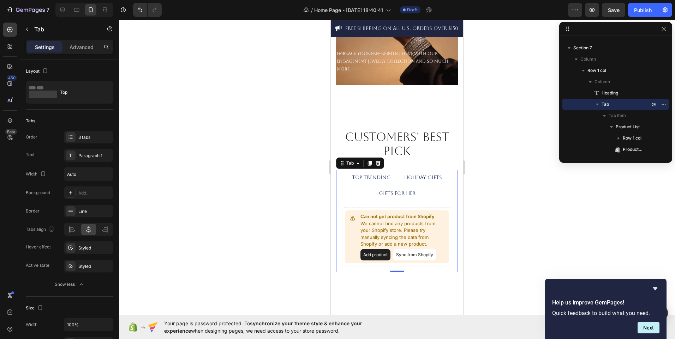
click at [250, 247] on div at bounding box center [397, 180] width 556 height 320
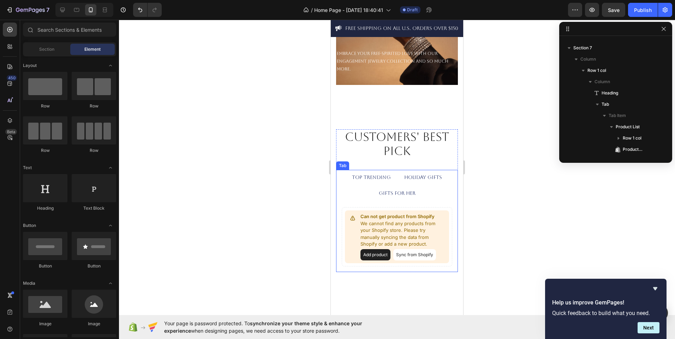
click at [425, 179] on p "HOLIDAY GIFTS" at bounding box center [423, 177] width 38 height 7
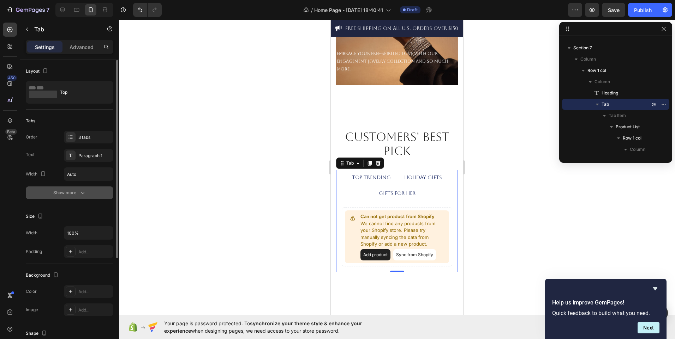
click at [74, 190] on div "Show more" at bounding box center [69, 193] width 33 height 7
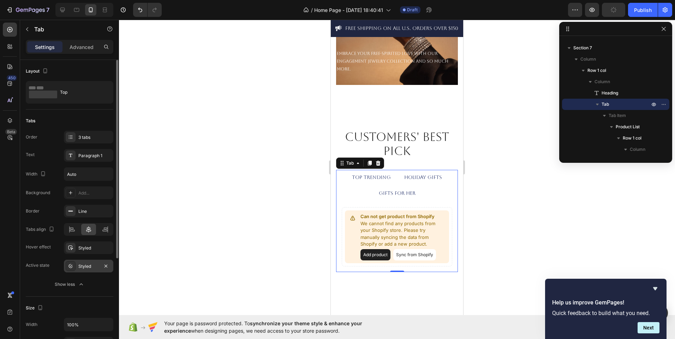
click at [97, 266] on div "Styled" at bounding box center [88, 267] width 20 height 6
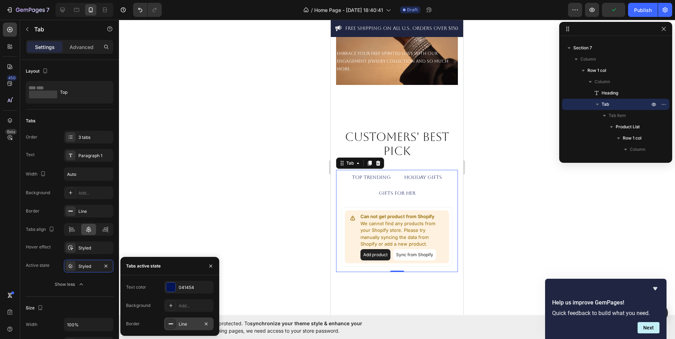
click at [185, 323] on div "Line" at bounding box center [189, 324] width 20 height 6
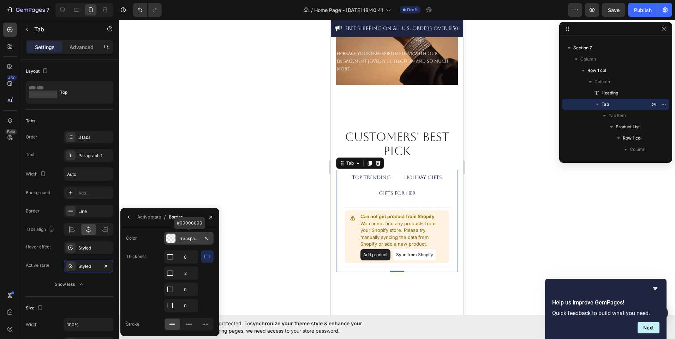
click at [173, 240] on div at bounding box center [170, 238] width 9 height 9
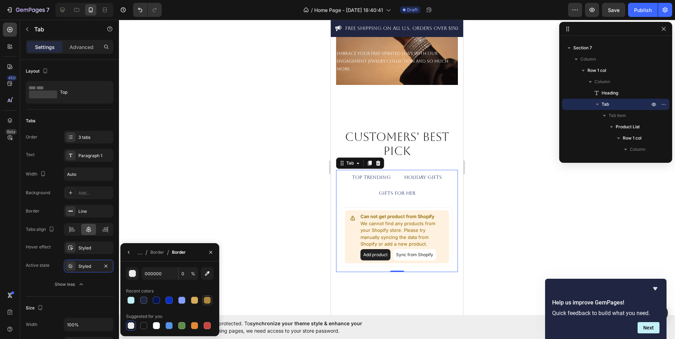
click at [205, 302] on div at bounding box center [207, 300] width 7 height 7
type input "AF873D"
type input "100"
click at [132, 252] on button "button" at bounding box center [128, 252] width 11 height 11
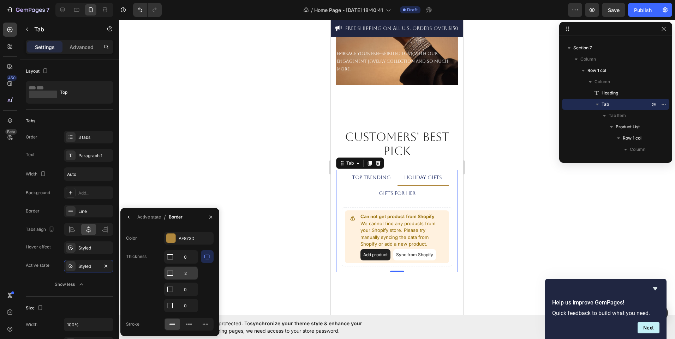
click at [181, 277] on input "2" at bounding box center [180, 273] width 33 height 13
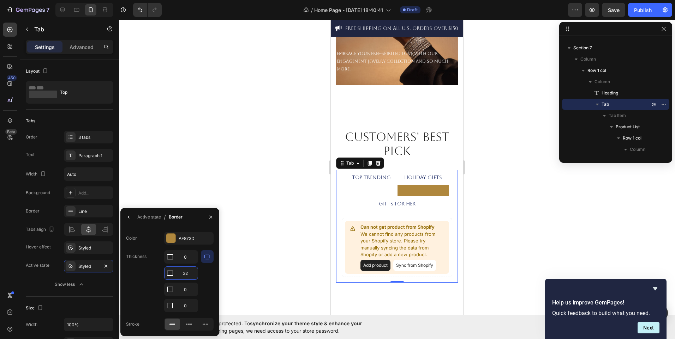
type input "3"
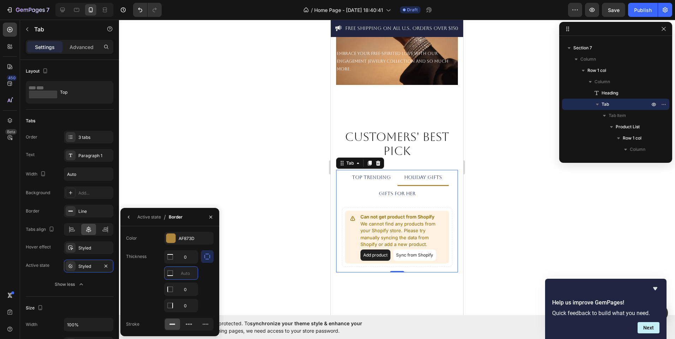
type input "2"
click at [148, 220] on div "Active state" at bounding box center [149, 217] width 24 height 6
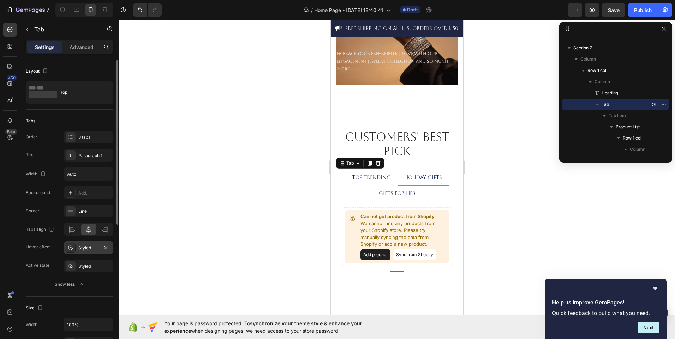
click at [86, 250] on div "Styled" at bounding box center [88, 248] width 20 height 6
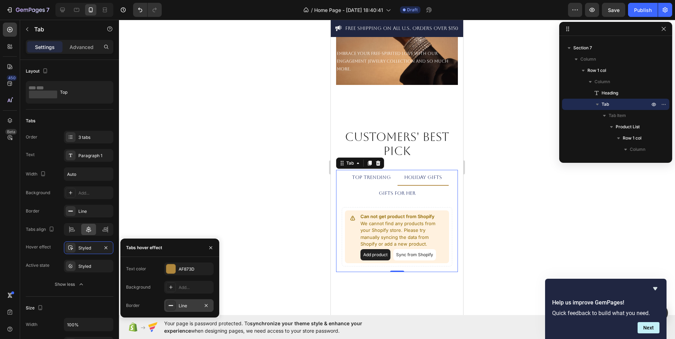
click at [194, 301] on div "Line" at bounding box center [188, 306] width 49 height 13
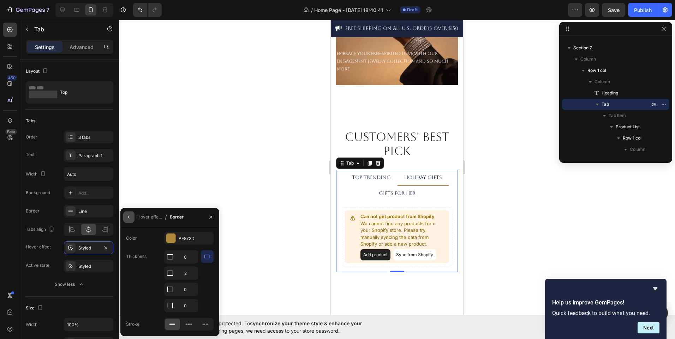
click at [127, 215] on icon "button" at bounding box center [129, 218] width 6 height 6
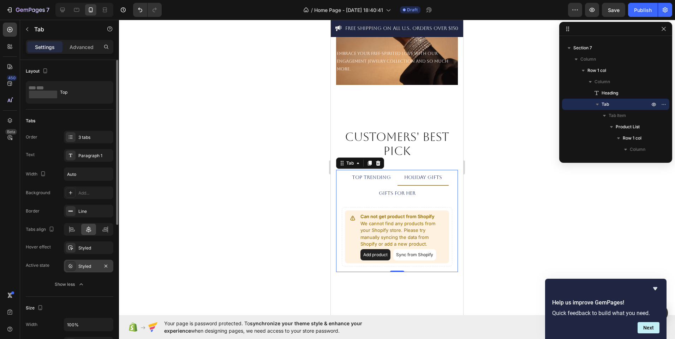
click at [78, 267] on div "Styled" at bounding box center [88, 266] width 49 height 13
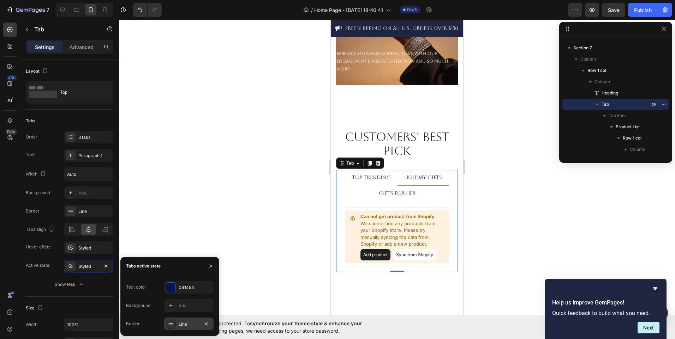
click at [196, 328] on div "Line" at bounding box center [188, 324] width 49 height 13
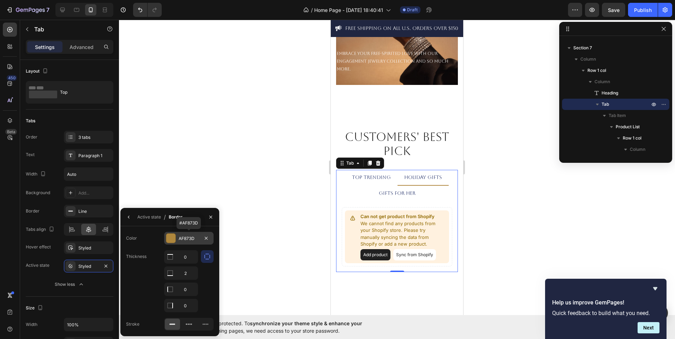
click at [192, 242] on div "AF873D" at bounding box center [188, 238] width 49 height 13
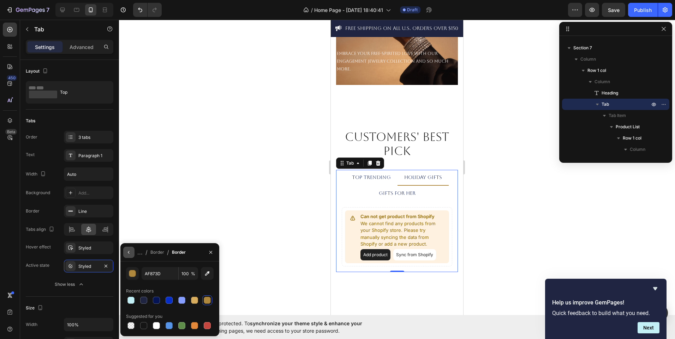
click at [130, 254] on icon "button" at bounding box center [129, 253] width 6 height 6
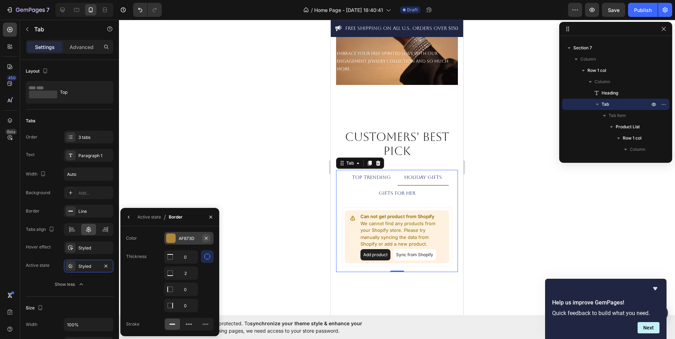
click at [207, 241] on icon "button" at bounding box center [206, 239] width 6 height 6
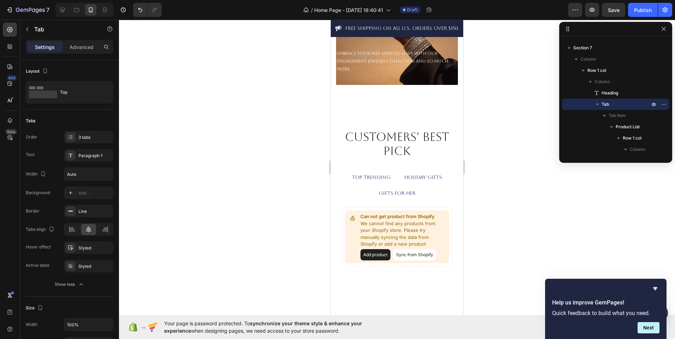
click at [420, 185] on li "HOLIDAY GIFTS" at bounding box center [422, 178] width 51 height 16
click at [141, 11] on icon "Undo/Redo" at bounding box center [140, 9] width 7 height 7
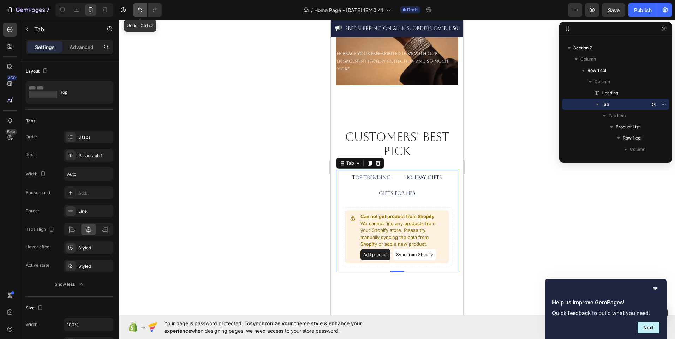
click at [141, 11] on icon "Undo/Redo" at bounding box center [140, 9] width 7 height 7
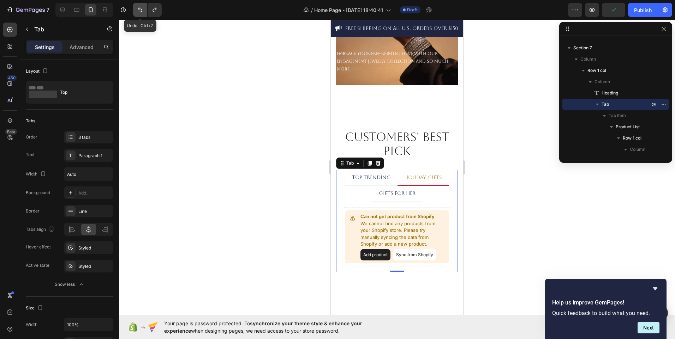
click at [141, 11] on icon "Undo/Redo" at bounding box center [140, 9] width 7 height 7
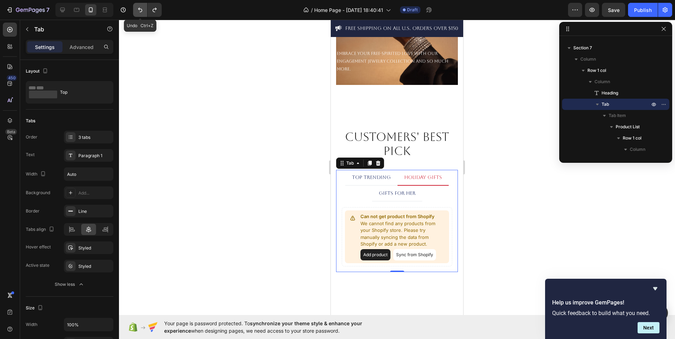
click at [141, 11] on icon "Undo/Redo" at bounding box center [140, 9] width 7 height 7
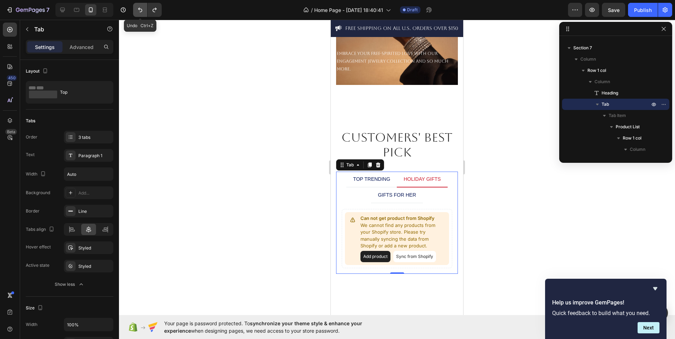
click at [141, 11] on icon "Undo/Redo" at bounding box center [140, 9] width 7 height 7
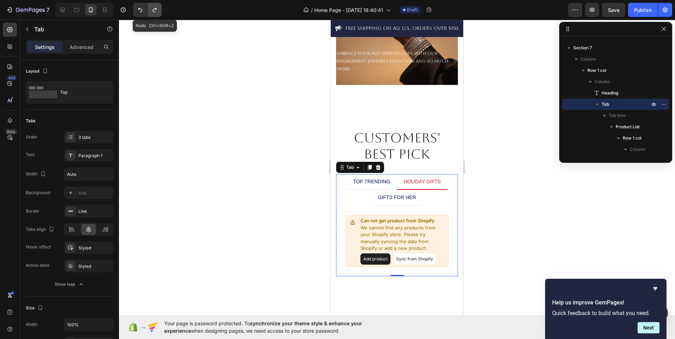
click at [160, 12] on button "Undo/Redo" at bounding box center [155, 10] width 14 height 14
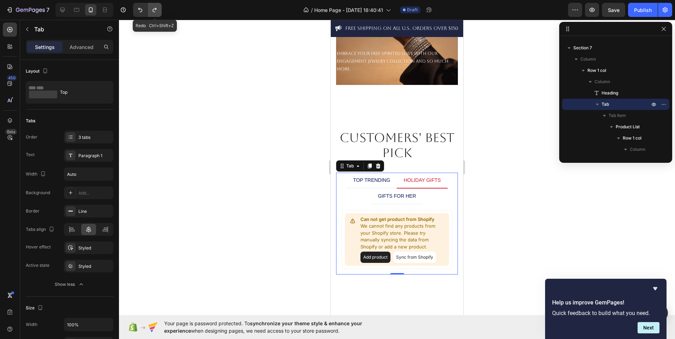
click at [160, 12] on button "Undo/Redo" at bounding box center [155, 10] width 14 height 14
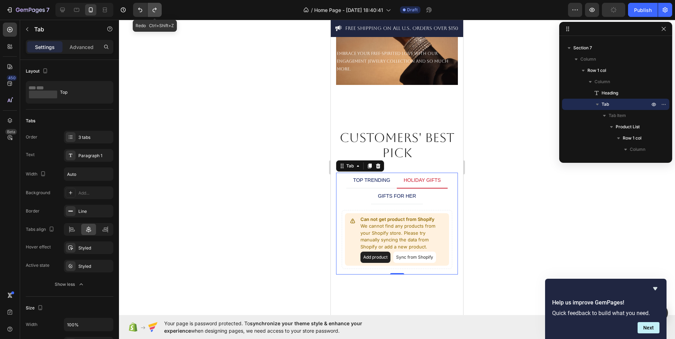
click at [160, 12] on button "Undo/Redo" at bounding box center [155, 10] width 14 height 14
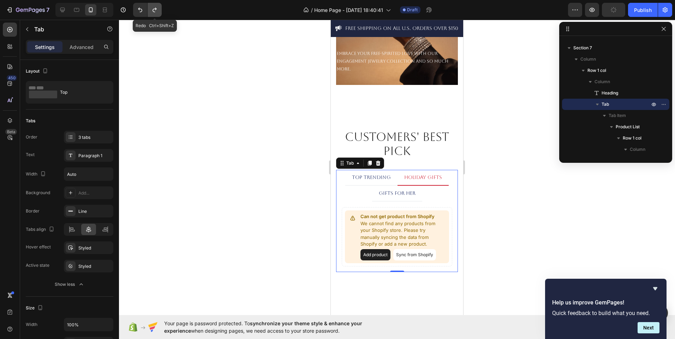
click at [160, 12] on button "Undo/Redo" at bounding box center [155, 10] width 14 height 14
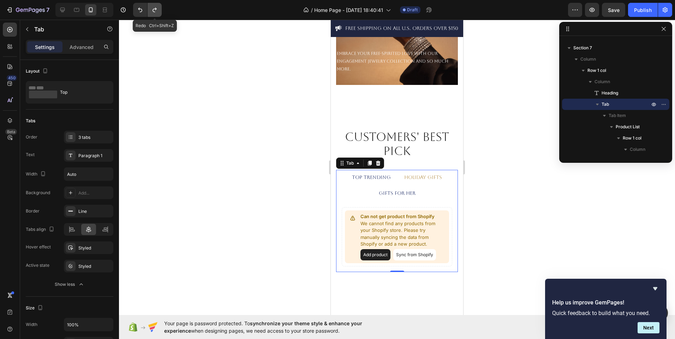
click at [160, 12] on button "Undo/Redo" at bounding box center [155, 10] width 14 height 14
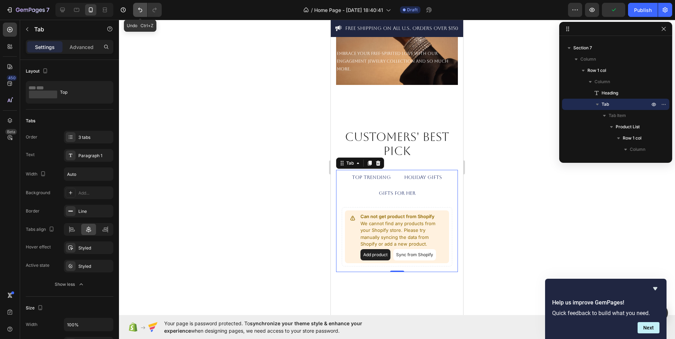
click at [144, 9] on button "Undo/Redo" at bounding box center [140, 10] width 14 height 14
click at [365, 282] on div "Customers' Best Pick Heading TOP TRENDING HOLIDAY GIFTS GIFTS FOR HER Can not g…" at bounding box center [397, 200] width 132 height 187
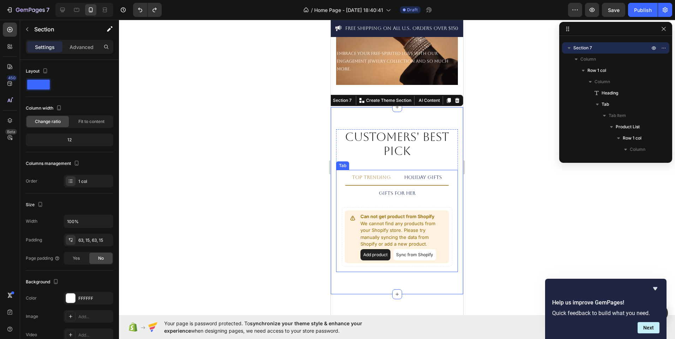
click at [372, 178] on p "TOP TRENDING" at bounding box center [371, 177] width 39 height 7
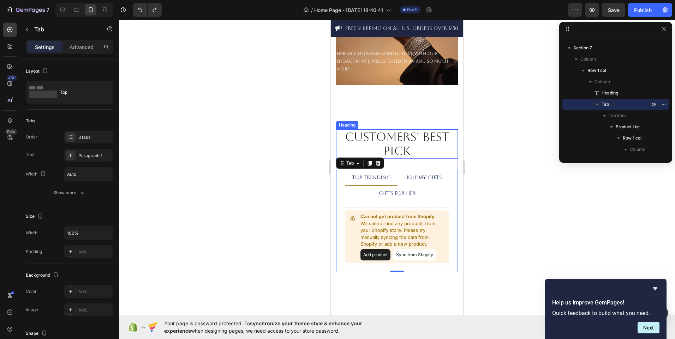
click at [383, 131] on p "Customers' Best Pick" at bounding box center [397, 144] width 120 height 28
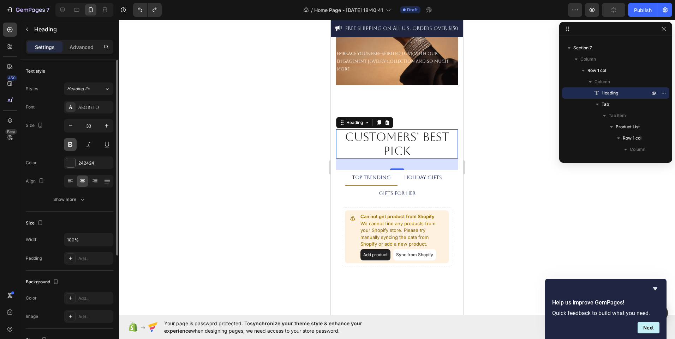
click at [76, 145] on button at bounding box center [70, 144] width 13 height 13
click at [74, 121] on button "button" at bounding box center [70, 126] width 13 height 13
type input "31"
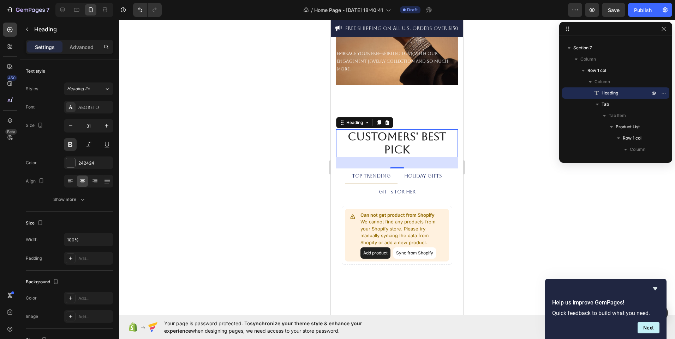
click at [287, 186] on div at bounding box center [397, 180] width 556 height 320
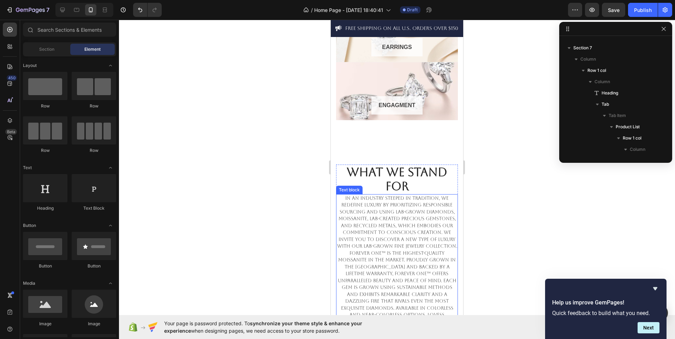
scroll to position [597, 0]
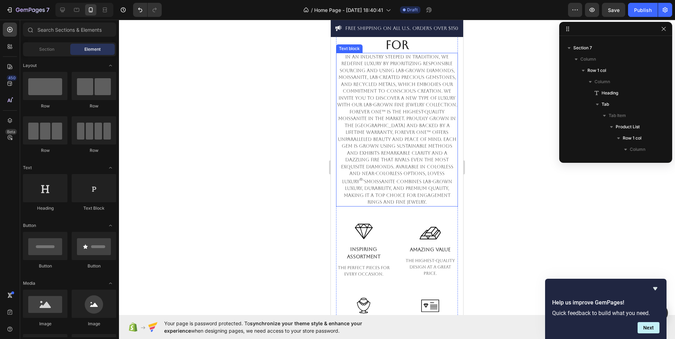
click at [383, 182] on p "In an industry steeped in tradition, we redefine luxury by prioritizing respons…" at bounding box center [397, 130] width 120 height 152
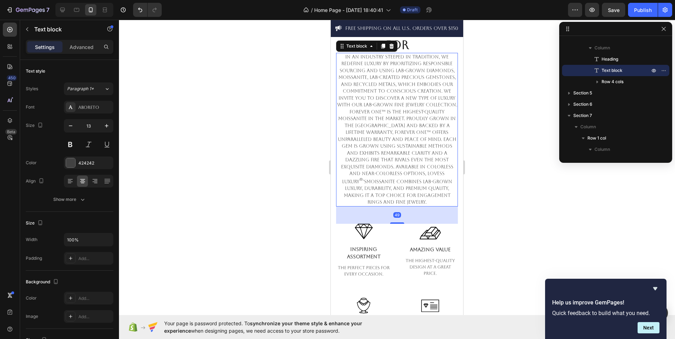
click at [383, 182] on p "In an industry steeped in tradition, we redefine luxury by prioritizing respons…" at bounding box center [397, 130] width 120 height 152
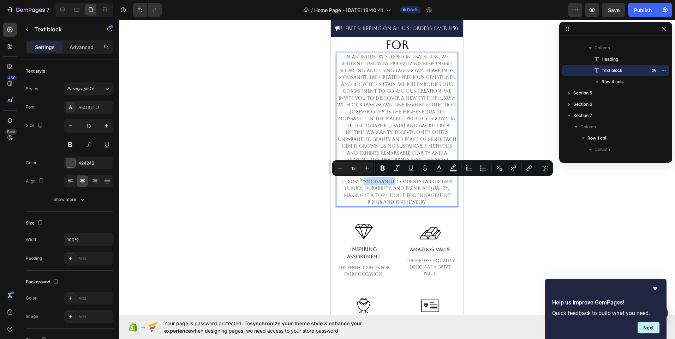
click at [383, 182] on p "In an industry steeped in tradition, we redefine luxury by prioritizing respons…" at bounding box center [397, 130] width 120 height 152
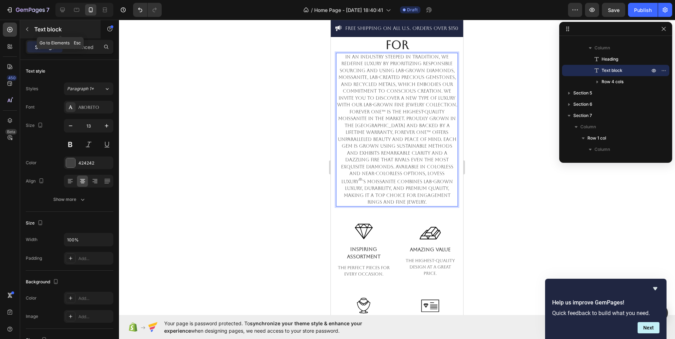
click at [24, 25] on button "button" at bounding box center [27, 29] width 11 height 11
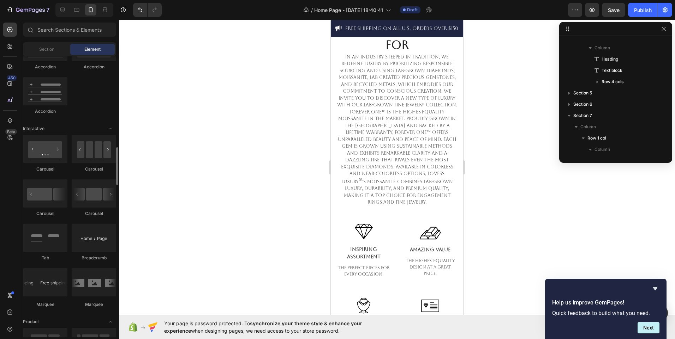
scroll to position [648, 0]
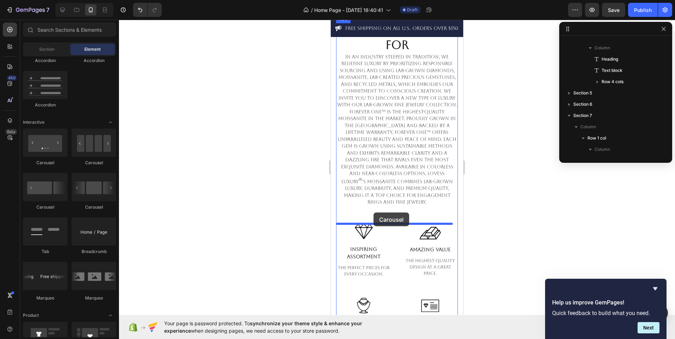
drag, startPoint x: 381, startPoint y: 178, endPoint x: 373, endPoint y: 213, distance: 36.1
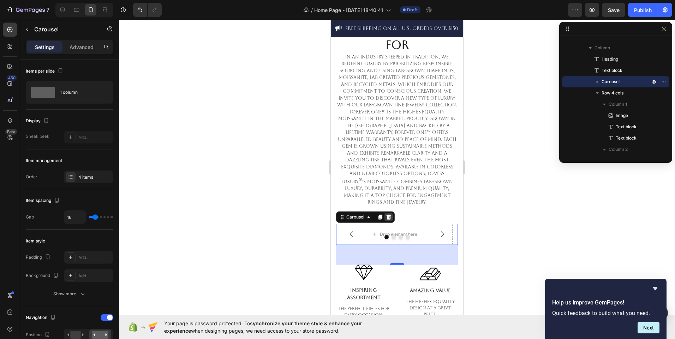
click at [389, 215] on icon at bounding box center [389, 218] width 6 height 6
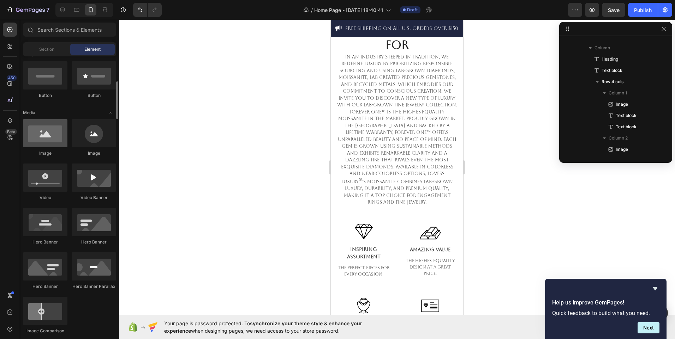
scroll to position [173, 0]
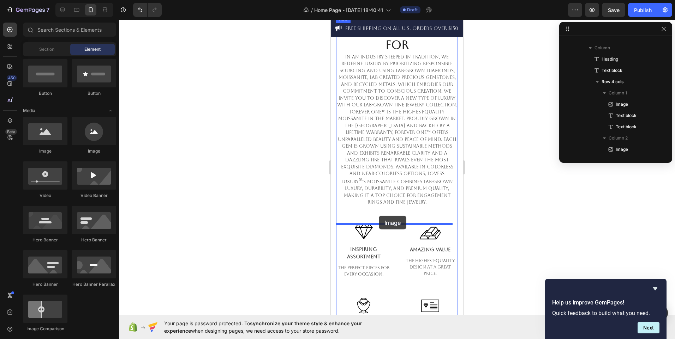
drag, startPoint x: 381, startPoint y: 156, endPoint x: 379, endPoint y: 216, distance: 60.0
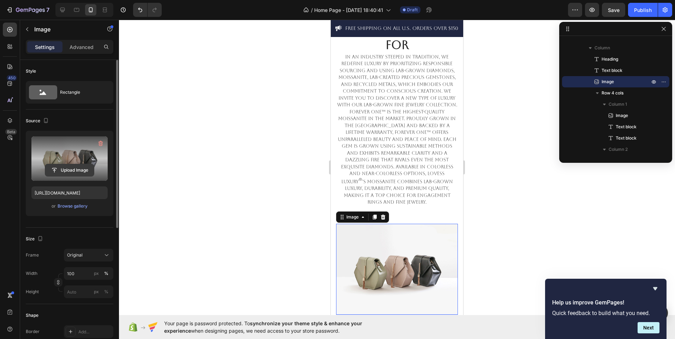
click at [66, 168] on input "file" at bounding box center [69, 170] width 49 height 12
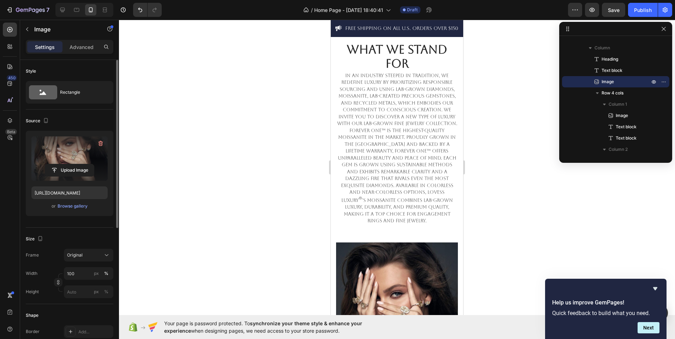
scroll to position [650, 0]
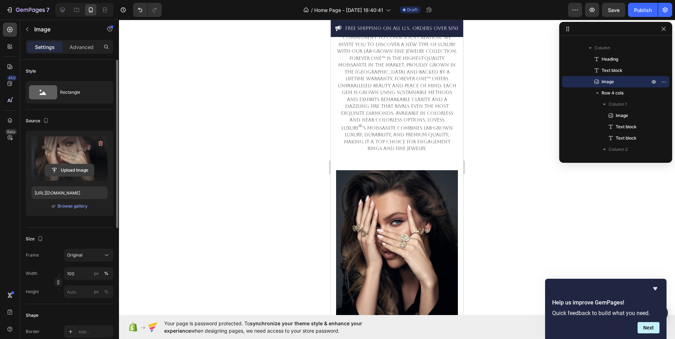
click at [76, 166] on input "file" at bounding box center [69, 170] width 49 height 12
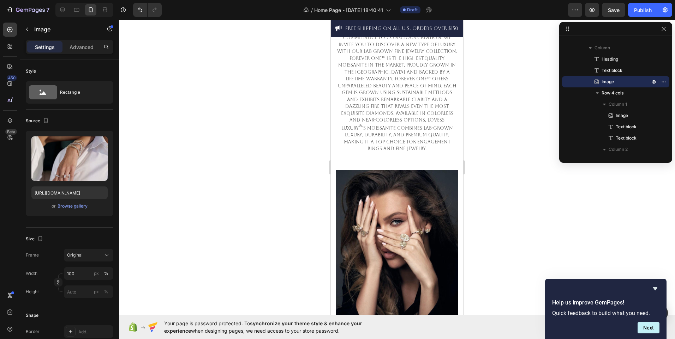
type input "https://cdn.shopify.com/s/files/1/0995/2087/2787/files/gempages_586293072388686…"
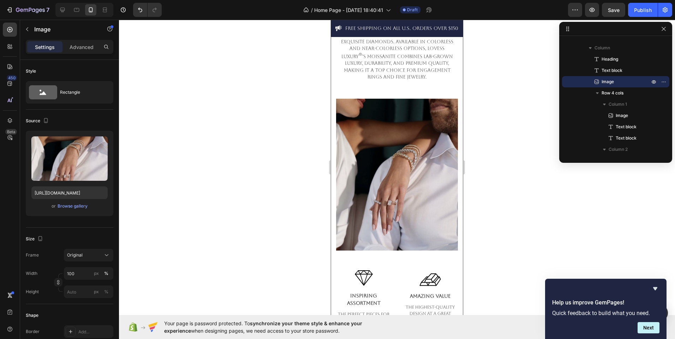
scroll to position [700, 0]
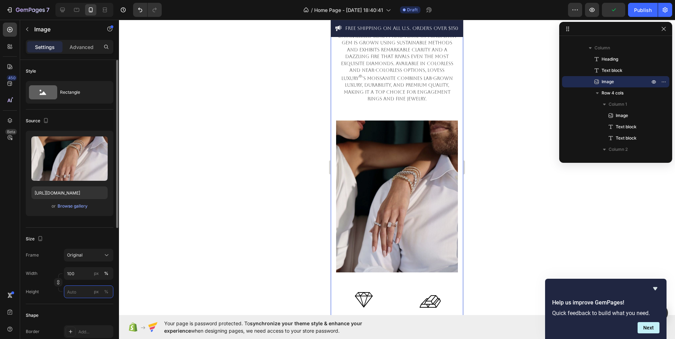
click at [83, 293] on input "px %" at bounding box center [88, 292] width 49 height 13
click at [104, 290] on div "%" at bounding box center [106, 292] width 4 height 6
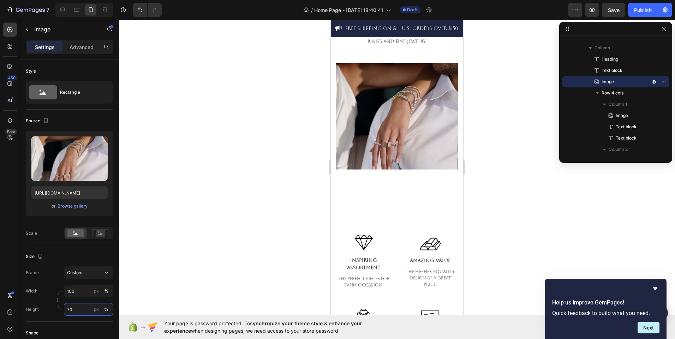
scroll to position [709, 0]
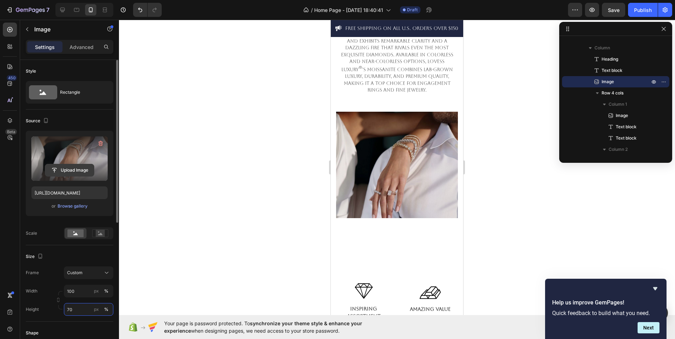
type input "70"
click at [75, 168] on input "file" at bounding box center [69, 170] width 49 height 12
click at [74, 173] on input "file" at bounding box center [69, 170] width 49 height 12
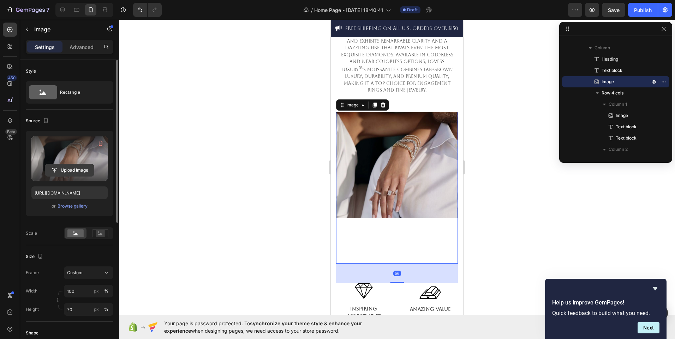
click at [84, 167] on input "file" at bounding box center [69, 170] width 49 height 12
click at [81, 164] on button "Upload Image" at bounding box center [69, 170] width 49 height 13
click at [78, 168] on input "file" at bounding box center [69, 170] width 49 height 12
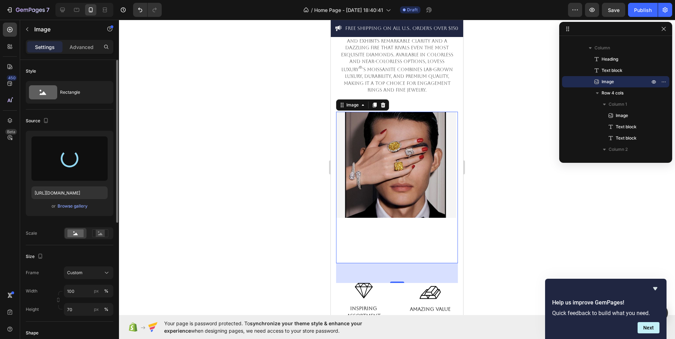
type input "https://cdn.shopify.com/s/files/1/0995/2087/2787/files/gempages_586293072388686…"
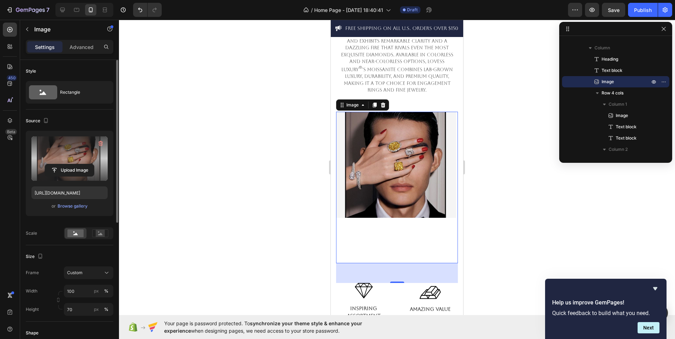
click at [408, 233] on div at bounding box center [397, 188] width 122 height 152
click at [83, 45] on p "Advanced" at bounding box center [82, 46] width 24 height 7
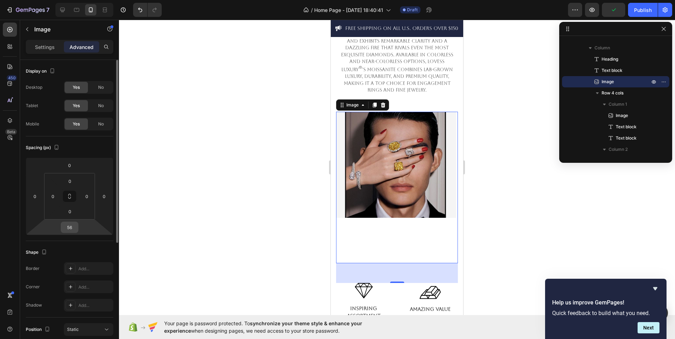
click at [75, 227] on input "56" at bounding box center [69, 227] width 14 height 11
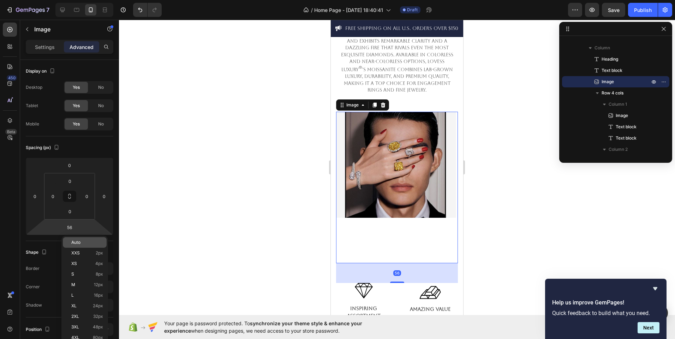
click at [79, 245] on div "Auto" at bounding box center [85, 243] width 44 height 11
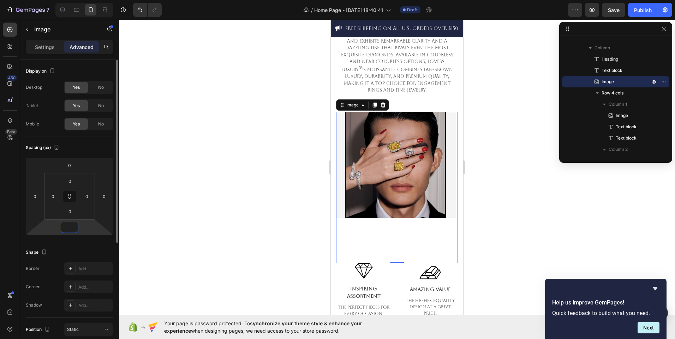
click at [76, 227] on input "number" at bounding box center [69, 227] width 14 height 11
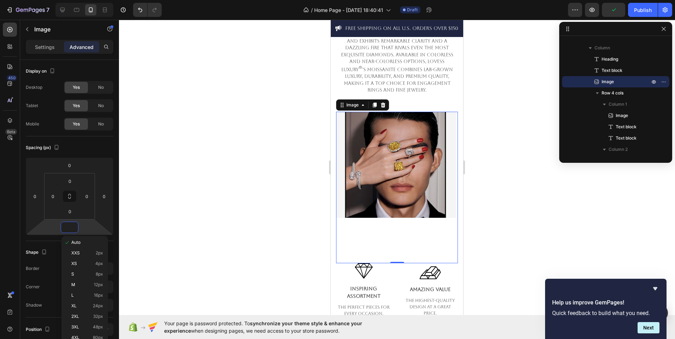
click at [398, 248] on div at bounding box center [397, 188] width 122 height 152
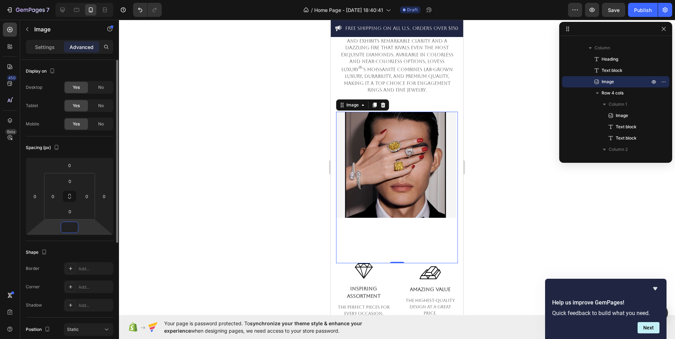
click at [74, 224] on input "number" at bounding box center [69, 227] width 14 height 11
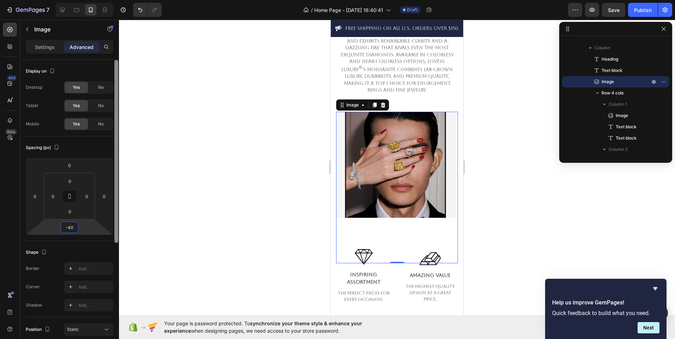
type input "-4"
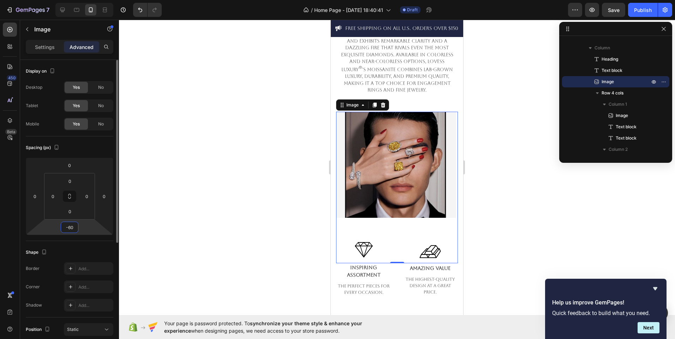
type input "-6"
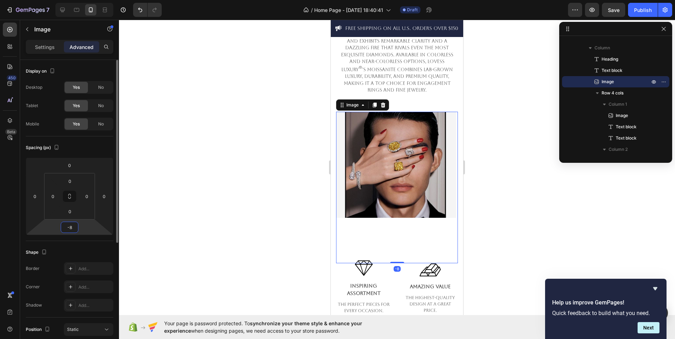
type input "-80"
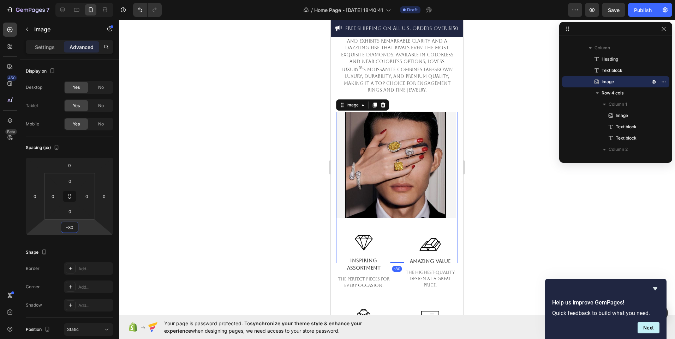
click at [247, 226] on div at bounding box center [397, 180] width 556 height 320
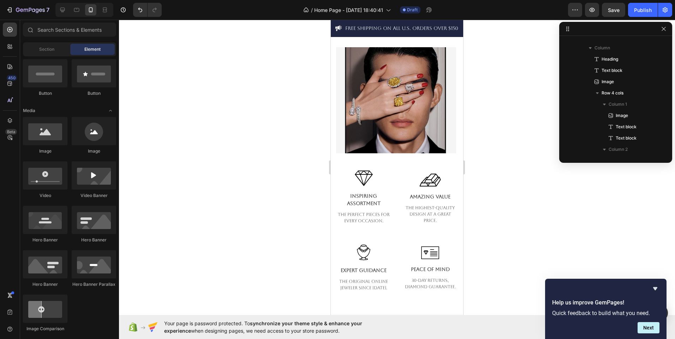
scroll to position [774, 0]
click at [444, 145] on img at bounding box center [397, 100] width 122 height 106
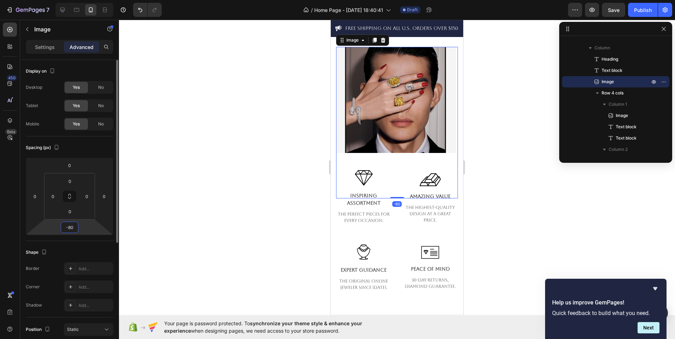
click at [74, 224] on input "-80" at bounding box center [69, 227] width 14 height 11
click at [74, 227] on input "-80" at bounding box center [69, 227] width 14 height 11
type input "-8"
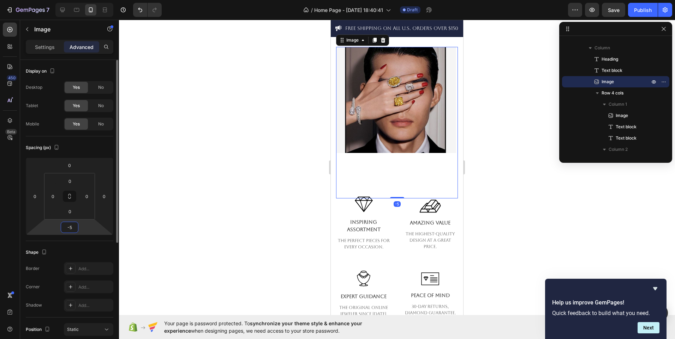
type input "-50"
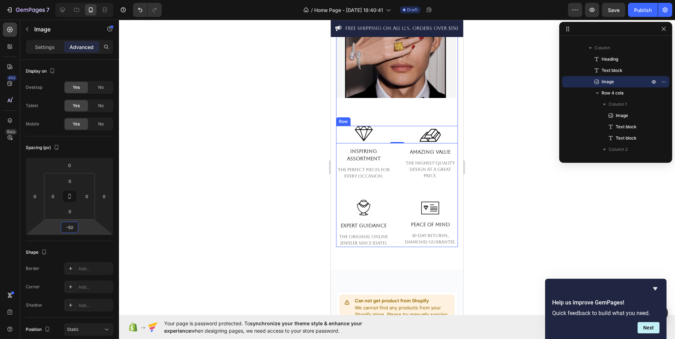
scroll to position [829, 0]
click at [397, 197] on div "Image Inspiring Assortment Text block The perfect pieces for every occasion. Te…" at bounding box center [397, 186] width 122 height 121
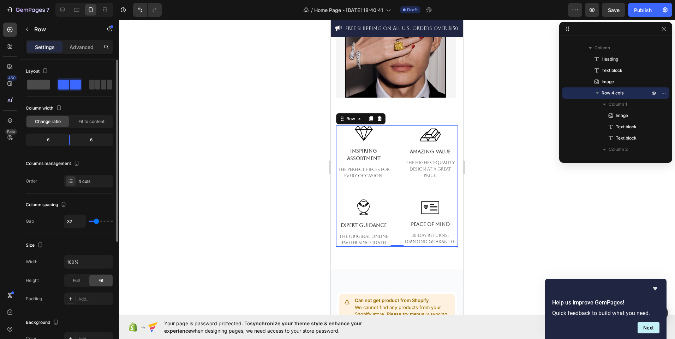
click at [38, 89] on span at bounding box center [38, 85] width 23 height 10
type input "0"
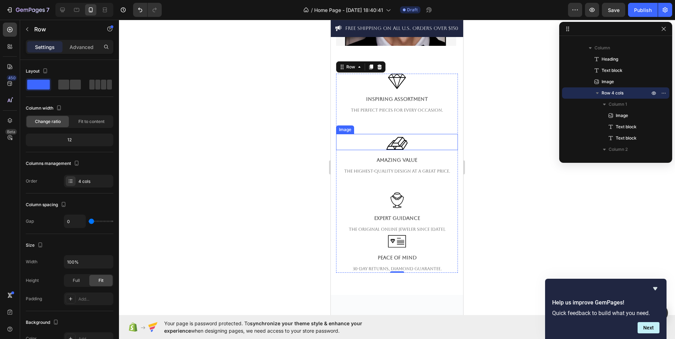
scroll to position [852, 0]
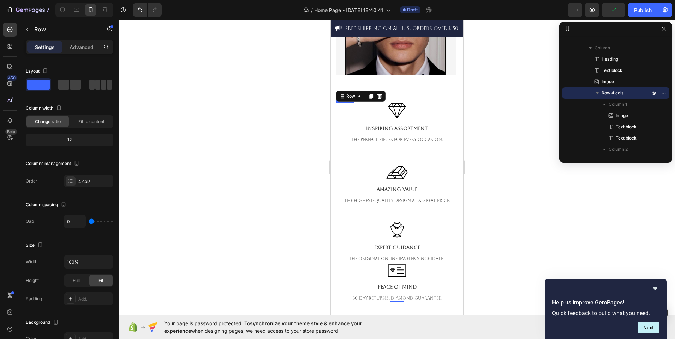
click at [404, 108] on div at bounding box center [397, 111] width 122 height 16
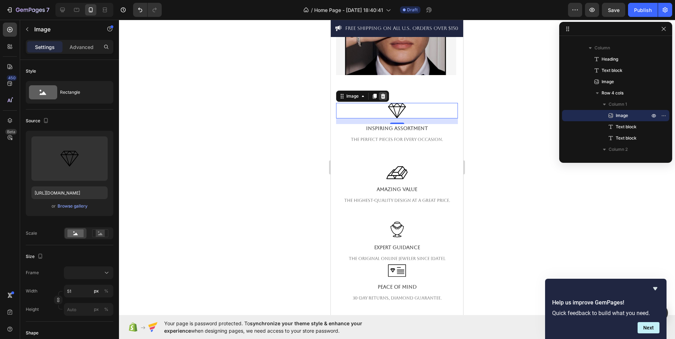
click at [383, 93] on div at bounding box center [383, 96] width 8 height 8
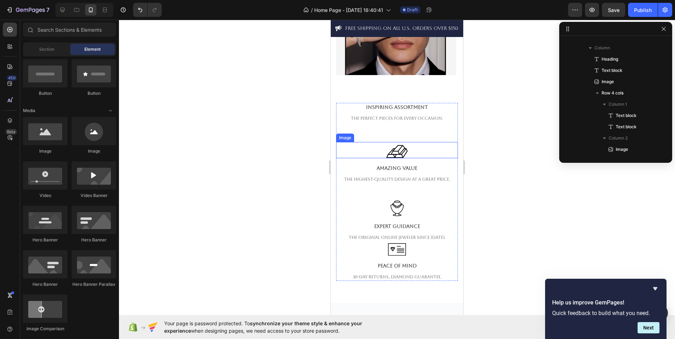
click at [410, 145] on div at bounding box center [397, 151] width 122 height 13
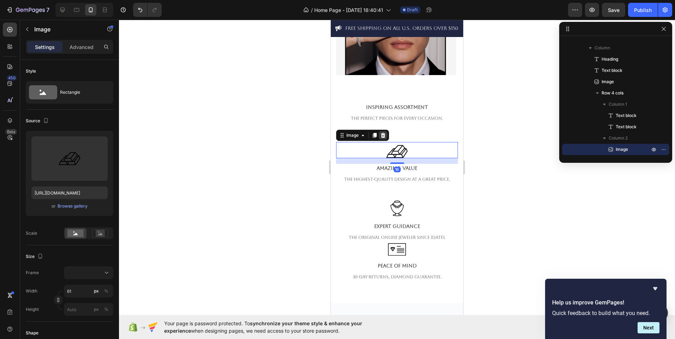
click at [381, 133] on icon at bounding box center [383, 135] width 5 height 5
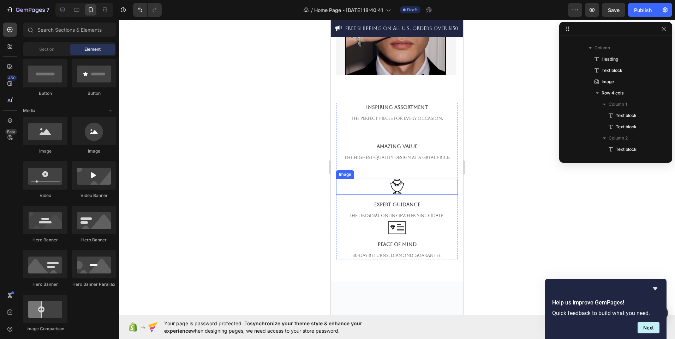
click at [412, 179] on div at bounding box center [397, 187] width 122 height 16
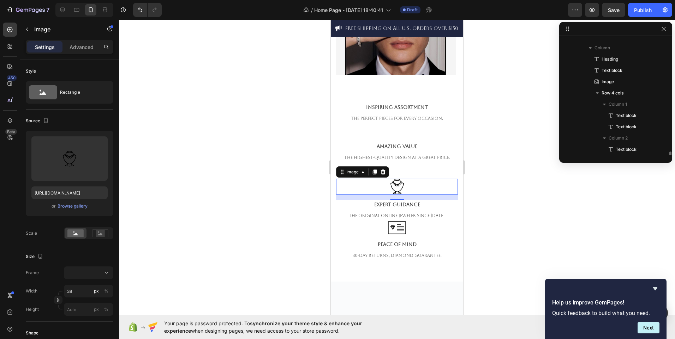
scroll to position [190, 0]
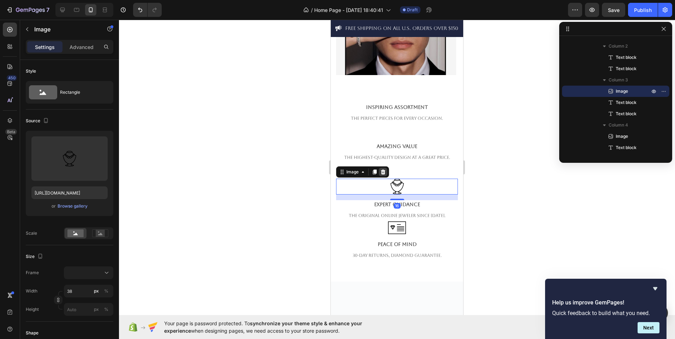
click at [384, 169] on icon at bounding box center [383, 172] width 6 height 6
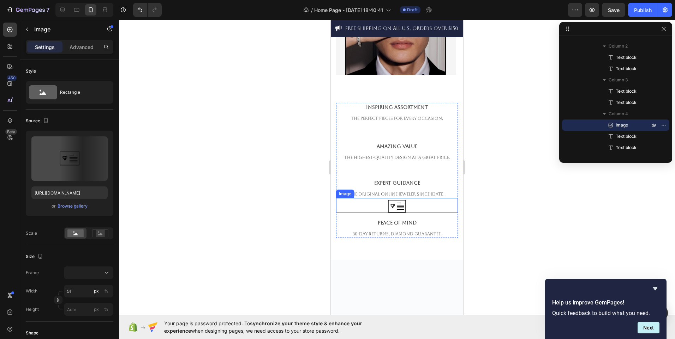
click at [413, 201] on div at bounding box center [397, 206] width 122 height 13
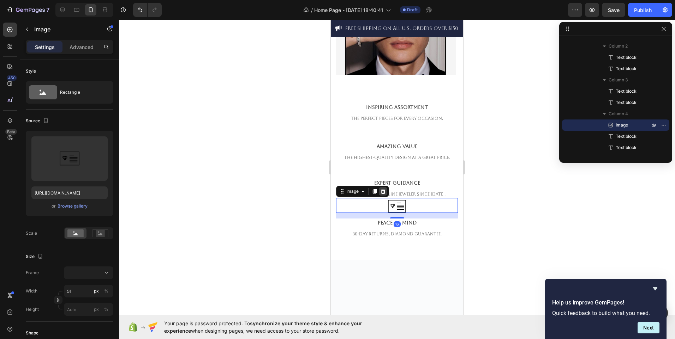
click at [385, 189] on icon at bounding box center [383, 192] width 6 height 6
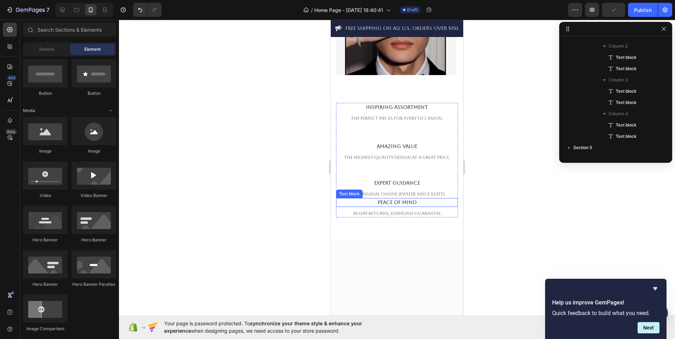
click at [422, 199] on p "Peace Of Mind" at bounding box center [397, 202] width 120 height 7
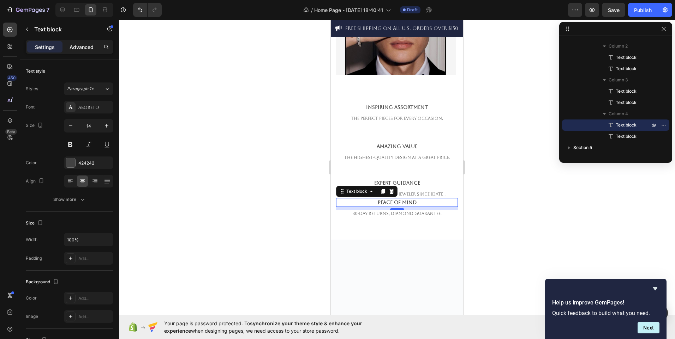
click at [85, 48] on p "Advanced" at bounding box center [82, 46] width 24 height 7
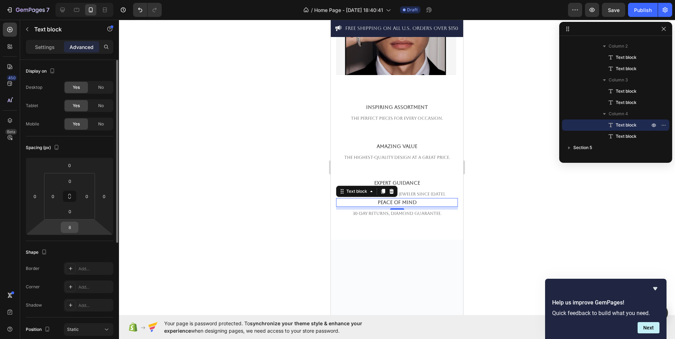
click at [72, 227] on input "8" at bounding box center [69, 227] width 14 height 11
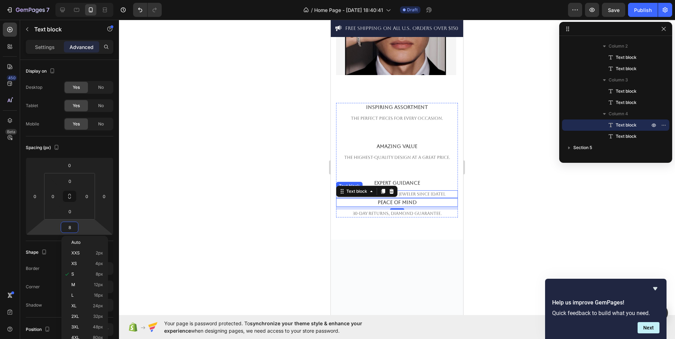
click at [442, 191] on p "The original online jeweler since [DATE]." at bounding box center [397, 194] width 120 height 6
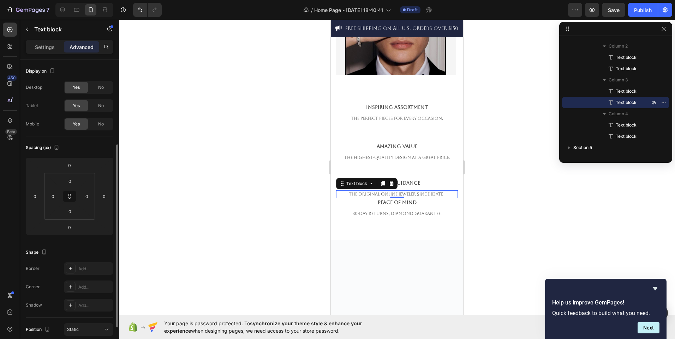
scroll to position [53, 0]
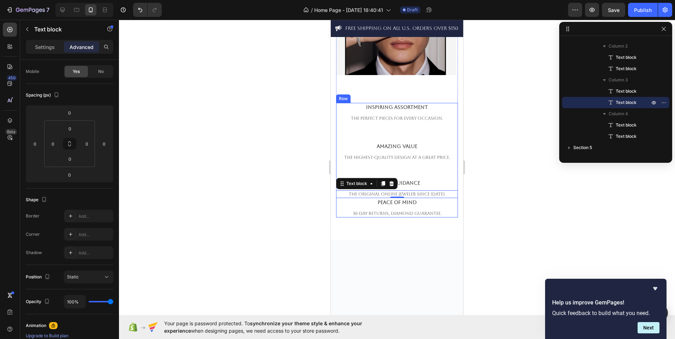
click at [430, 145] on div "Amazing Value Text block The highest-quality design at a great price. Text block" at bounding box center [397, 160] width 122 height 37
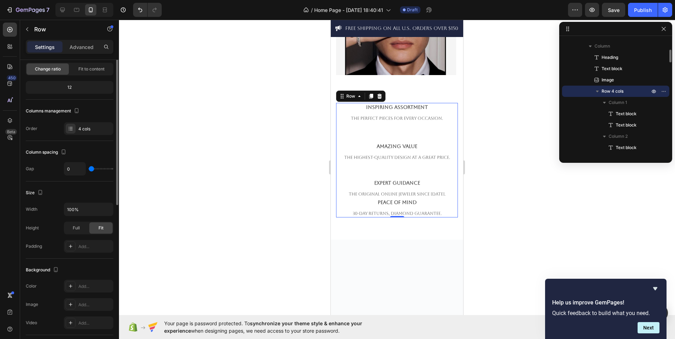
scroll to position [0, 0]
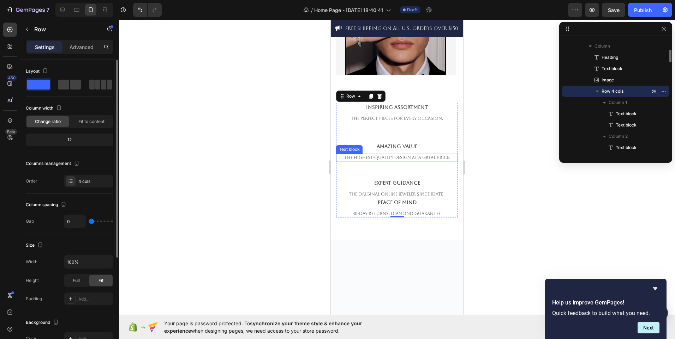
click at [432, 155] on p "The highest-quality design at a great price." at bounding box center [397, 158] width 120 height 6
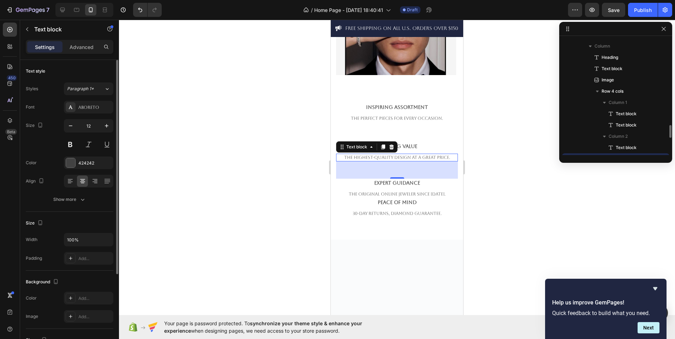
scroll to position [168, 0]
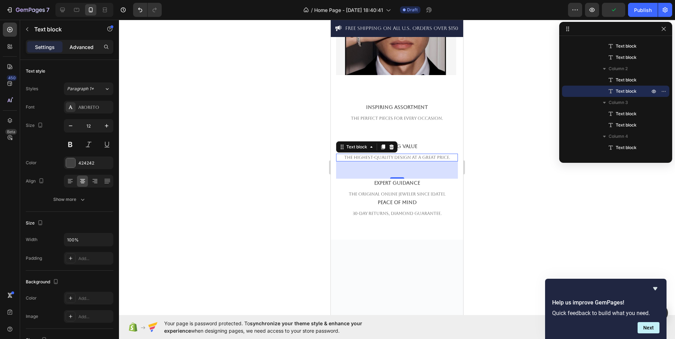
click at [82, 48] on p "Advanced" at bounding box center [82, 46] width 24 height 7
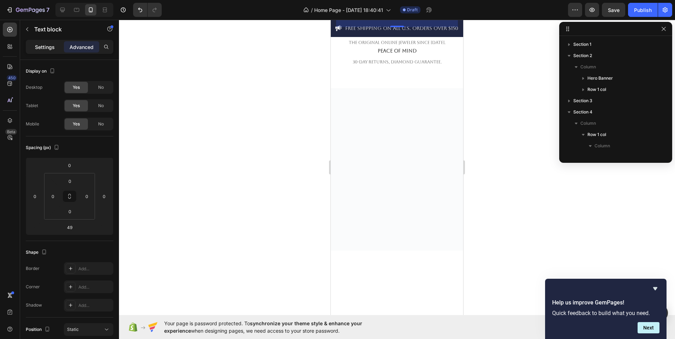
scroll to position [168, 0]
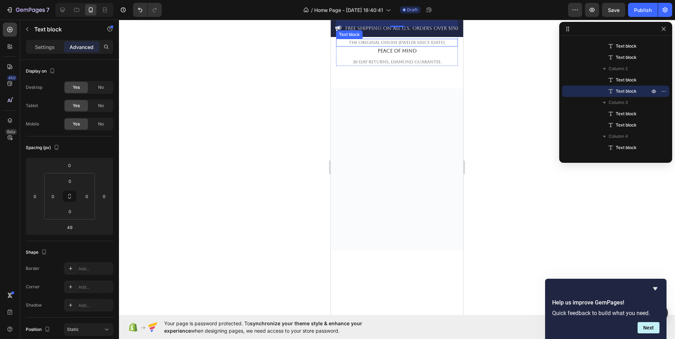
click at [449, 46] on p "The original online jeweler since [DATE]." at bounding box center [397, 43] width 120 height 6
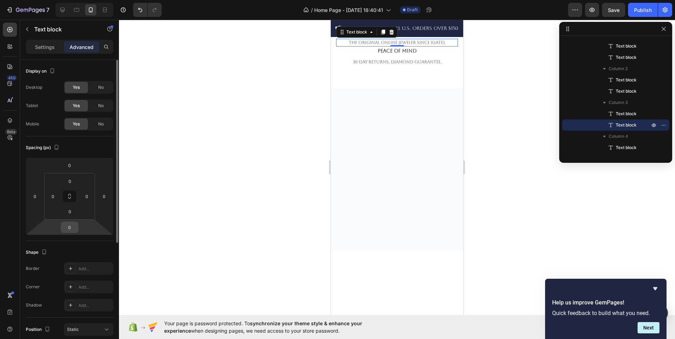
click at [74, 227] on input "0" at bounding box center [69, 227] width 14 height 11
type input "49"
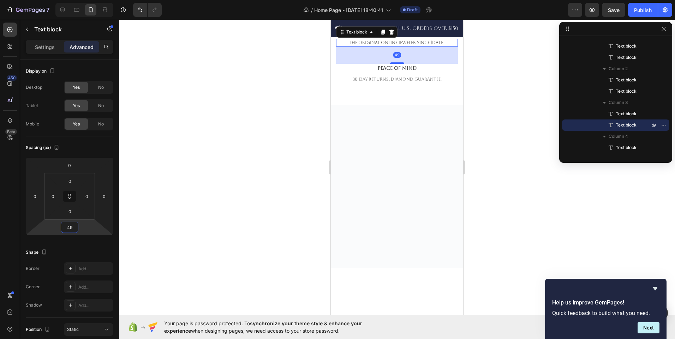
click at [354, 264] on div at bounding box center [397, 187] width 132 height 163
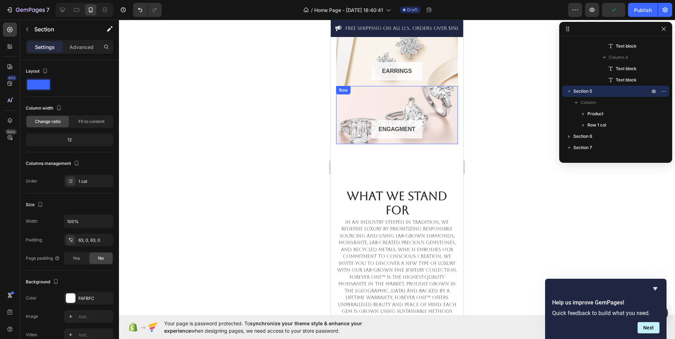
scroll to position [339, 0]
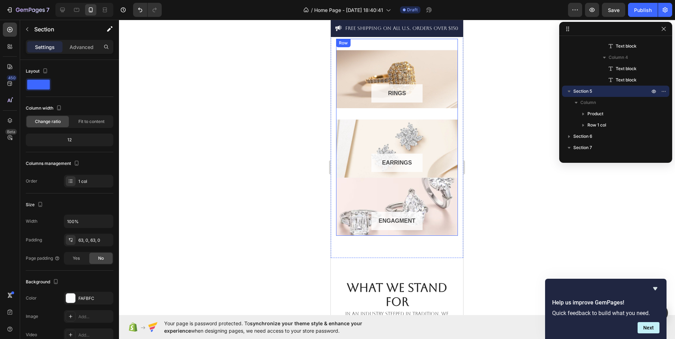
click at [445, 115] on div "RINGS Button Row Hero Banner Row" at bounding box center [397, 79] width 122 height 81
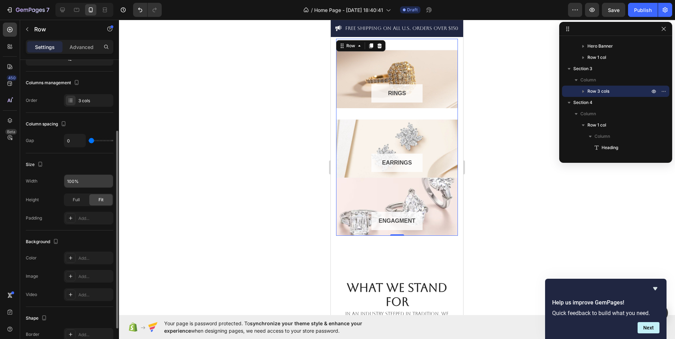
scroll to position [153, 0]
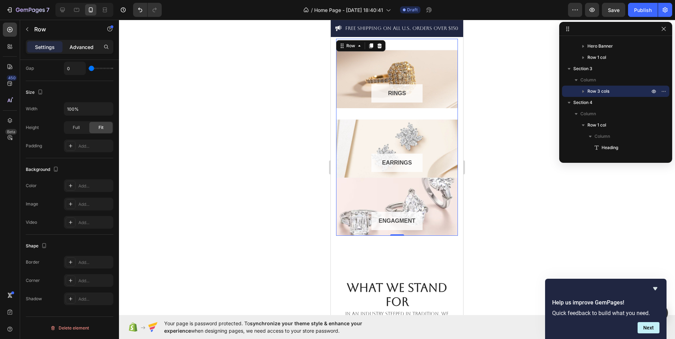
click at [79, 49] on p "Advanced" at bounding box center [82, 46] width 24 height 7
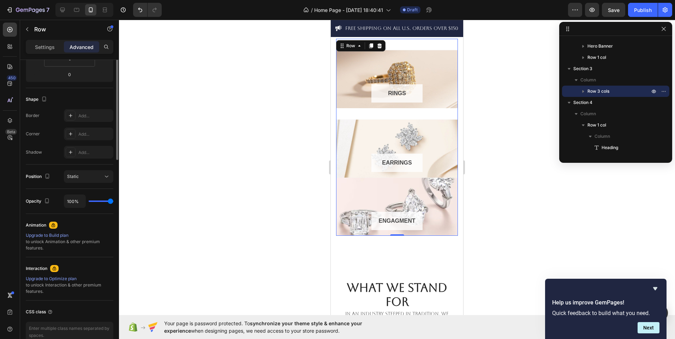
scroll to position [0, 0]
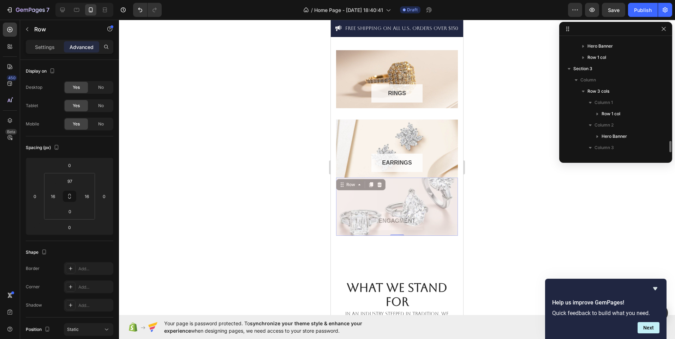
drag, startPoint x: 415, startPoint y: 185, endPoint x: 420, endPoint y: 216, distance: 32.1
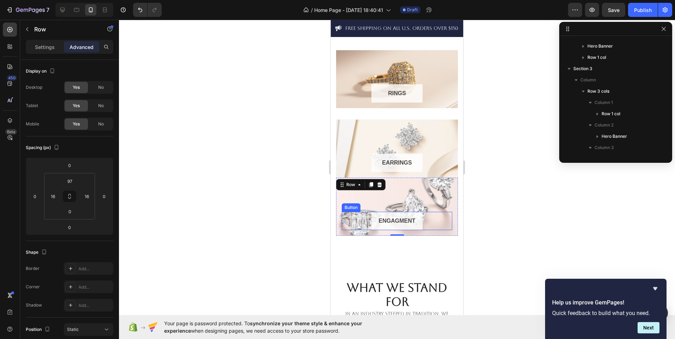
scroll to position [122, 0]
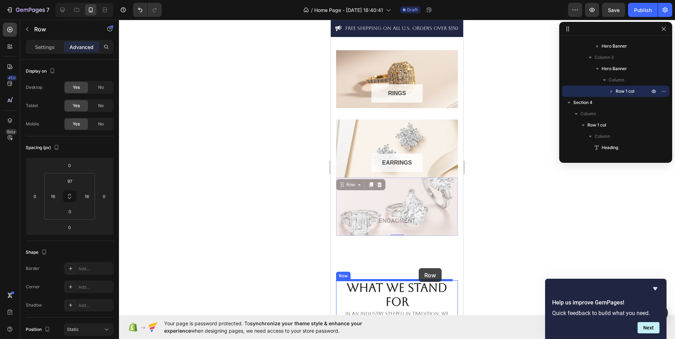
drag, startPoint x: 431, startPoint y: 197, endPoint x: 418, endPoint y: 268, distance: 72.7
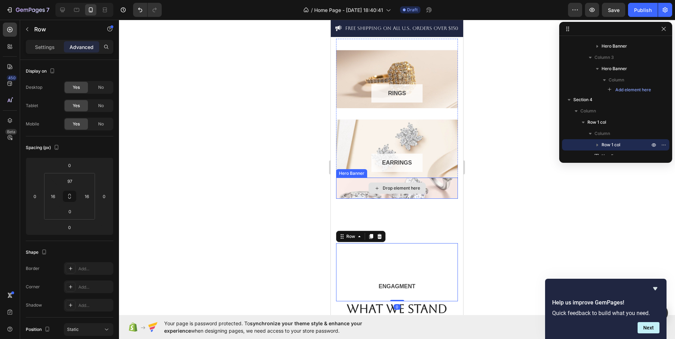
click at [437, 186] on div "Drop element here" at bounding box center [397, 188] width 122 height 21
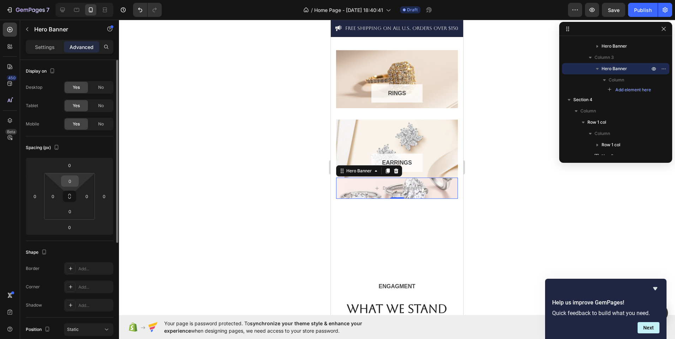
click at [75, 183] on input "0" at bounding box center [70, 181] width 14 height 11
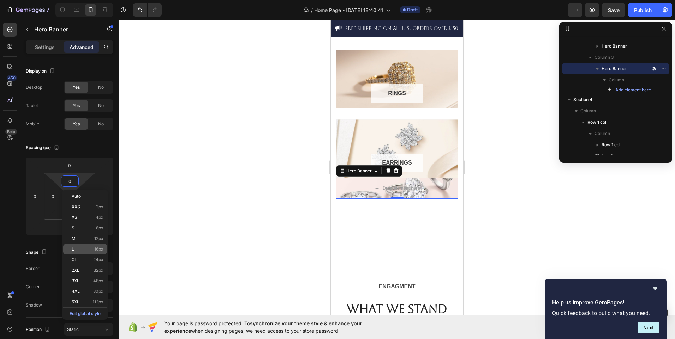
click at [97, 253] on div "L 16px" at bounding box center [85, 249] width 44 height 11
type input "16"
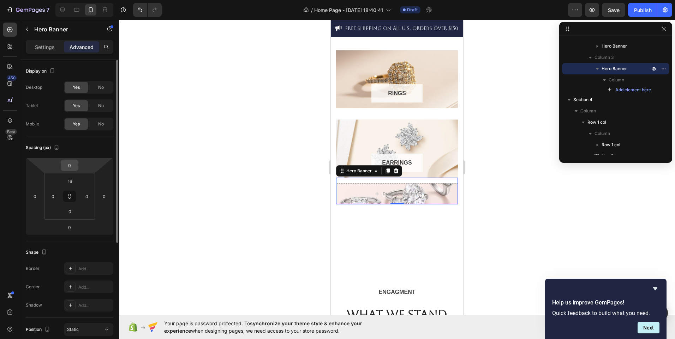
click at [71, 170] on input "0" at bounding box center [69, 165] width 14 height 11
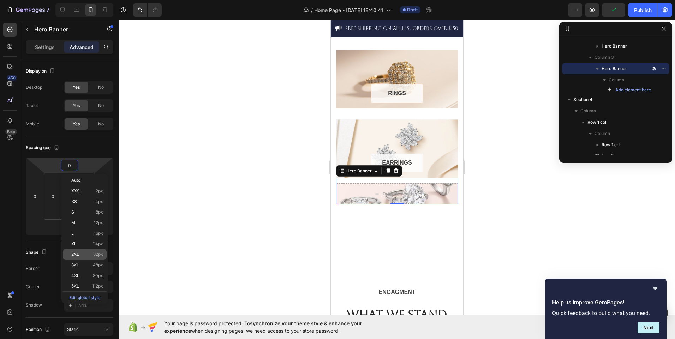
click at [86, 257] on p "2XL 32px" at bounding box center [87, 254] width 32 height 5
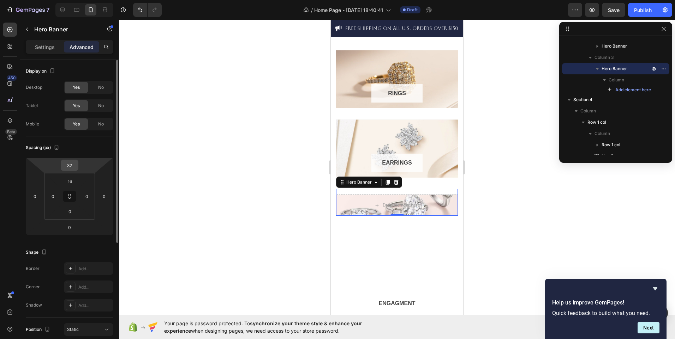
click at [69, 168] on input "32" at bounding box center [69, 165] width 14 height 11
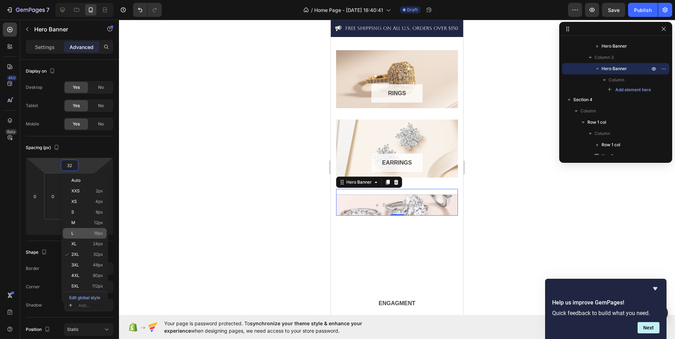
click at [88, 234] on p "L 16px" at bounding box center [87, 233] width 32 height 5
type input "16"
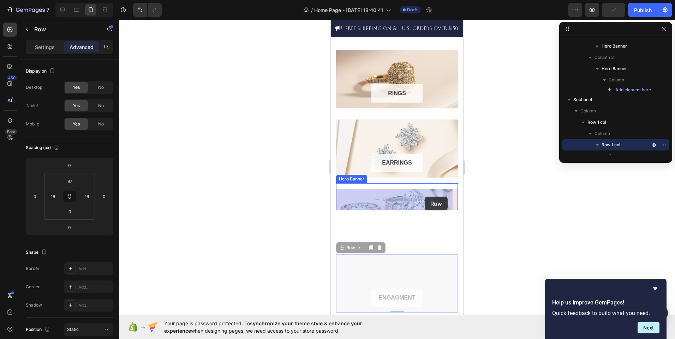
drag, startPoint x: 409, startPoint y: 284, endPoint x: 415, endPoint y: 198, distance: 86.3
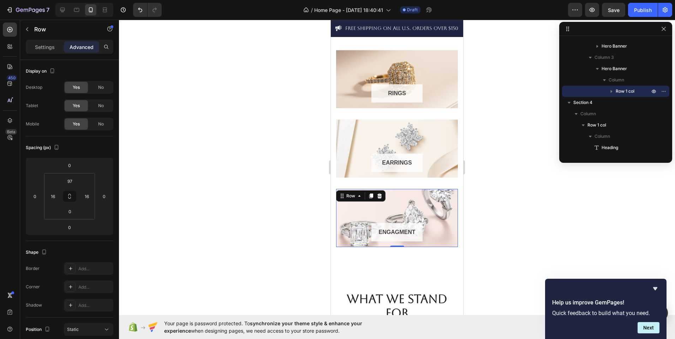
click at [309, 234] on div at bounding box center [397, 180] width 556 height 320
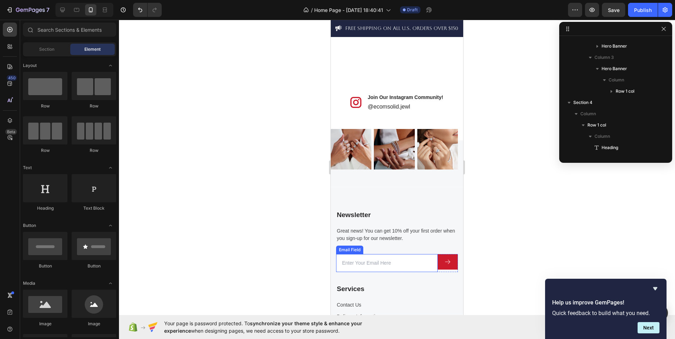
scroll to position [1910, 0]
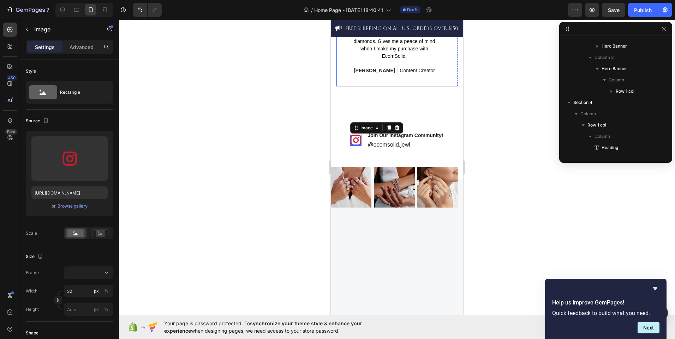
scroll to position [1205, 0]
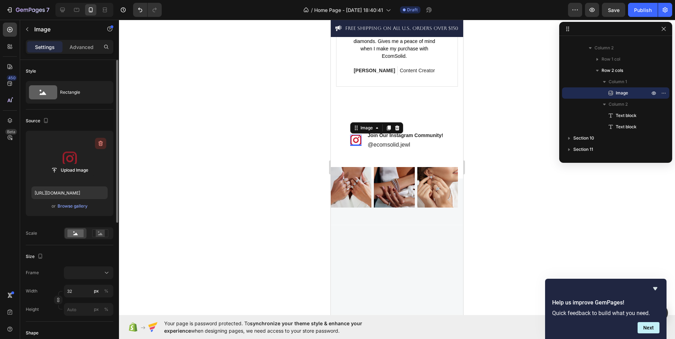
click at [100, 143] on icon "button" at bounding box center [100, 143] width 7 height 7
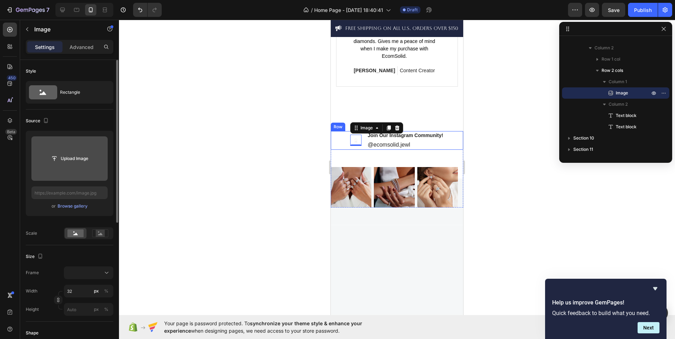
click at [357, 150] on div "Image 0 Join Our Instagram Community! Text block @ecomsolid.jewl Text block Row" at bounding box center [397, 140] width 132 height 19
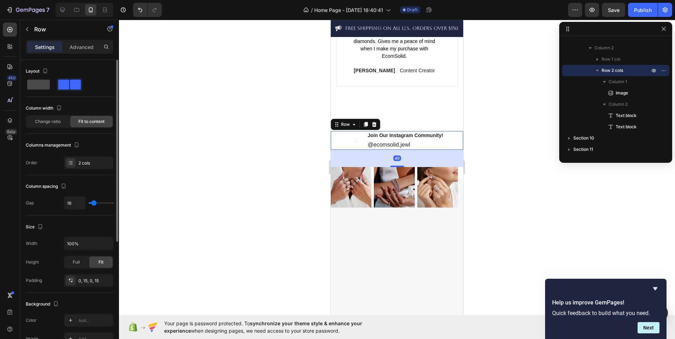
click at [33, 89] on span at bounding box center [38, 85] width 23 height 10
type input "0"
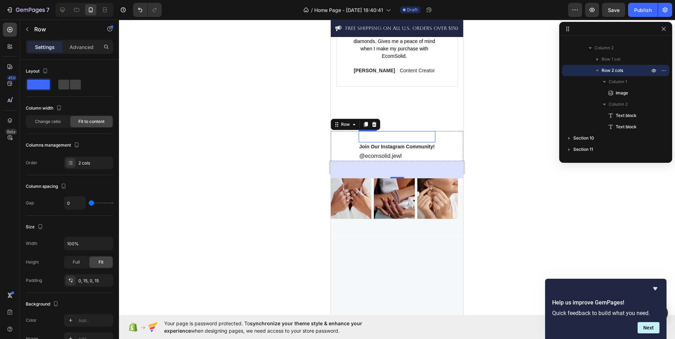
click at [390, 143] on div at bounding box center [397, 136] width 77 height 11
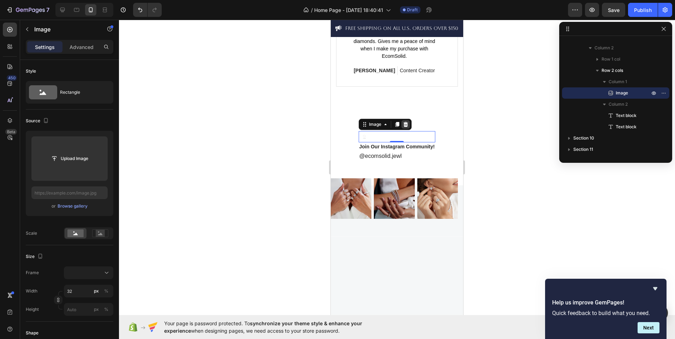
click at [401, 129] on div at bounding box center [405, 124] width 8 height 8
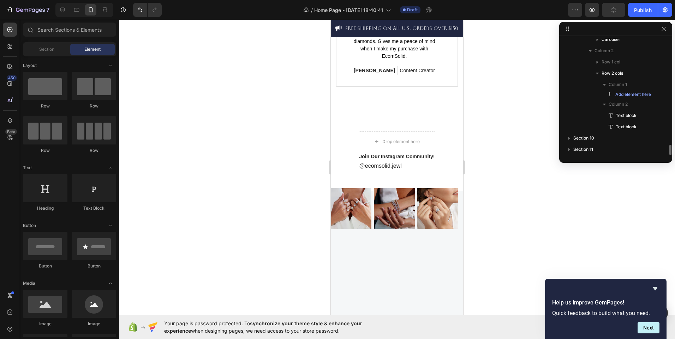
scroll to position [1202, 0]
click at [443, 171] on div "Drop element here Join Our Instagram Community! Text block @ecomsolid.jewl Text…" at bounding box center [397, 151] width 132 height 40
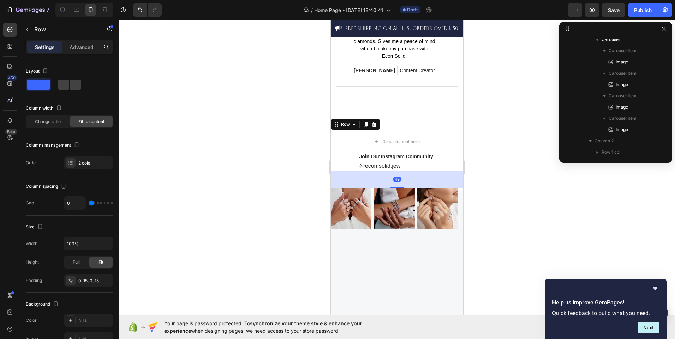
scroll to position [1274, 0]
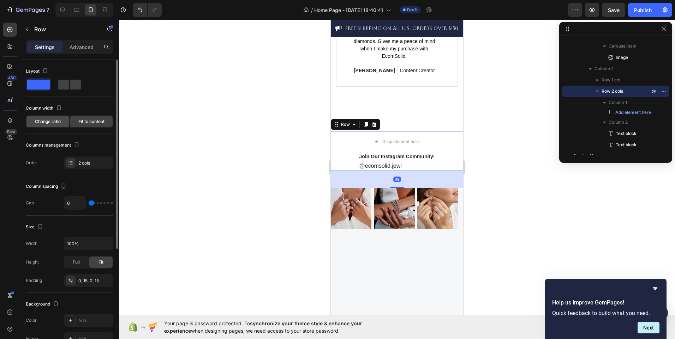
click at [61, 125] on div "Change ratio" at bounding box center [47, 121] width 42 height 11
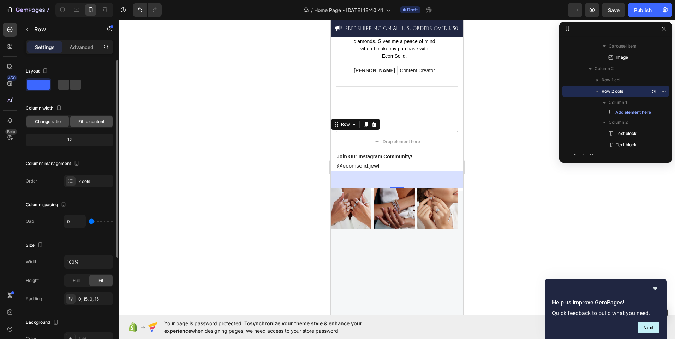
click at [97, 124] on span "Fit to content" at bounding box center [91, 122] width 26 height 6
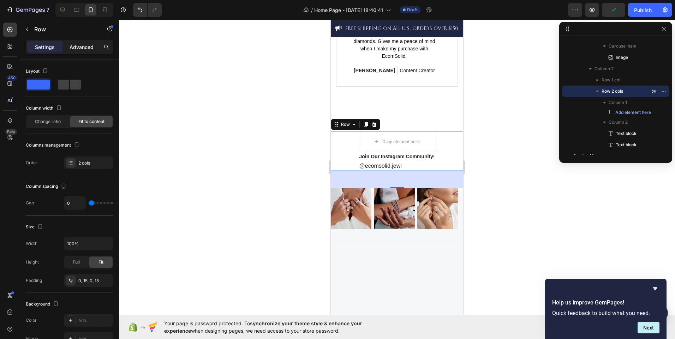
click at [84, 48] on p "Advanced" at bounding box center [82, 46] width 24 height 7
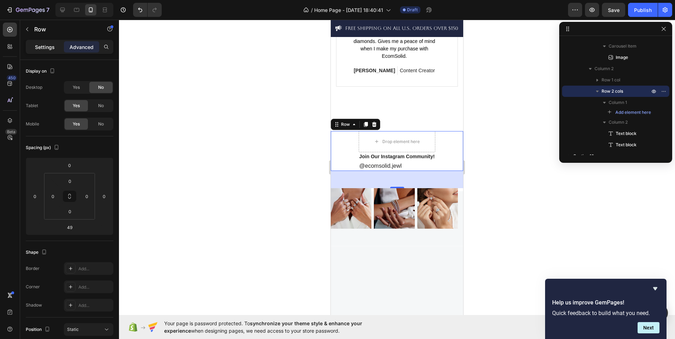
click at [49, 46] on p "Settings" at bounding box center [45, 46] width 20 height 7
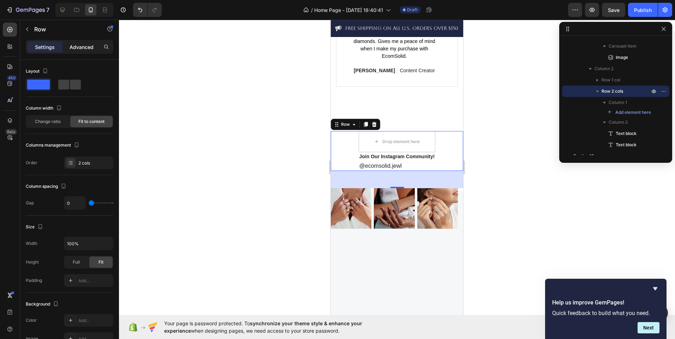
click at [87, 45] on p "Advanced" at bounding box center [82, 46] width 24 height 7
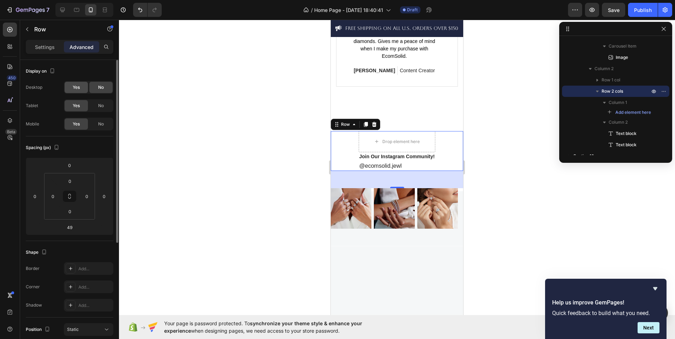
click at [82, 86] on div "Yes" at bounding box center [76, 87] width 23 height 11
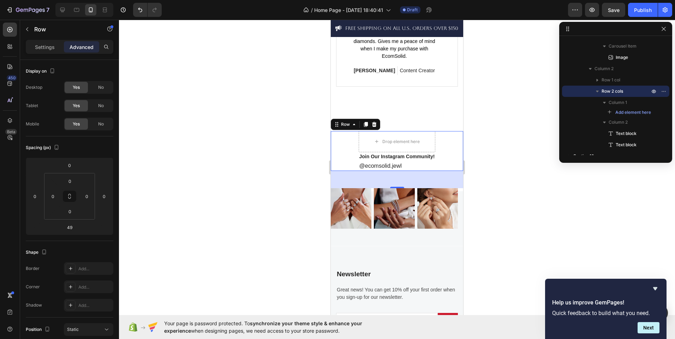
scroll to position [1785, 0]
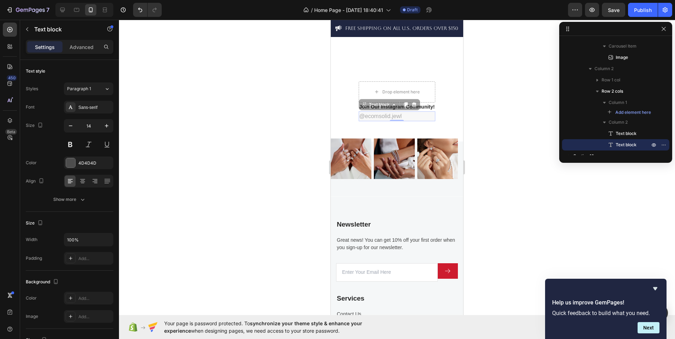
drag, startPoint x: 351, startPoint y: 227, endPoint x: 339, endPoint y: 217, distance: 15.8
click at [359, 121] on div "Join Our Instagram Community! Text block @ecomsolid.jewl Text block 0 @ecomsoli…" at bounding box center [397, 112] width 77 height 19
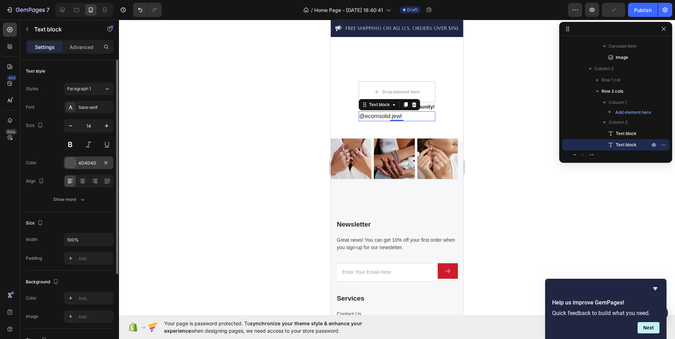
click at [71, 161] on div at bounding box center [70, 162] width 9 height 9
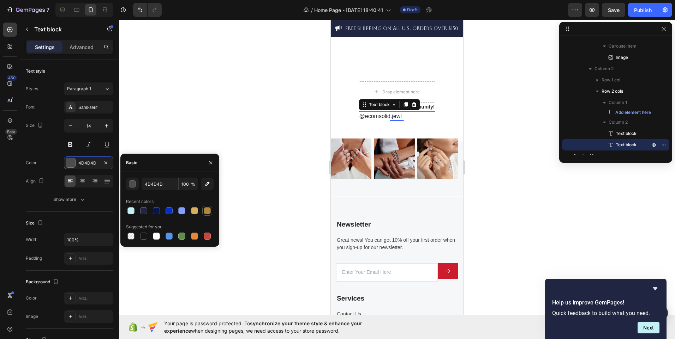
click at [209, 211] on div at bounding box center [207, 211] width 7 height 7
click at [157, 213] on div at bounding box center [156, 211] width 7 height 7
type input "041454"
click at [431, 111] on p "Join Our Instagram Community!" at bounding box center [397, 106] width 76 height 7
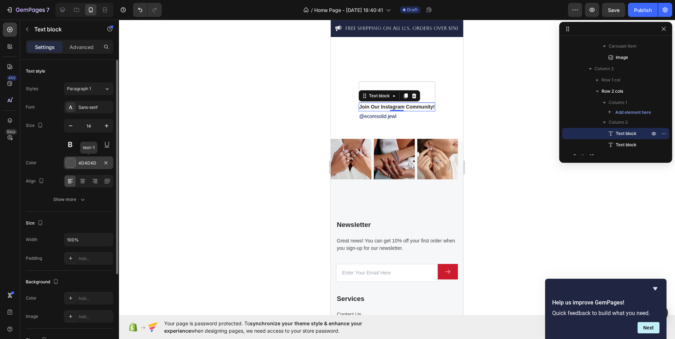
click at [97, 159] on div "4D4D4D" at bounding box center [88, 163] width 49 height 13
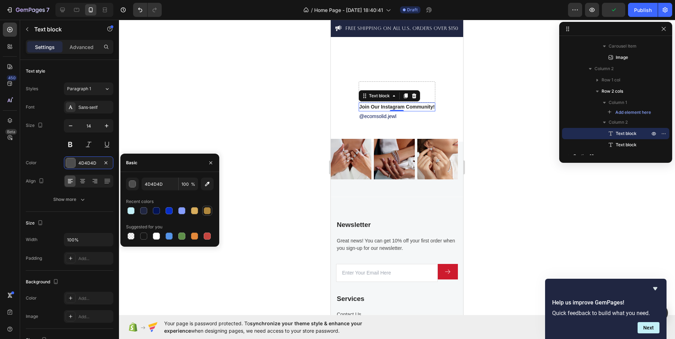
click at [205, 208] on div at bounding box center [207, 211] width 7 height 7
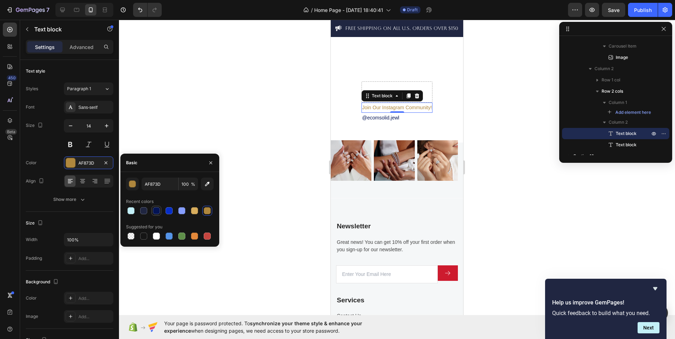
click at [155, 211] on div at bounding box center [156, 211] width 7 height 7
type input "041454"
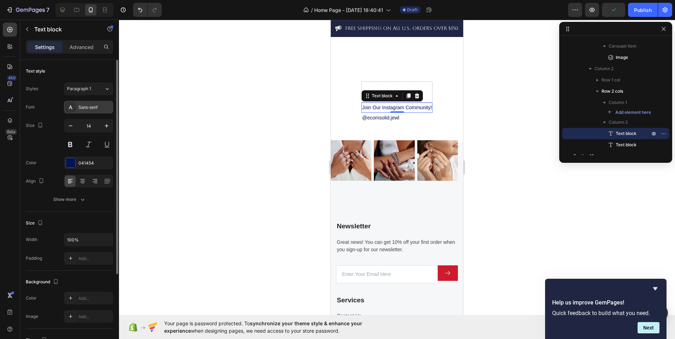
click at [95, 108] on div "Sans-serif" at bounding box center [94, 107] width 33 height 6
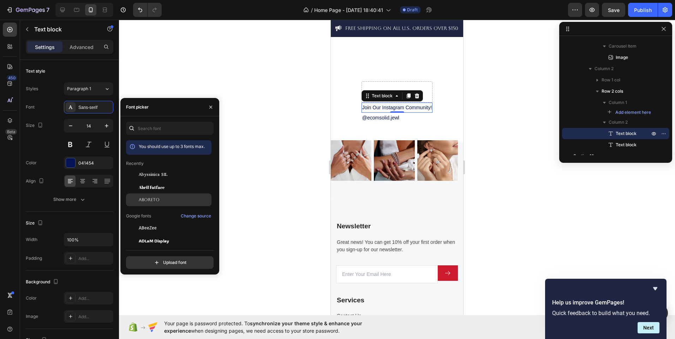
click at [156, 196] on div "Aboreto" at bounding box center [168, 200] width 85 height 13
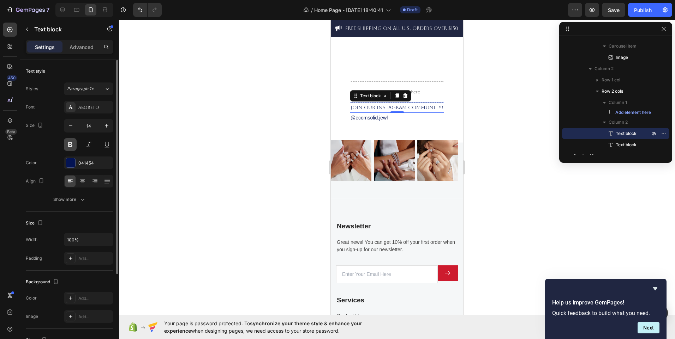
click at [70, 141] on button at bounding box center [70, 144] width 13 height 13
click at [392, 122] on p "@ecomsolid.jewl" at bounding box center [396, 118] width 93 height 9
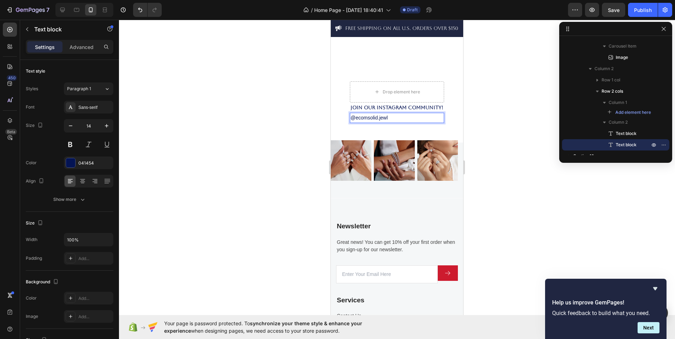
click at [392, 122] on p "@ecomsolid.jewl" at bounding box center [396, 118] width 93 height 9
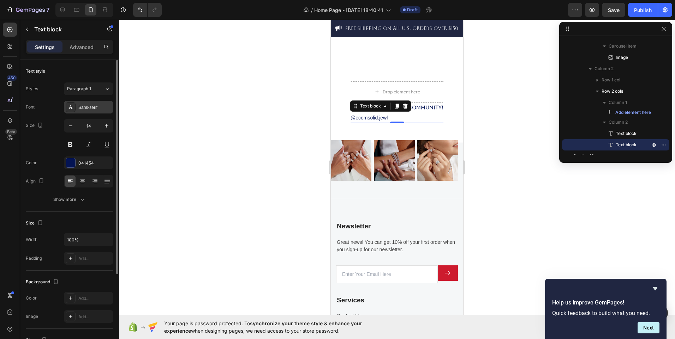
click at [95, 104] on div "Sans-serif" at bounding box center [88, 107] width 49 height 13
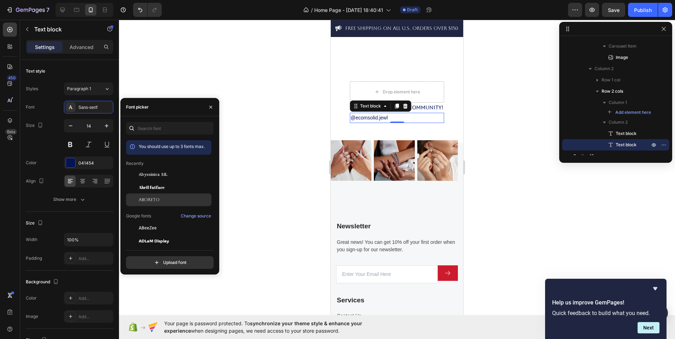
click at [152, 199] on span "Aboreto" at bounding box center [149, 200] width 21 height 6
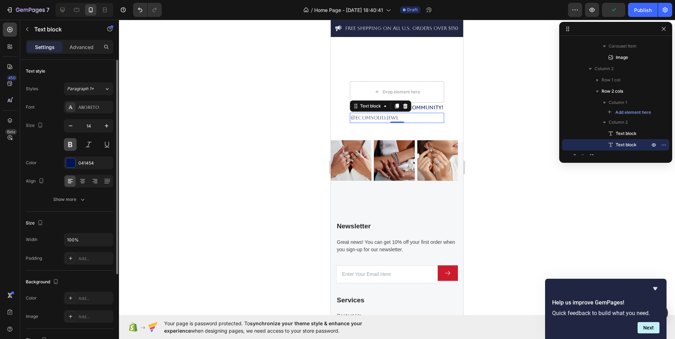
click at [70, 144] on button at bounding box center [70, 144] width 13 height 13
click at [82, 181] on icon at bounding box center [82, 181] width 7 height 7
click at [253, 230] on div at bounding box center [397, 180] width 556 height 320
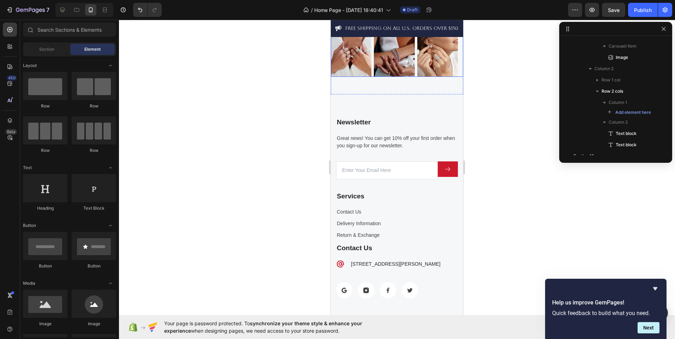
scroll to position [1900, 0]
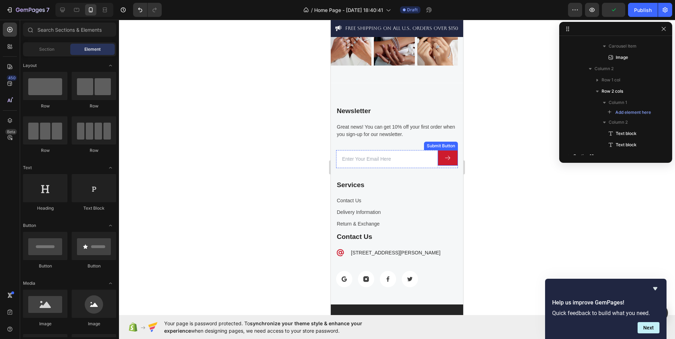
click at [444, 162] on icon at bounding box center [447, 158] width 7 height 7
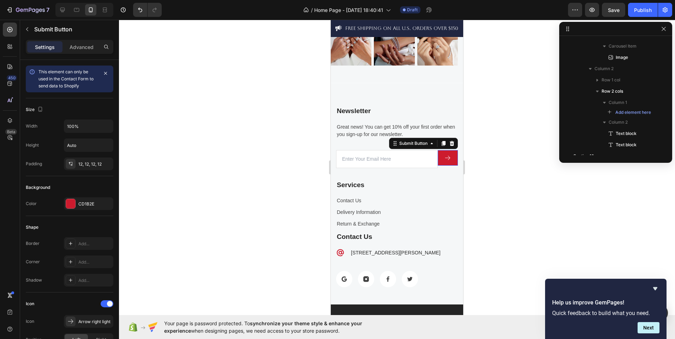
scroll to position [1484, 0]
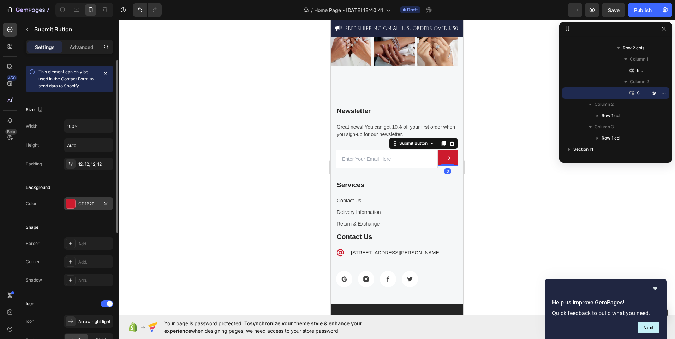
click at [70, 205] on div at bounding box center [70, 203] width 9 height 9
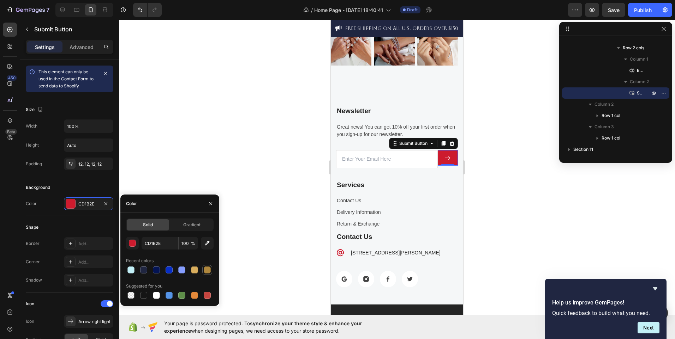
click at [208, 273] on div at bounding box center [207, 270] width 7 height 7
click at [158, 270] on div at bounding box center [156, 270] width 7 height 7
type input "041454"
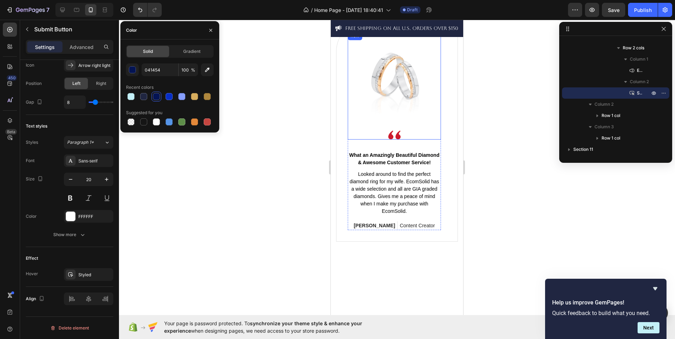
scroll to position [1517, 0]
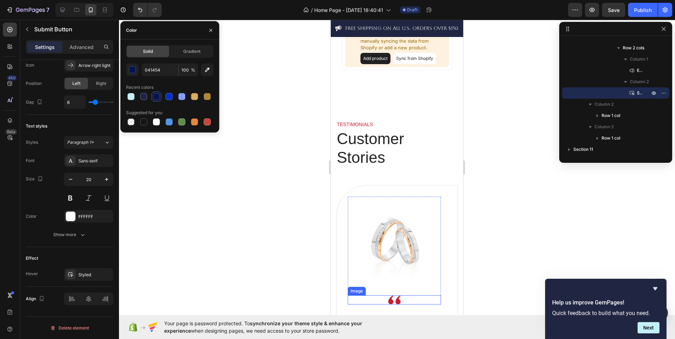
click at [396, 300] on img at bounding box center [394, 300] width 13 height 9
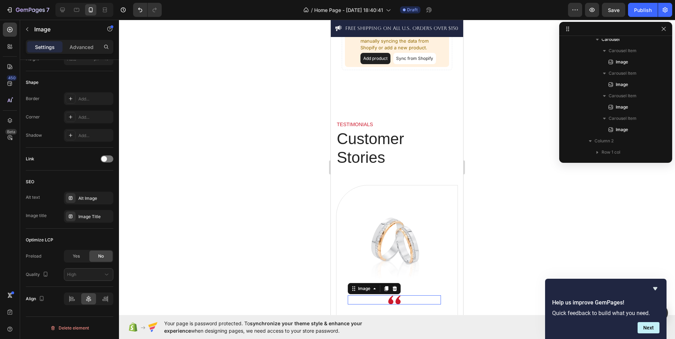
scroll to position [0, 0]
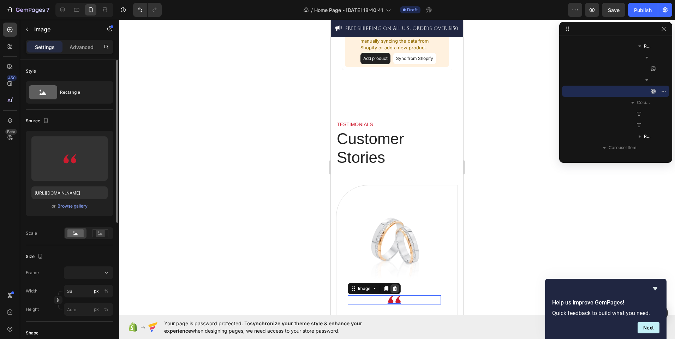
click at [396, 291] on icon at bounding box center [394, 289] width 5 height 5
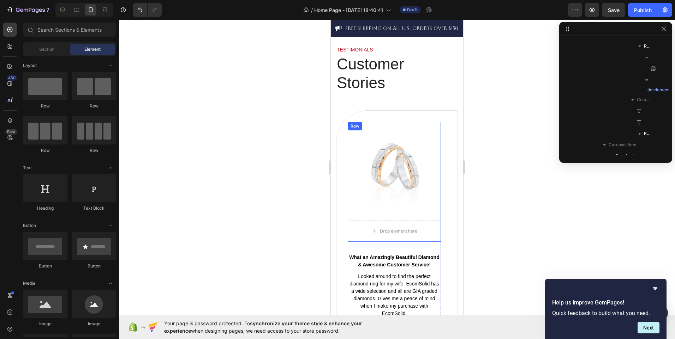
scroll to position [1623, 0]
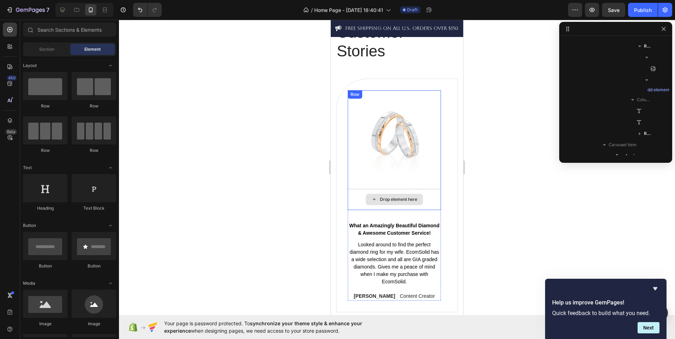
click at [360, 200] on div "Drop element here" at bounding box center [394, 199] width 93 height 21
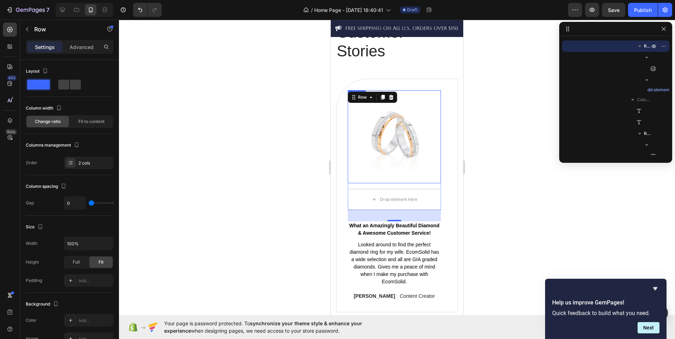
click at [368, 183] on img at bounding box center [394, 136] width 93 height 93
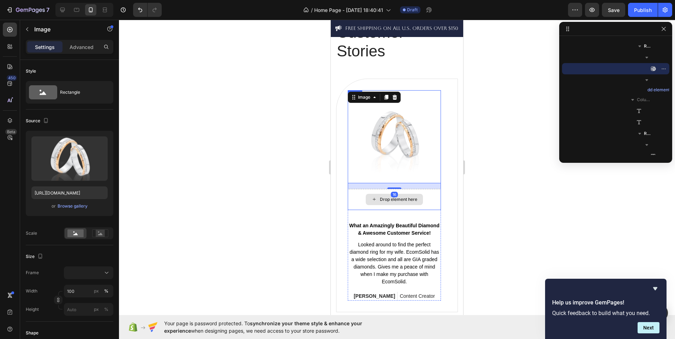
click at [363, 199] on div "Drop element here" at bounding box center [394, 199] width 93 height 21
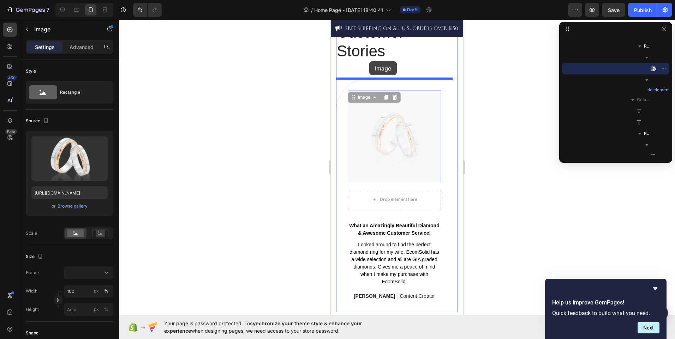
drag, startPoint x: 385, startPoint y: 147, endPoint x: 369, endPoint y: 61, distance: 86.9
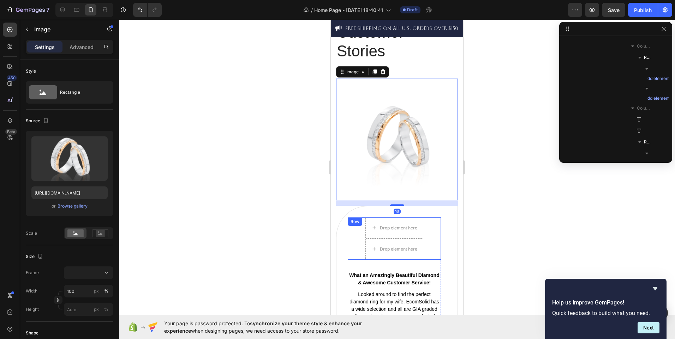
click at [424, 236] on div "Drop element here Drop element here Row" at bounding box center [394, 239] width 93 height 42
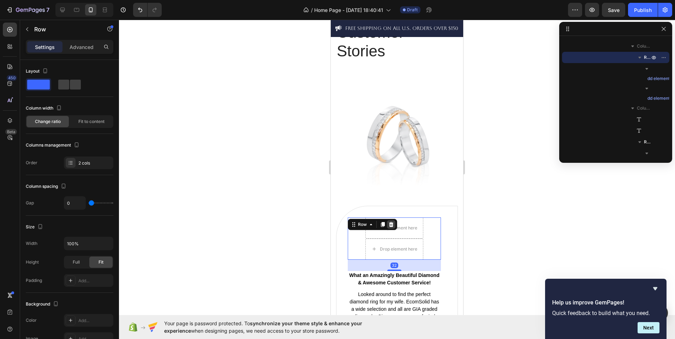
click at [390, 222] on icon at bounding box center [391, 224] width 5 height 5
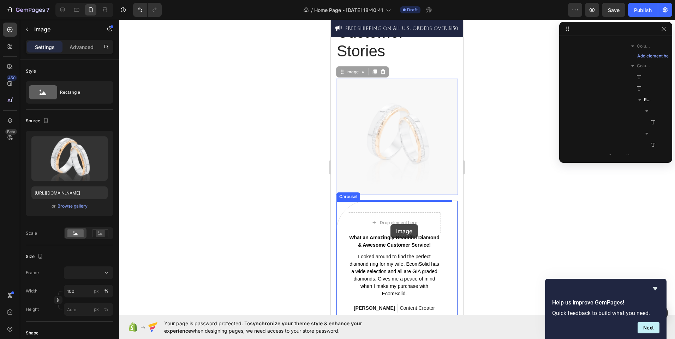
scroll to position [1161, 0]
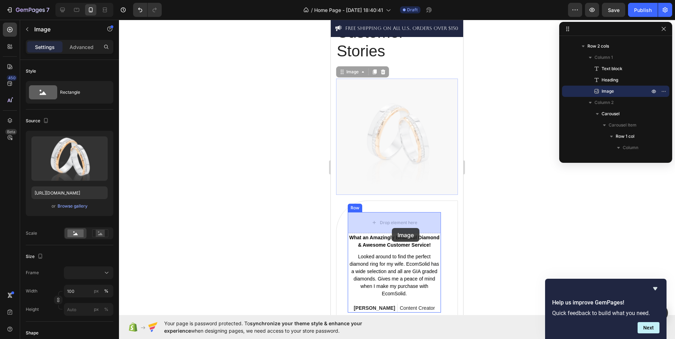
drag, startPoint x: 393, startPoint y: 139, endPoint x: 392, endPoint y: 228, distance: 89.3
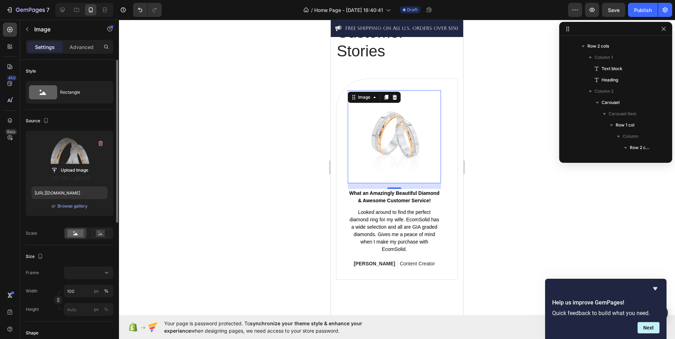
click at [64, 163] on label at bounding box center [69, 159] width 76 height 44
click at [64, 164] on input "file" at bounding box center [69, 170] width 49 height 12
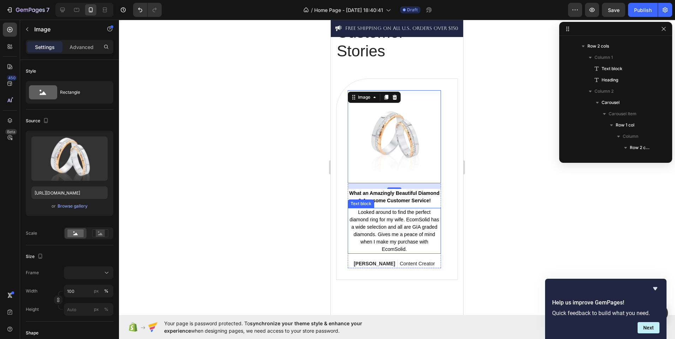
scroll to position [1432, 0]
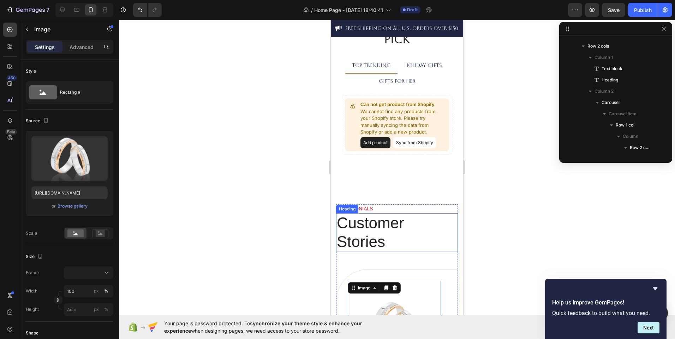
click at [411, 239] on p "Customer Stories" at bounding box center [395, 232] width 116 height 37
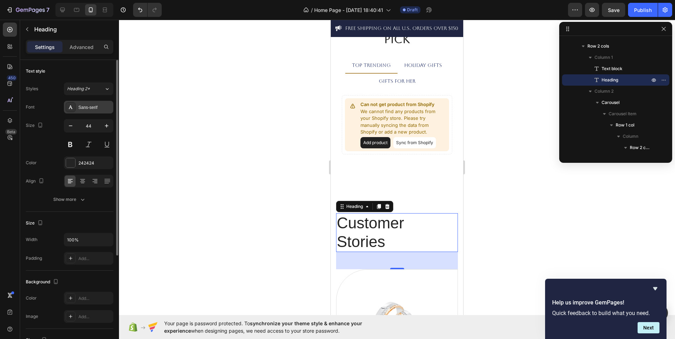
click at [98, 110] on div "Sans-serif" at bounding box center [94, 107] width 33 height 6
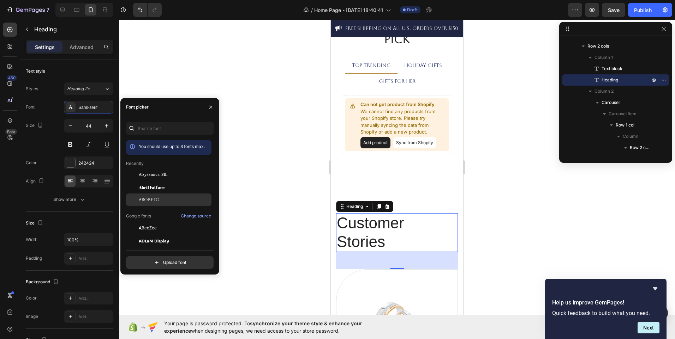
click at [154, 203] on span "Aboreto" at bounding box center [149, 200] width 21 height 6
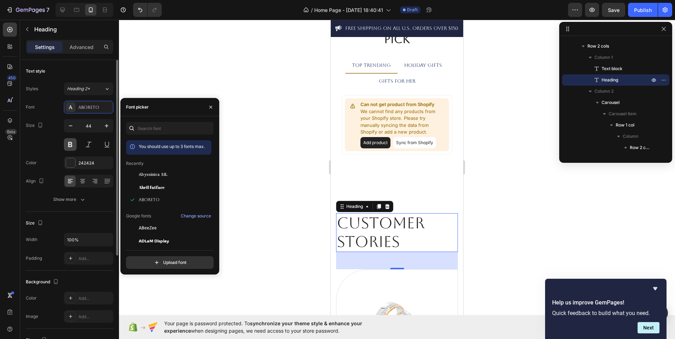
click at [74, 146] on button at bounding box center [70, 144] width 13 height 13
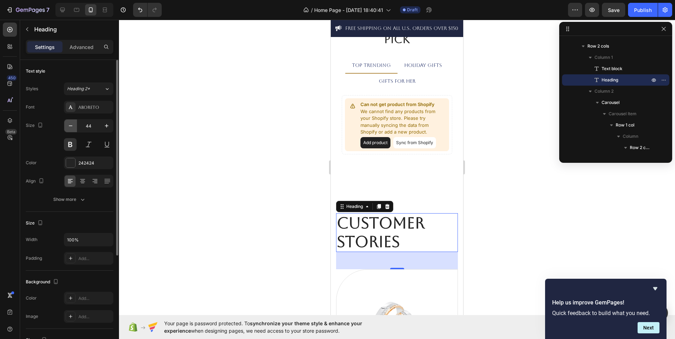
click at [69, 122] on button "button" at bounding box center [70, 126] width 13 height 13
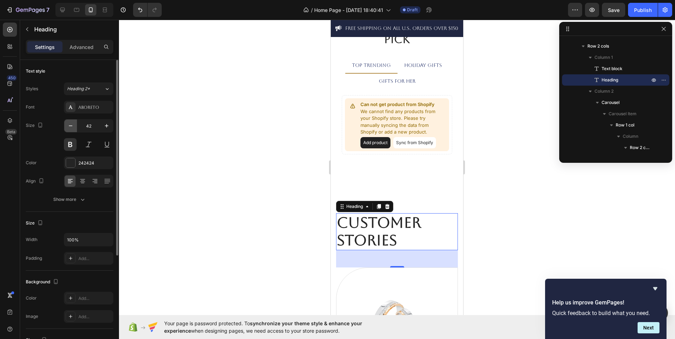
click at [69, 122] on button "button" at bounding box center [70, 126] width 13 height 13
type input "40"
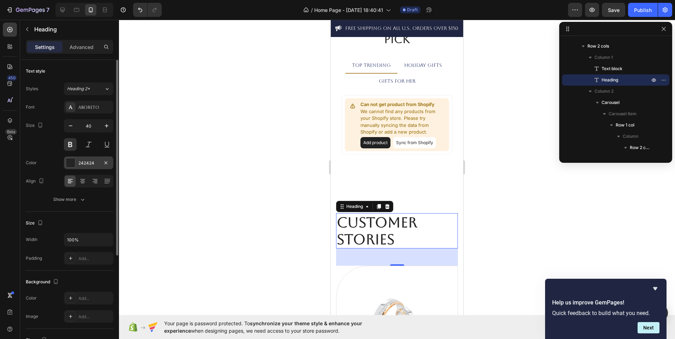
click at [74, 165] on div at bounding box center [70, 162] width 9 height 9
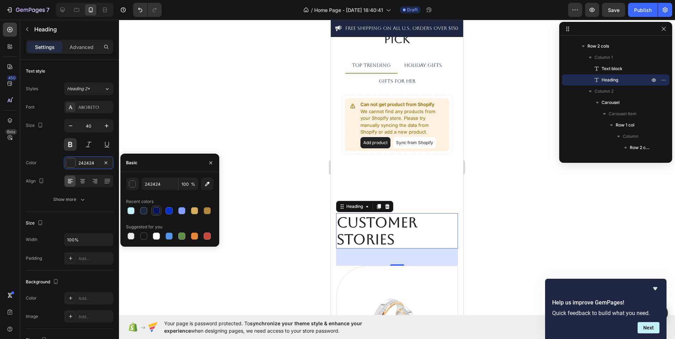
click at [154, 211] on div at bounding box center [156, 211] width 7 height 7
click at [146, 211] on div at bounding box center [143, 211] width 7 height 7
type input "202641"
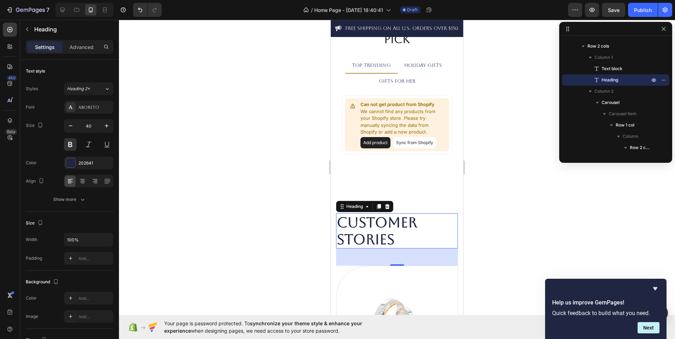
click at [261, 219] on div at bounding box center [397, 180] width 556 height 320
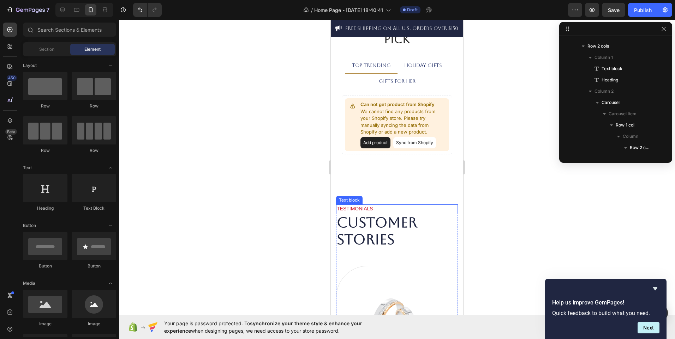
click at [377, 209] on p "TESTIMONIALS" at bounding box center [397, 208] width 120 height 7
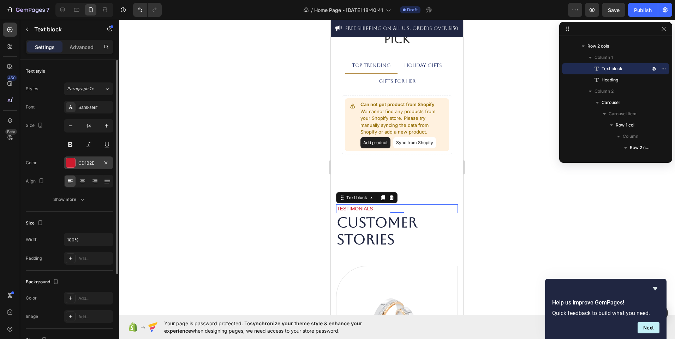
click at [73, 167] on div at bounding box center [70, 162] width 9 height 9
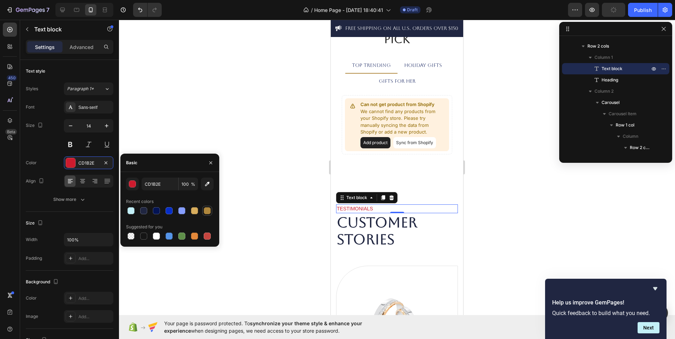
click at [203, 216] on div at bounding box center [207, 211] width 10 height 10
type input "AF873D"
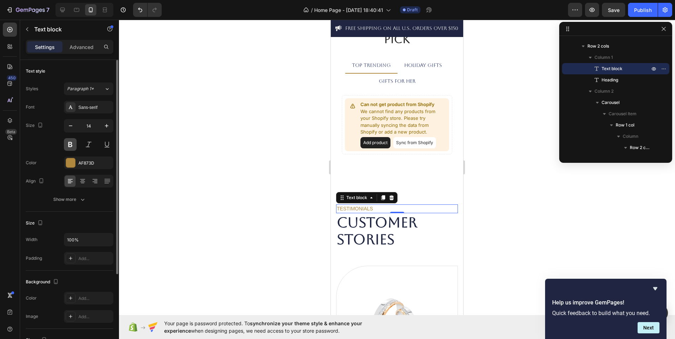
click at [69, 140] on button at bounding box center [70, 144] width 13 height 13
click at [251, 244] on div at bounding box center [397, 180] width 556 height 320
click at [382, 210] on p "TESTIMONIALS" at bounding box center [397, 208] width 120 height 7
click at [86, 109] on div "Sans-serif" at bounding box center [94, 107] width 33 height 6
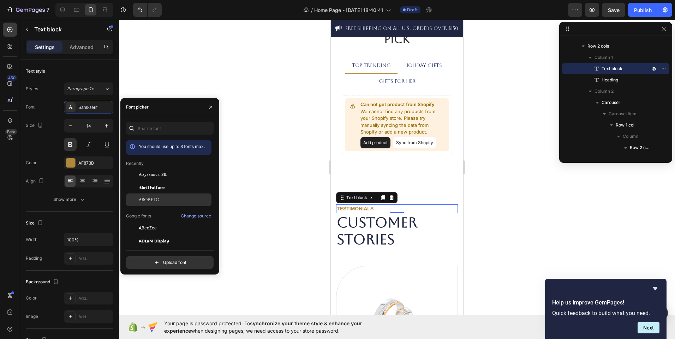
click at [164, 196] on div "Aboreto" at bounding box center [168, 200] width 85 height 13
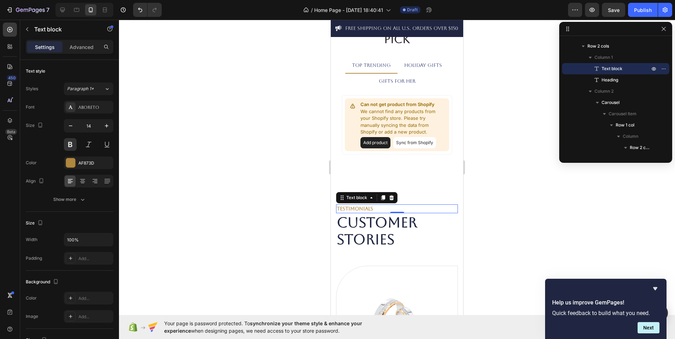
click at [228, 218] on div at bounding box center [397, 180] width 556 height 320
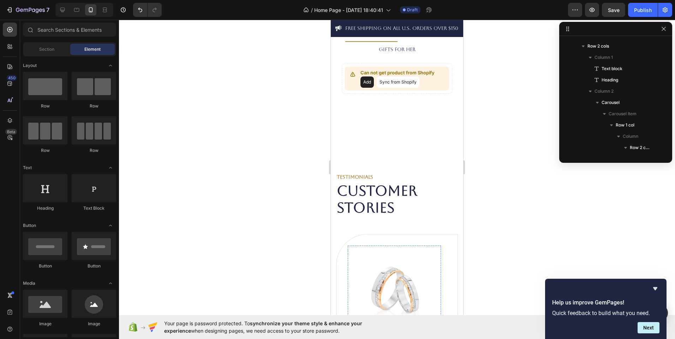
scroll to position [1461, 0]
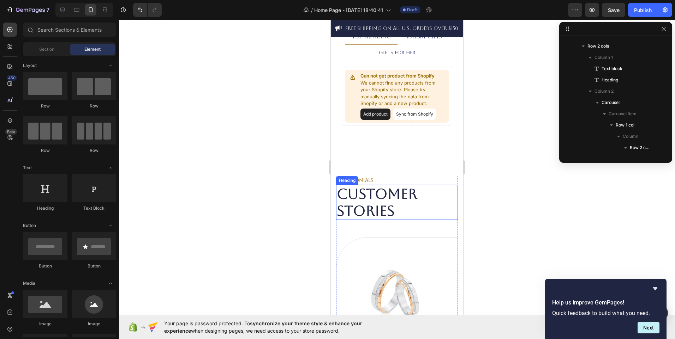
click at [404, 211] on p "Customer Stories" at bounding box center [395, 203] width 116 height 34
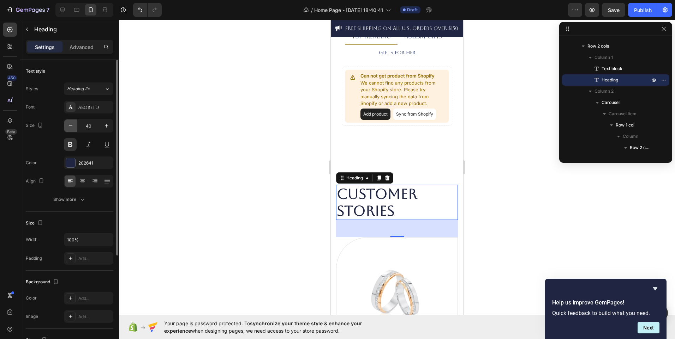
click at [72, 128] on icon "button" at bounding box center [70, 125] width 7 height 7
type input "38"
click at [230, 246] on div at bounding box center [397, 180] width 556 height 320
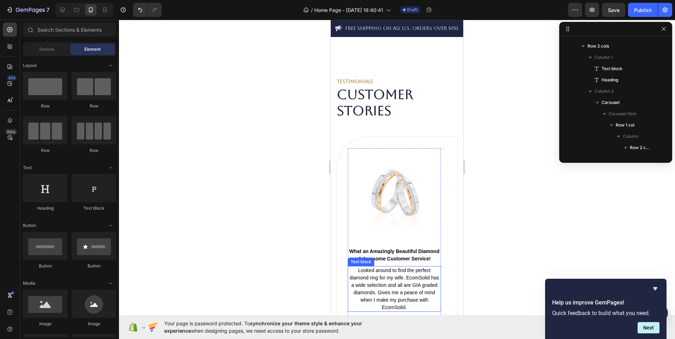
scroll to position [1668, 0]
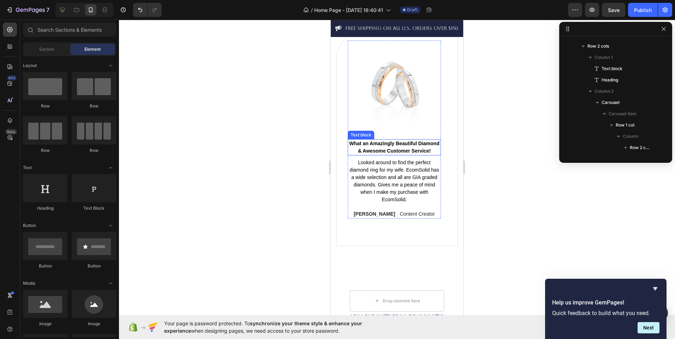
click at [369, 149] on p "What an Amazingly Beautiful Diamond & Awesome Customer Service!" at bounding box center [394, 147] width 92 height 15
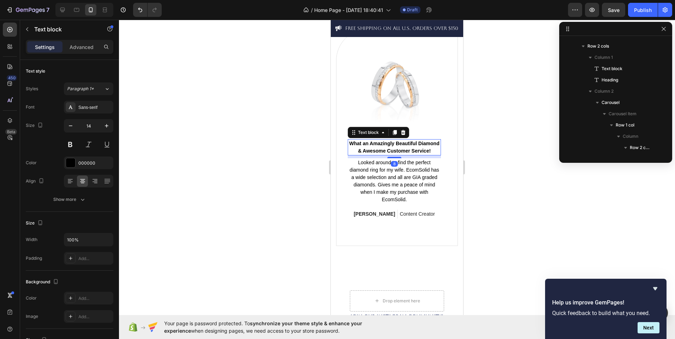
scroll to position [1263, 0]
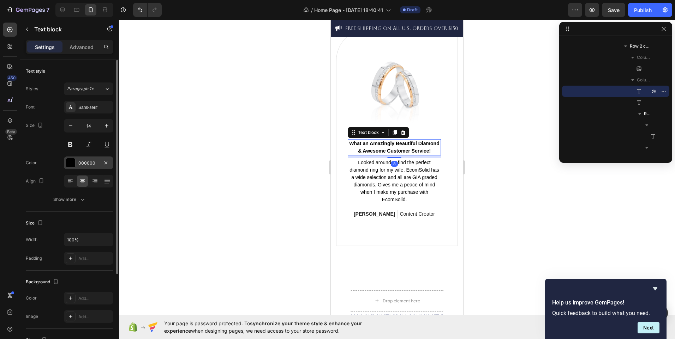
click at [82, 163] on div "000000" at bounding box center [88, 163] width 20 height 6
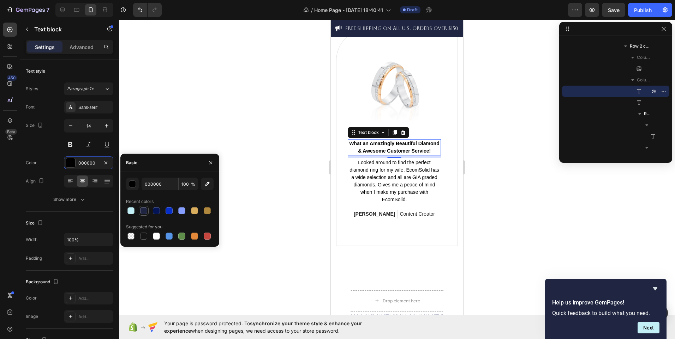
click at [144, 212] on div at bounding box center [143, 211] width 7 height 7
click at [132, 185] on div "button" at bounding box center [132, 184] width 7 height 7
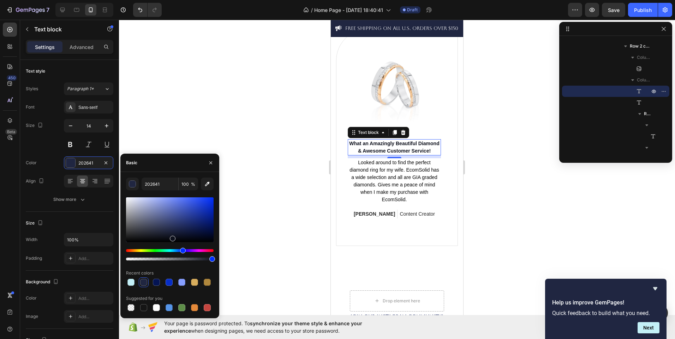
click at [172, 237] on div at bounding box center [170, 220] width 88 height 45
click at [168, 236] on div at bounding box center [170, 220] width 88 height 45
click at [169, 235] on div at bounding box center [169, 238] width 6 height 6
type input "161A2B"
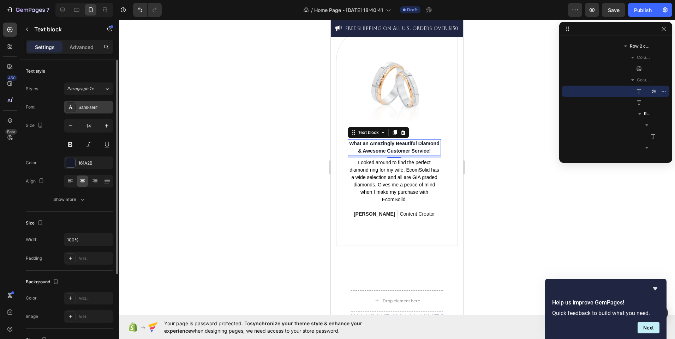
click at [98, 110] on div "Sans-serif" at bounding box center [94, 107] width 33 height 6
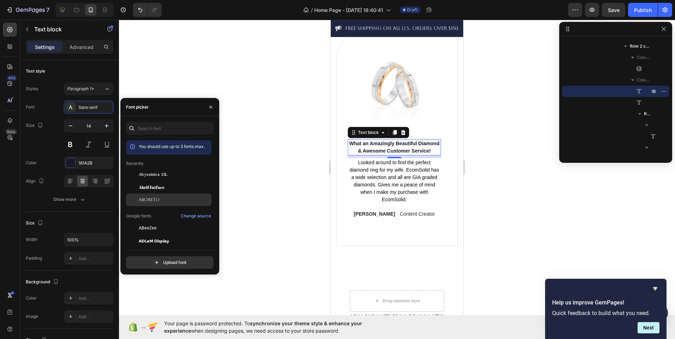
click at [157, 197] on span "Aboreto" at bounding box center [149, 200] width 21 height 6
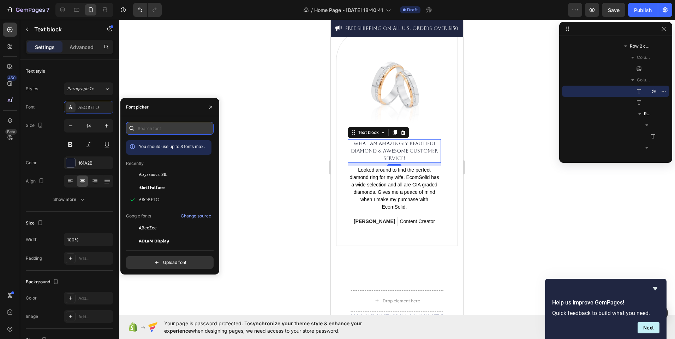
click at [144, 127] on input "text" at bounding box center [170, 128] width 88 height 13
type input "s"
type input "n"
type input "t"
type input "r"
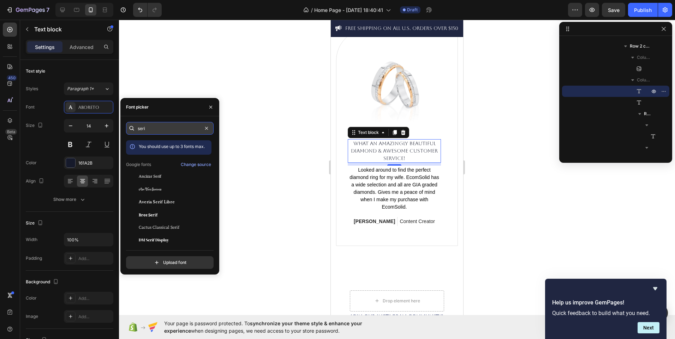
type input "serif"
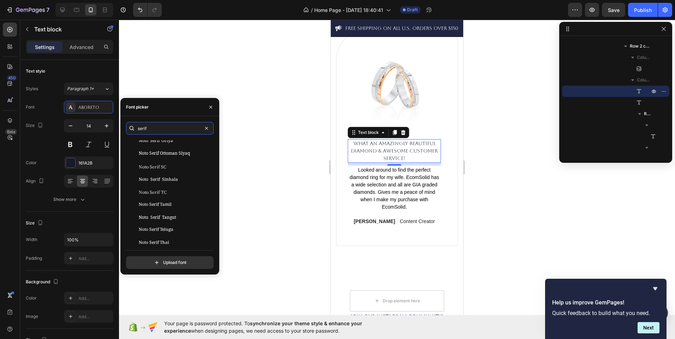
scroll to position [573, 0]
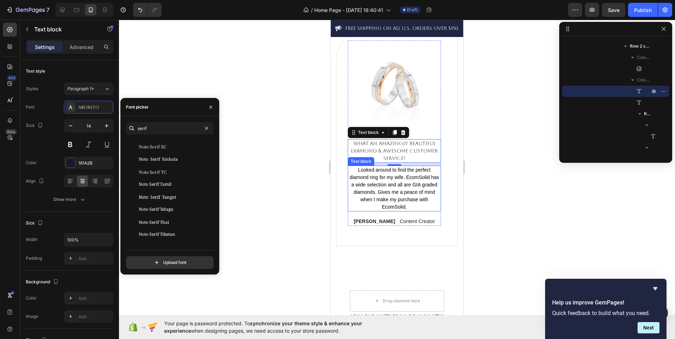
click at [384, 191] on p "Looked around to find the perfect diamond ring for my wife. EcomSolid has a wid…" at bounding box center [394, 189] width 92 height 44
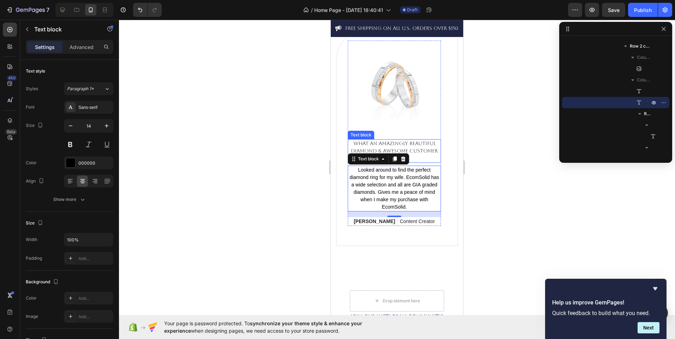
click at [372, 145] on p "What an Amazingly Beautiful Diamond & Awesome Customer Service!" at bounding box center [394, 151] width 92 height 22
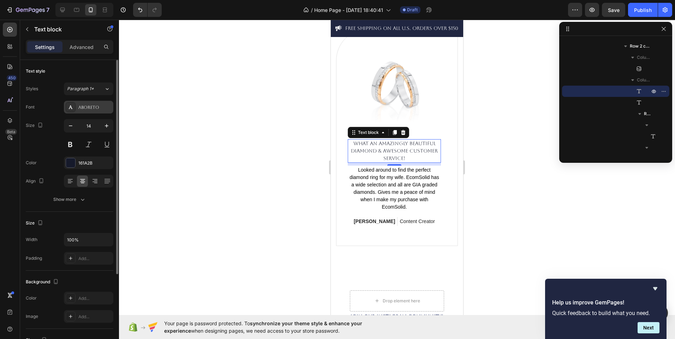
click at [88, 109] on div "Aboreto" at bounding box center [94, 107] width 33 height 6
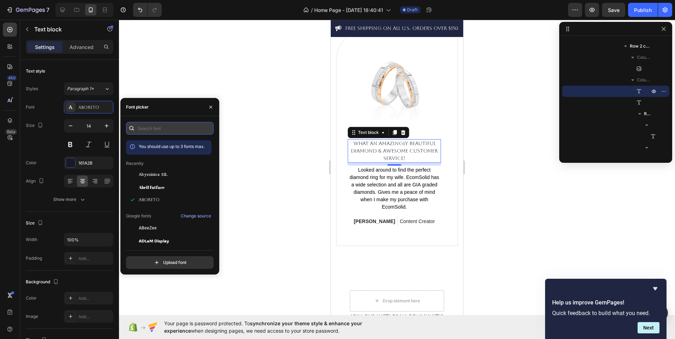
click at [171, 127] on input "text" at bounding box center [170, 128] width 88 height 13
type input "s"
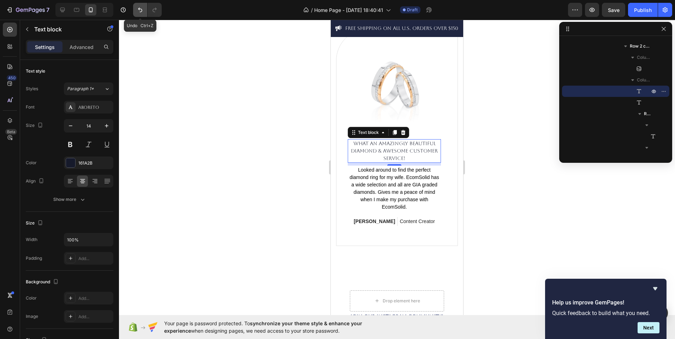
click at [145, 9] on button "Undo/Redo" at bounding box center [140, 10] width 14 height 14
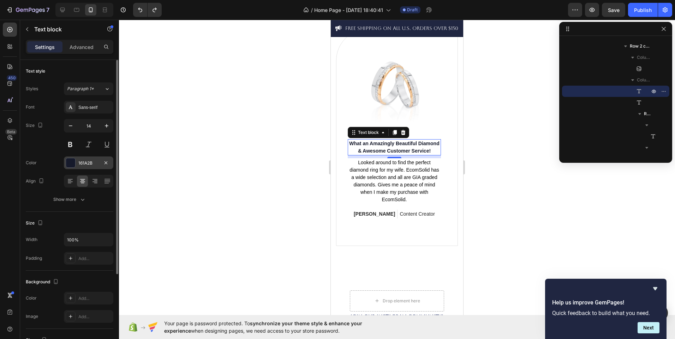
click at [89, 163] on div "161A2B" at bounding box center [88, 163] width 20 height 6
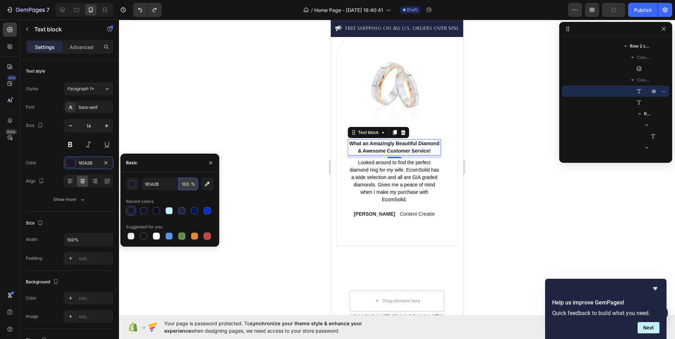
click at [186, 190] on input "100" at bounding box center [188, 184] width 19 height 13
type input "90"
click at [260, 163] on div at bounding box center [397, 180] width 556 height 320
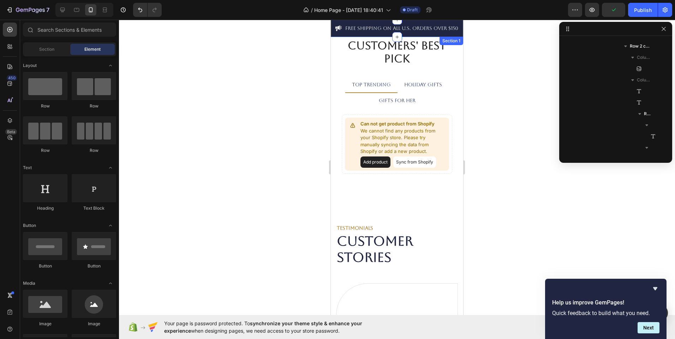
scroll to position [1360, 0]
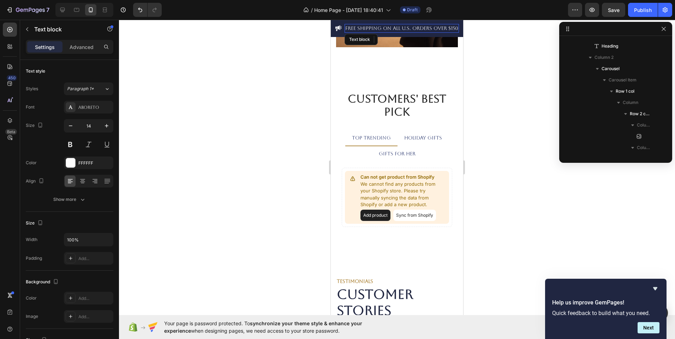
click at [425, 25] on p "FREE Shipping On All U.S. Orders Over $150" at bounding box center [401, 28] width 113 height 7
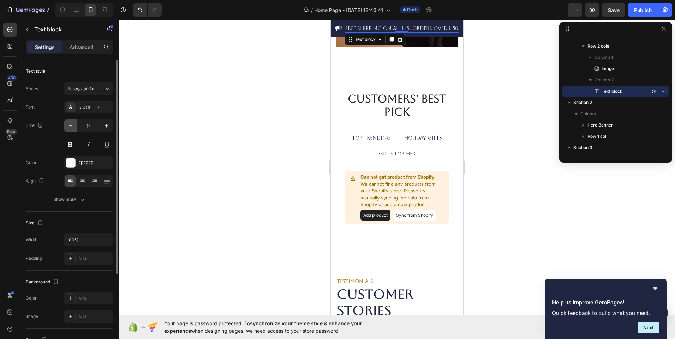
click at [72, 121] on button "button" at bounding box center [70, 126] width 13 height 13
type input "12"
click at [241, 137] on div at bounding box center [397, 180] width 556 height 320
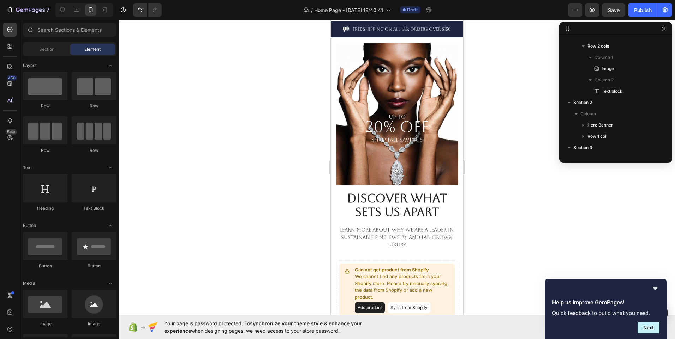
scroll to position [0, 0]
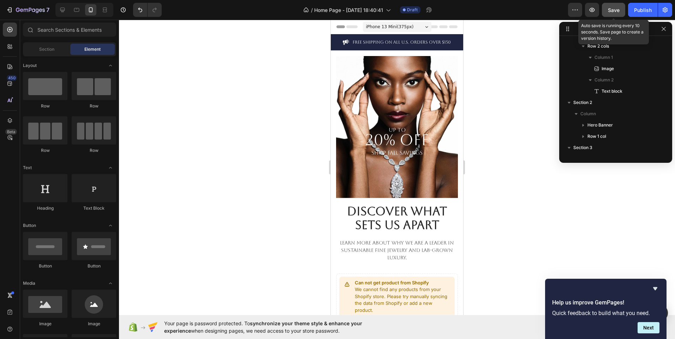
click at [614, 12] on span "Save" at bounding box center [614, 10] width 12 height 6
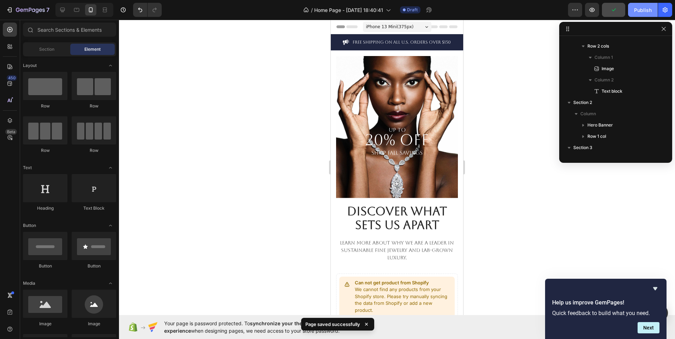
click at [638, 12] on div "Publish" at bounding box center [643, 9] width 18 height 7
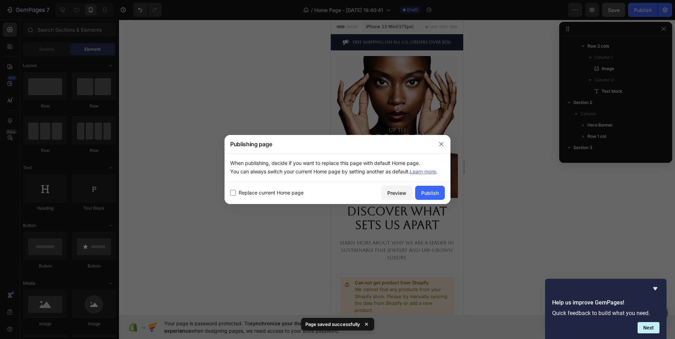
click at [254, 194] on span "Replace current Home page" at bounding box center [271, 193] width 65 height 8
click at [234, 194] on input "checkbox" at bounding box center [233, 193] width 6 height 6
click at [233, 192] on input "checkbox" at bounding box center [233, 193] width 6 height 6
checkbox input "false"
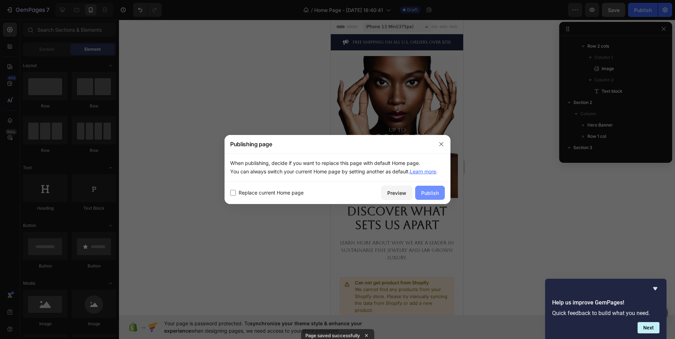
click at [426, 191] on div "Publish" at bounding box center [430, 193] width 18 height 7
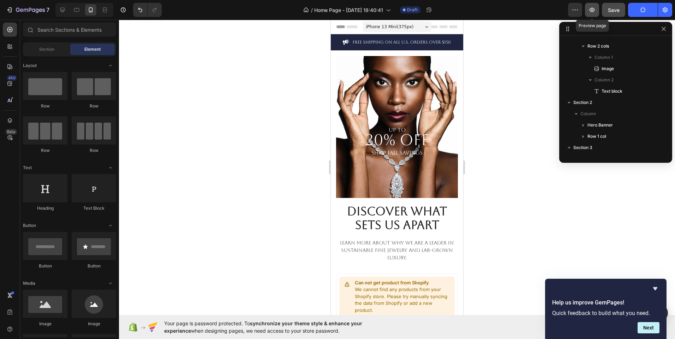
click at [590, 6] on button "button" at bounding box center [592, 10] width 14 height 14
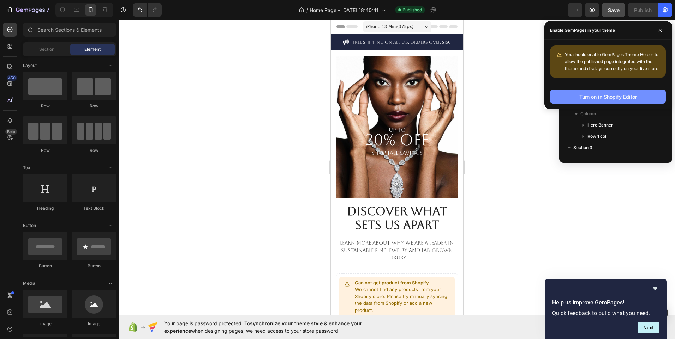
click at [582, 103] on button "Turn on in Shopify Editor" at bounding box center [608, 97] width 116 height 14
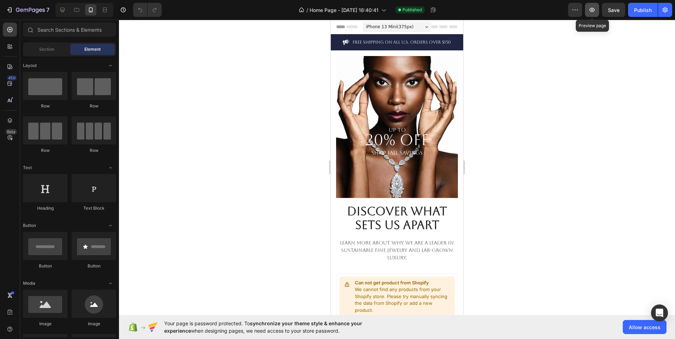
click at [596, 10] on button "button" at bounding box center [592, 10] width 14 height 14
click at [642, 6] on div "Publish" at bounding box center [643, 9] width 18 height 7
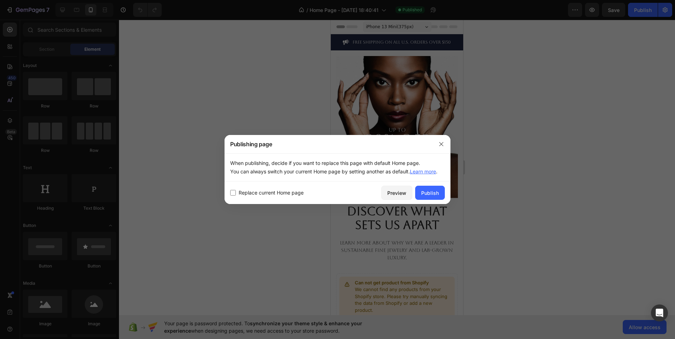
click at [235, 193] on input "checkbox" at bounding box center [233, 193] width 6 height 6
checkbox input "true"
click at [434, 197] on button "Publish" at bounding box center [430, 193] width 30 height 14
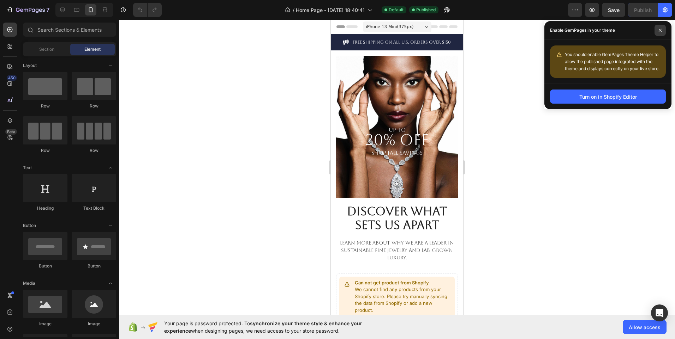
click at [660, 26] on span at bounding box center [659, 30] width 11 height 11
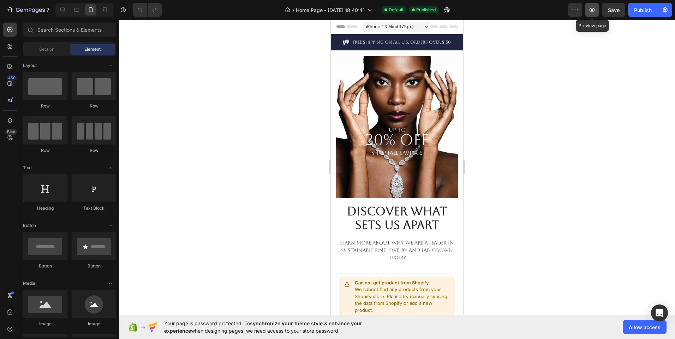
click at [588, 10] on icon "button" at bounding box center [591, 9] width 7 height 7
click at [669, 12] on button "button" at bounding box center [665, 10] width 14 height 14
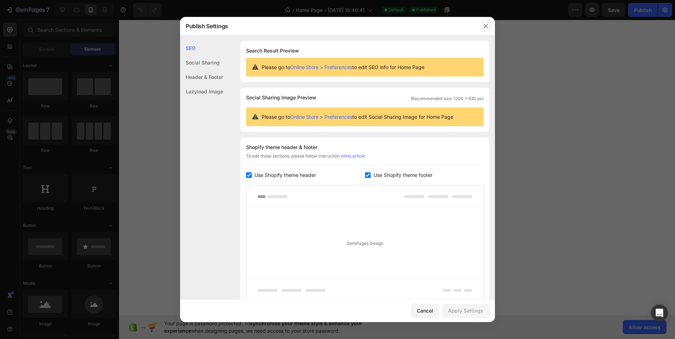
click at [483, 24] on icon "button" at bounding box center [486, 26] width 6 height 6
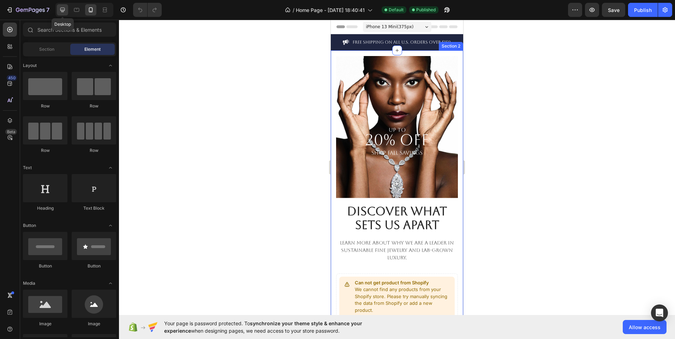
click at [66, 11] on icon at bounding box center [62, 9] width 7 height 7
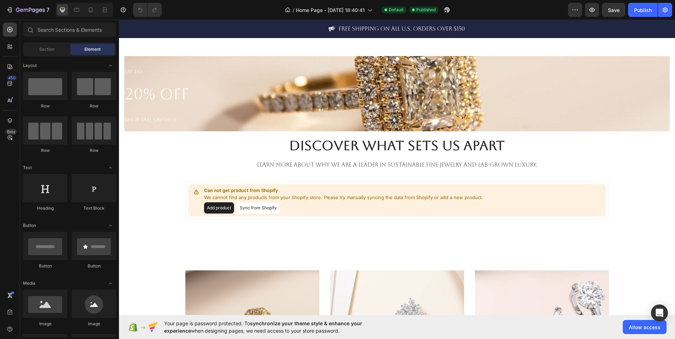
scroll to position [13, 0]
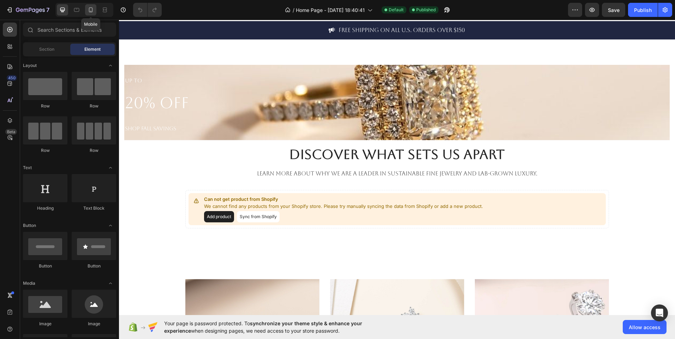
click at [89, 11] on icon at bounding box center [91, 9] width 4 height 5
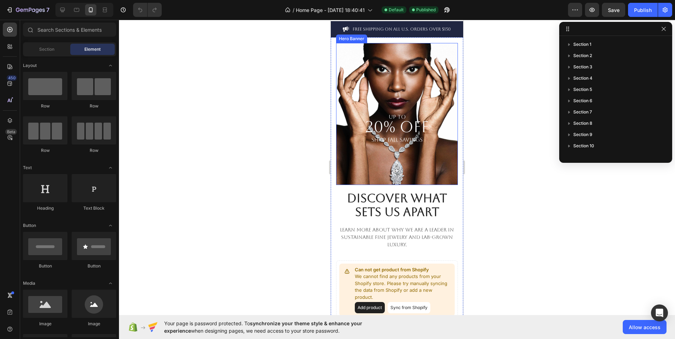
click at [363, 82] on div "UP TO 20% OFF SHOP FALL SAVINGS Heading" at bounding box center [397, 114] width 122 height 142
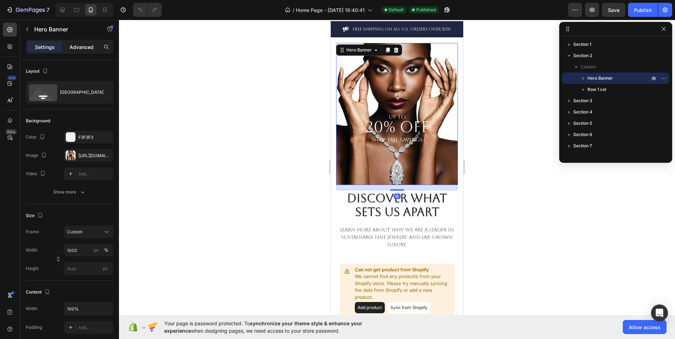
click at [82, 48] on p "Advanced" at bounding box center [82, 46] width 24 height 7
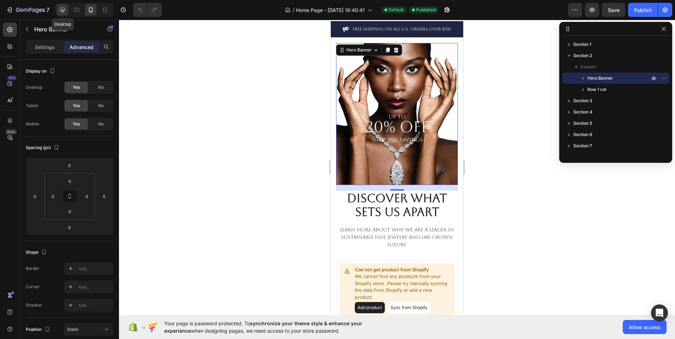
click at [59, 14] on div at bounding box center [62, 9] width 11 height 11
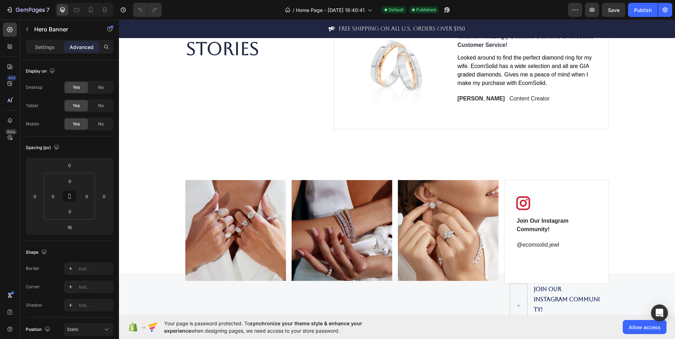
scroll to position [1443, 0]
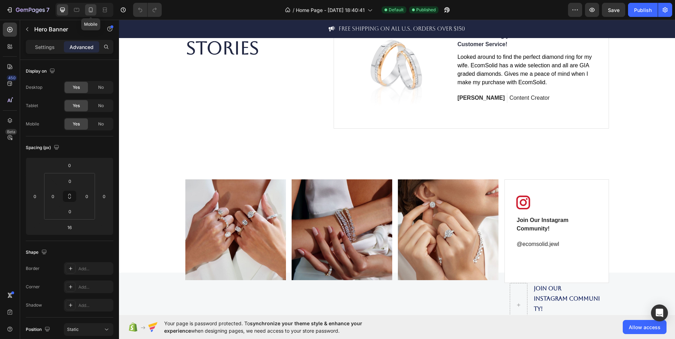
click at [92, 10] on icon at bounding box center [91, 9] width 4 height 5
type input "0"
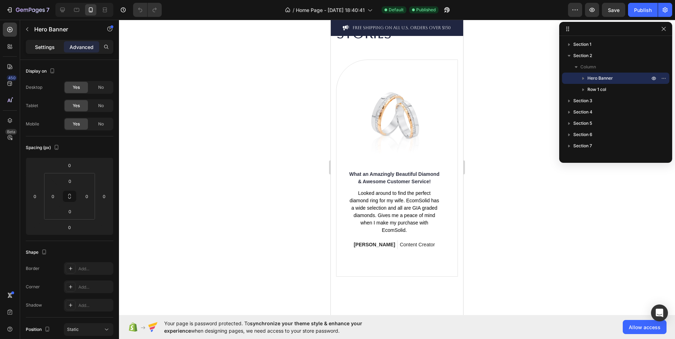
click at [47, 50] on p "Settings" at bounding box center [45, 46] width 20 height 7
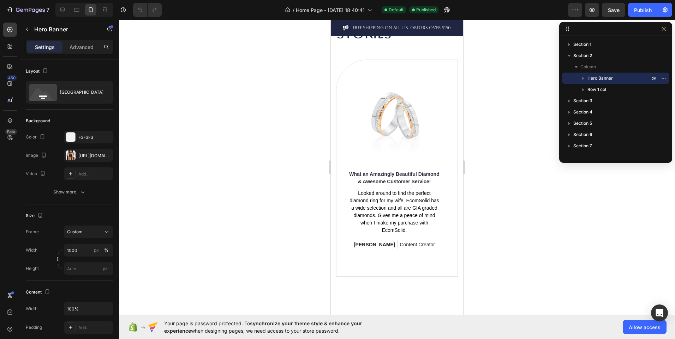
click at [161, 117] on div at bounding box center [397, 180] width 556 height 320
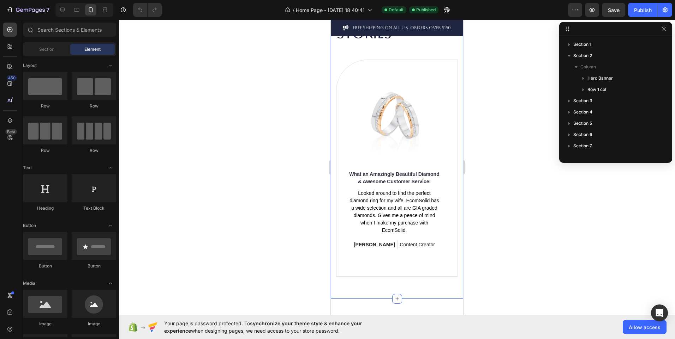
click at [332, 96] on div "TESTIMONIALS Text block Customer Stories Heading Image What an Amazingly Beauti…" at bounding box center [397, 138] width 132 height 321
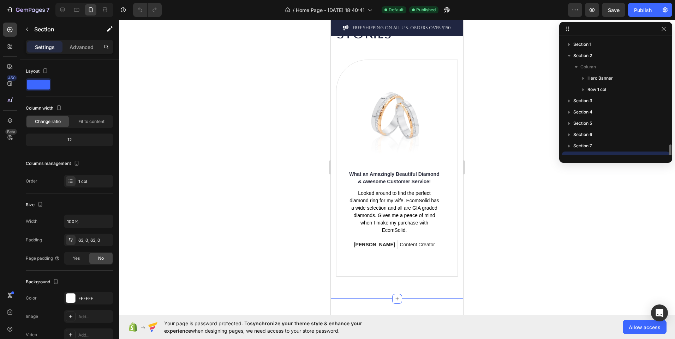
scroll to position [64, 0]
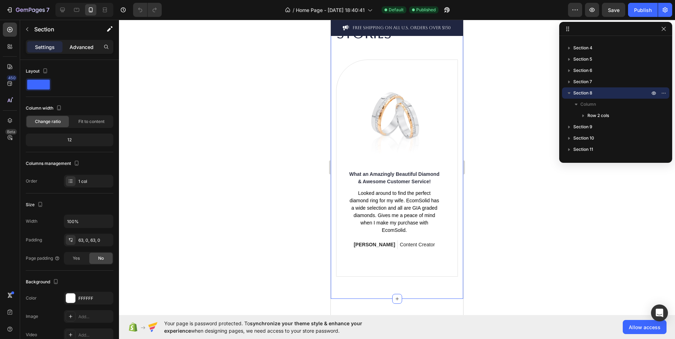
click at [74, 50] on p "Advanced" at bounding box center [82, 46] width 24 height 7
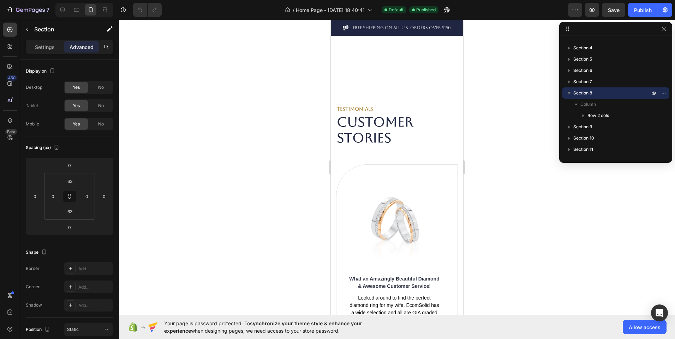
scroll to position [1453, 0]
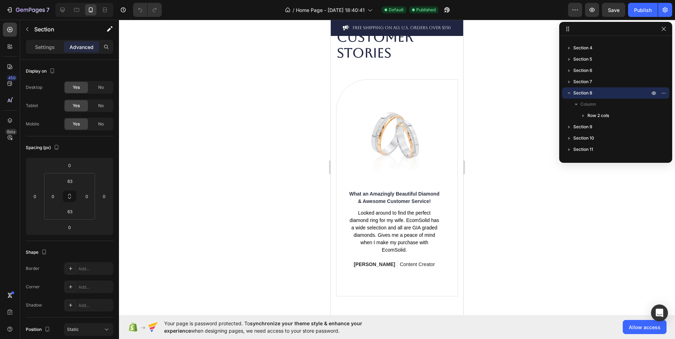
click at [457, 197] on div "TESTIMONIALS Text block Customer Stories Heading Image What an Amazingly Beauti…" at bounding box center [397, 158] width 132 height 321
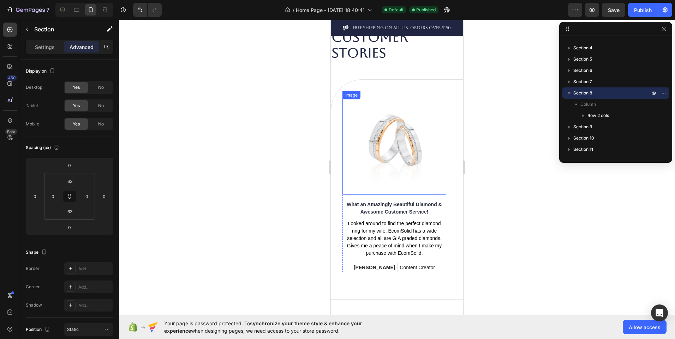
drag, startPoint x: 436, startPoint y: 181, endPoint x: 380, endPoint y: 181, distance: 56.1
click at [380, 181] on img at bounding box center [394, 143] width 104 height 104
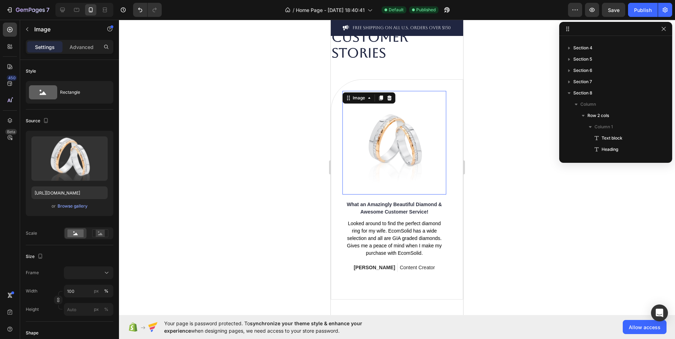
scroll to position [213, 0]
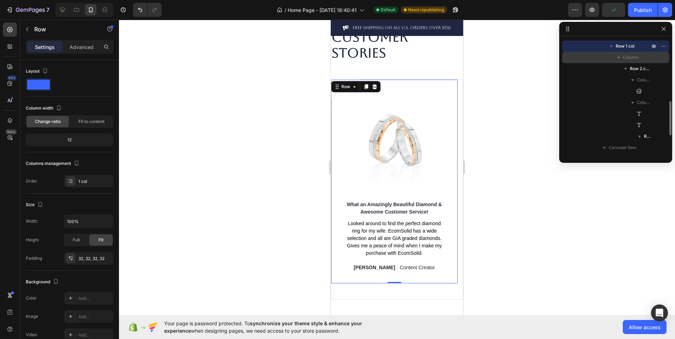
click at [625, 61] on span "Column" at bounding box center [631, 57] width 16 height 7
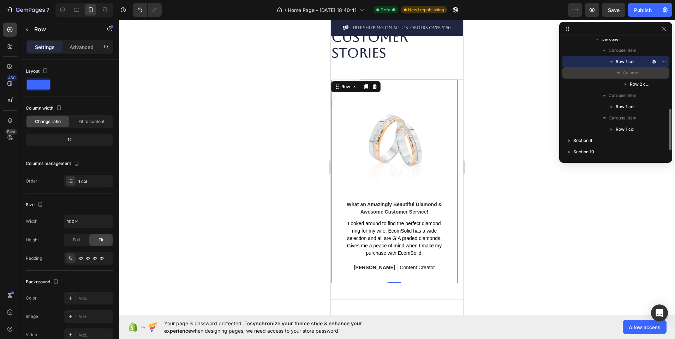
scroll to position [197, 0]
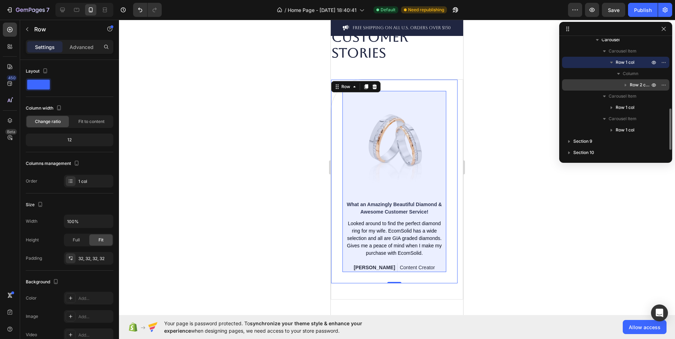
click at [638, 85] on span "Row 2 cols" at bounding box center [640, 85] width 21 height 7
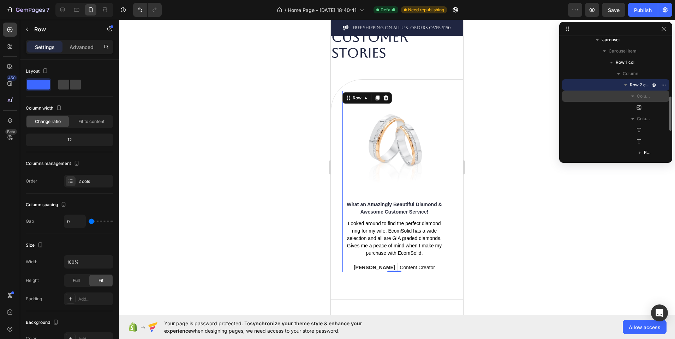
click at [651, 98] on div "Column 1" at bounding box center [616, 96] width 102 height 11
click at [646, 103] on div "Column 2" at bounding box center [616, 107] width 102 height 11
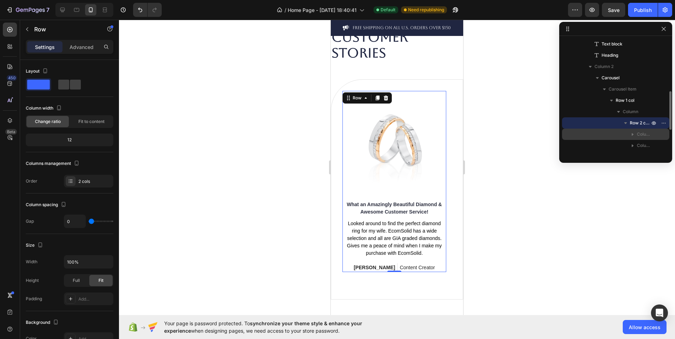
scroll to position [158, 0]
click at [633, 94] on div "Carousel Item" at bounding box center [616, 89] width 102 height 11
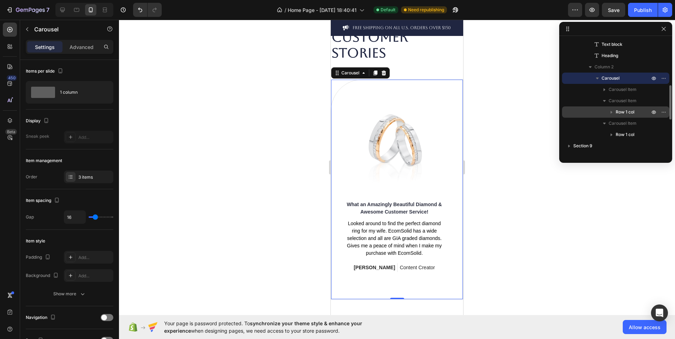
click at [629, 109] on span "Row 1 col" at bounding box center [624, 112] width 19 height 7
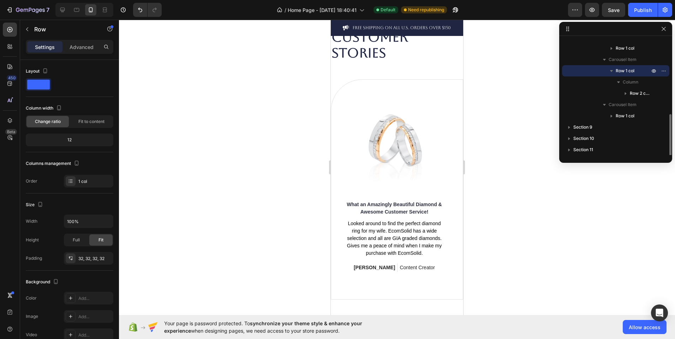
scroll to position [211, 0]
click at [629, 114] on span "Row 1 col" at bounding box center [624, 115] width 19 height 7
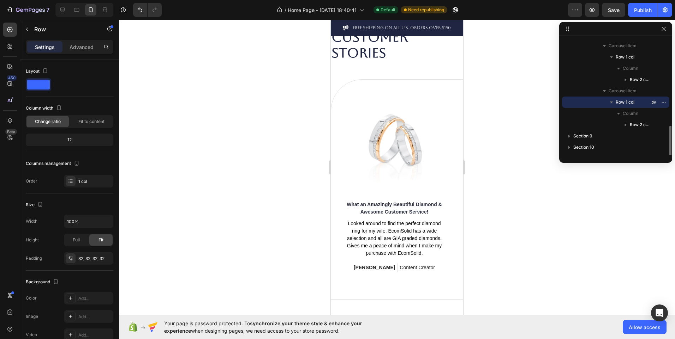
scroll to position [234, 0]
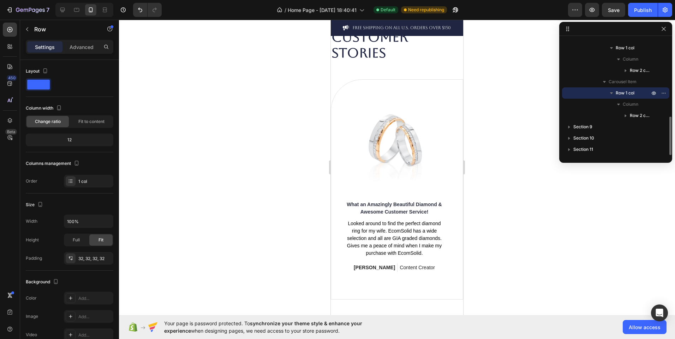
click at [629, 114] on button "button" at bounding box center [625, 116] width 8 height 8
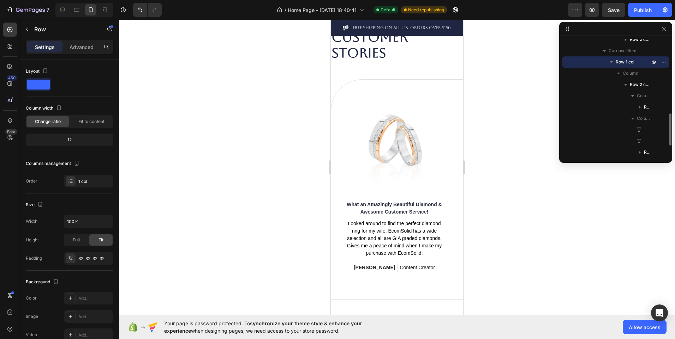
scroll to position [265, 0]
click at [629, 114] on div "Column 2" at bounding box center [616, 117] width 102 height 11
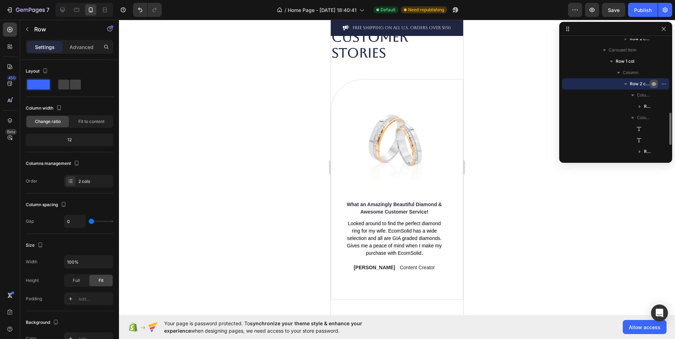
click at [655, 86] on icon "button" at bounding box center [654, 84] width 6 height 6
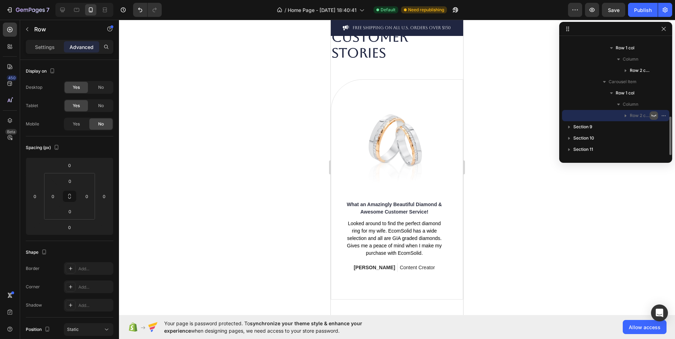
scroll to position [234, 0]
click at [654, 114] on icon "button" at bounding box center [654, 116] width 6 height 6
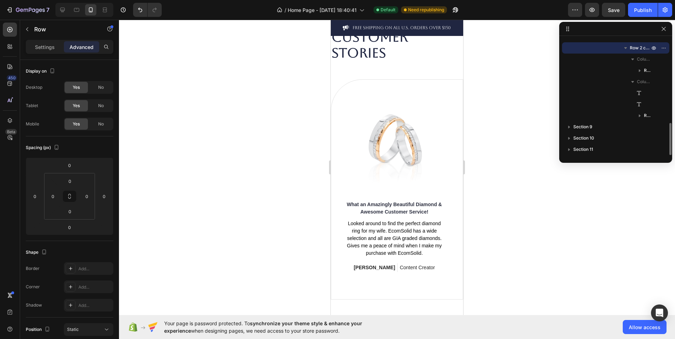
scroll to position [301, 0]
click at [443, 272] on div "[PERSON_NAME] Text block Content Creator Text block Row" at bounding box center [394, 268] width 104 height 9
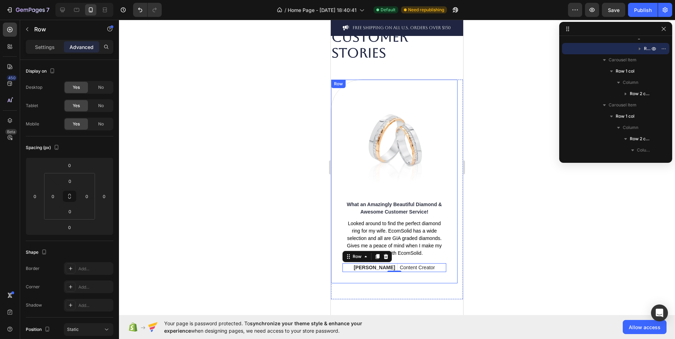
click at [428, 284] on div "Image What an Amazingly Beautiful Diamond & Awesome Customer Service! Text bloc…" at bounding box center [394, 182] width 126 height 204
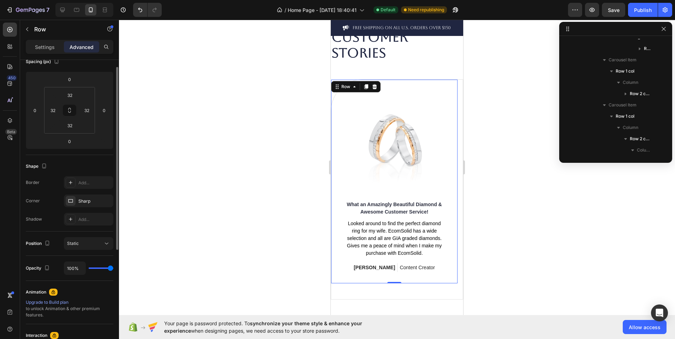
scroll to position [0, 0]
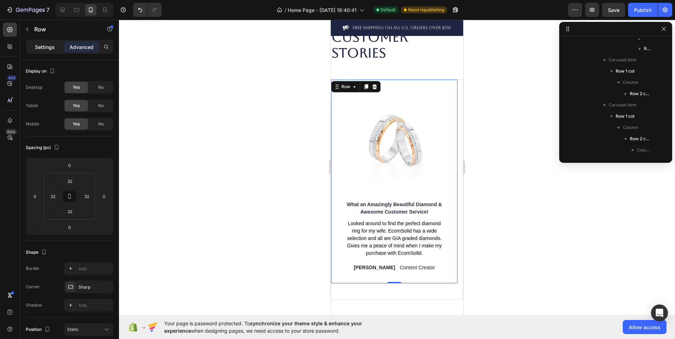
click at [38, 48] on p "Settings" at bounding box center [45, 46] width 20 height 7
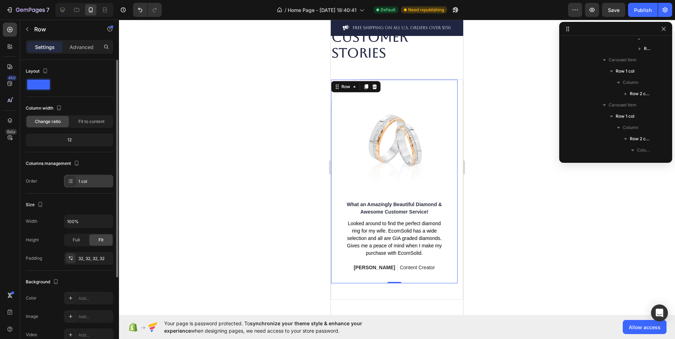
click at [80, 178] on div "1 col" at bounding box center [88, 181] width 49 height 13
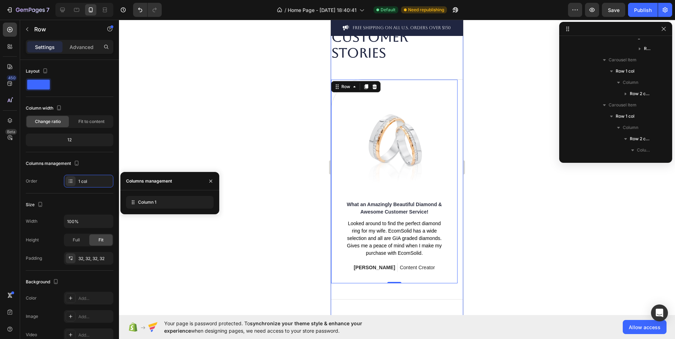
click at [372, 303] on div "TESTIMONIALS Text block Customer Stories Heading Image What an Amazingly Beauti…" at bounding box center [397, 160] width 132 height 325
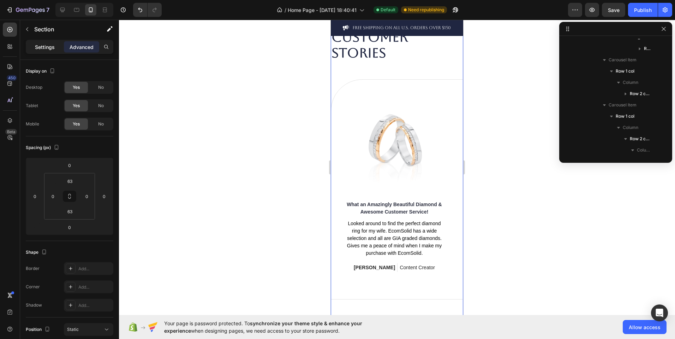
click at [41, 50] on p "Settings" at bounding box center [45, 46] width 20 height 7
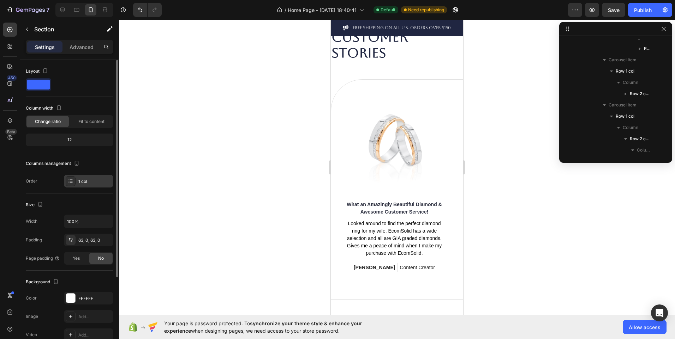
click at [101, 185] on div "1 col" at bounding box center [88, 181] width 49 height 13
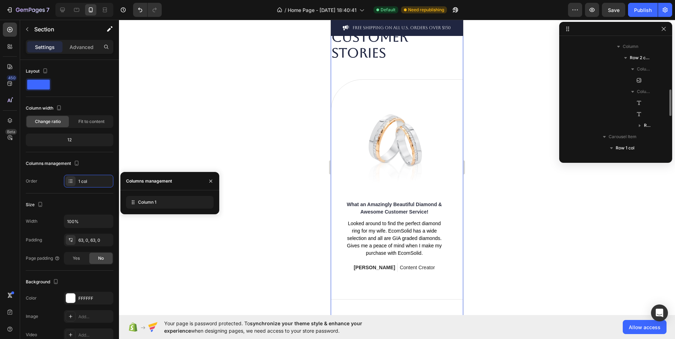
scroll to position [224, 0]
click at [633, 95] on div "Column 2" at bounding box center [616, 90] width 102 height 11
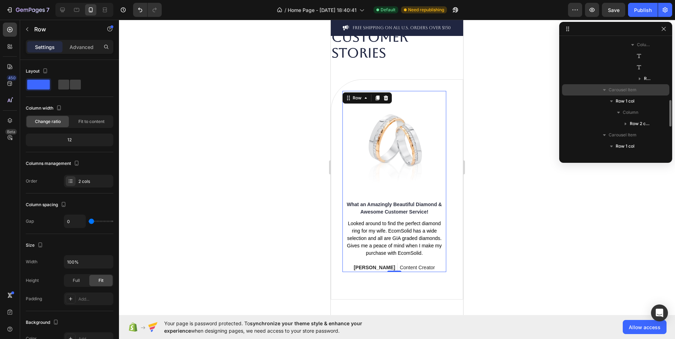
scroll to position [271, 0]
click at [639, 88] on p "Carousel Item" at bounding box center [629, 89] width 42 height 7
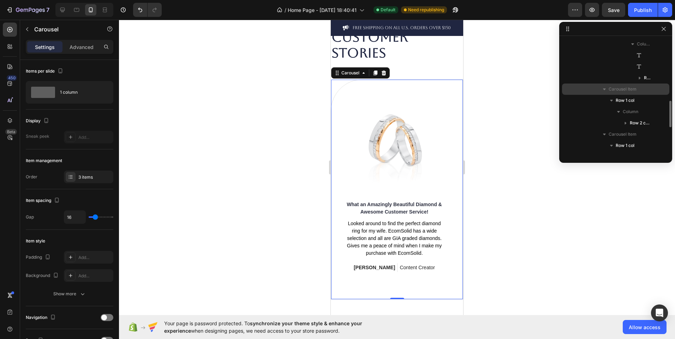
click at [639, 88] on p "Carousel Item" at bounding box center [629, 89] width 42 height 7
click at [625, 98] on span "Carousel Item" at bounding box center [622, 100] width 28 height 7
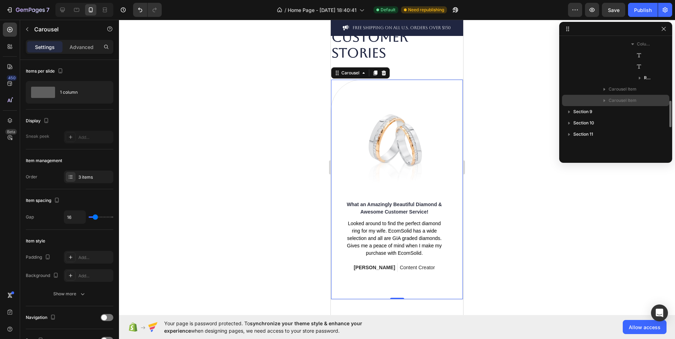
click at [625, 98] on span "Carousel Item" at bounding box center [622, 100] width 28 height 7
click at [627, 87] on span "Carousel Item" at bounding box center [622, 89] width 28 height 7
click at [626, 104] on span "Row 1 col" at bounding box center [624, 100] width 19 height 7
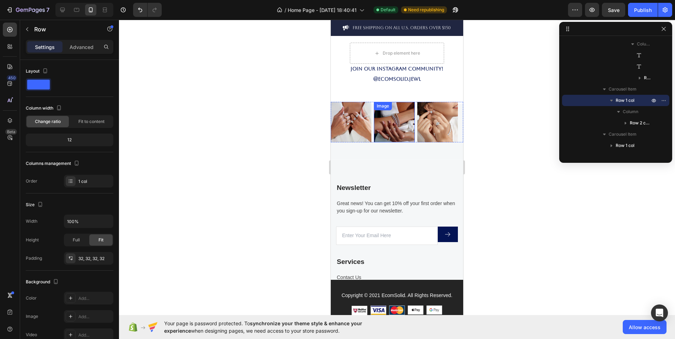
scroll to position [1751, 0]
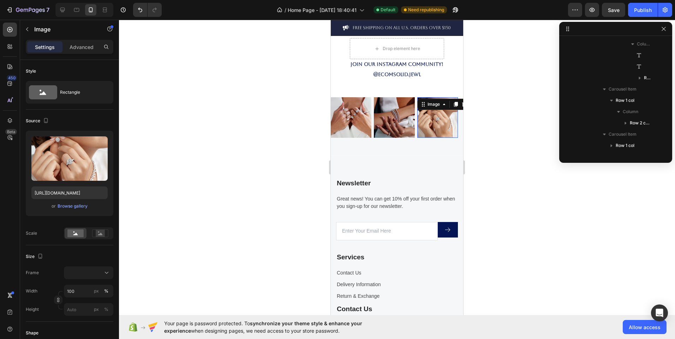
drag, startPoint x: 452, startPoint y: 109, endPoint x: 351, endPoint y: 124, distance: 102.0
click at [351, 124] on div "Image Image Image 0 Image" at bounding box center [397, 117] width 132 height 41
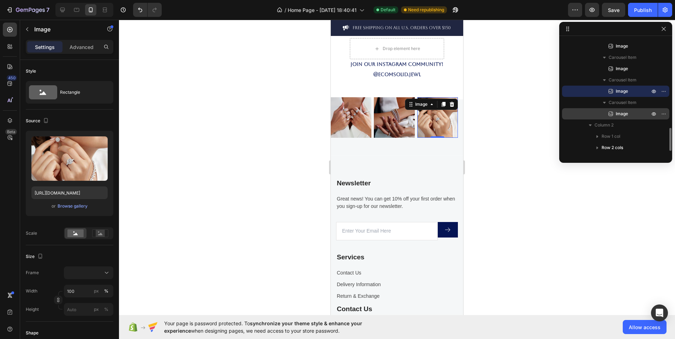
click at [616, 111] on span "Image" at bounding box center [621, 113] width 12 height 7
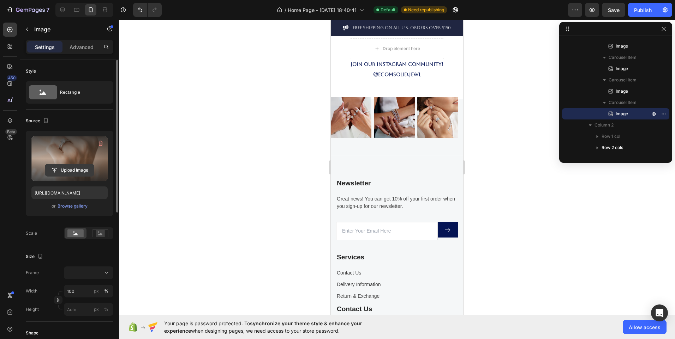
click at [70, 172] on input "file" at bounding box center [69, 170] width 49 height 12
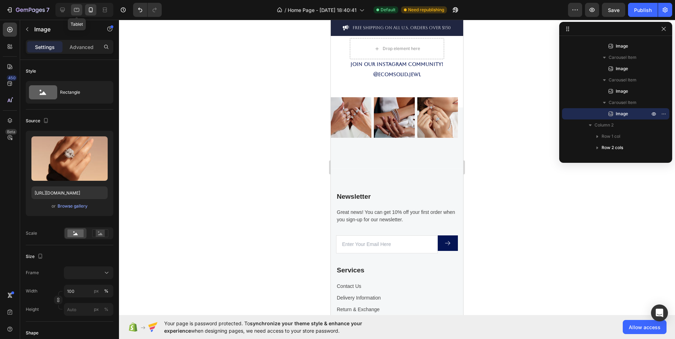
click at [74, 9] on icon at bounding box center [76, 10] width 5 height 4
type input "[URL][DOMAIN_NAME]"
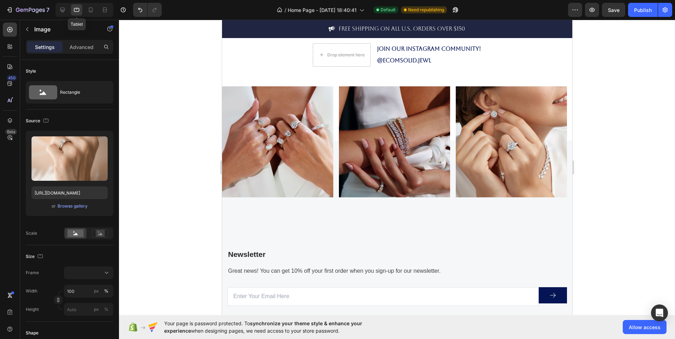
scroll to position [1793, 0]
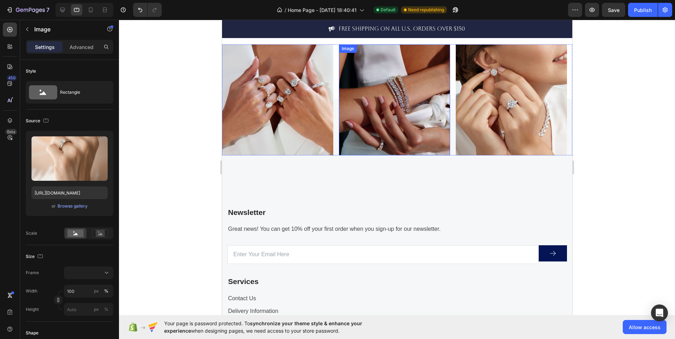
click at [340, 135] on img at bounding box center [393, 99] width 111 height 111
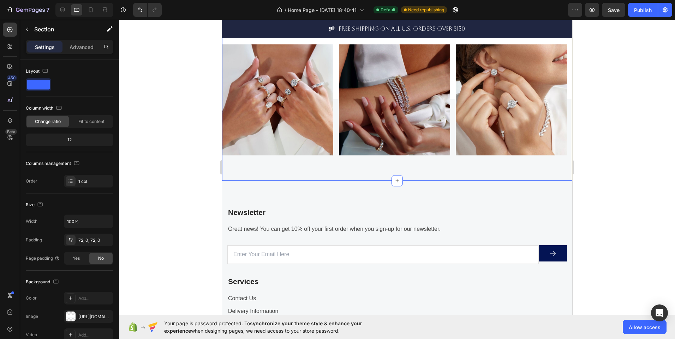
click at [347, 168] on div "Image Image Image Image Carousel Image Join Our Instagram Community! Text block…" at bounding box center [397, 78] width 350 height 205
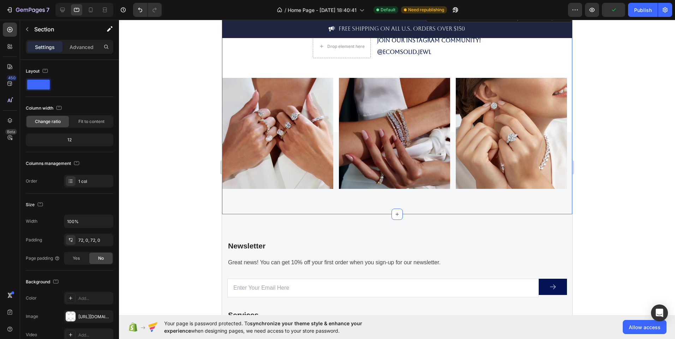
scroll to position [1663, 0]
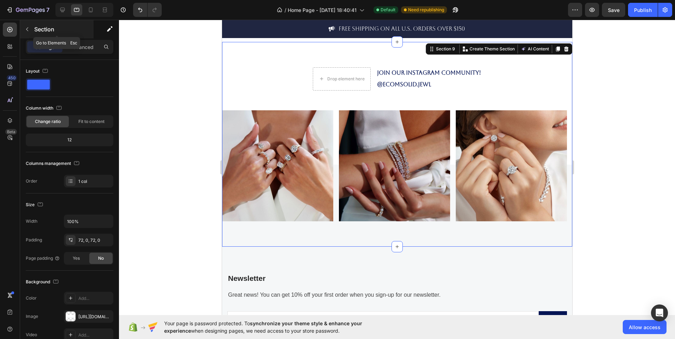
click at [26, 29] on icon "button" at bounding box center [27, 30] width 2 height 4
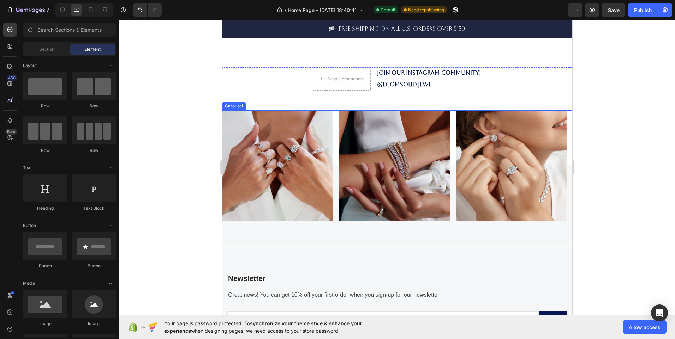
click at [337, 217] on div "Image Image Image Image" at bounding box center [397, 165] width 350 height 111
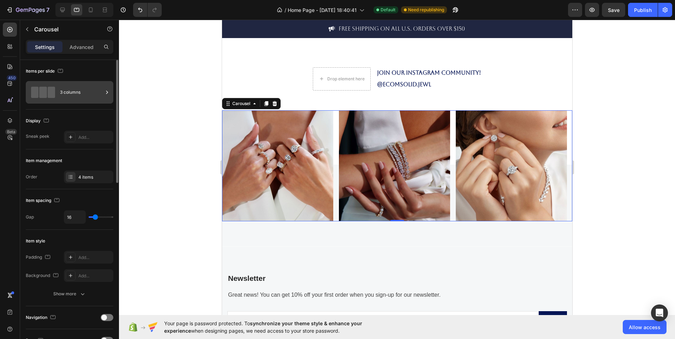
click at [71, 94] on div "3 columns" at bounding box center [81, 92] width 43 height 16
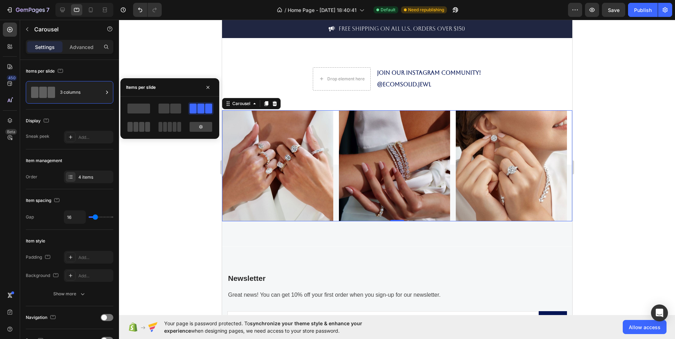
click at [133, 126] on span at bounding box center [135, 127] width 5 height 10
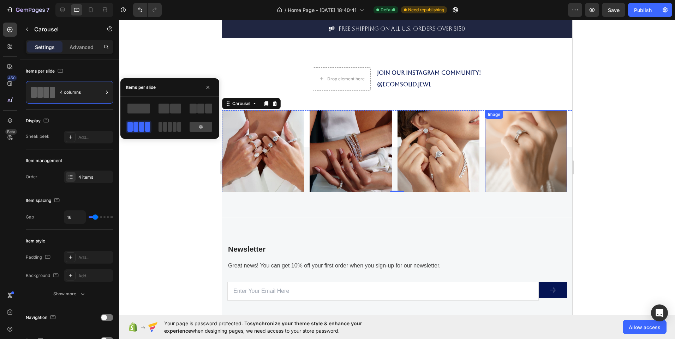
click at [536, 140] on img at bounding box center [526, 151] width 82 height 82
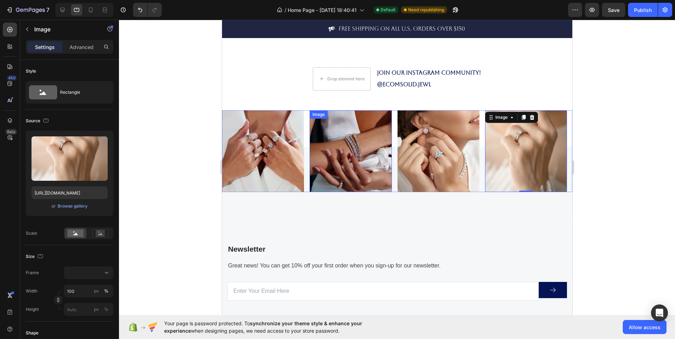
scroll to position [1629, 0]
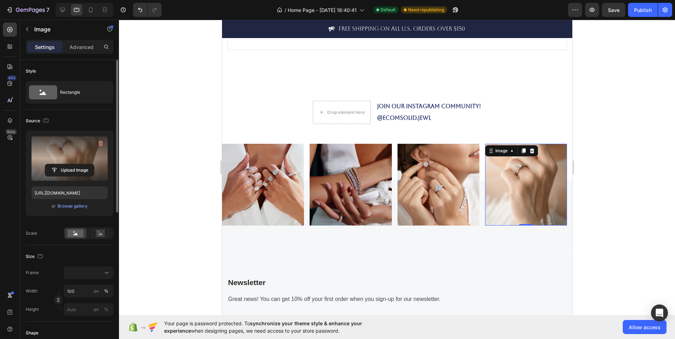
click at [76, 161] on label at bounding box center [69, 159] width 76 height 44
click at [76, 164] on input "file" at bounding box center [69, 170] width 49 height 12
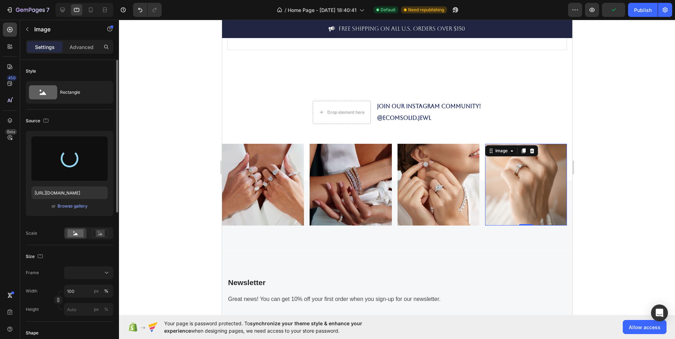
type input "[URL][DOMAIN_NAME]"
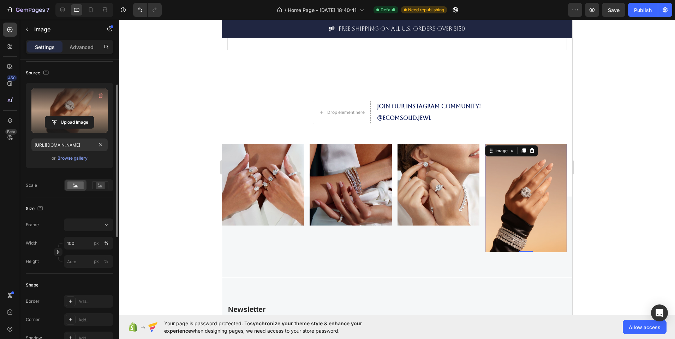
scroll to position [48, 0]
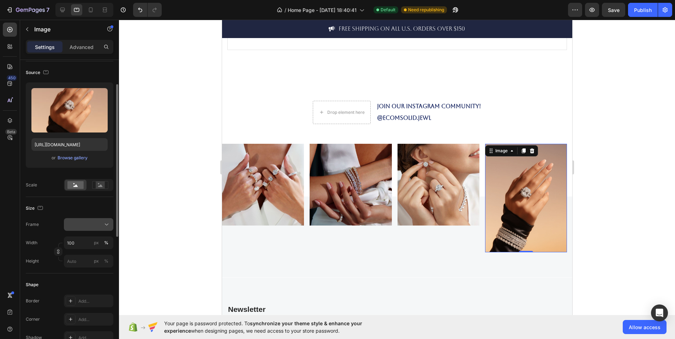
click at [81, 226] on div at bounding box center [88, 224] width 43 height 7
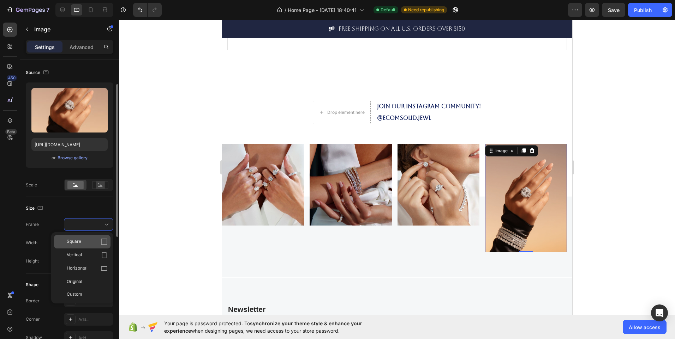
click at [94, 243] on div "Square" at bounding box center [87, 242] width 41 height 7
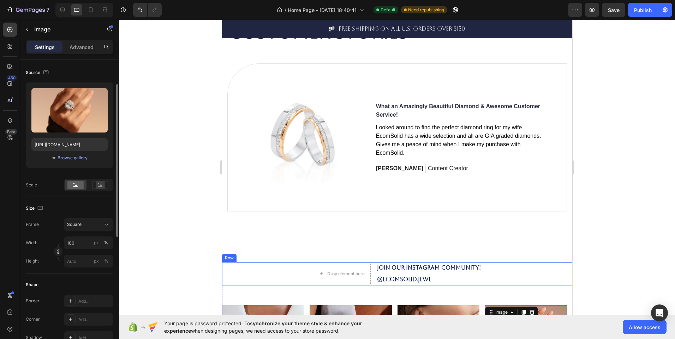
scroll to position [1393, 0]
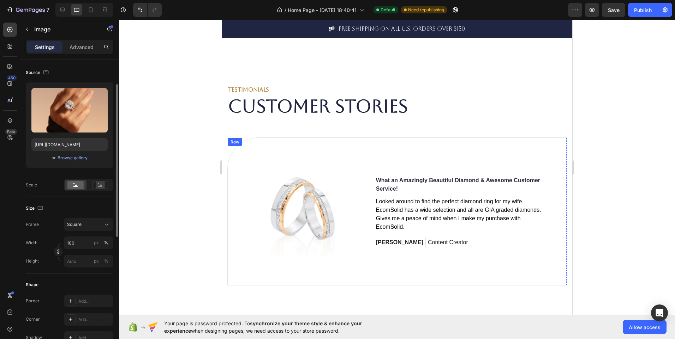
click at [311, 145] on div "Image What an Amazingly Beautiful Diamond & Awesome Customer Service! Text bloc…" at bounding box center [393, 212] width 333 height 148
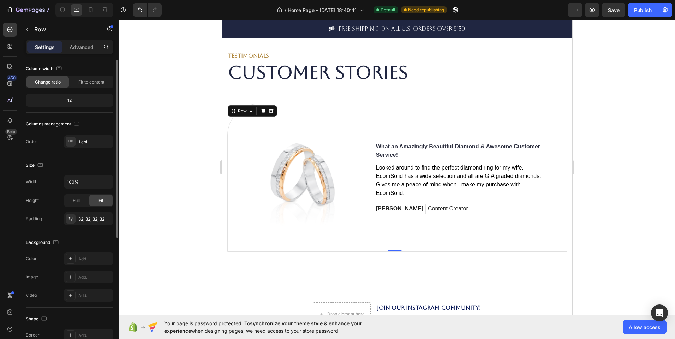
scroll to position [0, 0]
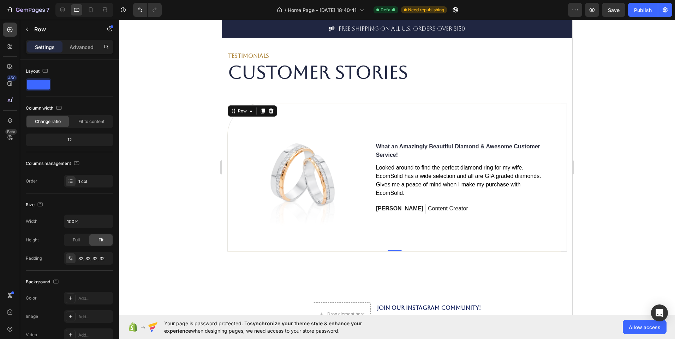
click at [541, 241] on div "Image What an Amazingly Beautiful Diamond & Awesome Customer Service! Text bloc…" at bounding box center [393, 178] width 333 height 148
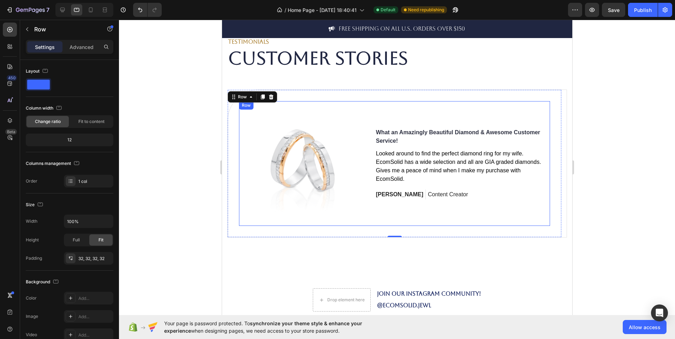
click at [493, 113] on div "What an Amazingly Beautiful Diamond & Awesome Customer Service! Text block Look…" at bounding box center [462, 163] width 175 height 125
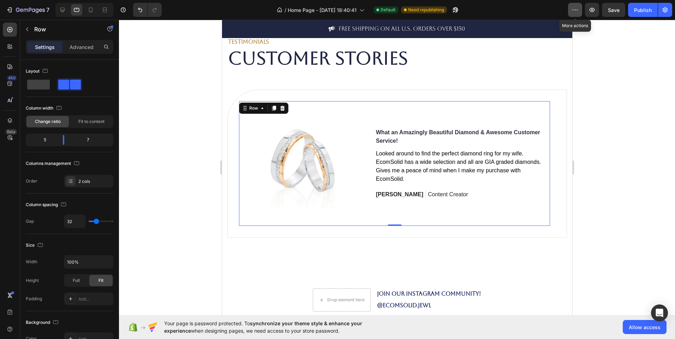
click at [573, 13] on icon "button" at bounding box center [574, 9] width 7 height 7
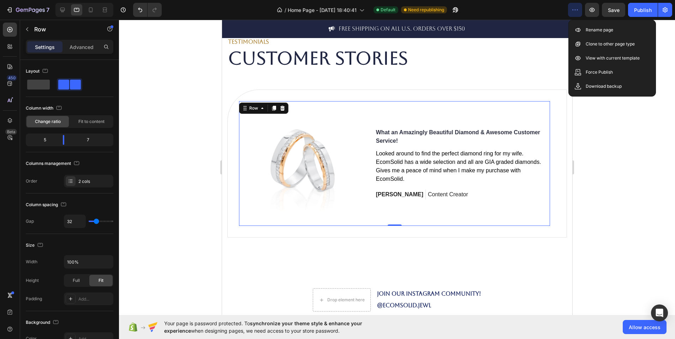
click at [573, 13] on icon "button" at bounding box center [574, 9] width 7 height 7
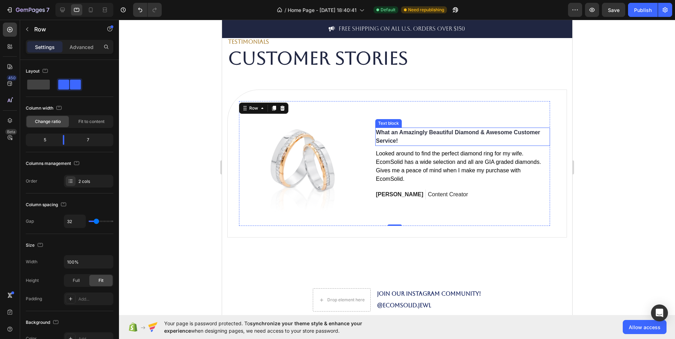
click at [506, 139] on p "What an Amazingly Beautiful Diamond & Awesome Customer Service!" at bounding box center [461, 136] width 173 height 17
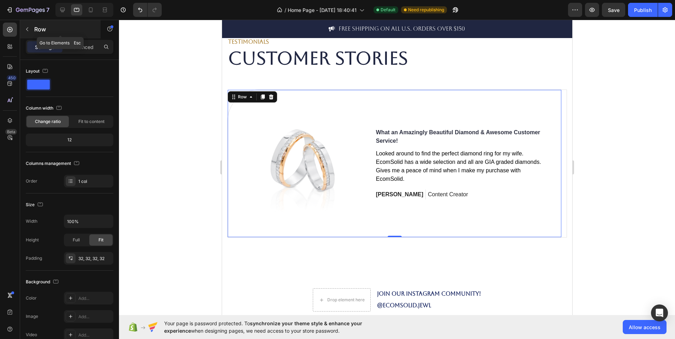
click at [27, 33] on button "button" at bounding box center [27, 29] width 11 height 11
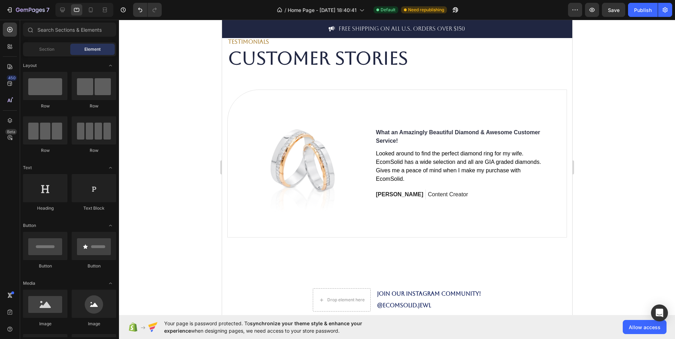
click at [146, 105] on div at bounding box center [397, 180] width 556 height 320
click at [59, 12] on icon at bounding box center [62, 9] width 7 height 7
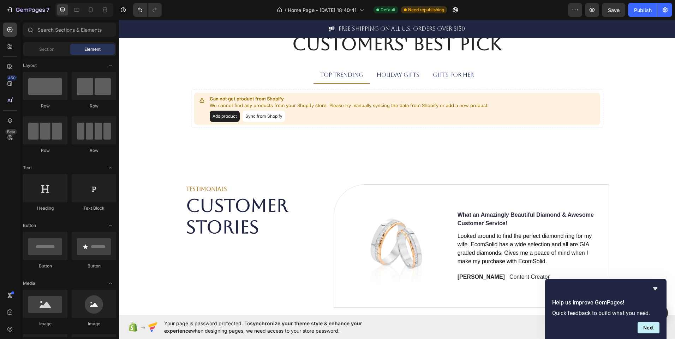
scroll to position [1376, 0]
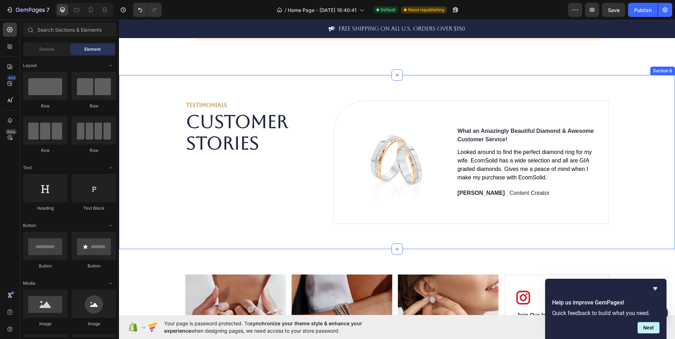
click at [402, 227] on div "TESTIMONIALS Text block Customer Stories Heading Image What an Amazingly Beauti…" at bounding box center [397, 162] width 556 height 174
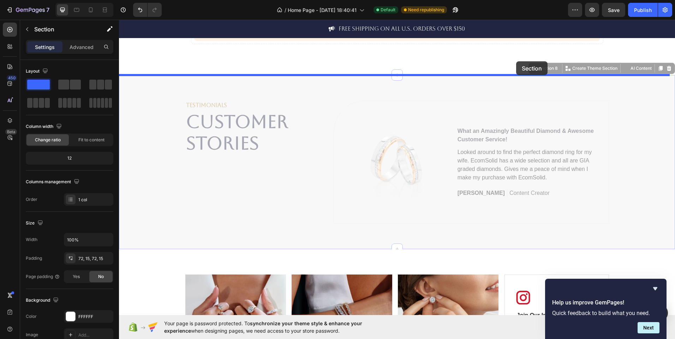
drag, startPoint x: 541, startPoint y: 70, endPoint x: 516, endPoint y: 61, distance: 26.6
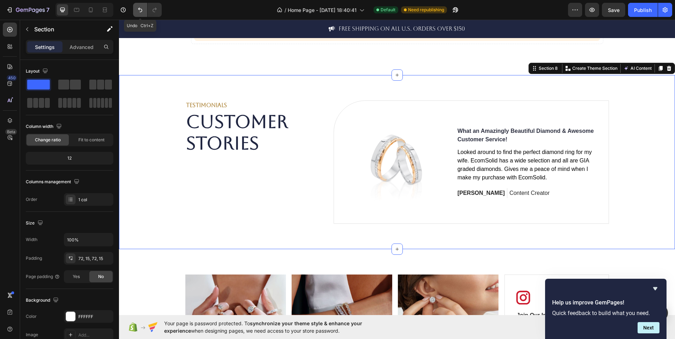
click at [145, 11] on button "Undo/Redo" at bounding box center [140, 10] width 14 height 14
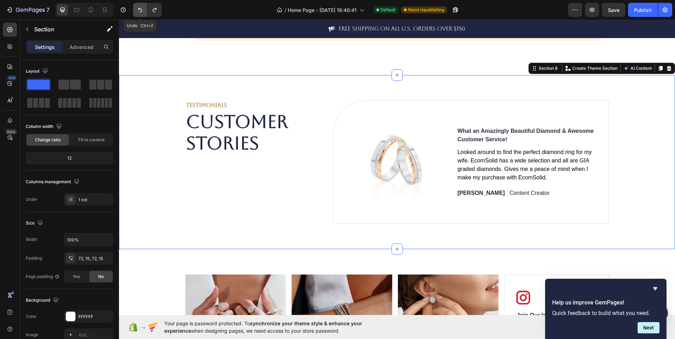
click at [145, 11] on button "Undo/Redo" at bounding box center [140, 10] width 14 height 14
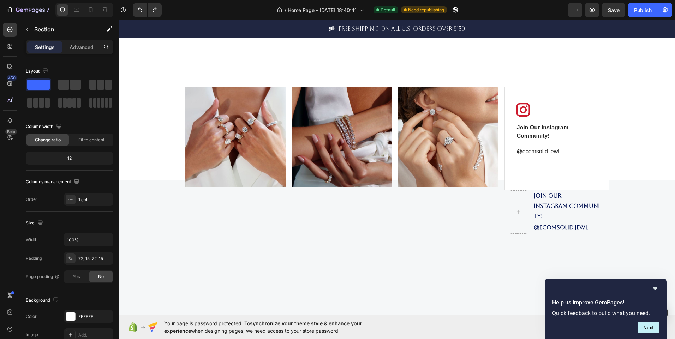
scroll to position [1508, 0]
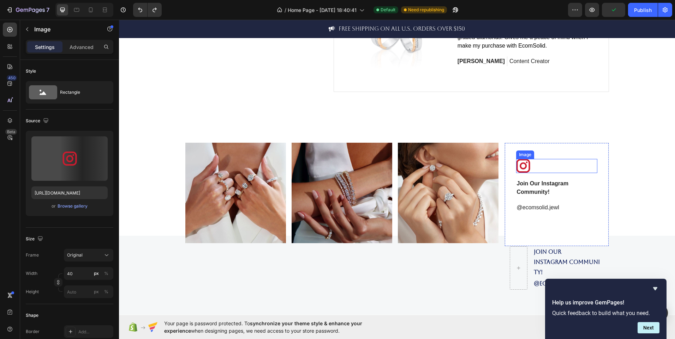
click at [522, 168] on img at bounding box center [523, 166] width 14 height 14
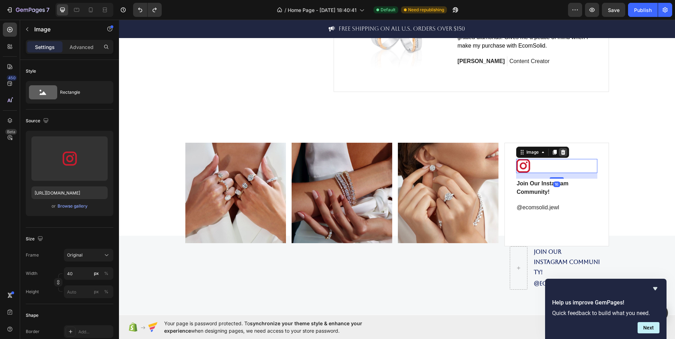
click at [564, 150] on div at bounding box center [563, 152] width 8 height 8
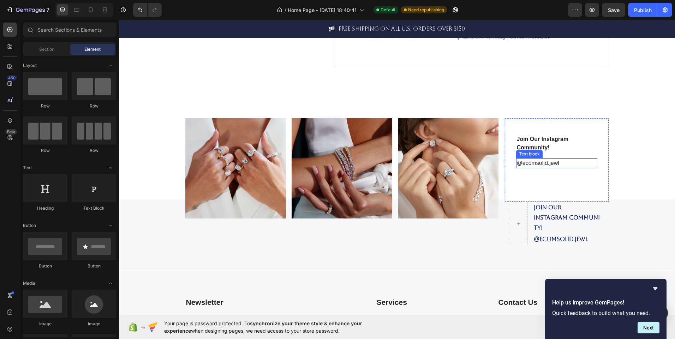
scroll to position [1541, 0]
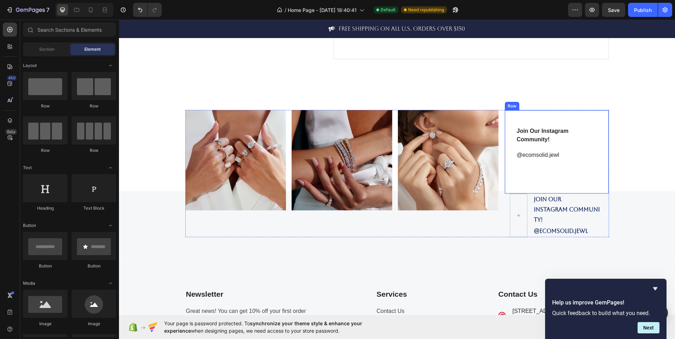
click at [559, 164] on div "Join Our Instagram Community! Text block @ecomsolid.jewl Text block Row" at bounding box center [556, 152] width 104 height 84
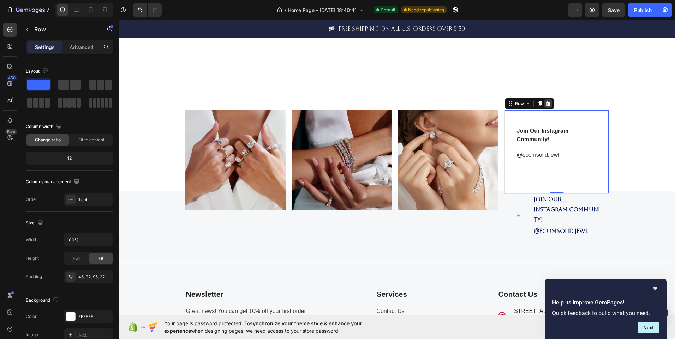
click at [546, 103] on icon at bounding box center [548, 103] width 5 height 5
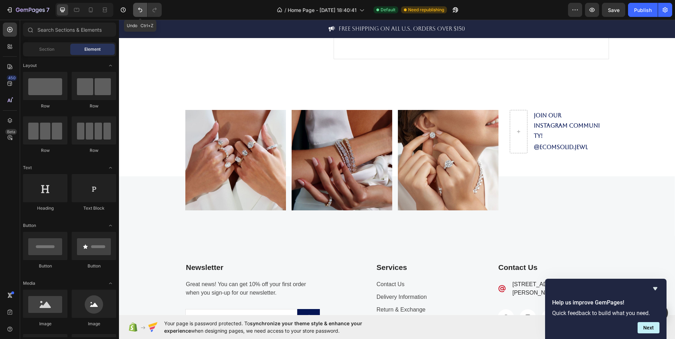
click at [145, 9] on button "Undo/Redo" at bounding box center [140, 10] width 14 height 14
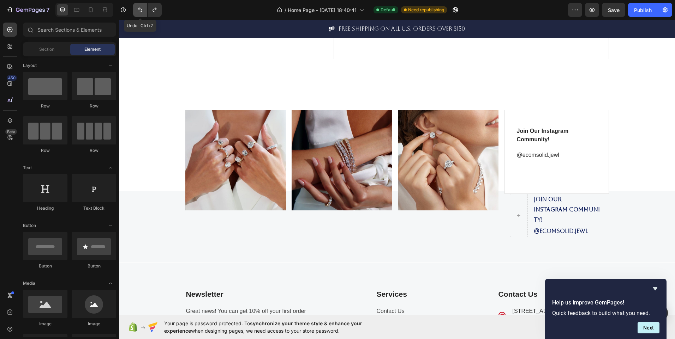
click at [145, 9] on button "Undo/Redo" at bounding box center [140, 10] width 14 height 14
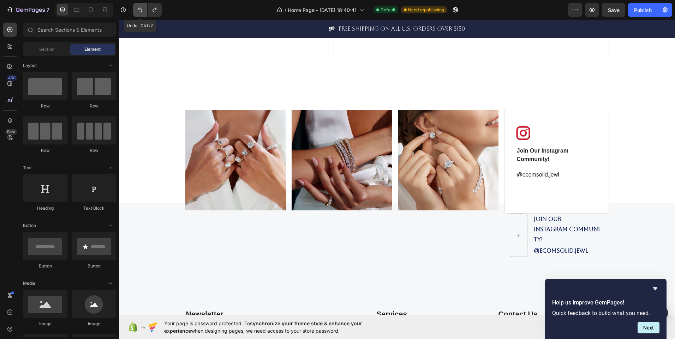
click at [145, 9] on button "Undo/Redo" at bounding box center [140, 10] width 14 height 14
click at [91, 13] on div at bounding box center [90, 9] width 11 height 11
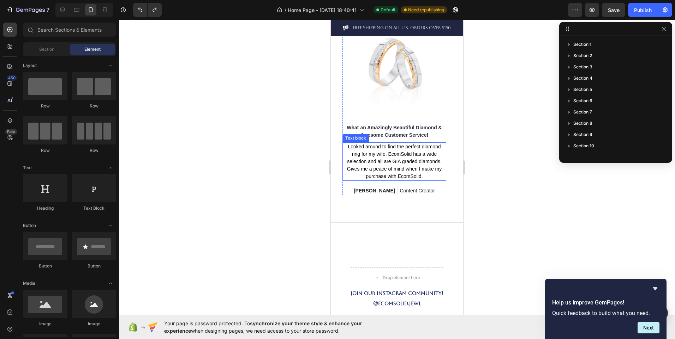
scroll to position [1547, 0]
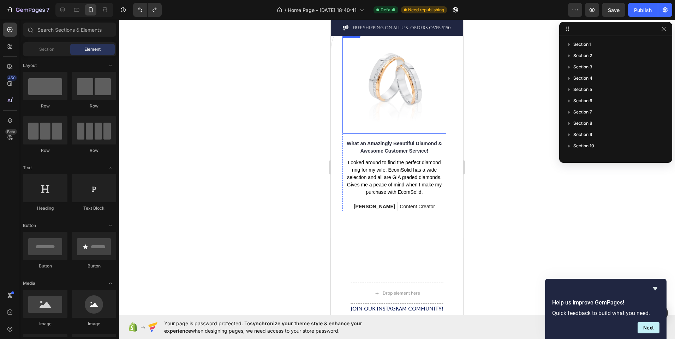
click at [429, 116] on img at bounding box center [394, 82] width 104 height 104
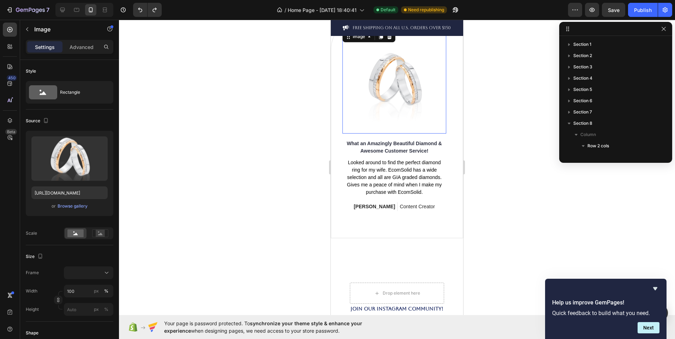
scroll to position [179, 0]
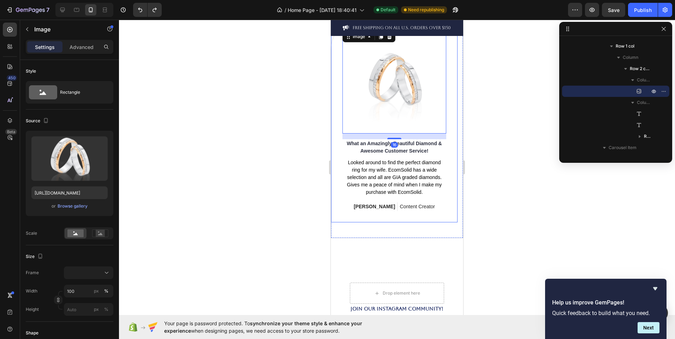
click at [441, 221] on div "Image 16 What an Amazingly Beautiful Diamond & Awesome Customer Service! Text b…" at bounding box center [394, 120] width 126 height 204
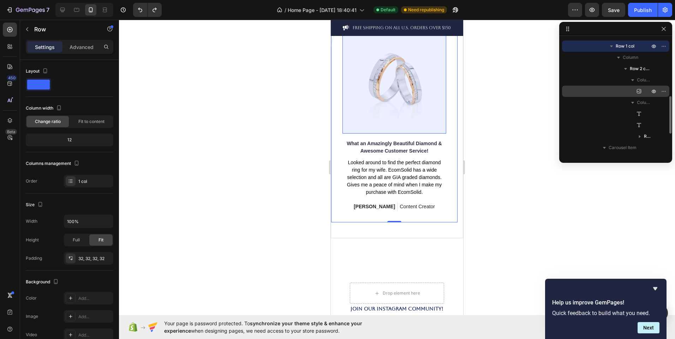
click at [642, 92] on div "Image" at bounding box center [616, 91] width 102 height 11
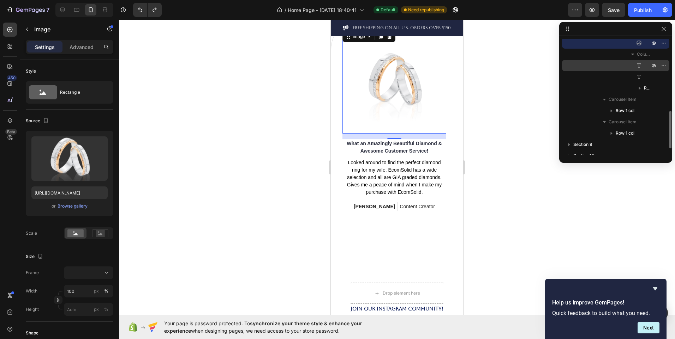
scroll to position [227, 0]
click at [637, 116] on div "Row 1 col" at bounding box center [616, 111] width 102 height 11
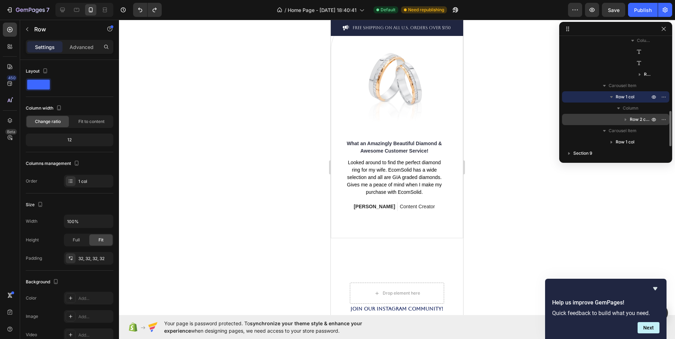
scroll to position [241, 0]
click at [630, 120] on span "Row 2 cols" at bounding box center [640, 119] width 21 height 7
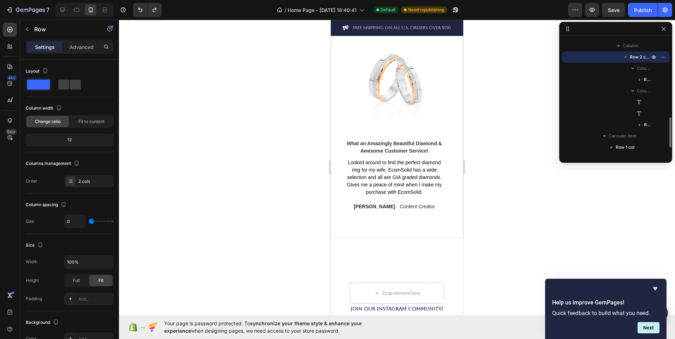
scroll to position [304, 0]
click at [630, 120] on div "Row 2 cols" at bounding box center [616, 124] width 102 height 11
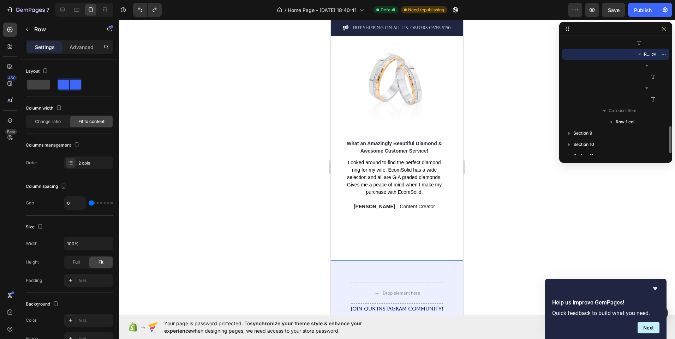
scroll to position [380, 0]
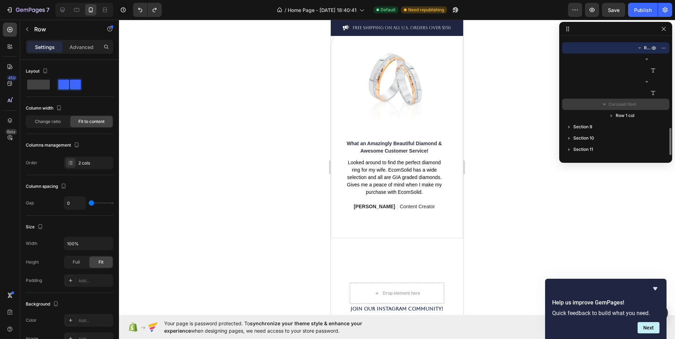
click at [642, 106] on p "Carousel Item" at bounding box center [629, 104] width 42 height 7
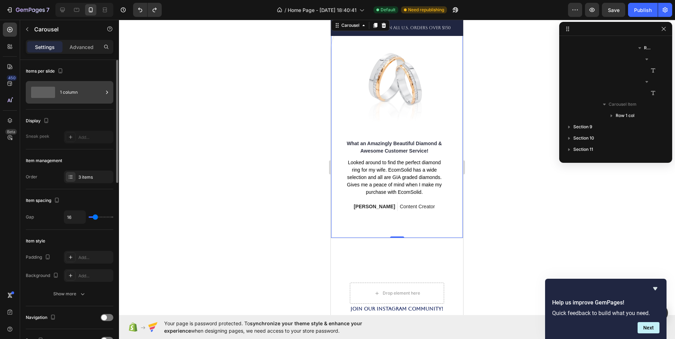
click at [91, 97] on div "1 column" at bounding box center [81, 92] width 43 height 16
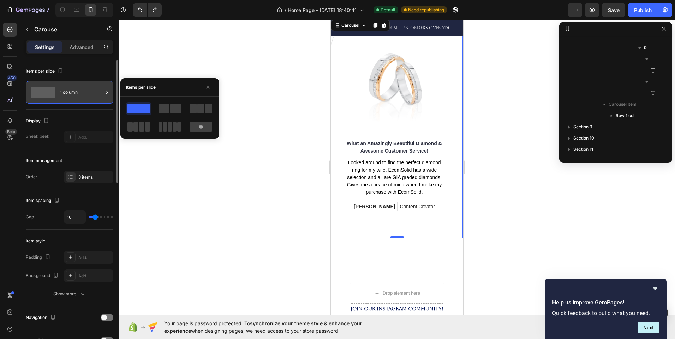
click at [91, 97] on div "1 column" at bounding box center [81, 92] width 43 height 16
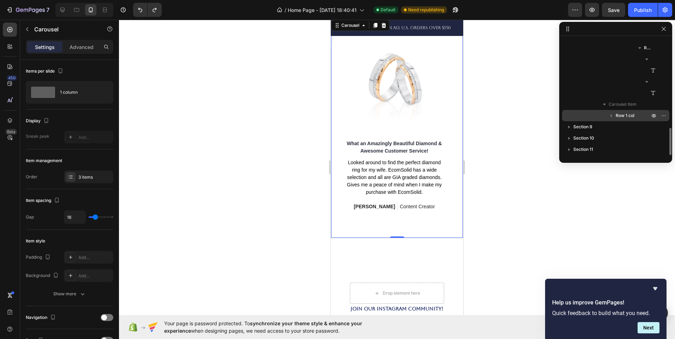
click at [637, 118] on p "Row 1 col" at bounding box center [632, 115] width 35 height 7
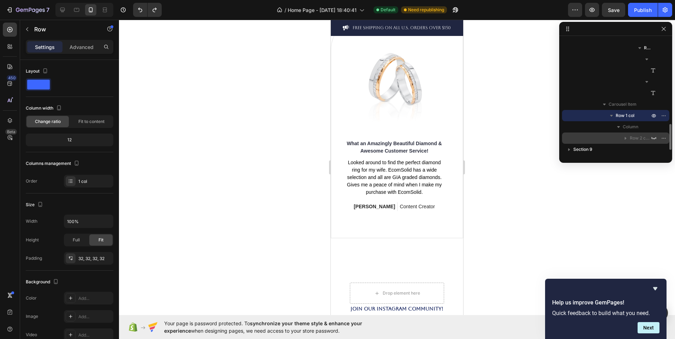
click at [645, 139] on span "Row 2 cols" at bounding box center [640, 138] width 21 height 7
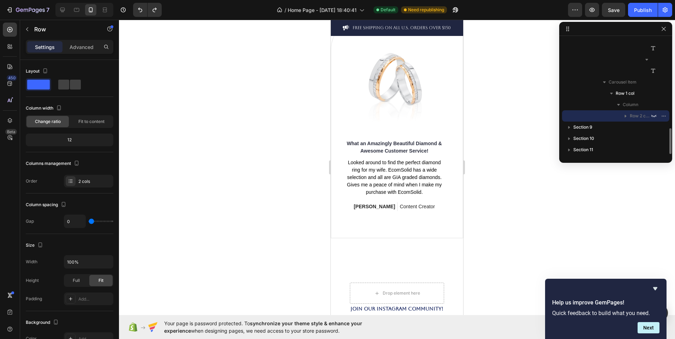
scroll to position [403, 0]
click at [627, 114] on icon "button" at bounding box center [625, 115] width 7 height 7
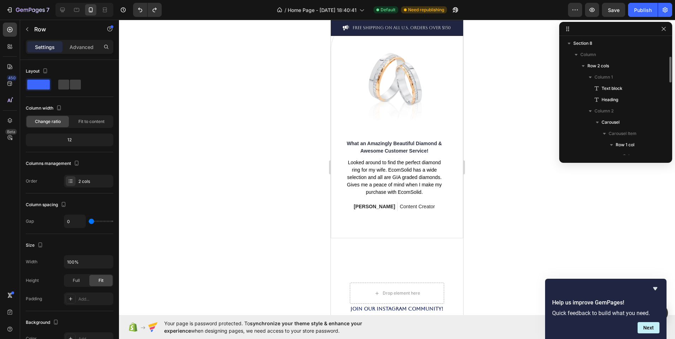
scroll to position [83, 0]
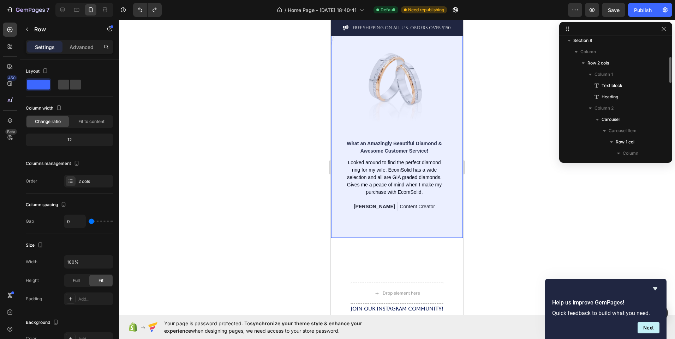
click at [627, 114] on div "Carousel" at bounding box center [616, 119] width 102 height 11
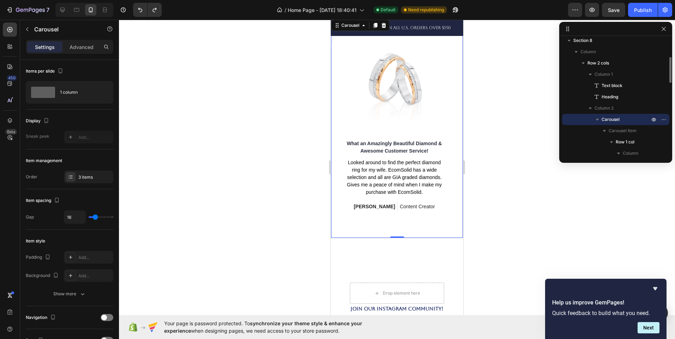
click at [620, 122] on p "Carousel" at bounding box center [625, 119] width 49 height 7
click at [638, 131] on p "Carousel Item" at bounding box center [629, 130] width 42 height 7
click at [639, 143] on p "Carousel Item" at bounding box center [629, 142] width 42 height 7
click at [640, 135] on div "Carousel Item" at bounding box center [616, 130] width 102 height 11
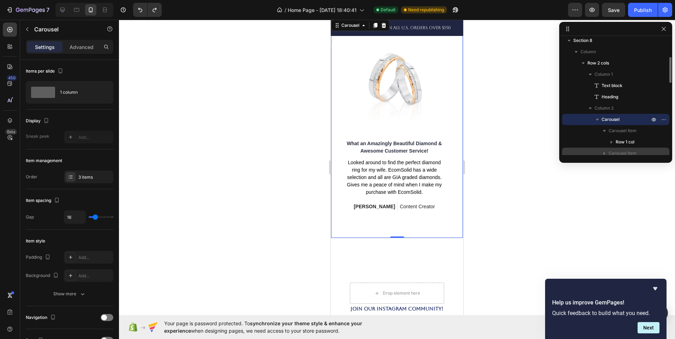
click at [643, 151] on p "Carousel Item" at bounding box center [629, 153] width 42 height 7
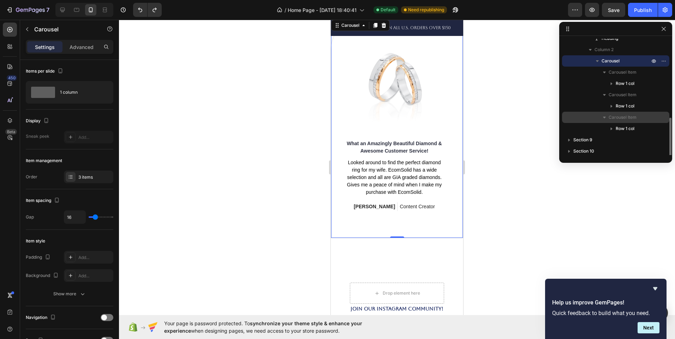
scroll to position [155, 0]
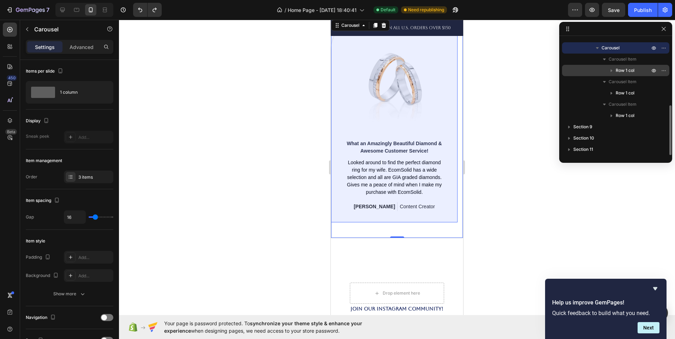
click at [639, 74] on p "Row 1 col" at bounding box center [632, 70] width 35 height 7
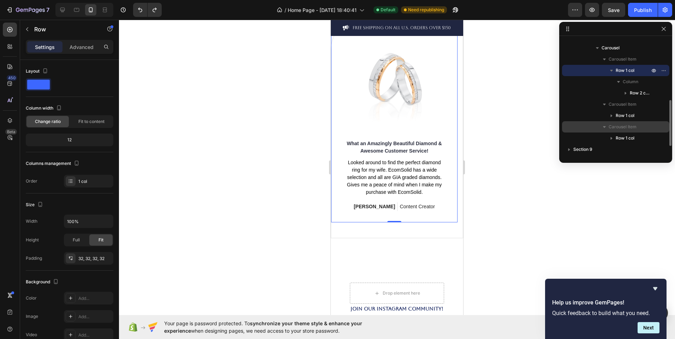
click at [637, 129] on p "Carousel Item" at bounding box center [629, 127] width 42 height 7
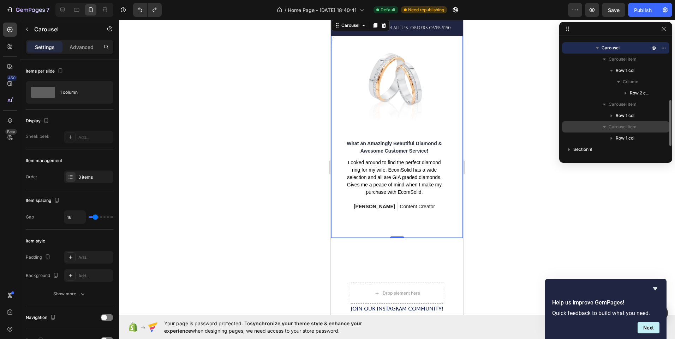
click at [637, 129] on p "Carousel Item" at bounding box center [629, 127] width 42 height 7
click at [642, 138] on p "Row 1 col" at bounding box center [632, 138] width 35 height 7
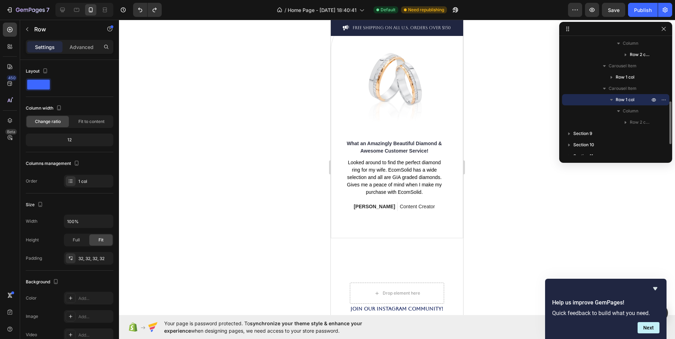
scroll to position [196, 0]
click at [645, 120] on span "Row 2 cols" at bounding box center [640, 119] width 21 height 7
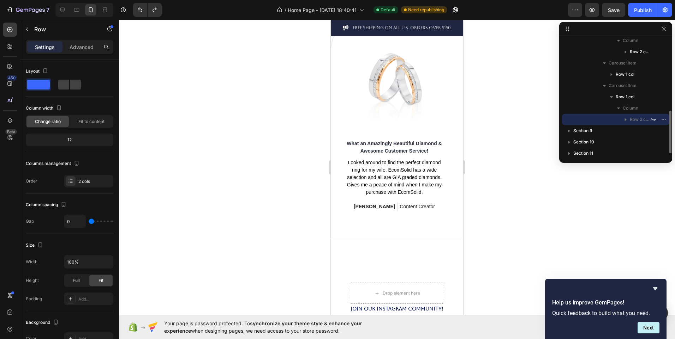
click at [645, 120] on span "Row 2 cols" at bounding box center [640, 119] width 21 height 7
click at [626, 120] on icon "button" at bounding box center [626, 120] width 2 height 3
click at [636, 118] on span "Row 2 cols" at bounding box center [640, 115] width 21 height 7
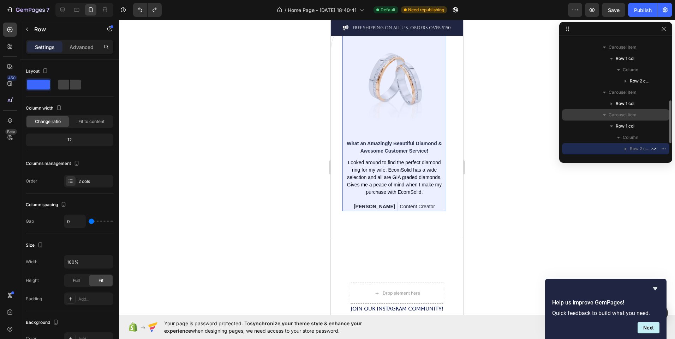
scroll to position [167, 0]
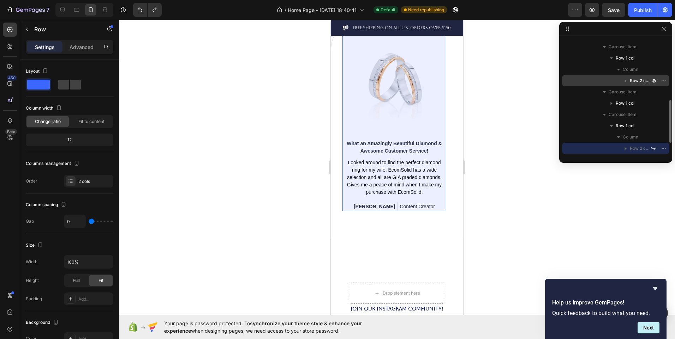
click at [629, 82] on icon "button" at bounding box center [625, 80] width 7 height 7
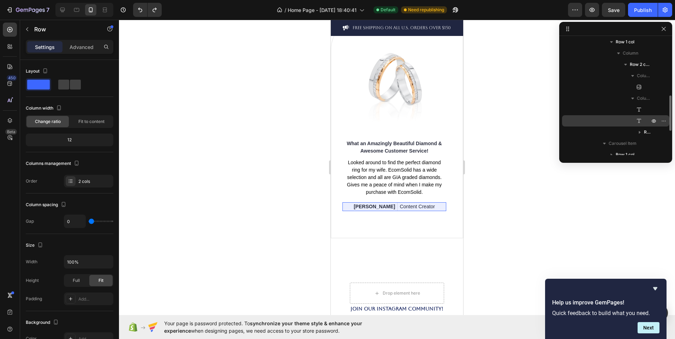
scroll to position [184, 0]
click at [639, 131] on icon "button" at bounding box center [640, 131] width 2 height 3
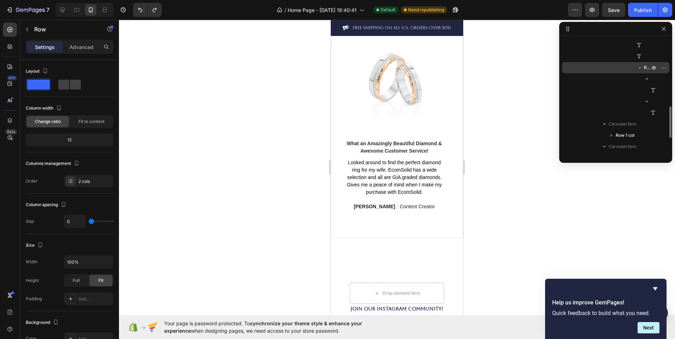
scroll to position [248, 0]
click at [639, 131] on div "Row 1 col" at bounding box center [616, 135] width 102 height 11
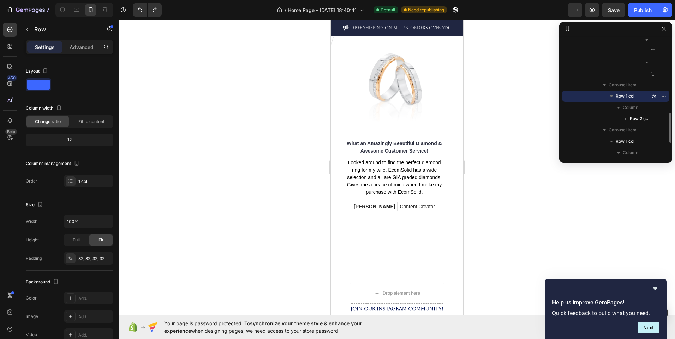
scroll to position [287, 0]
click at [627, 119] on icon "button" at bounding box center [625, 118] width 7 height 7
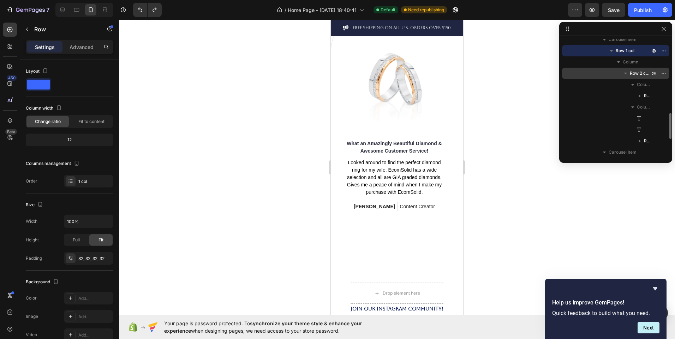
scroll to position [333, 0]
click at [627, 119] on div "Text block" at bounding box center [616, 118] width 102 height 11
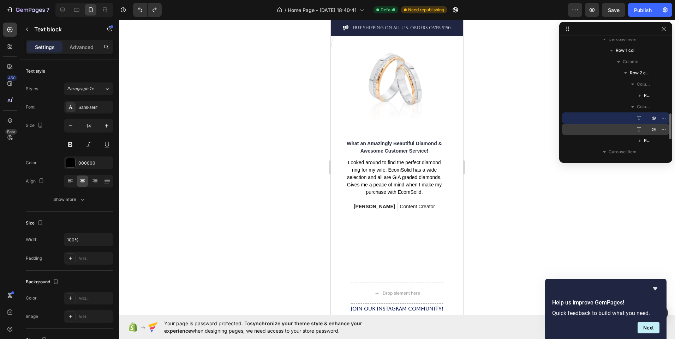
click at [638, 129] on icon at bounding box center [639, 129] width 4 height 4
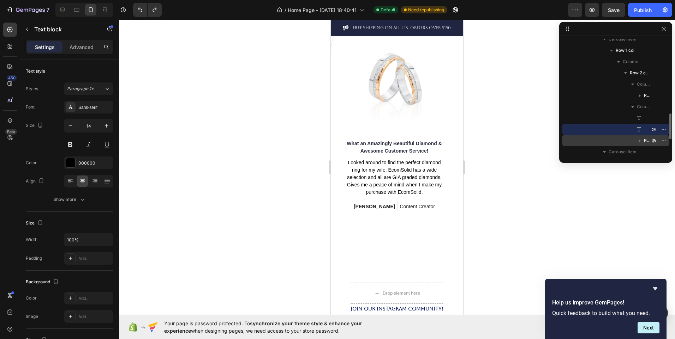
click at [640, 143] on icon "button" at bounding box center [639, 140] width 7 height 7
click at [639, 133] on div "Text block" at bounding box center [616, 129] width 102 height 11
click at [662, 130] on icon "button" at bounding box center [664, 130] width 6 height 6
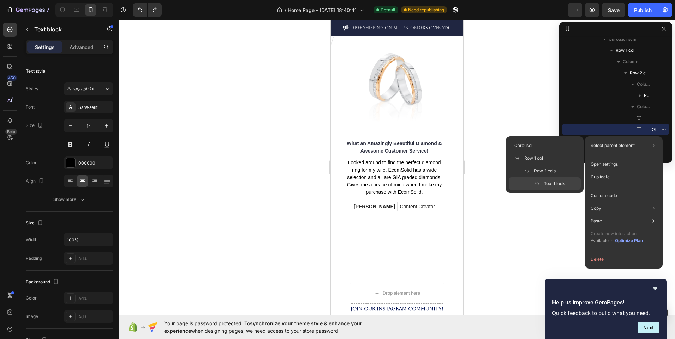
click at [633, 148] on p "Select parent element" at bounding box center [612, 146] width 44 height 6
click at [548, 187] on div "Text block" at bounding box center [545, 184] width 72 height 13
